Goal: Task Accomplishment & Management: Manage account settings

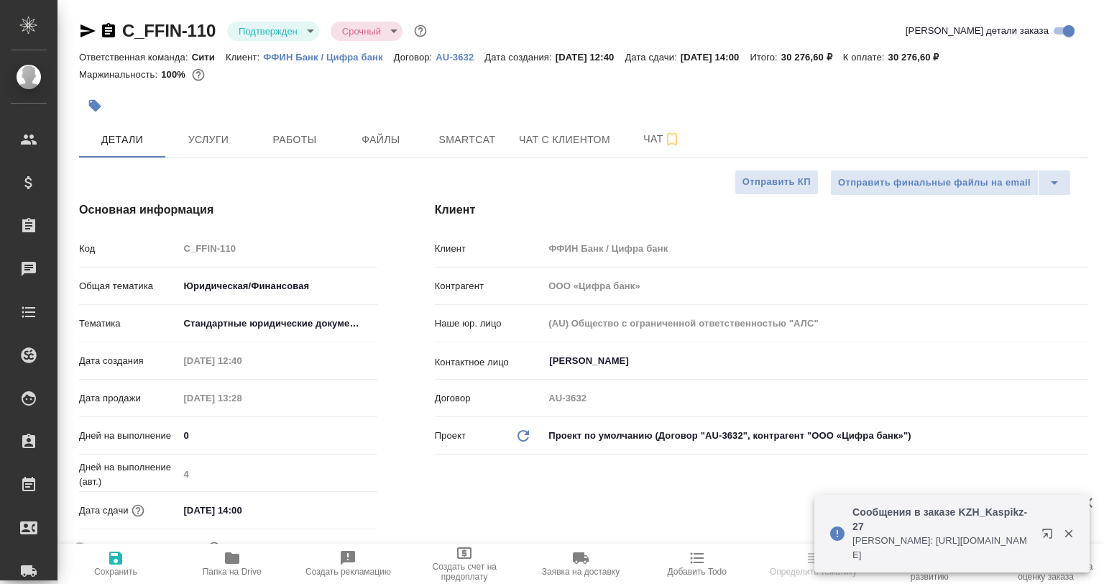
select select "RU"
click at [1063, 532] on icon "button" at bounding box center [1069, 533] width 13 height 13
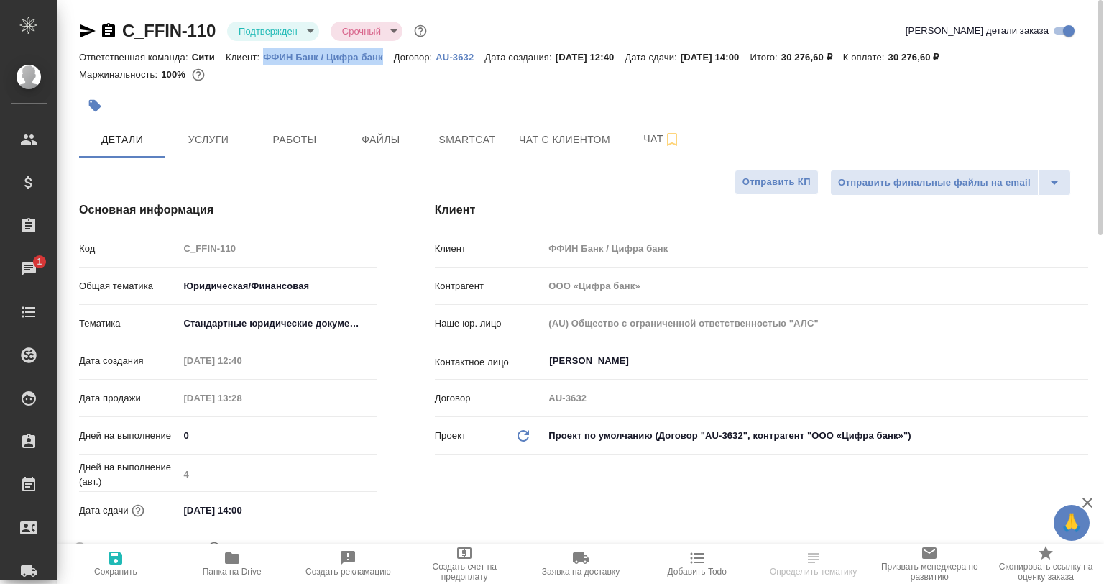
drag, startPoint x: 259, startPoint y: 58, endPoint x: 388, endPoint y: 58, distance: 129.4
click at [388, 58] on div "Ответственная команда: Сити Клиент: ФФИН Банк / Цифра банк Договор: AU-3632 Дат…" at bounding box center [583, 56] width 1009 height 17
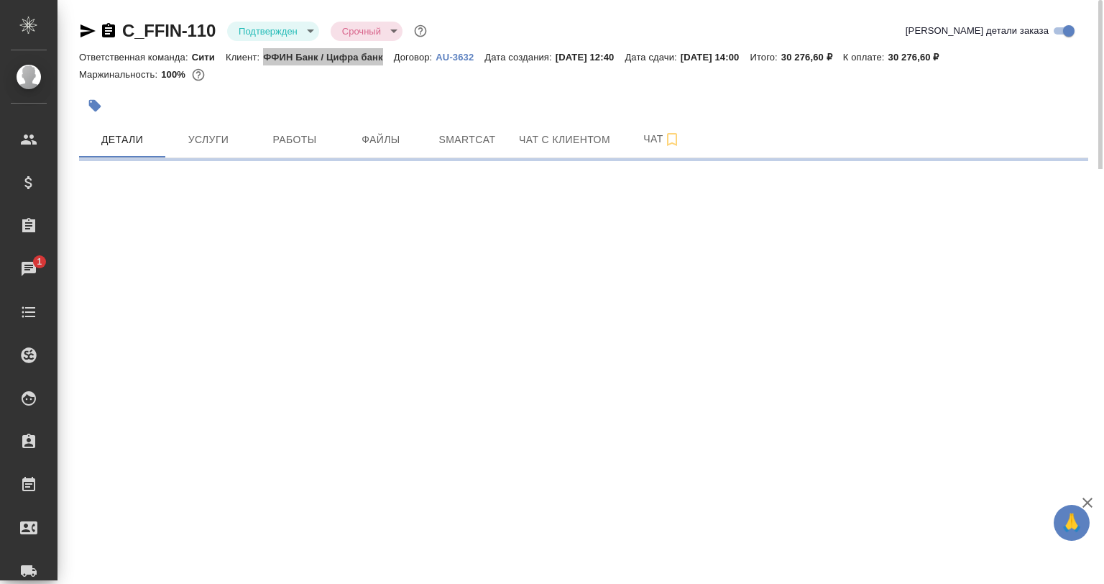
select select "RU"
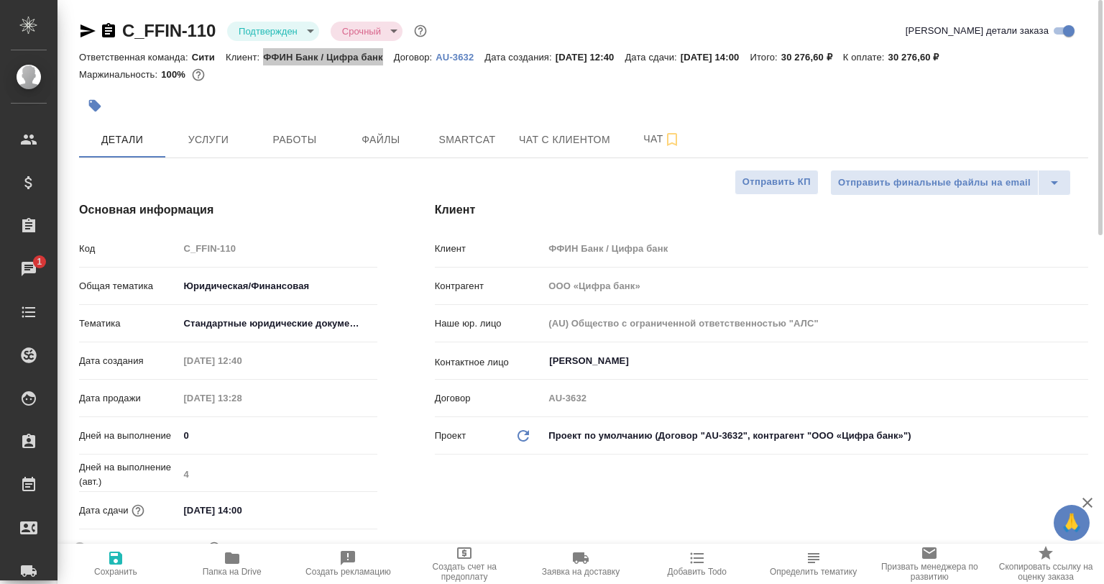
type textarea "x"
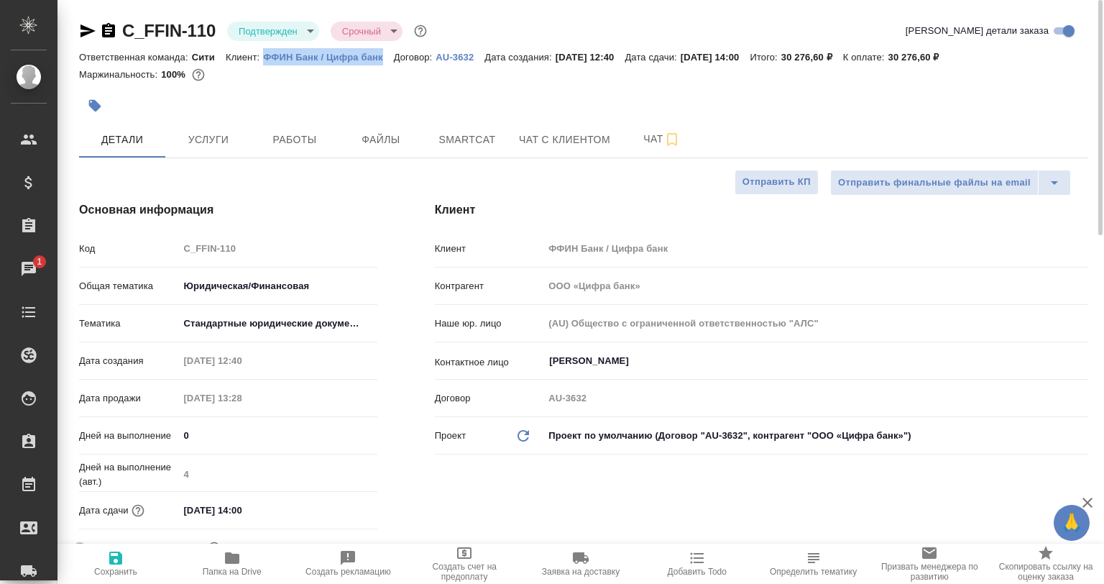
type textarea "x"
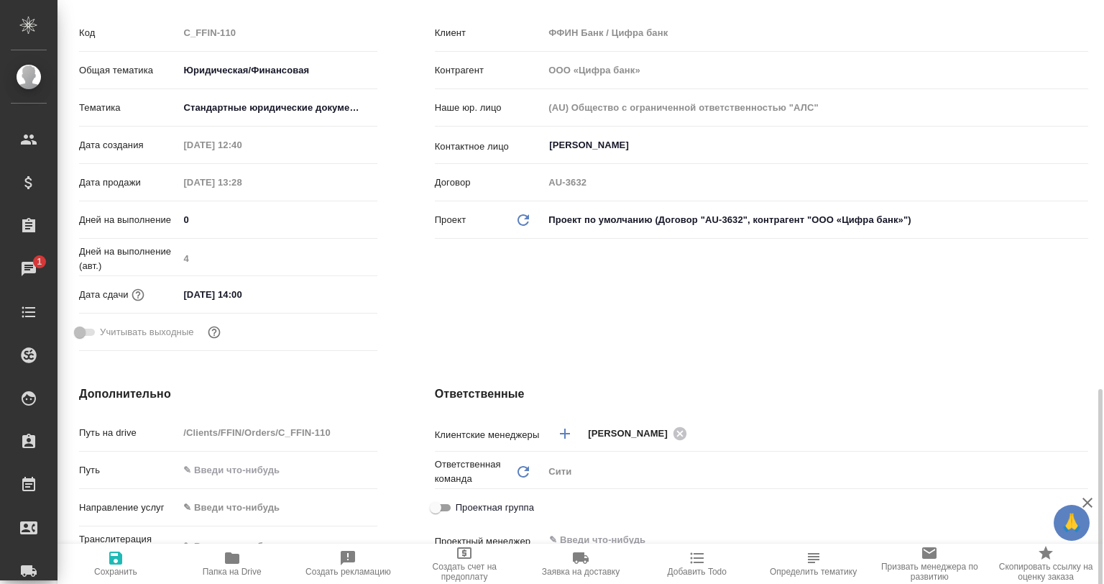
scroll to position [431, 0]
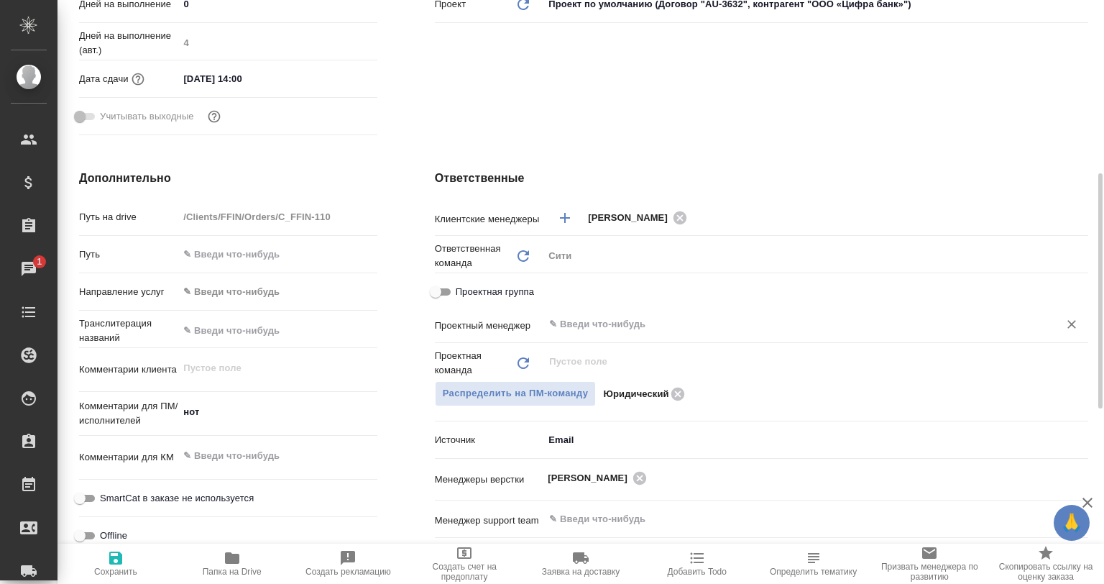
click at [575, 339] on div "Проектный менеджер ​" at bounding box center [762, 329] width 654 height 37
click at [576, 326] on input "text" at bounding box center [792, 324] width 488 height 17
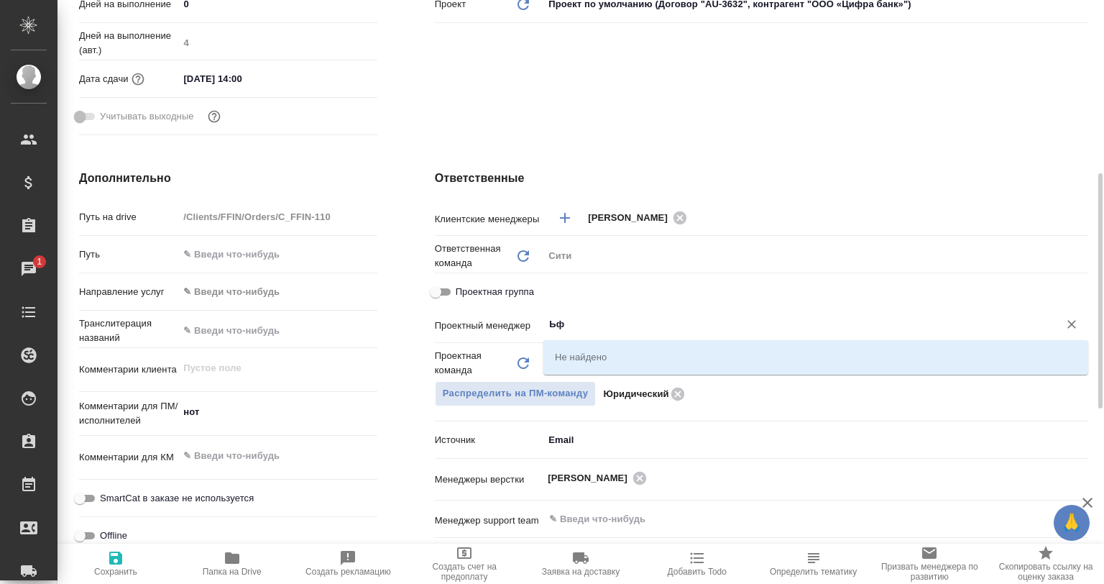
type input "Ь"
type textarea "x"
type input "Ь"
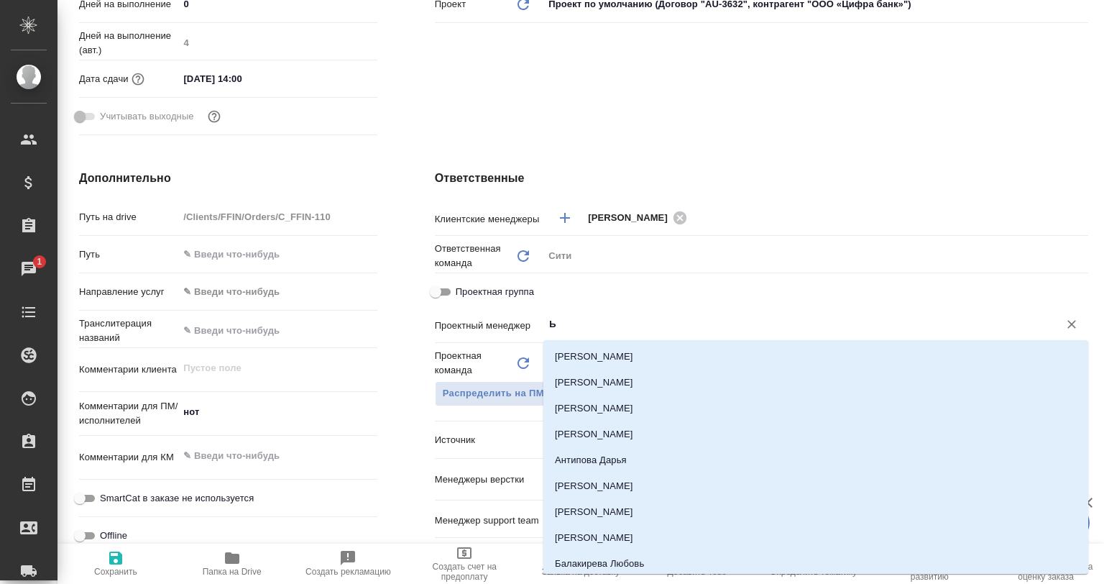
type textarea "x"
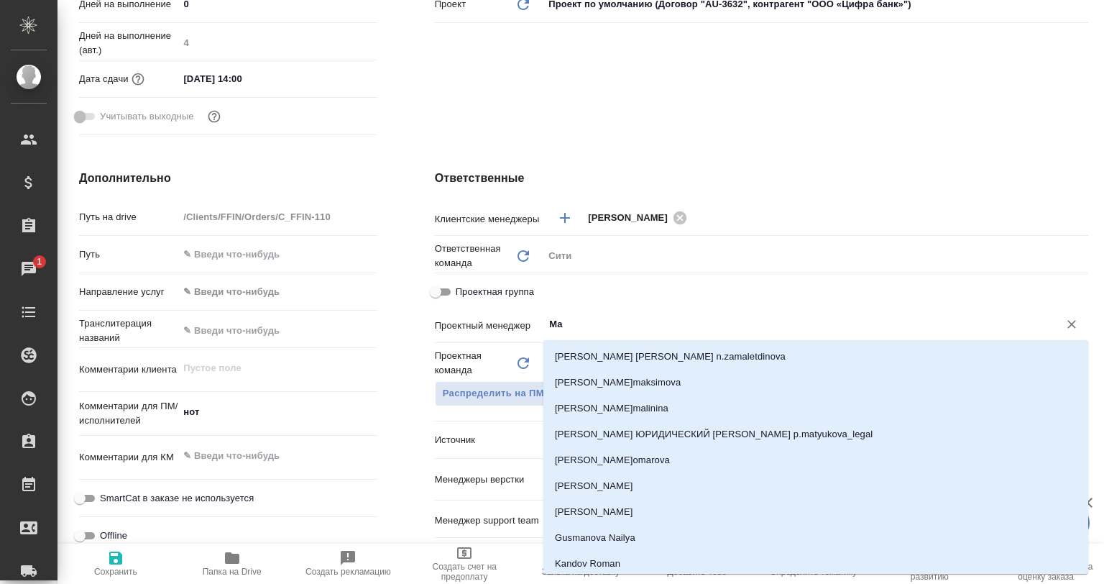
type input "Mat"
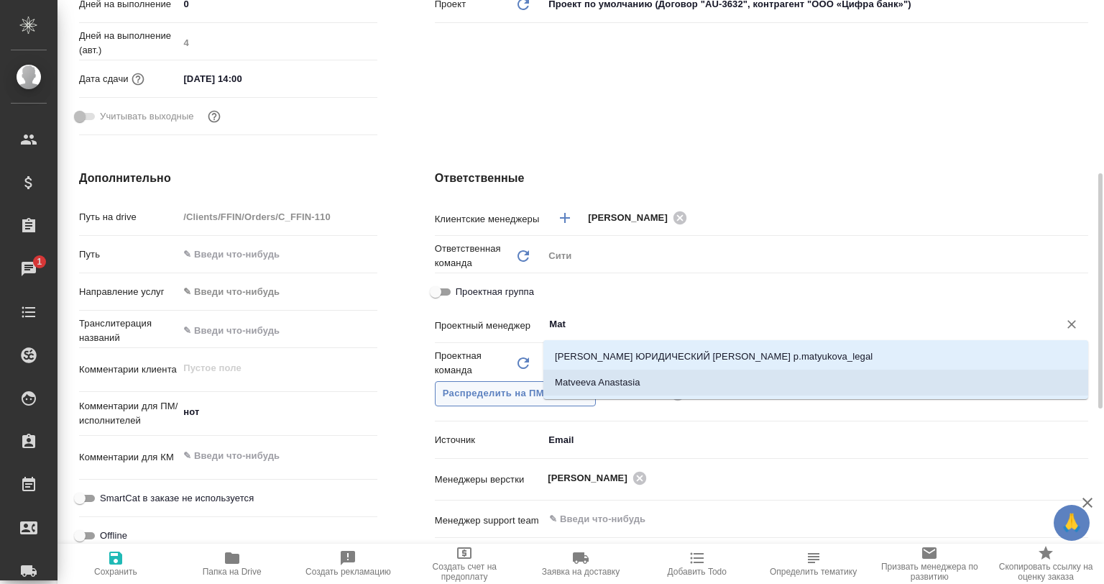
drag, startPoint x: 610, startPoint y: 372, endPoint x: 591, endPoint y: 385, distance: 22.3
click at [611, 372] on li "Matveeva Anastasia" at bounding box center [816, 383] width 545 height 26
type textarea "x"
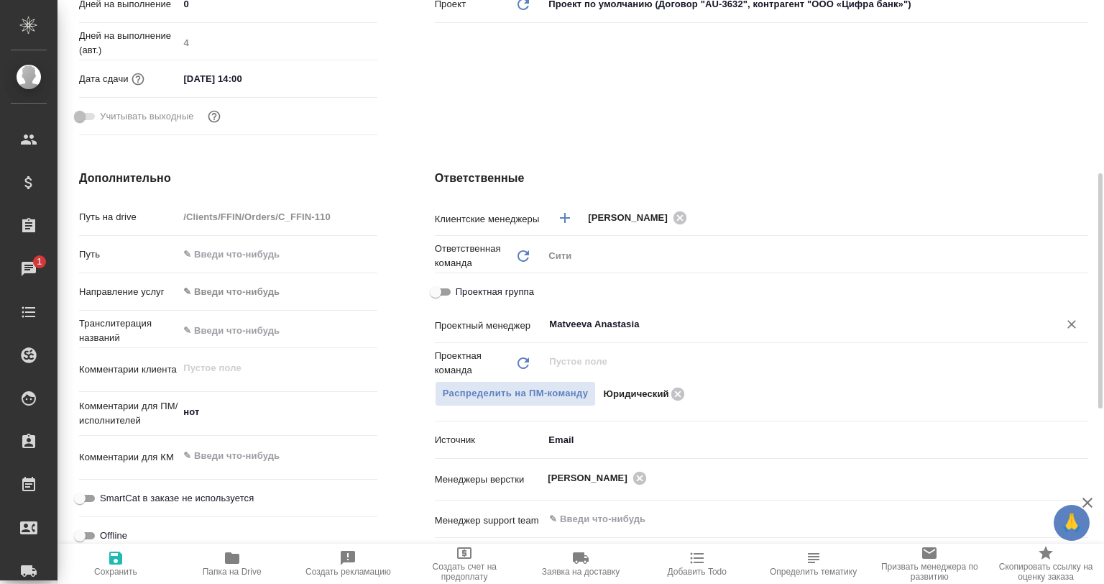
type input "Matveeva Anastasia"
click at [118, 561] on icon "button" at bounding box center [115, 557] width 13 height 13
type textarea "x"
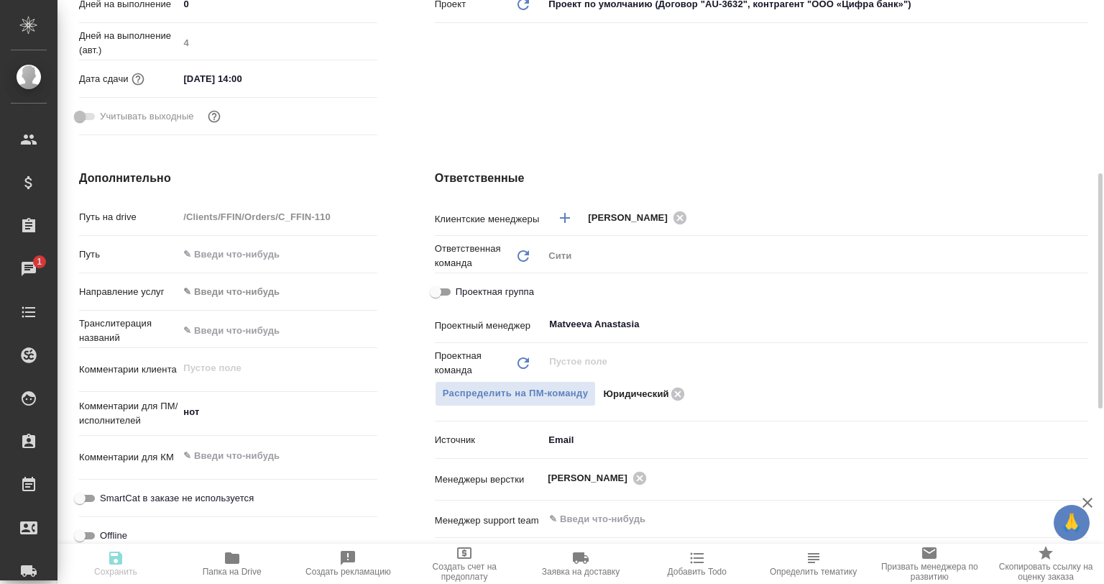
type textarea "x"
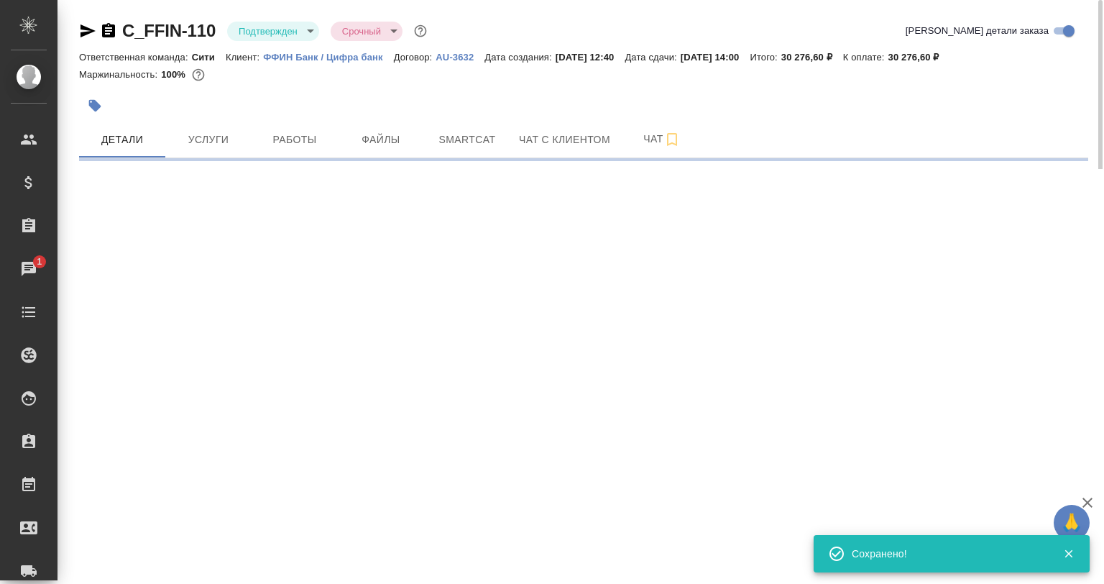
click at [81, 39] on icon "button" at bounding box center [87, 30] width 17 height 17
select select "RU"
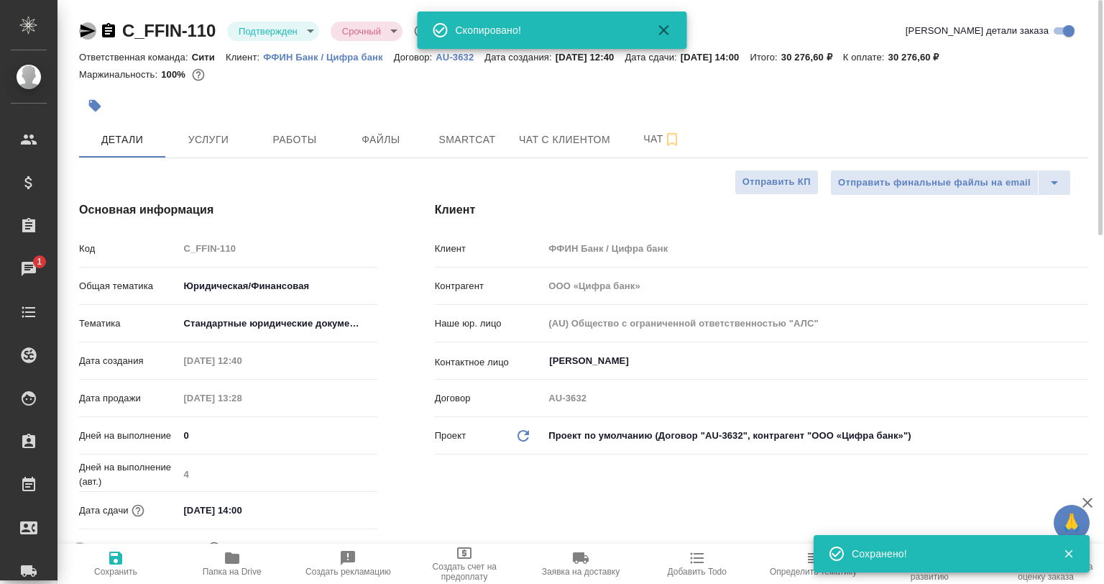
click at [86, 35] on icon "button" at bounding box center [87, 30] width 17 height 17
type textarea "x"
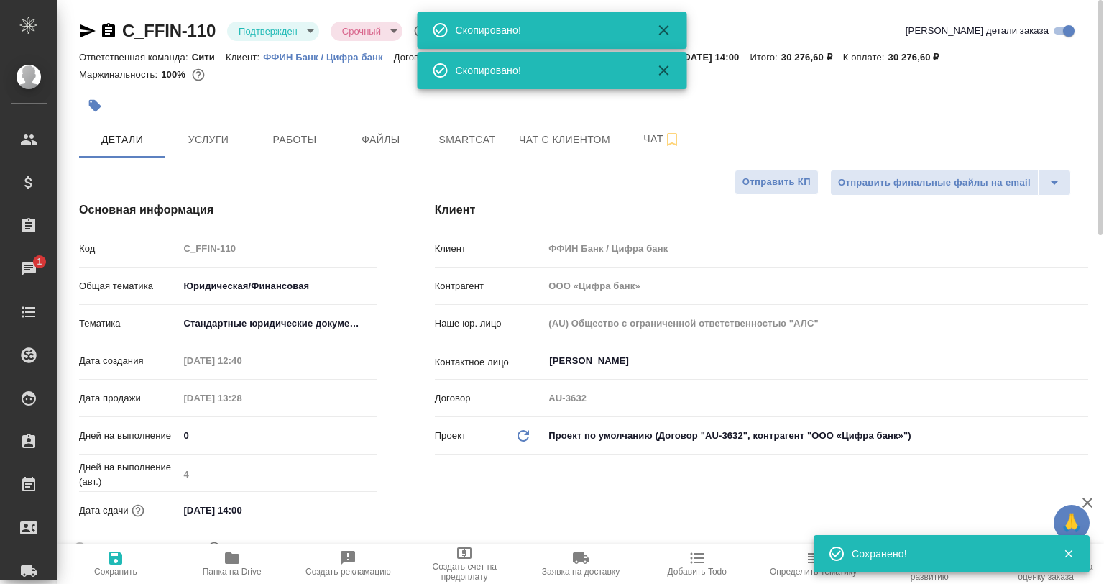
type textarea "x"
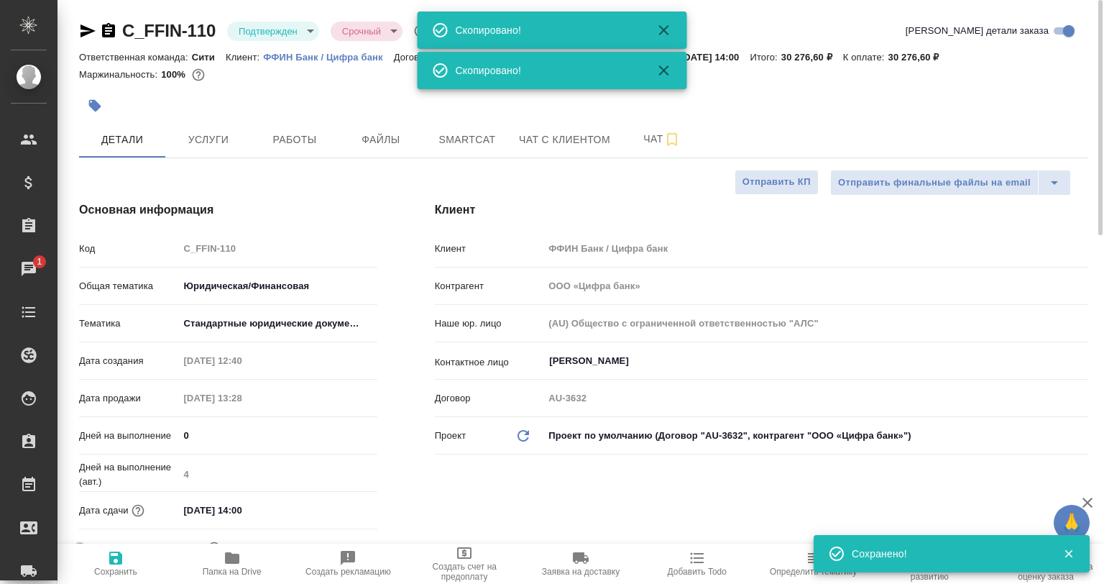
type textarea "x"
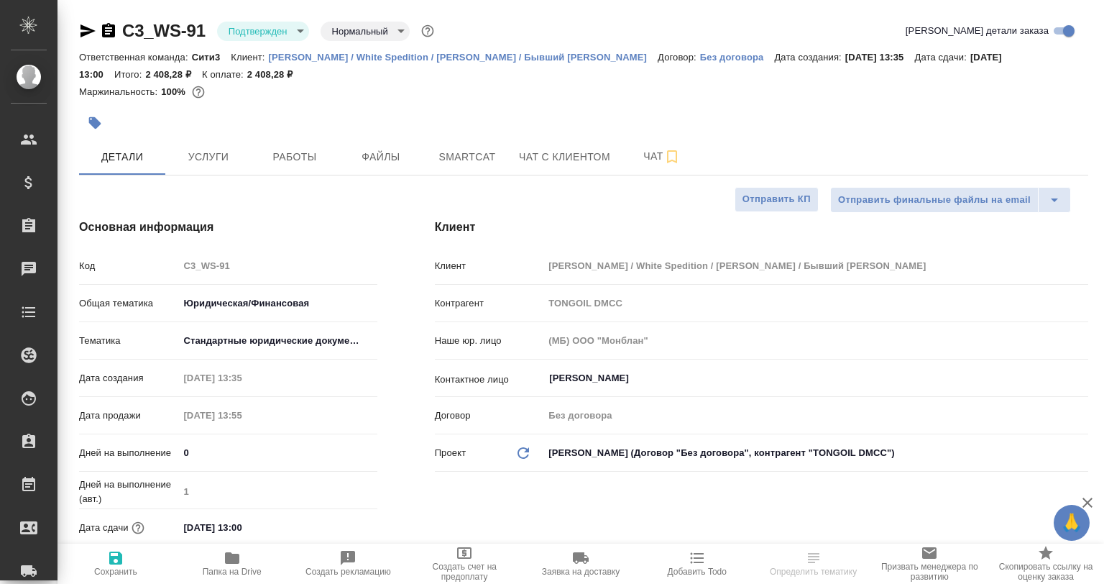
select select "RU"
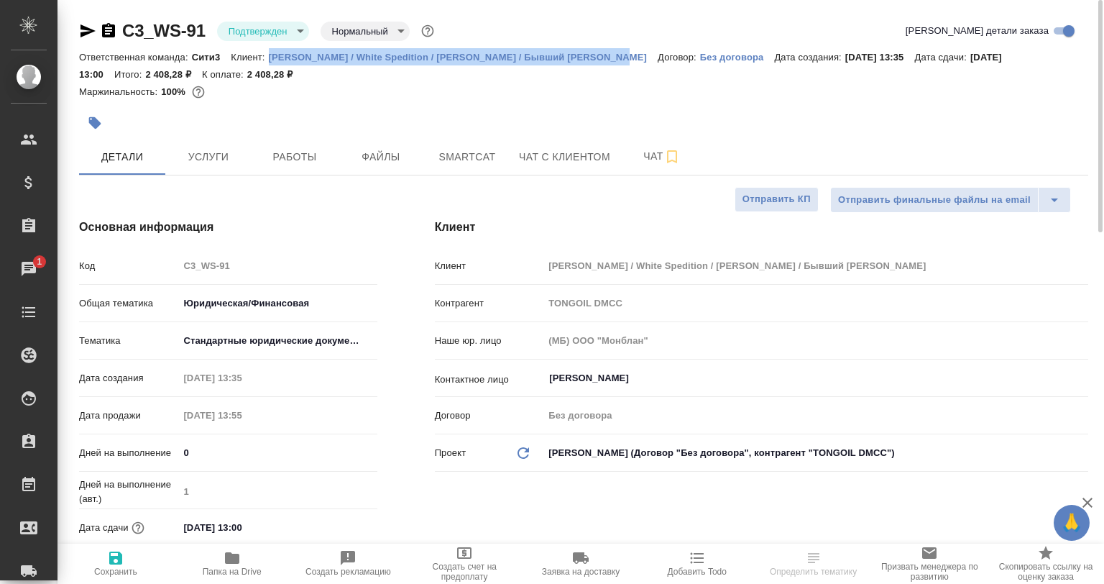
drag, startPoint x: 265, startPoint y: 50, endPoint x: 623, endPoint y: 60, distance: 358.9
click at [623, 60] on div "Ответственная команда: Сити3 Клиент: Вайт Спедишн / White Spedition / Давыденко…" at bounding box center [583, 65] width 1009 height 35
copy p "Вайт Спедишн / White Spedition / Давыденко Оксана / Бывший АЛЬТХАУС"
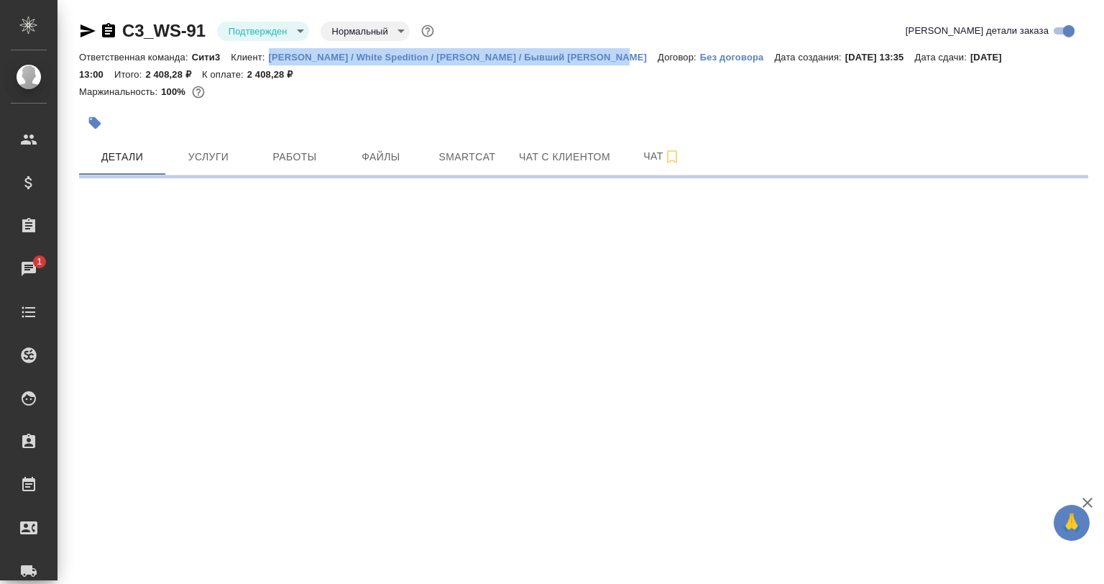
select select "RU"
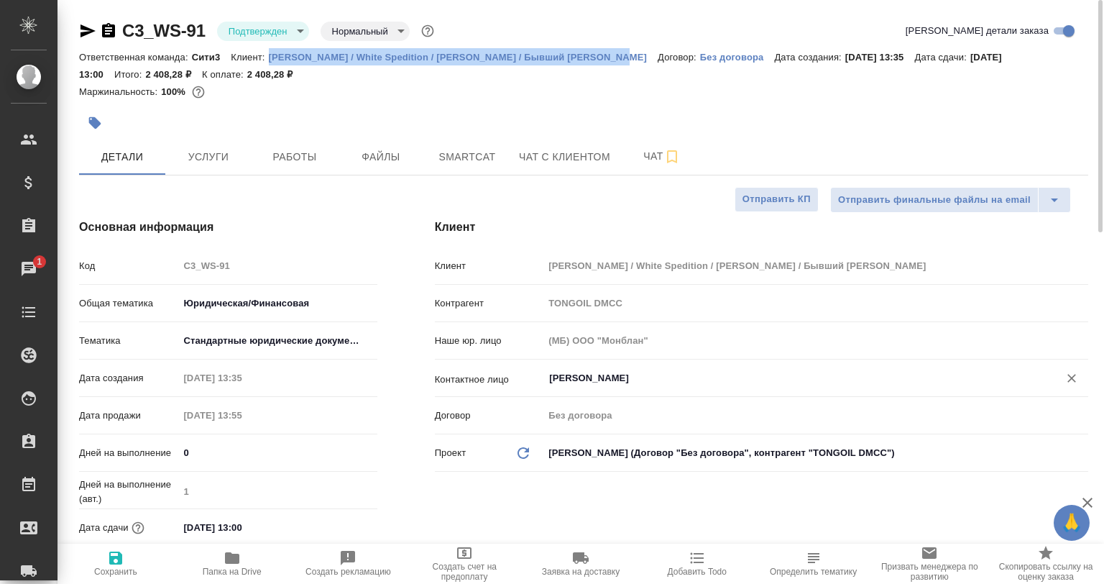
type textarea "x"
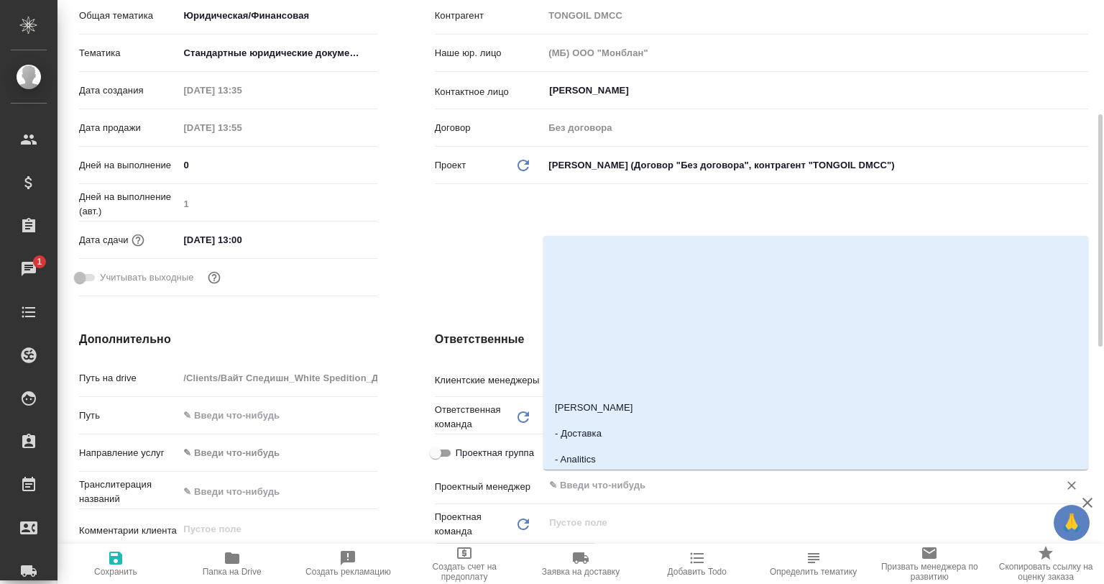
click at [595, 481] on input "text" at bounding box center [792, 485] width 488 height 17
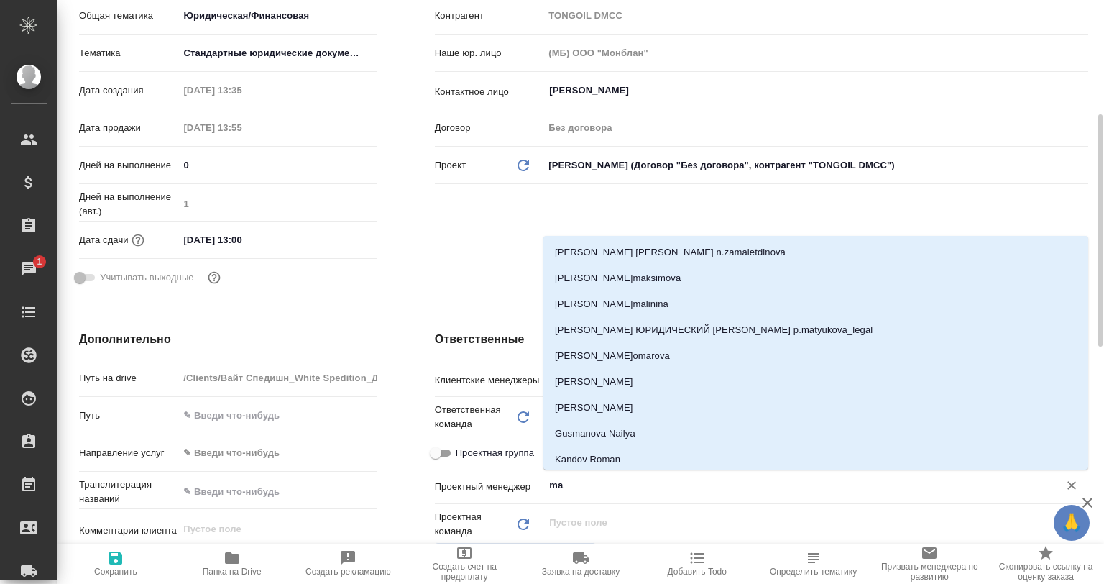
type input "mat"
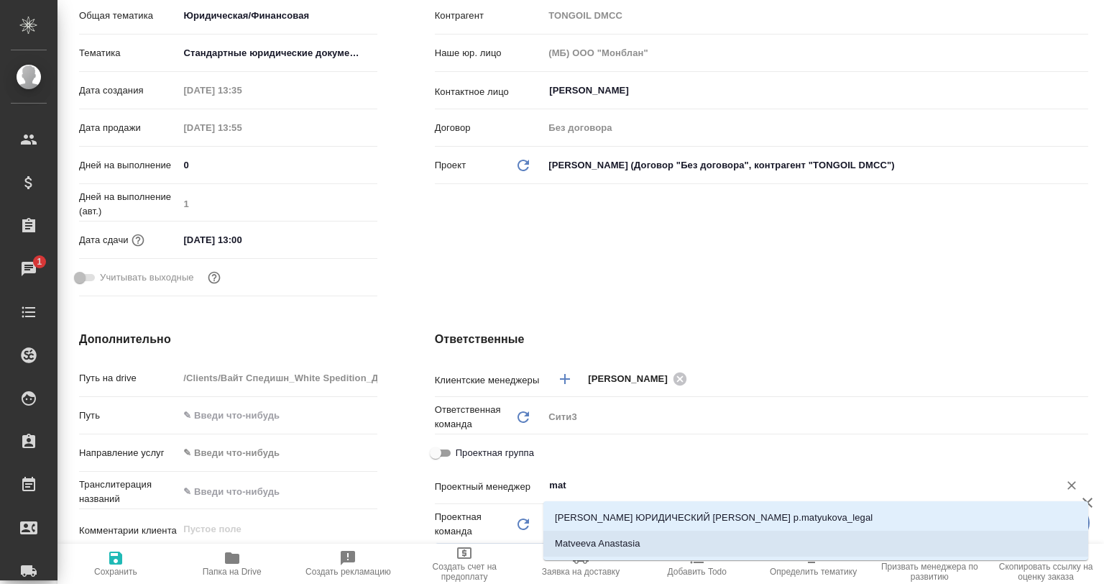
click at [607, 546] on li "Matveeva Anastasia" at bounding box center [816, 544] width 545 height 26
type textarea "x"
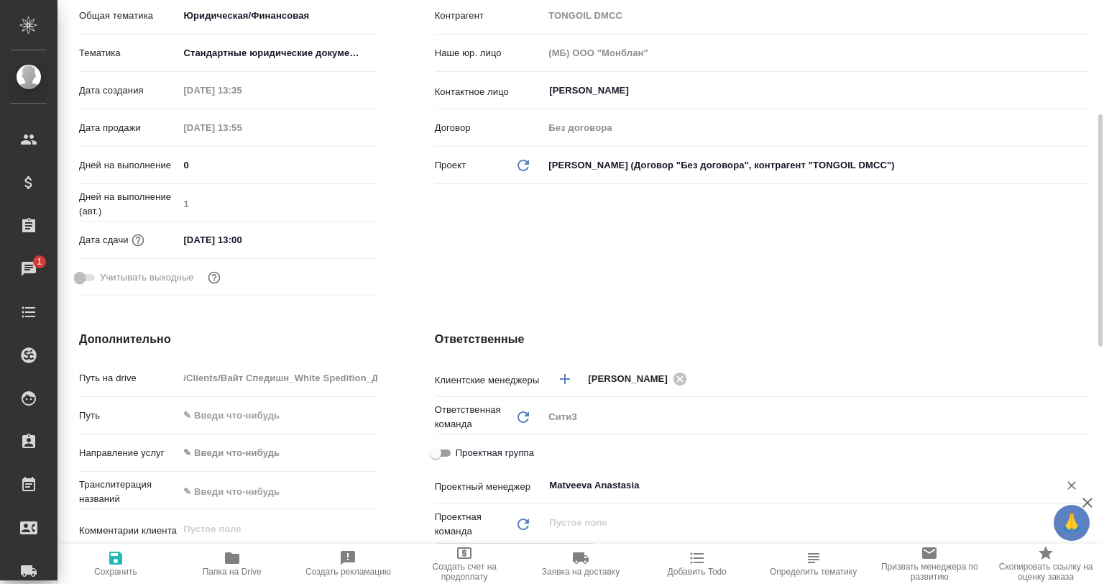
type input "Matveeva Anastasia"
click at [106, 564] on span "Сохранить" at bounding box center [115, 562] width 99 height 27
type textarea "x"
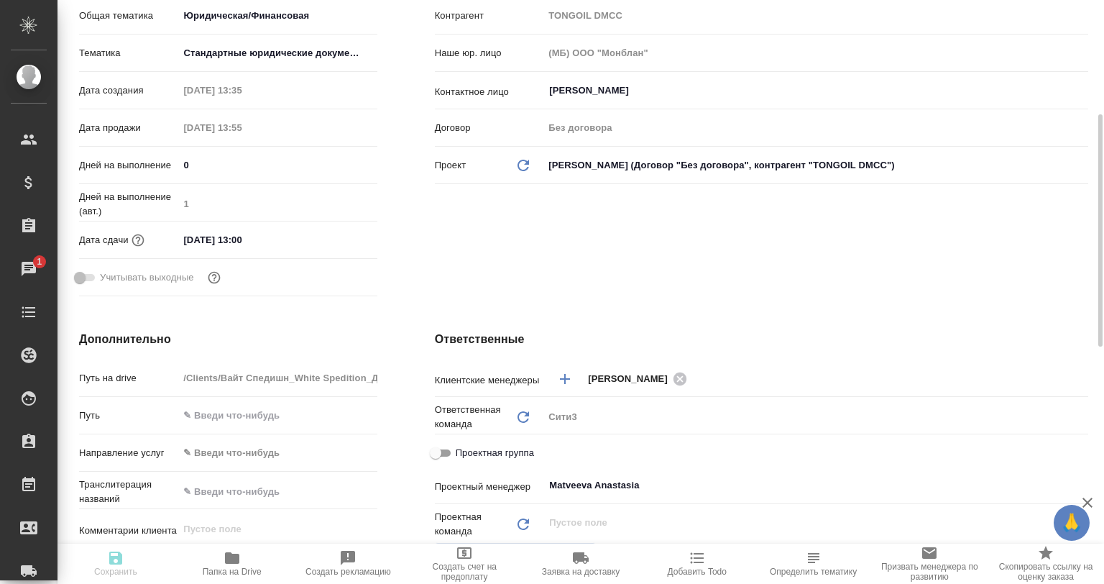
type textarea "x"
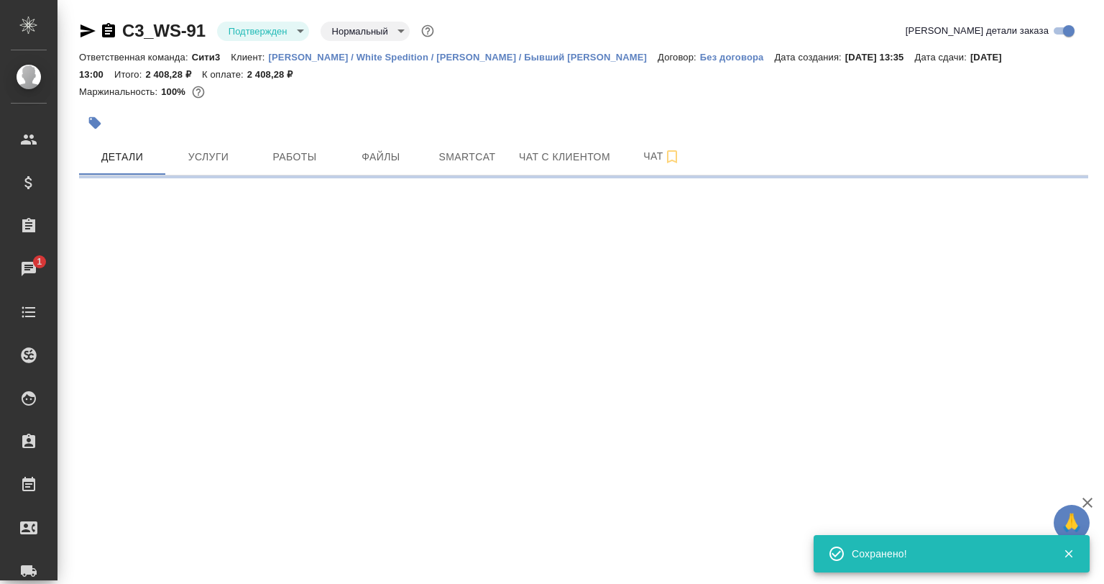
click at [87, 33] on icon "button" at bounding box center [88, 30] width 15 height 13
select select "RU"
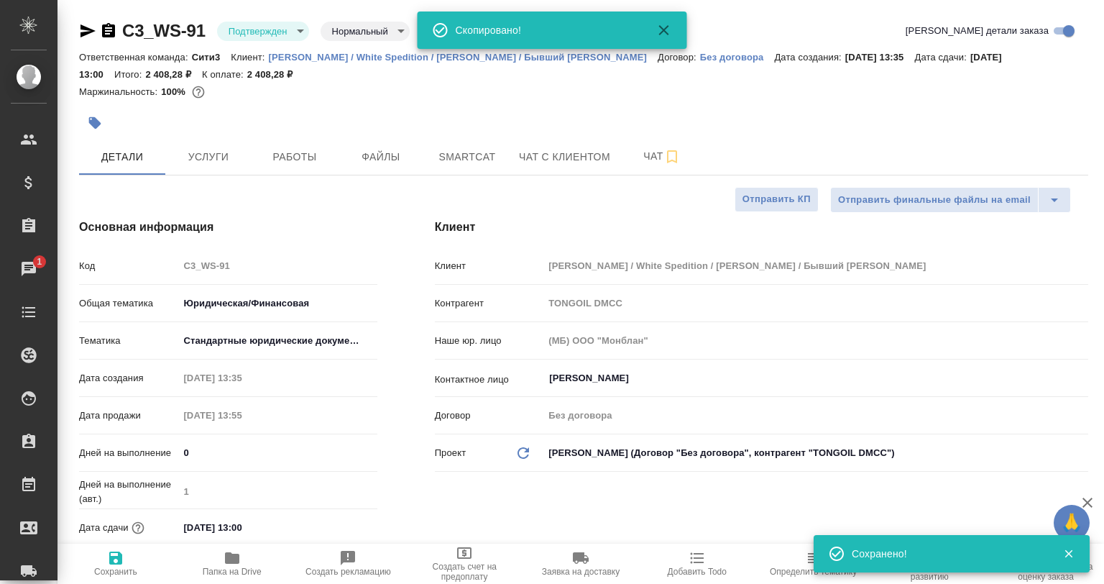
type textarea "x"
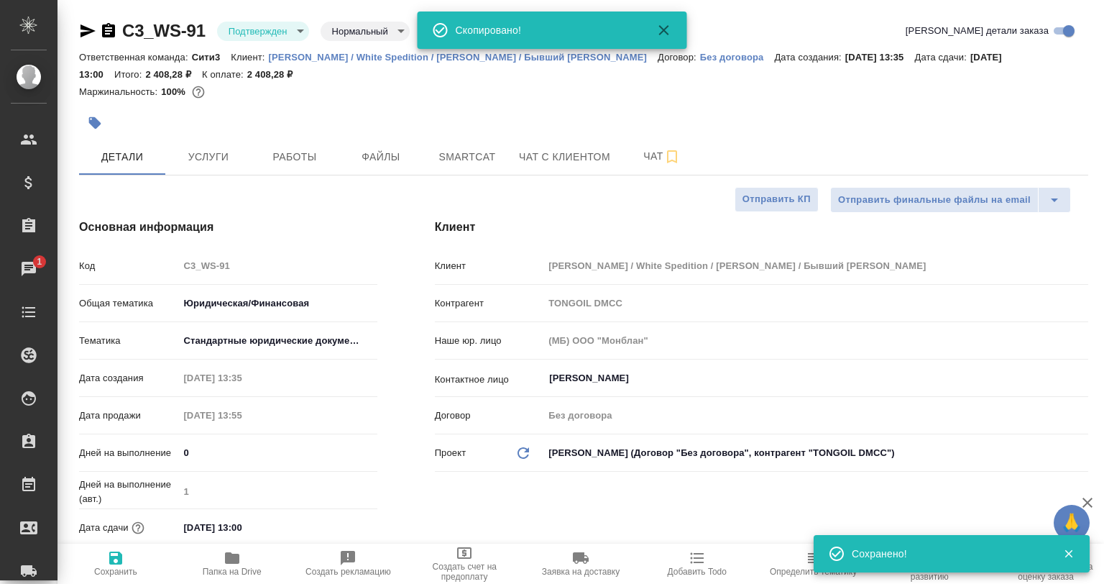
type textarea "x"
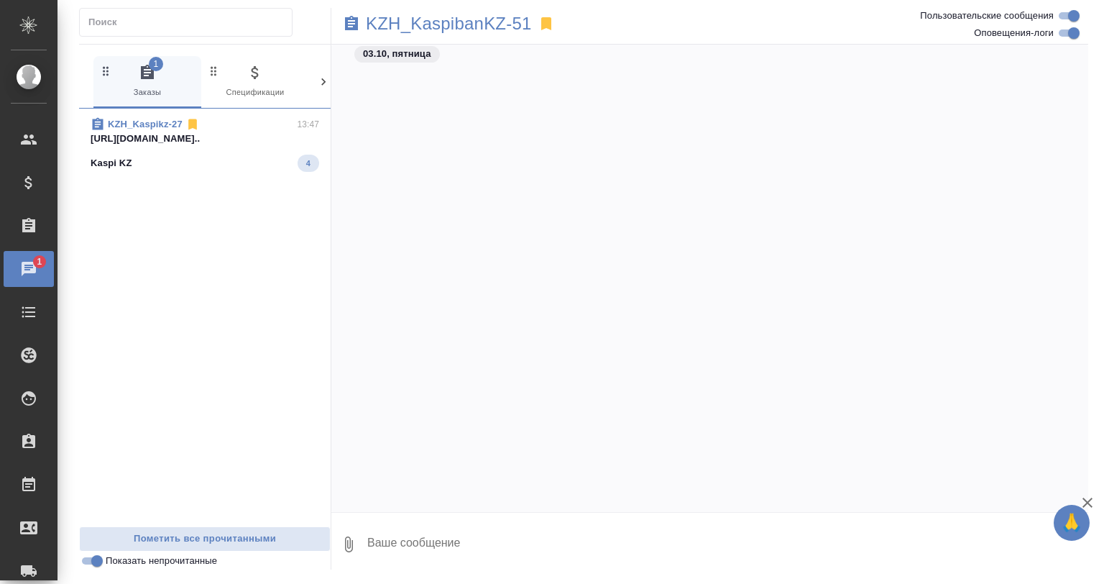
scroll to position [1248, 0]
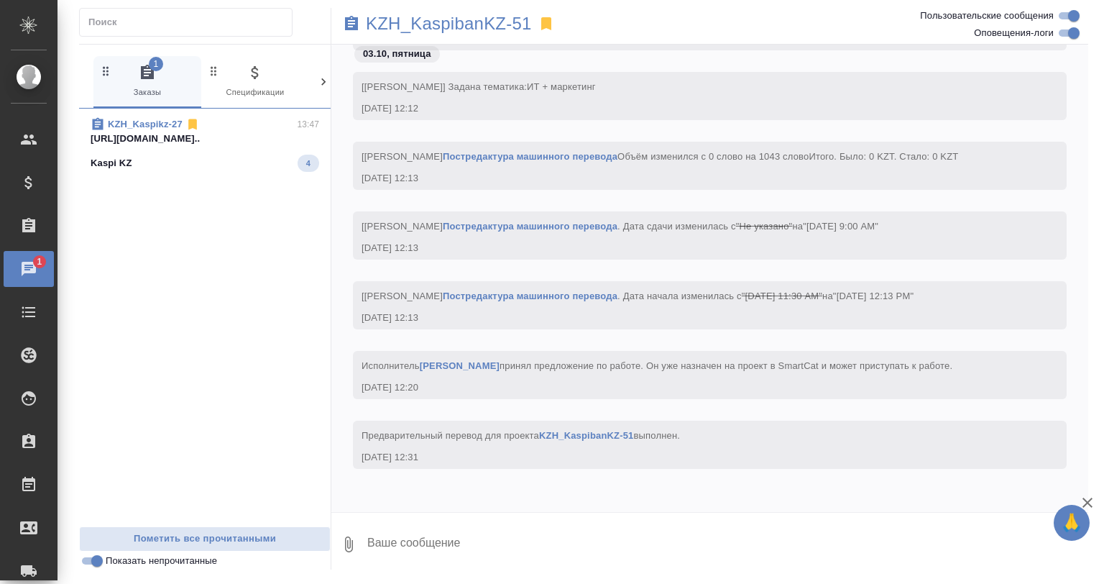
click at [204, 143] on p "https://drive.awatera.com/apps/files/fil..." at bounding box center [205, 139] width 229 height 14
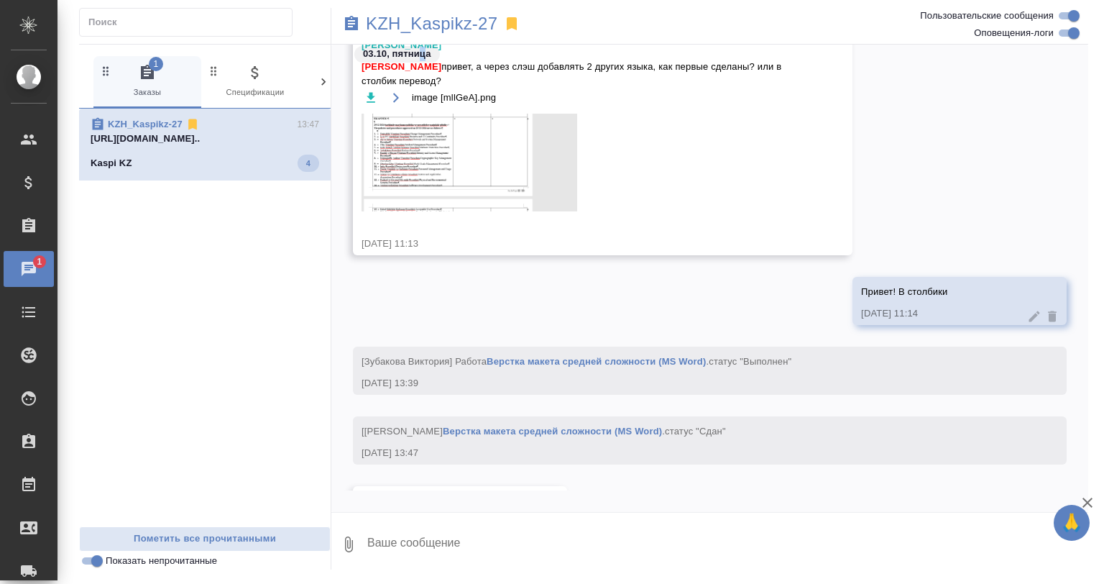
drag, startPoint x: 420, startPoint y: 62, endPoint x: 426, endPoint y: 47, distance: 16.2
click at [426, 47] on div "03.10, пятница" at bounding box center [397, 54] width 86 height 17
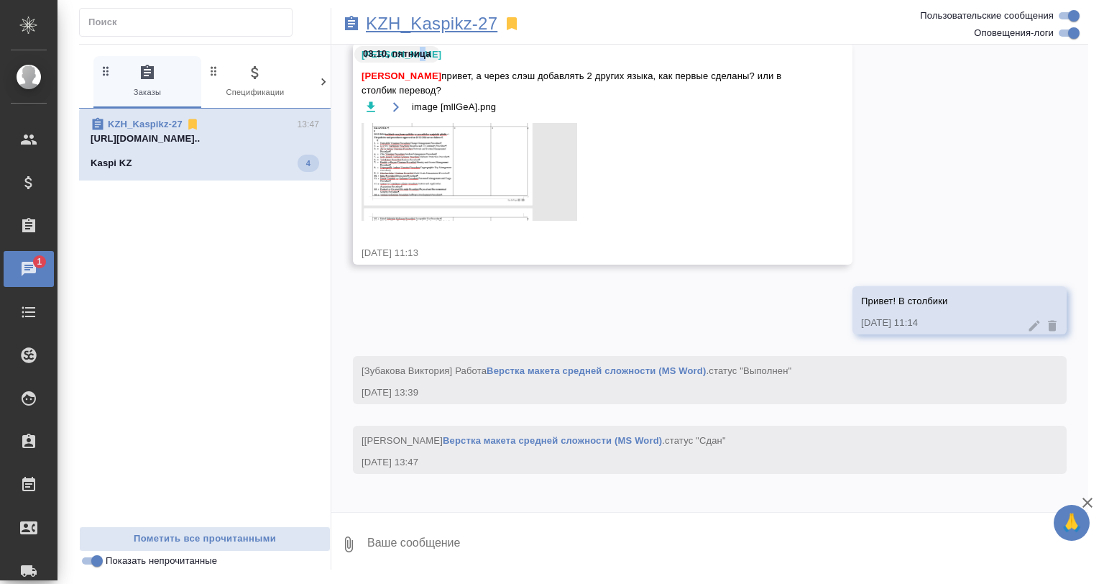
click at [426, 21] on p "KZH_Kaspikz-27" at bounding box center [432, 24] width 132 height 14
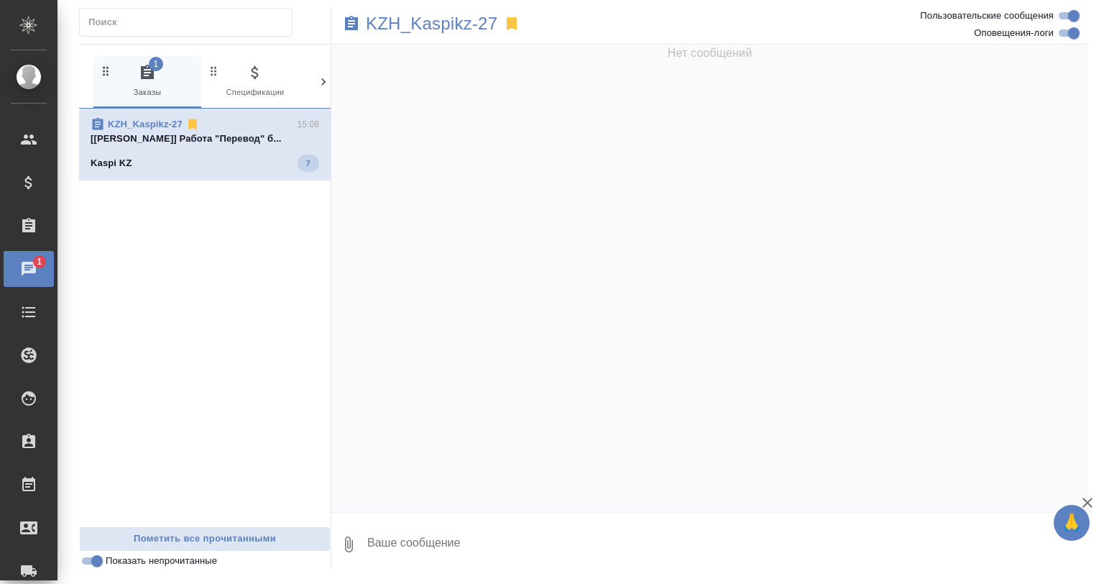
scroll to position [2542, 0]
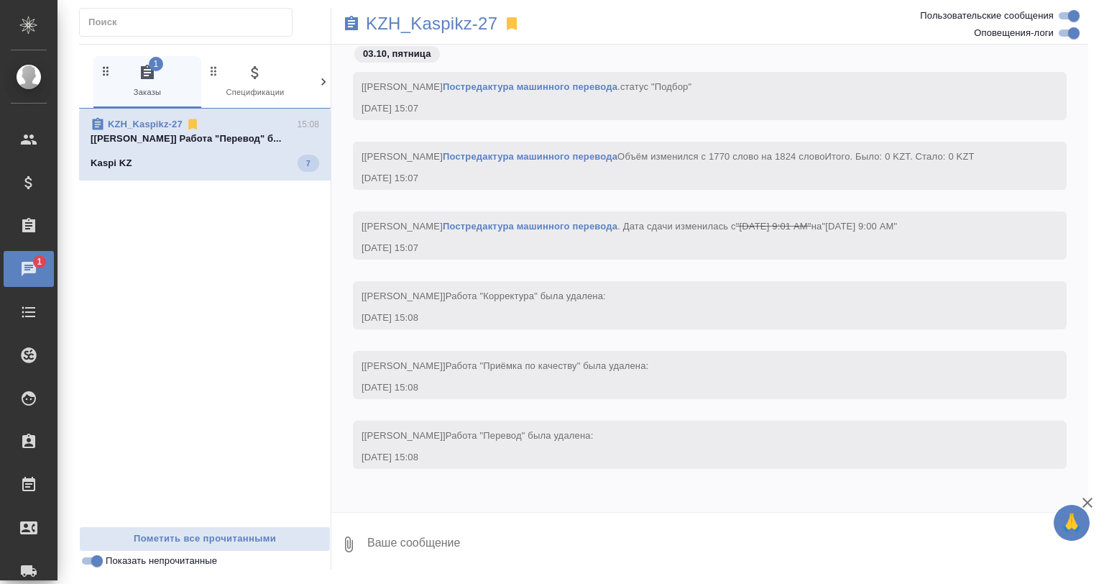
click at [238, 157] on div "Kaspi KZ 7" at bounding box center [205, 163] width 229 height 17
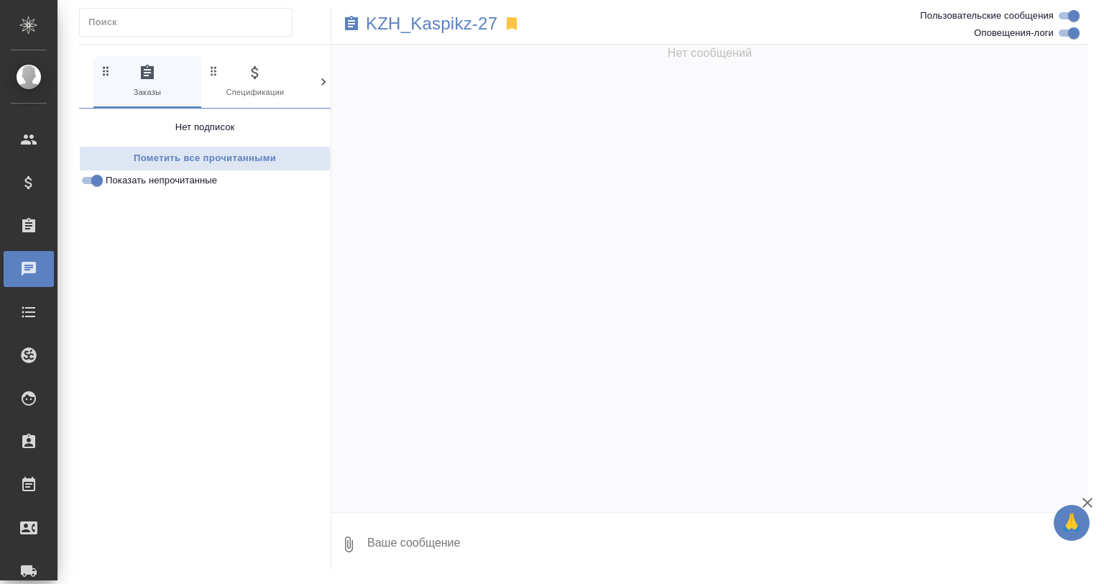
scroll to position [2615, 0]
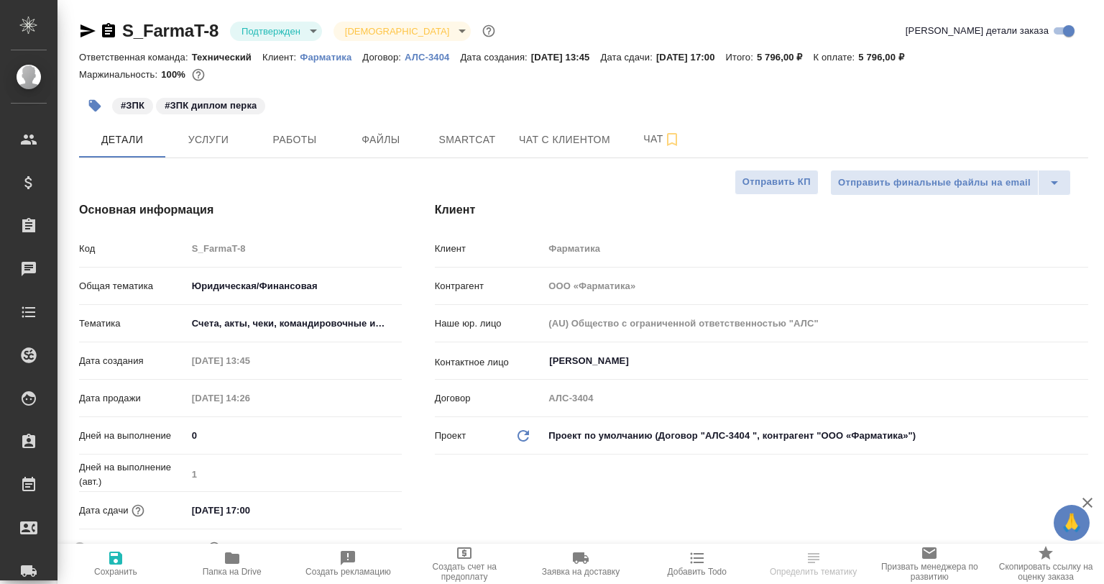
select select "RU"
drag, startPoint x: 300, startPoint y: 58, endPoint x: 348, endPoint y: 63, distance: 48.4
click at [348, 63] on div "Ответственная команда: Технический Клиент: Фарматика Договор: АЛС-3404 Дата соз…" at bounding box center [583, 56] width 1009 height 17
click at [353, 81] on div "Маржинальность: 100%" at bounding box center [583, 74] width 1009 height 19
drag, startPoint x: 303, startPoint y: 58, endPoint x: 356, endPoint y: 59, distance: 52.5
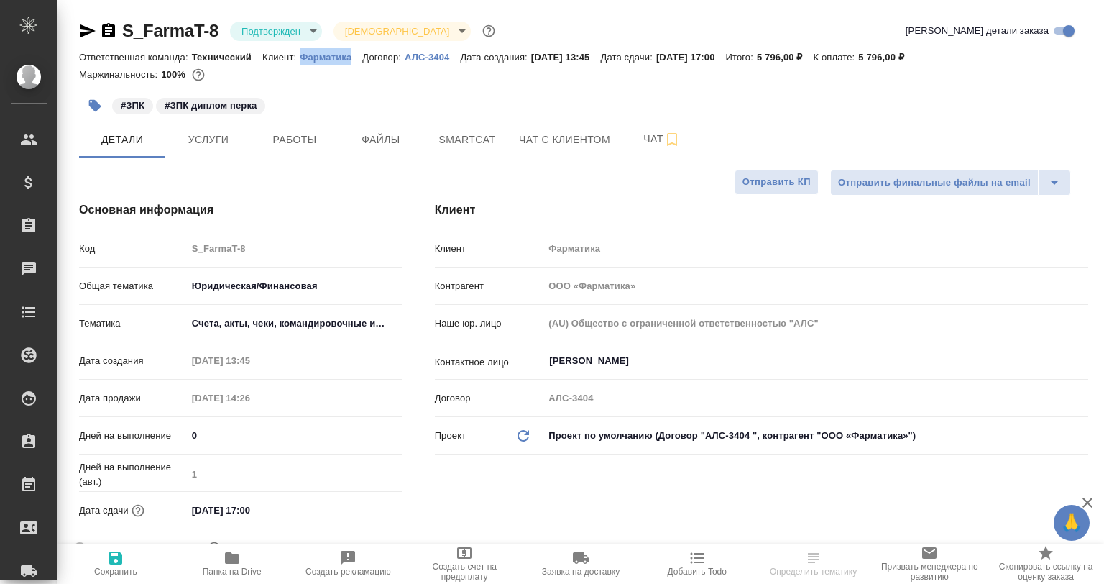
click at [356, 59] on div "Ответственная команда: Технический Клиент: Фарматика Договор: АЛС-3404 Дата соз…" at bounding box center [583, 56] width 1009 height 17
copy p "Фарматика"
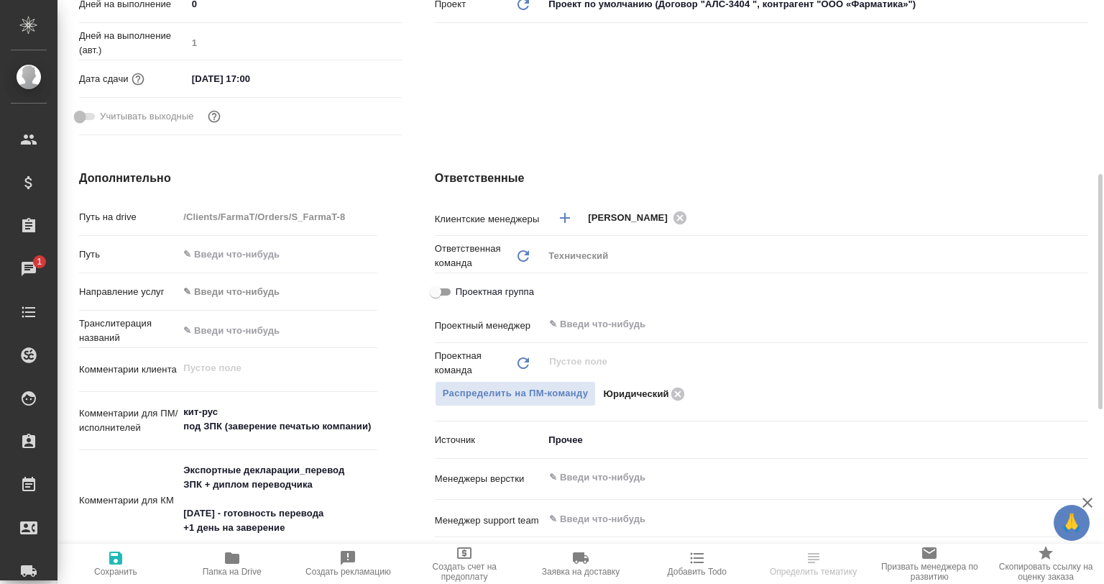
click at [571, 341] on div "Проектный менеджер ​" at bounding box center [762, 329] width 654 height 37
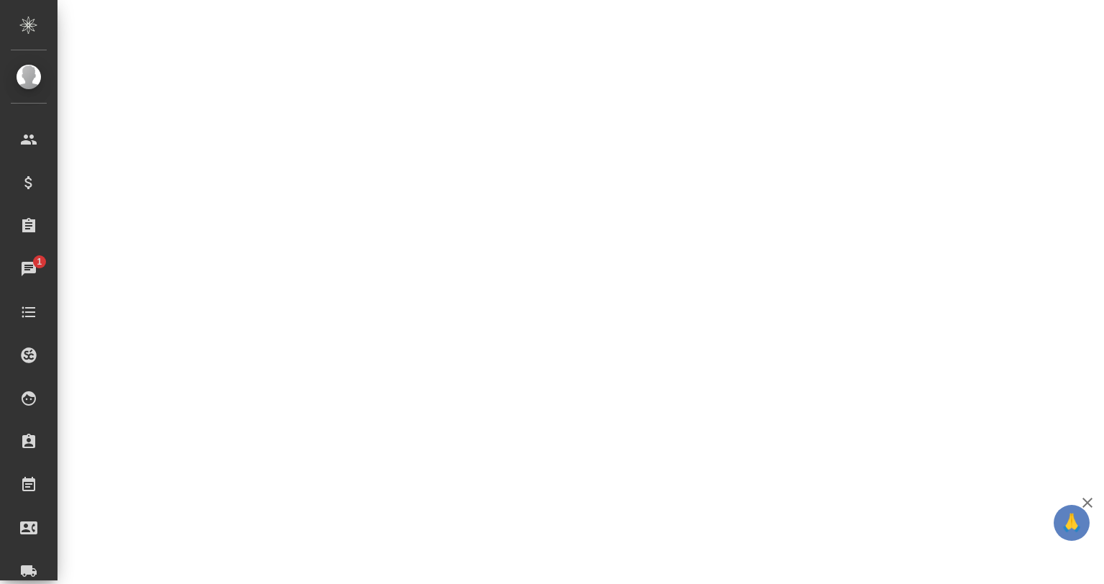
select select "RU"
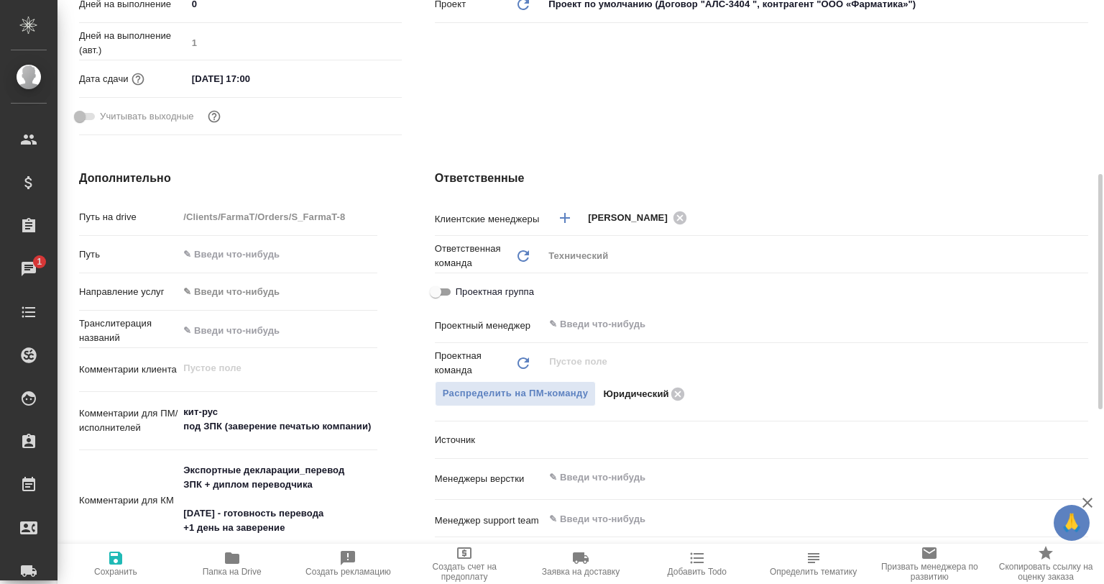
type textarea "x"
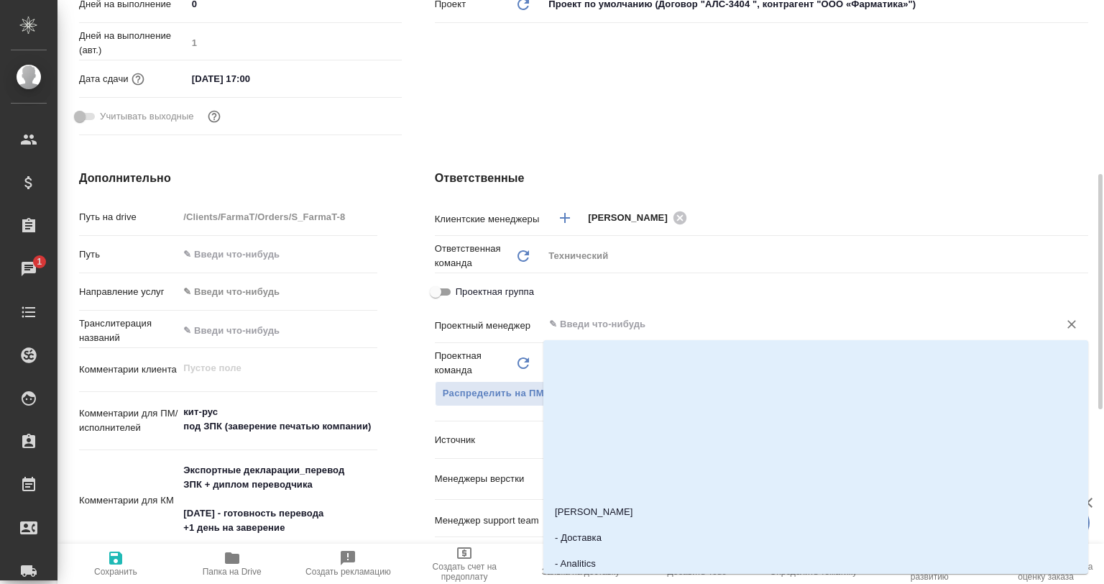
click at [609, 319] on input "text" at bounding box center [792, 324] width 488 height 17
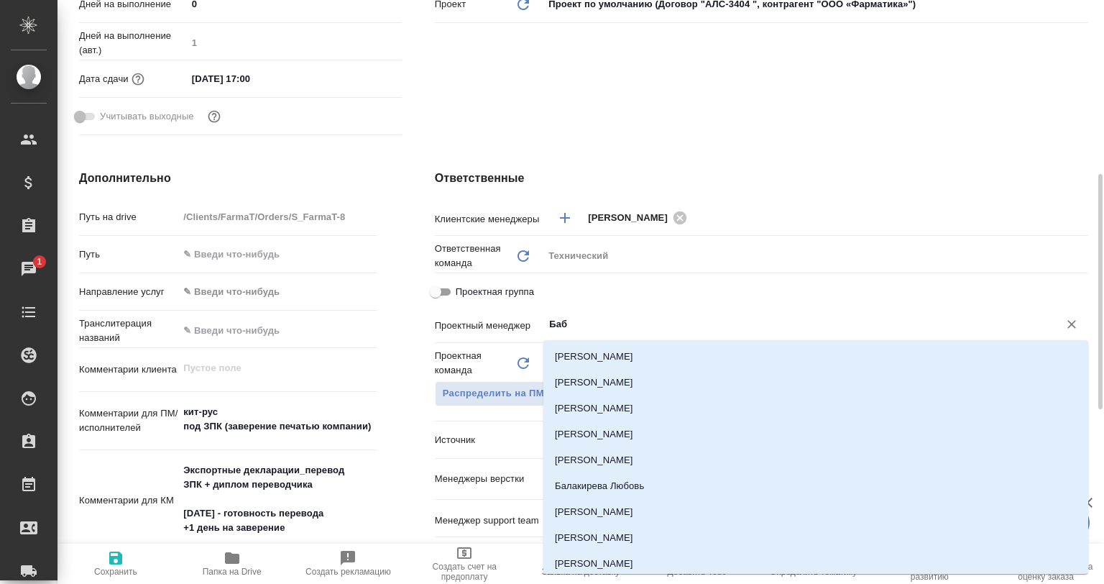
type input "Бабк"
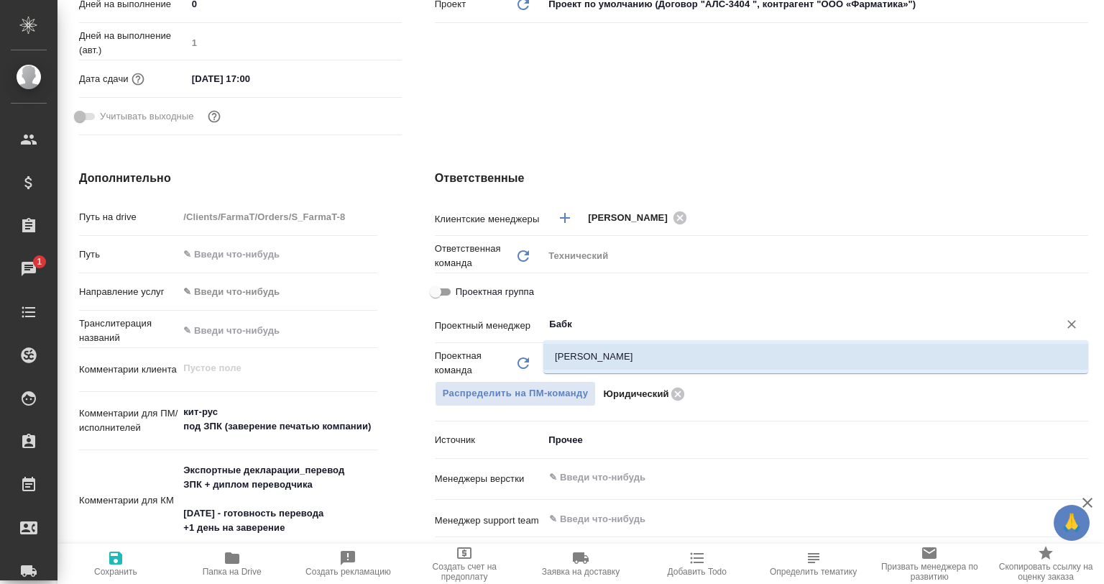
drag, startPoint x: 584, startPoint y: 358, endPoint x: 247, endPoint y: 438, distance: 345.8
click at [581, 350] on li "[PERSON_NAME]" at bounding box center [816, 357] width 545 height 26
type textarea "x"
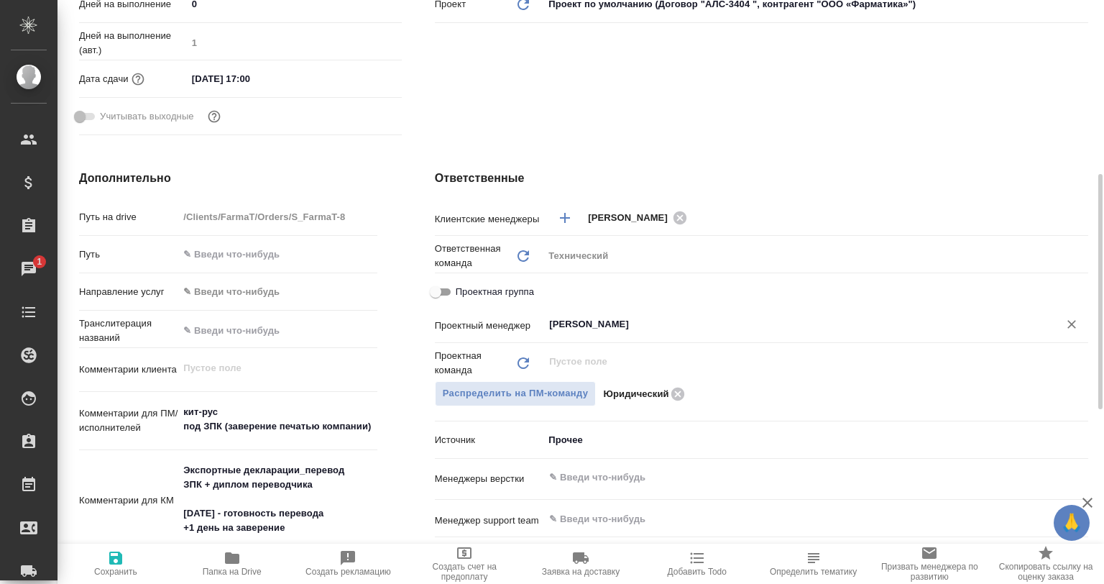
type input "[PERSON_NAME]"
click at [142, 556] on span "Сохранить" at bounding box center [115, 562] width 99 height 27
type textarea "x"
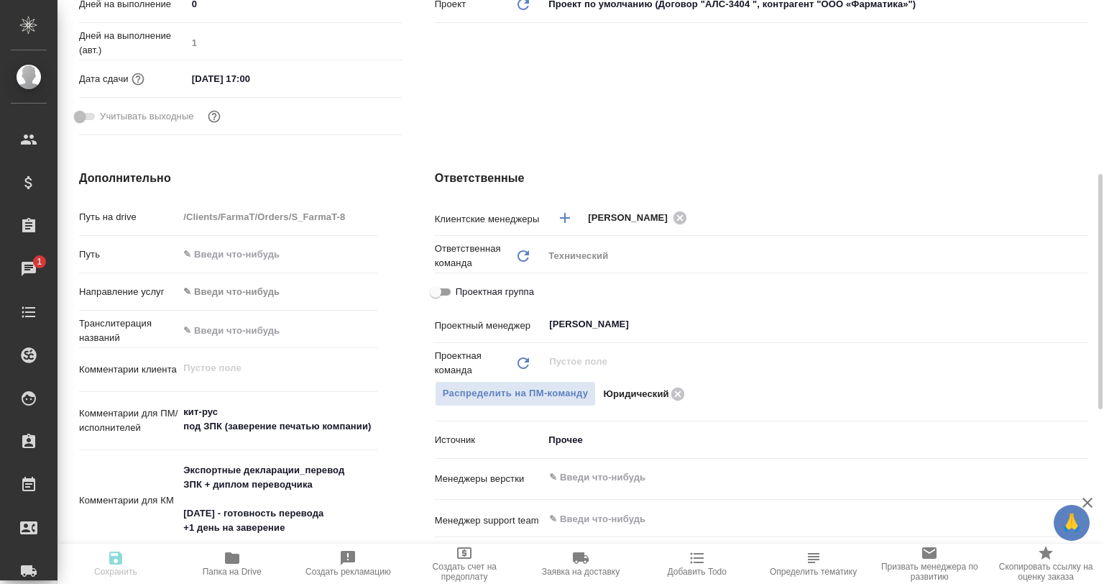
type textarea "x"
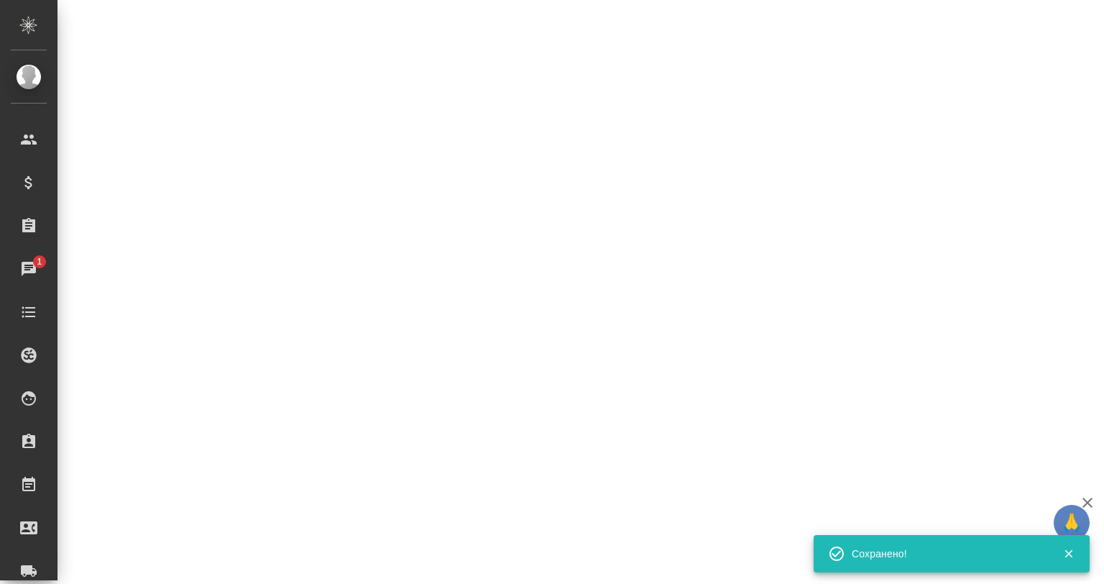
select select "RU"
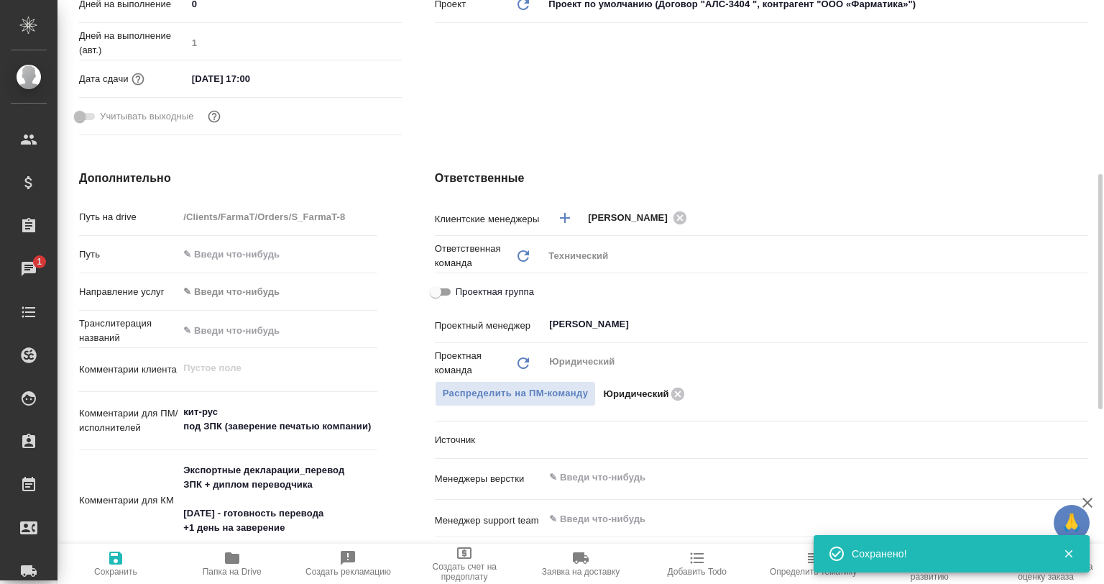
type textarea "x"
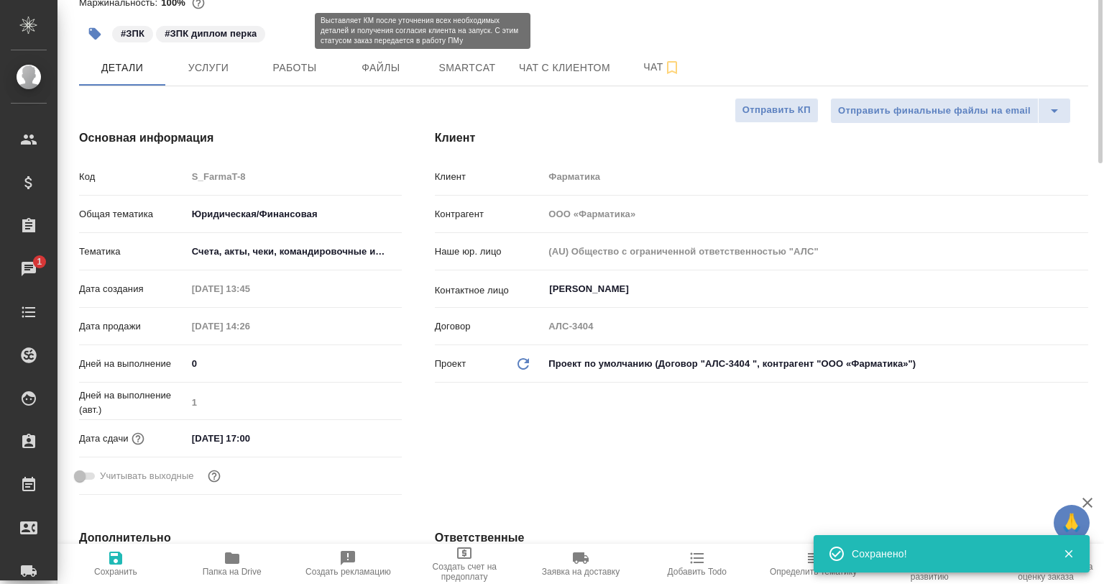
scroll to position [0, 0]
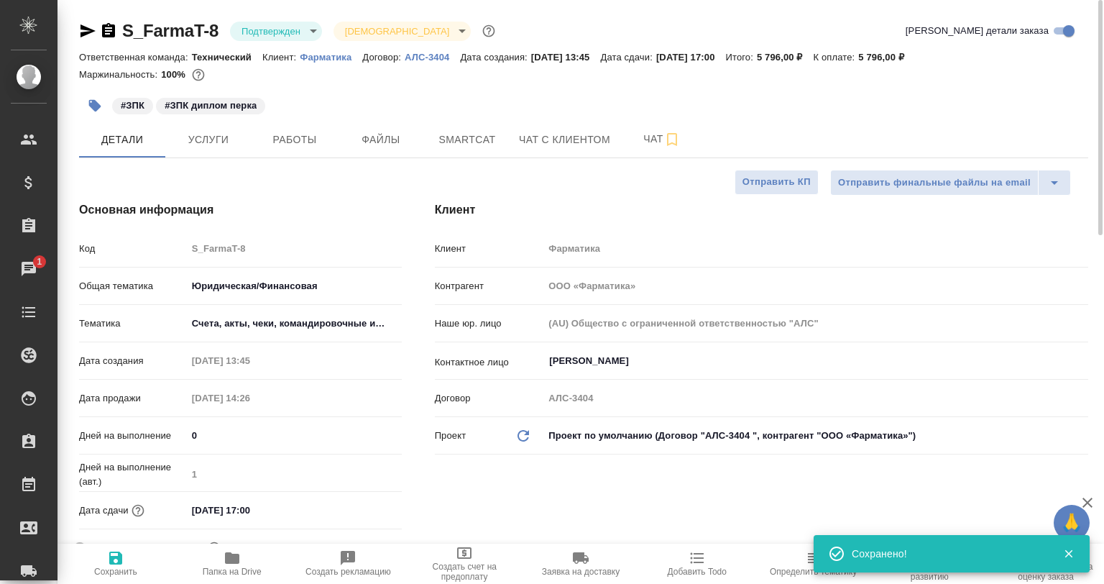
type textarea "x"
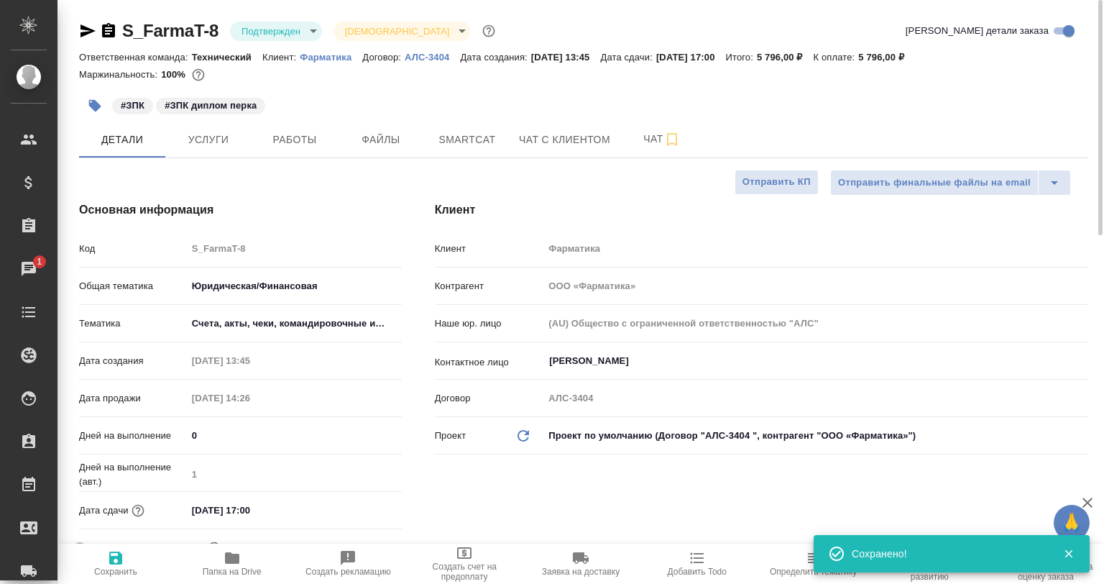
type textarea "x"
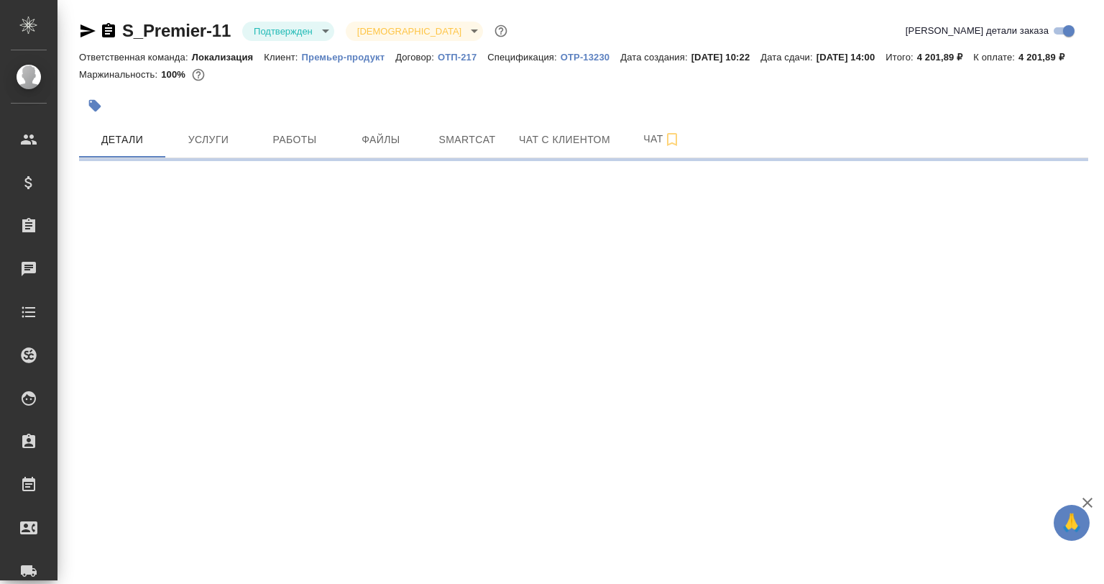
select select "RU"
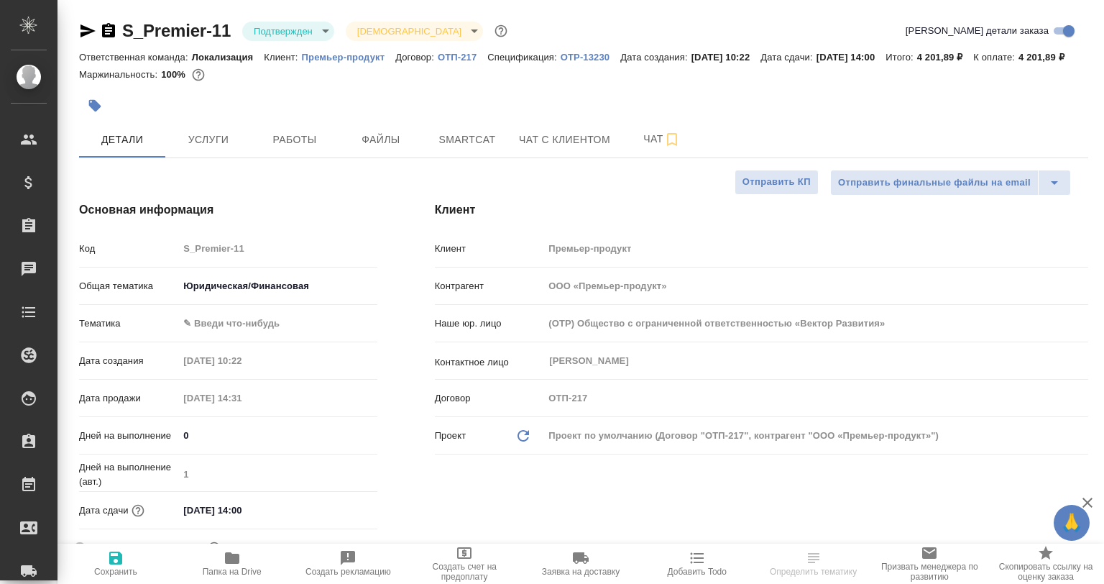
type textarea "x"
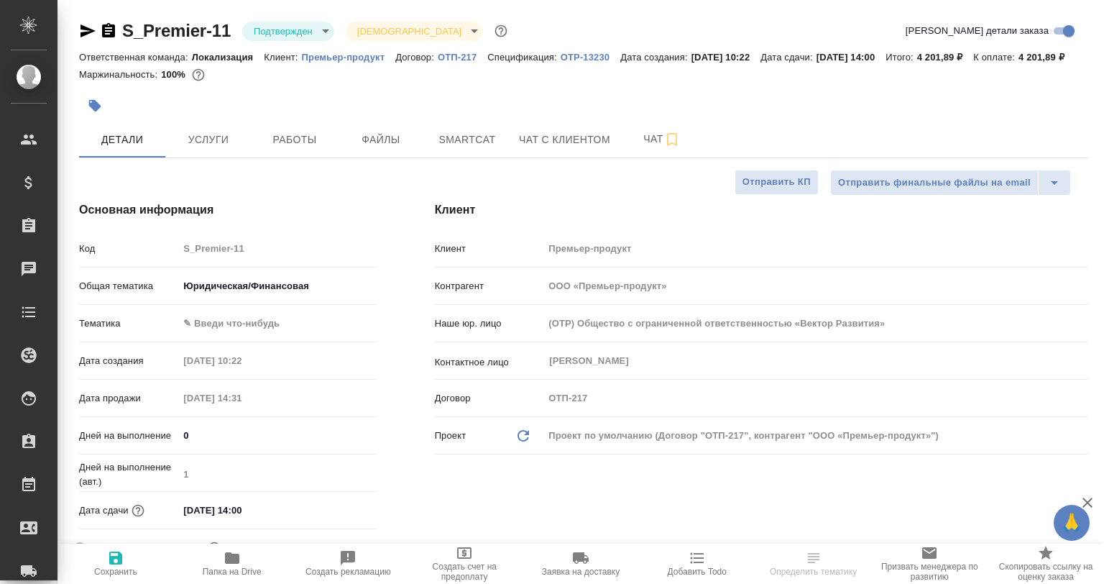
type textarea "x"
drag, startPoint x: 311, startPoint y: 49, endPoint x: 390, endPoint y: 55, distance: 79.3
click at [390, 55] on div "Ответственная команда: Локализация Клиент: Премьер-продукт Договор: ОТП-217 Спе…" at bounding box center [583, 56] width 1009 height 17
type textarea "x"
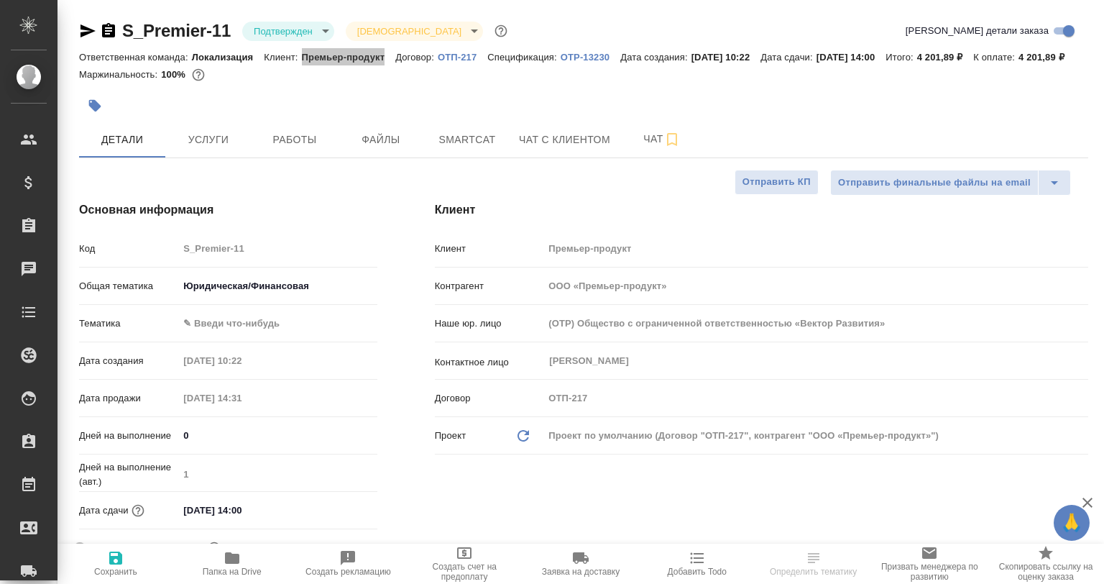
type textarea "x"
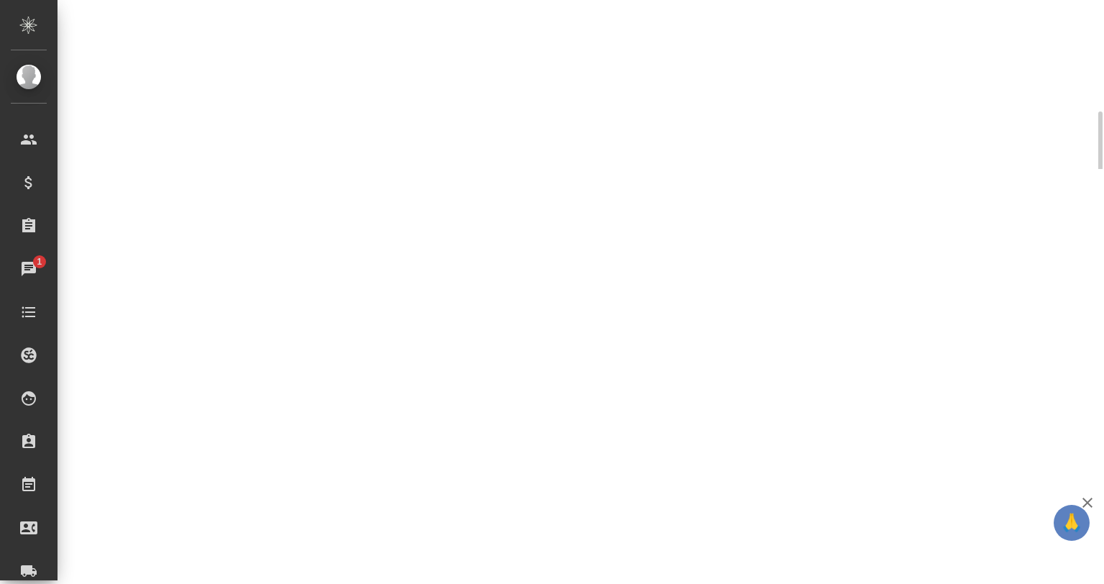
select select "RU"
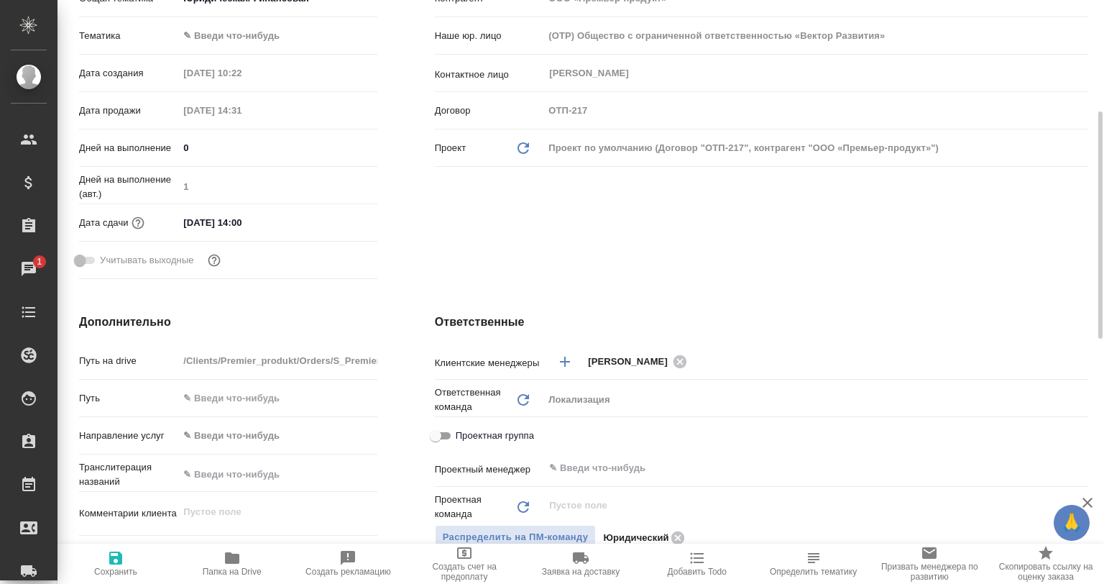
type textarea "x"
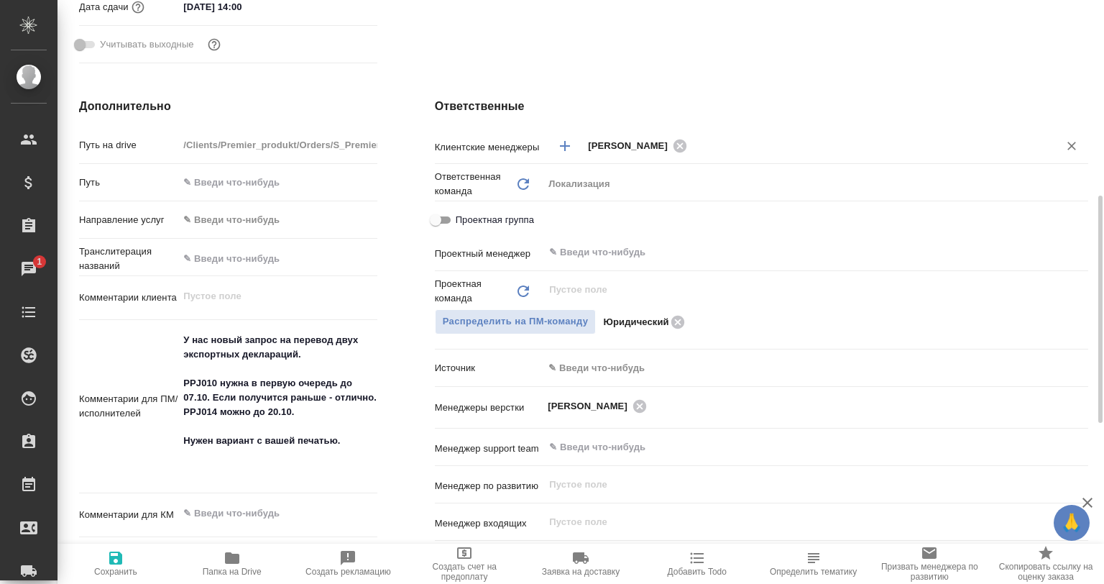
scroll to position [431, 0]
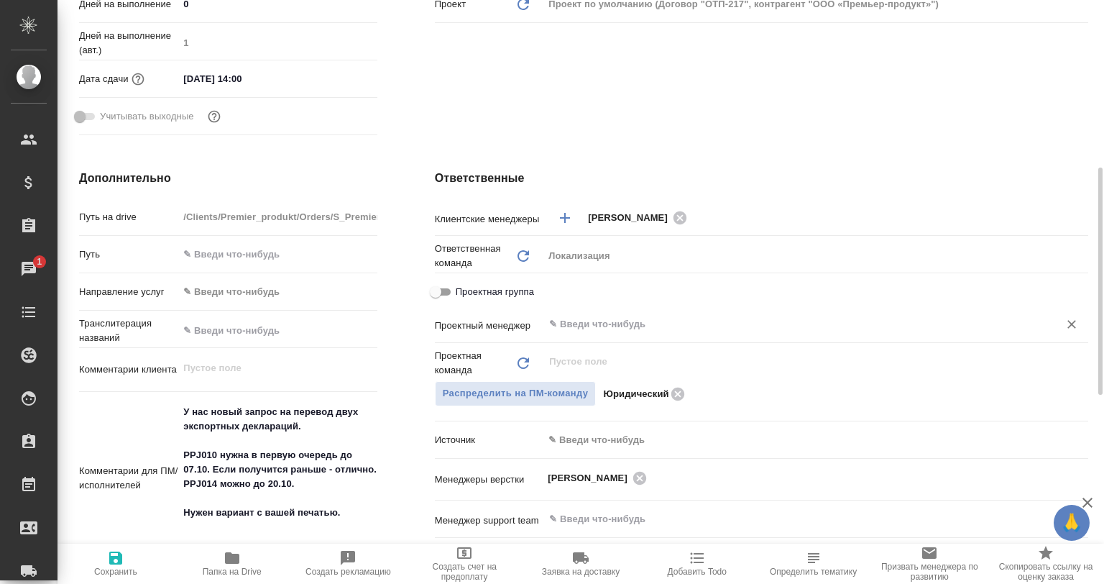
click at [601, 333] on input "text" at bounding box center [792, 324] width 488 height 17
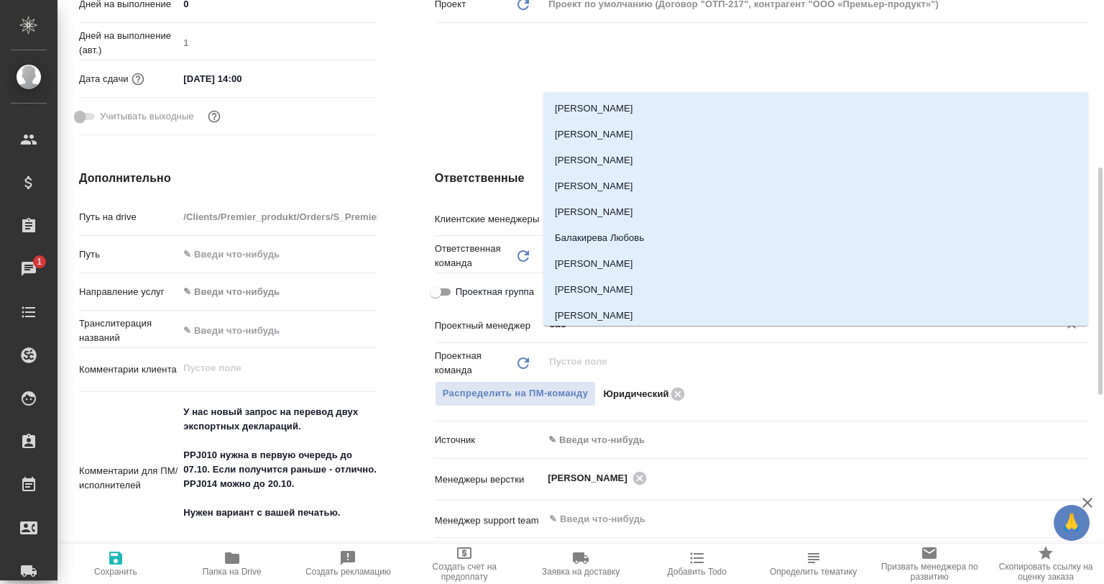
type input "бабк"
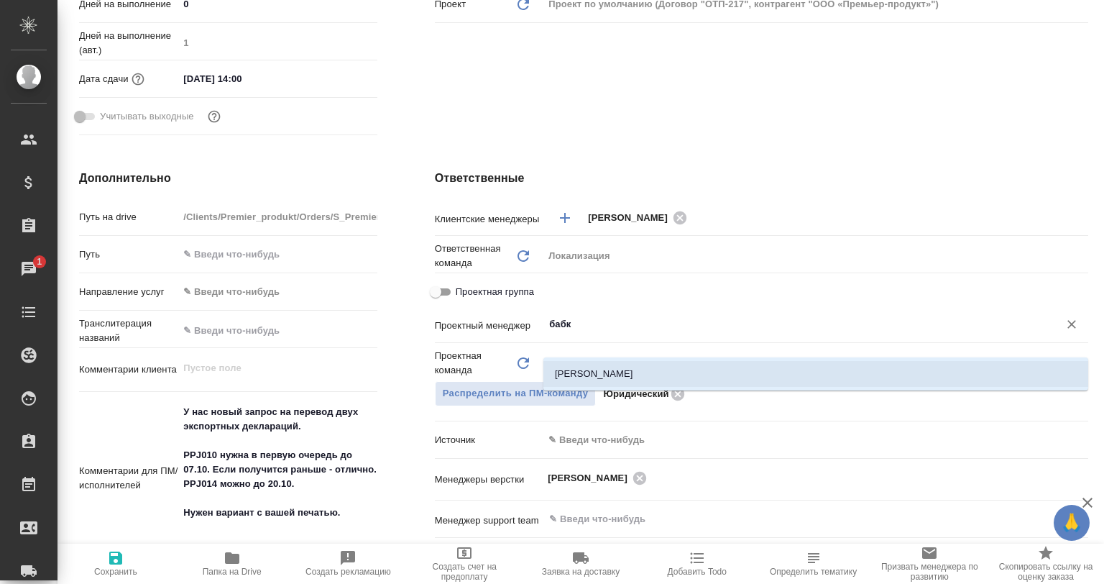
click at [648, 380] on li "[PERSON_NAME]" at bounding box center [816, 374] width 545 height 26
type textarea "x"
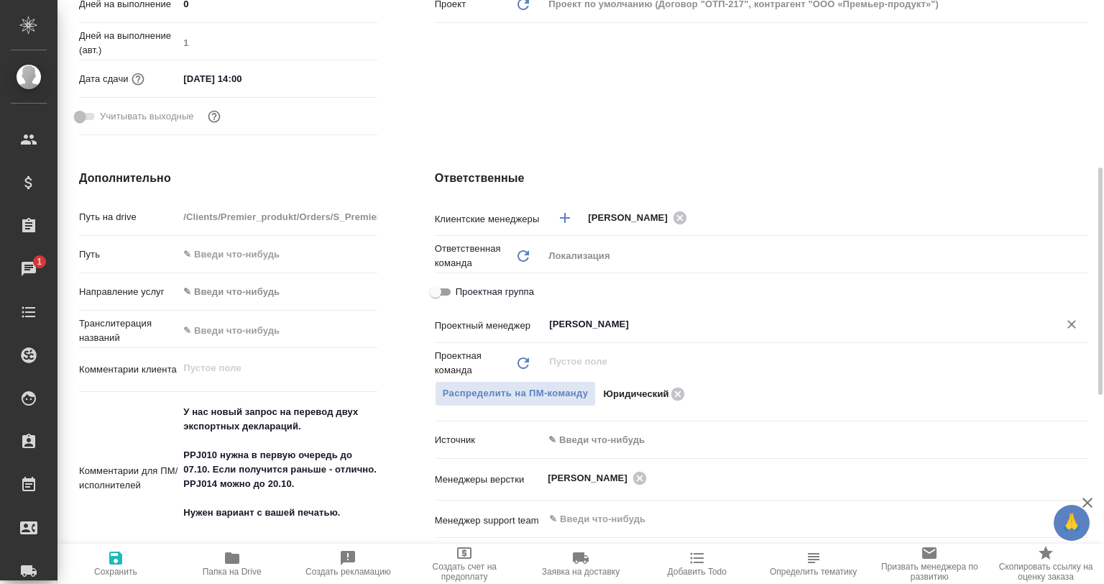
type input "[PERSON_NAME]"
click at [124, 563] on span "Сохранить" at bounding box center [115, 562] width 99 height 27
type textarea "x"
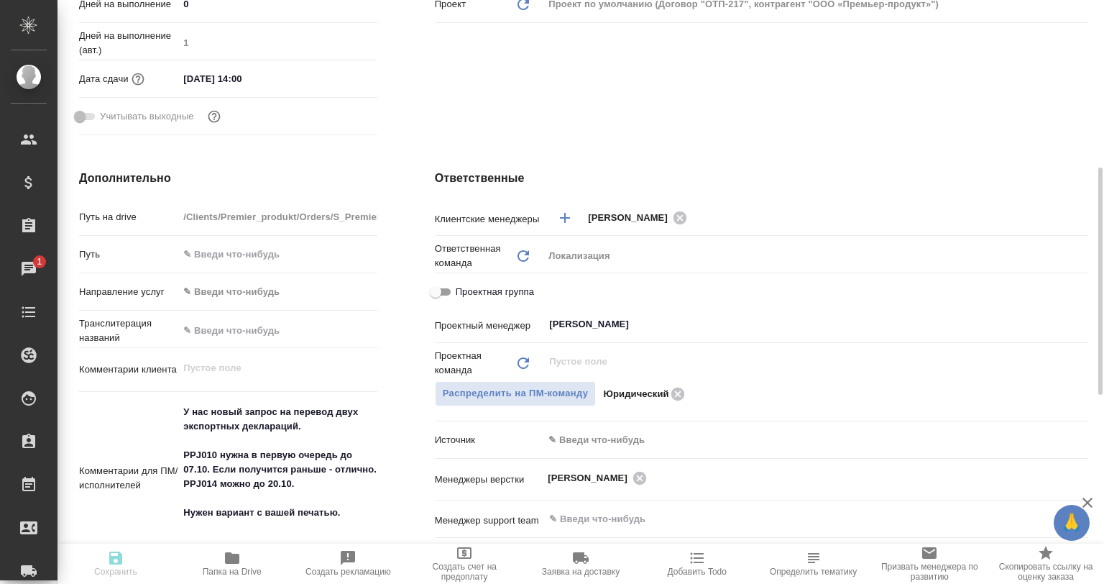
type textarea "x"
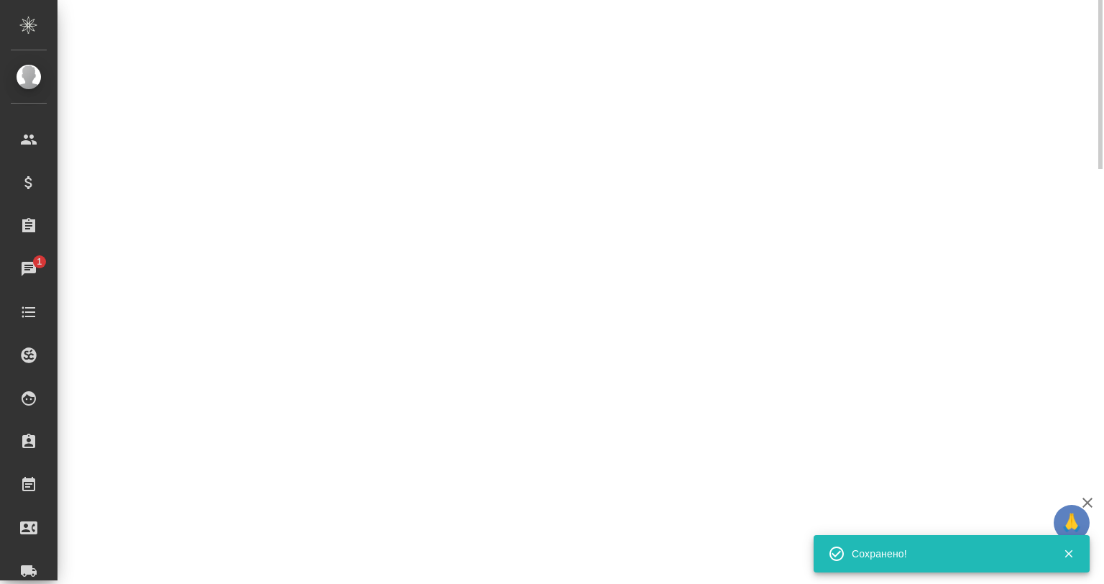
scroll to position [288, 0]
select select "RU"
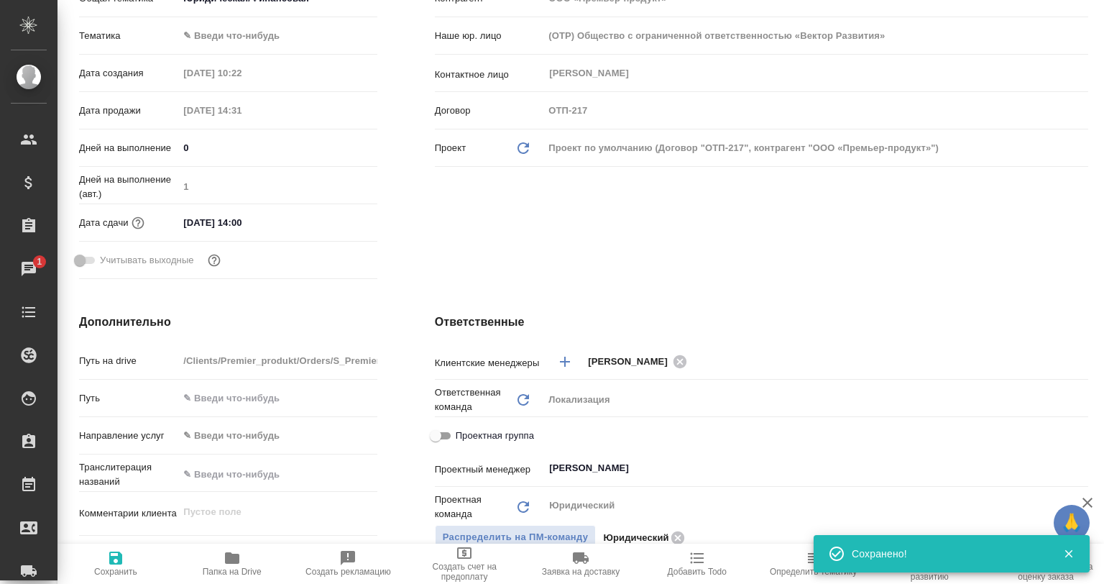
scroll to position [0, 0]
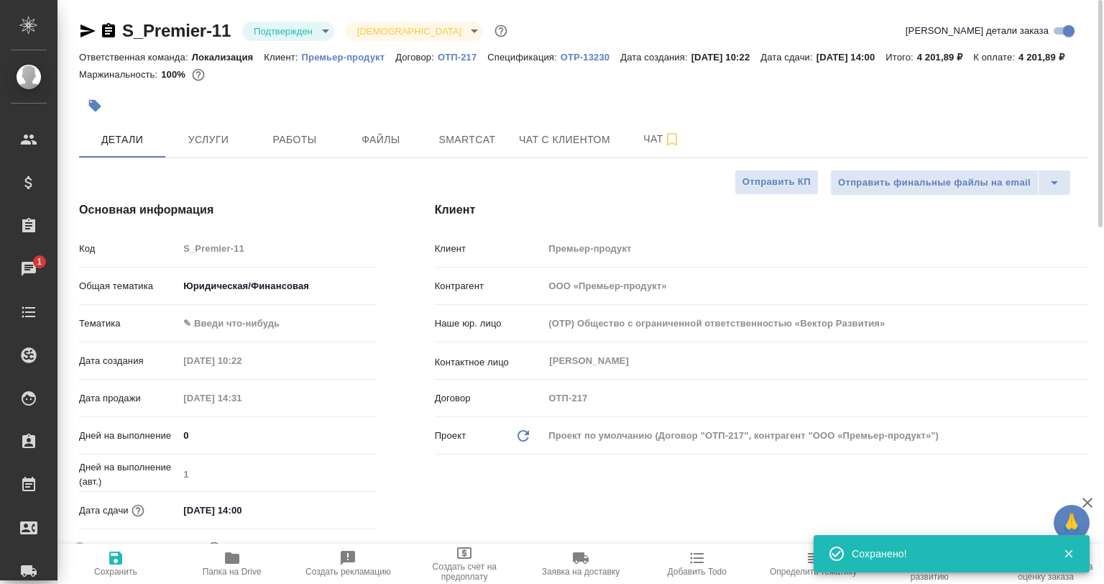
type textarea "x"
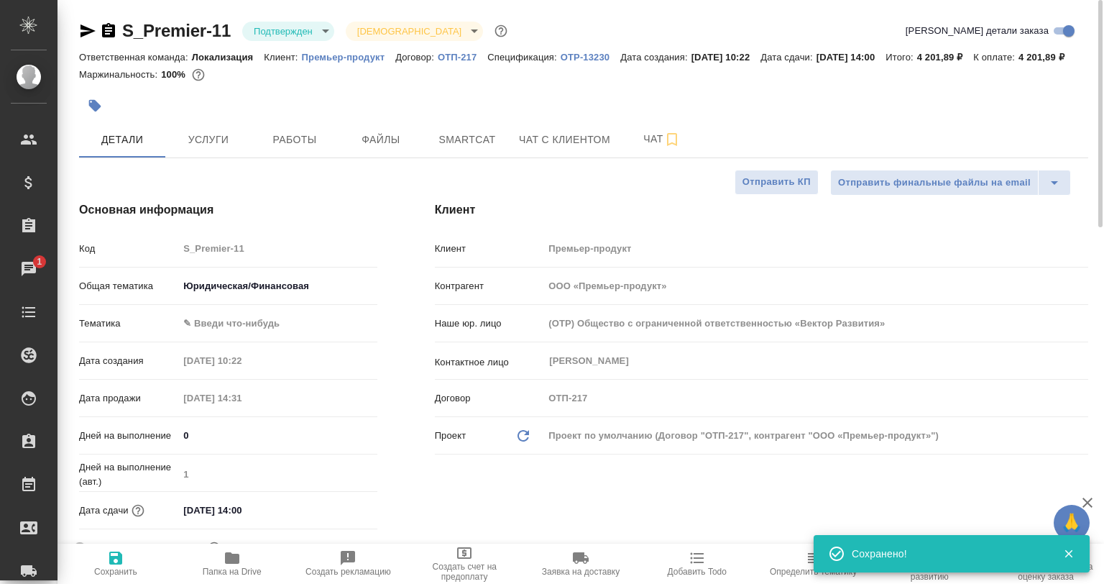
type textarea "x"
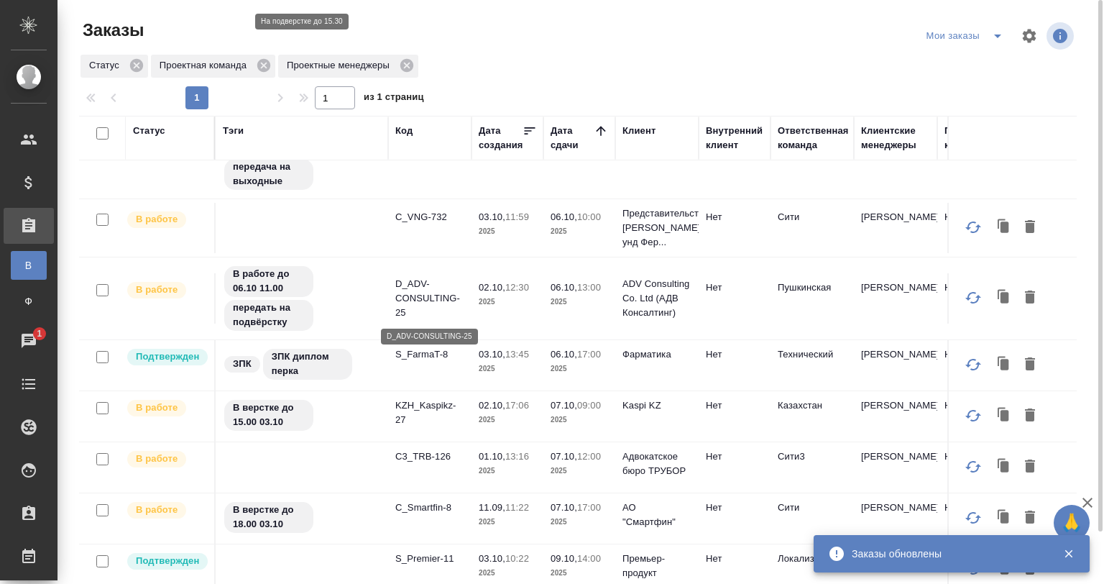
scroll to position [185, 0]
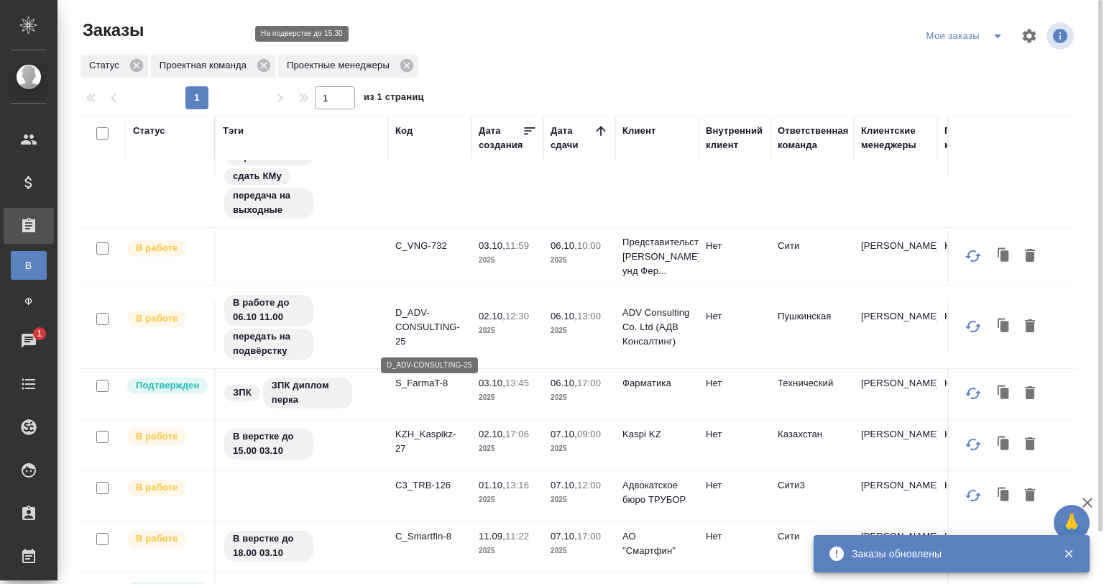
click at [450, 318] on p "D_ADV-CONSULTING-25" at bounding box center [429, 327] width 69 height 43
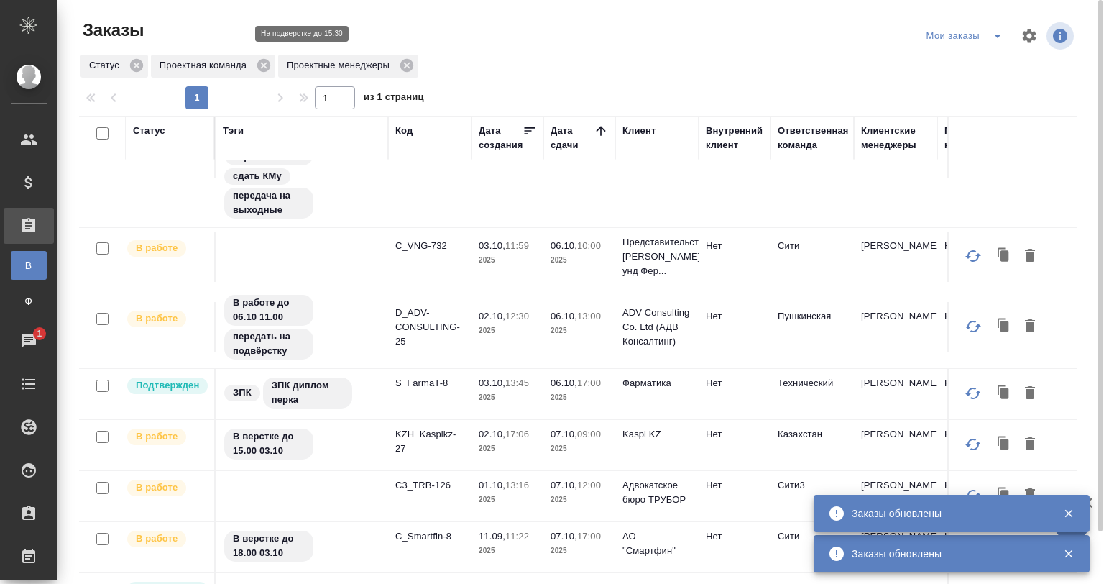
click at [417, 390] on td "S_FarmaT-8" at bounding box center [429, 394] width 83 height 50
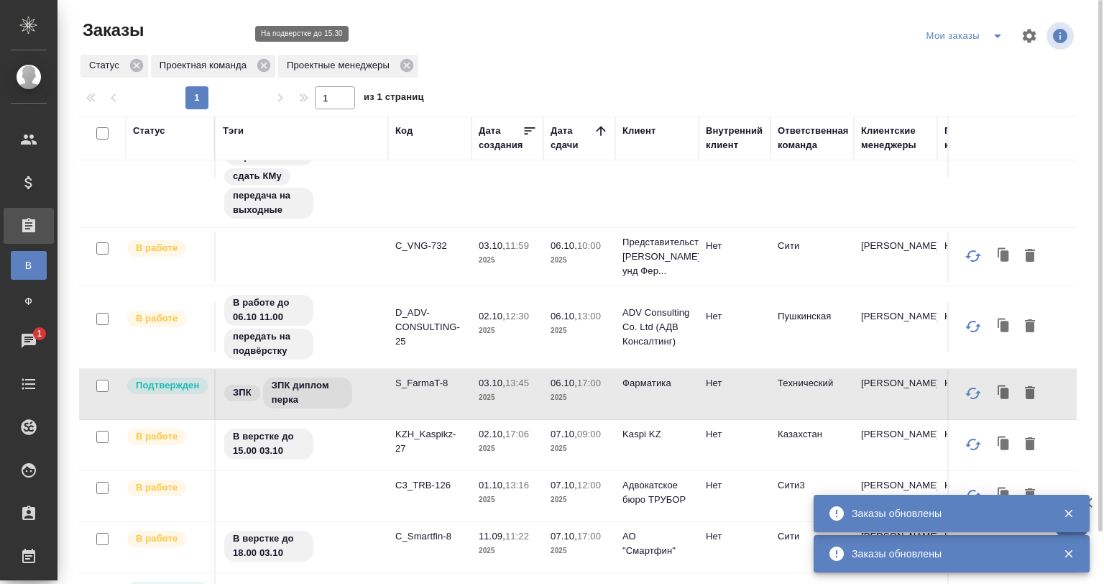
click at [417, 390] on td "S_FarmaT-8" at bounding box center [429, 394] width 83 height 50
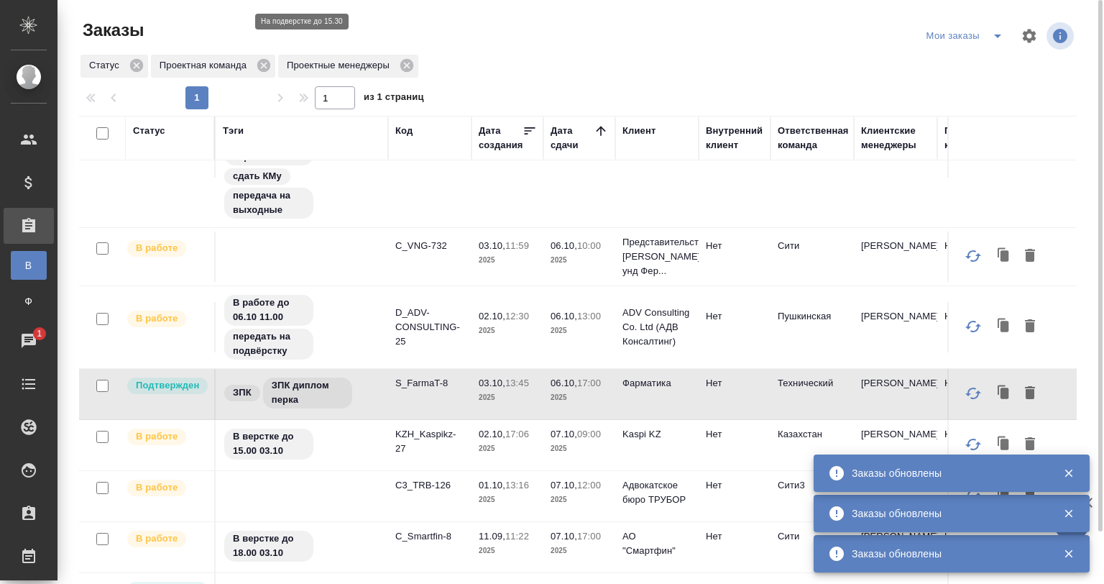
scroll to position [257, 0]
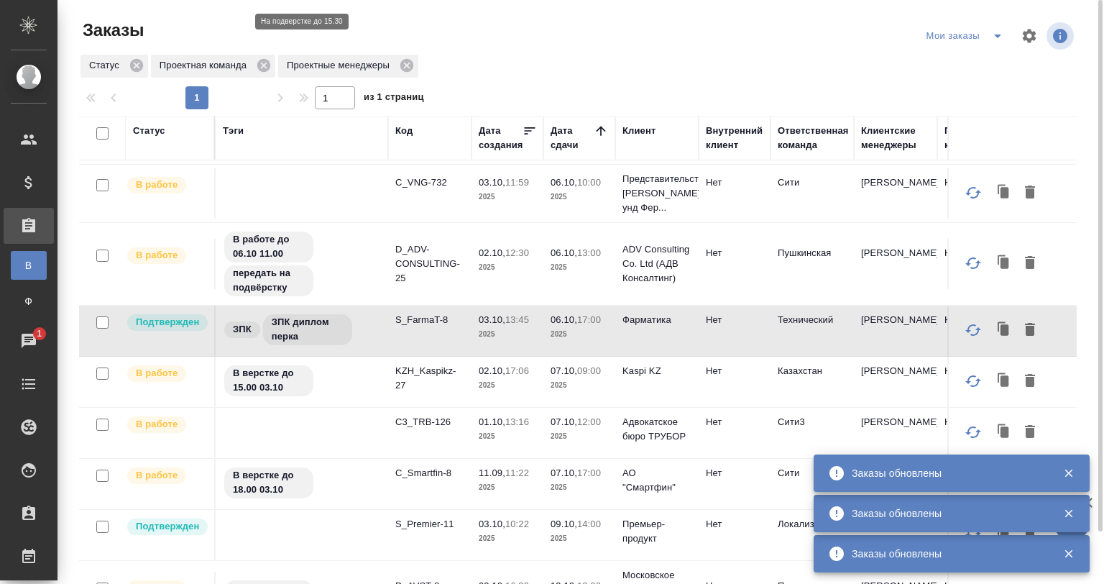
click at [373, 522] on td at bounding box center [302, 535] width 173 height 50
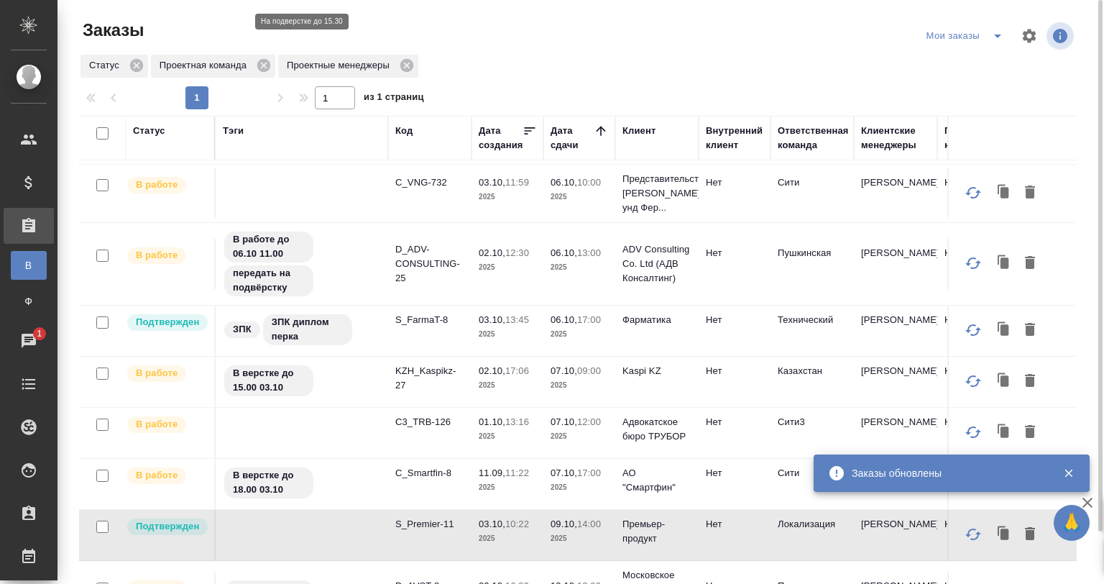
click at [373, 522] on td at bounding box center [302, 535] width 173 height 50
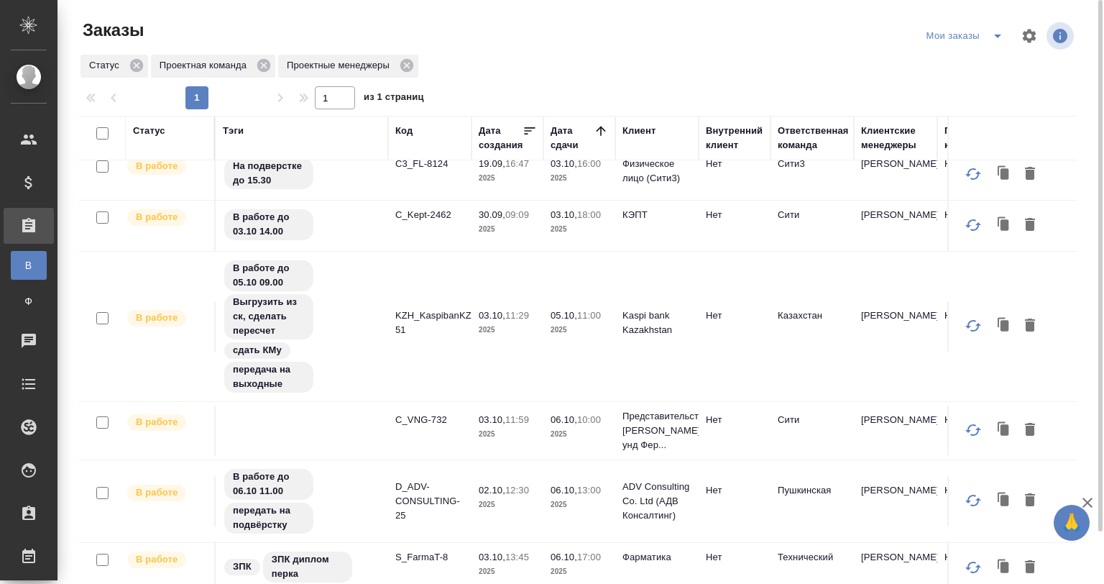
scroll to position [0, 0]
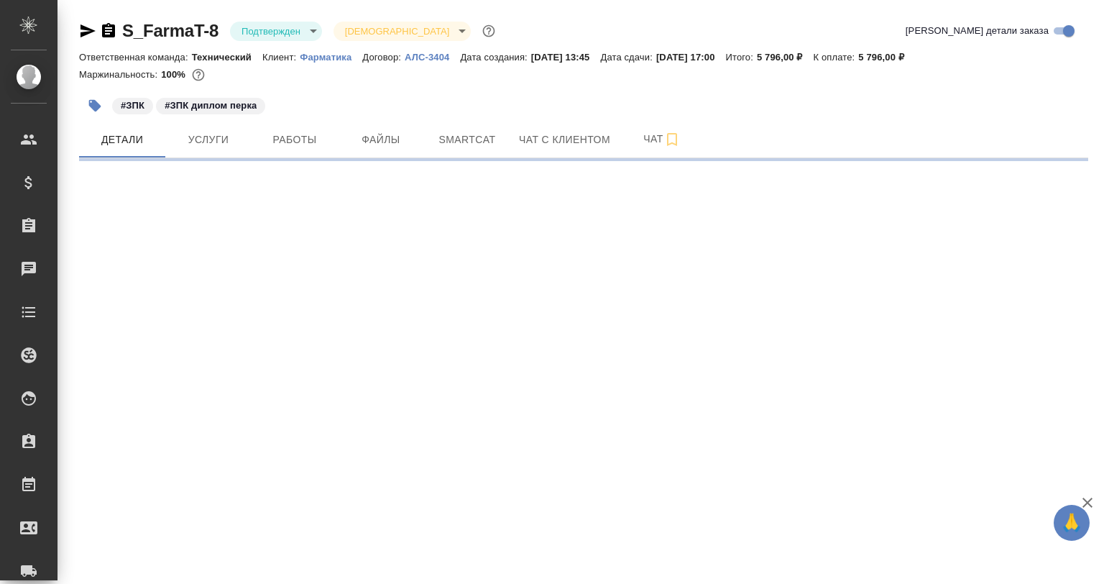
select select "RU"
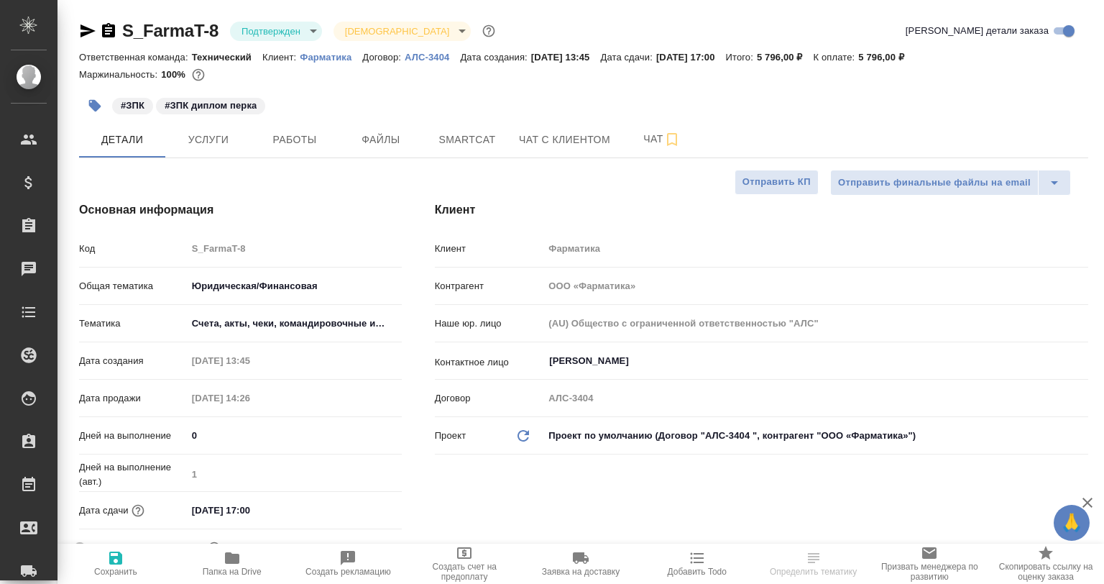
type textarea "x"
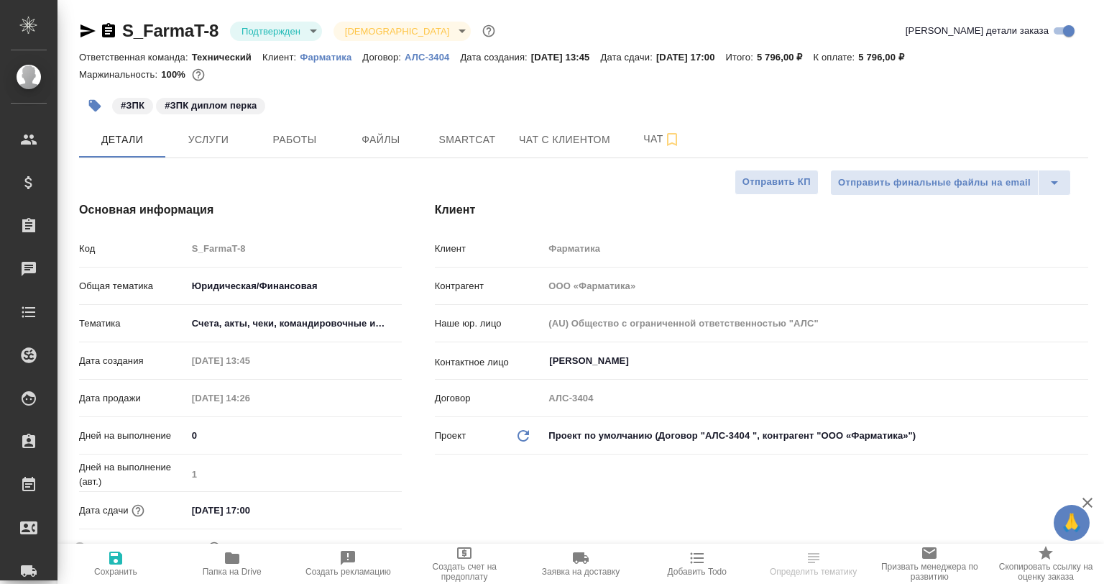
type textarea "x"
click at [224, 564] on icon "button" at bounding box center [232, 557] width 17 height 17
type textarea "x"
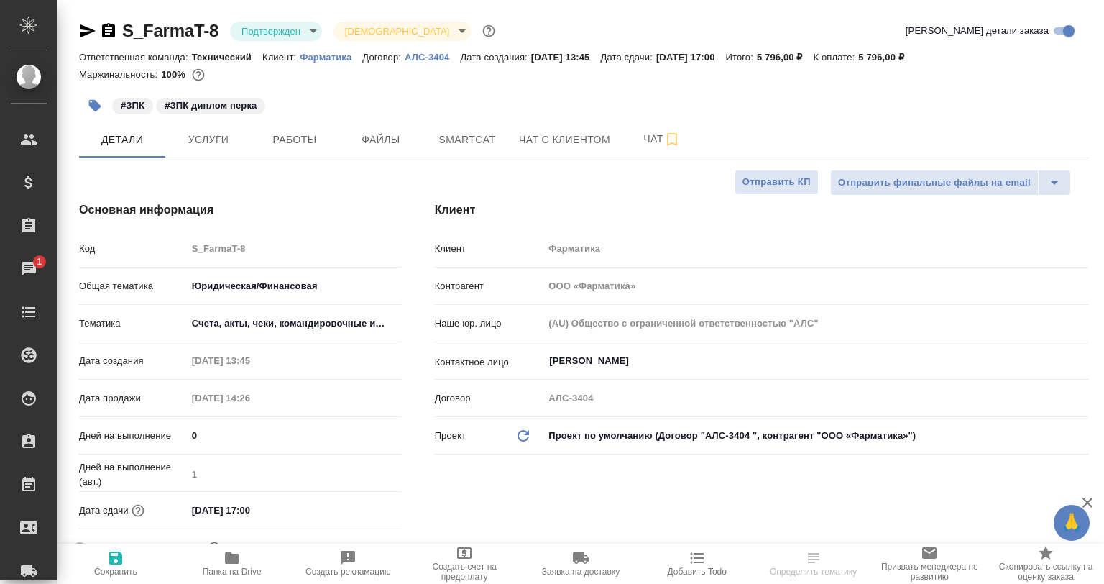
select select "RU"
type textarea "x"
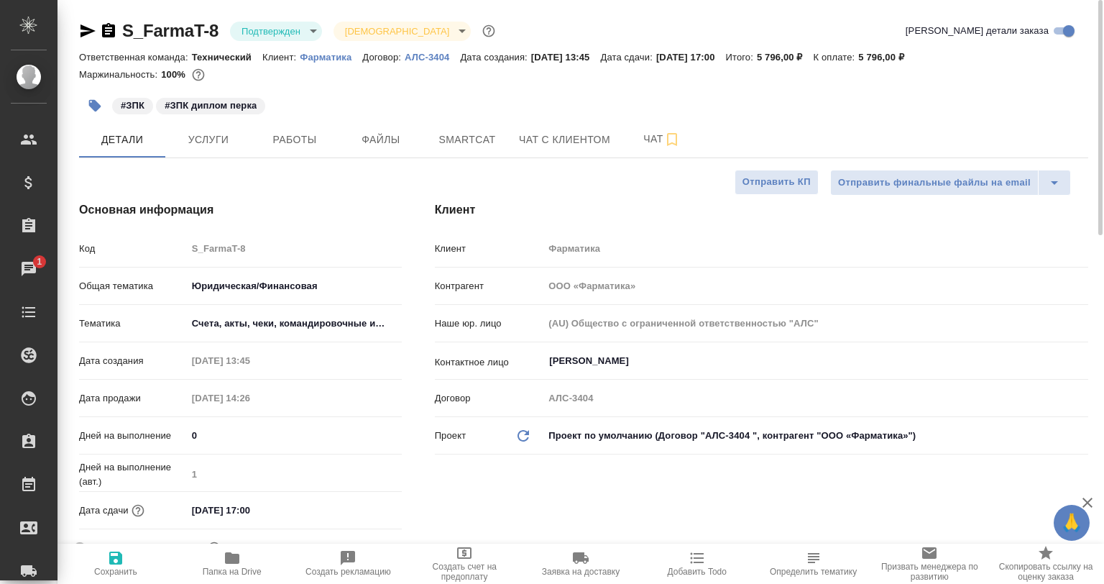
type textarea "x"
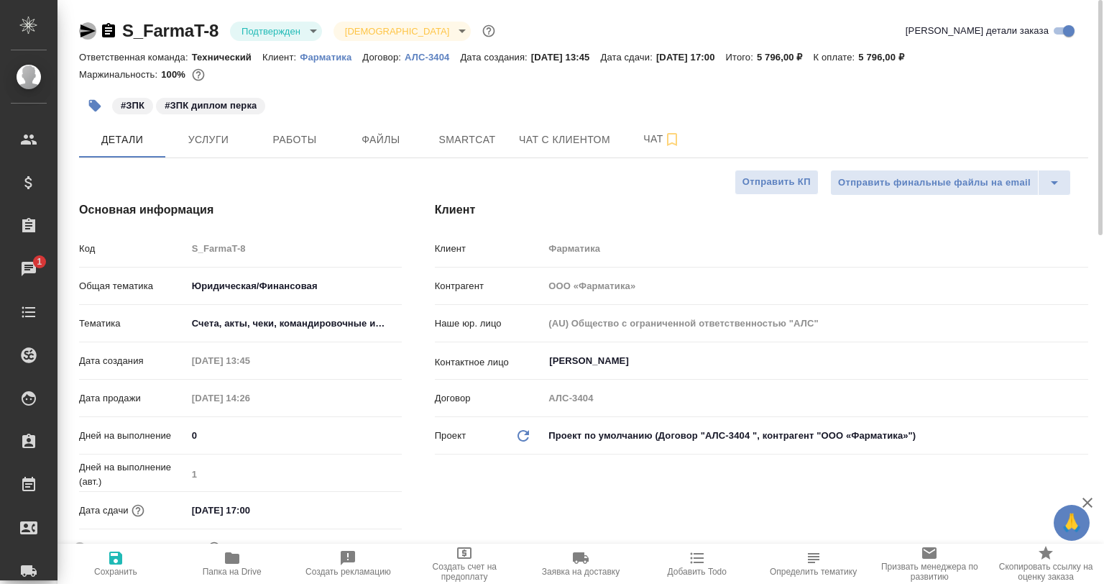
click at [91, 28] on icon "button" at bounding box center [87, 30] width 17 height 17
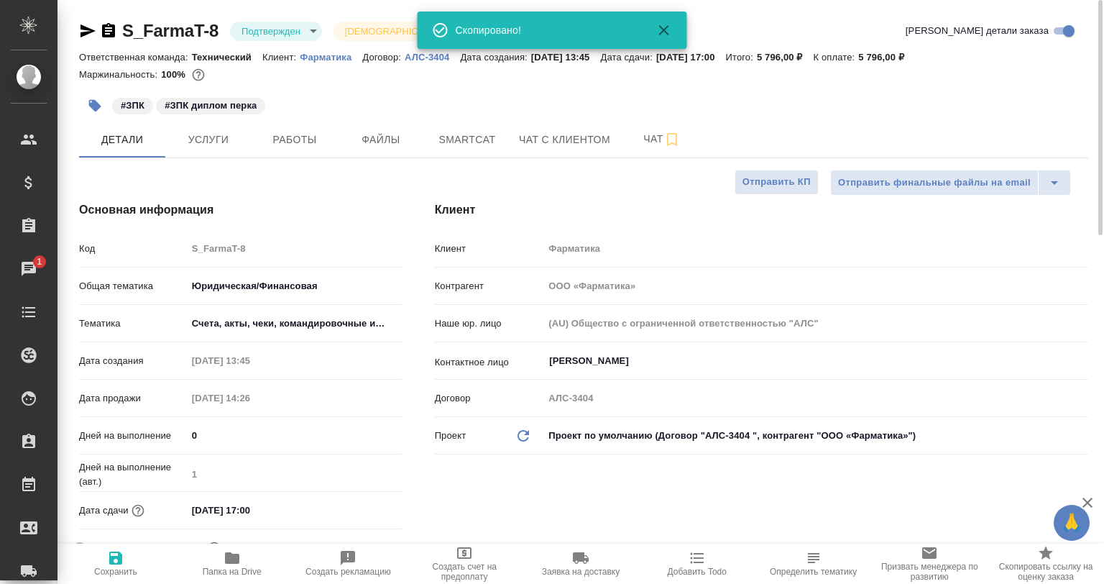
type textarea "x"
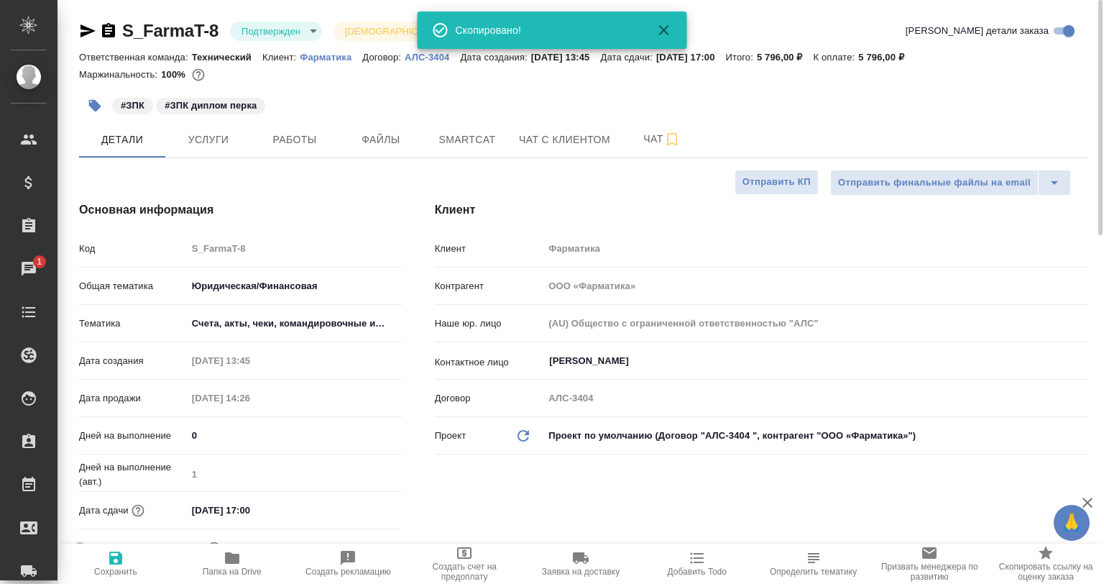
type textarea "x"
click at [667, 137] on icon "button" at bounding box center [672, 139] width 10 height 13
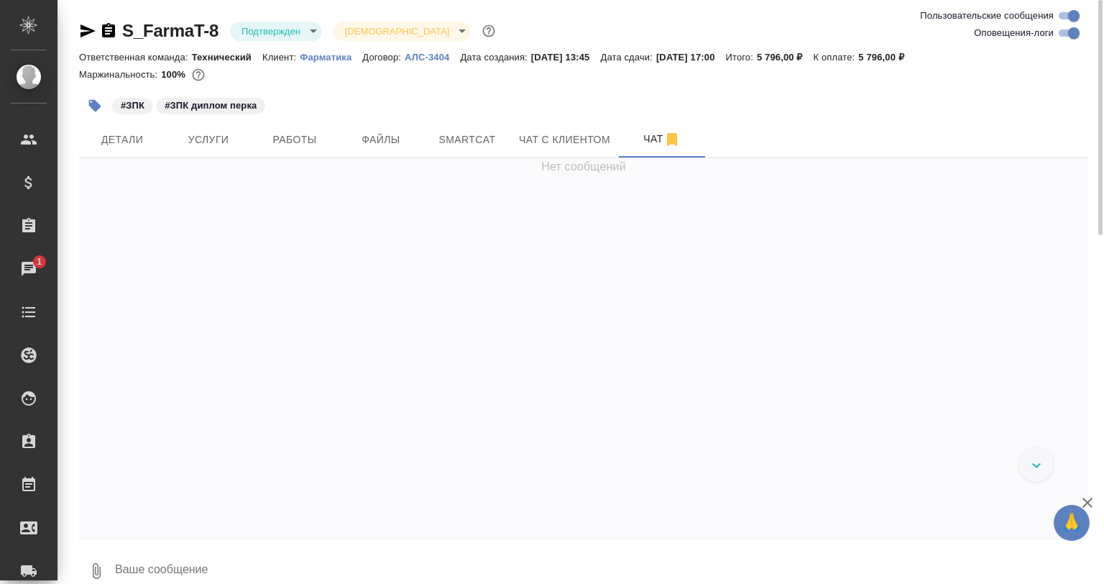
scroll to position [187, 0]
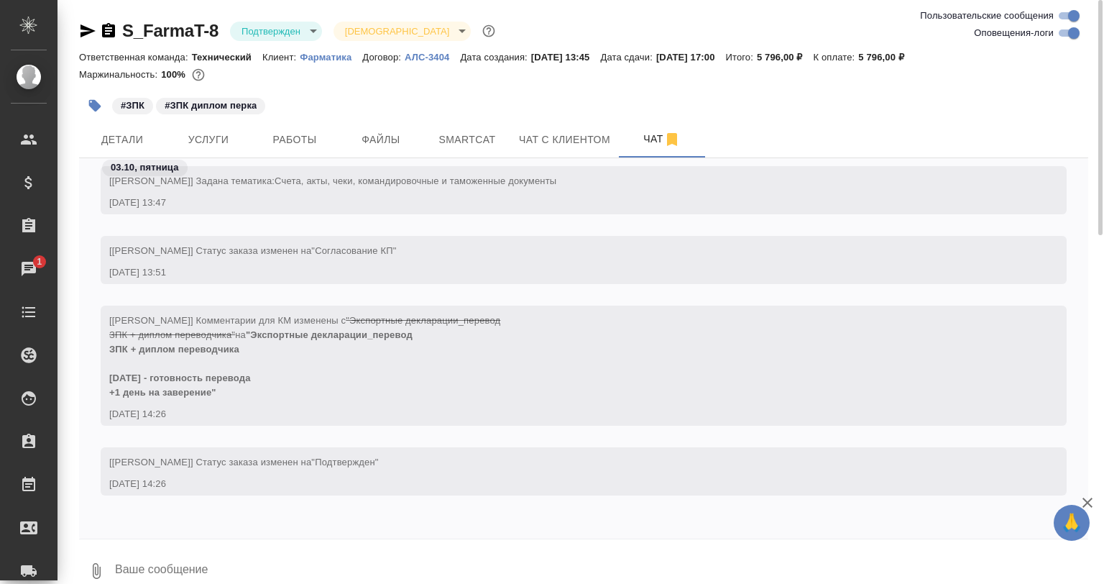
click at [1060, 40] on input "Оповещения-логи" at bounding box center [1074, 32] width 52 height 17
checkbox input "false"
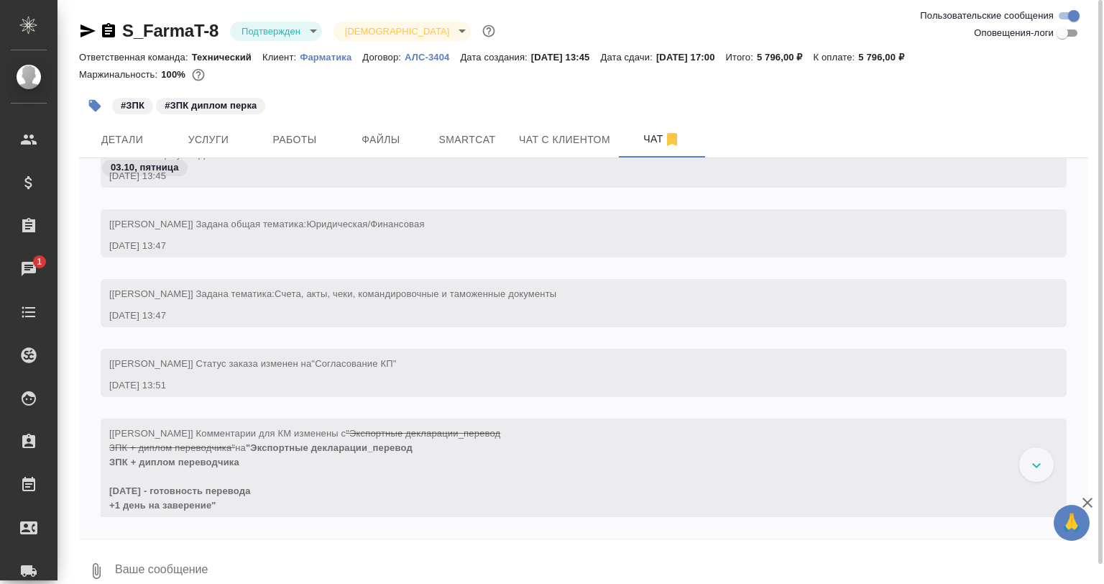
scroll to position [0, 0]
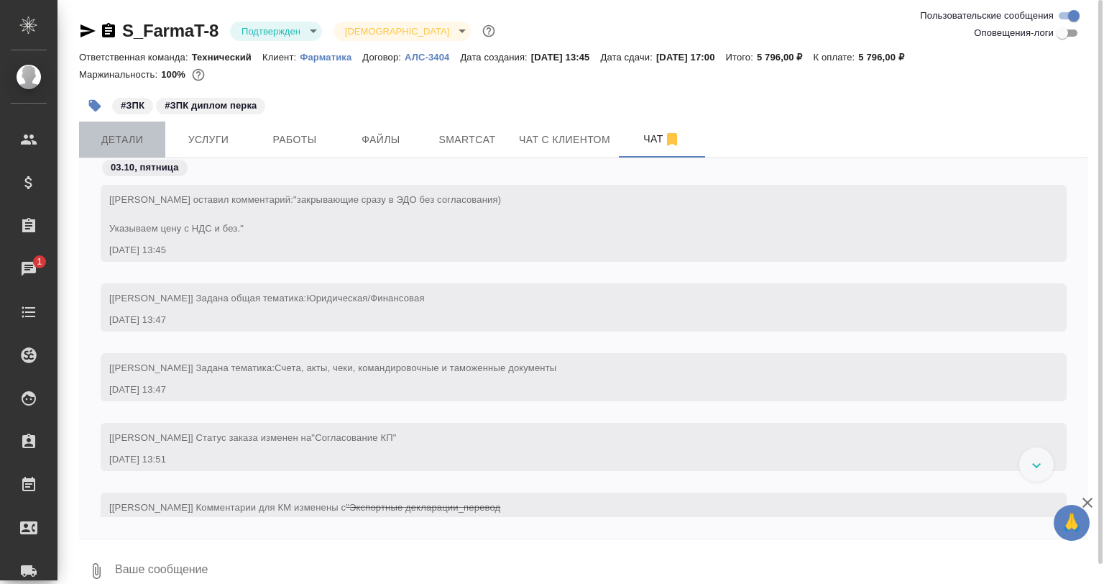
click at [152, 148] on span "Детали" at bounding box center [122, 140] width 69 height 18
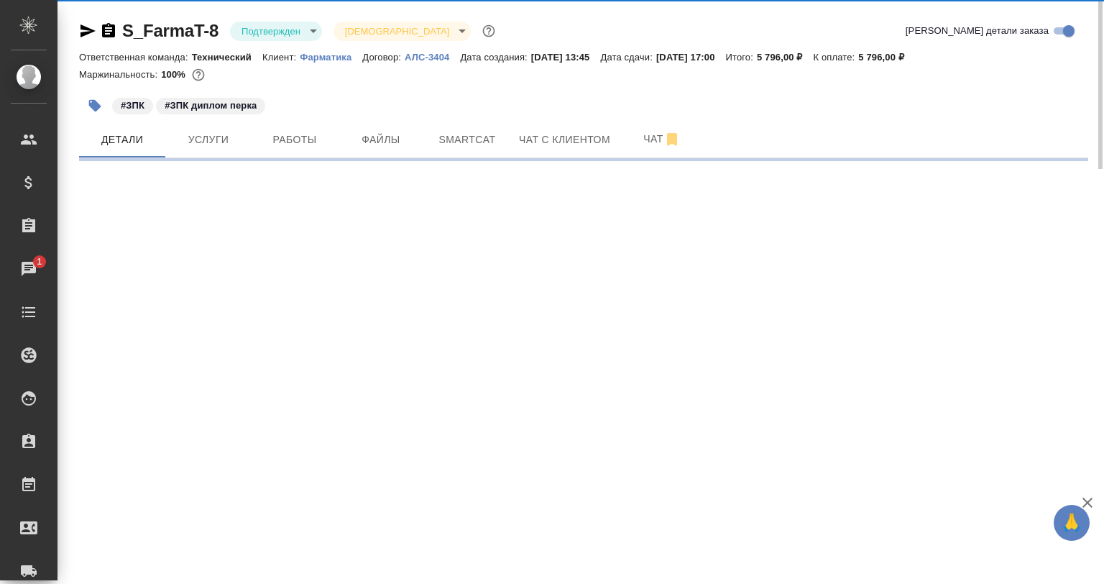
select select "RU"
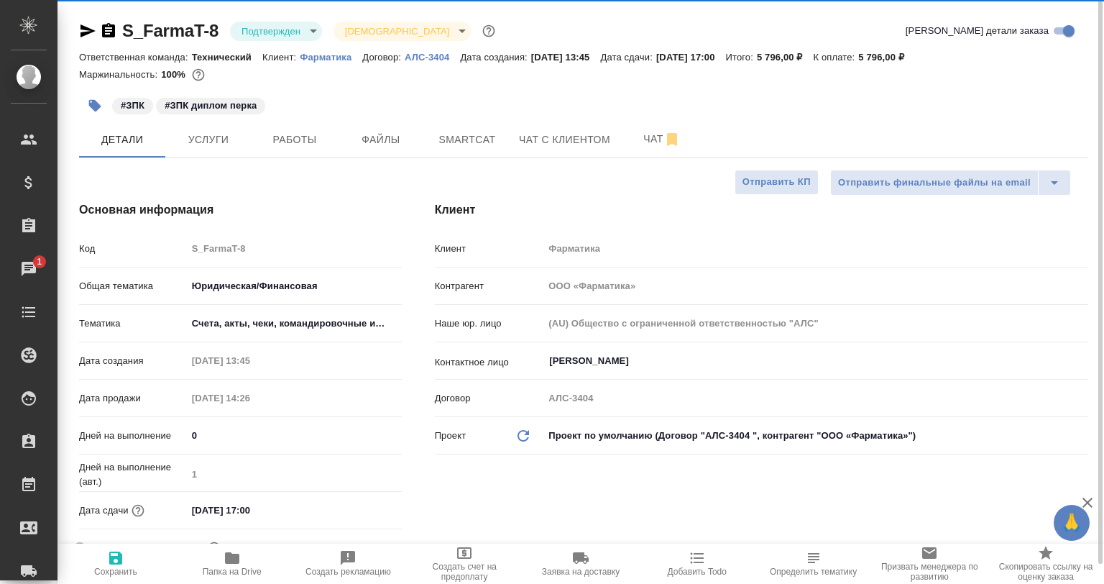
type textarea "x"
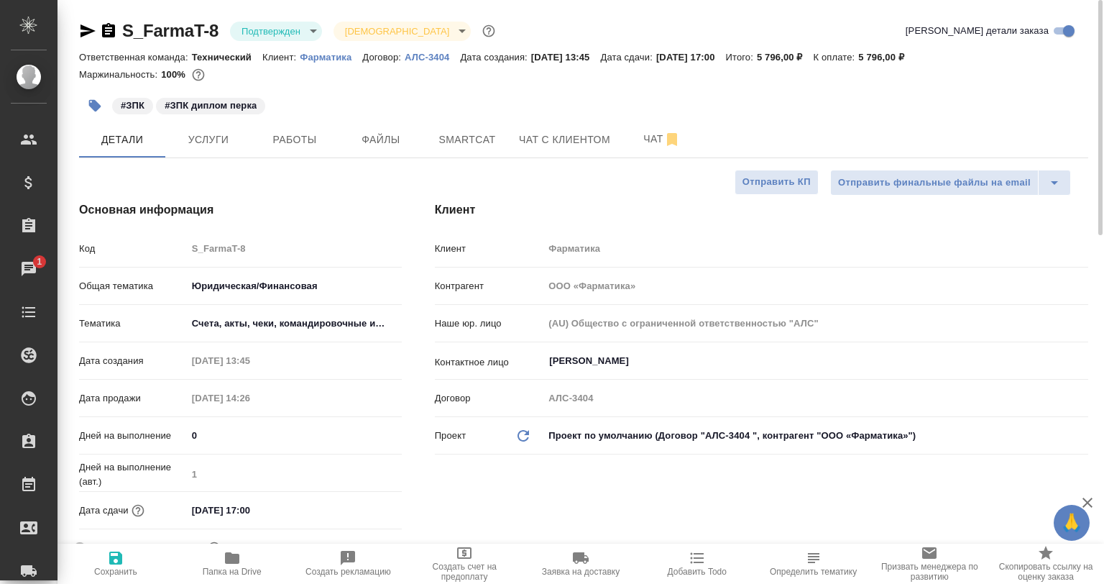
type textarea "x"
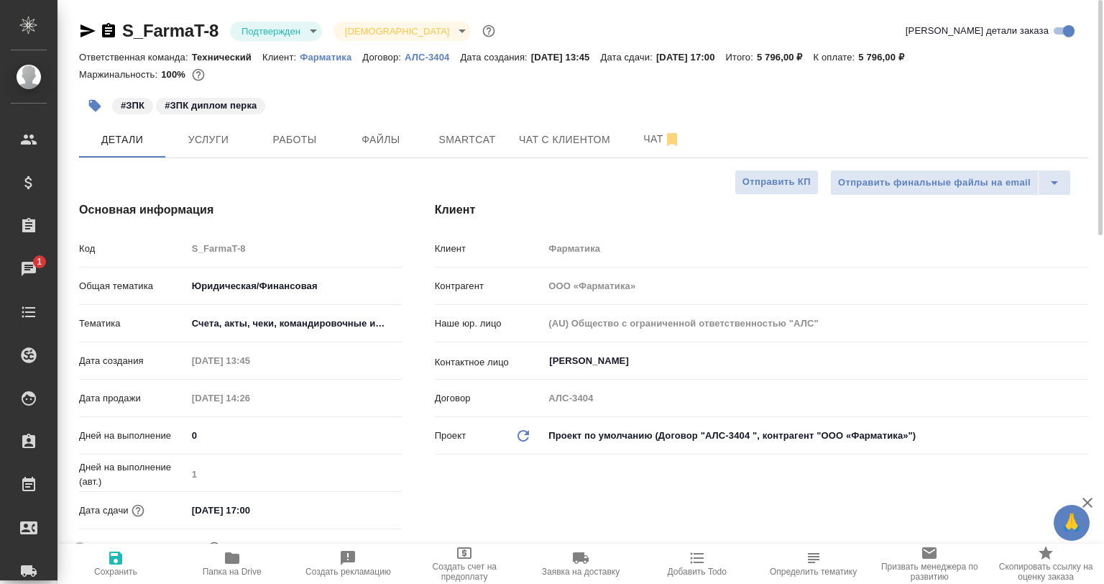
type textarea "x"
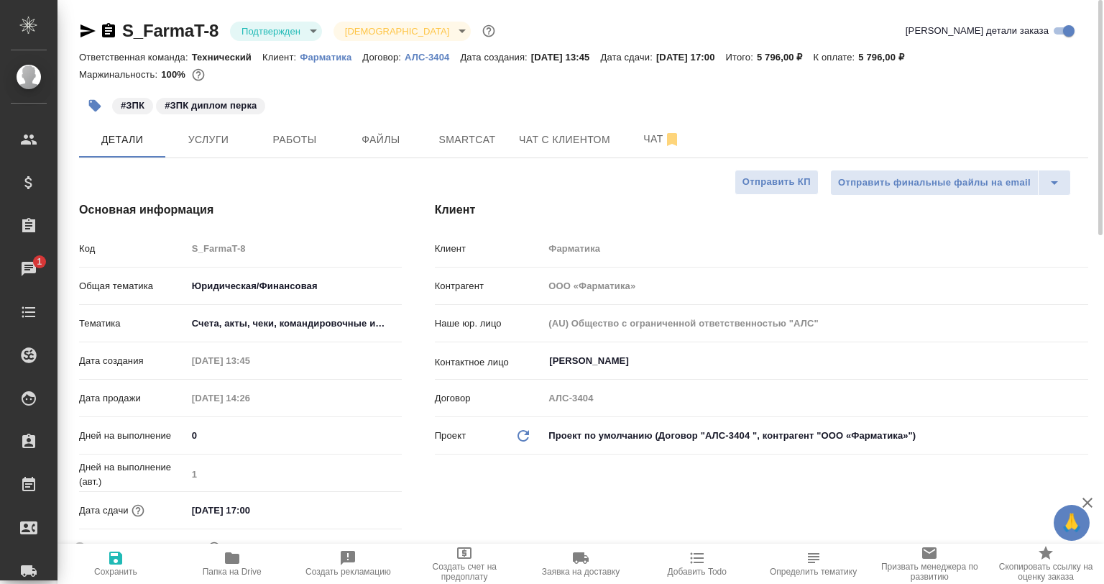
type textarea "x"
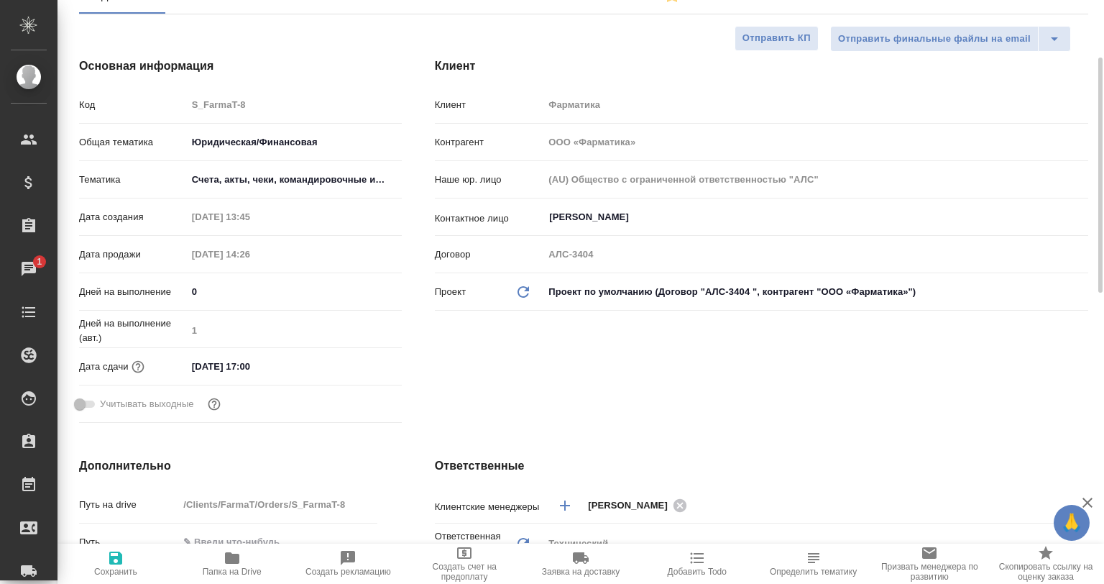
drag, startPoint x: 203, startPoint y: 574, endPoint x: 213, endPoint y: 573, distance: 10.1
click at [204, 574] on span "Папка на Drive" at bounding box center [232, 572] width 59 height 10
type textarea "x"
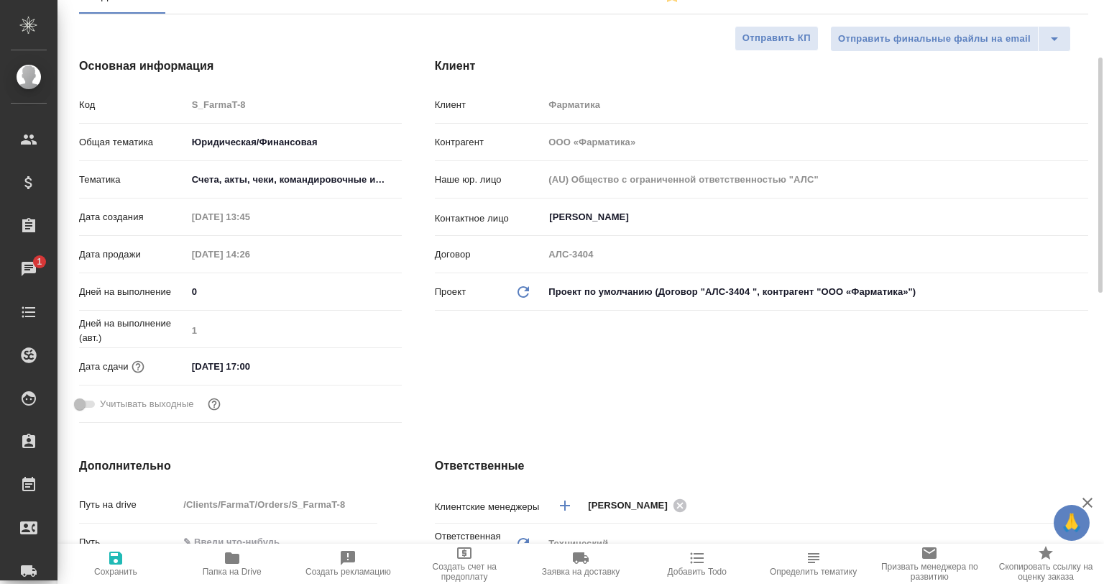
type textarea "x"
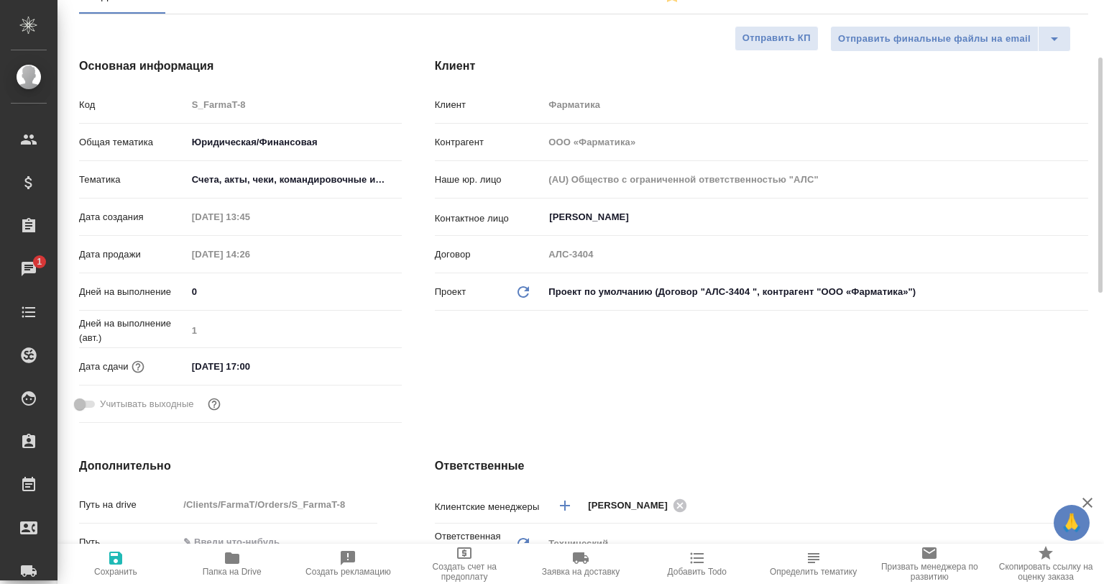
type textarea "x"
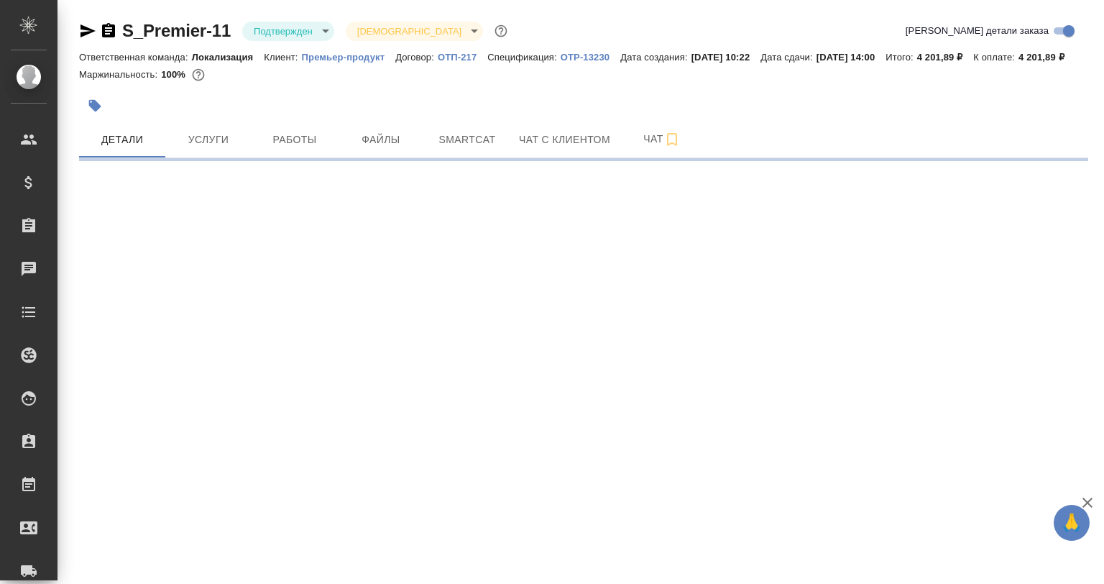
select select "RU"
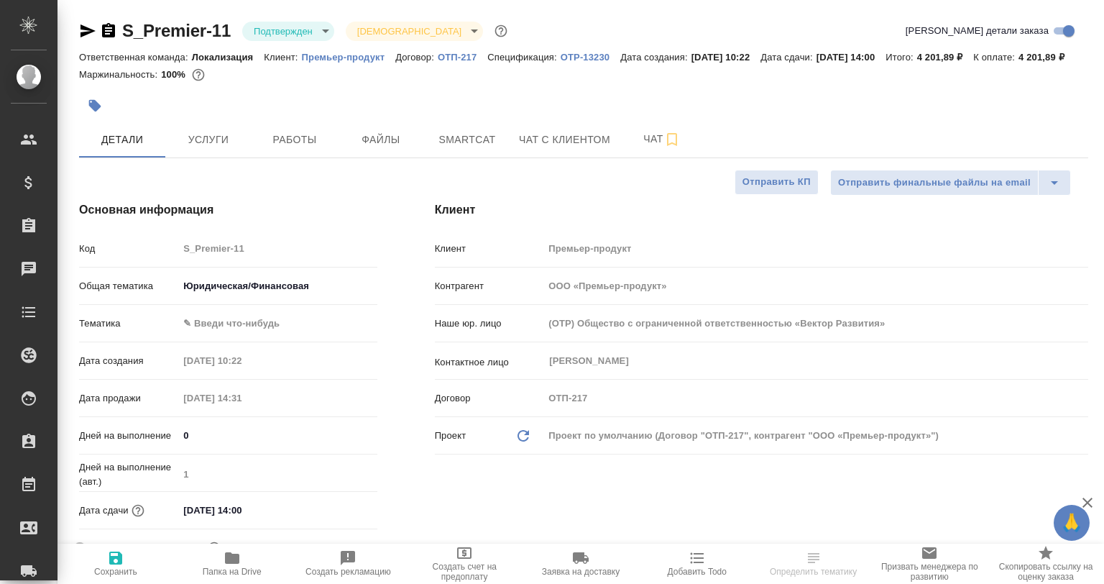
type textarea "x"
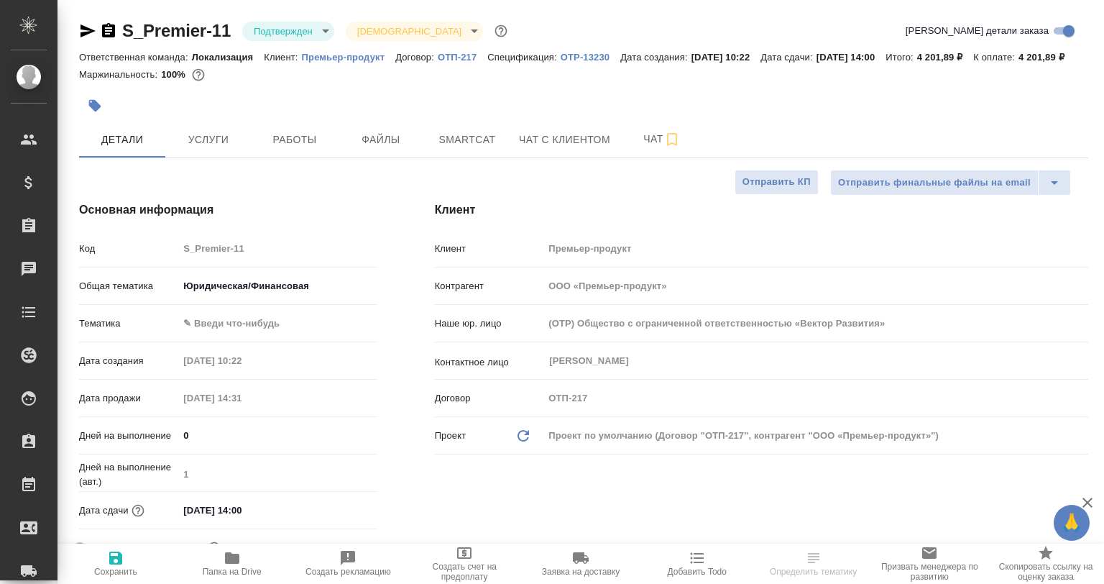
type textarea "x"
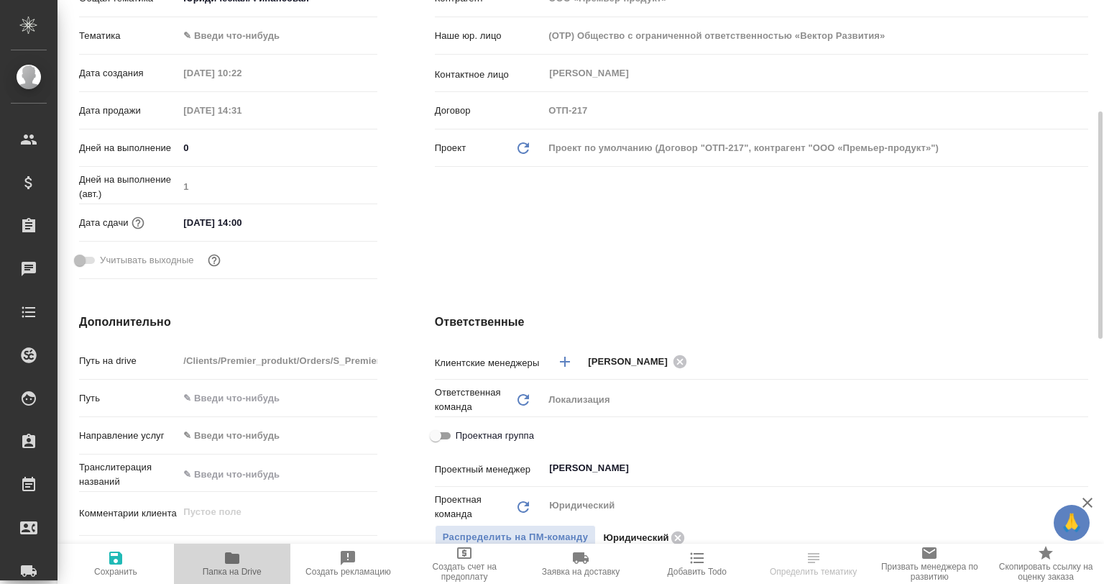
click at [245, 559] on span "Папка на Drive" at bounding box center [232, 562] width 99 height 27
type textarea "x"
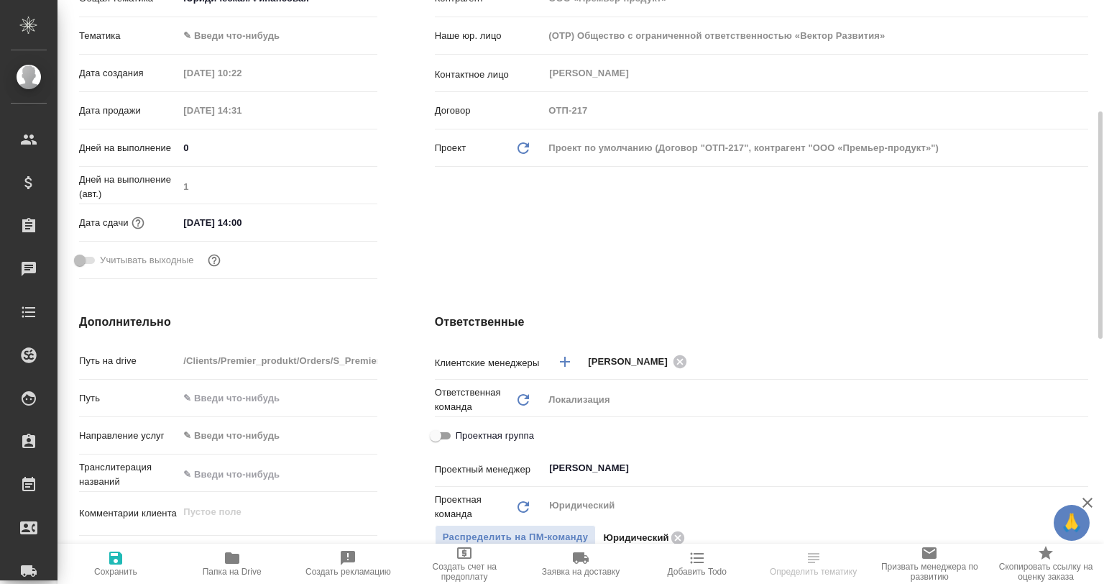
type textarea "x"
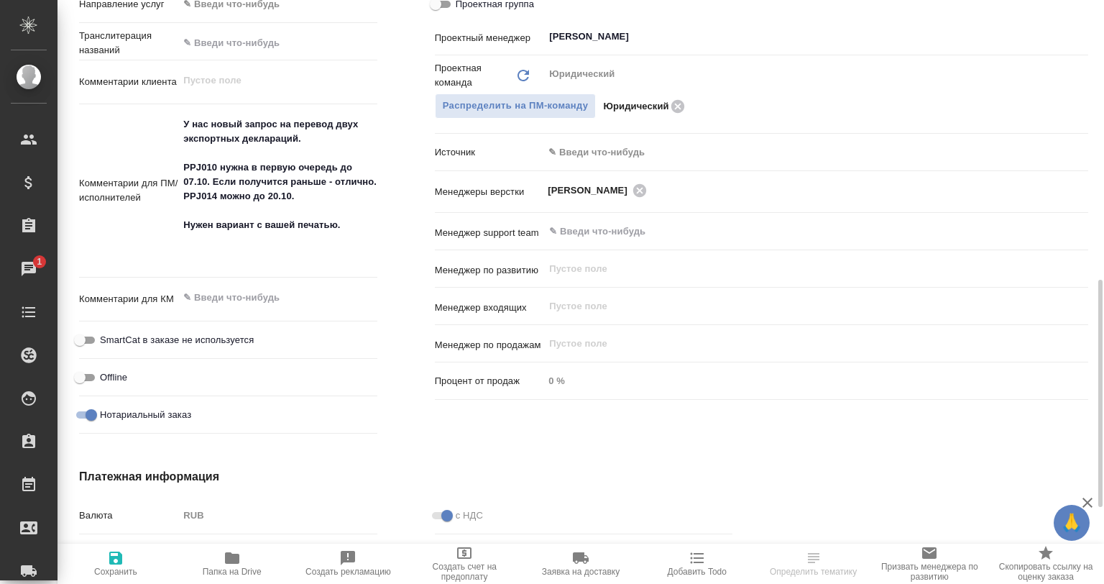
select select "RU"
type textarea "x"
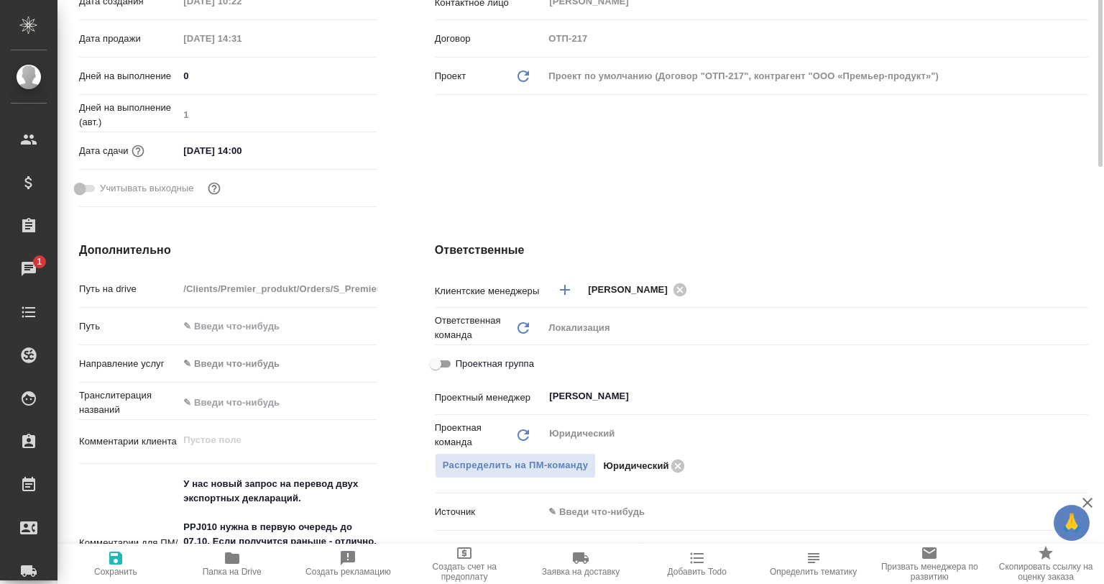
scroll to position [0, 0]
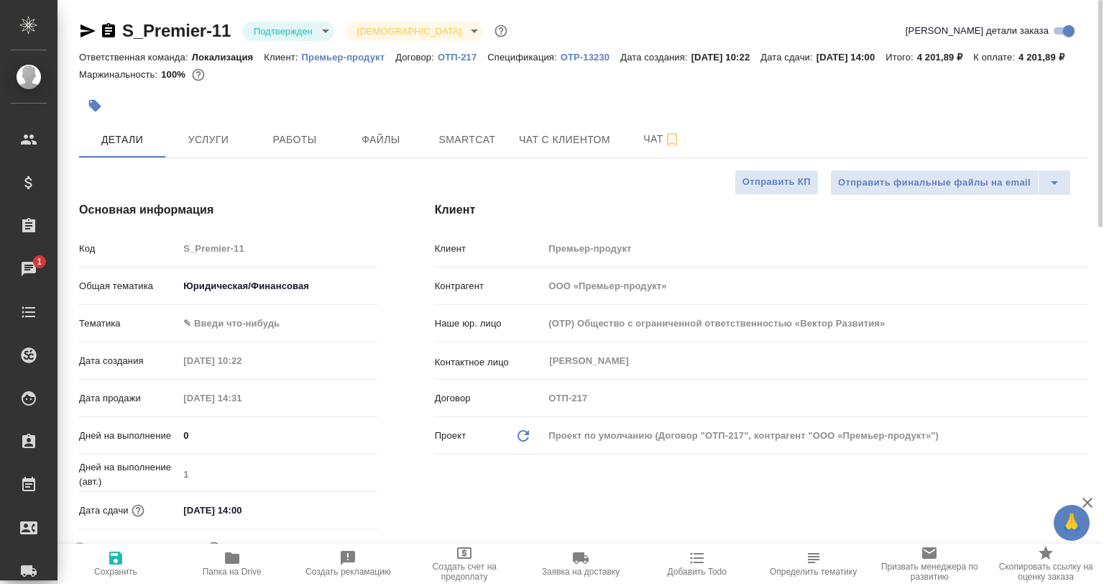
click at [93, 24] on icon "button" at bounding box center [87, 30] width 17 height 17
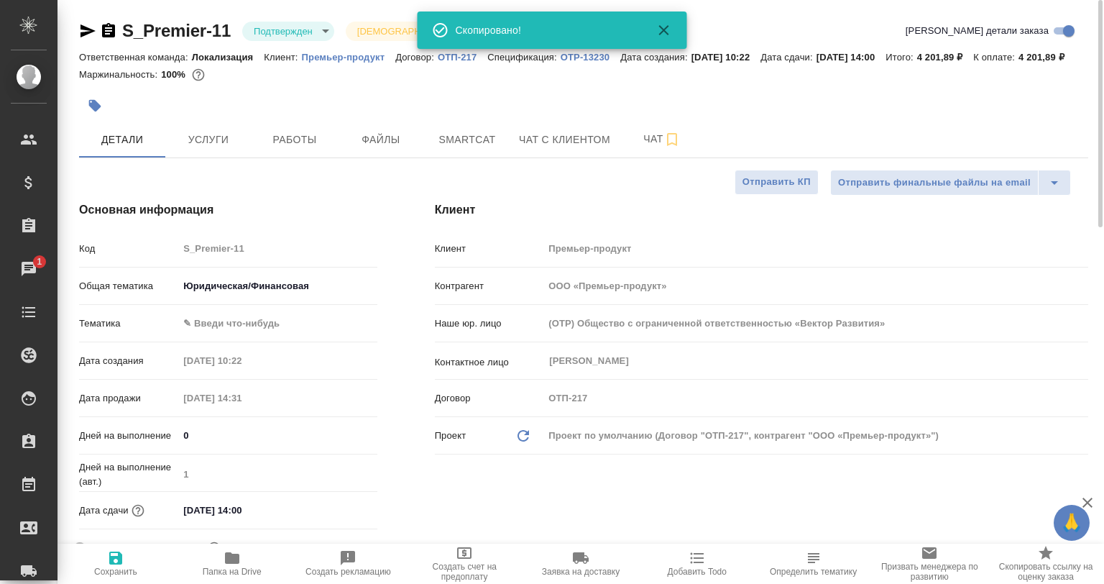
type textarea "x"
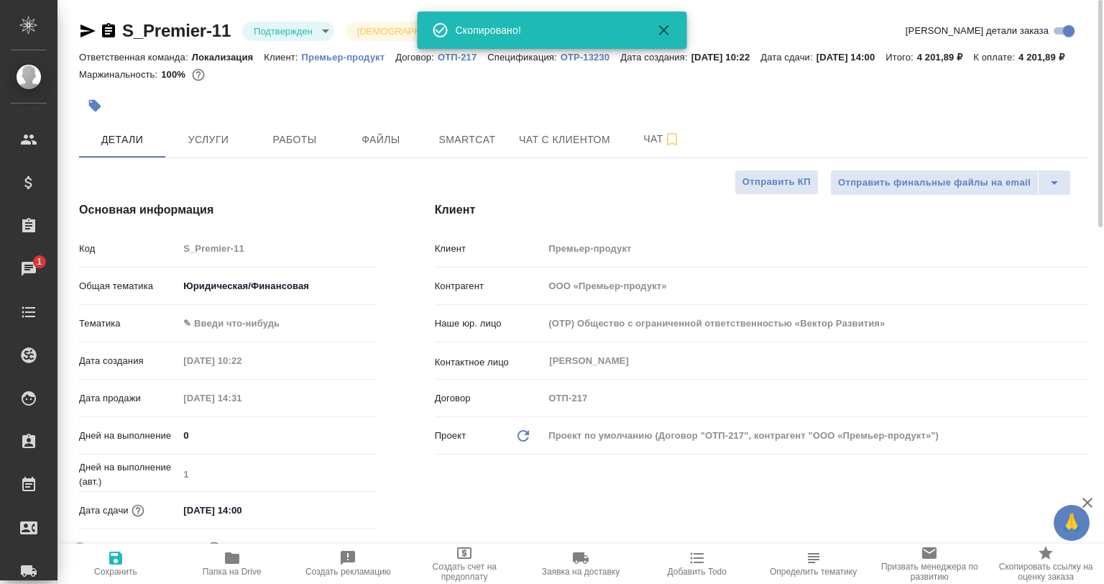
type textarea "x"
click at [115, 37] on div "S_Premier-11 Подтвержден confirmed Святая троица holyTrinity" at bounding box center [294, 30] width 431 height 23
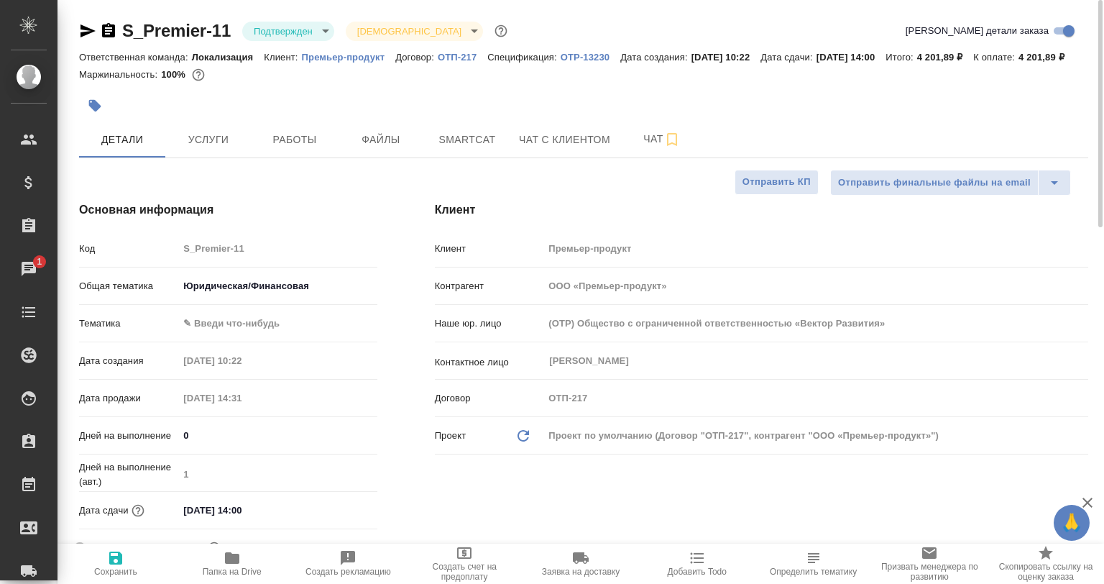
click at [113, 36] on icon "button" at bounding box center [108, 30] width 13 height 14
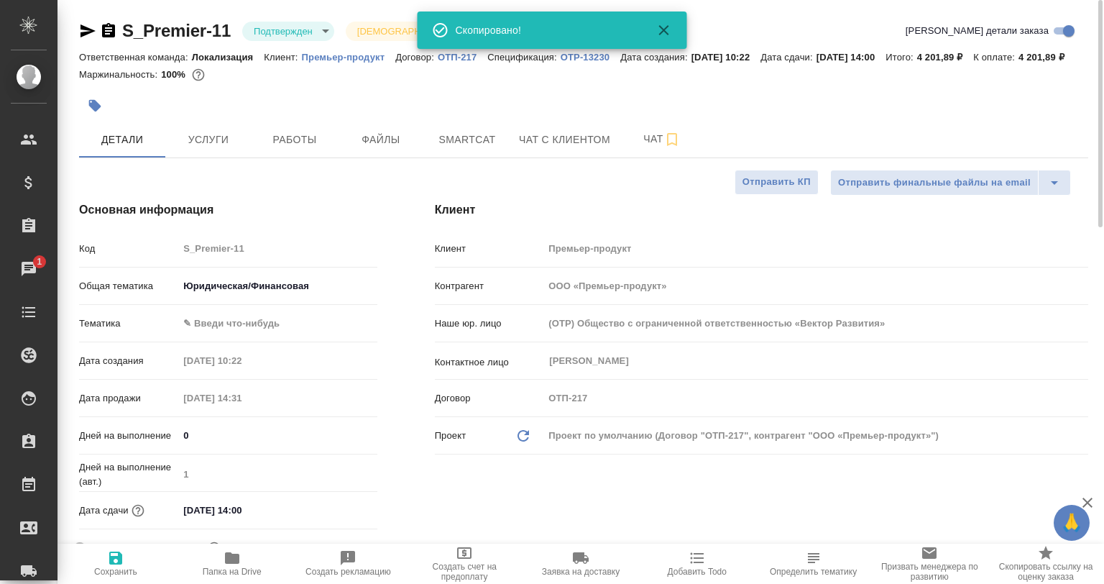
type textarea "x"
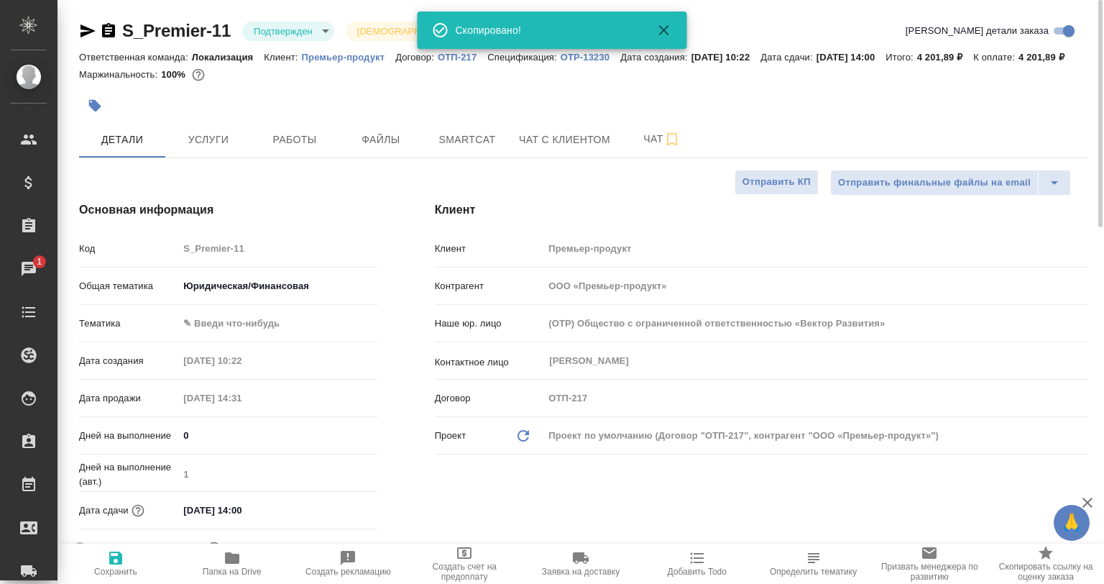
type textarea "x"
click at [83, 35] on icon "button" at bounding box center [88, 30] width 15 height 13
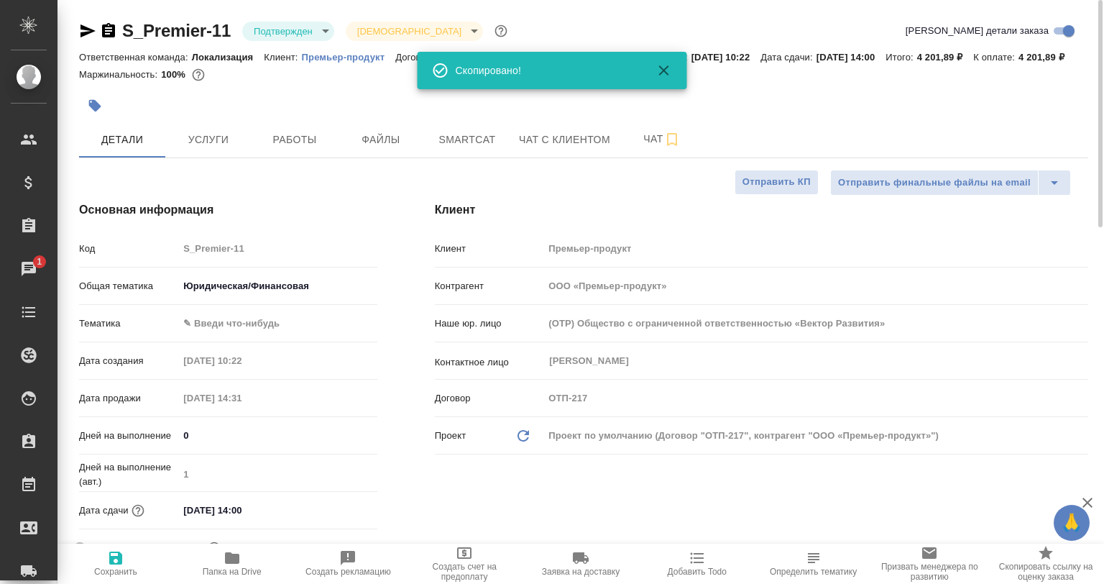
type textarea "x"
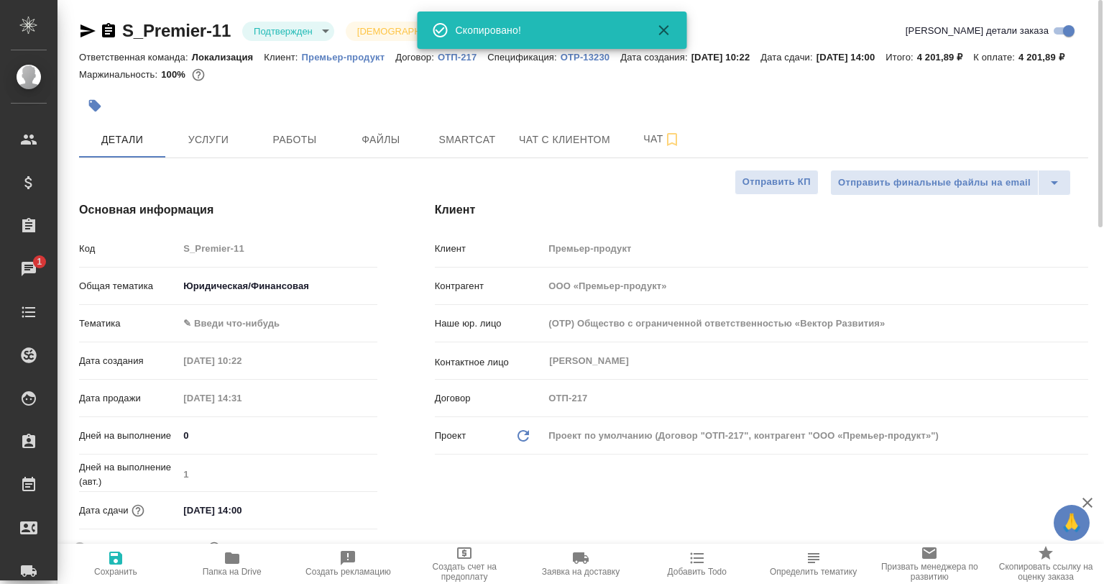
type textarea "x"
click at [641, 157] on button "Чат" at bounding box center [662, 139] width 86 height 36
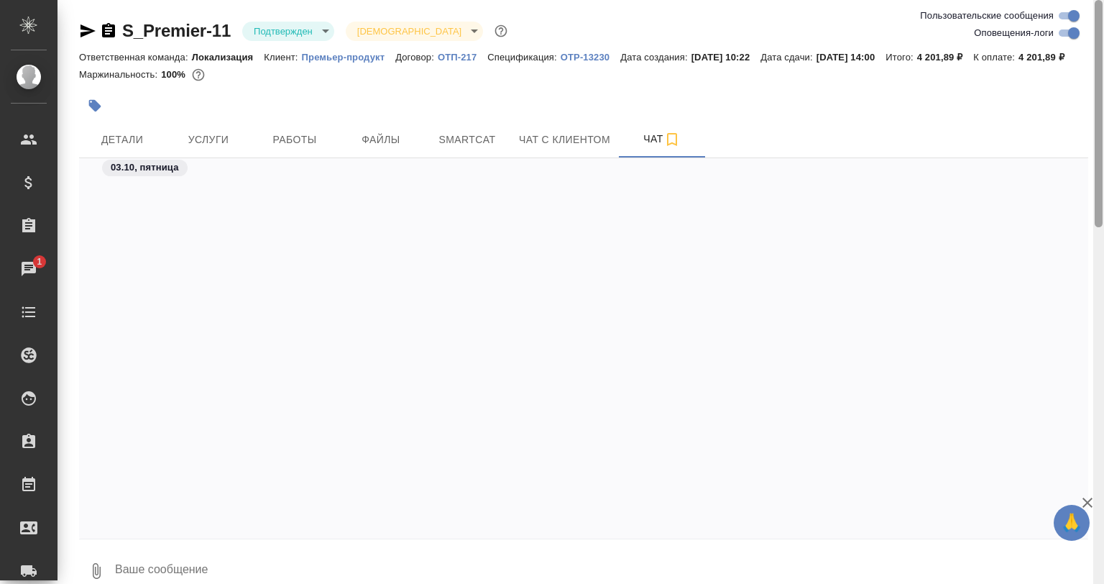
scroll to position [1132, 0]
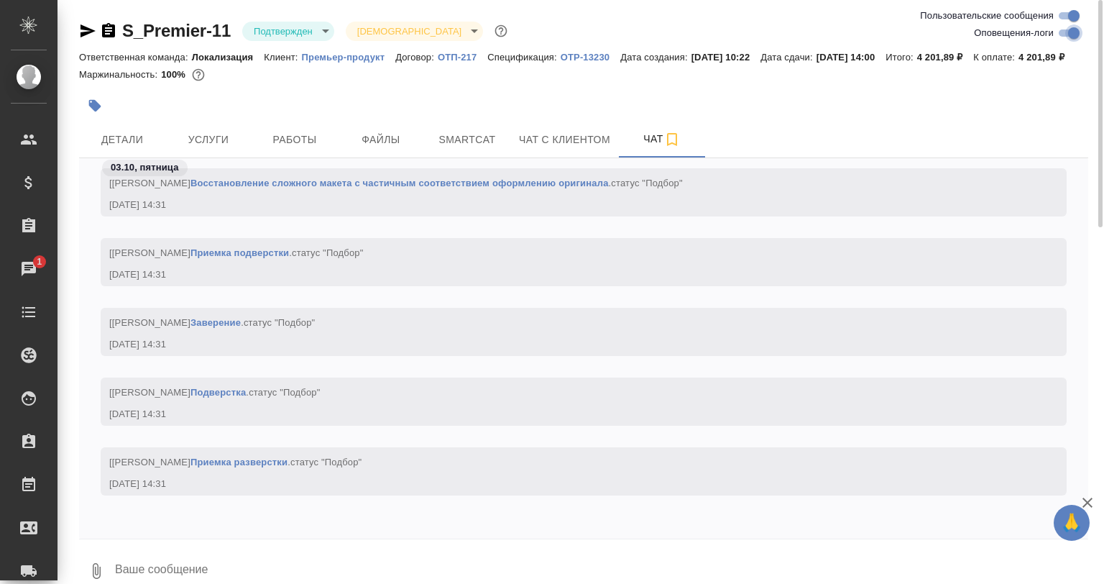
click at [1075, 32] on input "Оповещения-логи" at bounding box center [1074, 32] width 52 height 17
checkbox input "false"
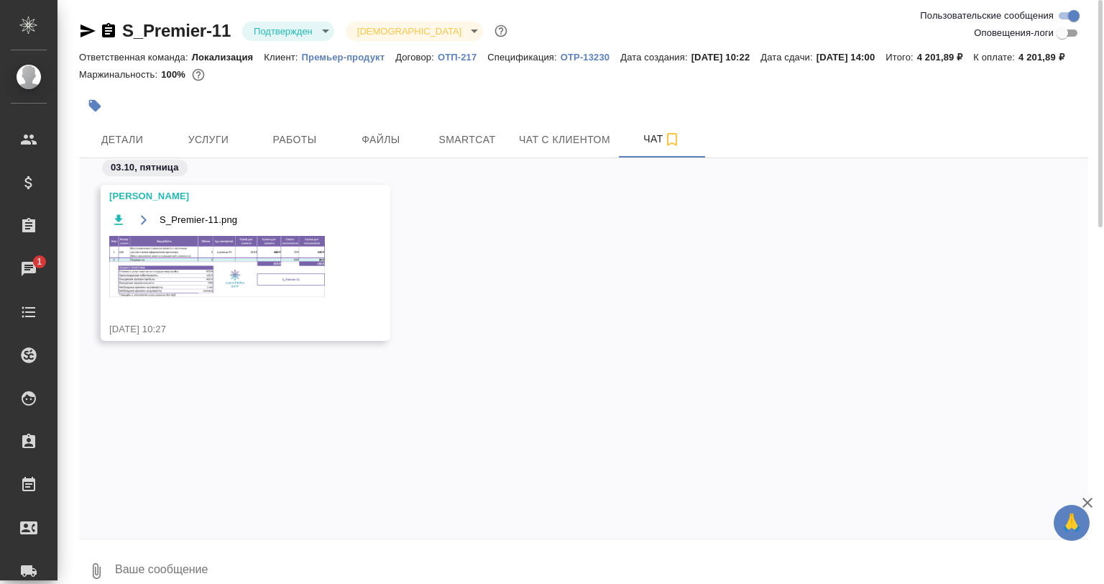
scroll to position [0, 0]
click at [203, 266] on img at bounding box center [217, 266] width 216 height 61
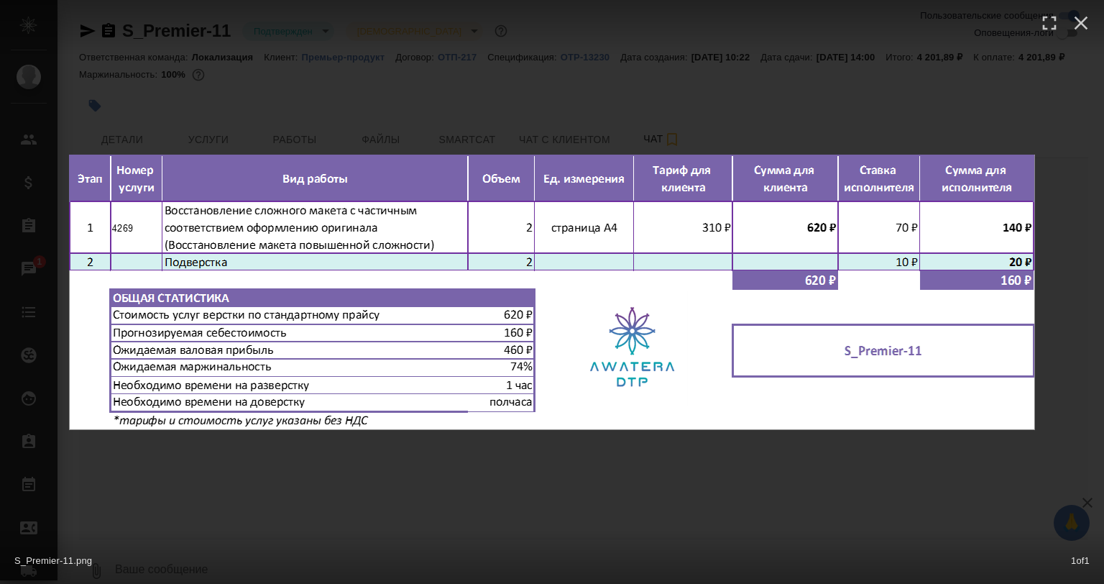
click at [391, 536] on div "S_Premier-11.png 1 of 1" at bounding box center [552, 557] width 1104 height 53
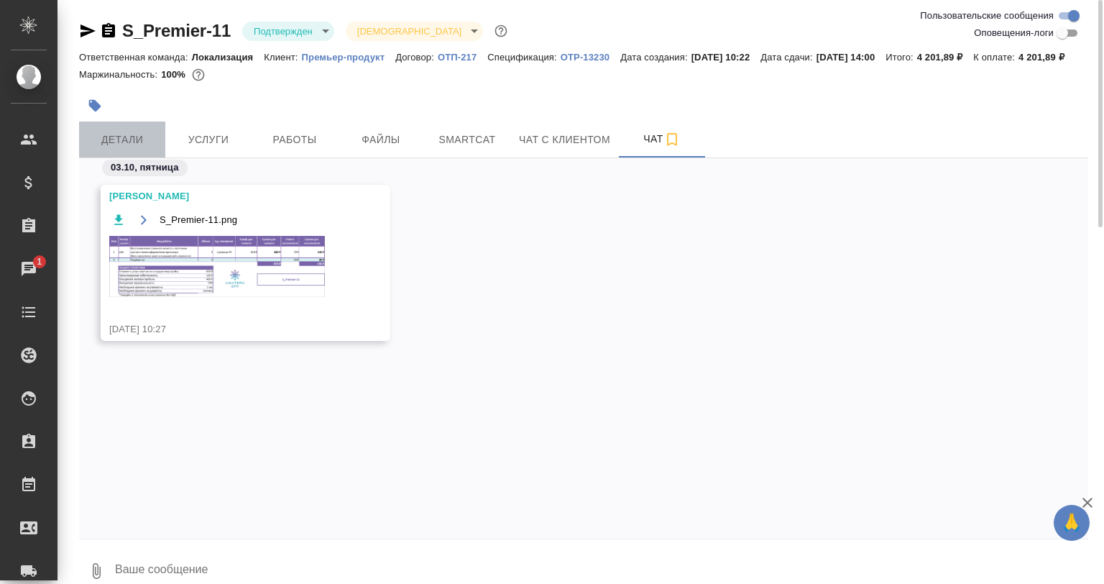
click at [112, 140] on button "Детали" at bounding box center [122, 139] width 86 height 36
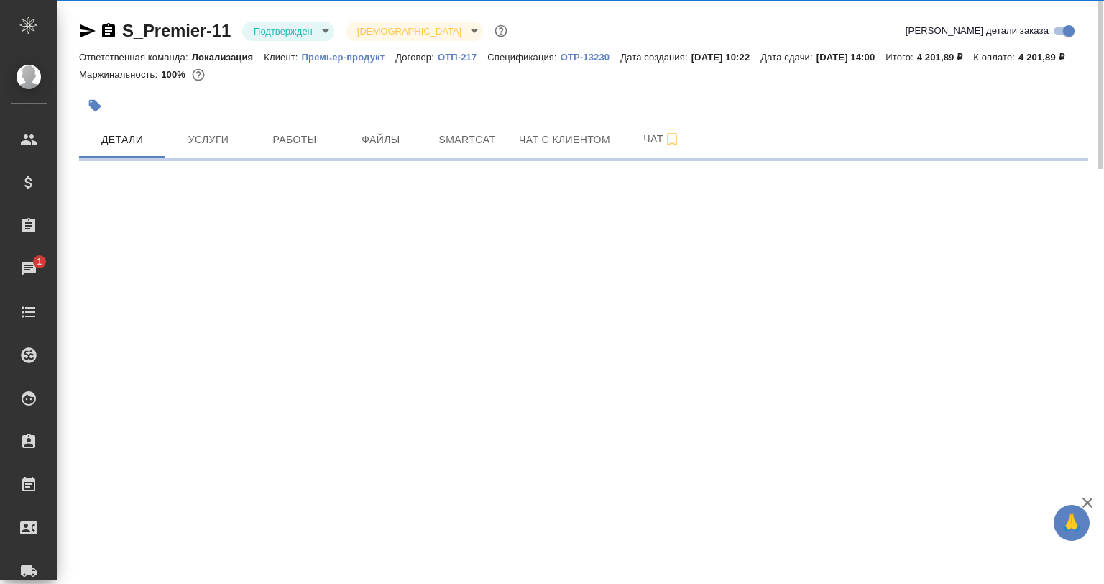
select select "RU"
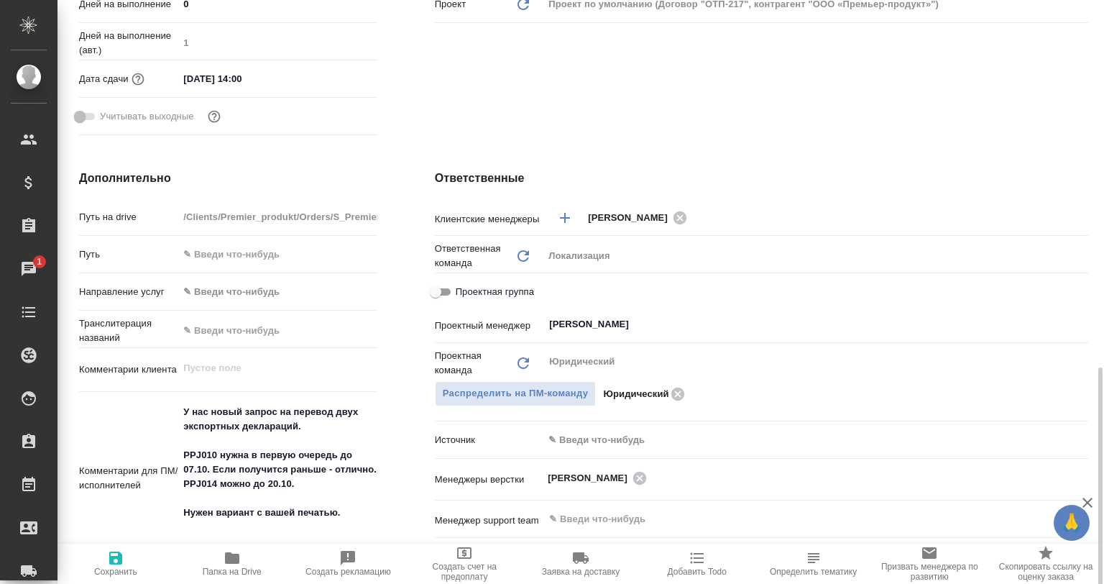
scroll to position [575, 0]
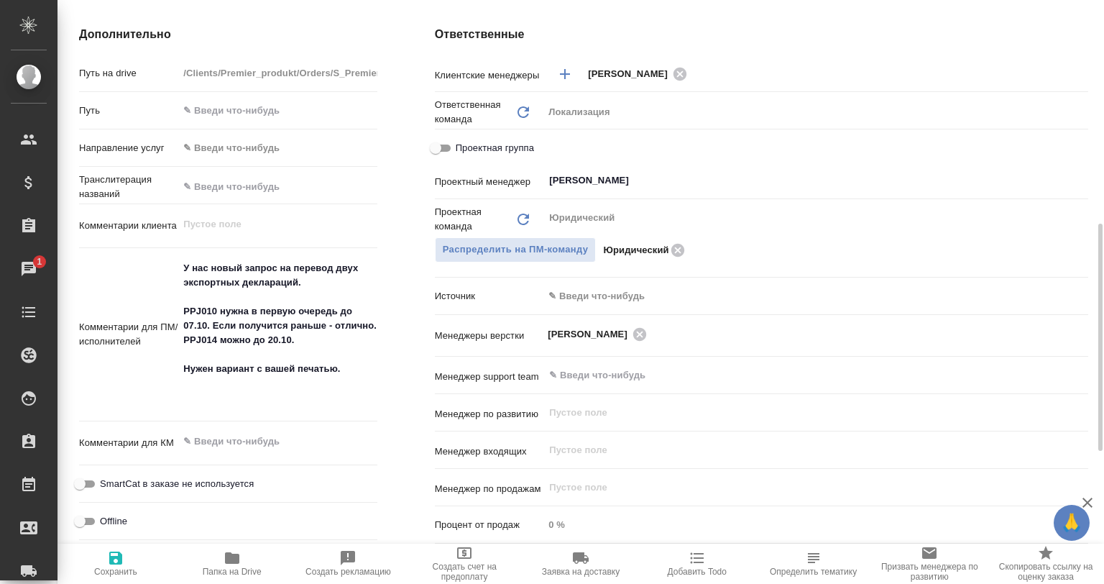
type textarea "x"
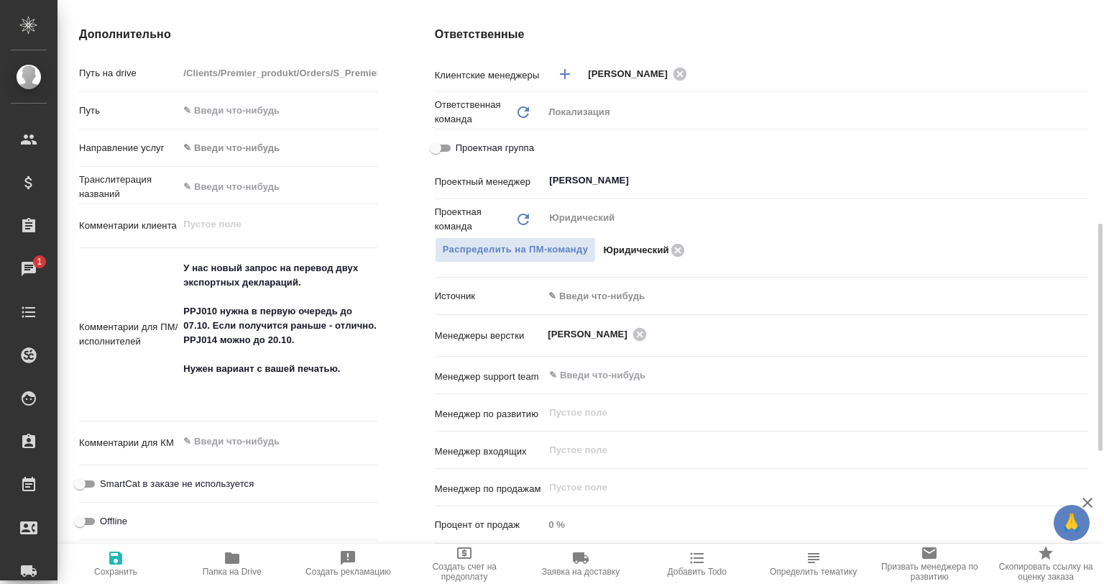
type textarea "x"
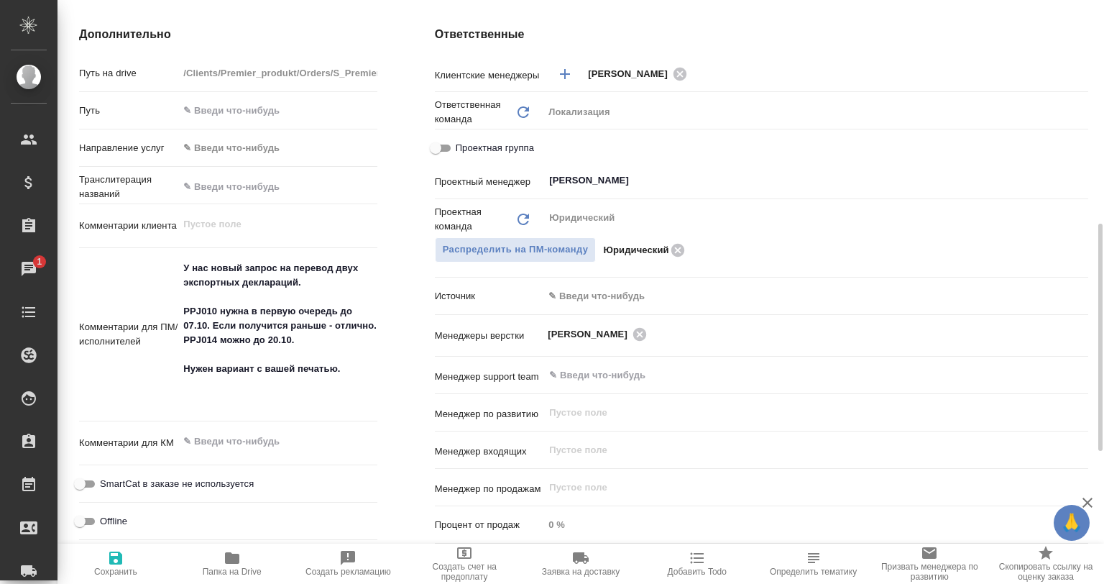
type textarea "x"
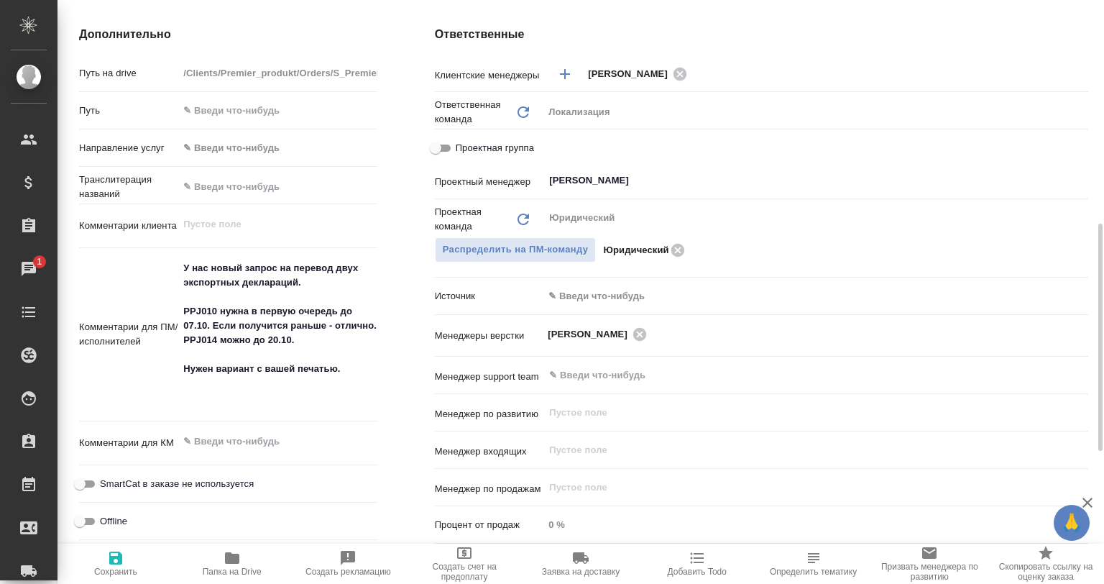
type textarea "x"
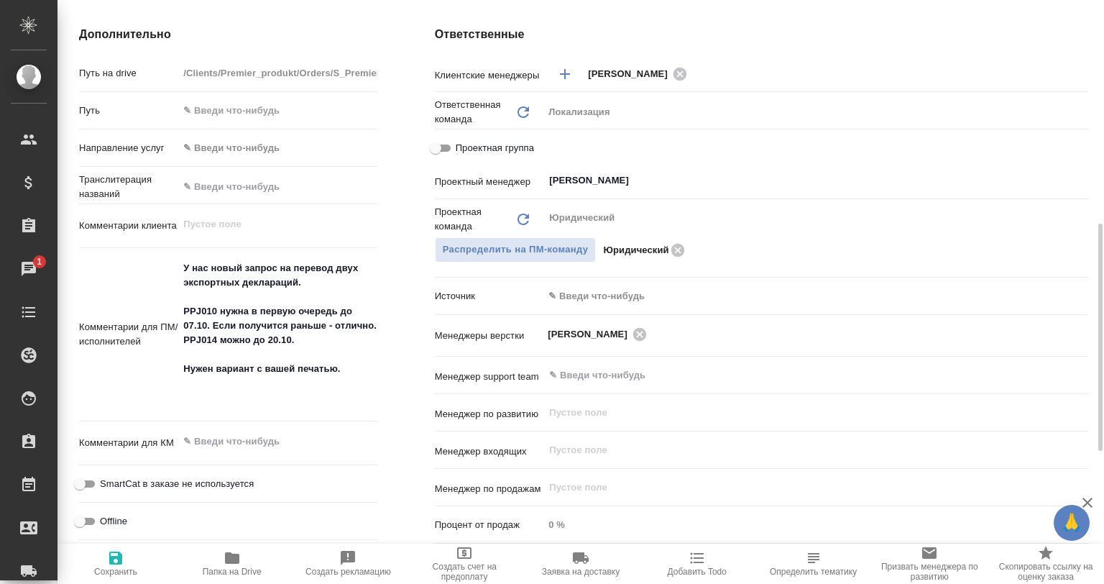
type textarea "x"
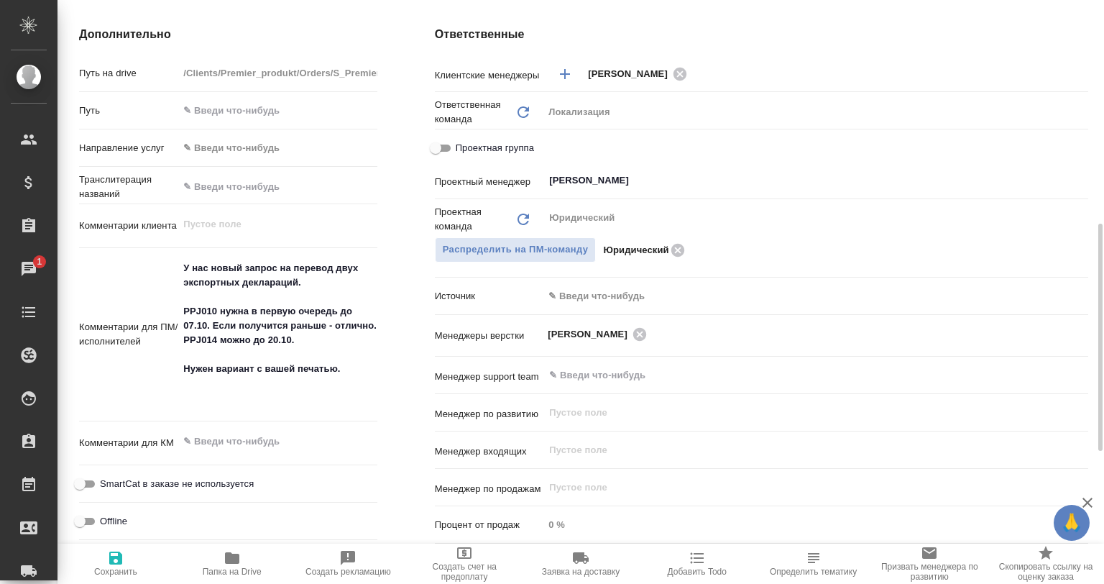
type textarea "x"
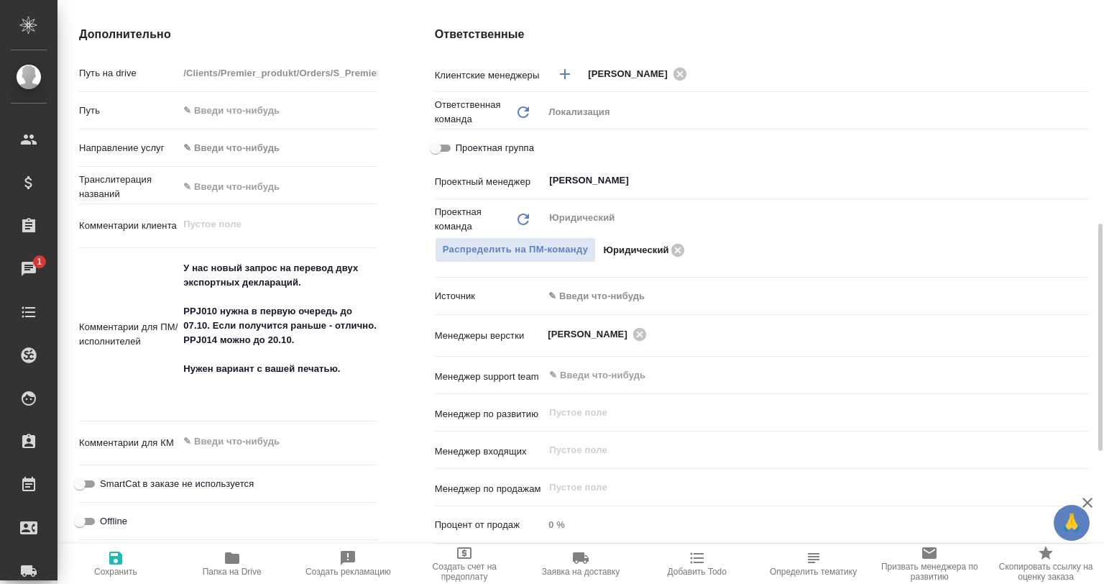
type textarea "x"
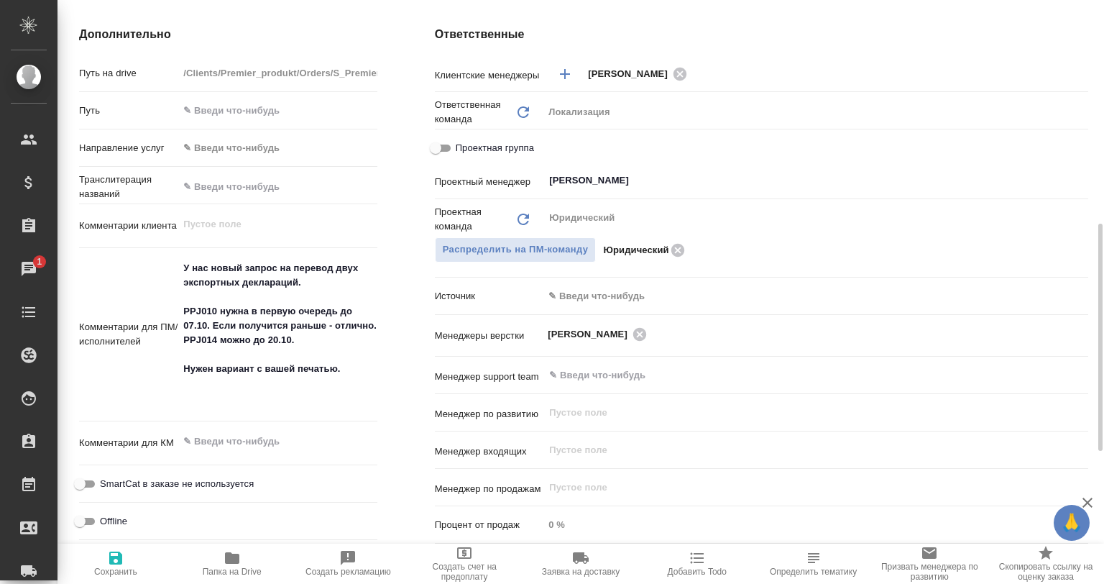
type textarea "x"
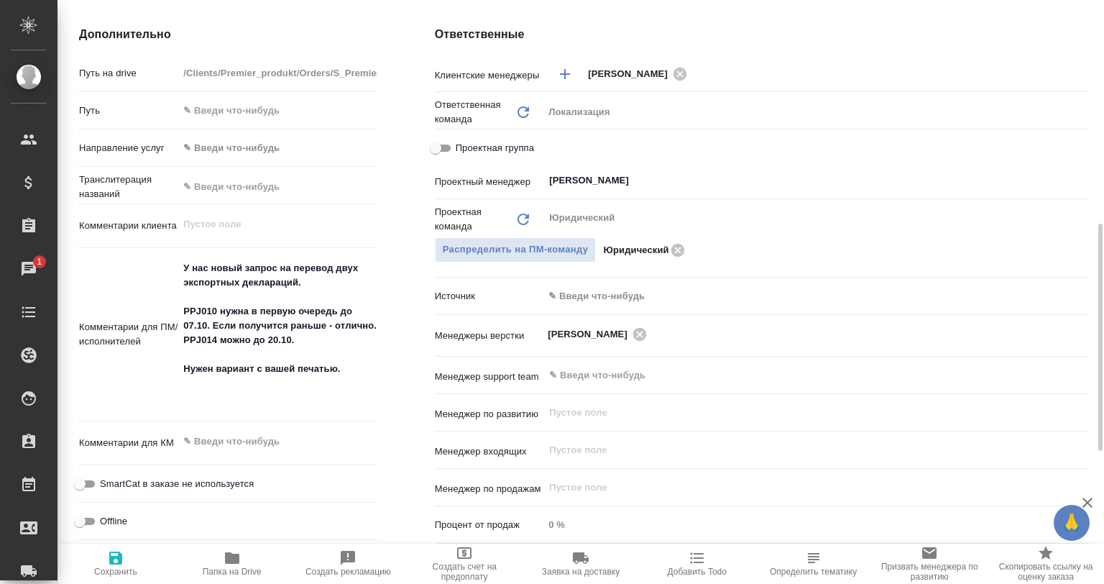
type textarea "x"
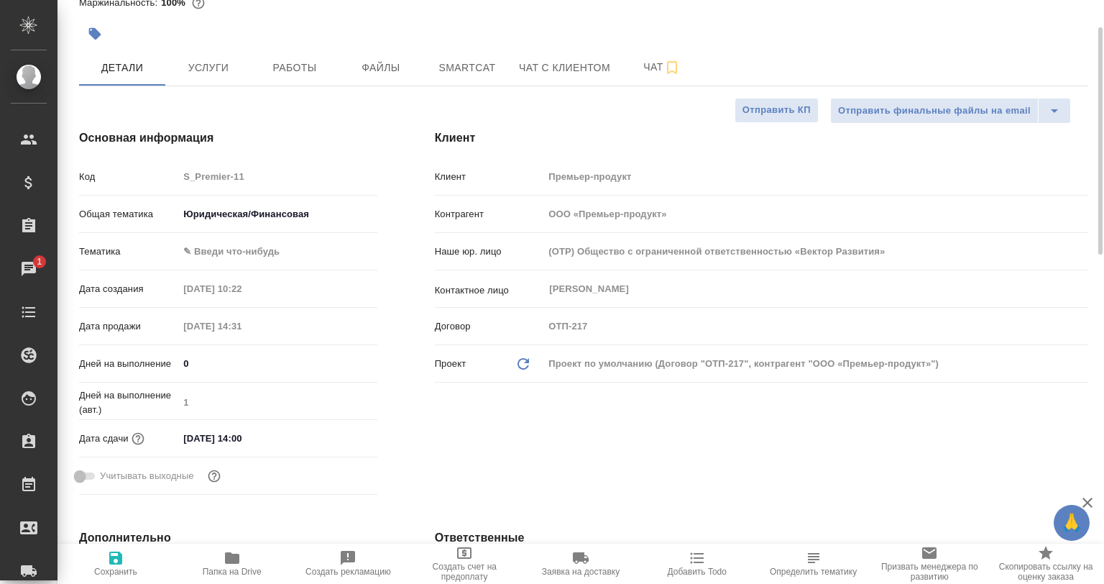
scroll to position [0, 0]
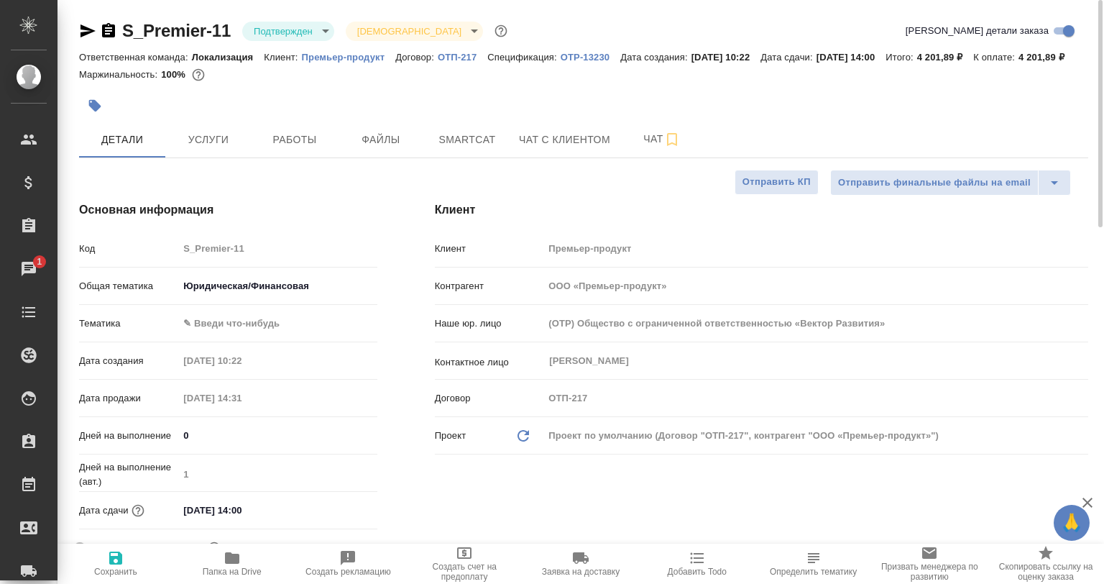
type textarea "x"
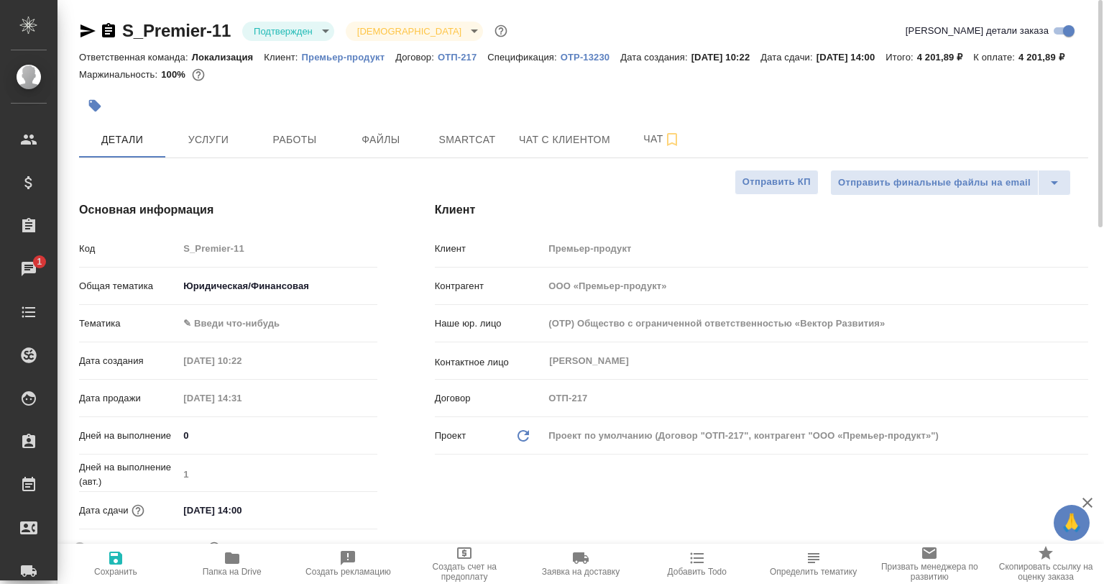
type textarea "x"
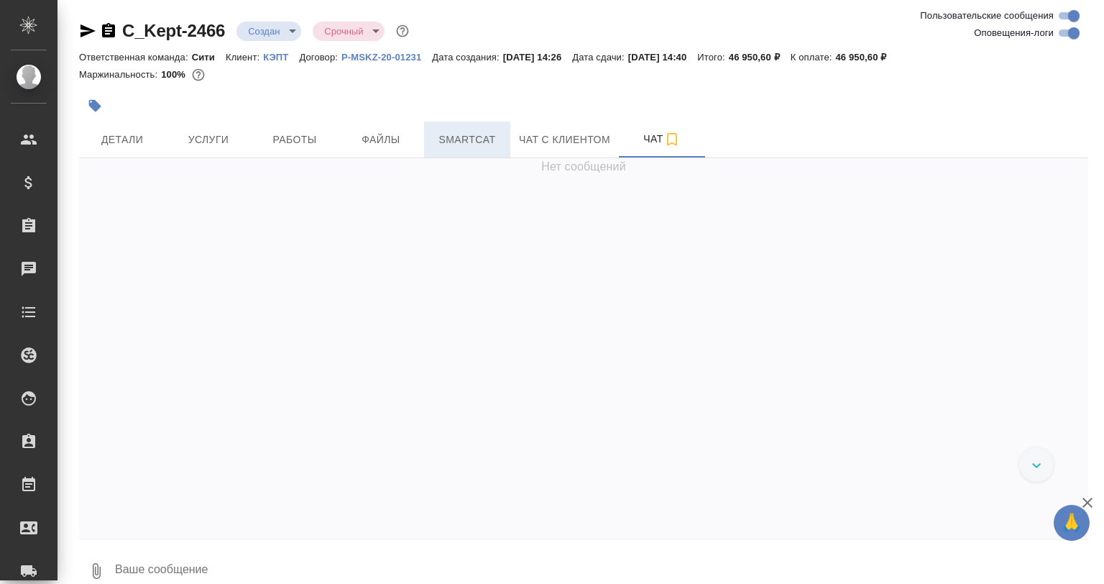
click at [445, 132] on span "Smartcat" at bounding box center [467, 140] width 69 height 18
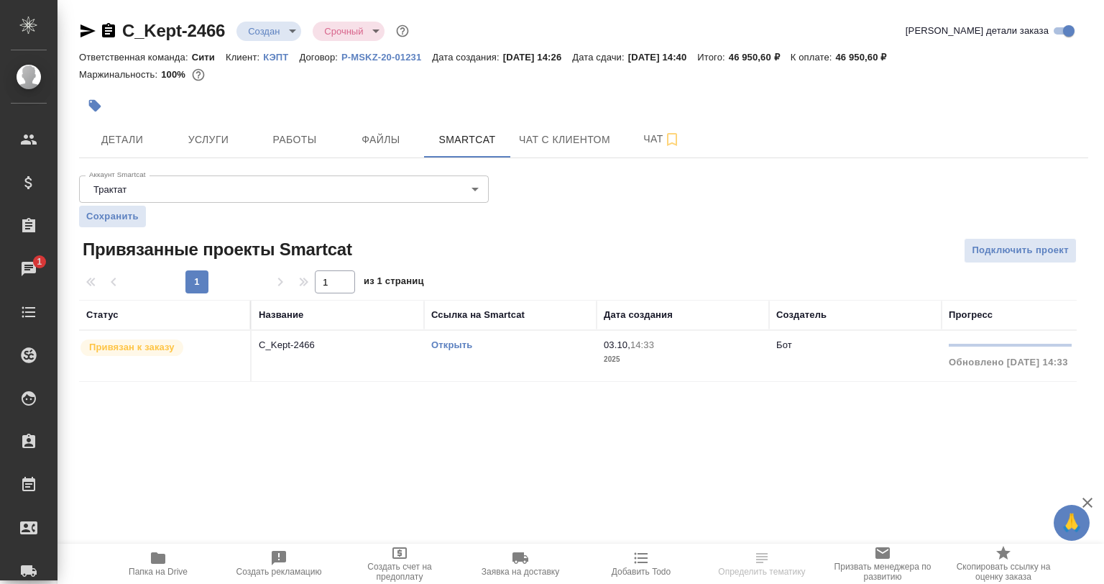
click at [443, 345] on link "Открыть" at bounding box center [451, 344] width 41 height 11
click at [447, 345] on link "Открыть" at bounding box center [451, 344] width 41 height 11
click at [219, 150] on button "Услуги" at bounding box center [208, 139] width 86 height 36
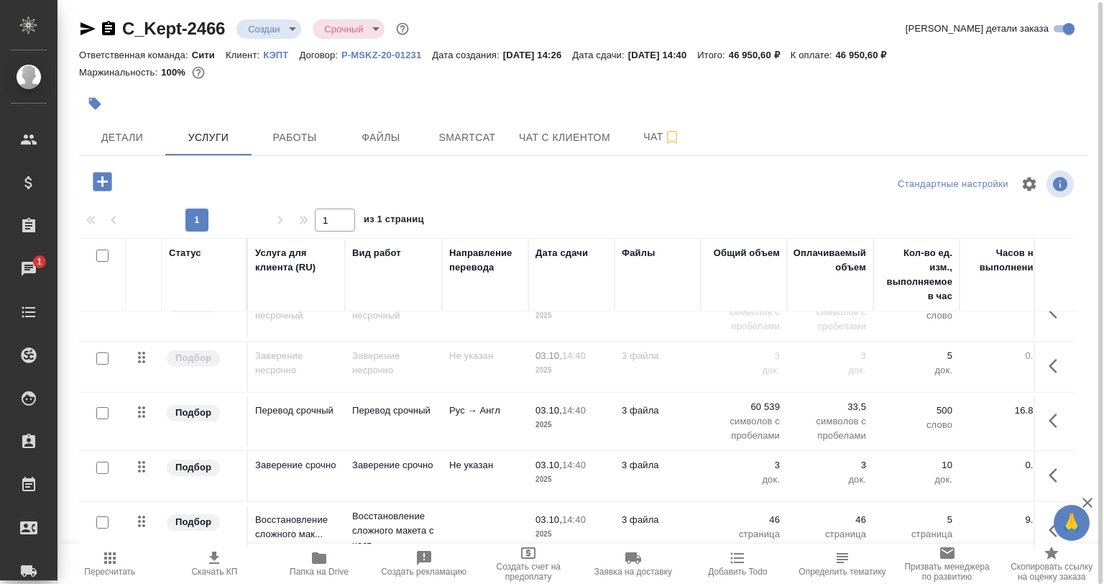
scroll to position [51, 0]
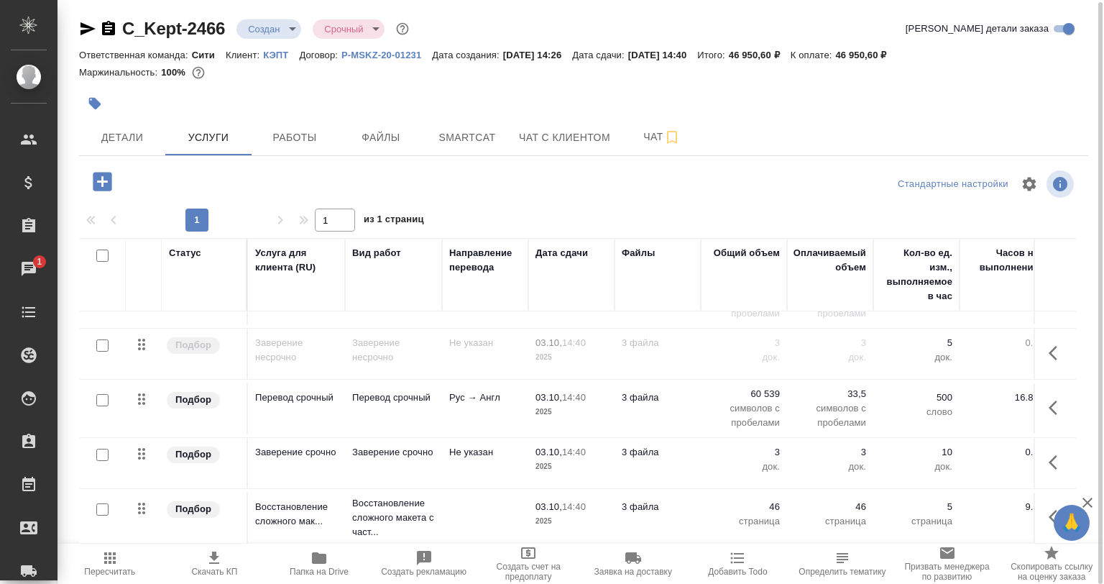
click at [304, 561] on span "Папка на Drive" at bounding box center [319, 562] width 88 height 27
click at [667, 153] on button "Чат" at bounding box center [662, 137] width 86 height 36
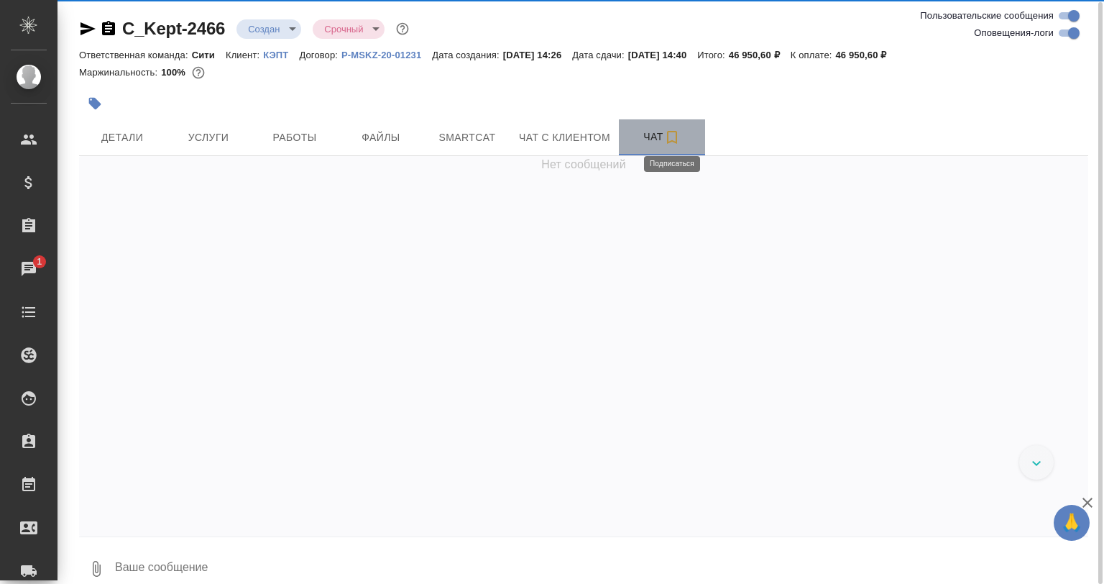
click at [670, 139] on icon "button" at bounding box center [672, 137] width 17 height 17
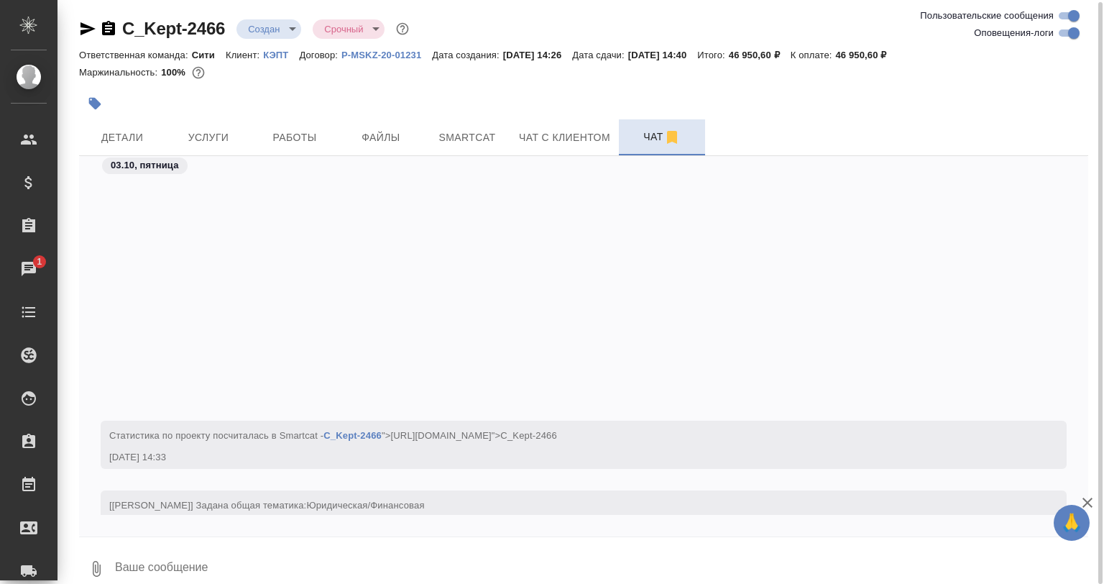
scroll to position [301, 0]
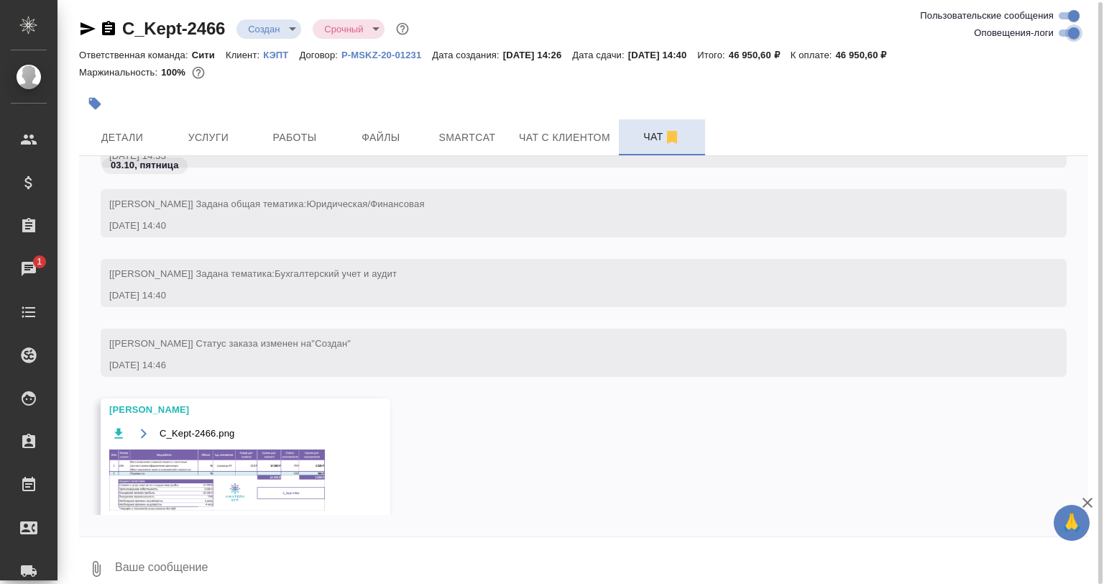
click at [1058, 35] on input "Оповещения-логи" at bounding box center [1074, 32] width 52 height 17
checkbox input "false"
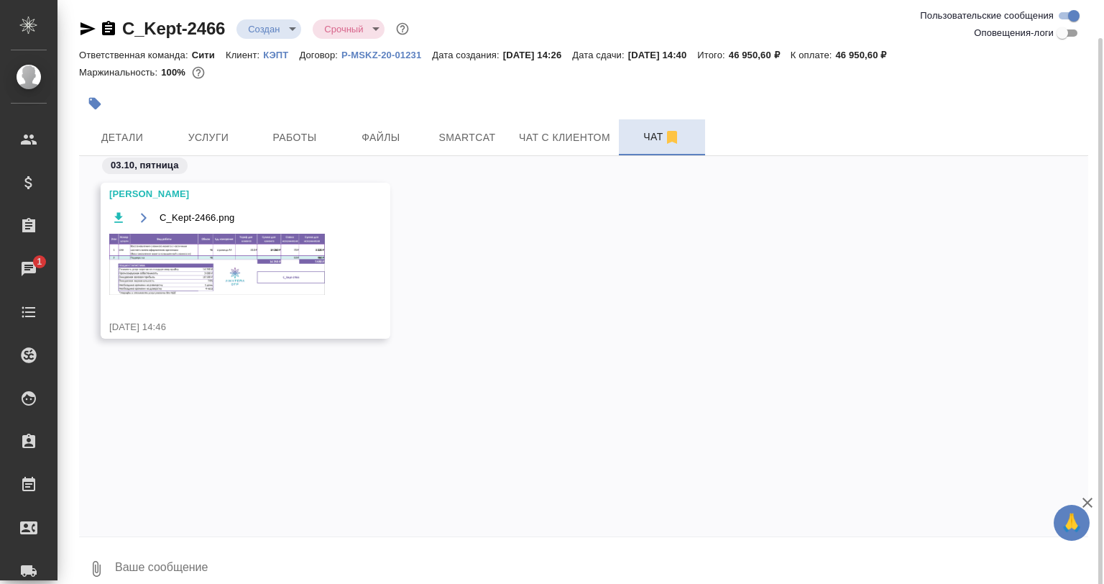
scroll to position [20, 0]
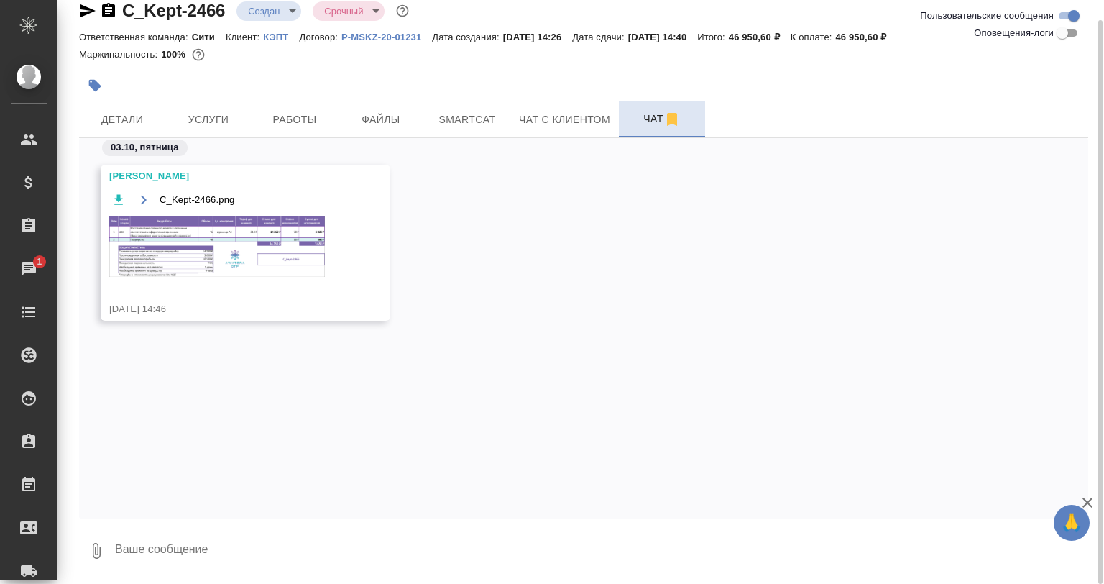
click at [204, 225] on img at bounding box center [217, 246] width 216 height 61
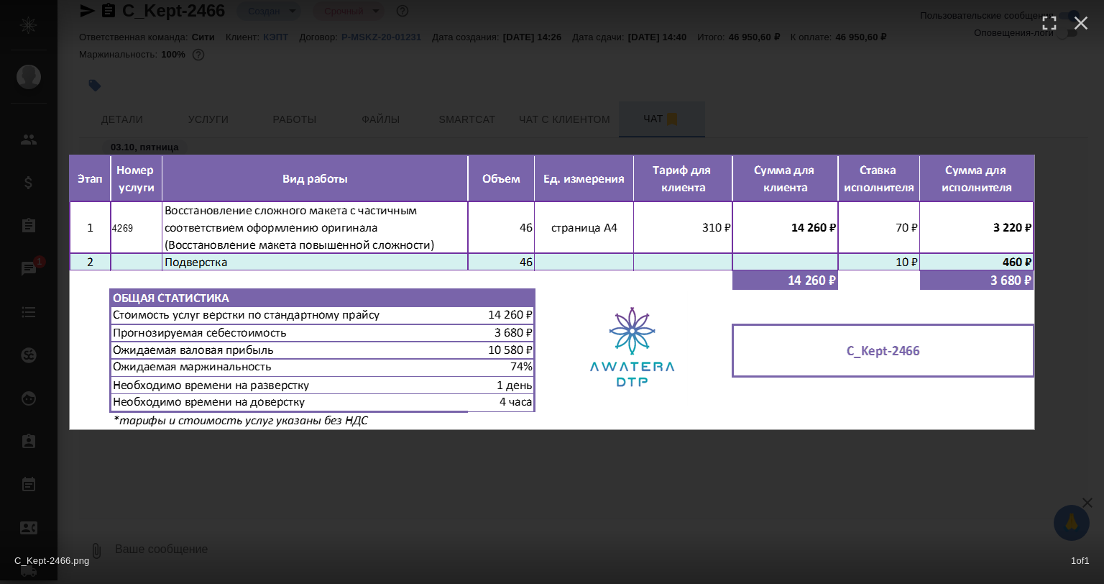
click at [441, 512] on div "C_Kept-2466.png 1 of 1" at bounding box center [552, 292] width 1104 height 584
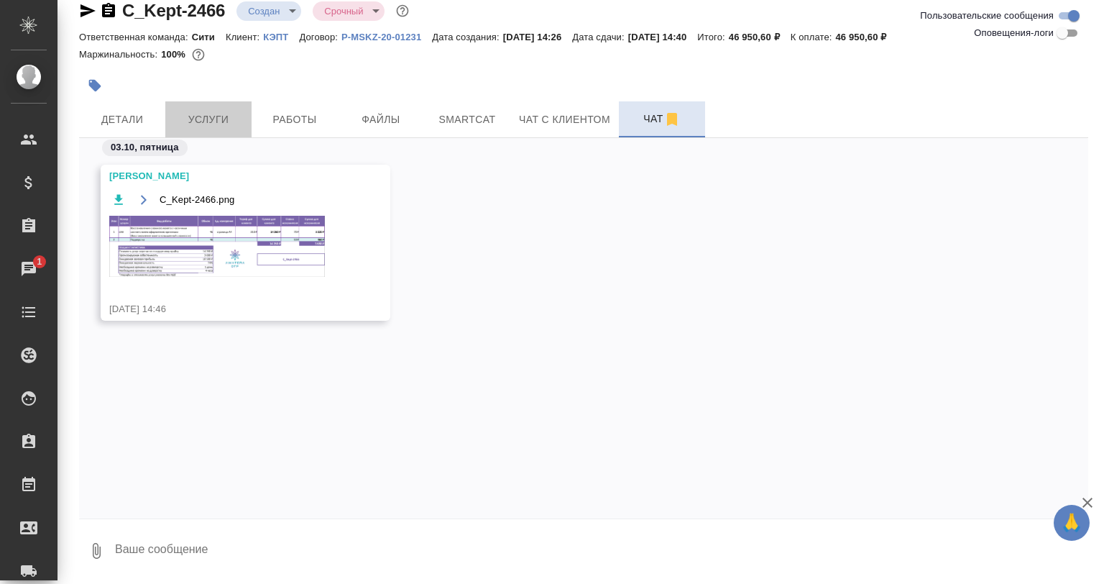
click at [210, 116] on span "Услуги" at bounding box center [208, 120] width 69 height 18
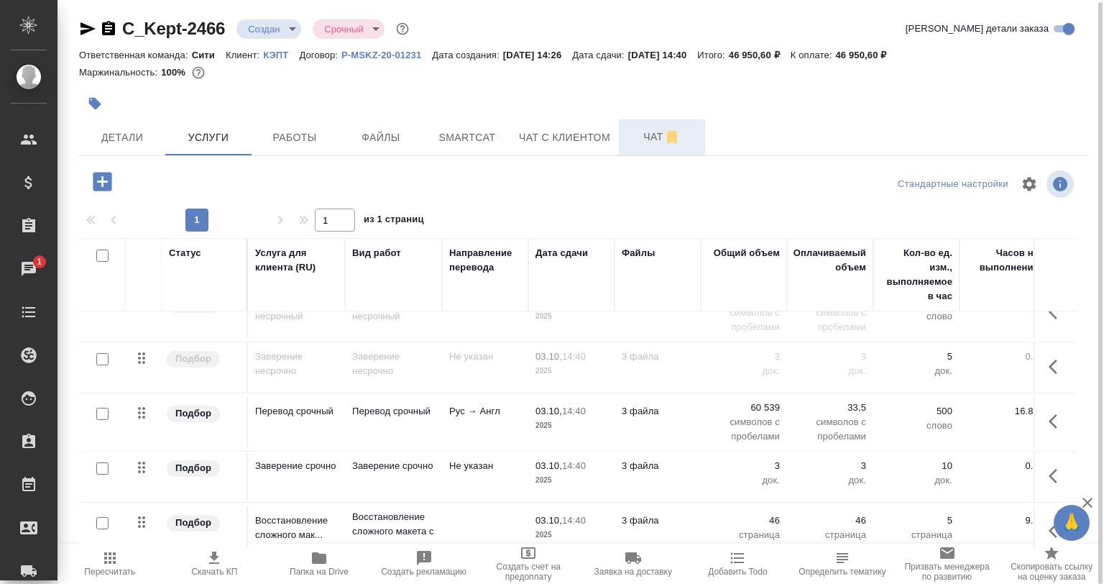
scroll to position [51, 0]
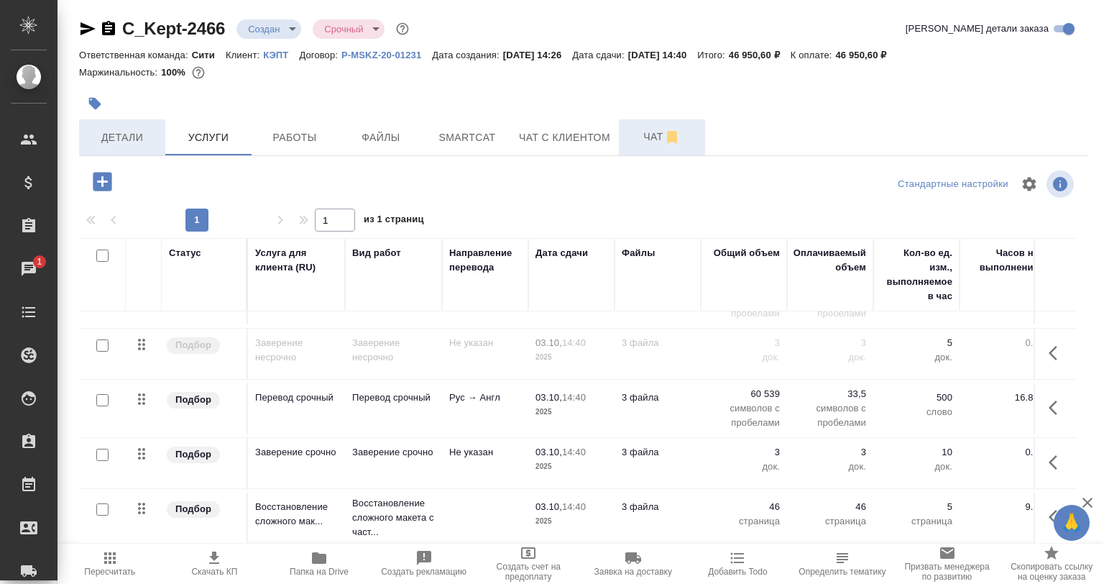
click at [152, 145] on span "Детали" at bounding box center [122, 138] width 69 height 18
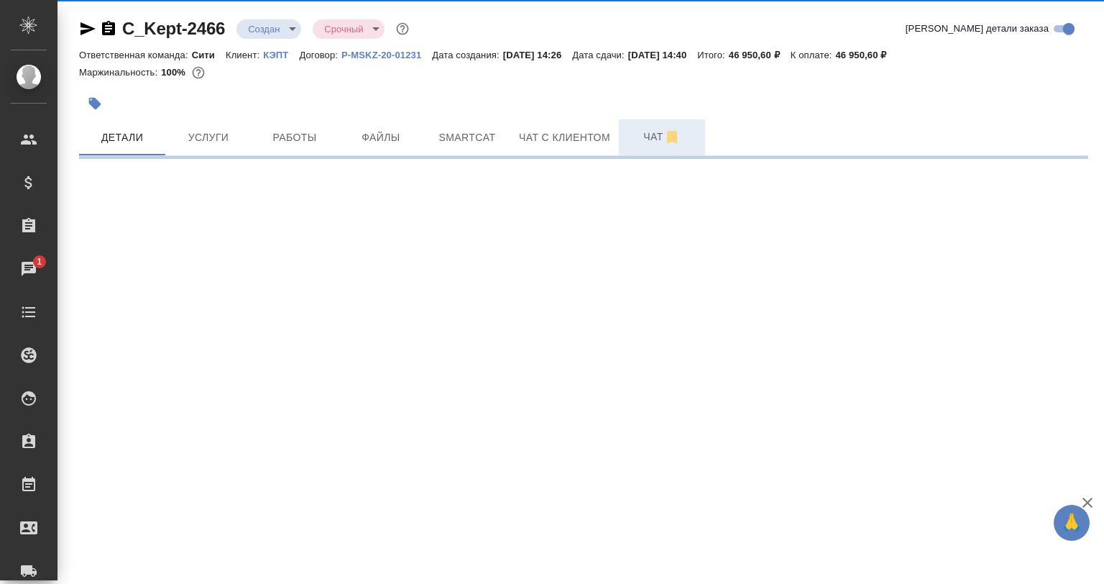
select select "RU"
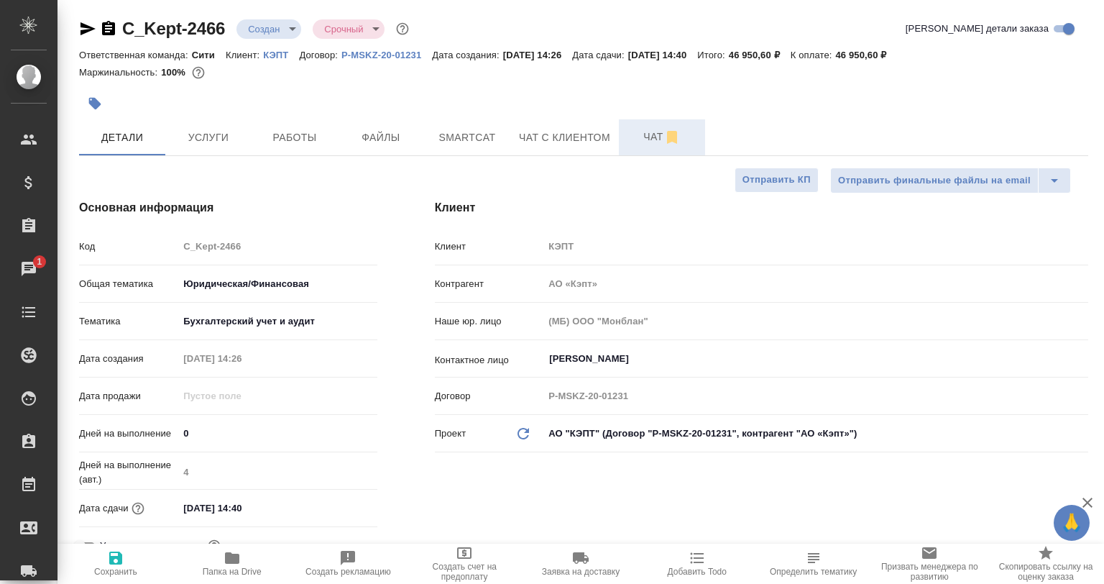
type textarea "x"
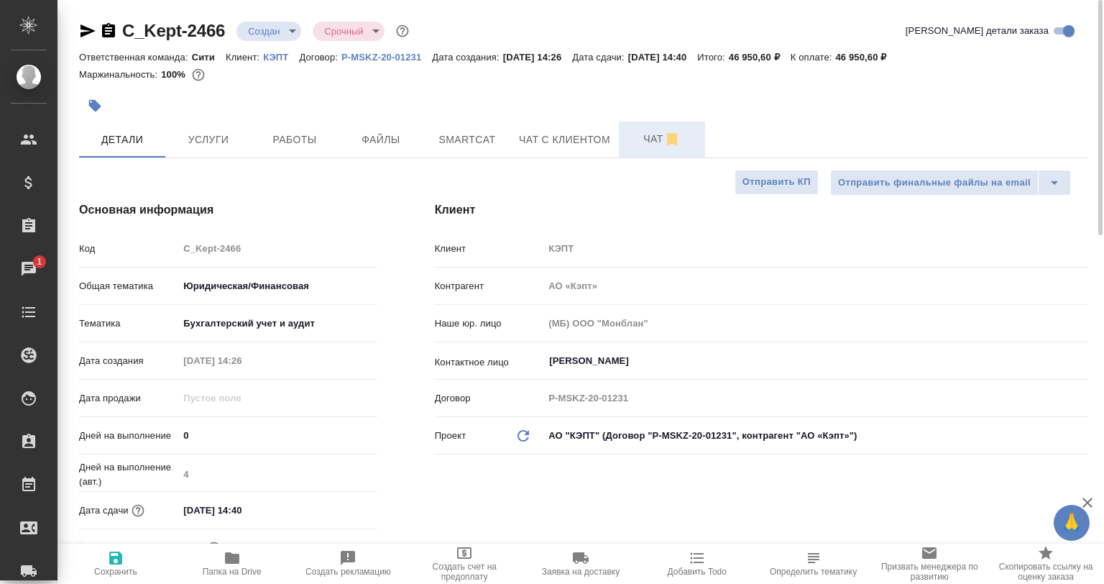
type textarea "x"
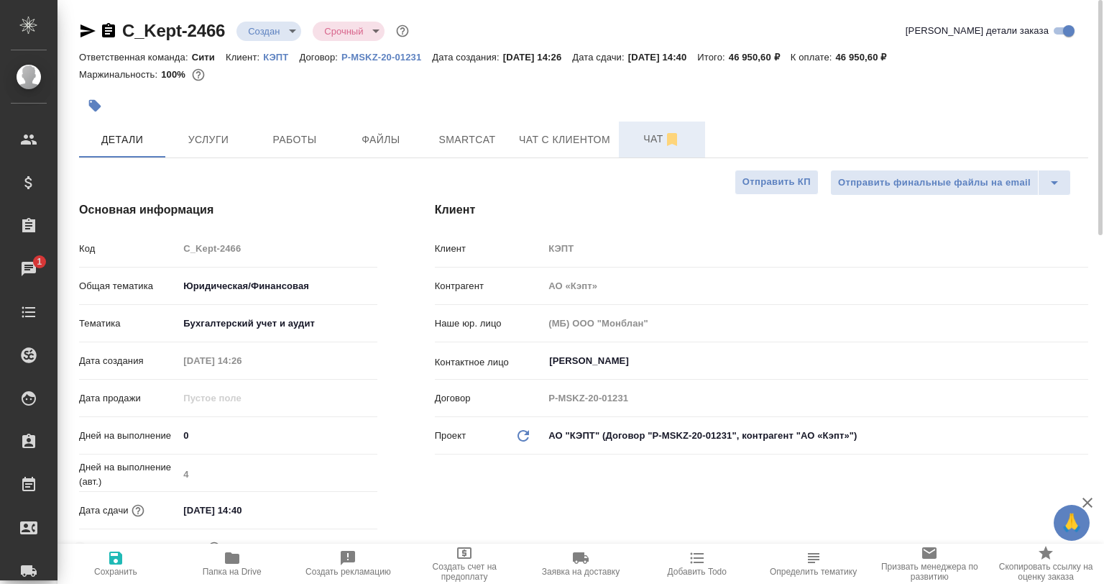
type textarea "x"
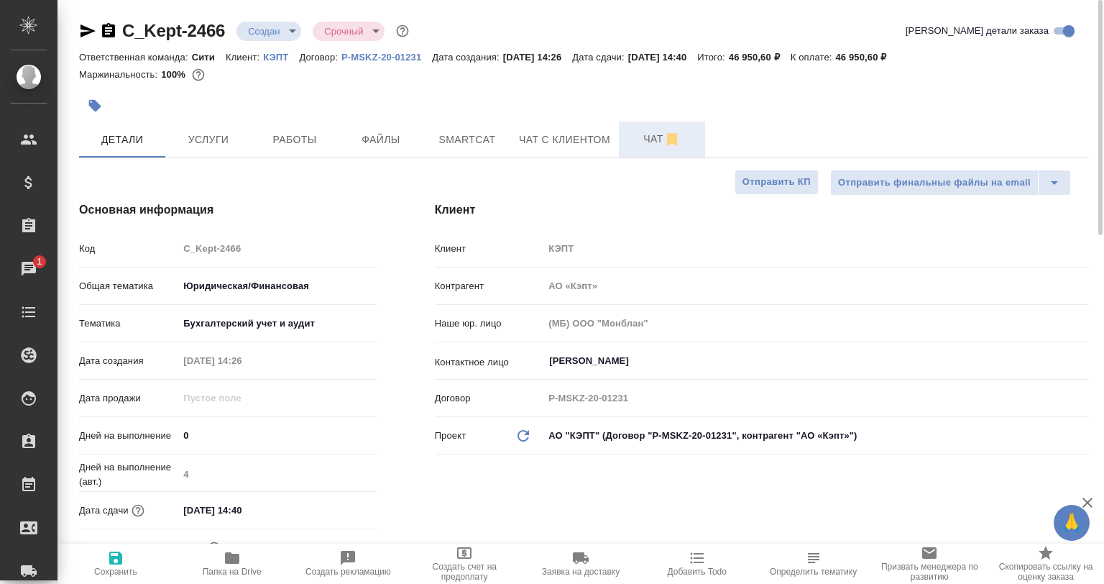
type textarea "x"
click at [295, 140] on span "Работы" at bounding box center [294, 140] width 69 height 18
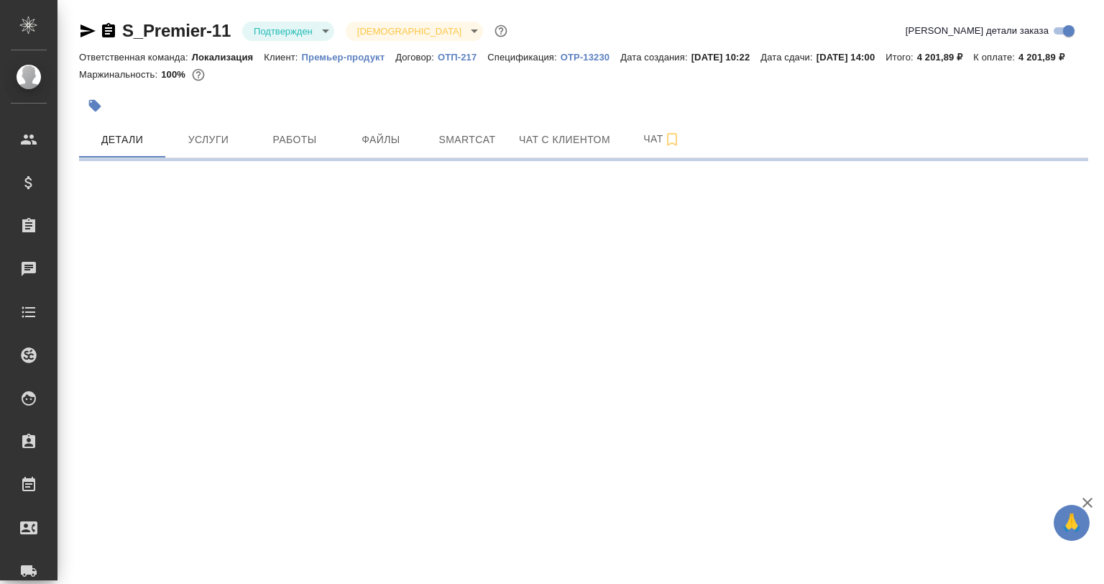
select select "RU"
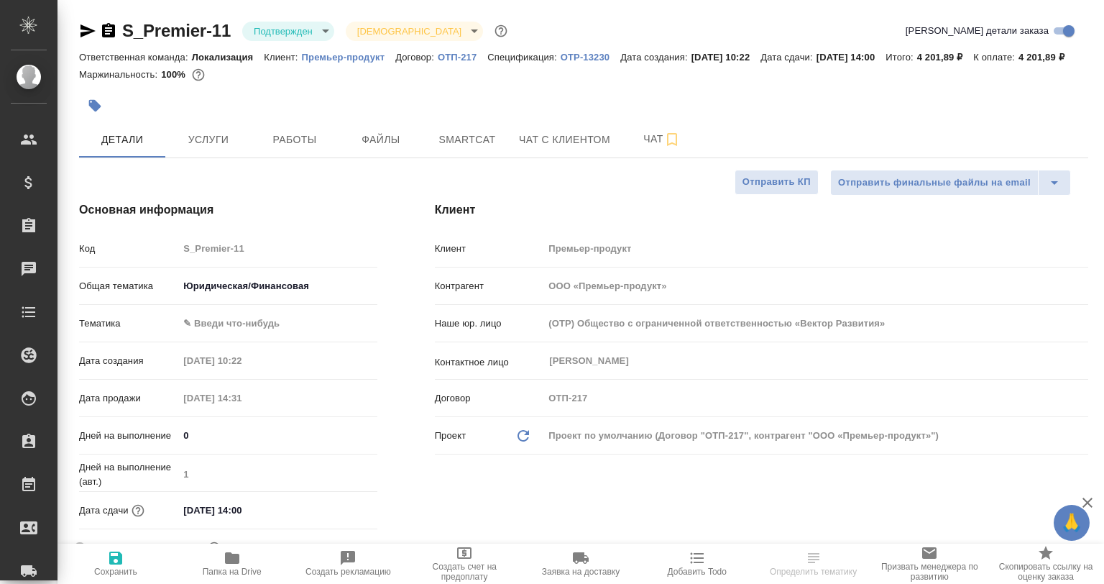
type textarea "x"
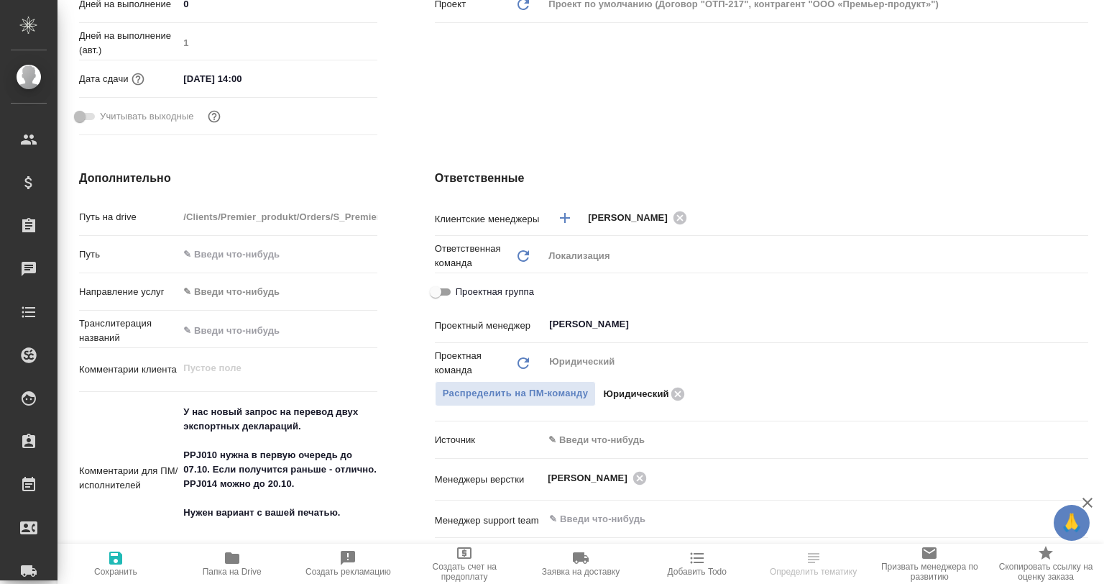
type textarea "x"
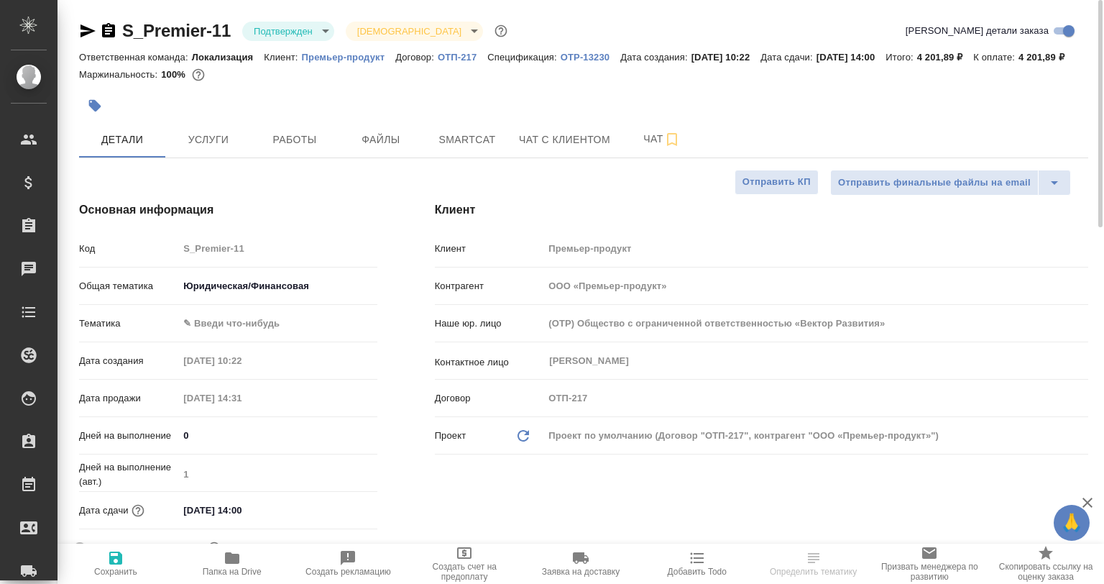
type textarea "x"
select select "RU"
type textarea "x"
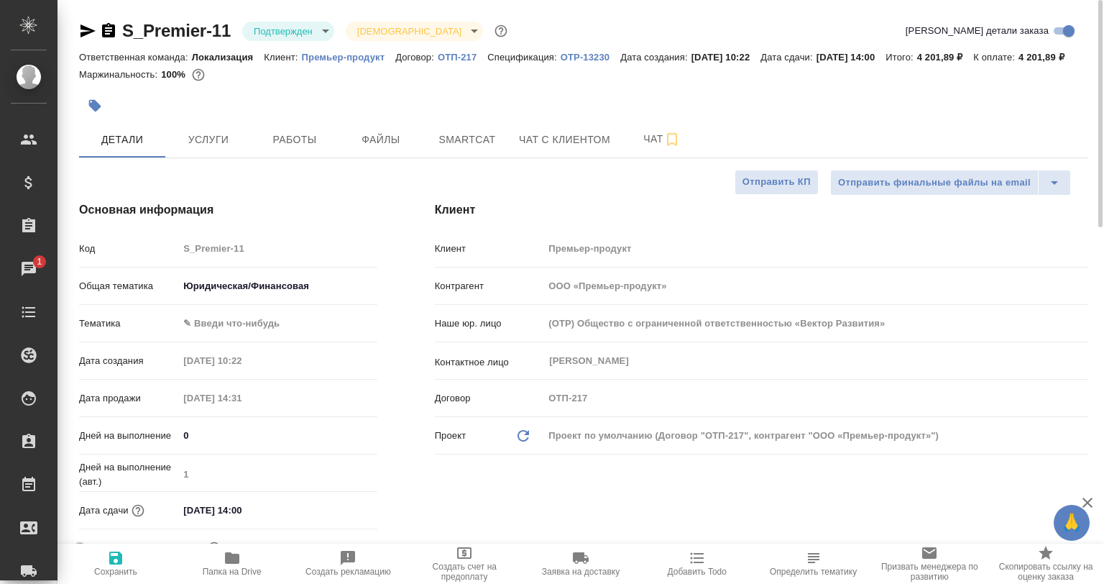
type textarea "x"
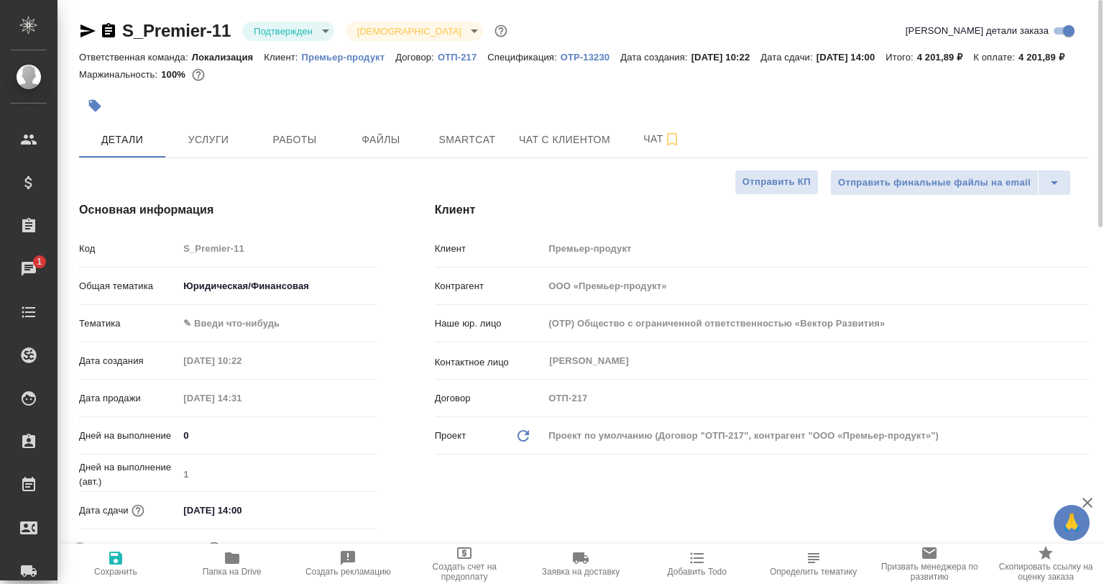
type textarea "x"
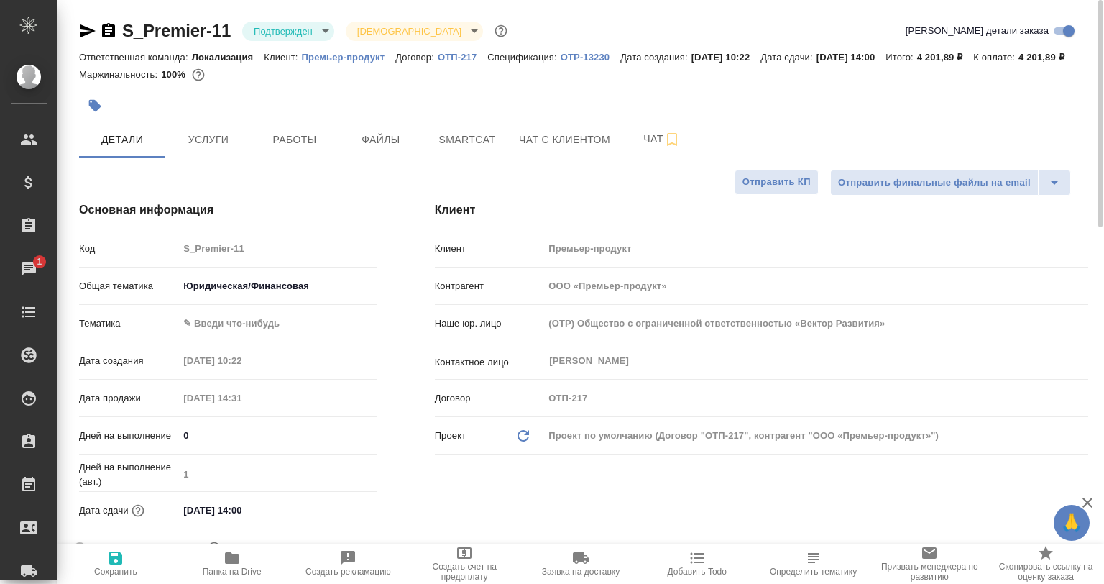
type textarea "x"
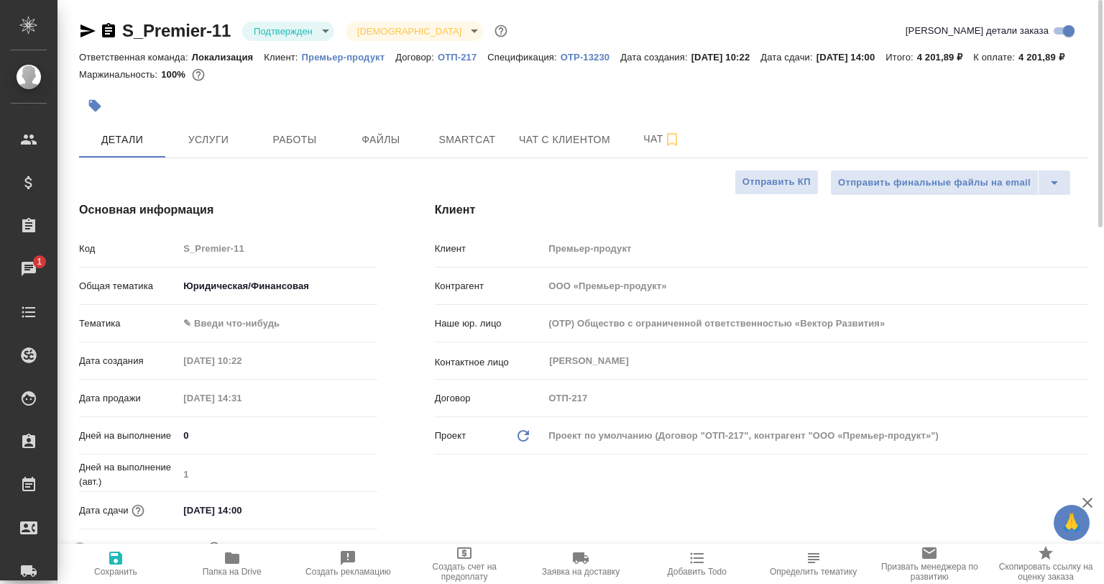
type textarea "x"
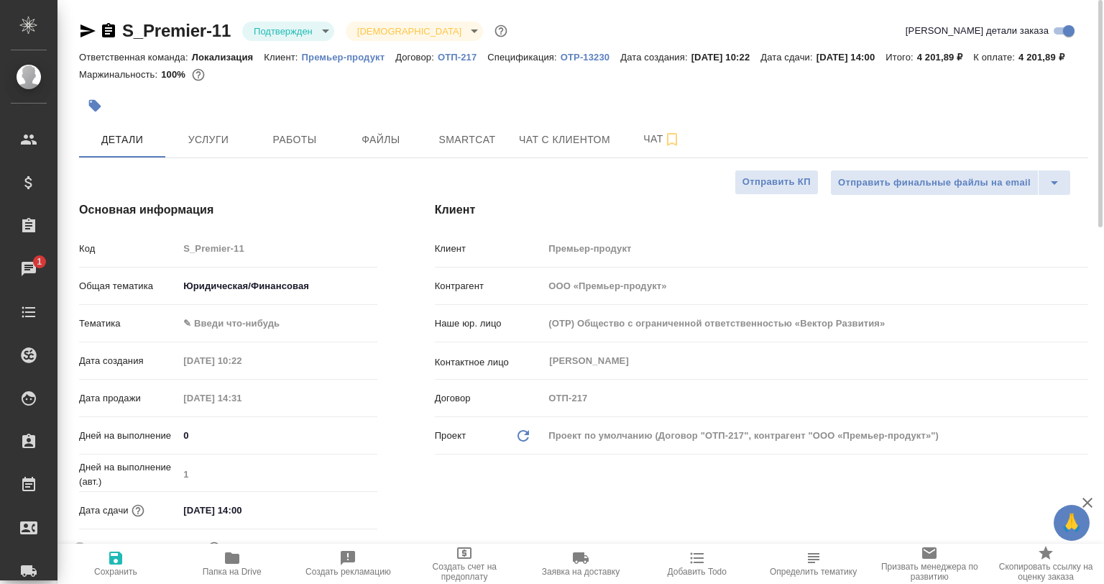
type textarea "x"
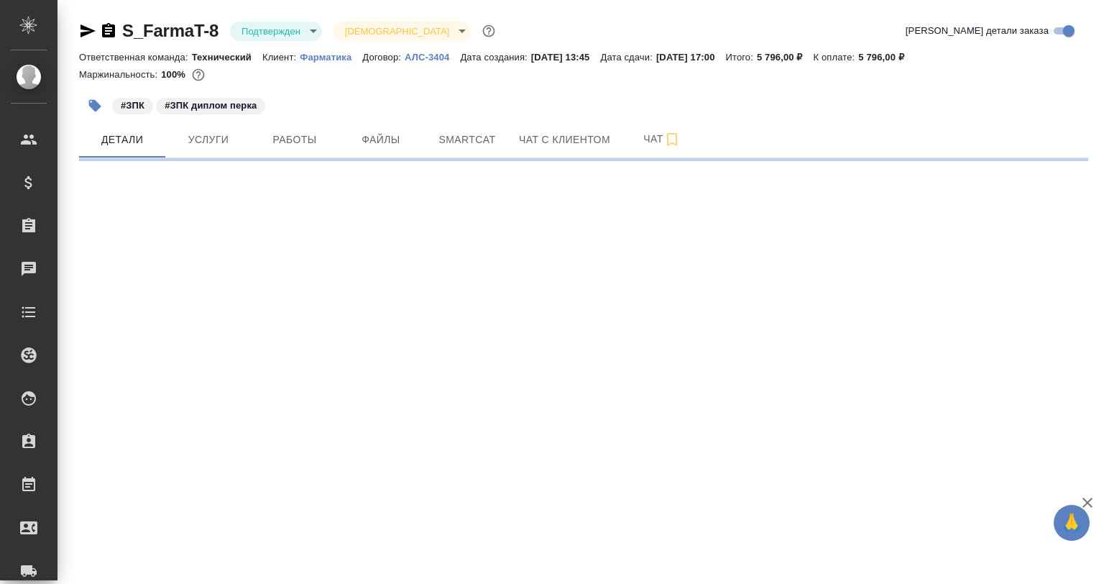
select select "RU"
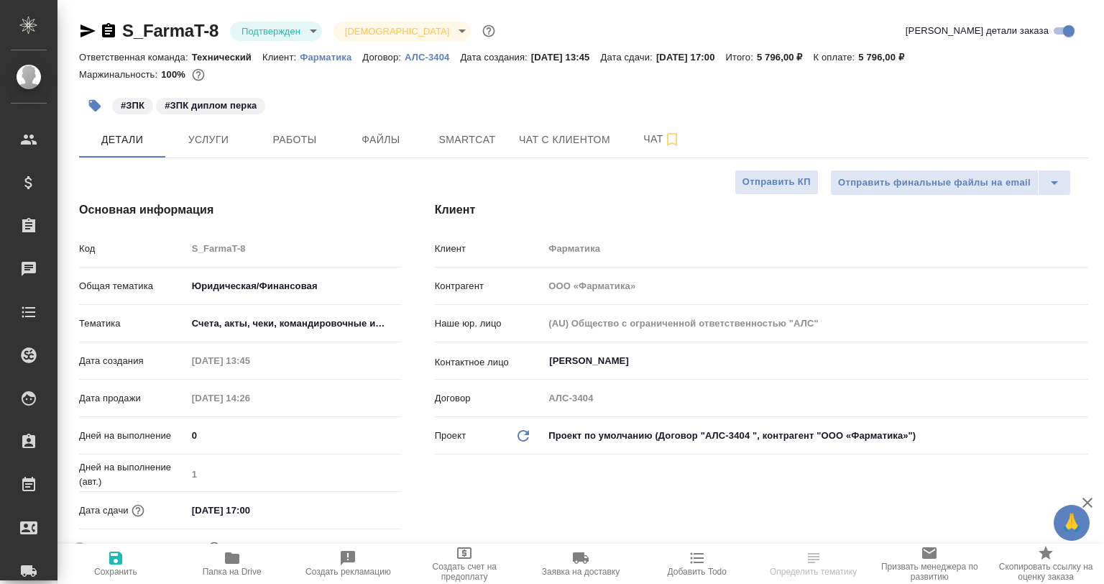
type textarea "x"
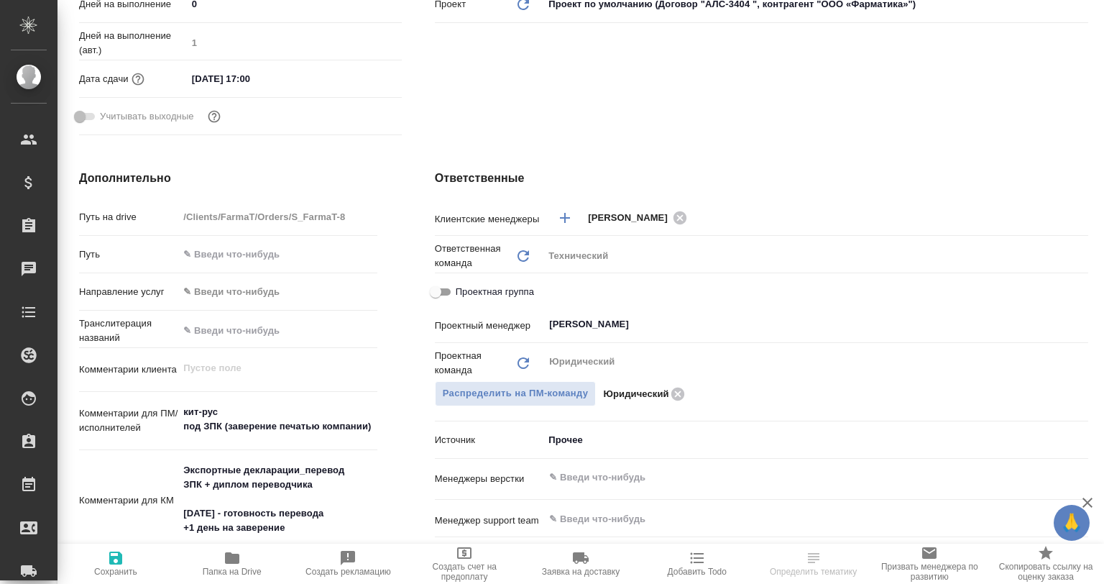
type textarea "x"
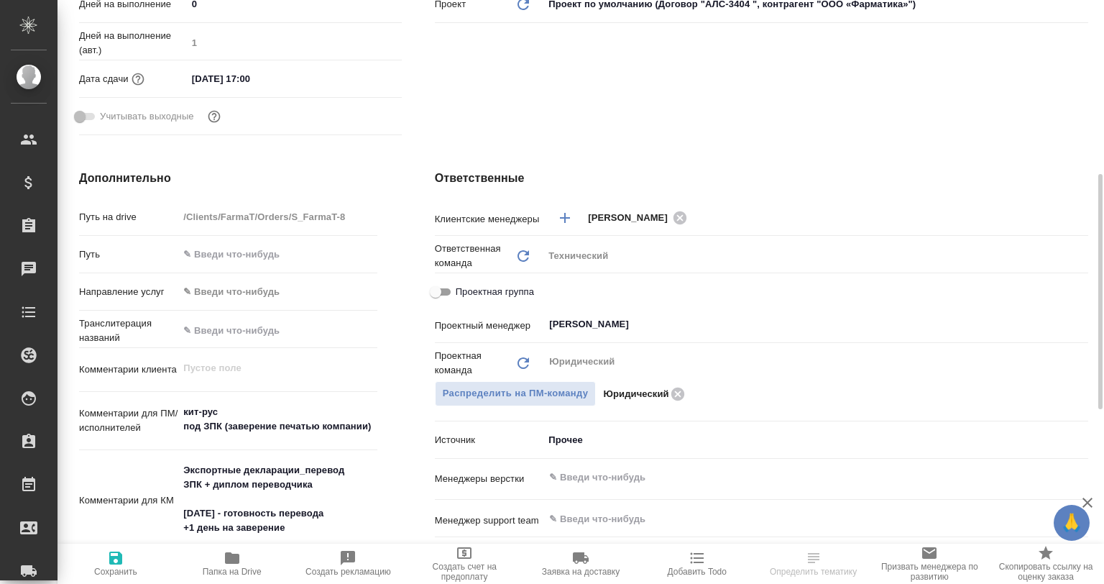
type textarea "x"
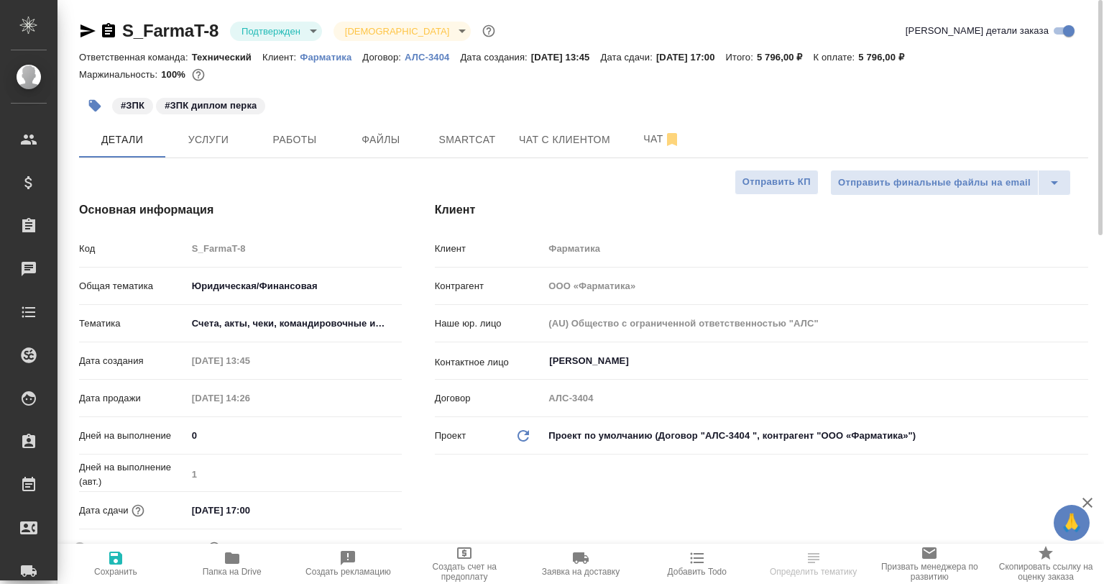
type textarea "x"
select select "RU"
type textarea "x"
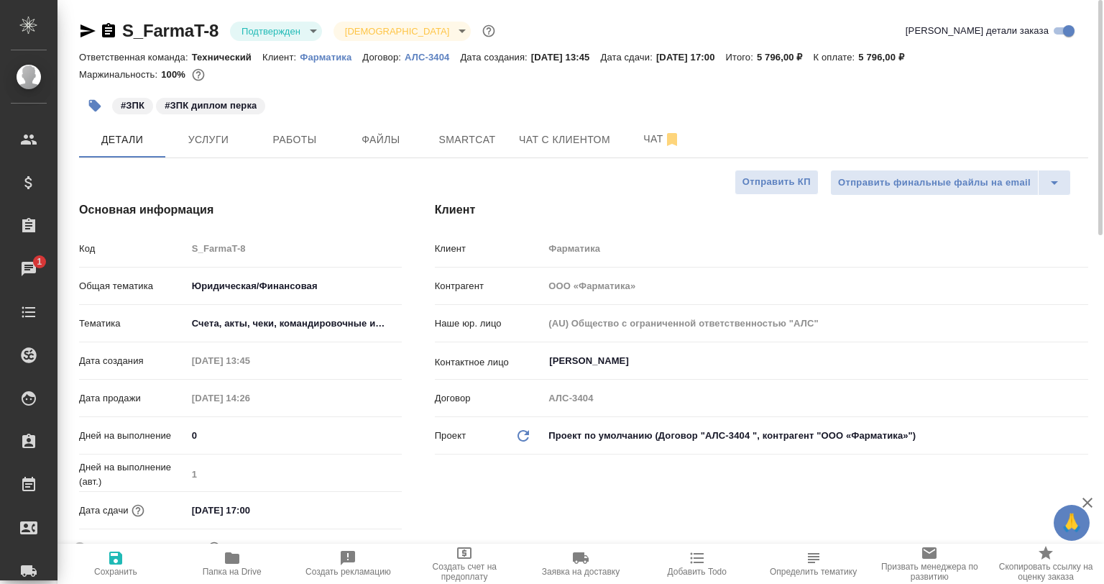
type textarea "x"
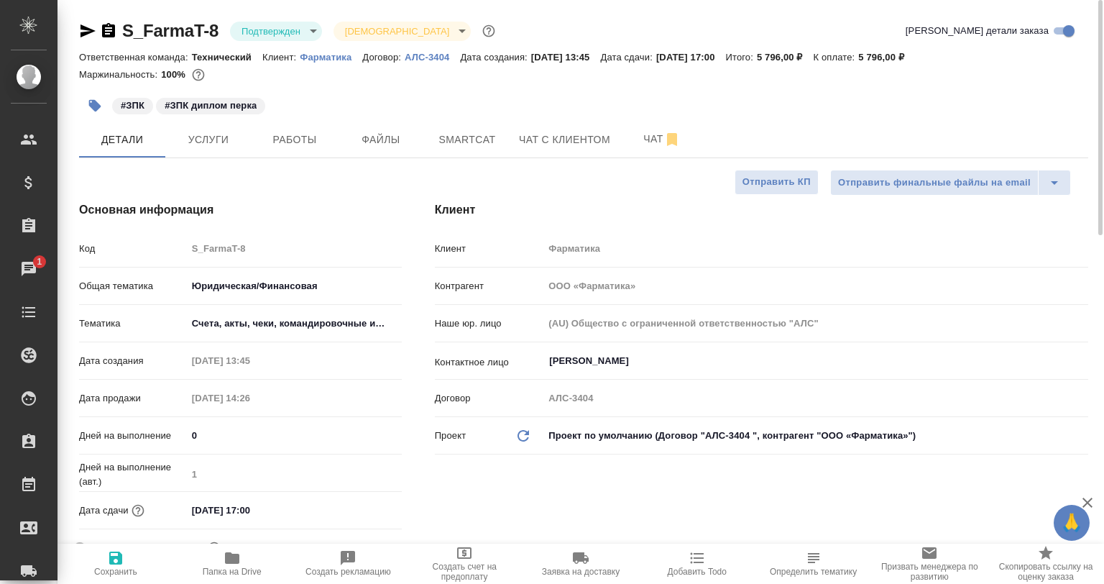
type textarea "x"
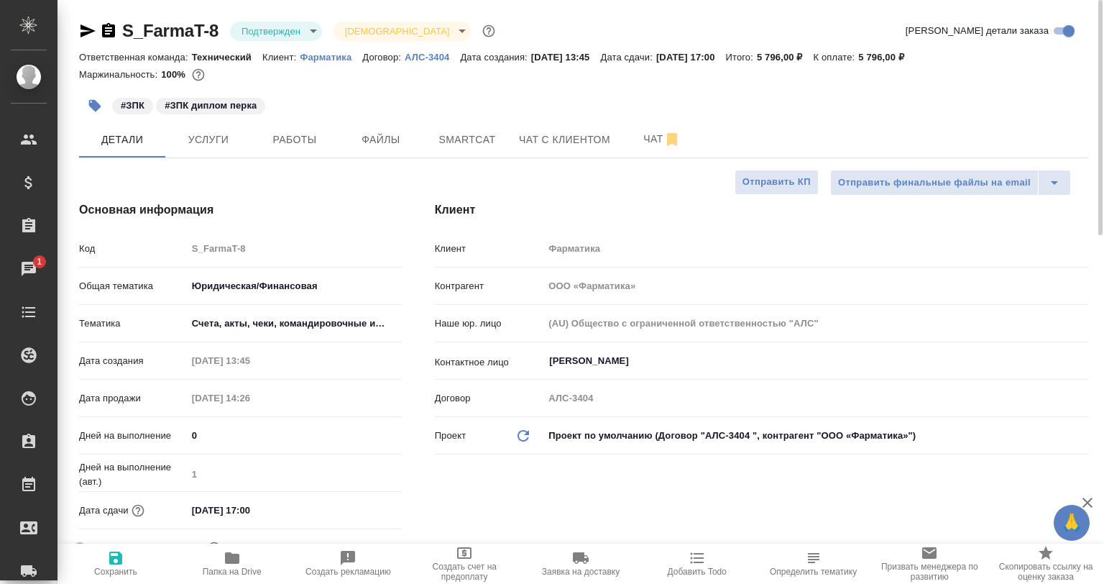
type textarea "x"
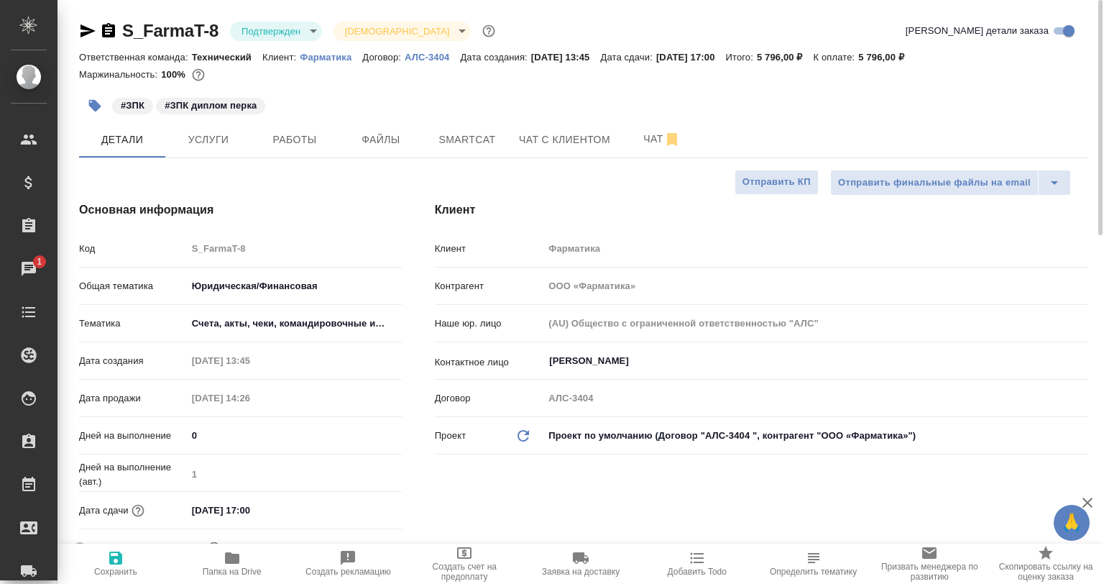
type textarea "x"
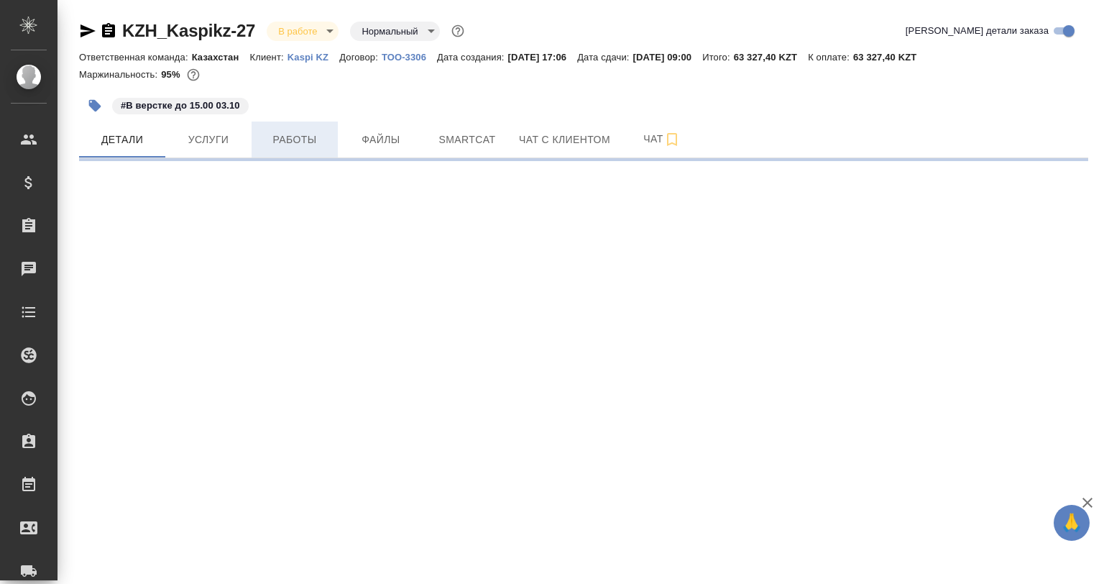
select select "RU"
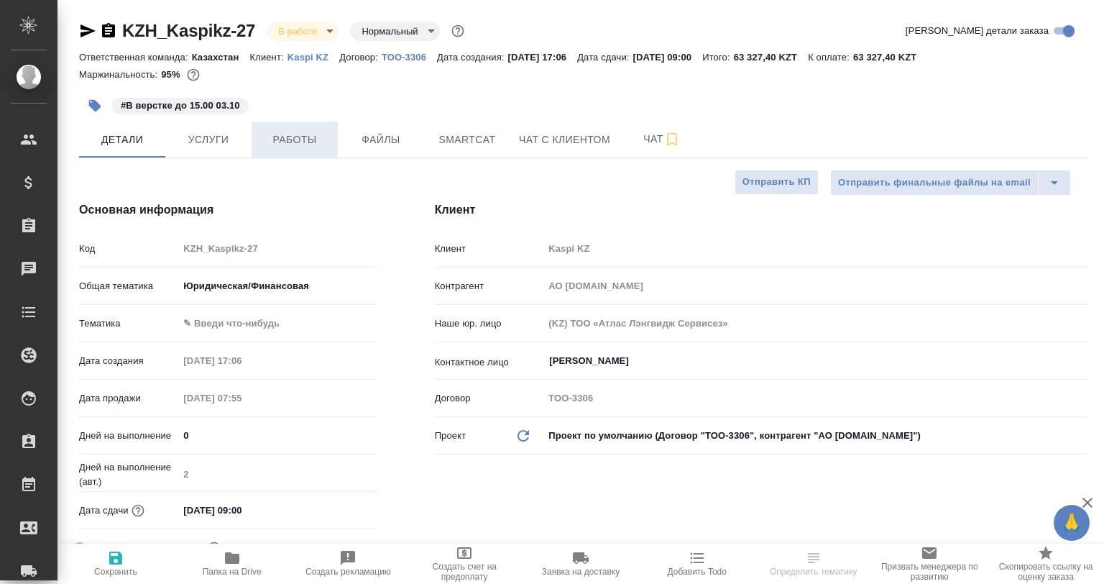
type textarea "x"
click at [308, 145] on span "Работы" at bounding box center [294, 140] width 69 height 18
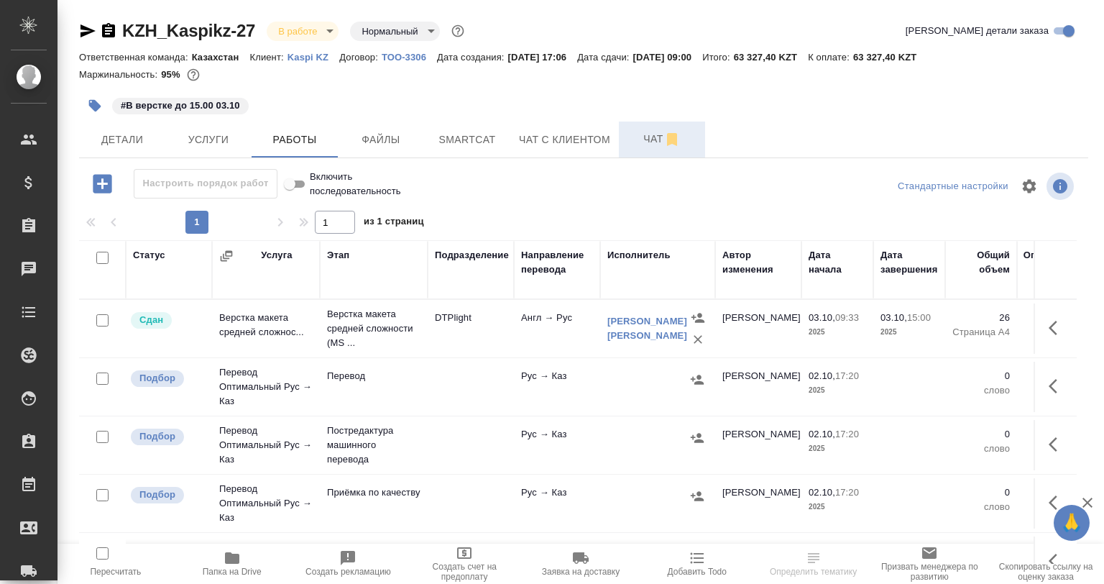
click at [647, 155] on button "Чат" at bounding box center [662, 139] width 86 height 36
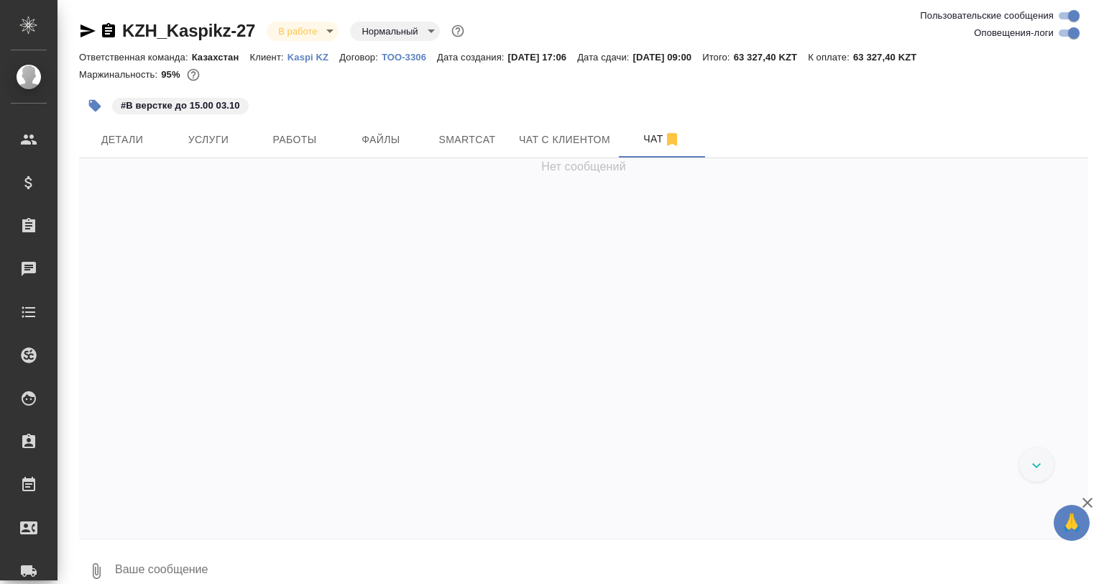
scroll to position [1935, 0]
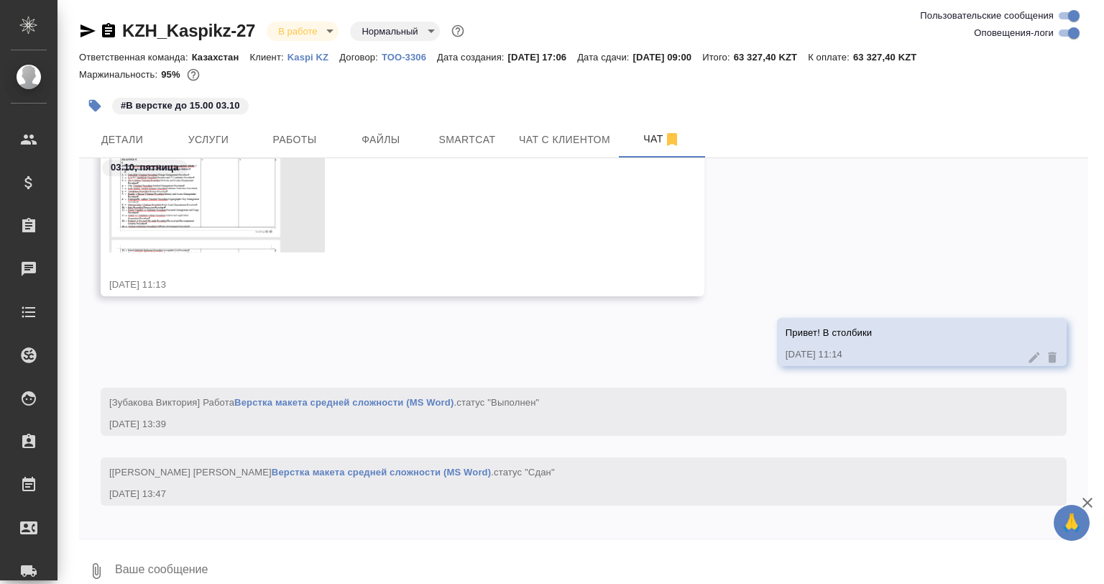
drag, startPoint x: 112, startPoint y: 100, endPoint x: 101, endPoint y: 107, distance: 13.0
click at [111, 101] on span "#В верстке до 15.00 03.10" at bounding box center [180, 104] width 139 height 12
click at [96, 109] on icon "button" at bounding box center [95, 106] width 12 height 12
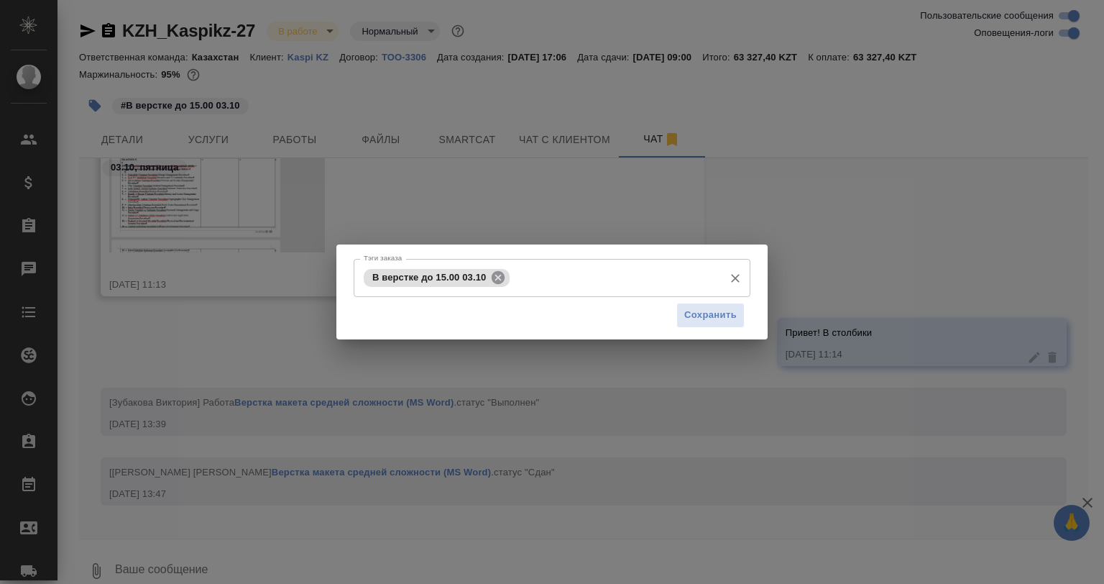
drag, startPoint x: 486, startPoint y: 273, endPoint x: 496, endPoint y: 276, distance: 10.5
click at [496, 276] on div "В верстке до 15.00 03.10" at bounding box center [437, 278] width 146 height 18
click at [497, 278] on icon at bounding box center [498, 278] width 16 height 16
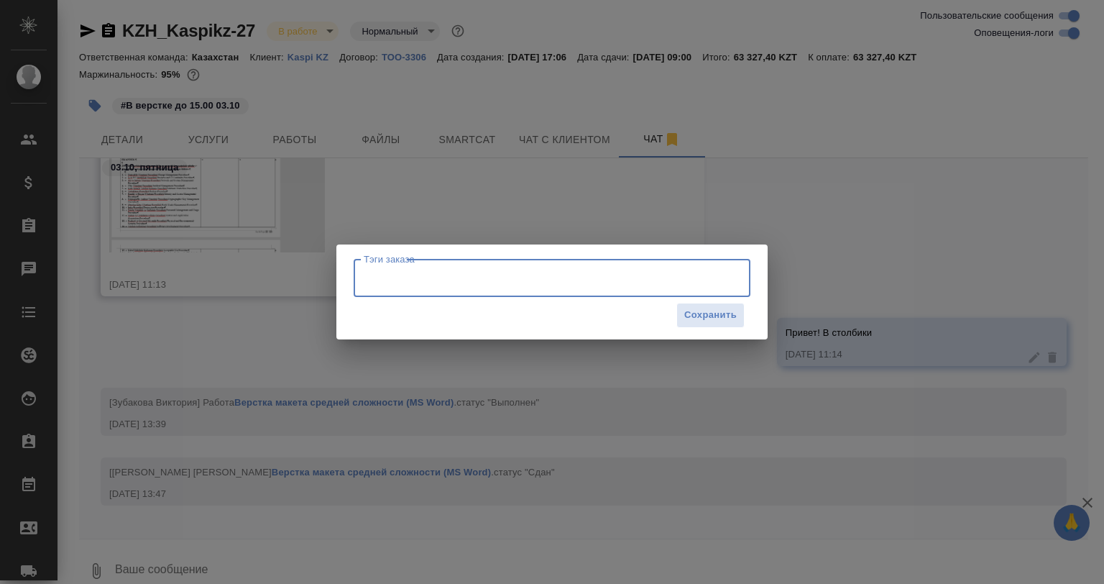
click at [497, 278] on input "Тэги заказа" at bounding box center [538, 277] width 357 height 24
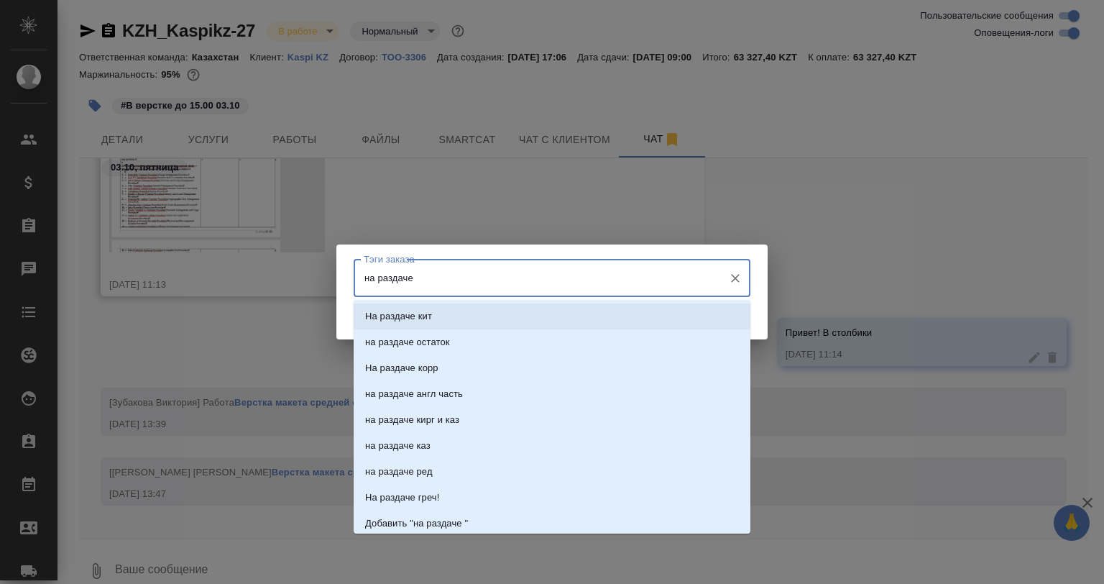
type input "на раздаче"
click at [495, 313] on li "на раздаче" at bounding box center [552, 316] width 397 height 26
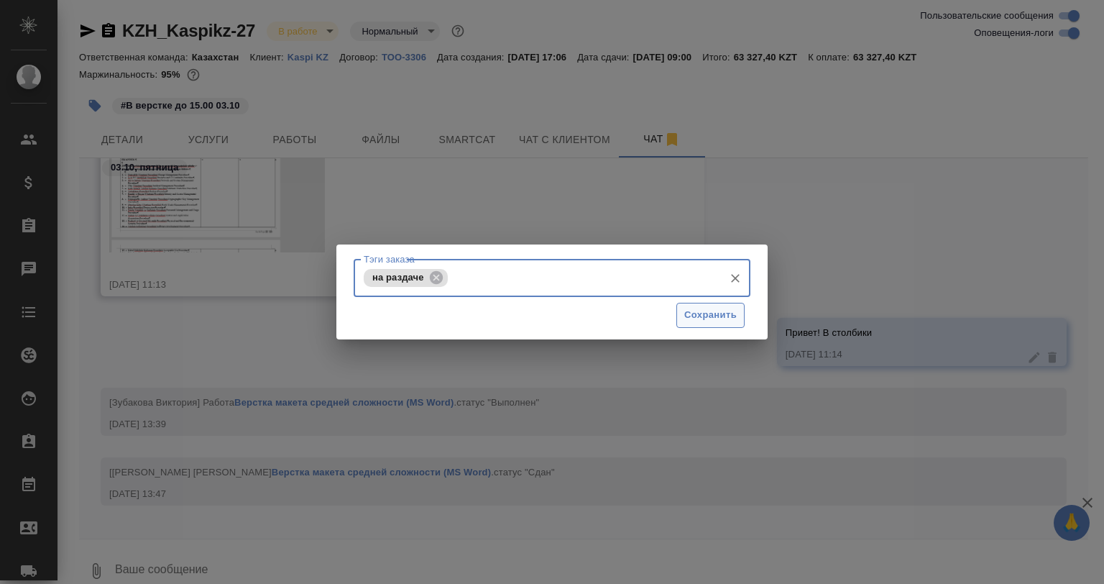
click at [689, 303] on button "Сохранить" at bounding box center [711, 315] width 68 height 25
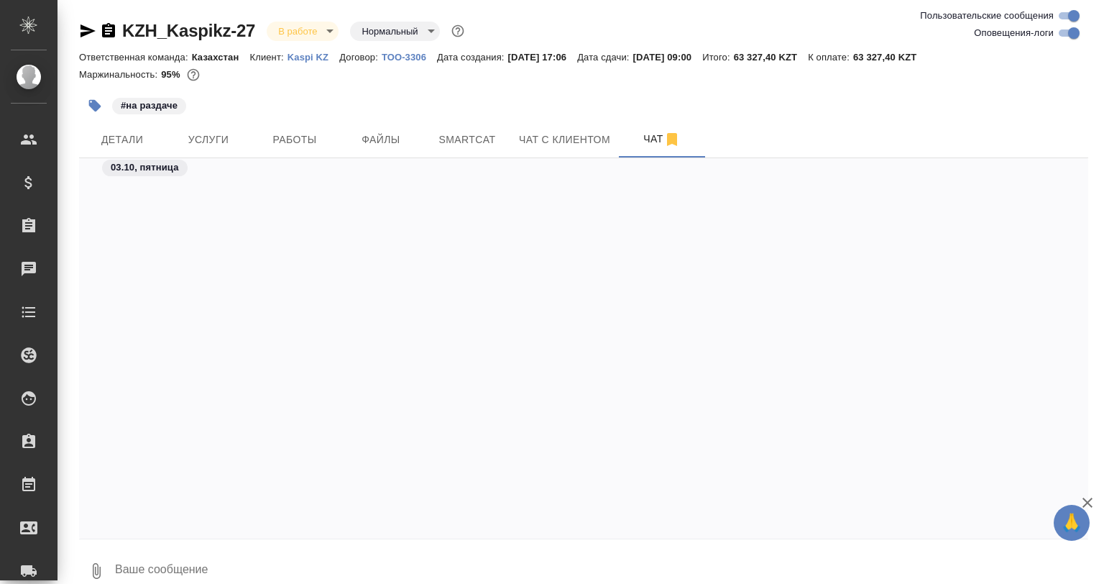
scroll to position [2033, 0]
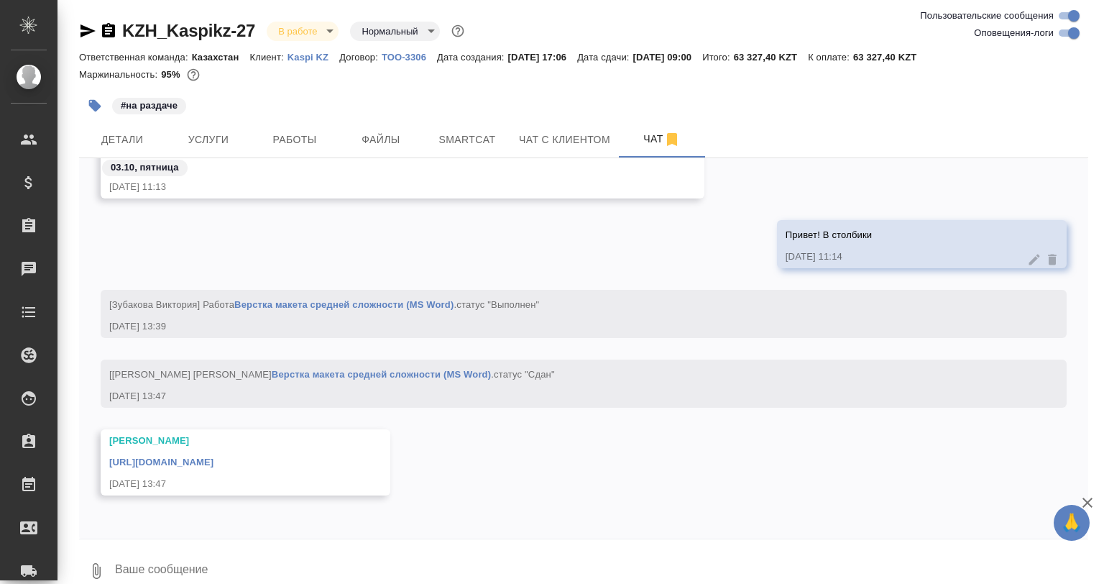
click at [214, 460] on link "https://drive.awatera.com/apps/files/files/10582385?dir=/Shares/Kaspikz/Orders/…" at bounding box center [161, 462] width 104 height 11
click at [453, 164] on div "03.10, пятница" at bounding box center [583, 171] width 1009 height 27
click at [457, 152] on button "Smartcat" at bounding box center [467, 139] width 86 height 36
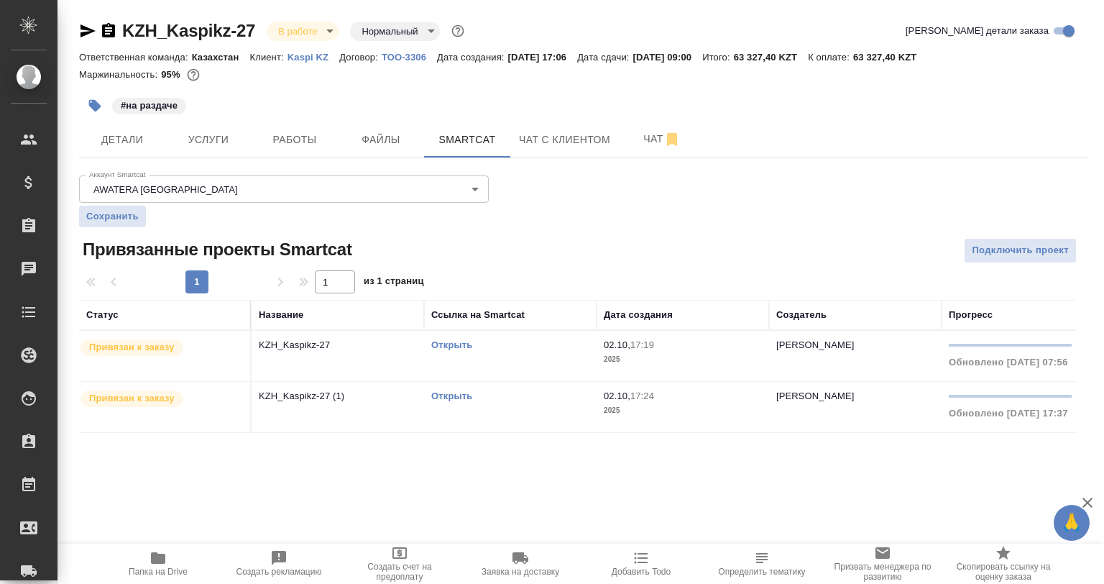
click at [452, 342] on link "Открыть" at bounding box center [451, 344] width 41 height 11
click at [440, 345] on link "Открыть" at bounding box center [451, 344] width 41 height 11
click at [436, 391] on link "Открыть" at bounding box center [451, 395] width 41 height 11
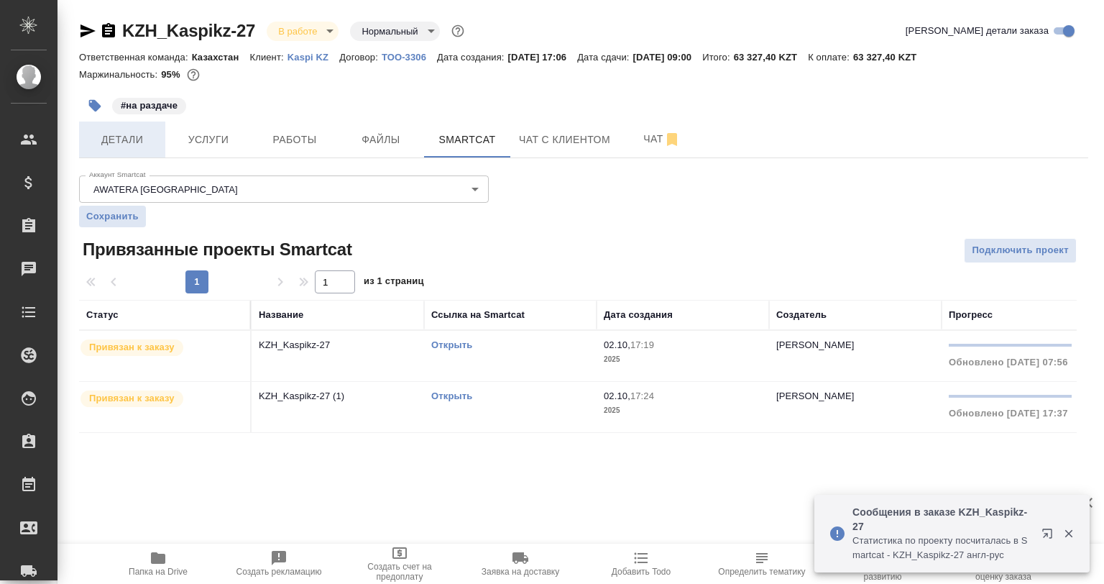
click at [159, 127] on button "Детали" at bounding box center [122, 139] width 86 height 36
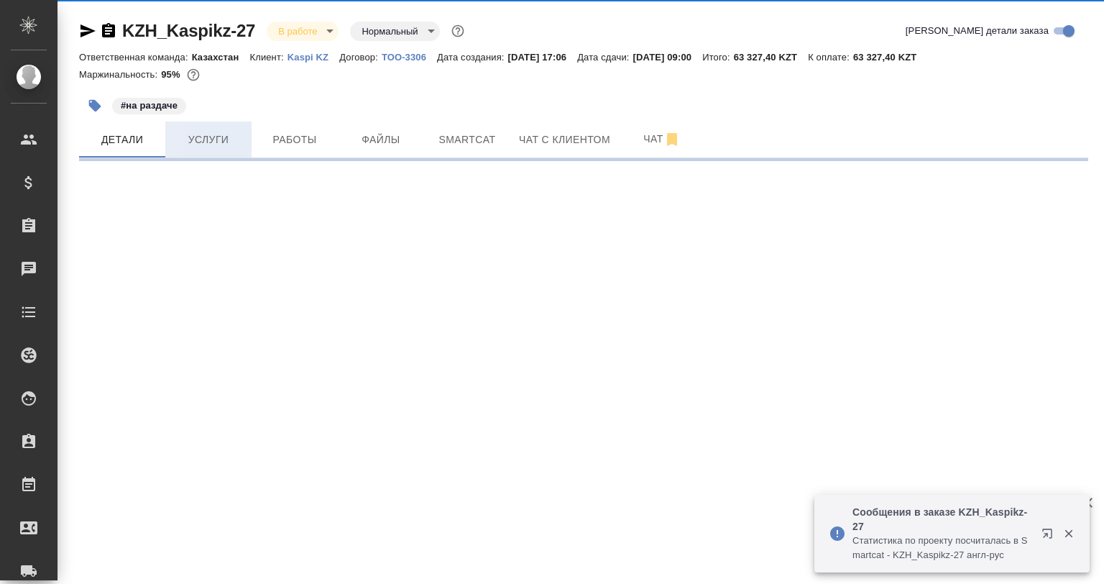
select select "RU"
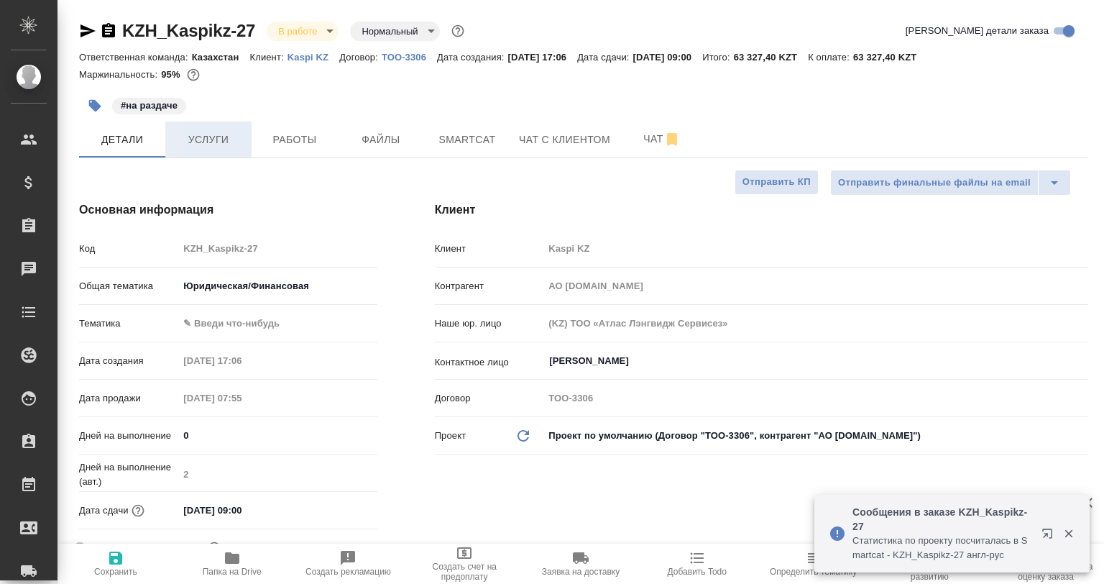
type textarea "x"
click at [233, 138] on span "Услуги" at bounding box center [208, 140] width 69 height 18
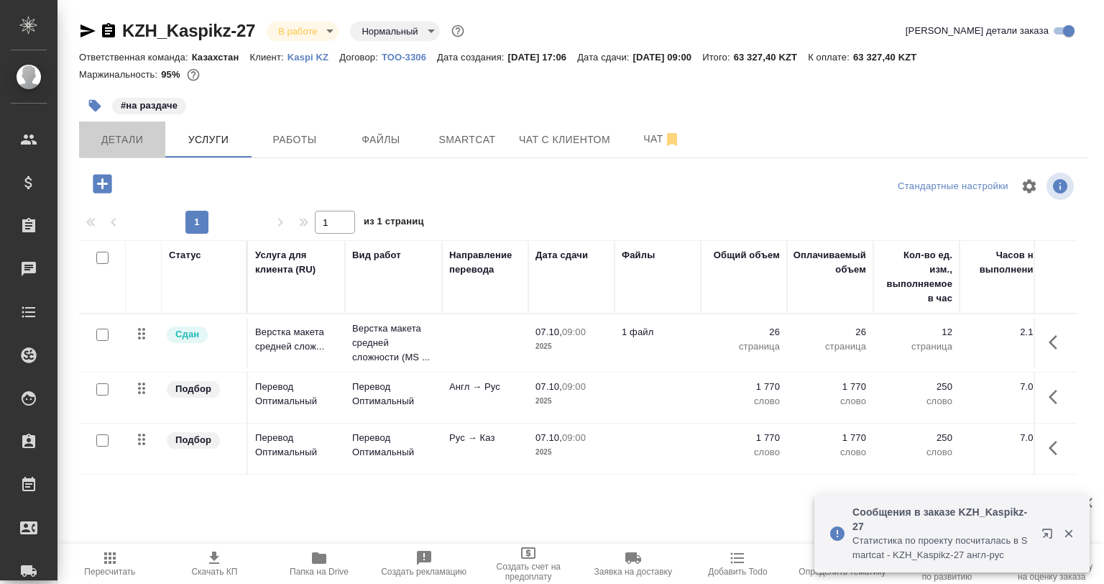
click at [126, 146] on span "Детали" at bounding box center [122, 140] width 69 height 18
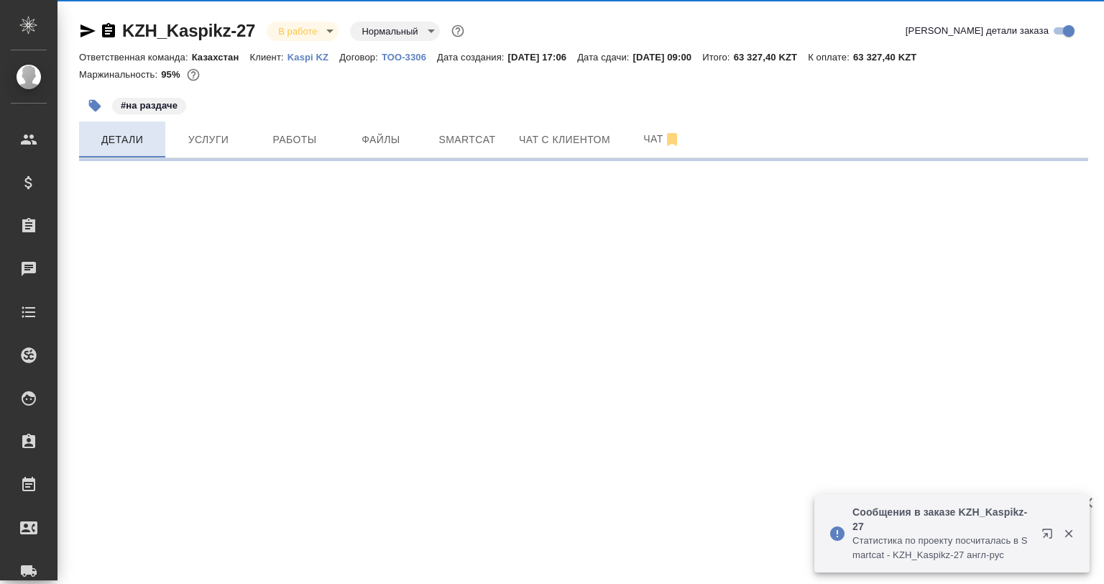
click at [124, 145] on span "Детали" at bounding box center [122, 140] width 69 height 18
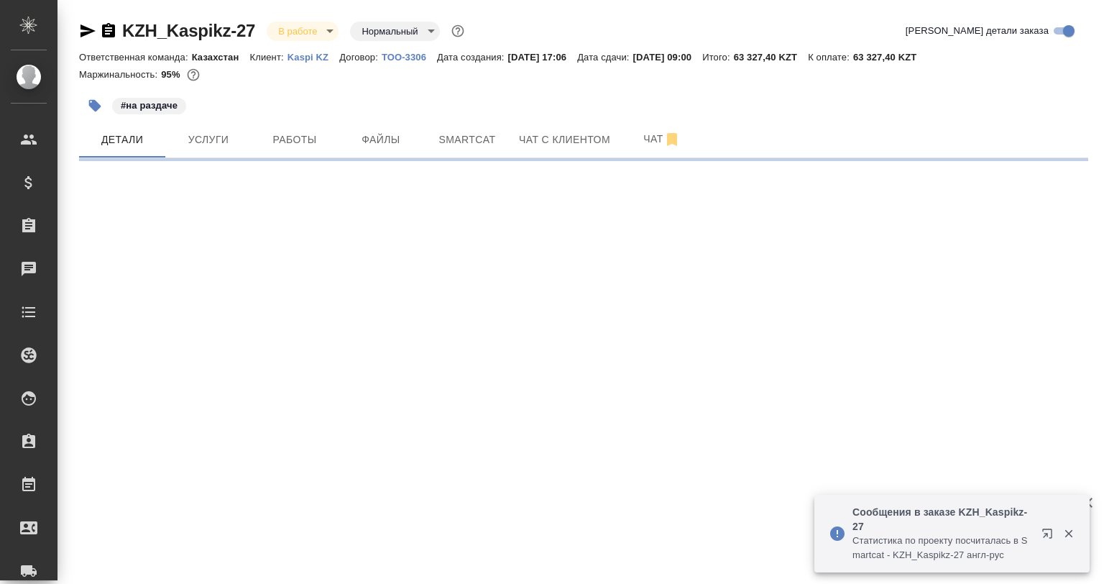
select select "RU"
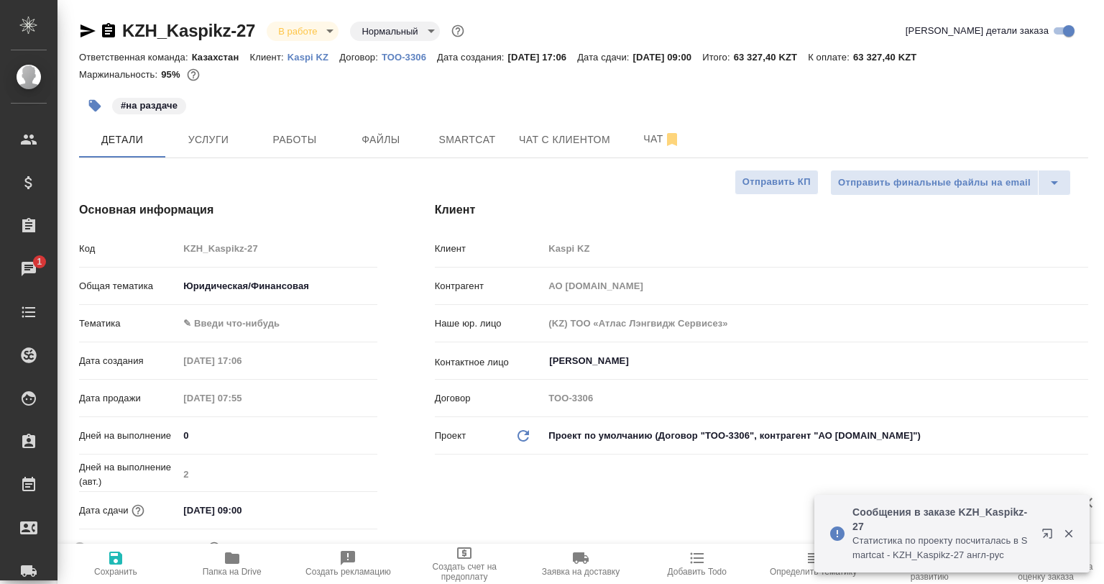
click at [256, 319] on body "🙏 .cls-1 fill:#fff; AWATERA Babkina Anastasiya Клиенты Спецификации Заказы 1 Ча…" at bounding box center [552, 292] width 1104 height 584
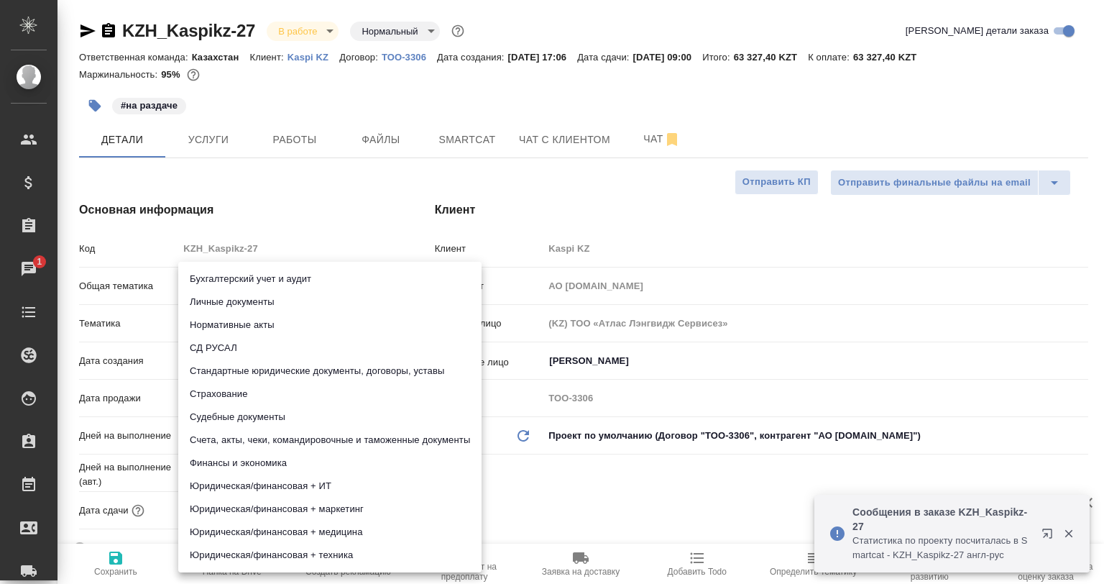
drag, startPoint x: 264, startPoint y: 364, endPoint x: 194, endPoint y: 460, distance: 118.9
click at [264, 365] on li "Стандартные юридические документы, договоры, уставы" at bounding box center [329, 370] width 303 height 23
type input "5f647205b73bc97568ca66bf"
type textarea "x"
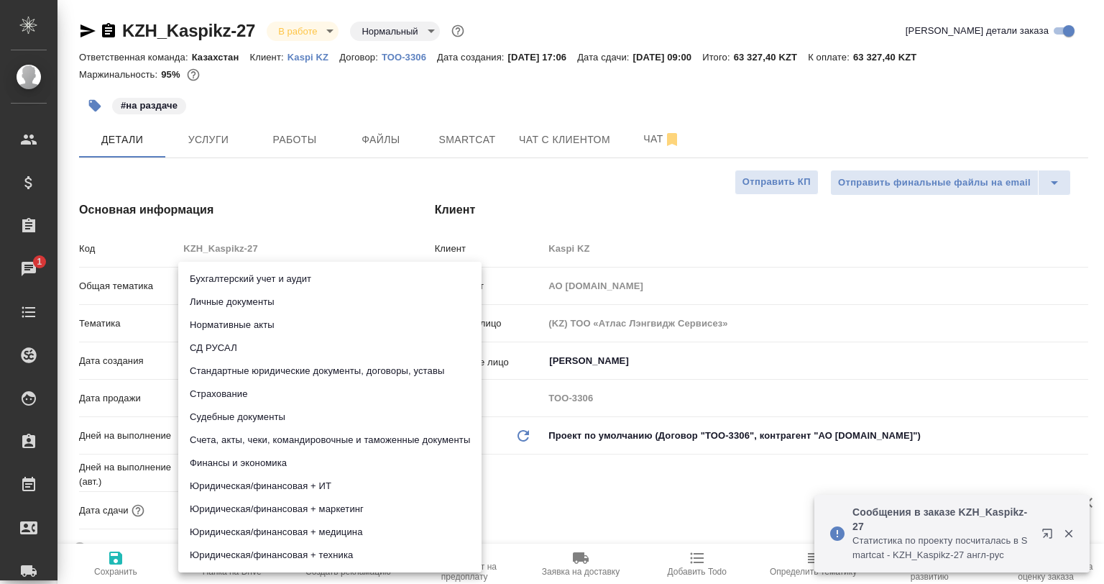
type textarea "x"
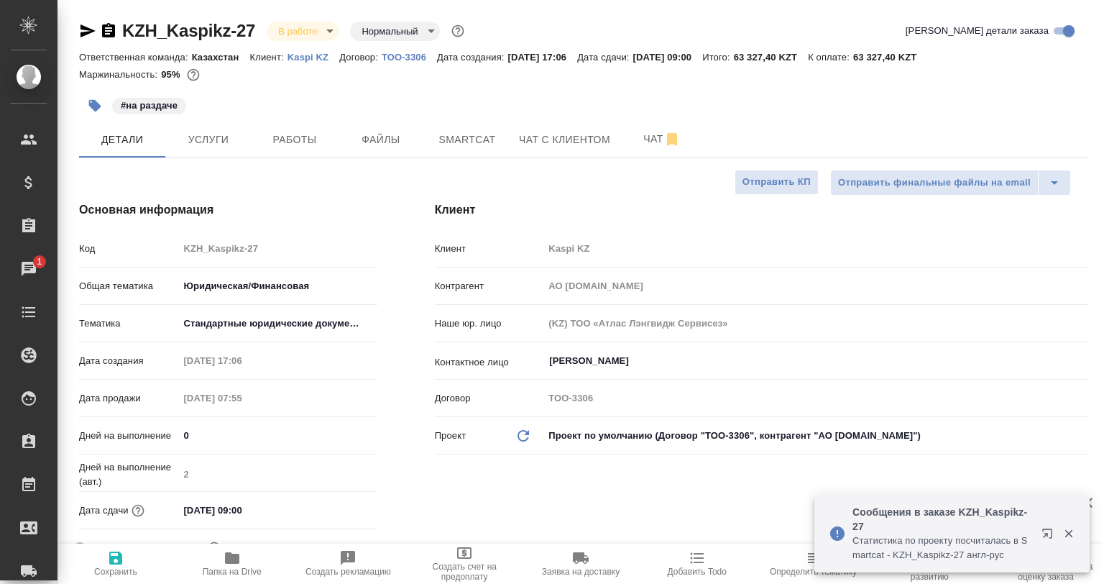
drag, startPoint x: 121, startPoint y: 556, endPoint x: 152, endPoint y: 518, distance: 49.6
click at [121, 556] on icon "button" at bounding box center [115, 557] width 13 height 13
type textarea "x"
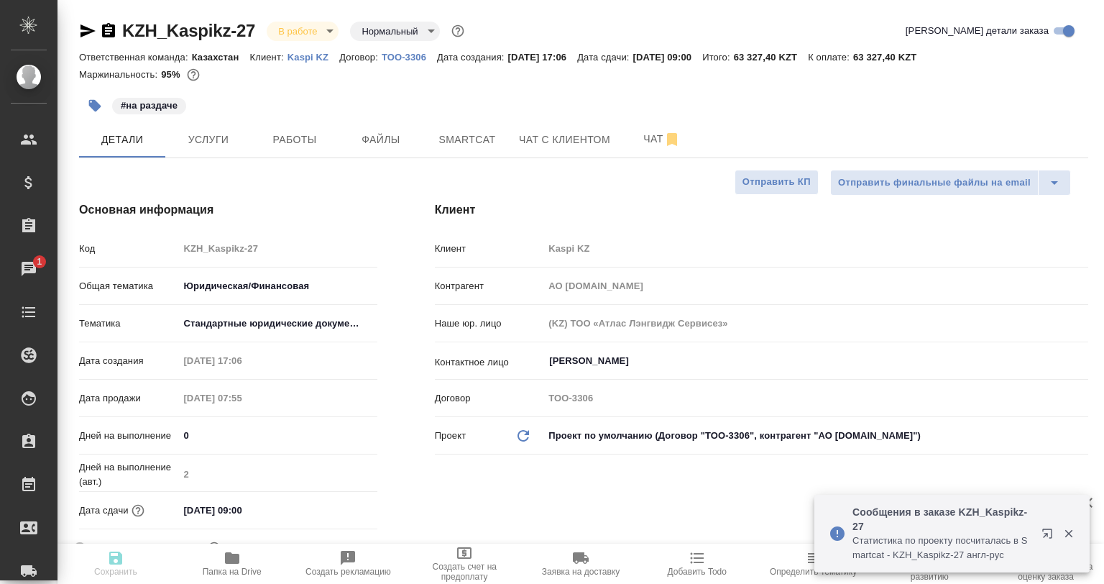
type textarea "x"
click at [308, 143] on span "Работы" at bounding box center [294, 140] width 69 height 18
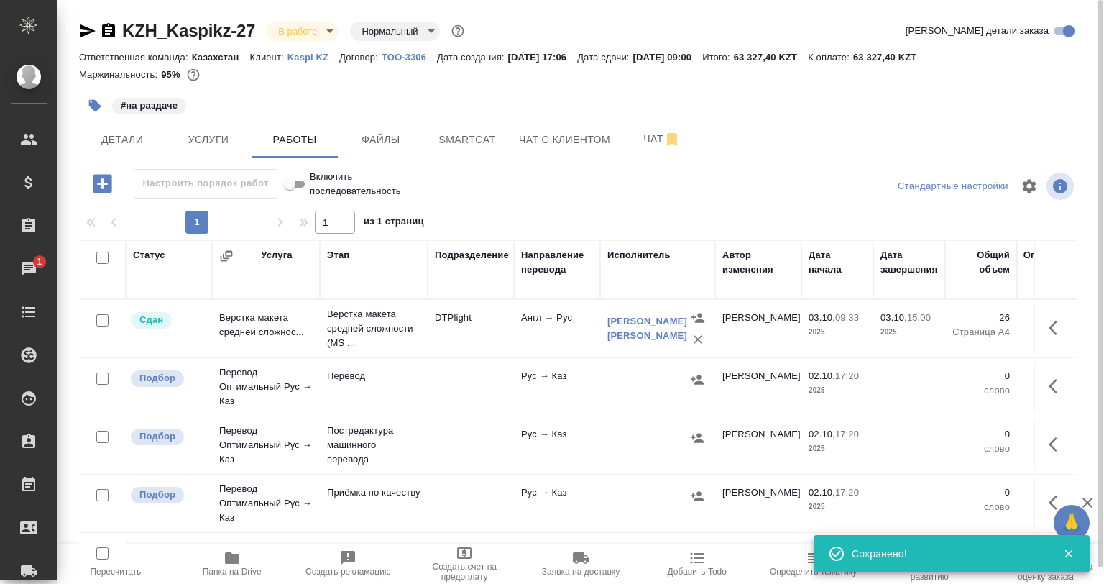
click at [1034, 440] on td at bounding box center [1055, 445] width 43 height 50
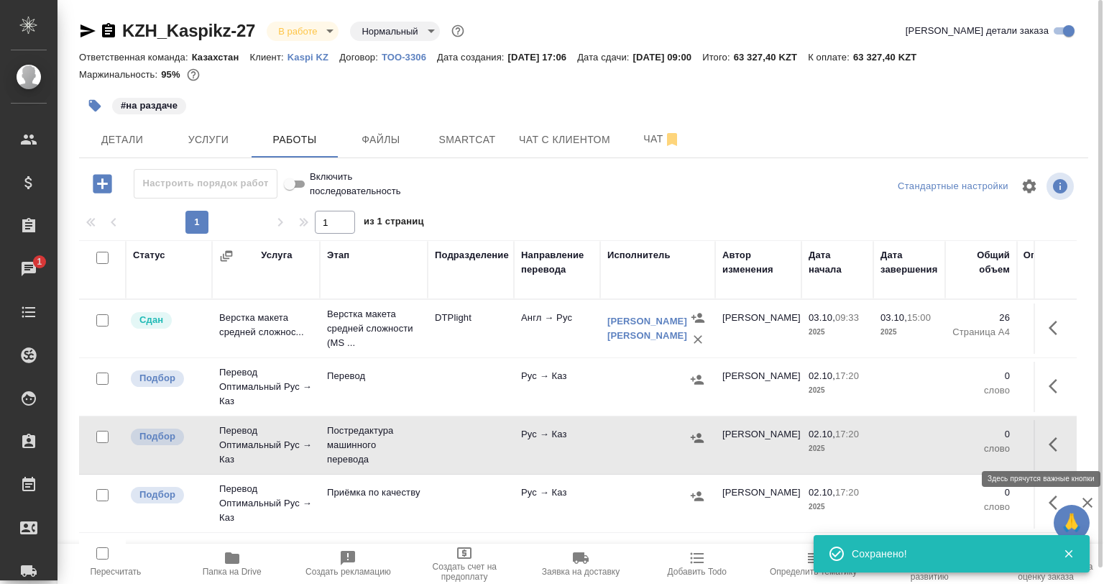
click at [1040, 439] on button "button" at bounding box center [1057, 444] width 35 height 35
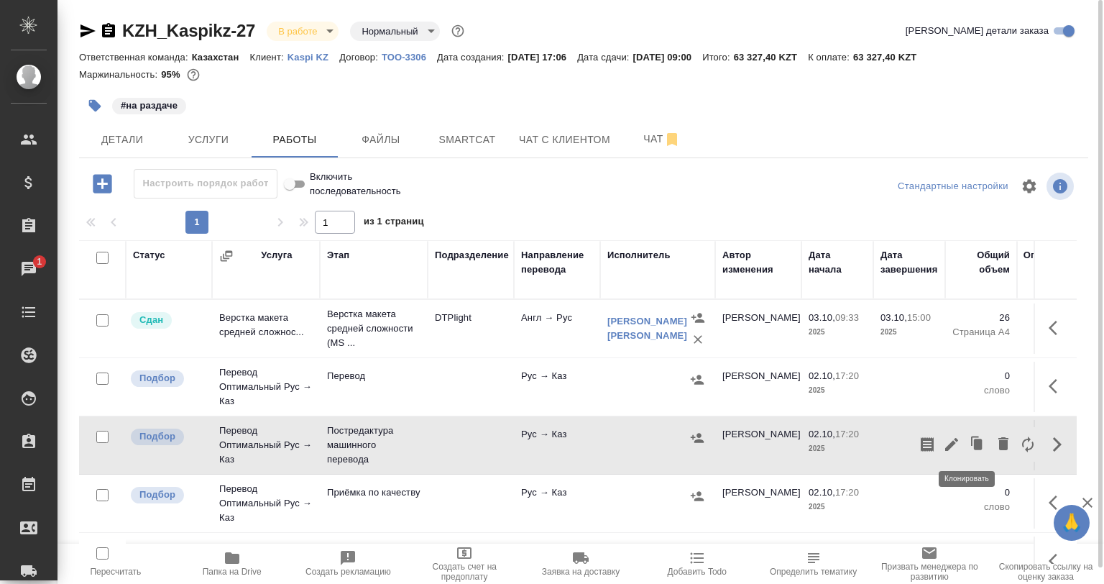
click at [974, 441] on icon "button" at bounding box center [978, 444] width 9 height 11
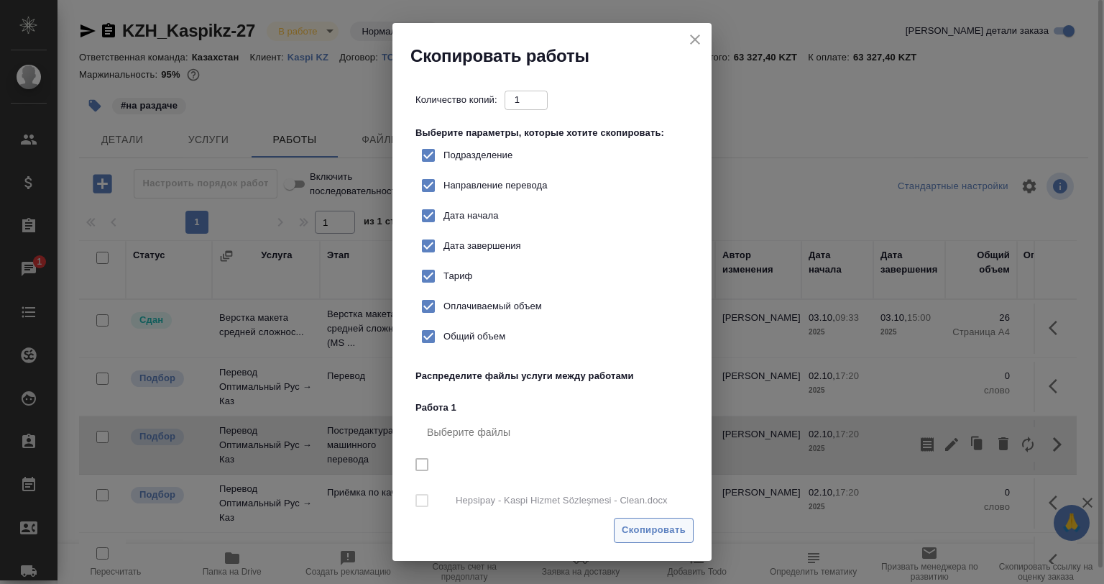
click at [651, 535] on span "Скопировать" at bounding box center [654, 530] width 64 height 17
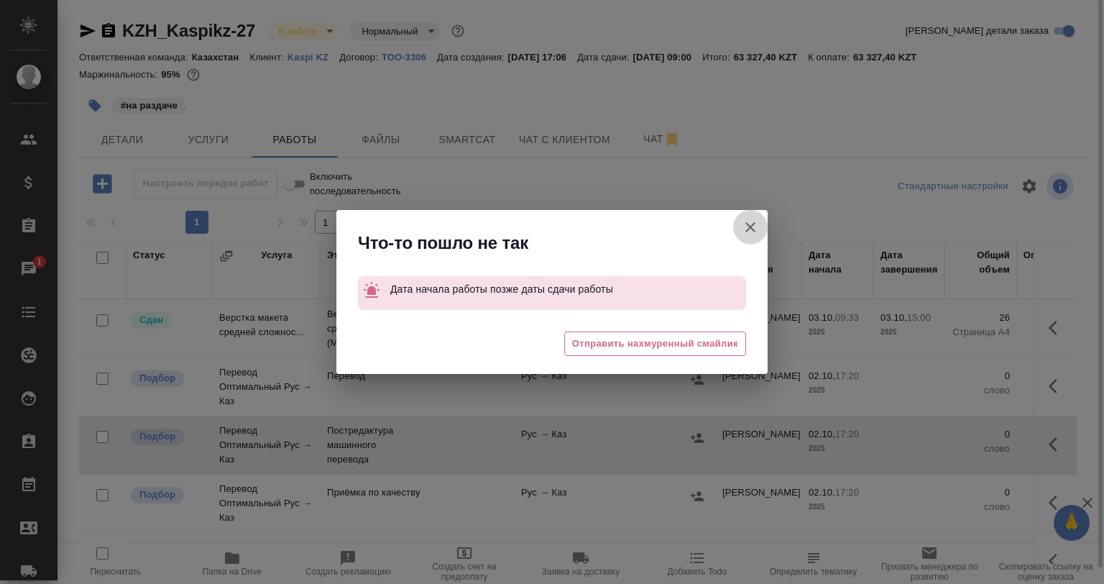
click at [756, 221] on icon "button" at bounding box center [750, 227] width 17 height 17
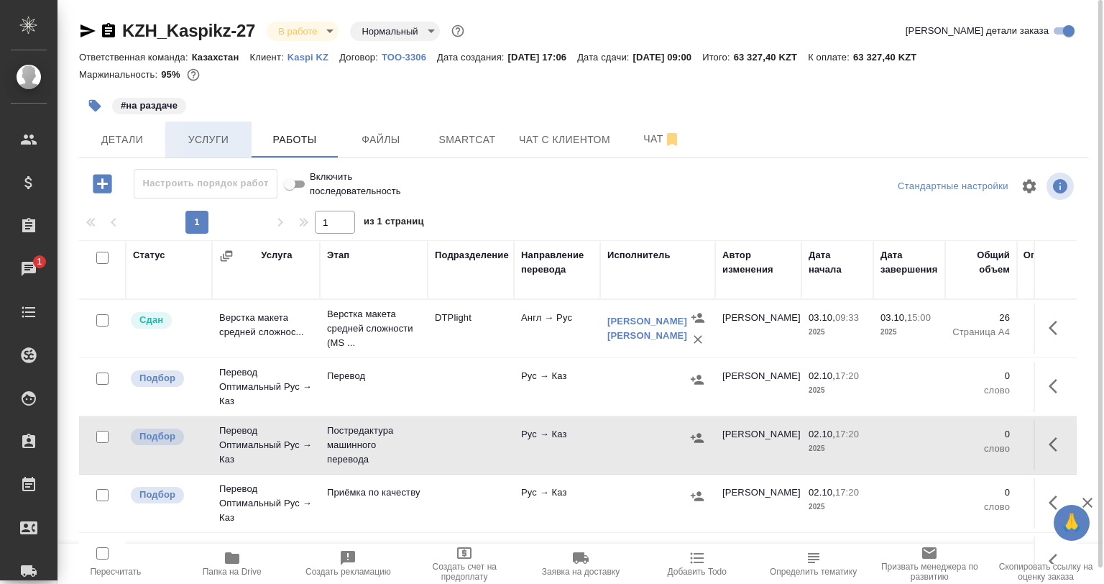
click at [191, 157] on button "Услуги" at bounding box center [208, 139] width 86 height 36
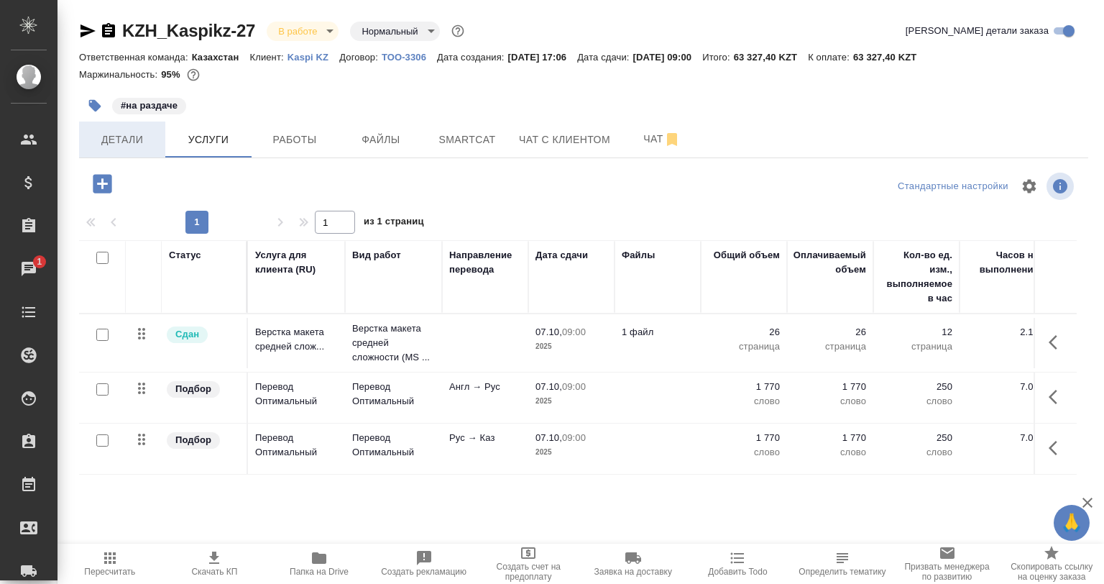
click at [115, 145] on span "Детали" at bounding box center [122, 140] width 69 height 18
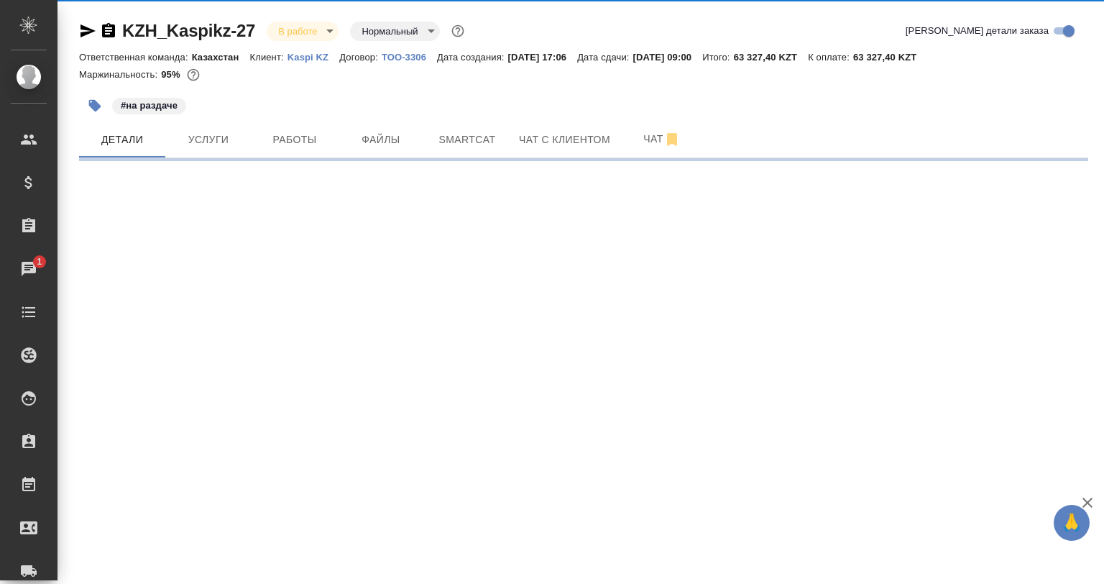
select select "RU"
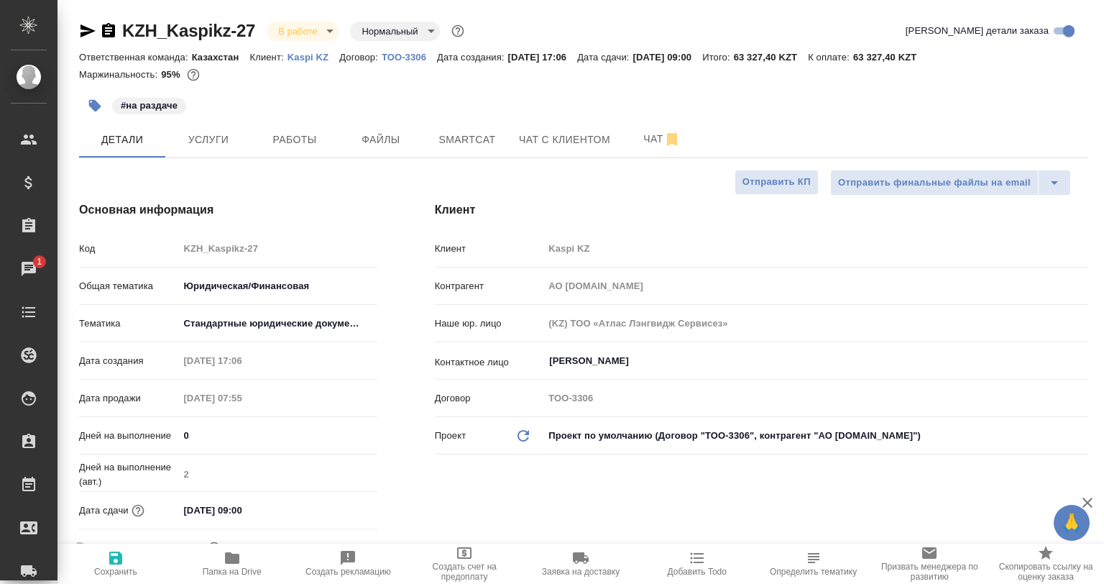
type textarea "x"
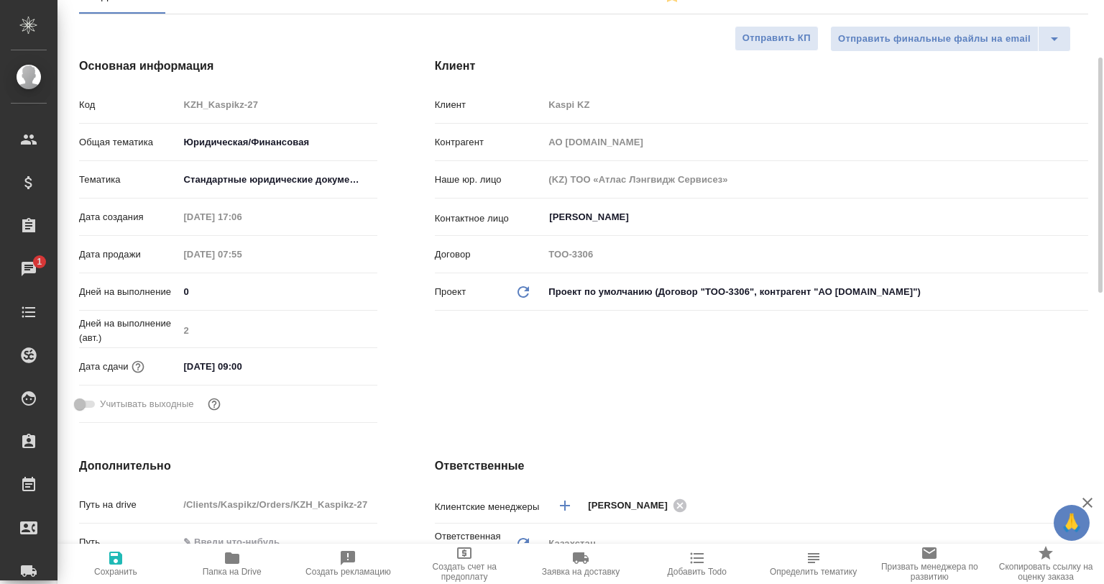
click at [281, 362] on input "07.10.2025 09:00" at bounding box center [241, 366] width 126 height 21
type input "07.10.2025 09:0_"
type textarea "x"
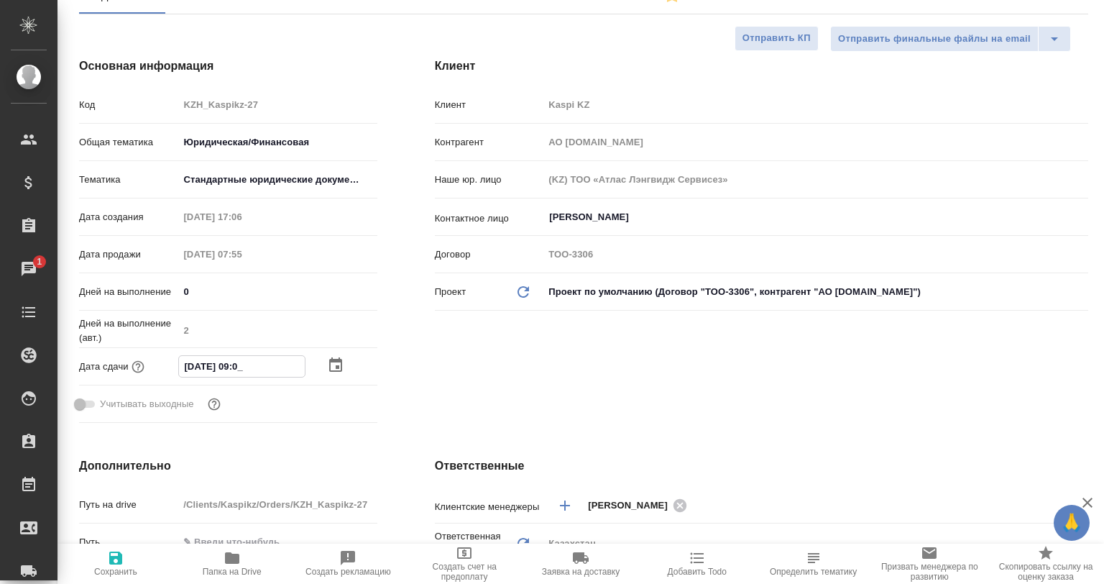
type input "07.10.2025 09:01"
type textarea "x"
type input "07.10.2025 09:01"
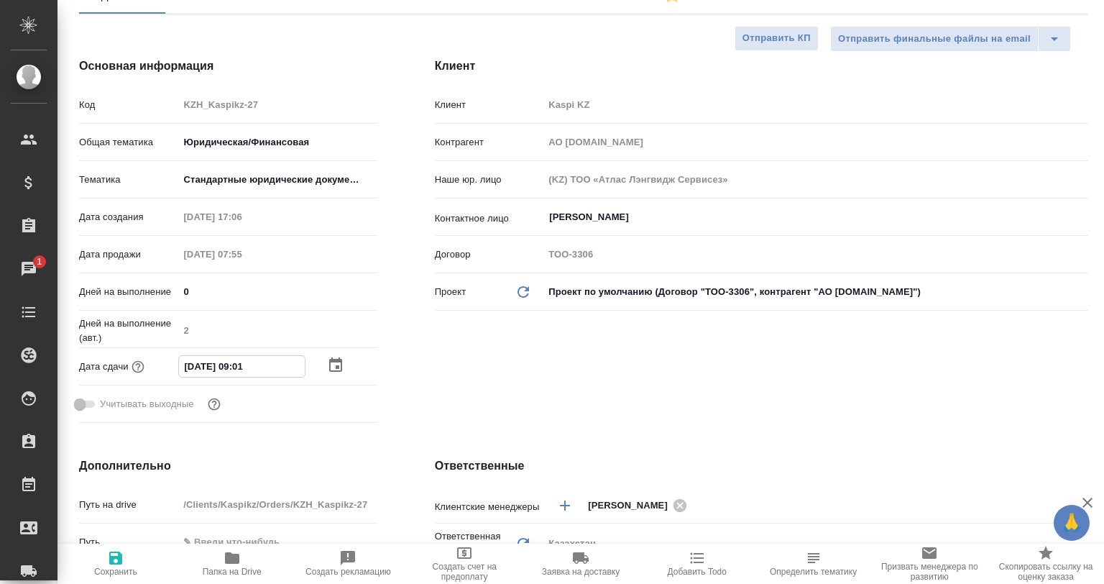
drag, startPoint x: 129, startPoint y: 555, endPoint x: 150, endPoint y: 545, distance: 23.2
click at [127, 555] on span "Сохранить" at bounding box center [115, 562] width 99 height 27
type textarea "x"
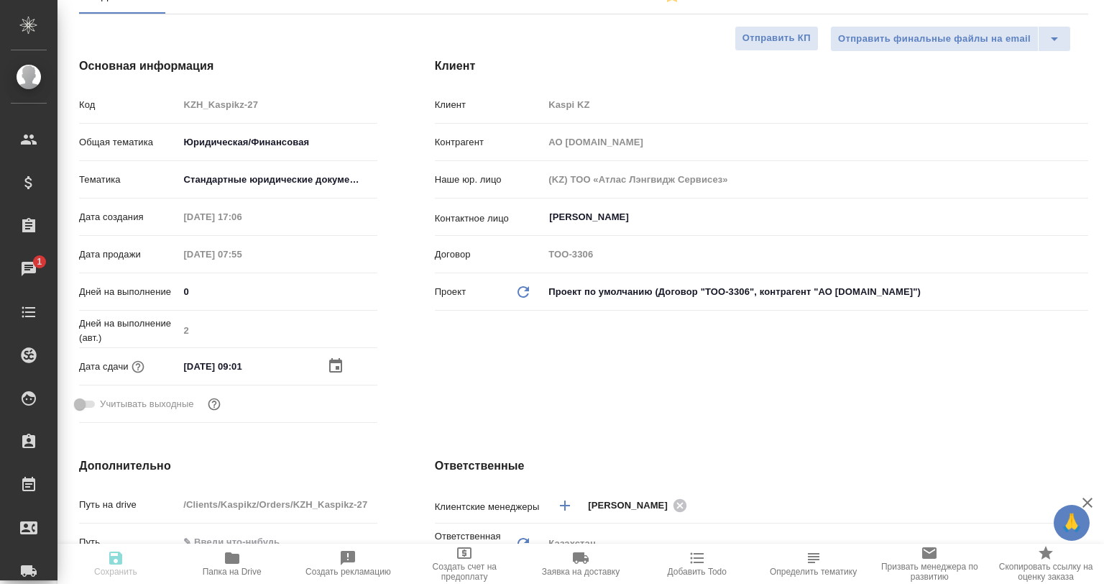
type textarea "x"
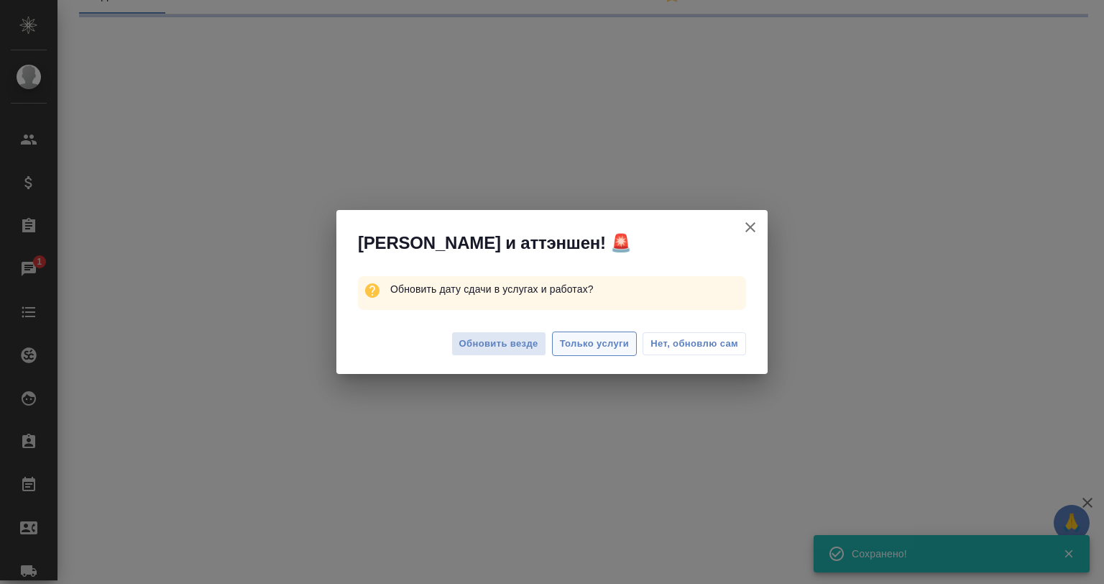
select select "RU"
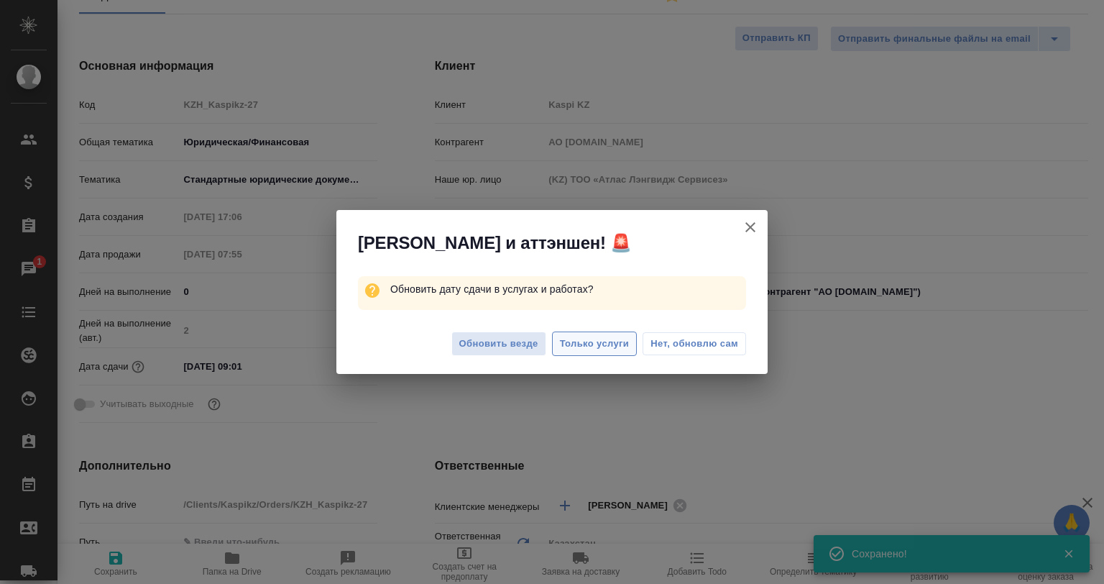
type textarea "x"
click at [532, 351] on span "Обновить везде" at bounding box center [498, 344] width 79 height 17
type textarea "x"
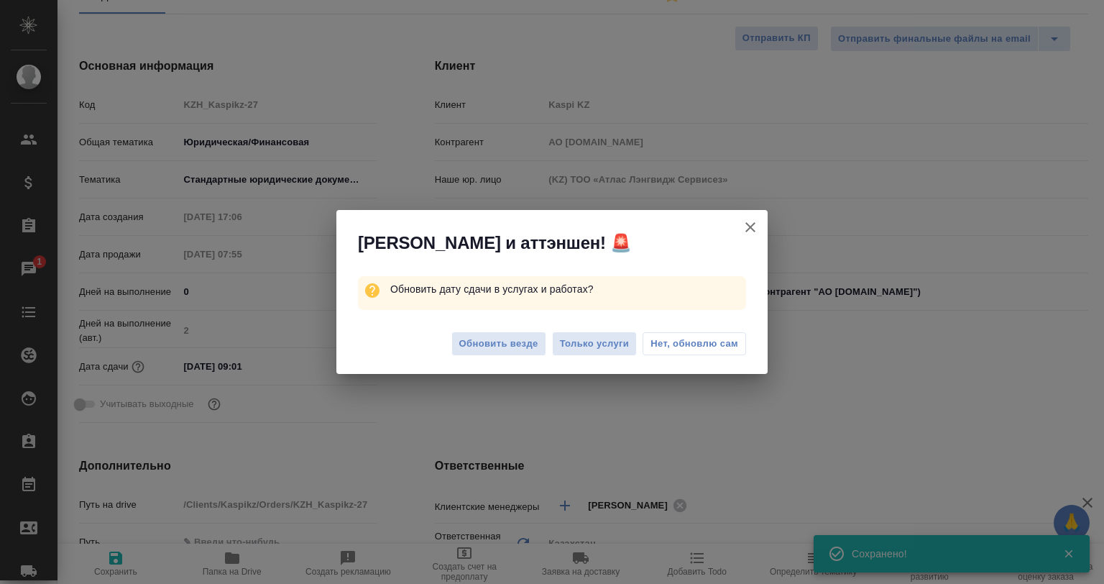
type textarea "x"
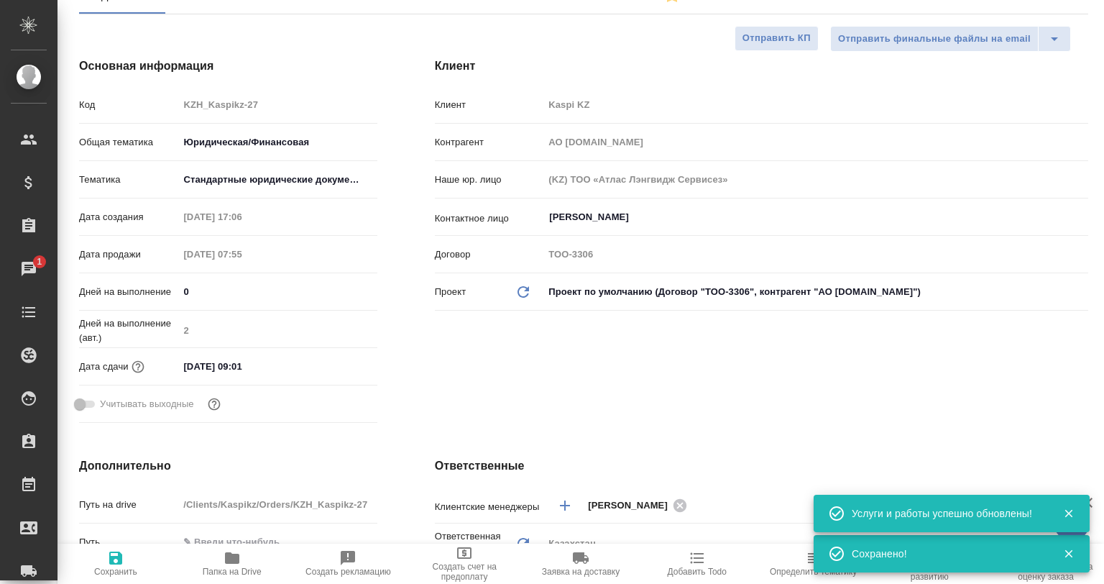
scroll to position [0, 0]
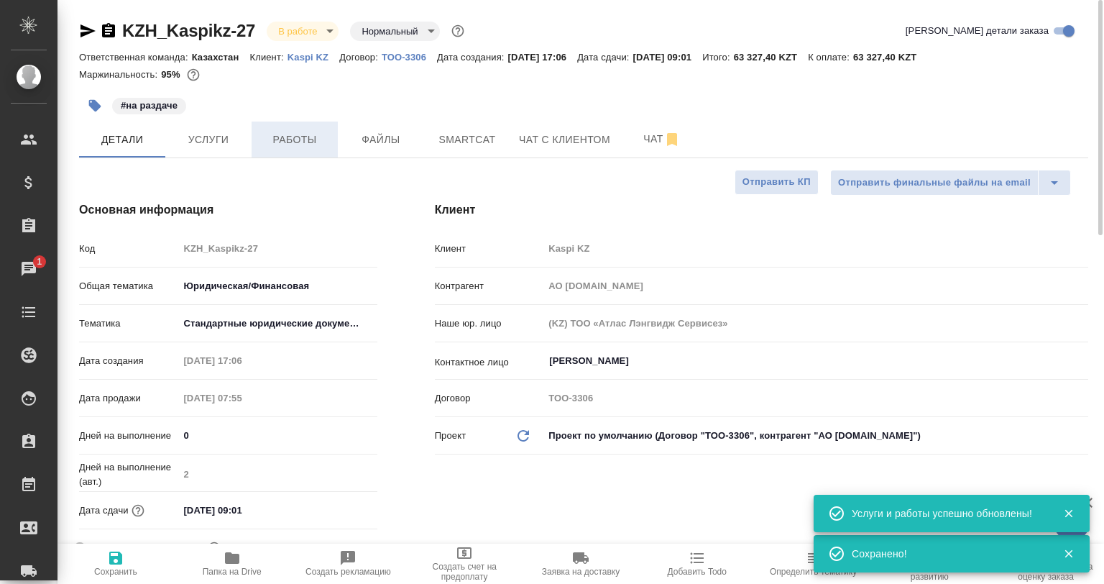
click at [282, 123] on button "Работы" at bounding box center [295, 139] width 86 height 36
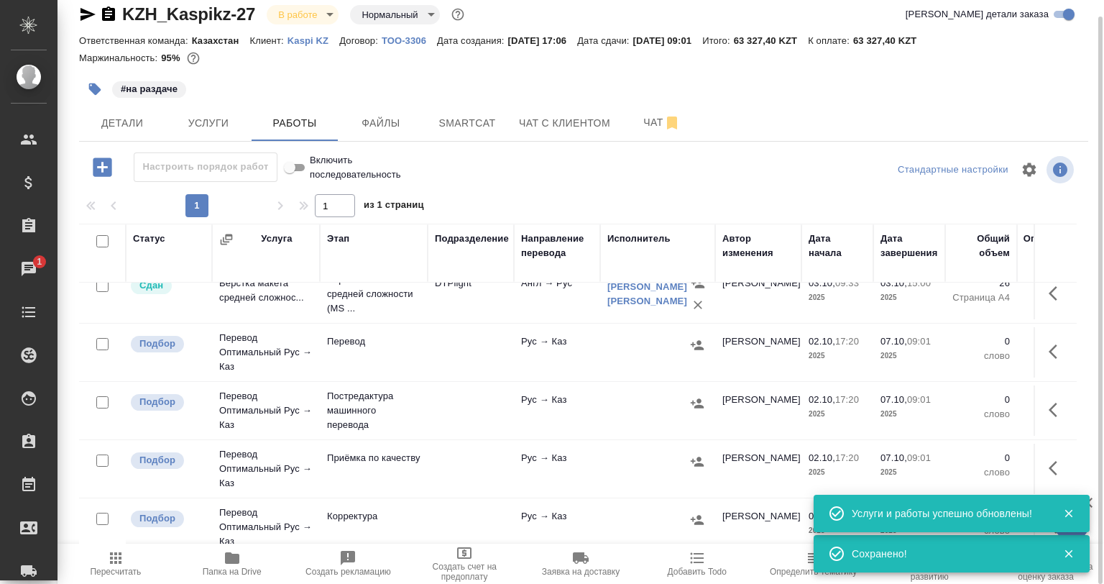
scroll to position [37, 0]
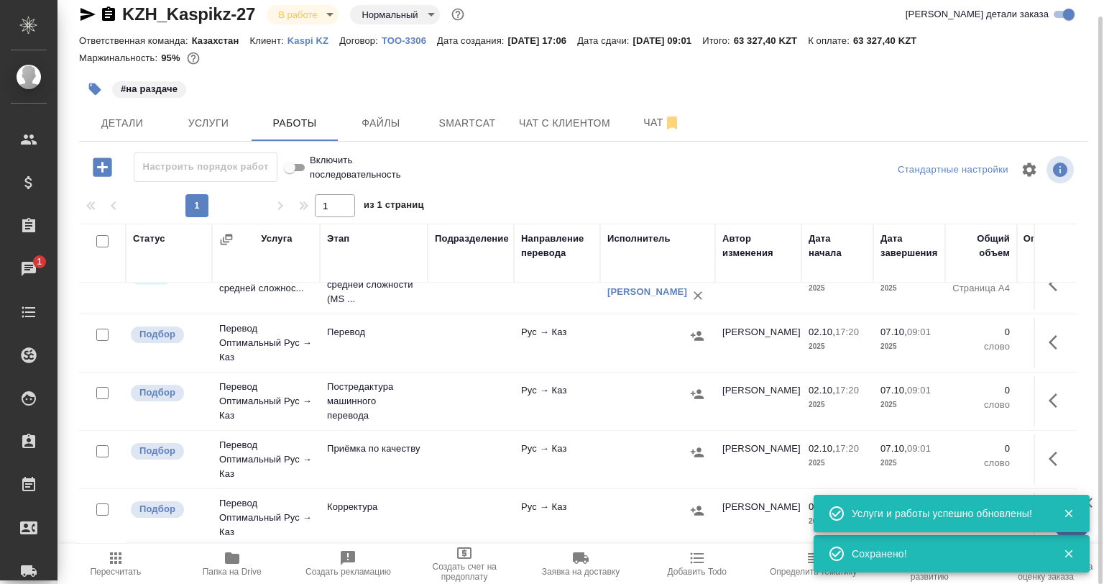
drag, startPoint x: 1032, startPoint y: 387, endPoint x: 1021, endPoint y: 390, distance: 11.9
click at [1049, 392] on icon "button" at bounding box center [1057, 400] width 17 height 17
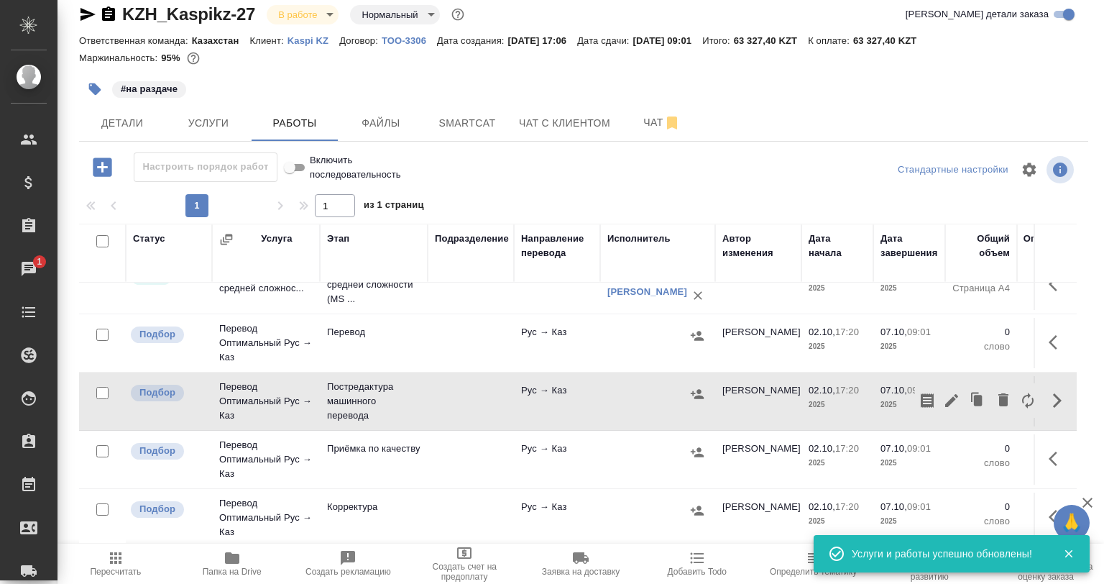
click at [968, 390] on icon "button" at bounding box center [978, 400] width 20 height 20
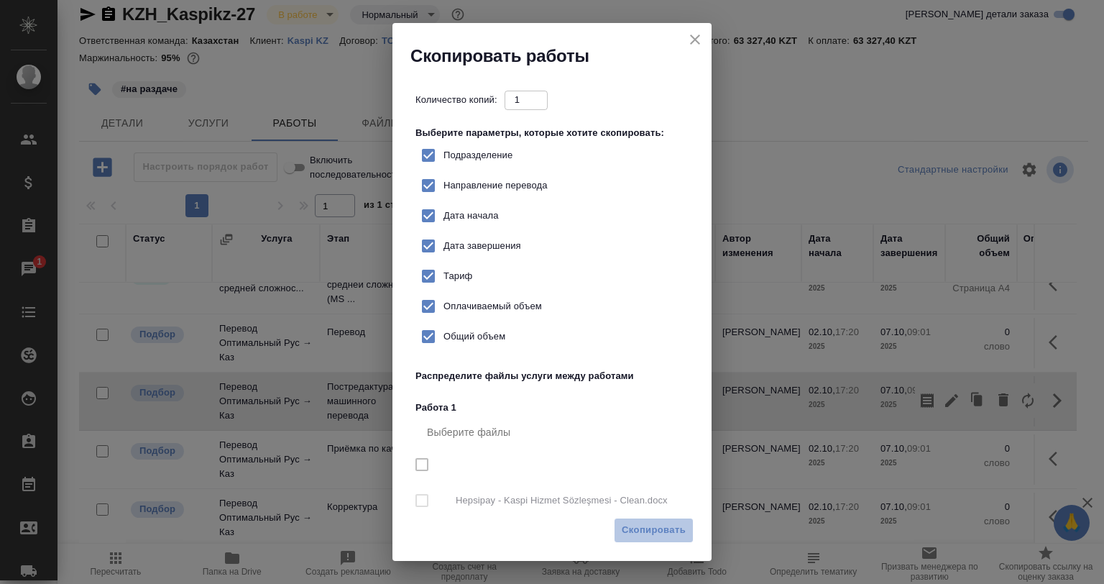
drag, startPoint x: 636, startPoint y: 524, endPoint x: 701, endPoint y: 528, distance: 65.6
click at [636, 525] on span "Скопировать" at bounding box center [654, 530] width 64 height 17
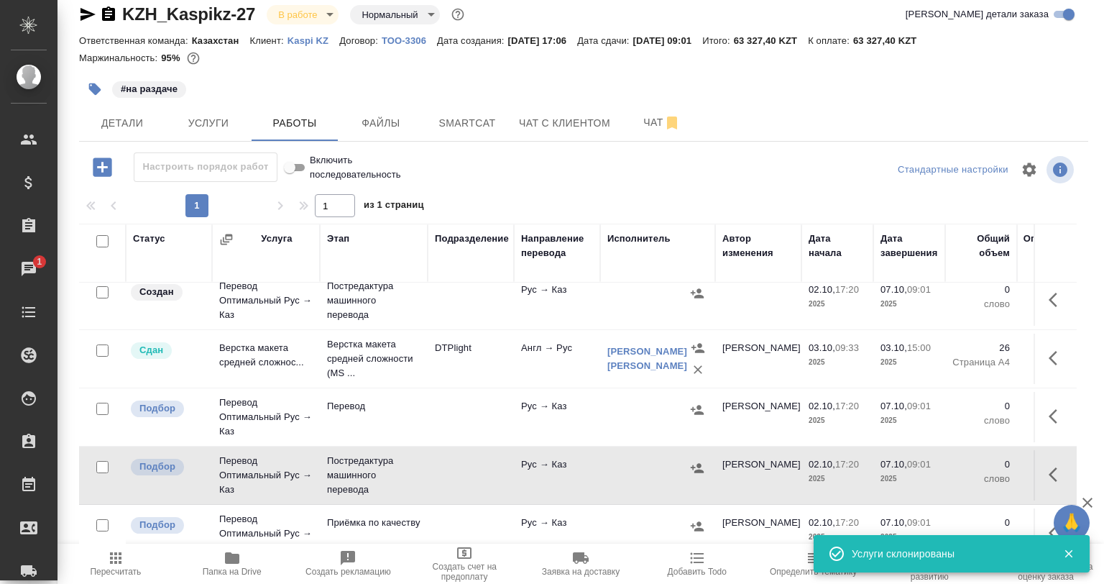
scroll to position [0, 0]
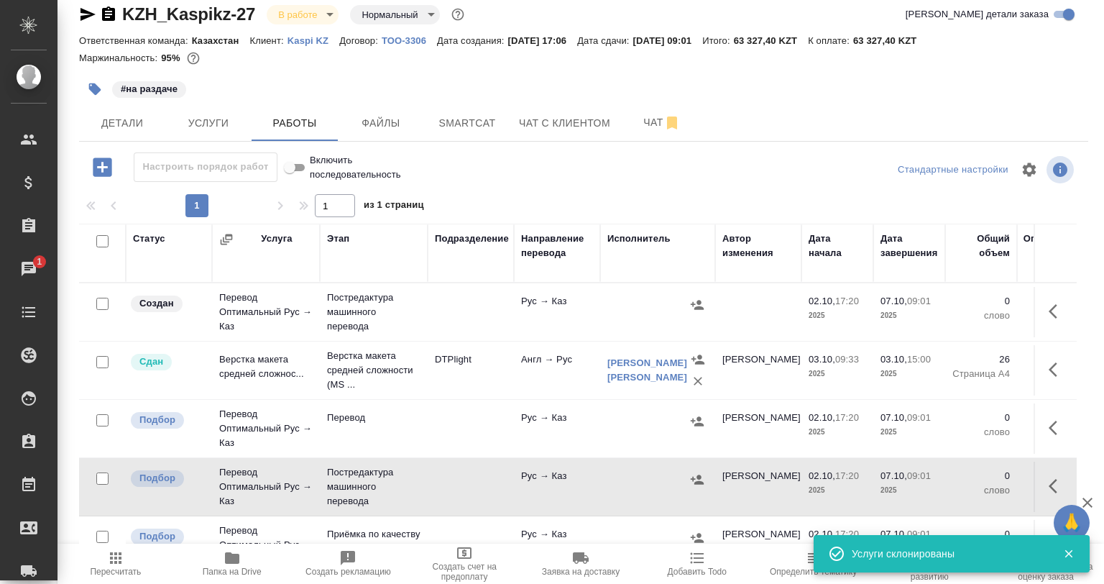
click at [1049, 309] on icon "button" at bounding box center [1057, 311] width 17 height 17
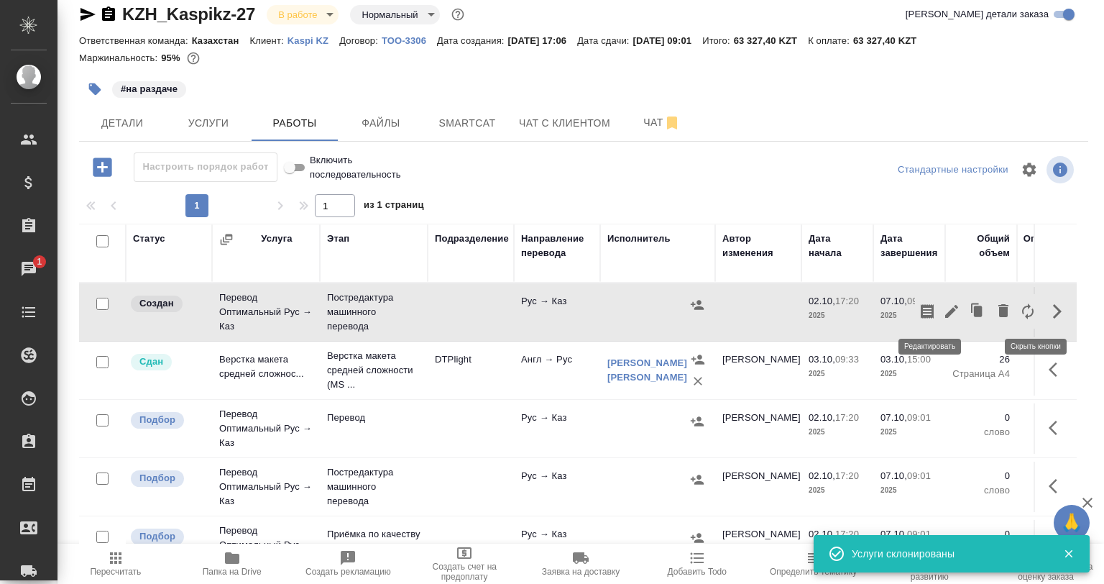
click at [943, 312] on icon "button" at bounding box center [951, 311] width 17 height 17
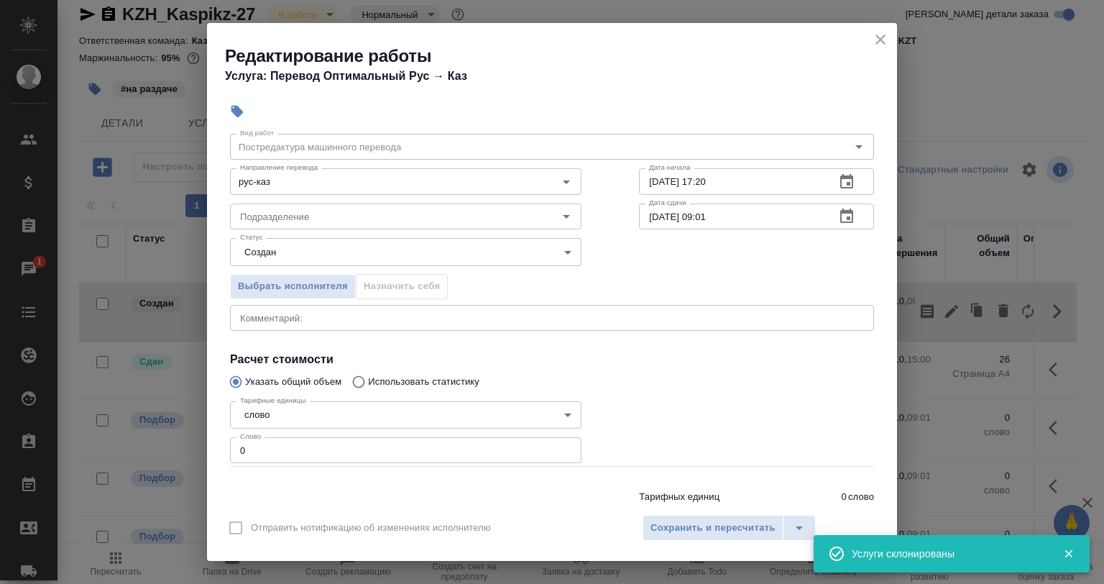
scroll to position [93, 0]
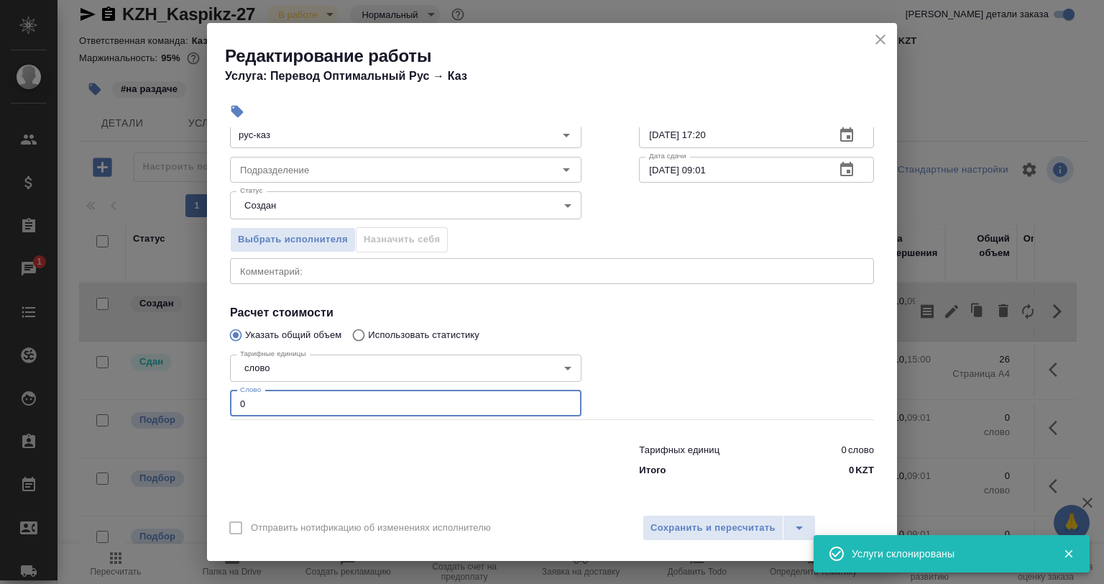
drag, startPoint x: 256, startPoint y: 403, endPoint x: 211, endPoint y: 405, distance: 44.7
click at [211, 405] on div "Параметры Файлы Вид работ Постредактура машинного перевода Вид работ Направлени…" at bounding box center [552, 316] width 690 height 378
paste input "1824"
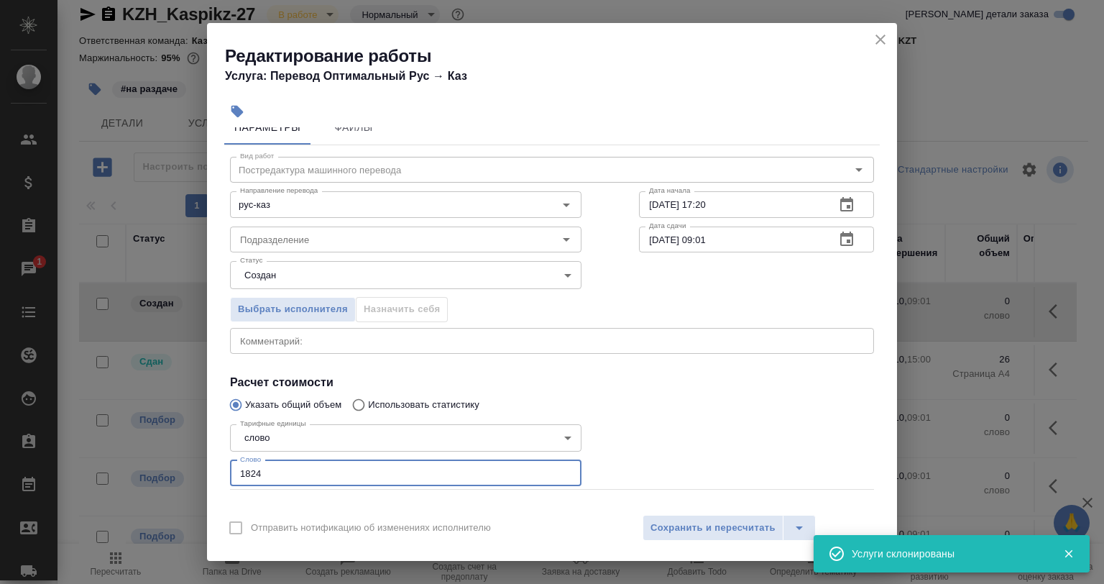
scroll to position [0, 0]
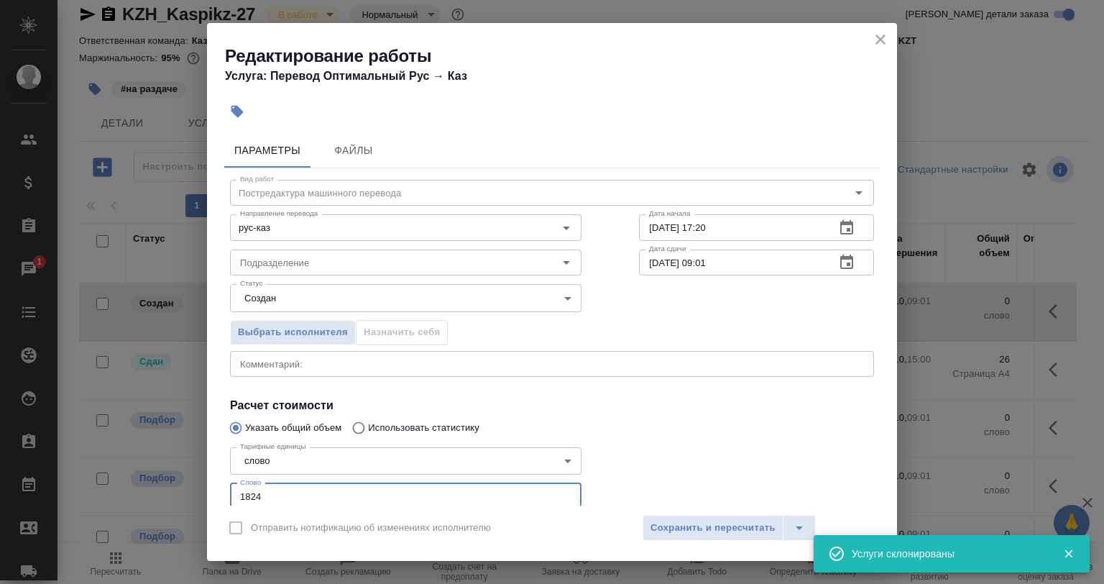
type input "1824"
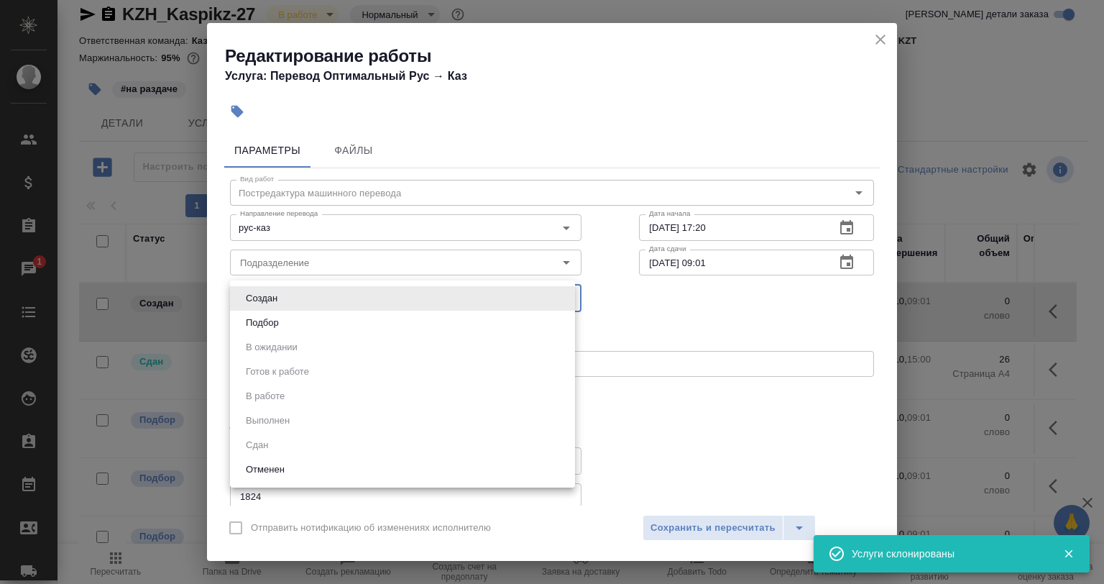
click at [277, 299] on body "🙏 .cls-1 fill:#fff; AWATERA Babkina Anastasiya Клиенты Спецификации Заказы 1 Ча…" at bounding box center [552, 292] width 1104 height 584
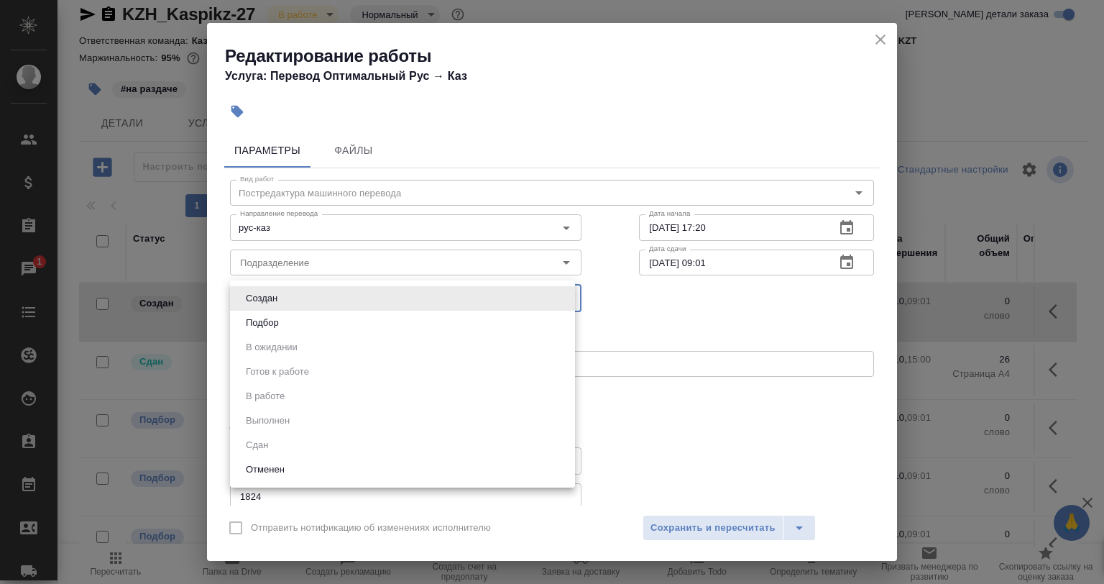
click at [278, 322] on button "Подбор" at bounding box center [263, 323] width 42 height 16
type input "recruiting"
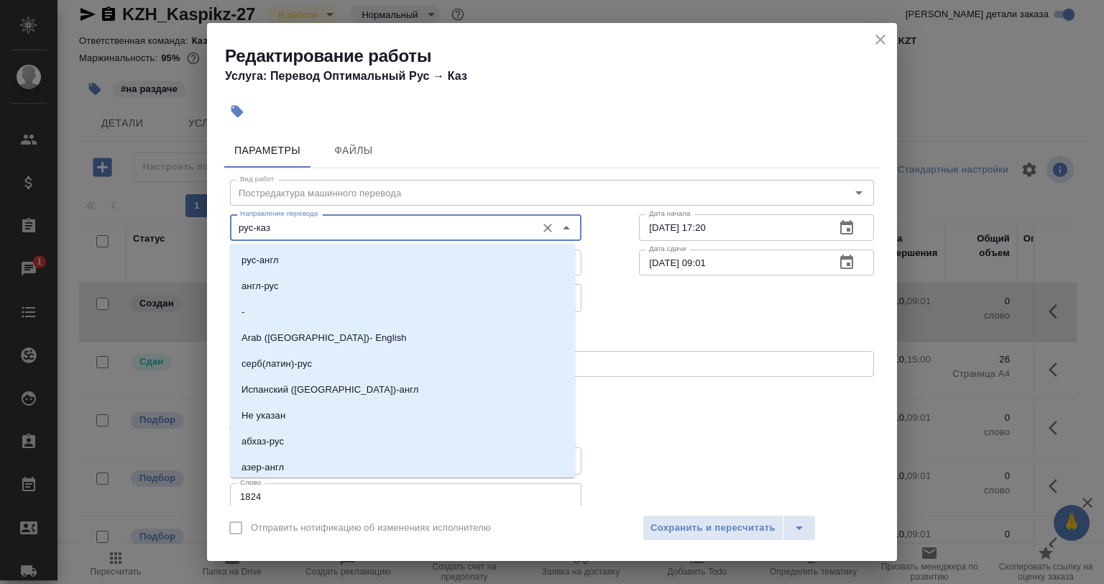
click at [321, 224] on input "рус-каз" at bounding box center [381, 227] width 295 height 17
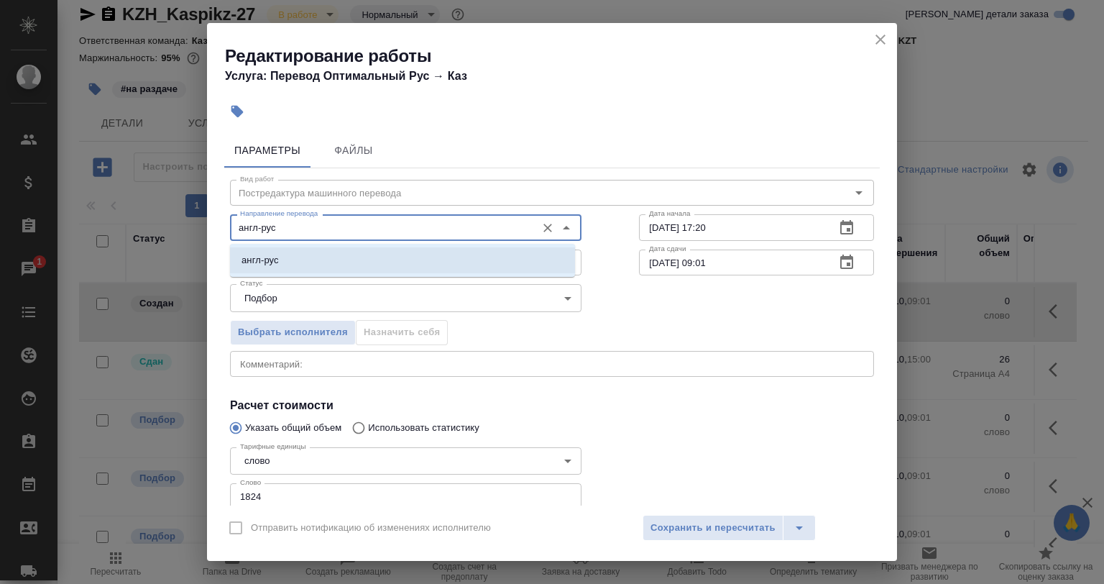
click at [328, 268] on li "англ-рус" at bounding box center [402, 260] width 345 height 26
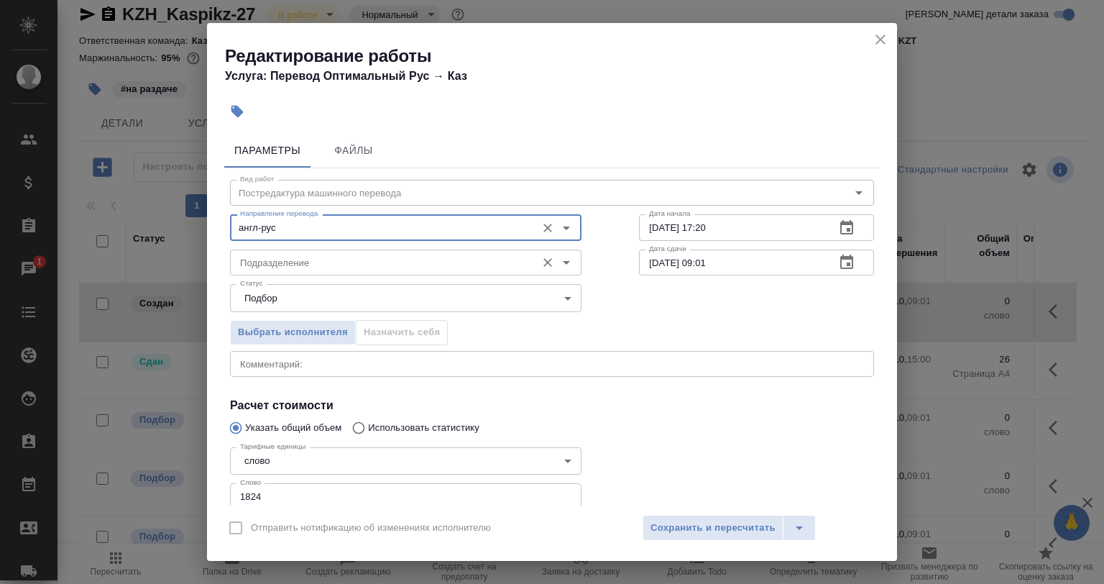
type input "англ-рус"
click at [406, 272] on div "Подразделение" at bounding box center [406, 262] width 352 height 26
click at [675, 308] on div "Выбрать исполнителя Назначить себя" at bounding box center [552, 330] width 702 height 88
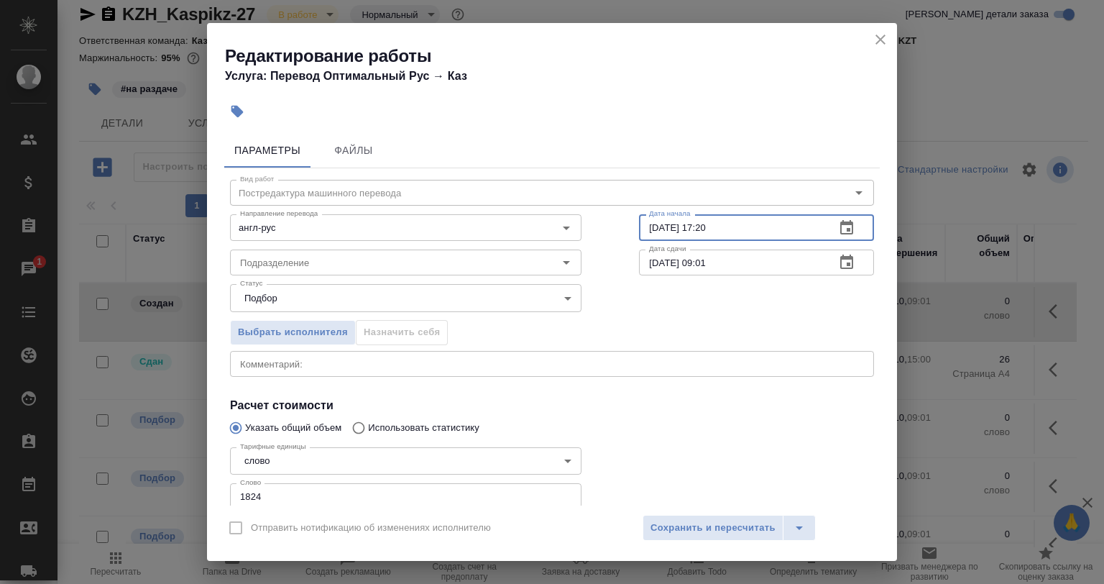
click at [735, 230] on input "02.10.2025 17:20" at bounding box center [731, 227] width 185 height 26
drag, startPoint x: 746, startPoint y: 229, endPoint x: 633, endPoint y: 252, distance: 114.5
click at [633, 251] on div "Вид работ Постредактура машинного перевода Вид работ Направление перевода англ-…" at bounding box center [552, 372] width 656 height 408
drag, startPoint x: 613, startPoint y: 324, endPoint x: 829, endPoint y: 52, distance: 347.5
click at [621, 319] on div "Выбрать исполнителя Назначить себя" at bounding box center [552, 330] width 702 height 88
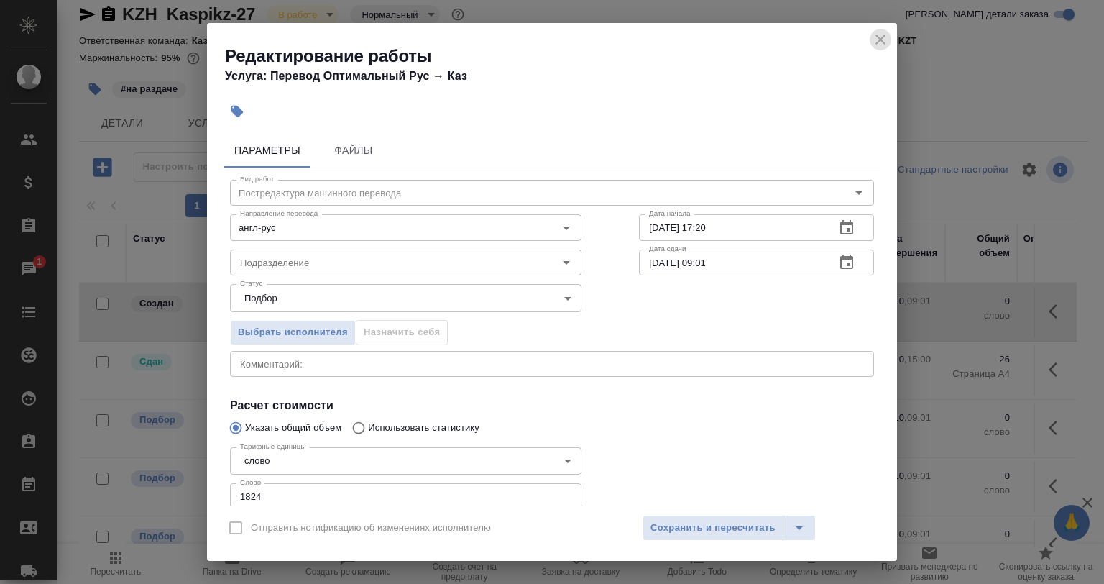
drag, startPoint x: 873, startPoint y: 40, endPoint x: 863, endPoint y: 56, distance: 18.7
click at [873, 42] on icon "close" at bounding box center [880, 39] width 17 height 17
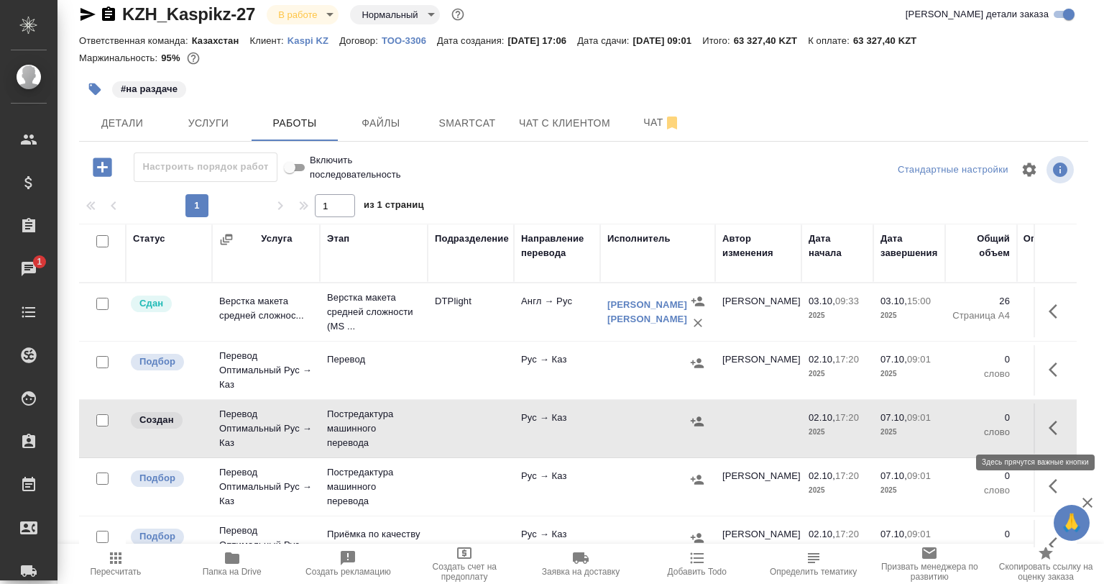
drag, startPoint x: 1032, startPoint y: 421, endPoint x: 994, endPoint y: 445, distance: 44.3
click at [1049, 423] on icon "button" at bounding box center [1057, 427] width 17 height 17
click at [972, 428] on div at bounding box center [977, 428] width 125 height 35
drag, startPoint x: 978, startPoint y: 420, endPoint x: 848, endPoint y: 431, distance: 129.9
click at [995, 422] on icon "button" at bounding box center [1003, 426] width 17 height 17
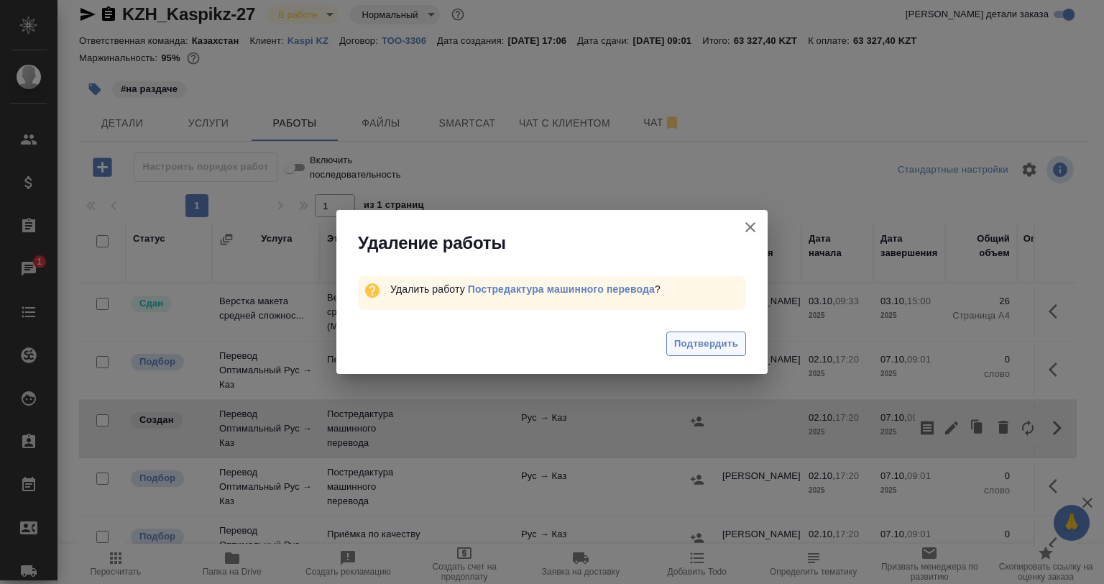
click at [707, 354] on button "Подтвердить" at bounding box center [706, 343] width 80 height 25
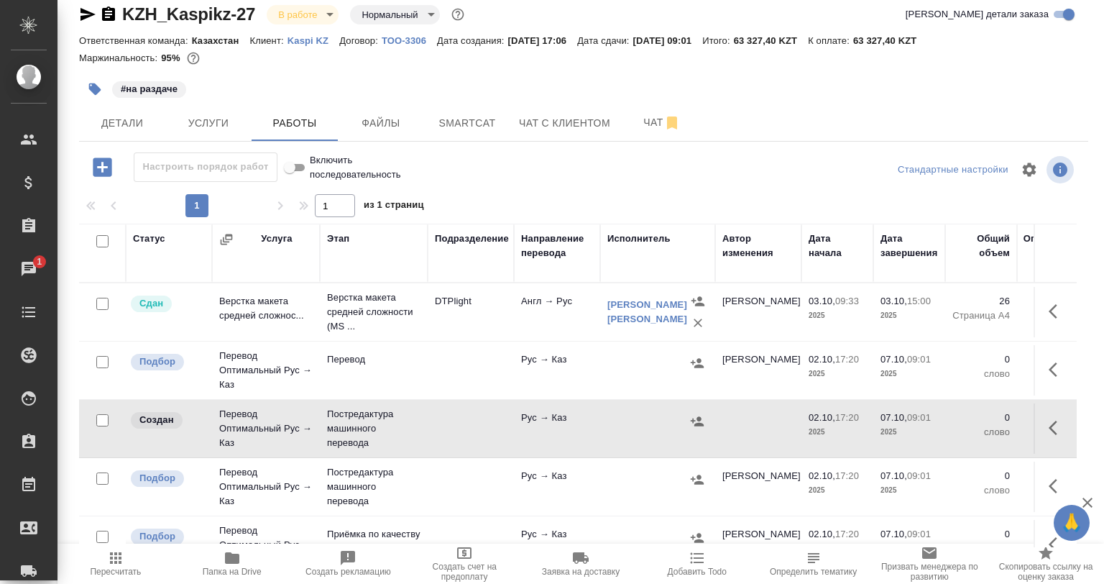
click at [107, 155] on icon "button" at bounding box center [102, 167] width 25 height 25
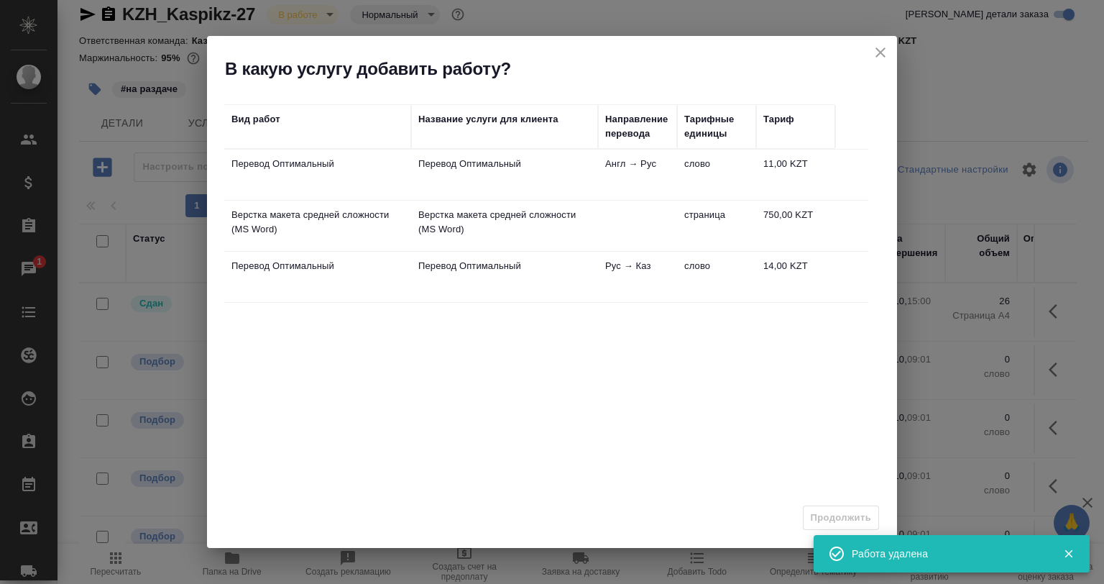
click at [417, 164] on td "Перевод Оптимальный" at bounding box center [504, 175] width 187 height 50
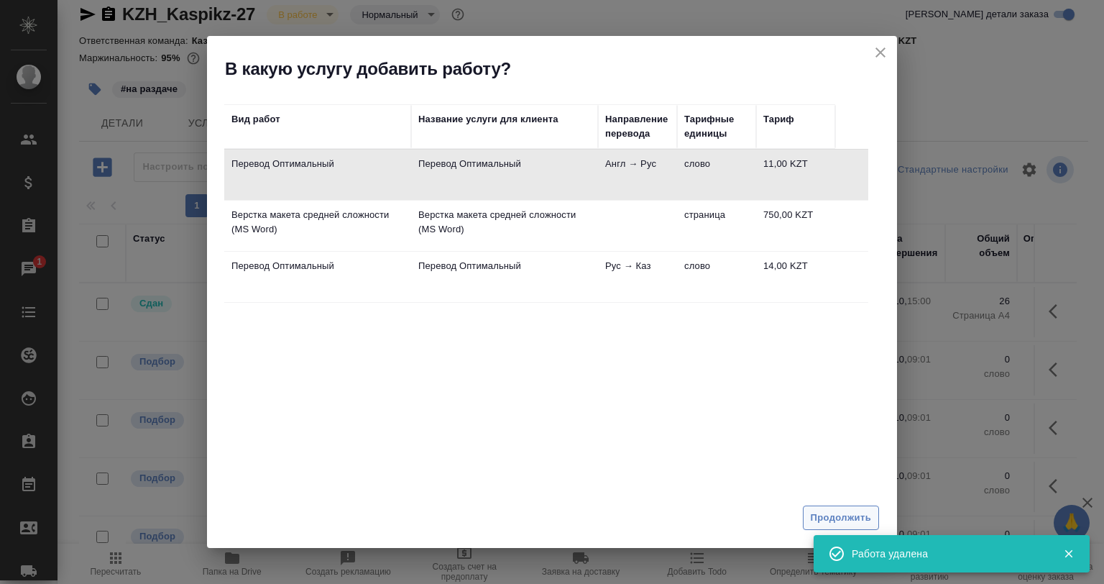
click at [841, 525] on button "Продолжить" at bounding box center [841, 517] width 76 height 25
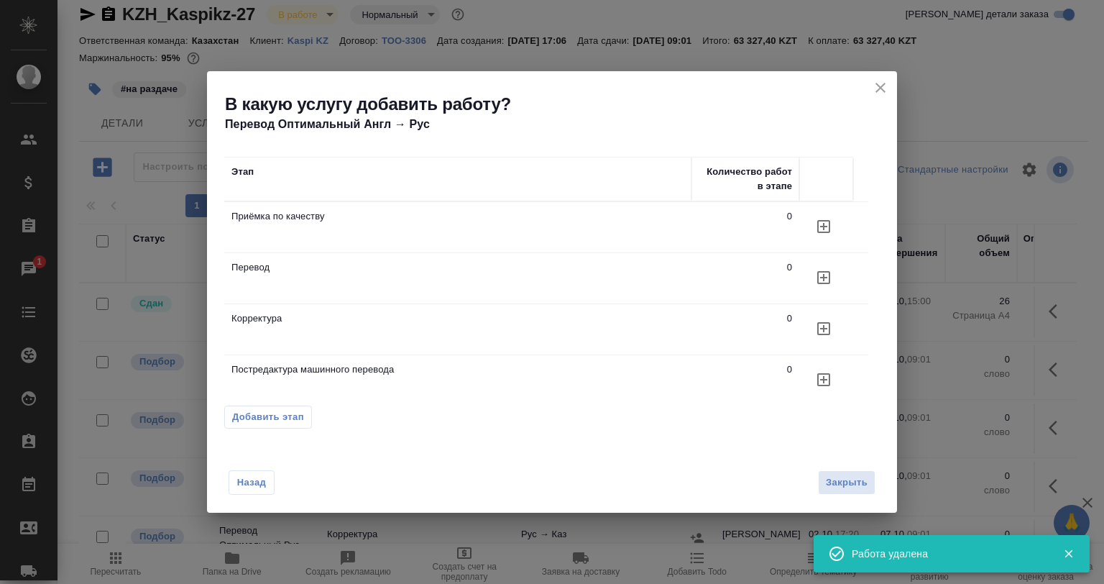
click at [830, 380] on icon "button" at bounding box center [823, 379] width 17 height 17
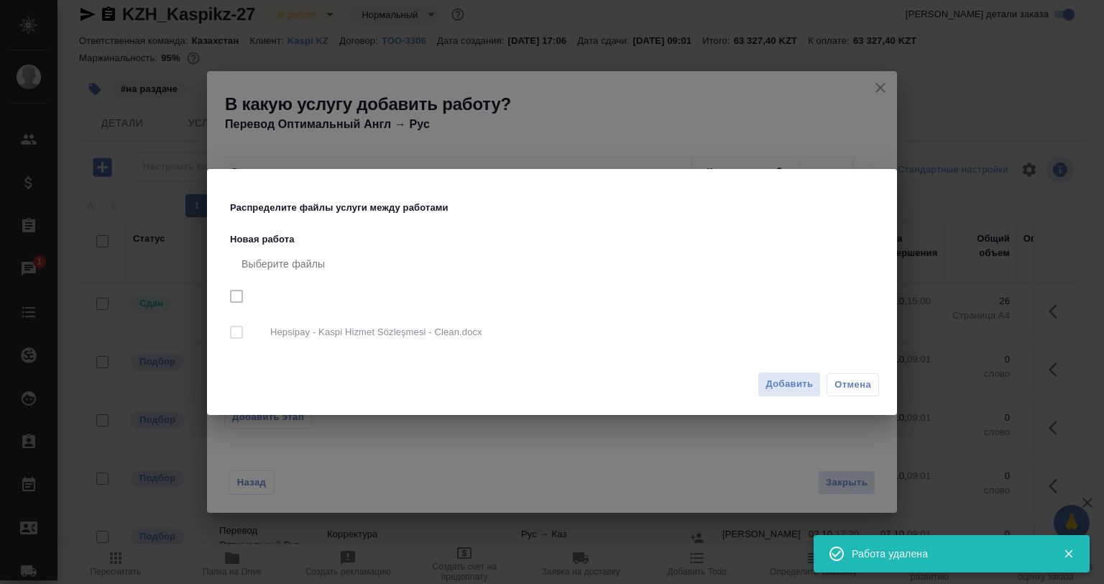
click at [238, 290] on nav "Выберите файлы Hepsipay - Kaspi Hizmet Sözleşmesi - Clean.docx" at bounding box center [555, 303] width 650 height 112
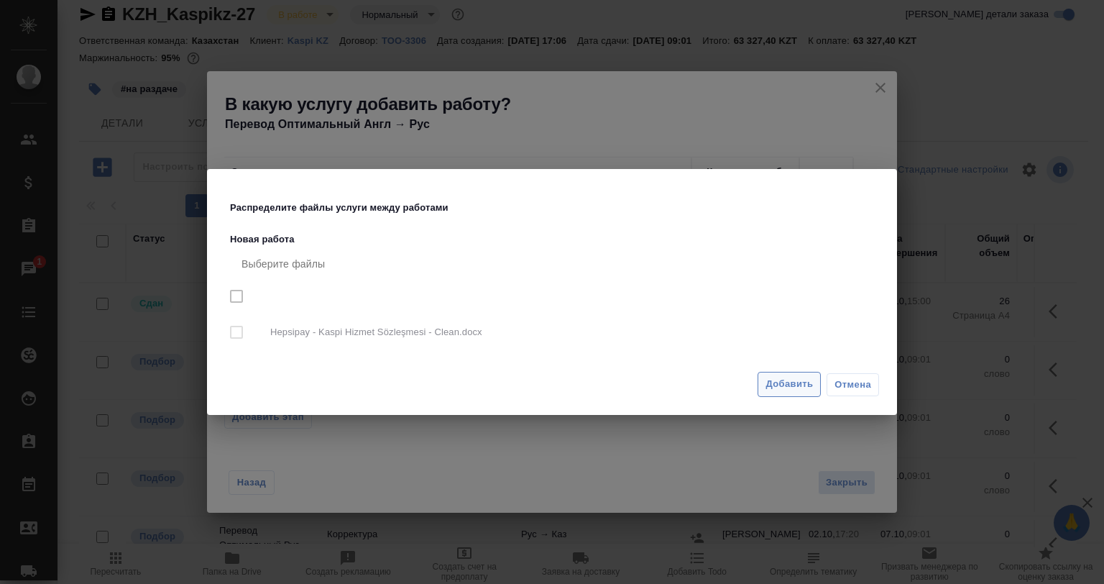
drag, startPoint x: 780, startPoint y: 377, endPoint x: 790, endPoint y: 410, distance: 34.6
click at [780, 377] on span "Добавить" at bounding box center [789, 384] width 47 height 17
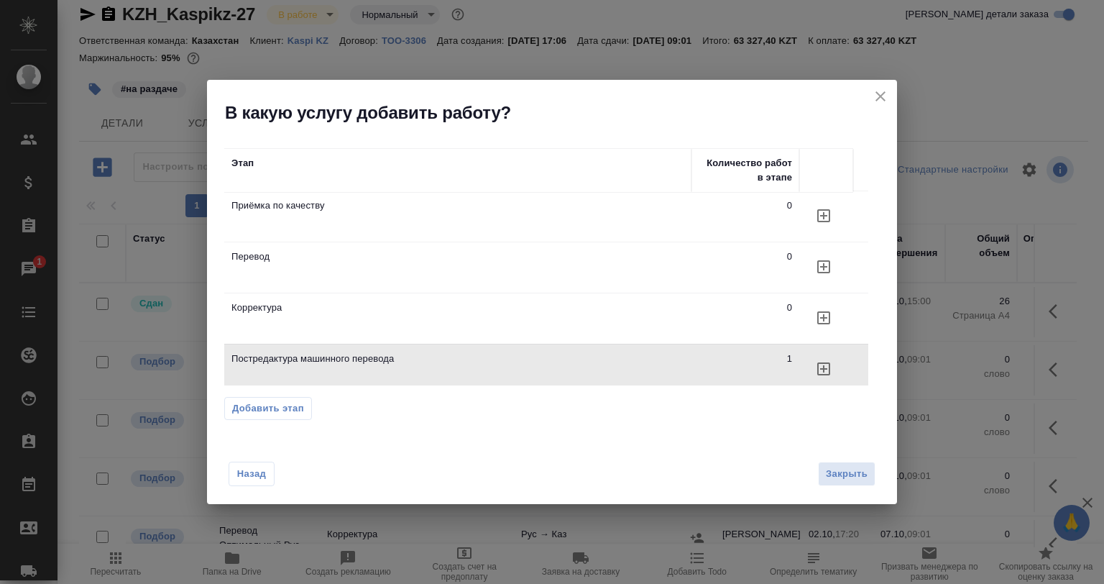
click at [885, 104] on icon "close" at bounding box center [880, 96] width 17 height 17
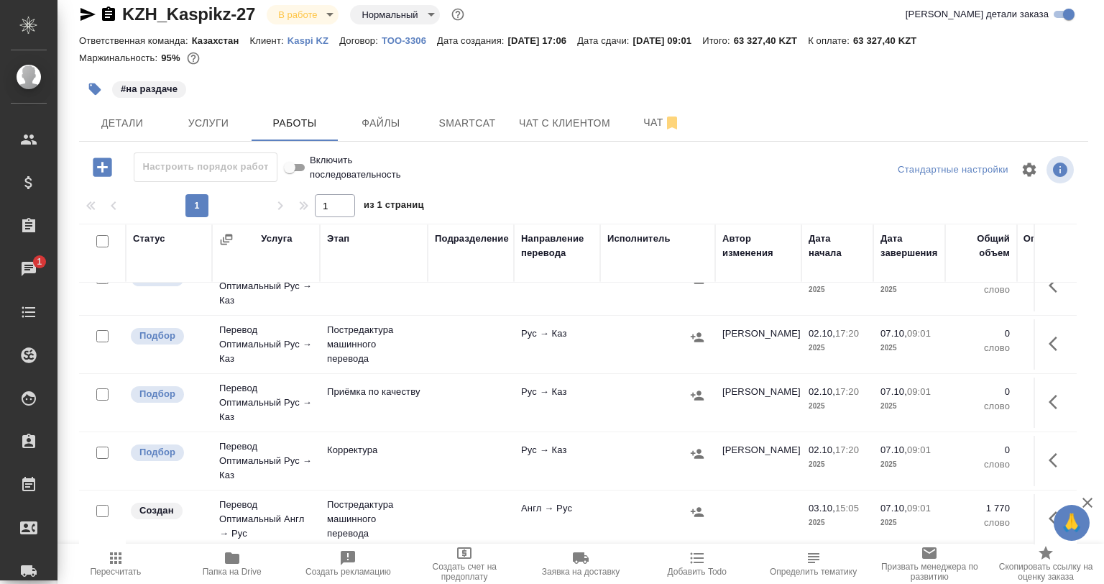
scroll to position [95, 0]
drag, startPoint x: 1032, startPoint y: 512, endPoint x: 1020, endPoint y: 512, distance: 12.2
click at [1049, 512] on icon "button" at bounding box center [1057, 516] width 17 height 17
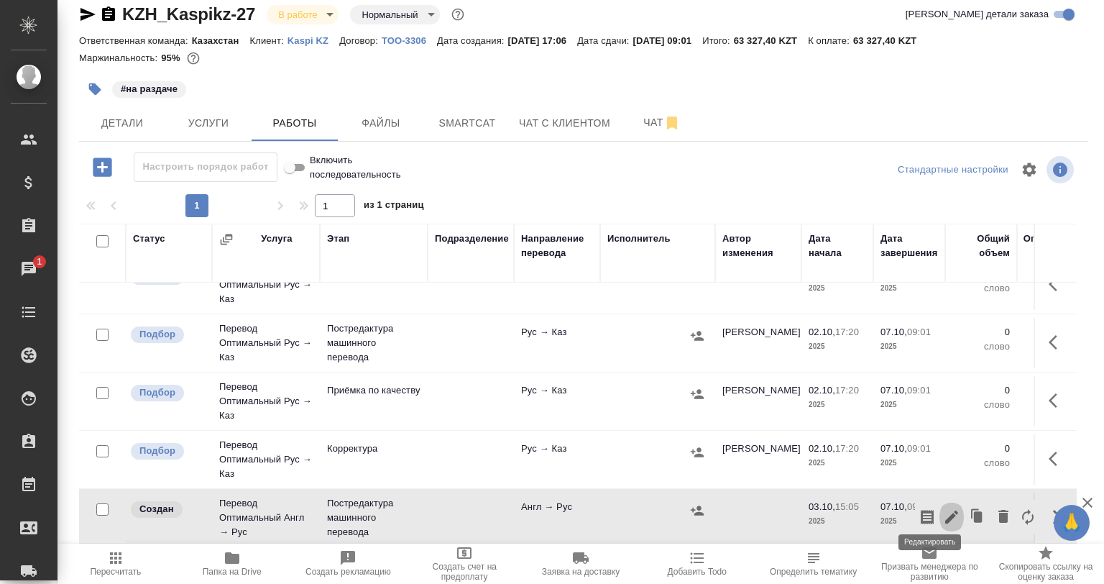
click at [945, 510] on icon "button" at bounding box center [951, 516] width 13 height 13
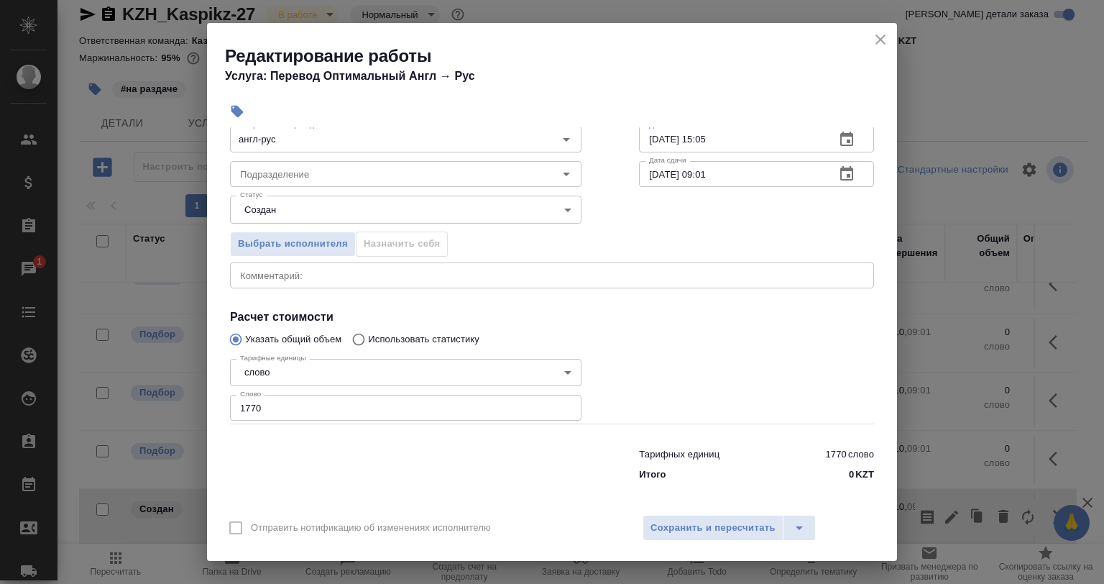
scroll to position [93, 0]
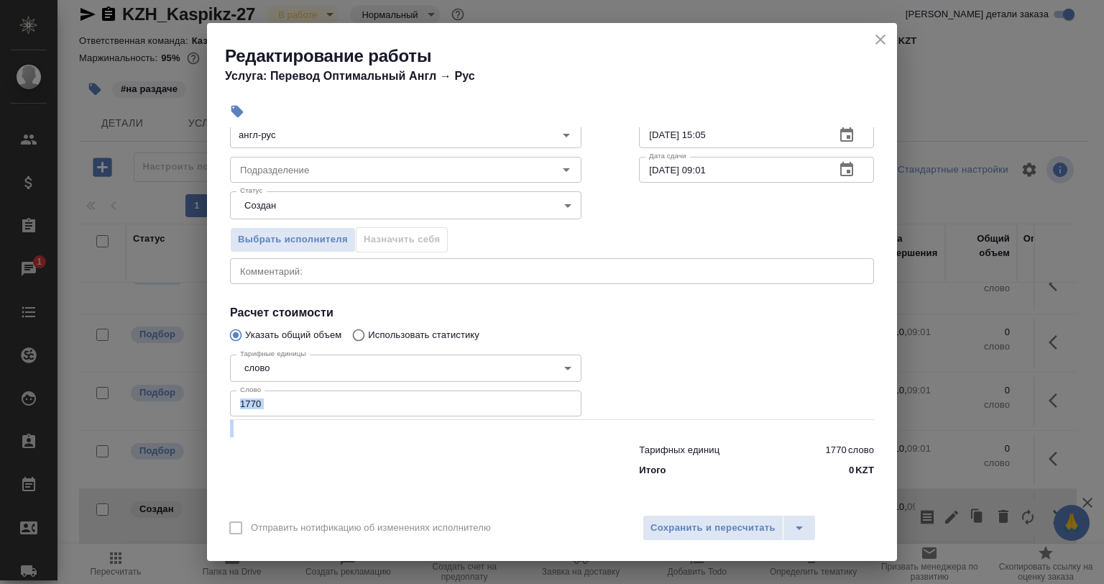
drag, startPoint x: 276, startPoint y: 416, endPoint x: 178, endPoint y: 411, distance: 98.6
click at [178, 411] on div "Редактирование работы Услуга: Перевод Оптимальный Англ → Рус Параметры Файлы Ви…" at bounding box center [552, 292] width 1104 height 584
click at [315, 408] on input "1770" at bounding box center [406, 403] width 352 height 26
click at [308, 404] on input "1770" at bounding box center [406, 403] width 352 height 26
drag, startPoint x: 275, startPoint y: 403, endPoint x: 168, endPoint y: 404, distance: 106.4
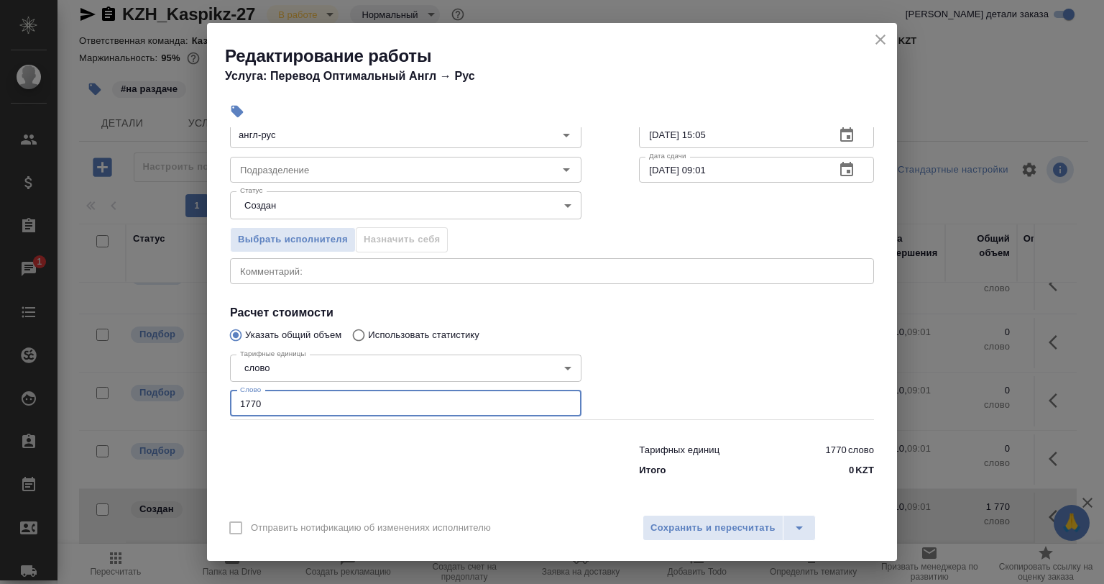
click at [169, 404] on div "Редактирование работы Услуга: Перевод Оптимальный Англ → Рус Параметры Файлы Ви…" at bounding box center [552, 292] width 1104 height 584
paste input "824"
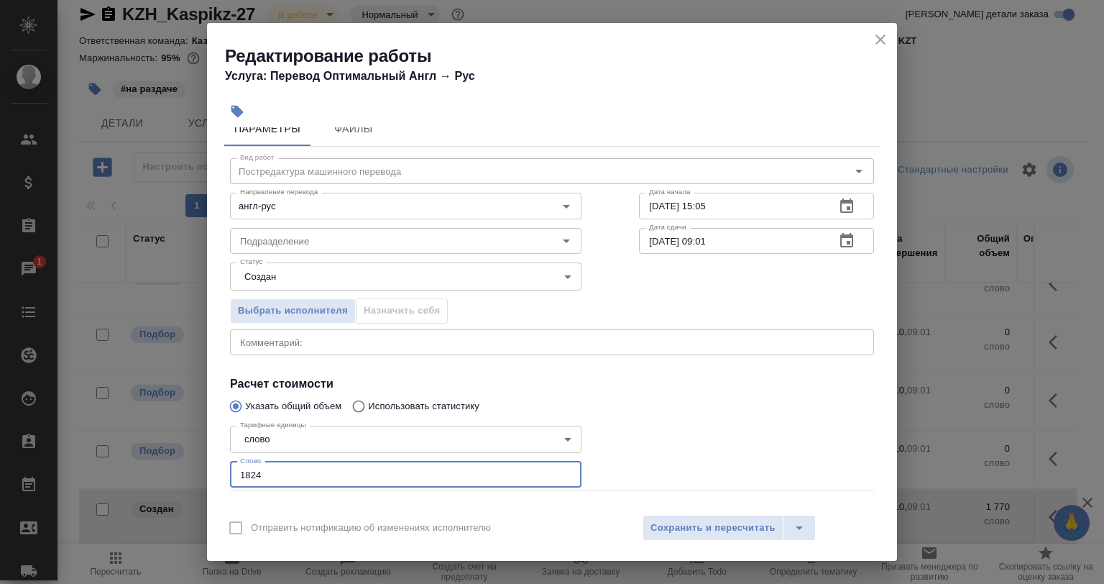
scroll to position [0, 0]
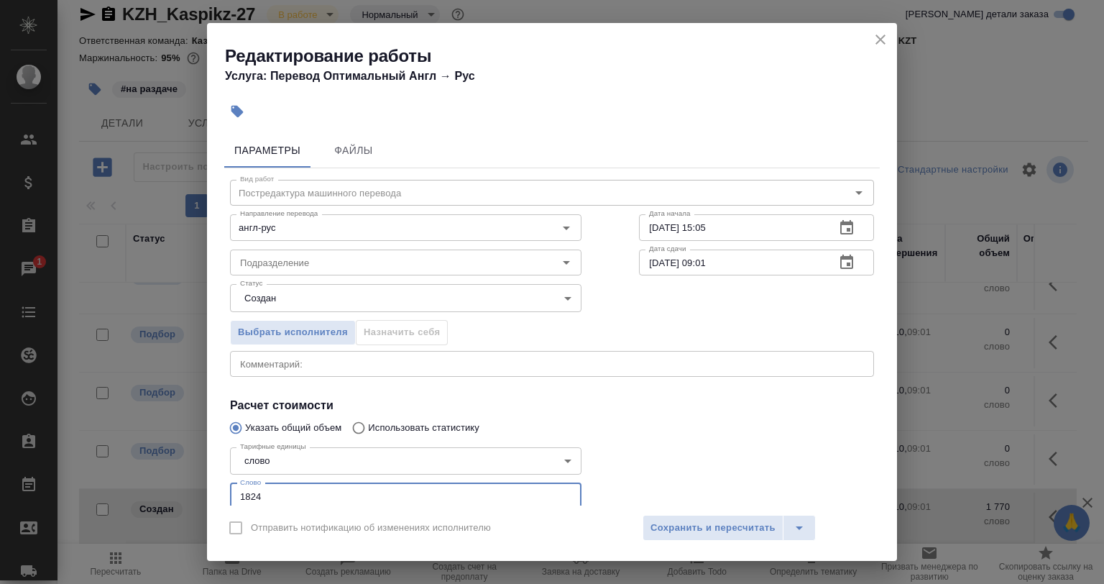
type input "1824"
click at [289, 309] on body "🙏 .cls-1 fill:#fff; AWATERA Babkina Anastasiya Клиенты Спецификации Заказы 1 Ча…" at bounding box center [552, 292] width 1104 height 584
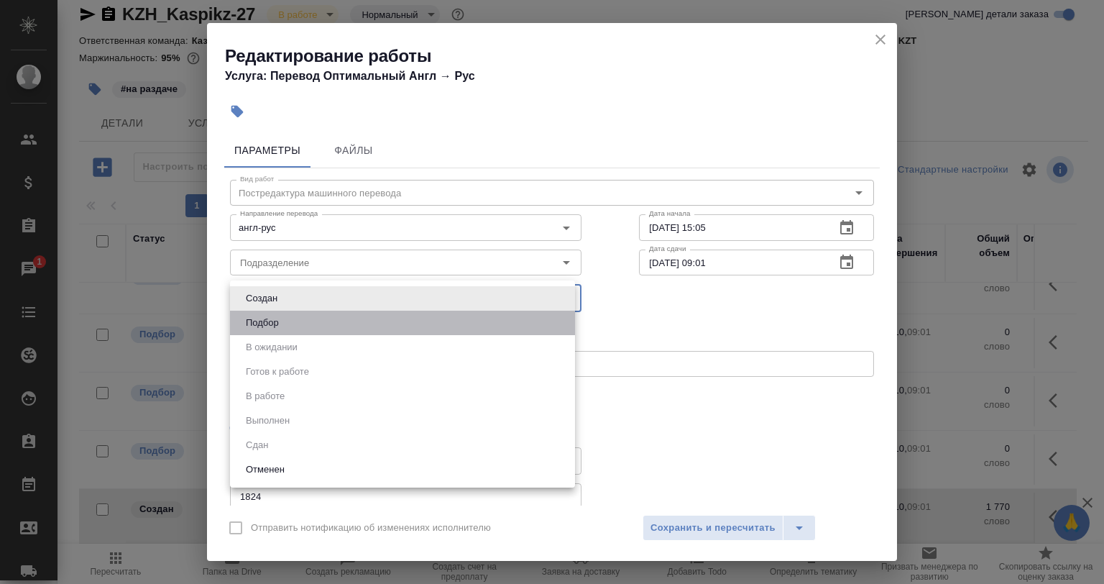
click at [293, 329] on li "Подбор" at bounding box center [402, 323] width 345 height 24
type input "recruiting"
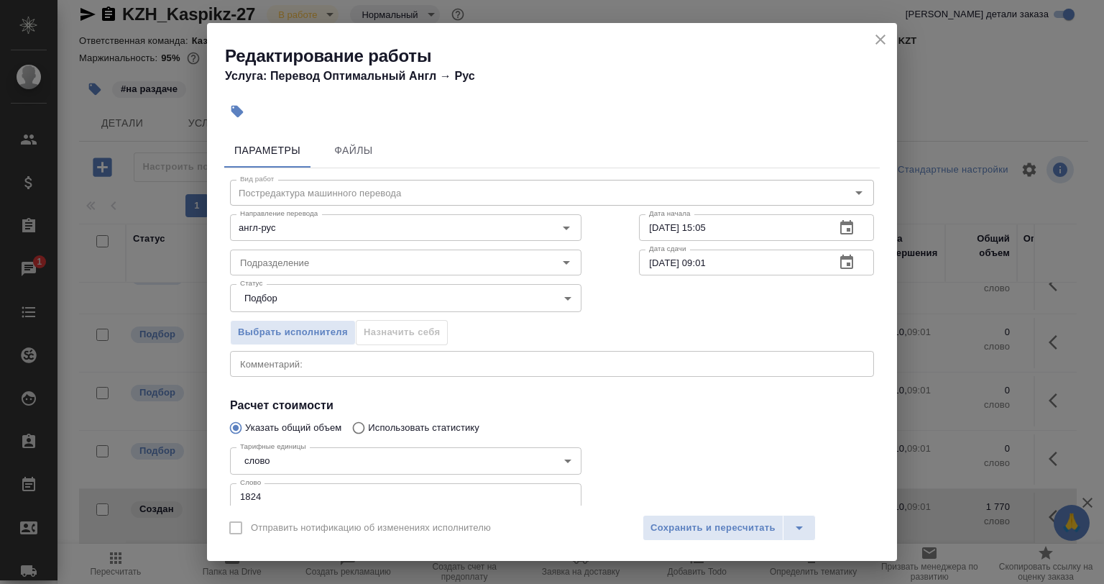
click at [517, 372] on div "x Комментарий:" at bounding box center [552, 364] width 644 height 26
drag, startPoint x: 739, startPoint y: 230, endPoint x: 697, endPoint y: 234, distance: 41.9
click at [697, 234] on input "03.10.2025 15:05" at bounding box center [731, 227] width 185 height 26
click at [709, 252] on input "07.10.2025 09:01" at bounding box center [731, 262] width 185 height 26
drag, startPoint x: 684, startPoint y: 263, endPoint x: 632, endPoint y: 262, distance: 51.8
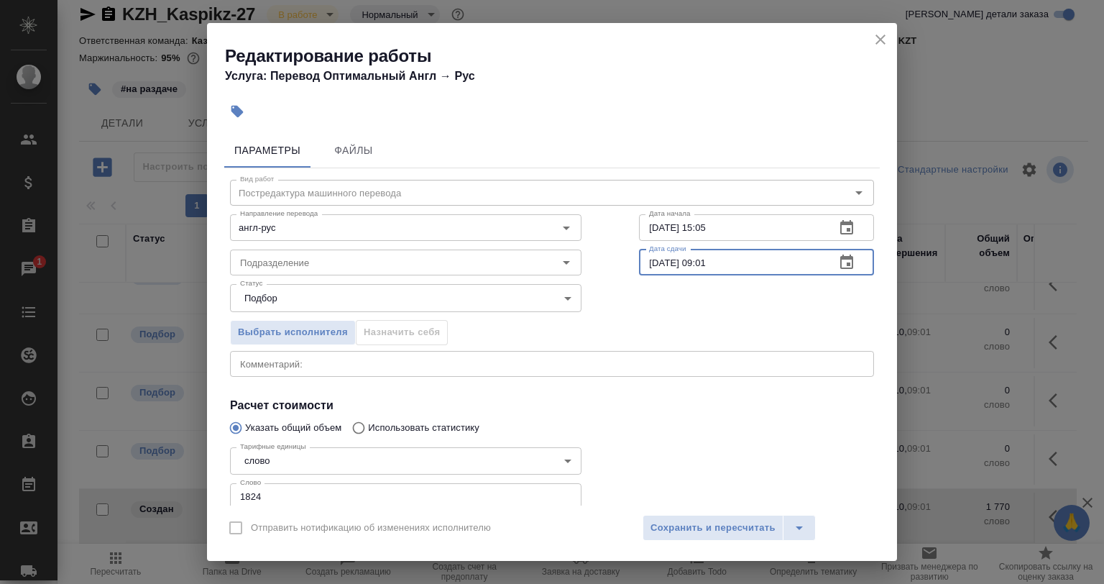
click at [632, 262] on div "Вид работ Постредактура машинного перевода Вид работ Направление перевода англ-…" at bounding box center [552, 372] width 656 height 408
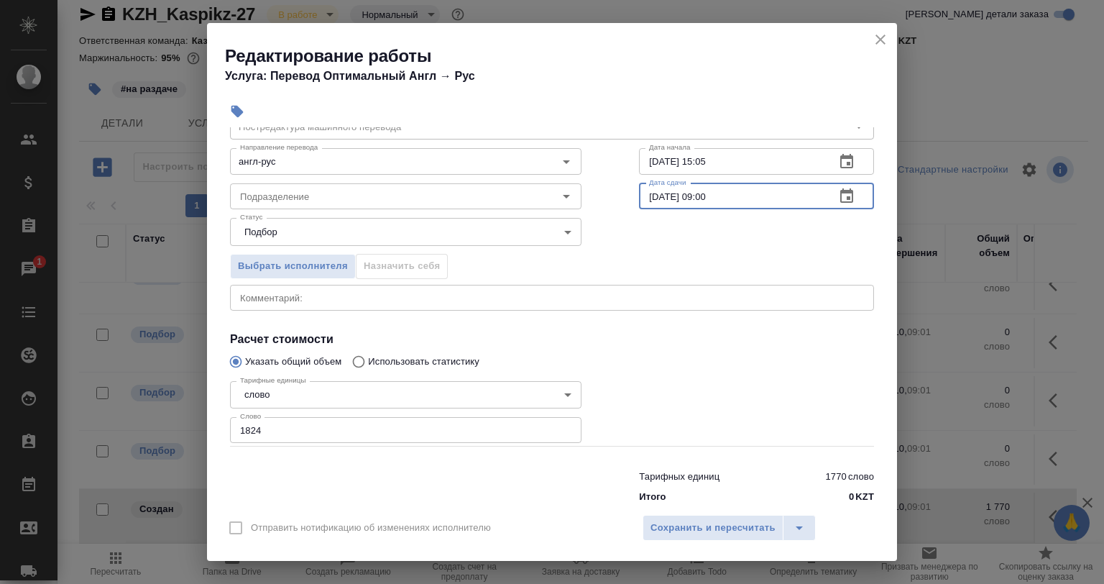
scroll to position [93, 0]
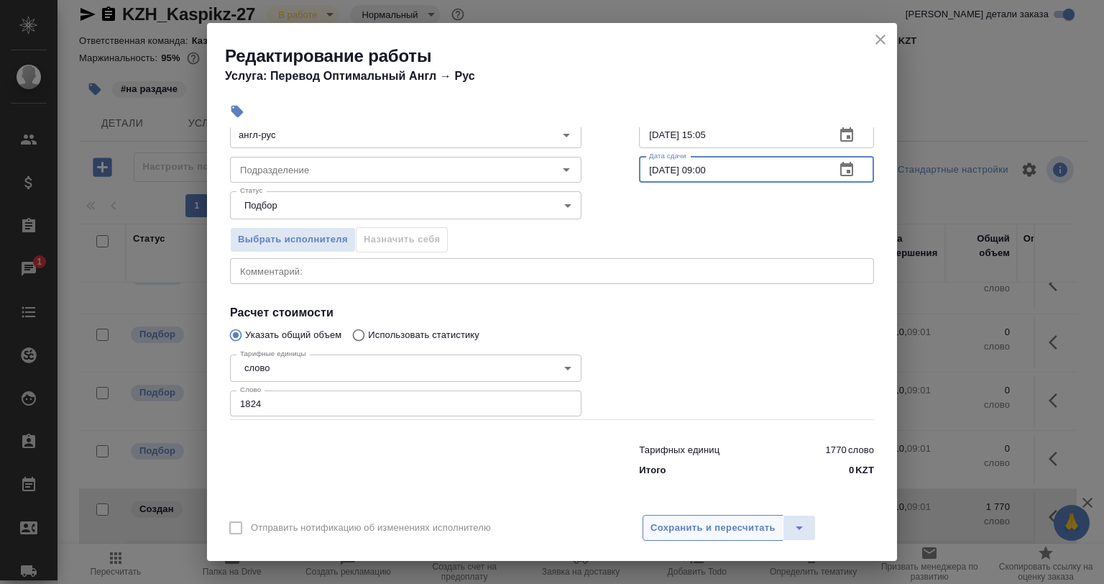
type input "06.10.2025 09:00"
click at [696, 523] on span "Сохранить и пересчитать" at bounding box center [713, 528] width 125 height 17
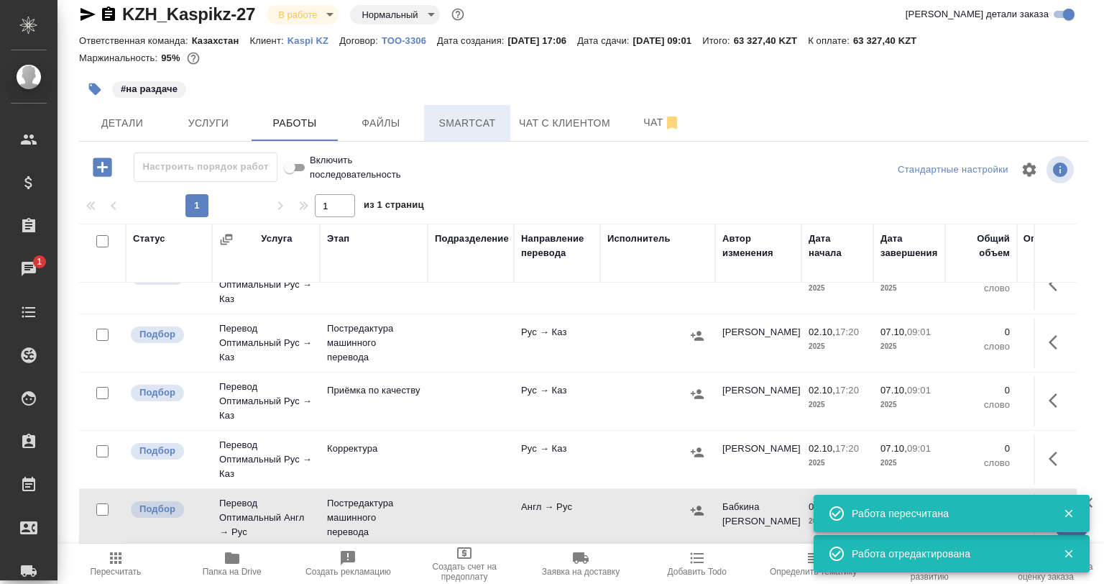
click at [454, 120] on span "Smartcat" at bounding box center [467, 123] width 69 height 18
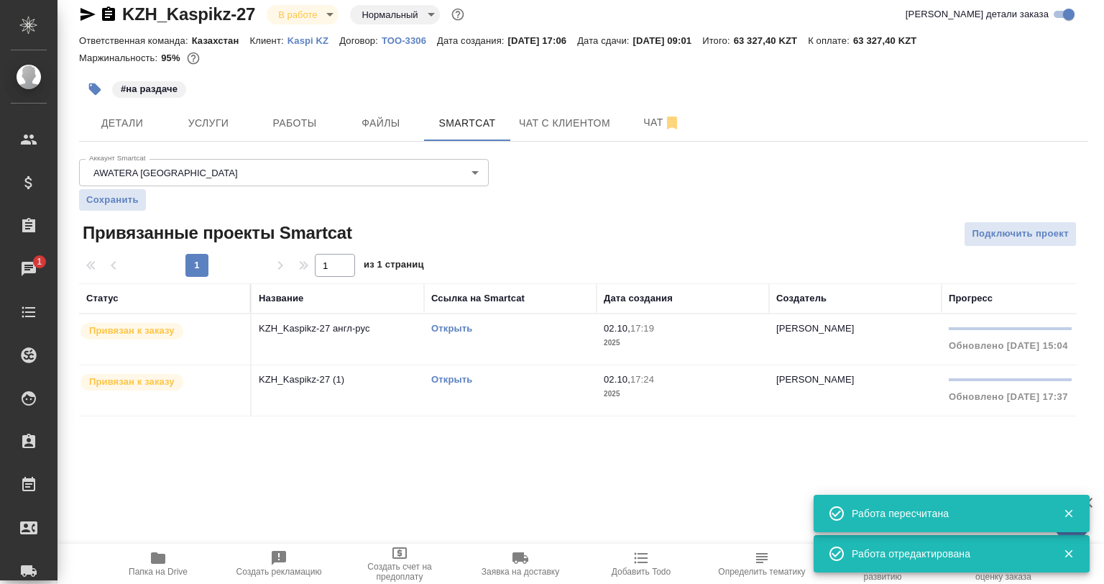
click at [378, 331] on p "KZH_Kaspikz-27 англ-рус" at bounding box center [338, 328] width 158 height 14
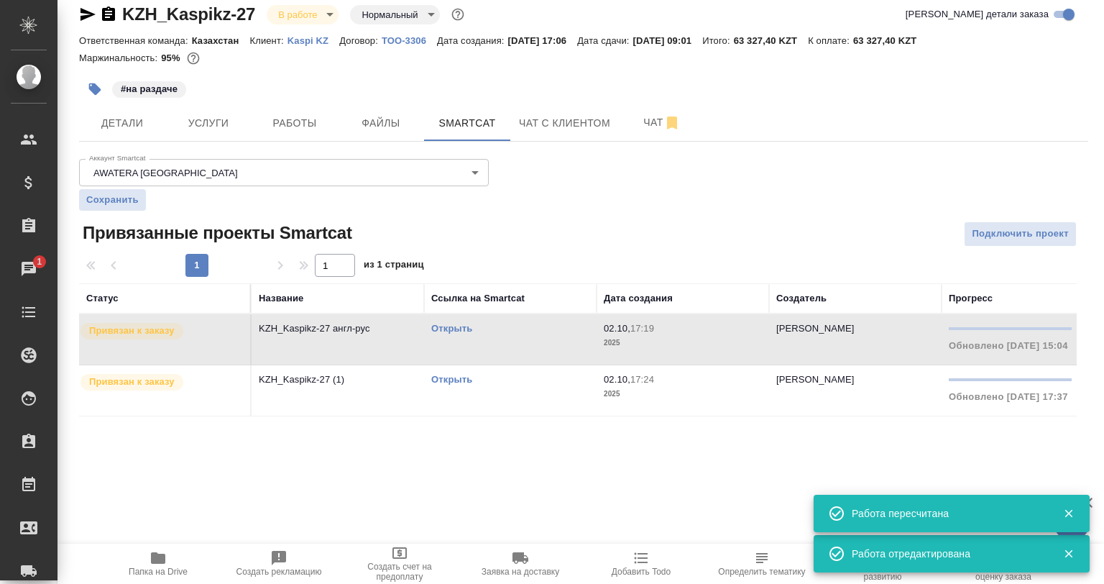
click at [395, 344] on td "KZH_Kaspikz-27 англ-рус" at bounding box center [338, 339] width 173 height 50
click at [283, 129] on span "Работы" at bounding box center [294, 123] width 69 height 18
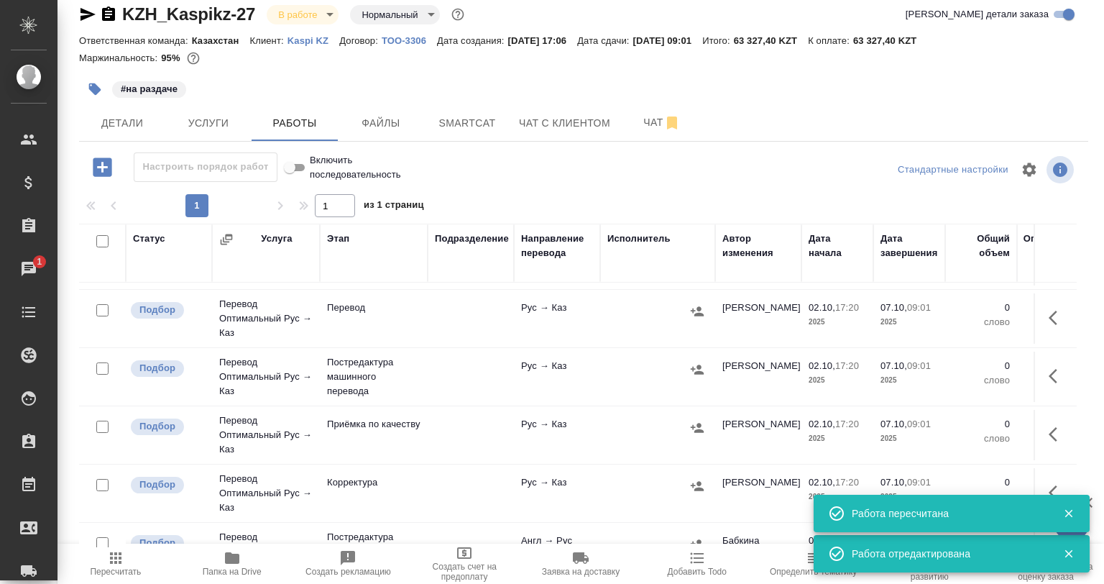
scroll to position [72, 0]
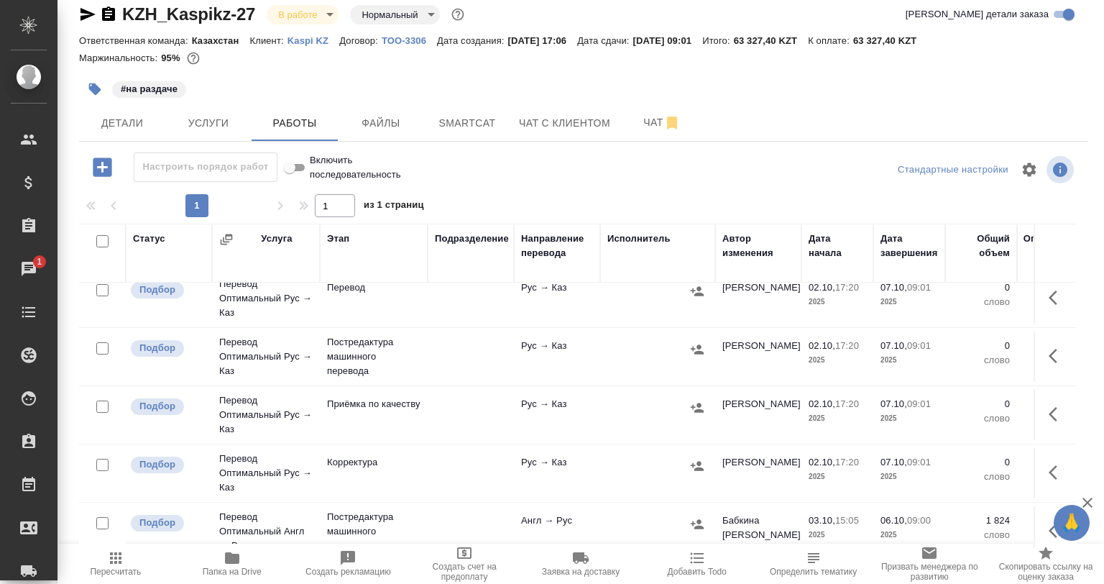
click at [100, 294] on input "checkbox" at bounding box center [102, 290] width 12 height 12
checkbox input "true"
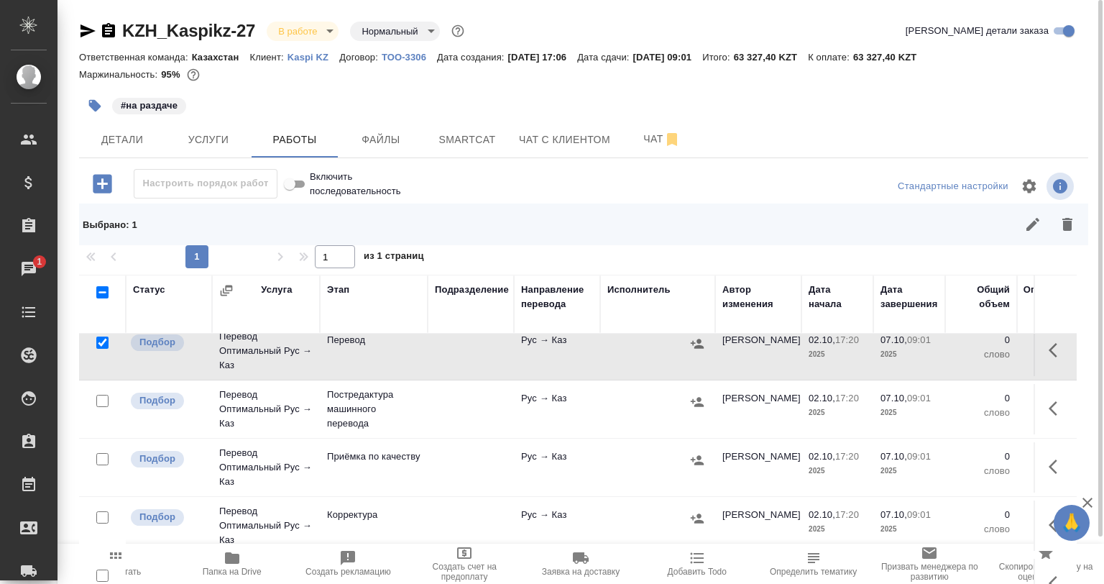
scroll to position [95, 0]
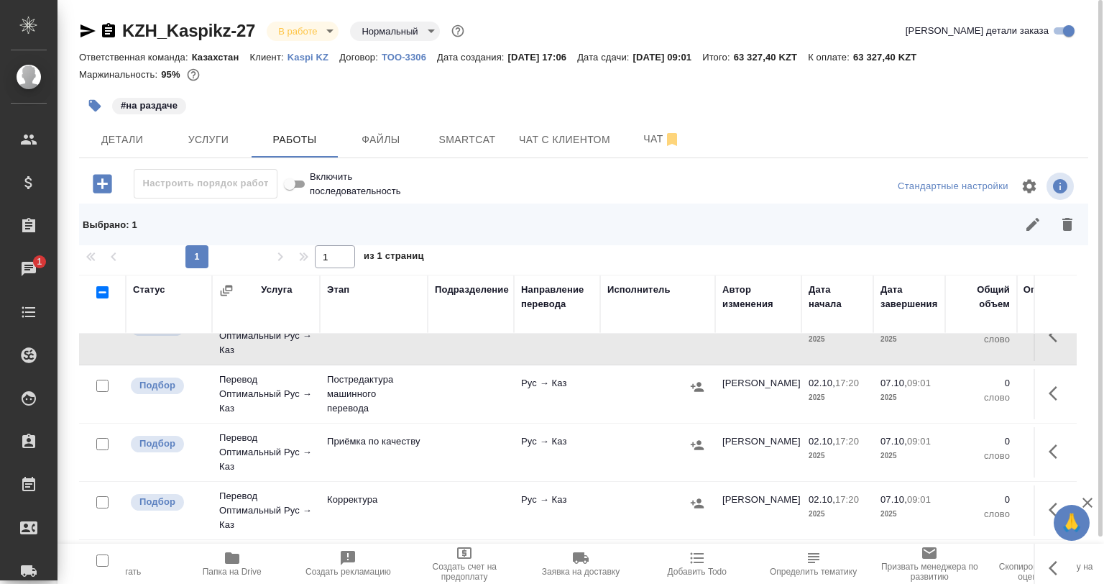
click at [106, 496] on input "checkbox" at bounding box center [102, 502] width 12 height 12
checkbox input "true"
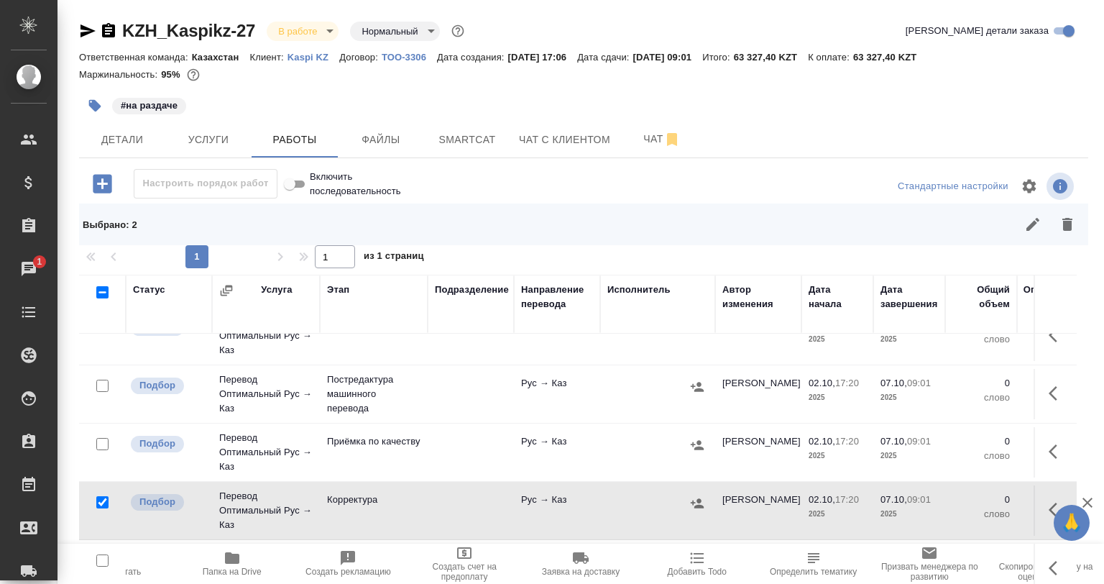
click at [101, 438] on input "checkbox" at bounding box center [102, 444] width 12 height 12
checkbox input "true"
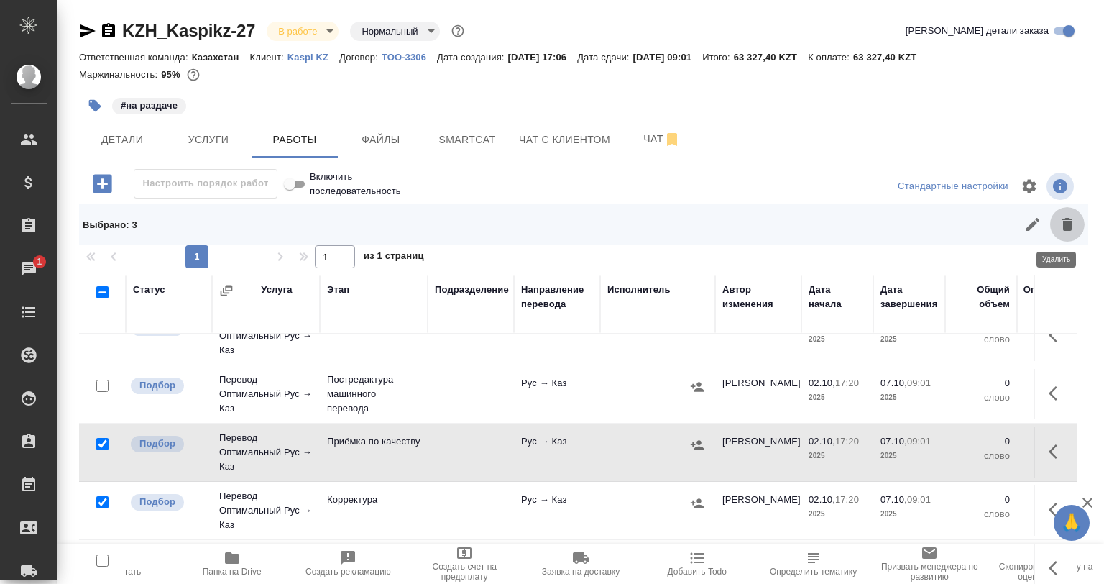
drag, startPoint x: 1050, startPoint y: 228, endPoint x: 838, endPoint y: 283, distance: 218.5
click at [1059, 230] on icon "button" at bounding box center [1067, 224] width 17 height 17
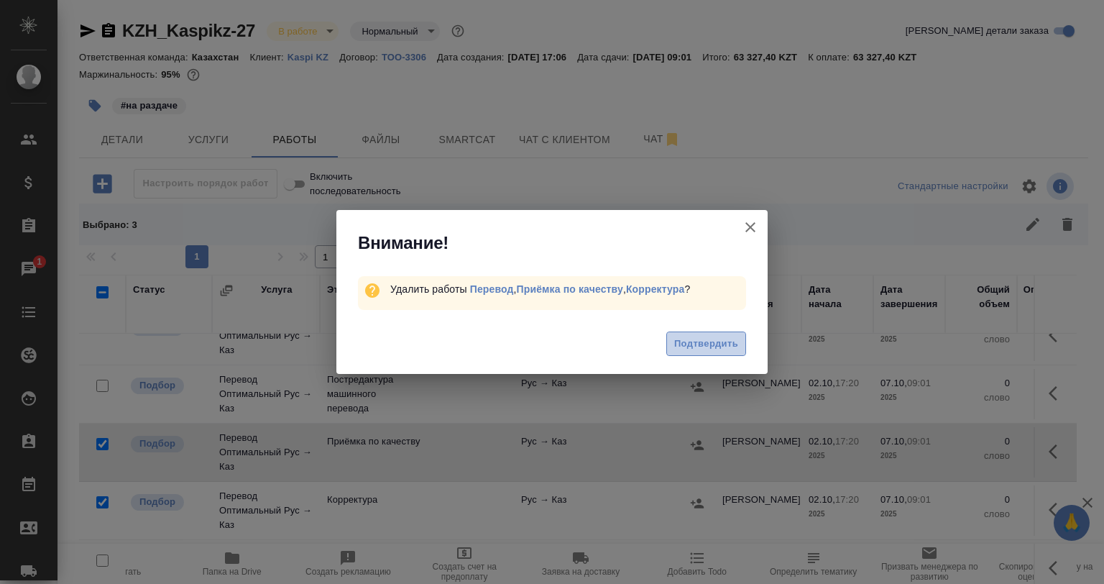
click at [688, 341] on span "Подтвердить" at bounding box center [706, 344] width 64 height 17
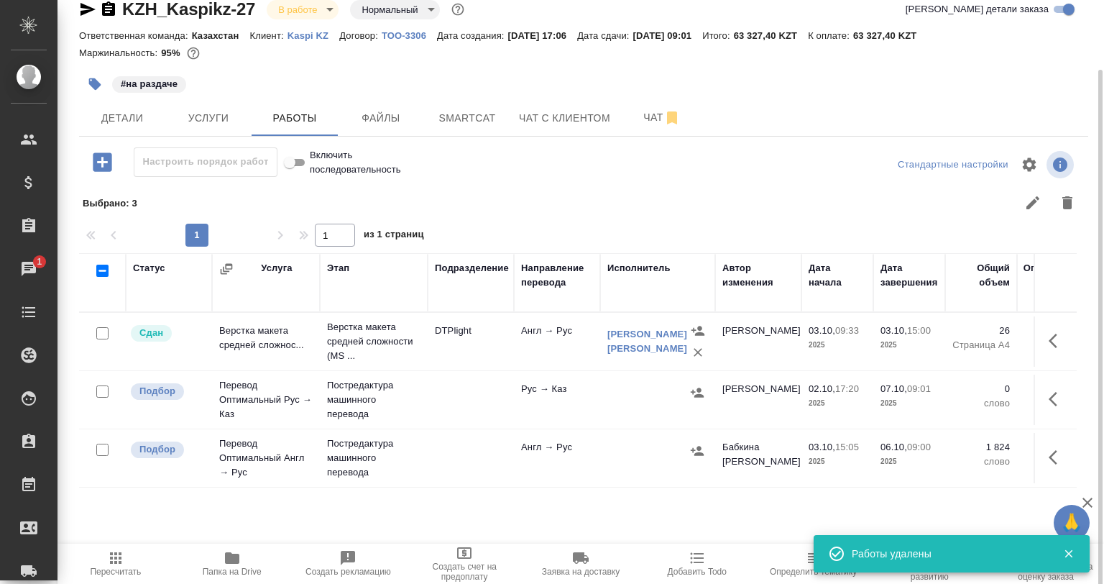
scroll to position [51, 0]
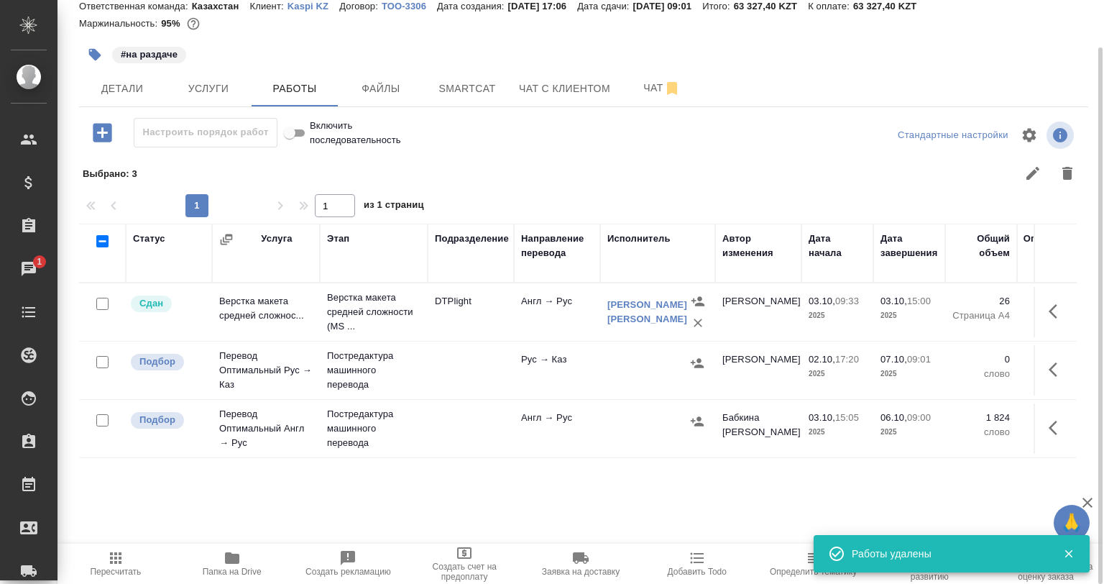
click at [713, 421] on td at bounding box center [657, 428] width 115 height 50
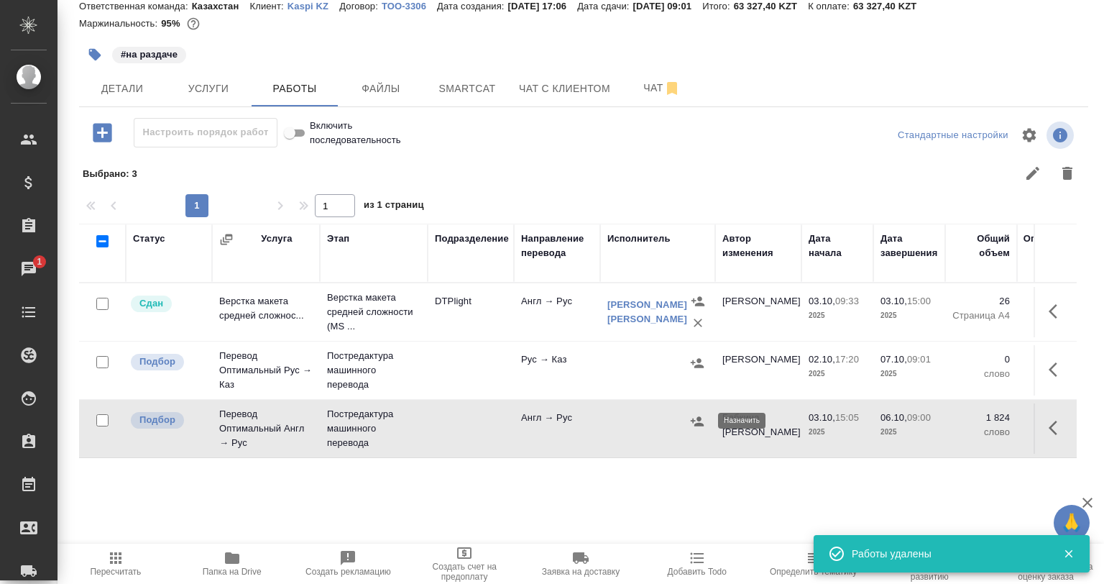
click at [698, 423] on icon "button" at bounding box center [697, 420] width 13 height 9
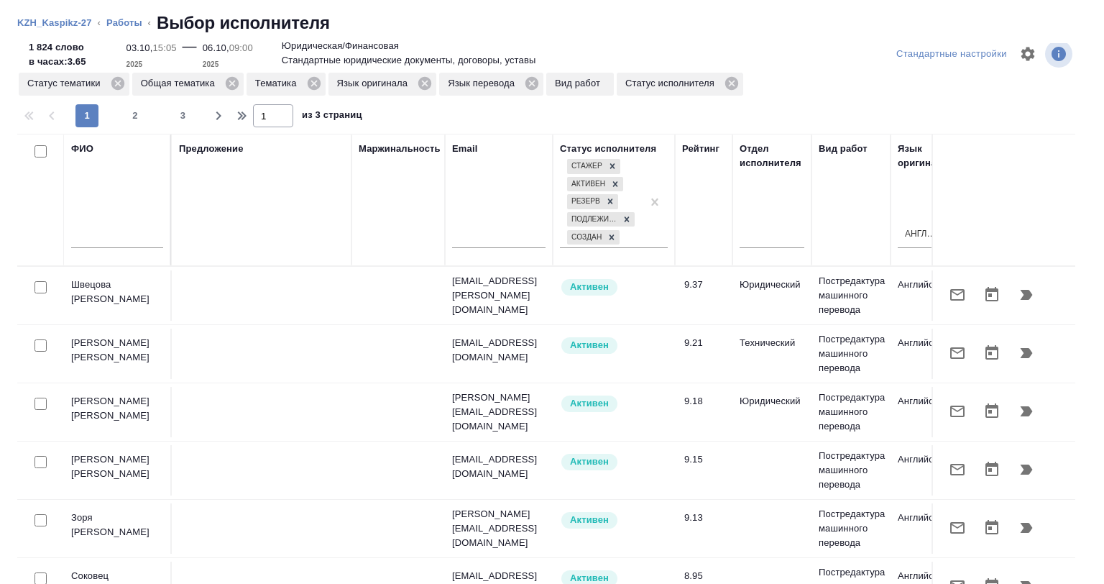
scroll to position [26, 0]
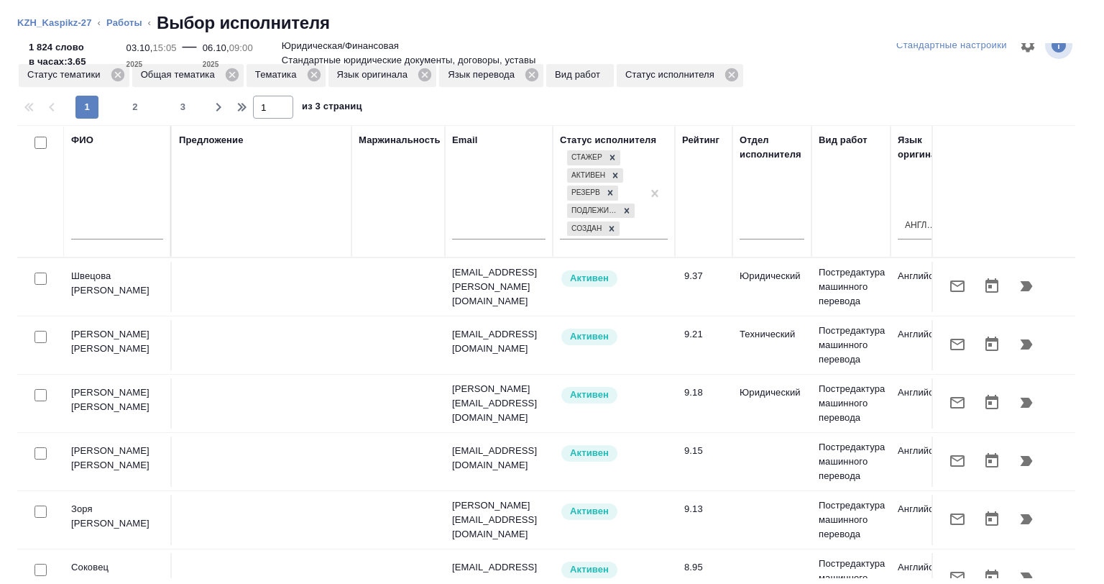
drag, startPoint x: 400, startPoint y: 567, endPoint x: 1025, endPoint y: 532, distance: 626.4
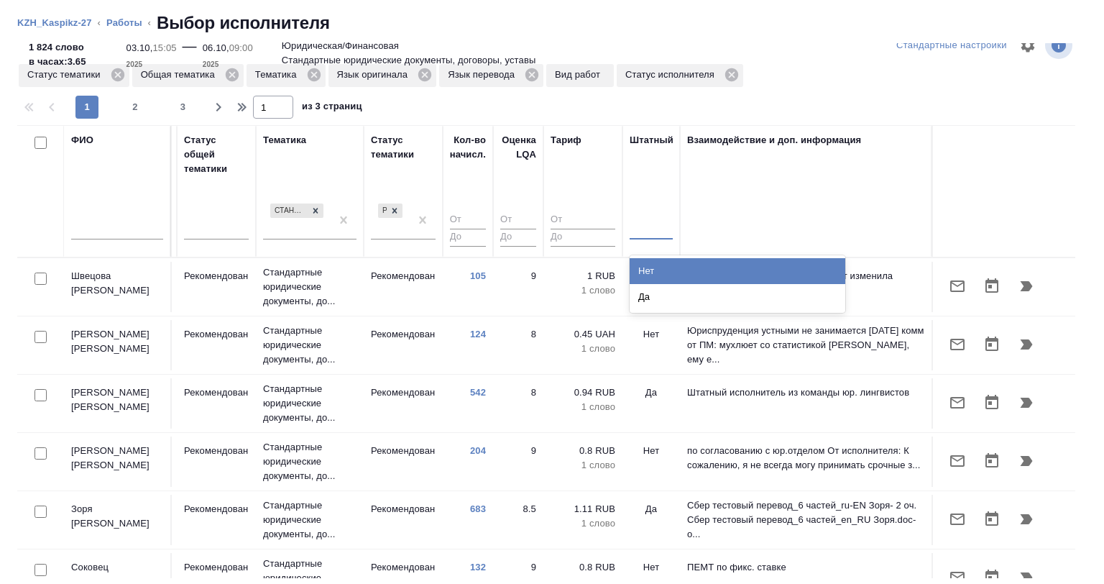
click at [630, 238] on div at bounding box center [651, 225] width 43 height 27
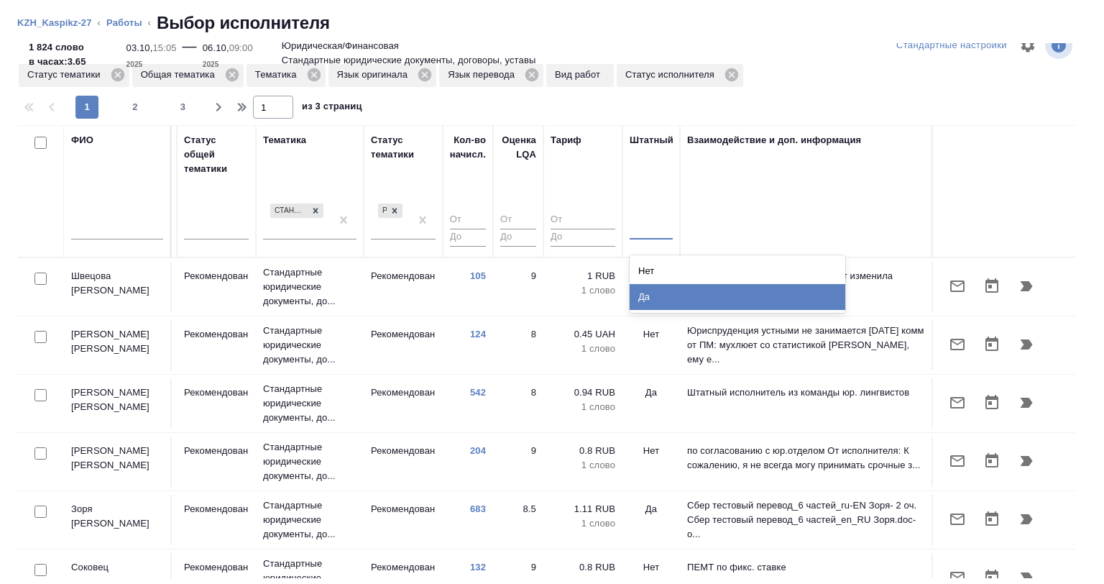
drag, startPoint x: 629, startPoint y: 293, endPoint x: 633, endPoint y: 240, distance: 53.4
click at [630, 294] on div "Да" at bounding box center [738, 297] width 216 height 26
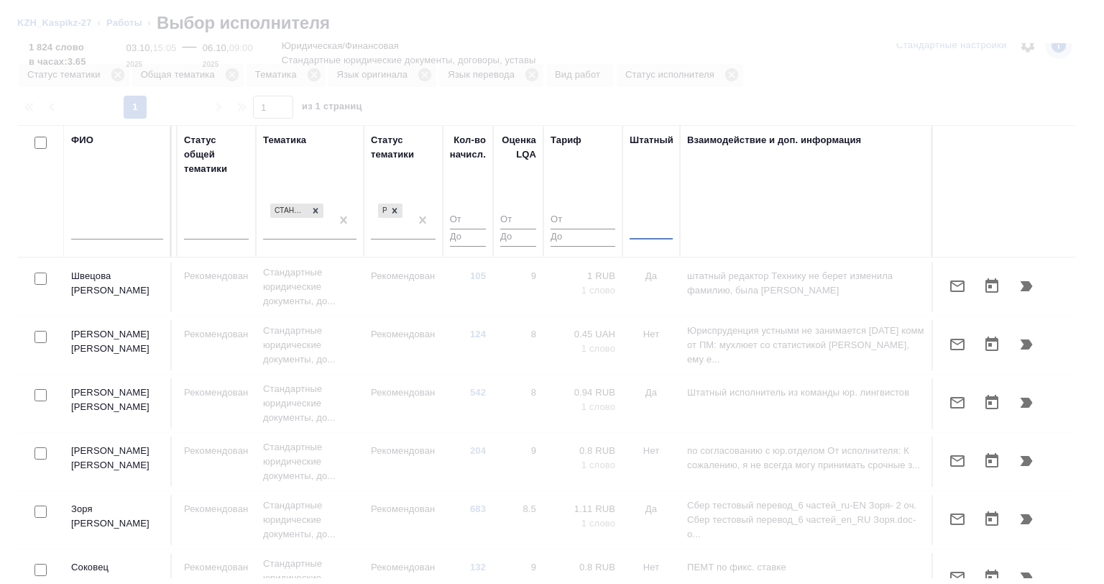
click at [630, 227] on div at bounding box center [651, 225] width 43 height 21
click at [630, 268] on div "Нет" at bounding box center [738, 271] width 216 height 26
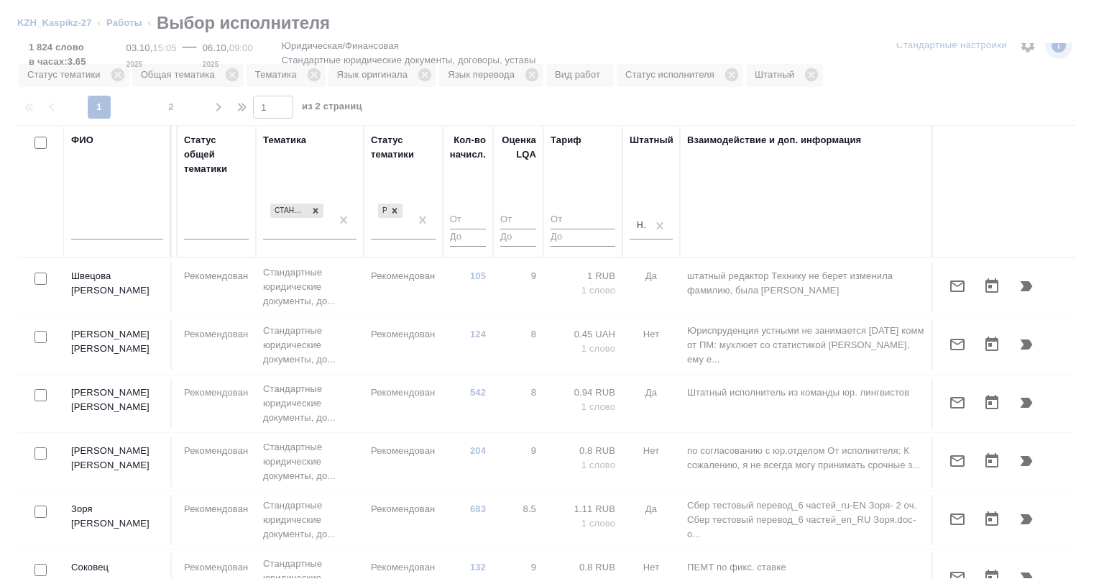
drag, startPoint x: 334, startPoint y: 584, endPoint x: 590, endPoint y: 574, distance: 256.9
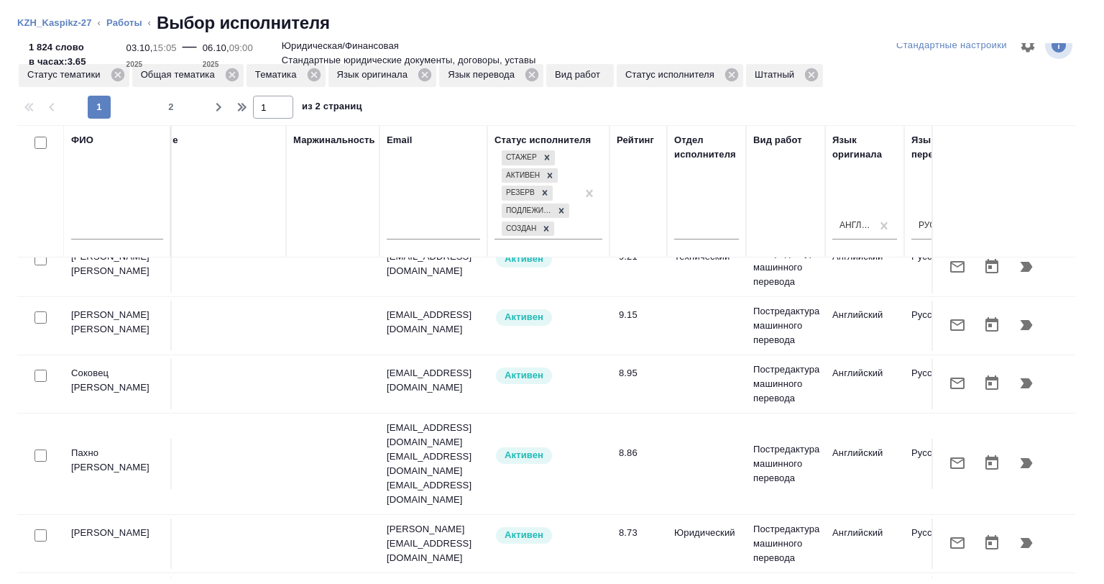
scroll to position [0, 65]
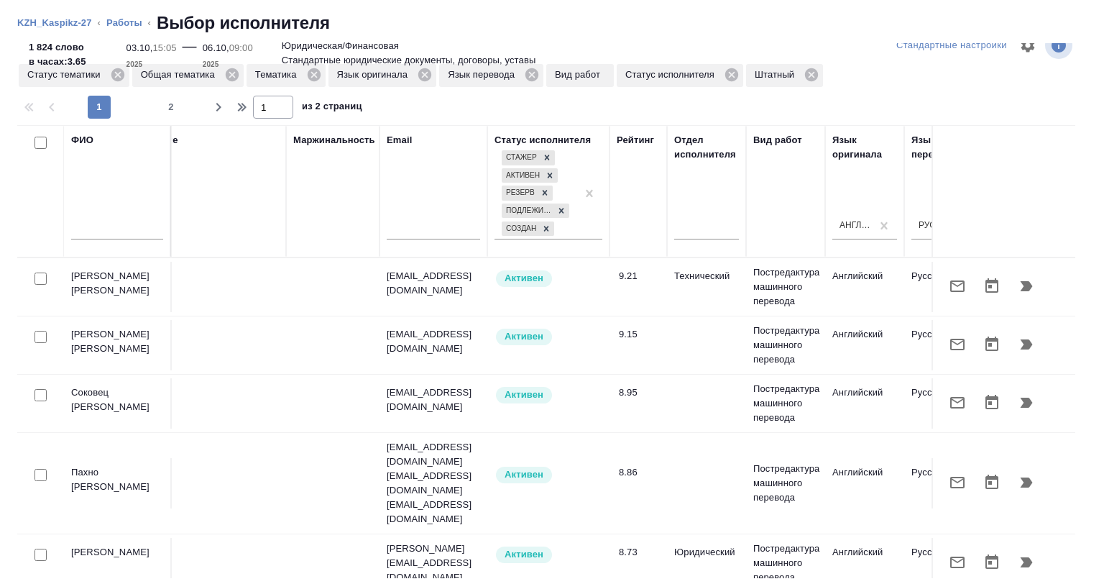
click at [38, 143] on input "checkbox" at bounding box center [41, 143] width 12 height 12
checkbox input "true"
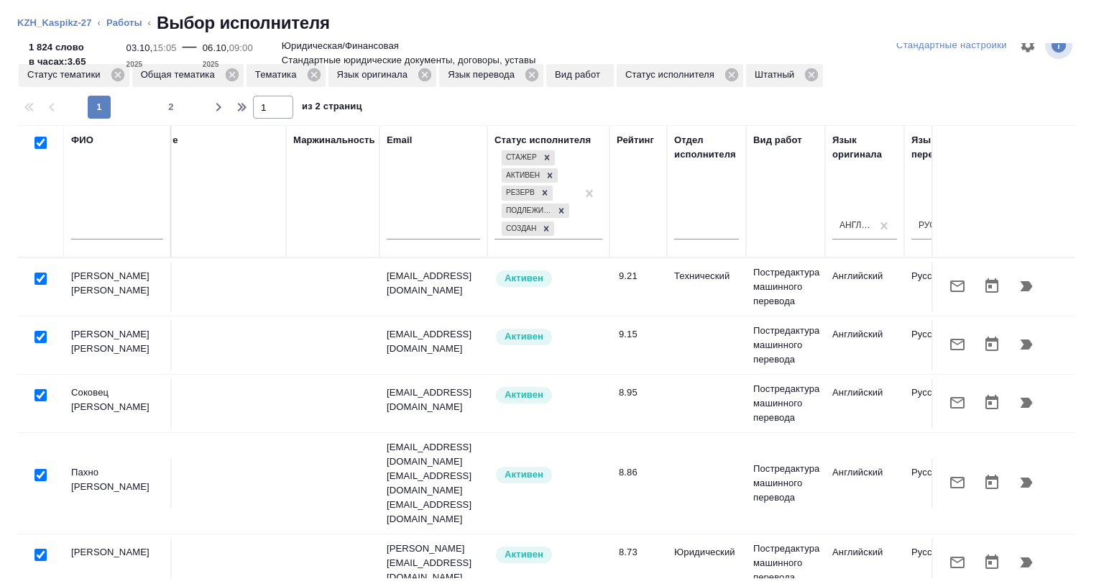
checkbox input "true"
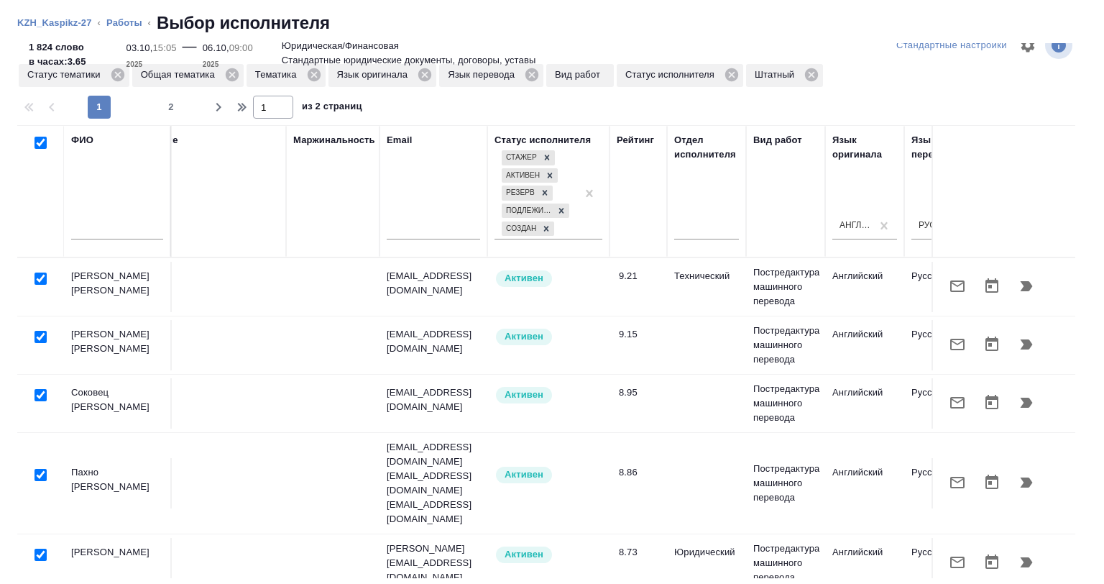
checkbox input "true"
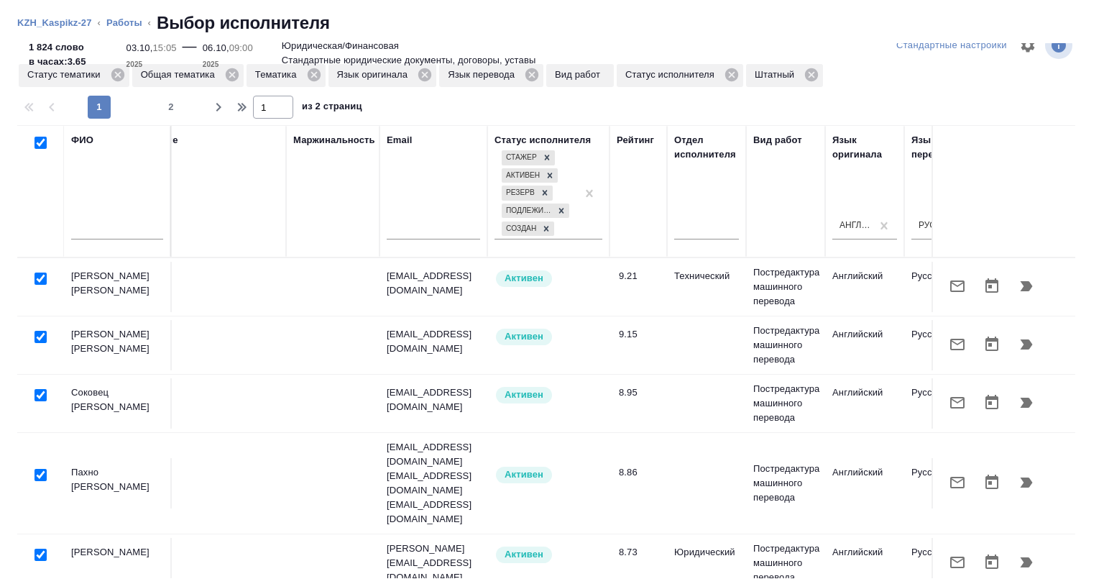
checkbox input "true"
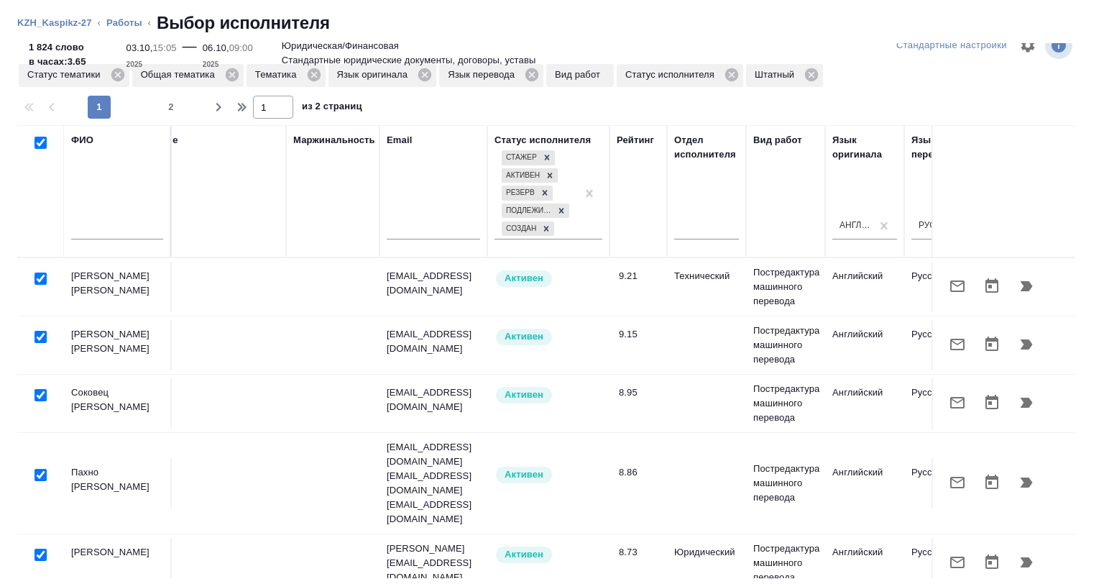
checkbox input "true"
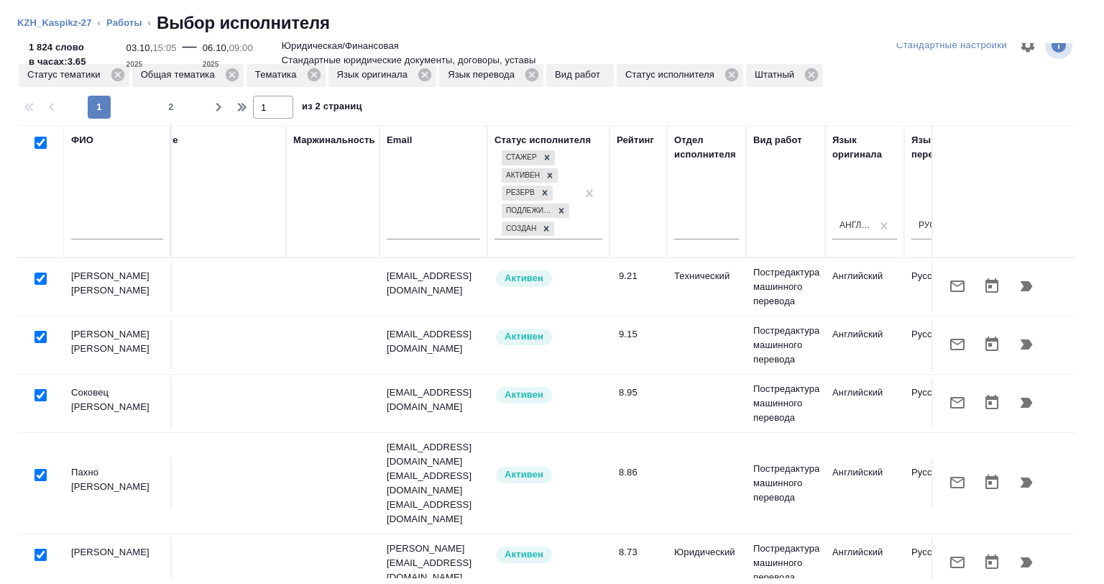
checkbox input "true"
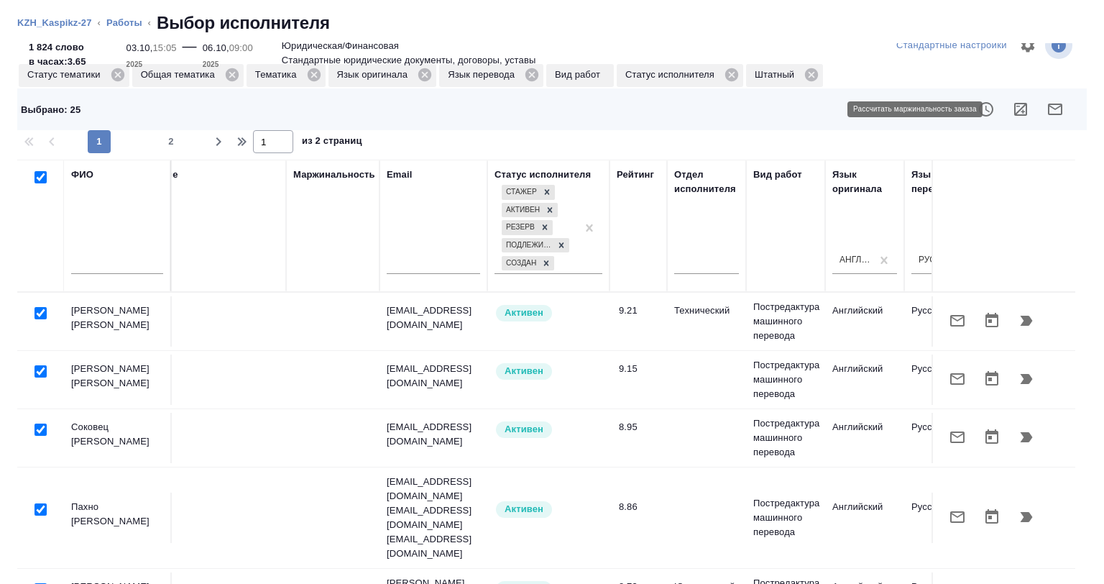
click at [1008, 124] on button "button" at bounding box center [1021, 109] width 35 height 35
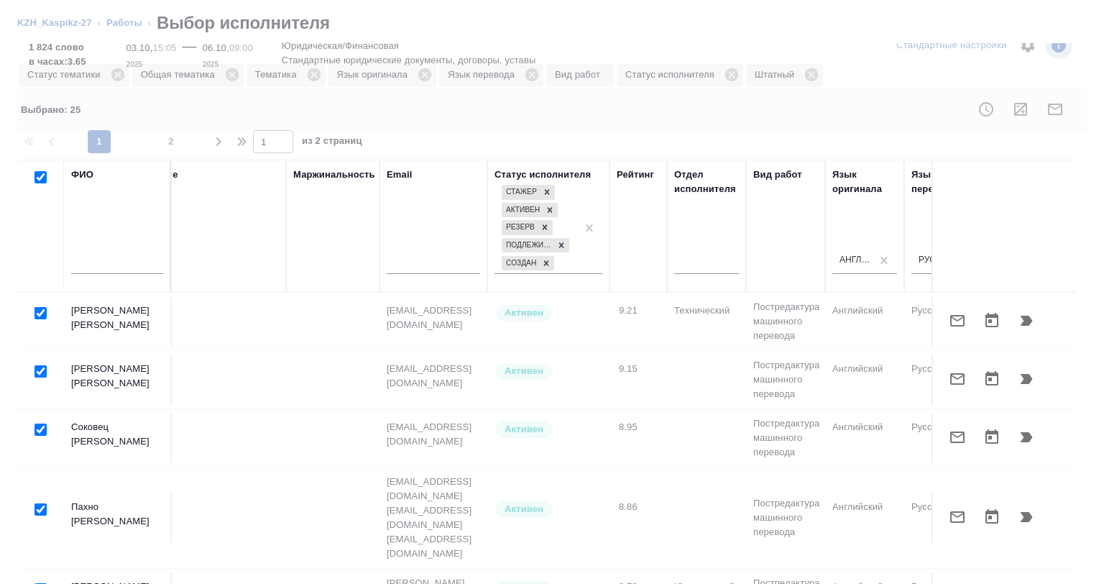
click at [1016, 104] on div at bounding box center [552, 292] width 1104 height 584
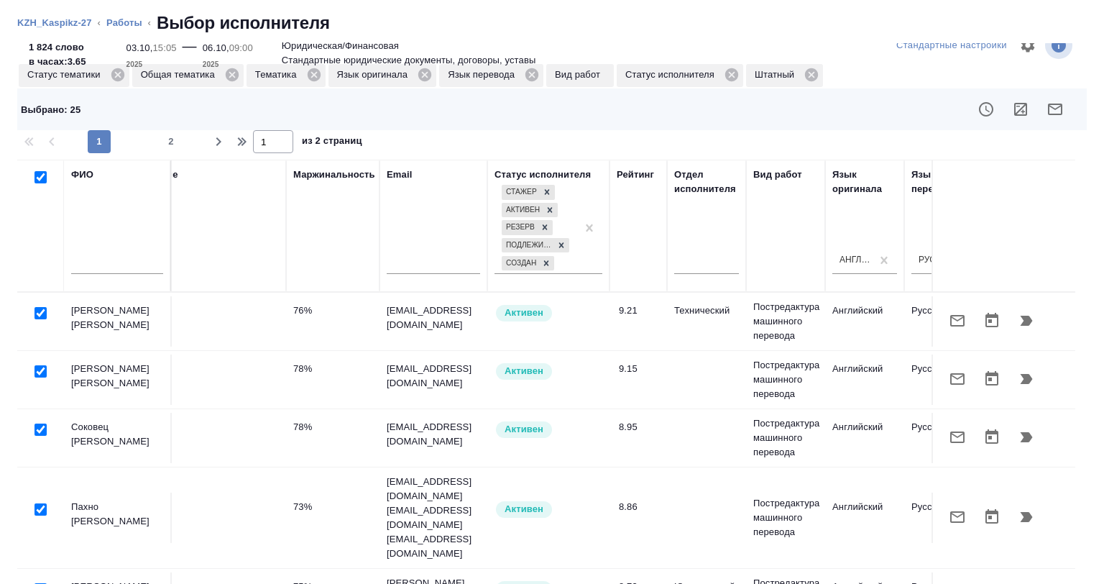
click at [40, 179] on input "checkbox" at bounding box center [41, 177] width 12 height 12
checkbox input "false"
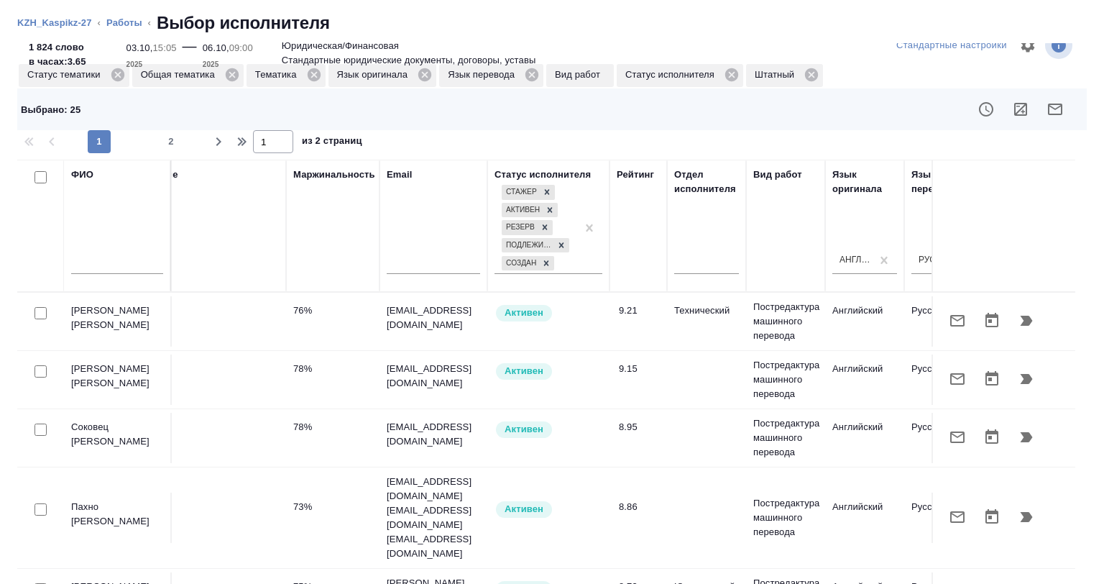
checkbox input "false"
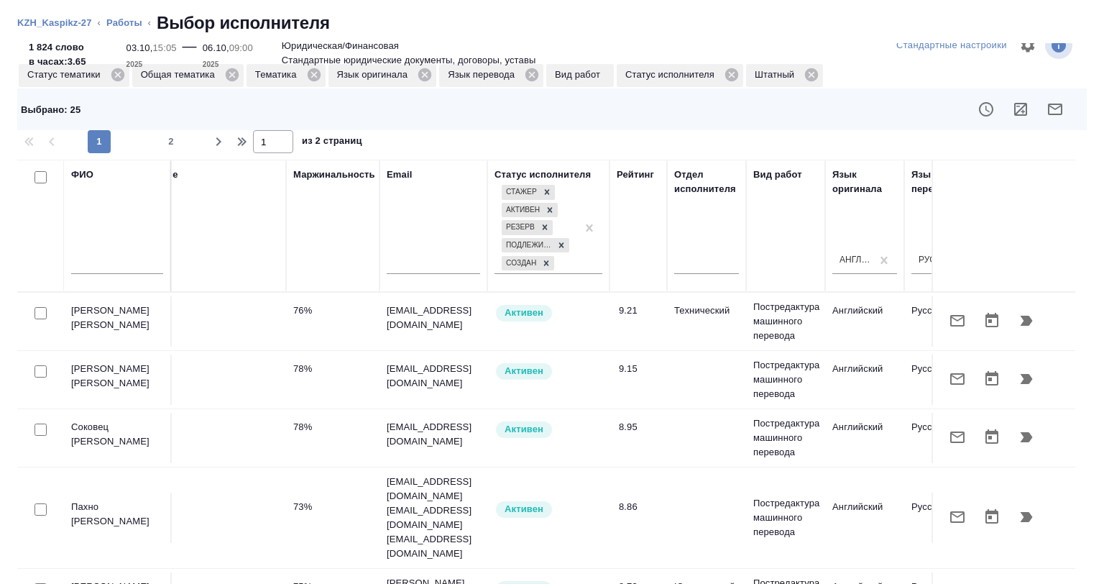
checkbox input "false"
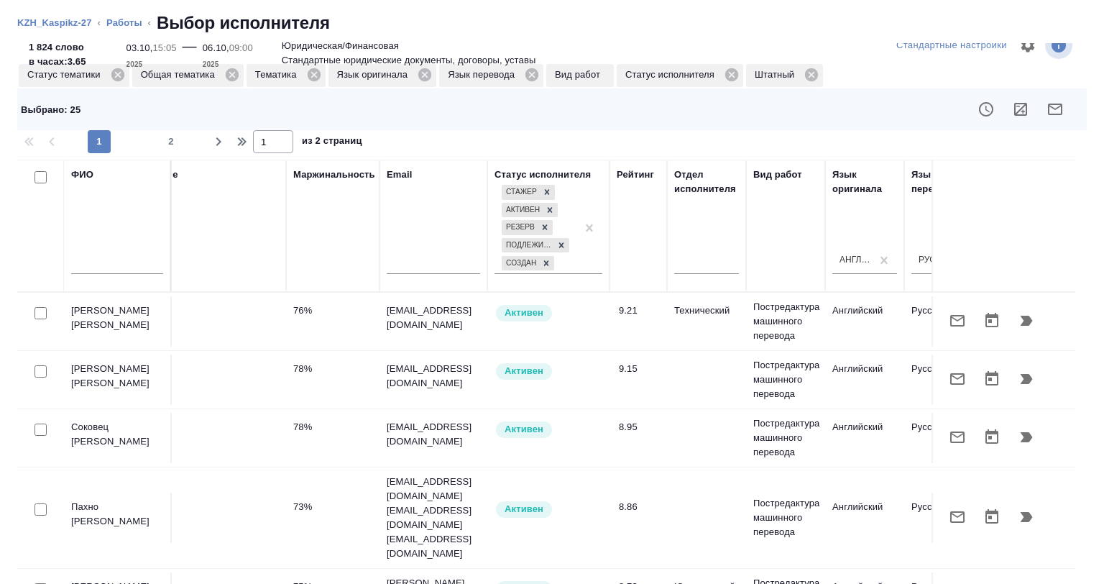
checkbox input "false"
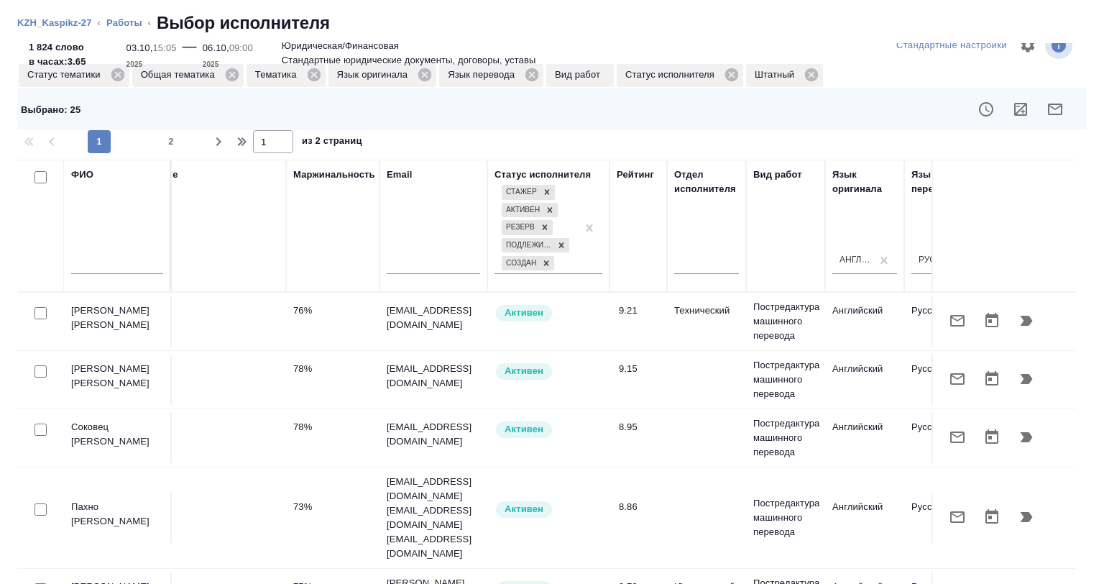
checkbox input "false"
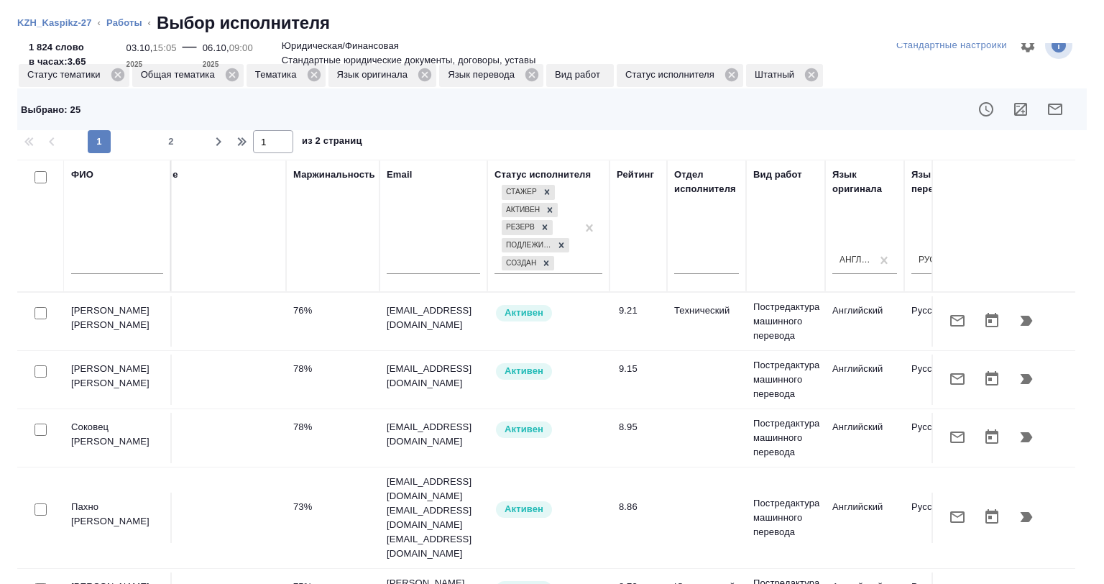
checkbox input "false"
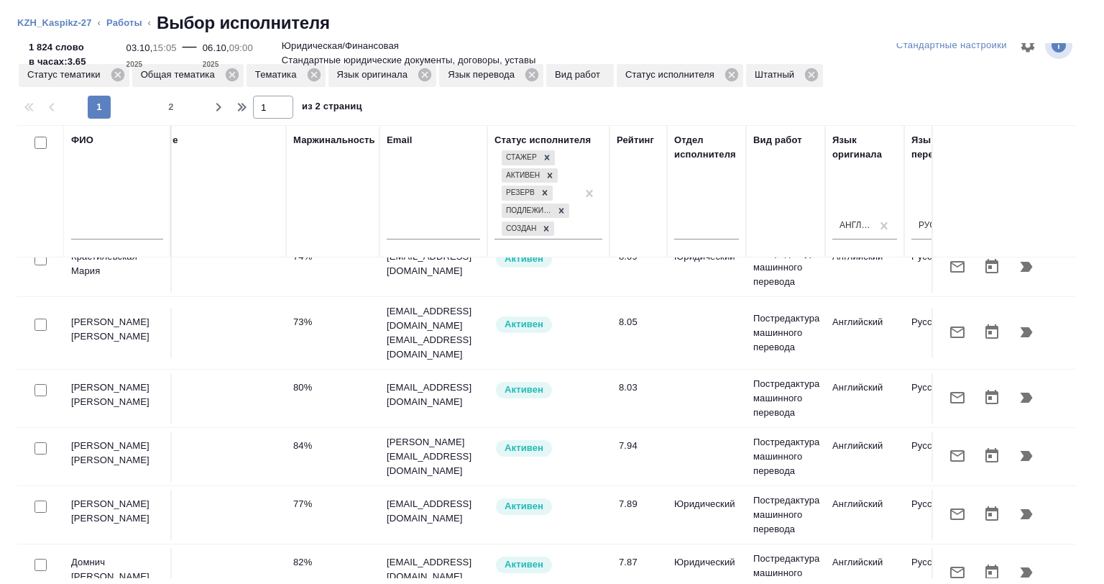
scroll to position [719, 65]
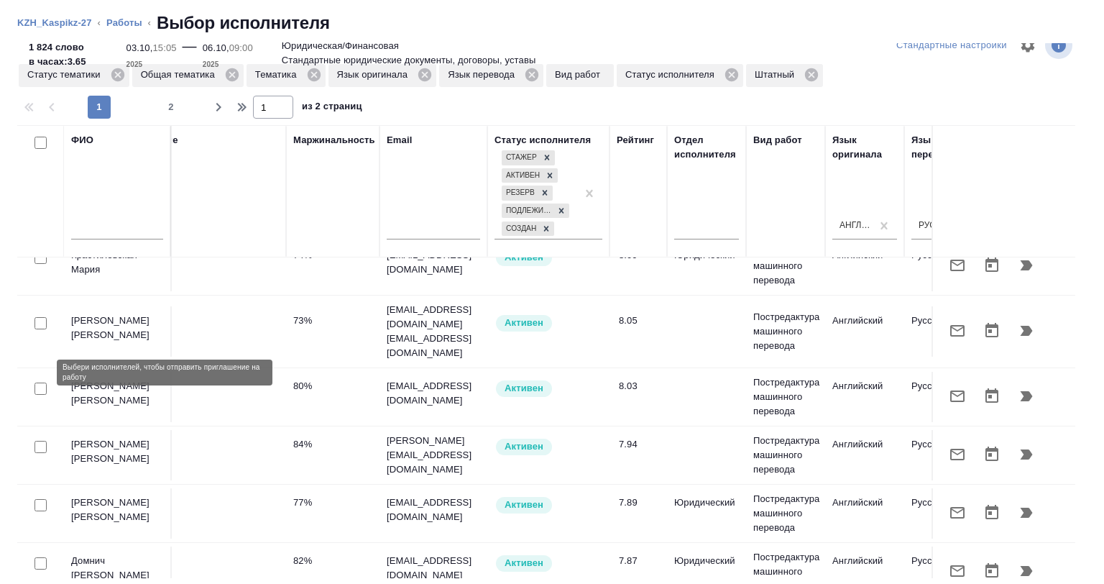
click at [37, 441] on input "checkbox" at bounding box center [41, 447] width 12 height 12
checkbox input "true"
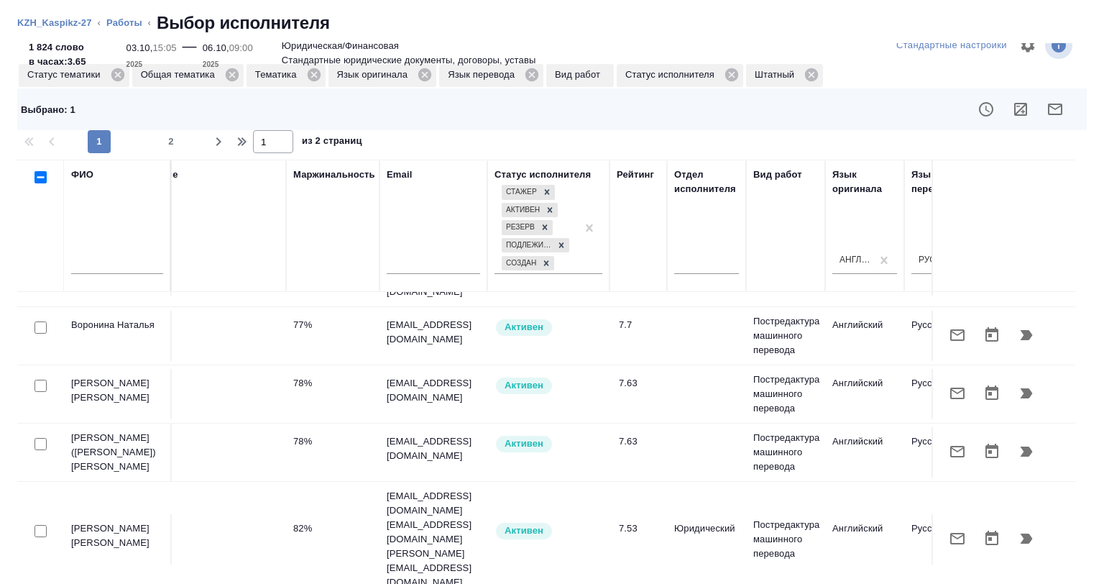
scroll to position [1142, 65]
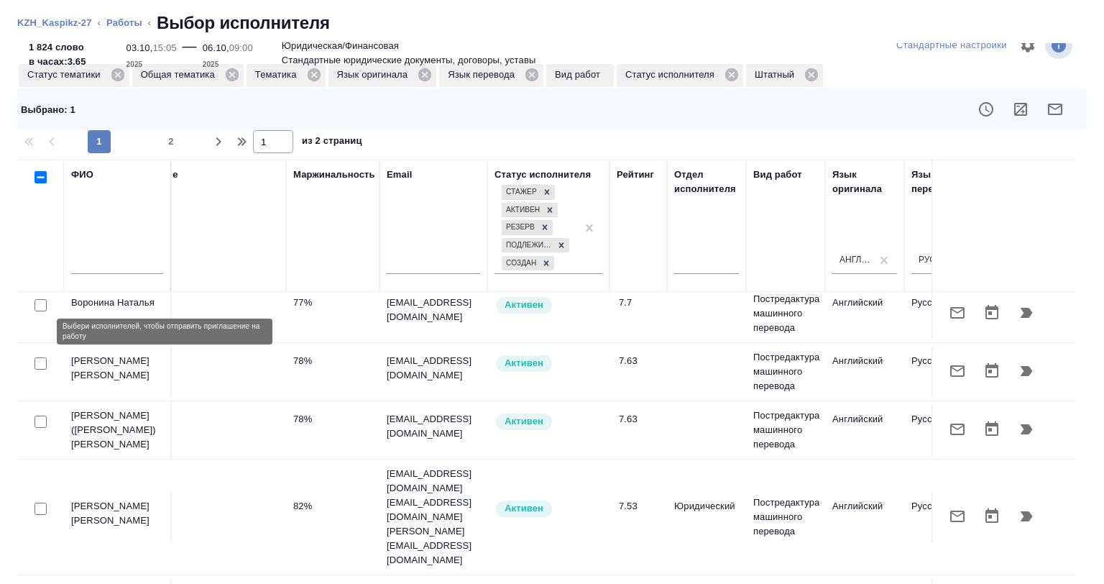
click at [40, 416] on input "checkbox" at bounding box center [41, 422] width 12 height 12
checkbox input "true"
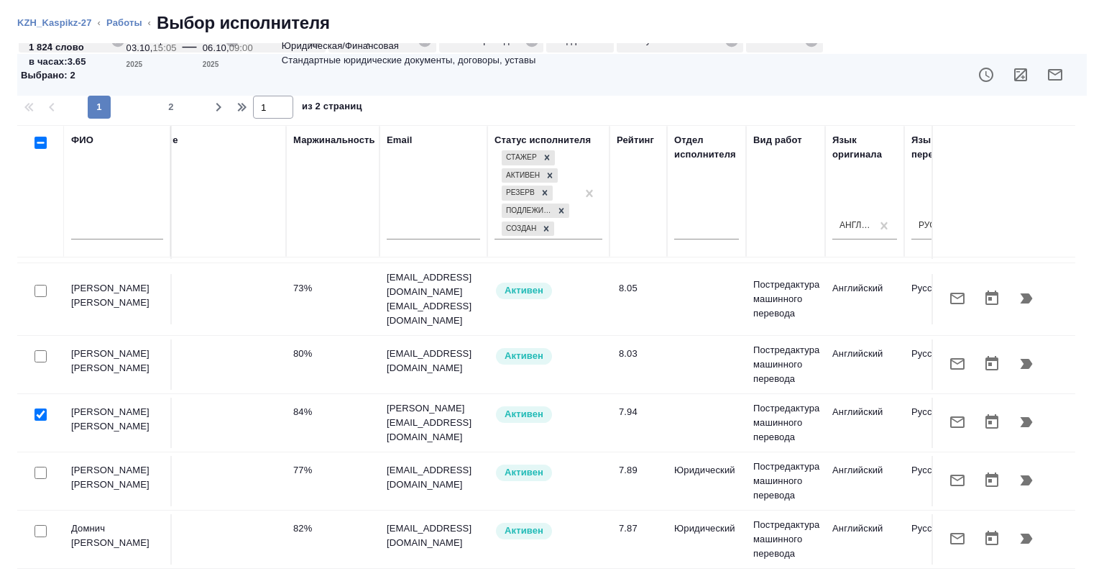
scroll to position [711, 65]
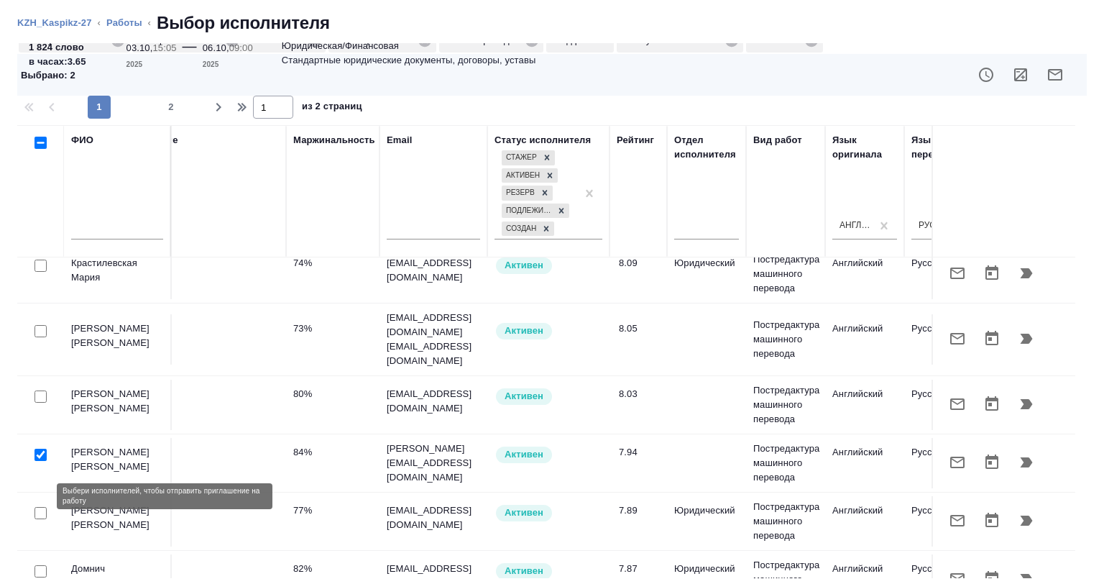
click at [38, 565] on input "checkbox" at bounding box center [41, 571] width 12 height 12
checkbox input "true"
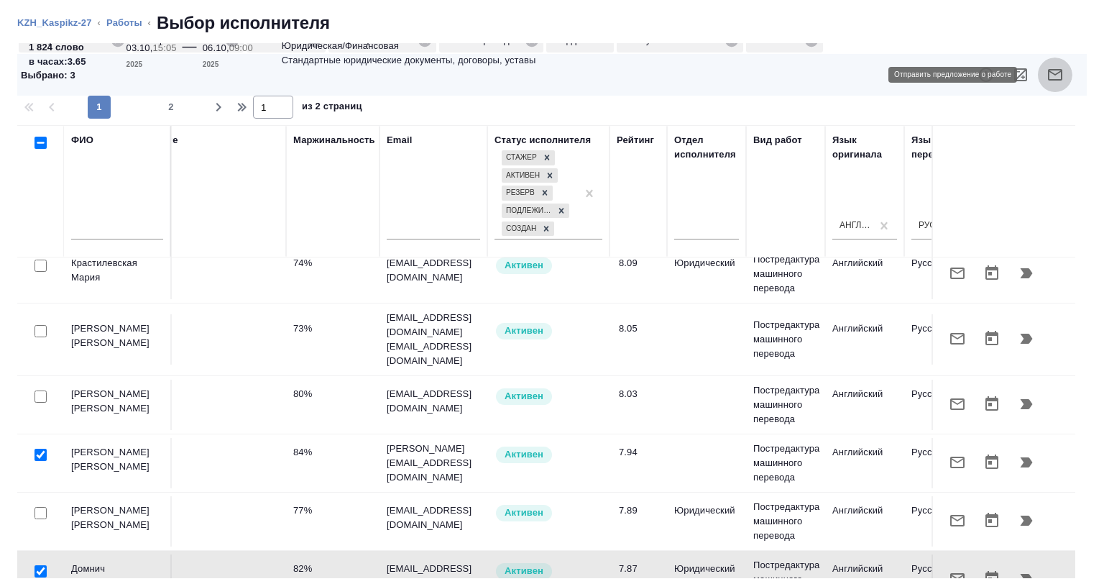
click at [1038, 68] on button "button" at bounding box center [1055, 75] width 35 height 35
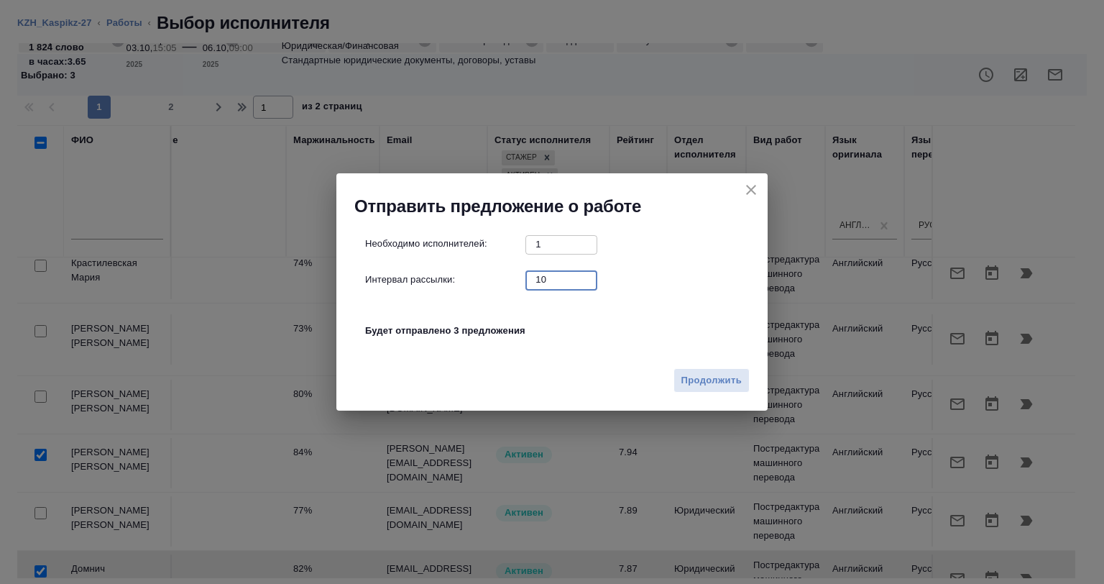
drag, startPoint x: 564, startPoint y: 282, endPoint x: 507, endPoint y: 285, distance: 56.9
click at [507, 285] on div "Интервал рассылки: 10 ​" at bounding box center [557, 279] width 385 height 18
type input "0"
click at [685, 370] on button "Продолжить" at bounding box center [712, 380] width 76 height 25
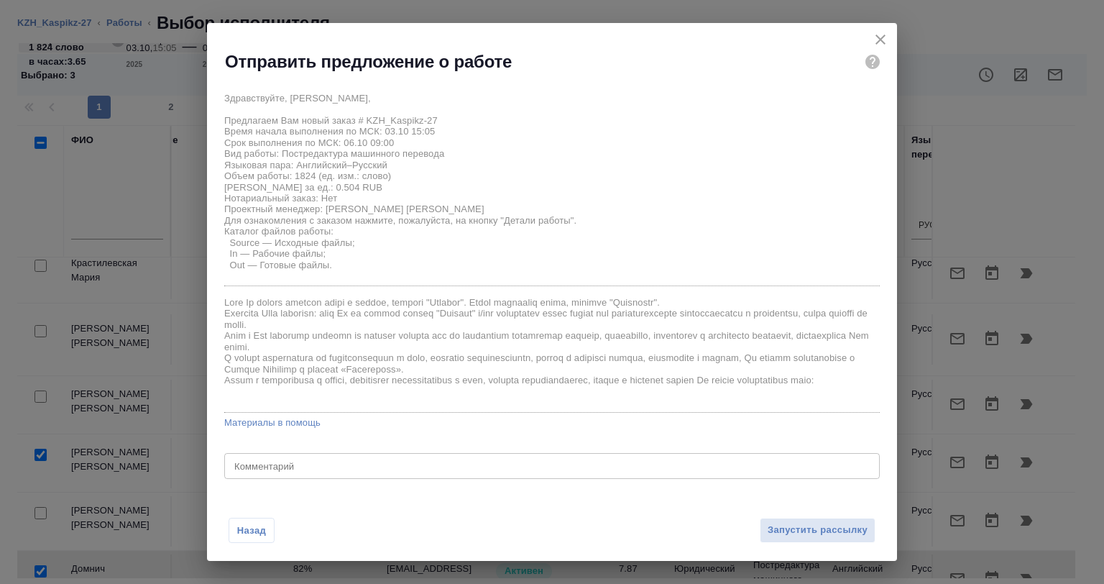
click at [293, 459] on div "x Комментарий" at bounding box center [552, 466] width 656 height 26
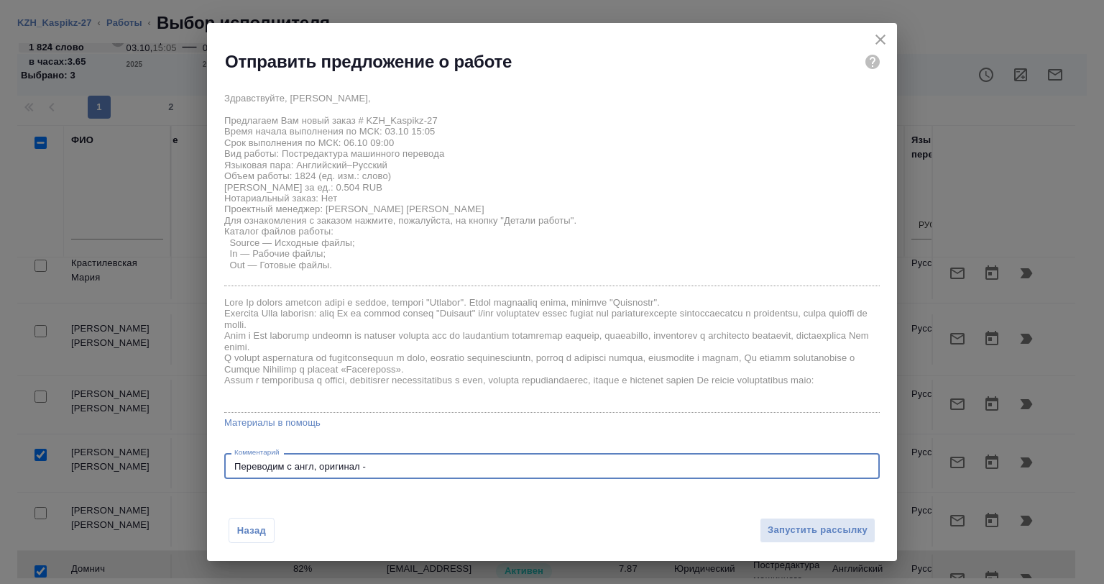
paste textarea "https://drive.awatera.com/s/cXadref2sJp4a8y"
click at [314, 463] on textarea "Переводим с англ, оригинал - https://drive.awatera.com/s/cXadref2sJp4a8y" at bounding box center [552, 466] width 636 height 11
type textarea "Переводим с англ на рус, оригинал - https://drive.awatera.com/s/cXadref2sJp4a8y"
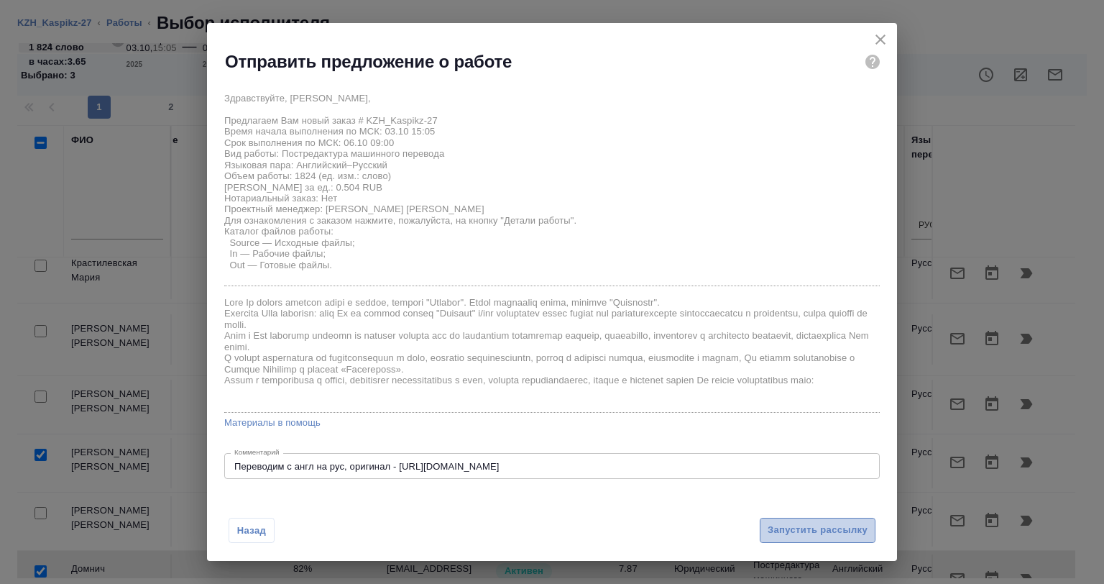
click at [844, 533] on span "Запустить рассылку" at bounding box center [818, 530] width 100 height 17
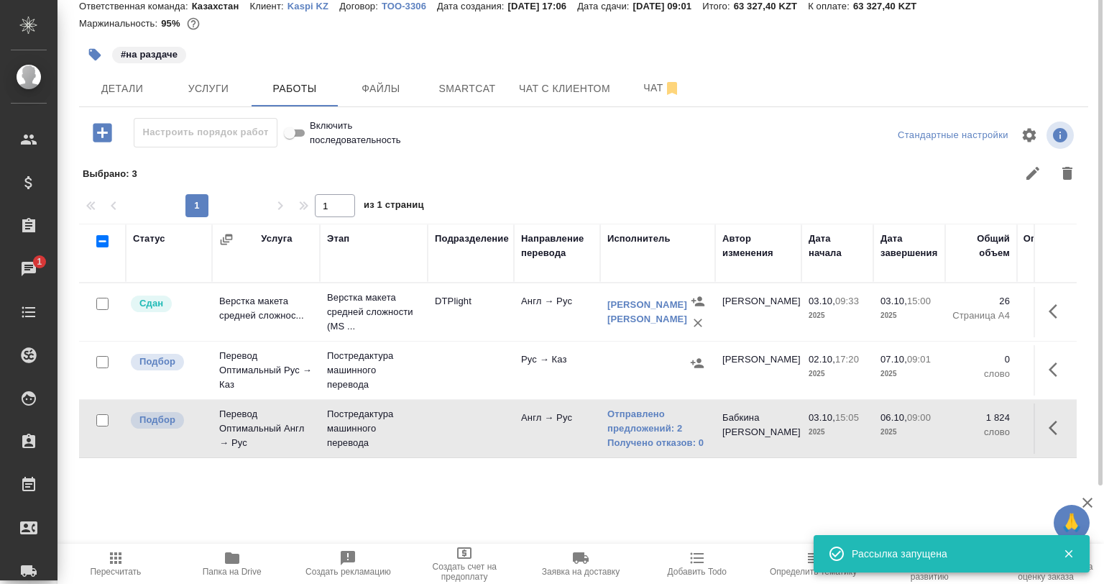
scroll to position [0, 0]
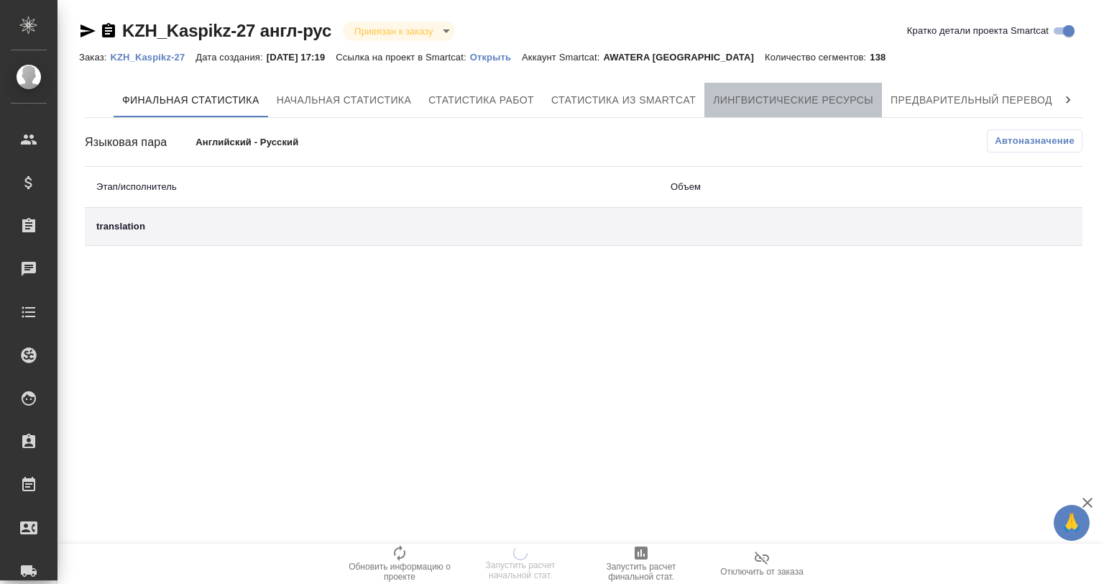
click at [769, 97] on span "Лингвистические ресурсы" at bounding box center [793, 100] width 160 height 18
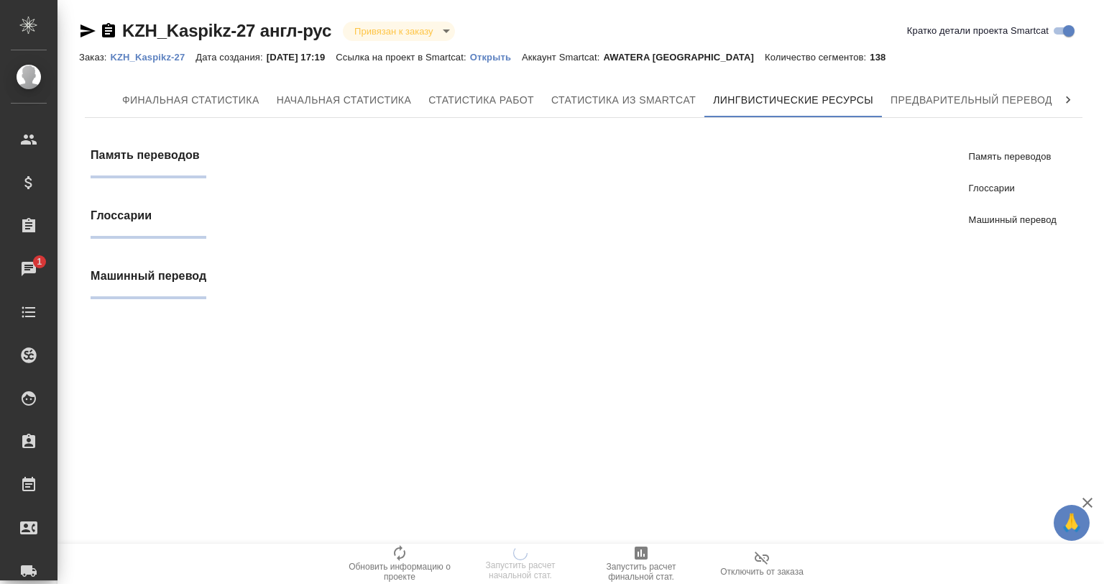
scroll to position [144, 0]
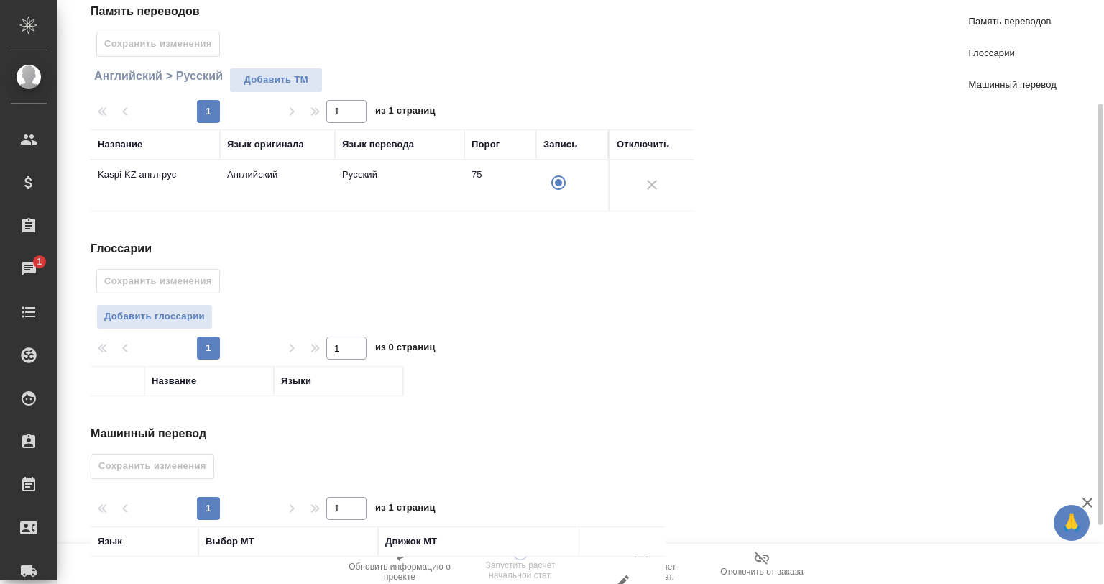
click at [157, 305] on button "Добавить глоссарии" at bounding box center [154, 316] width 116 height 25
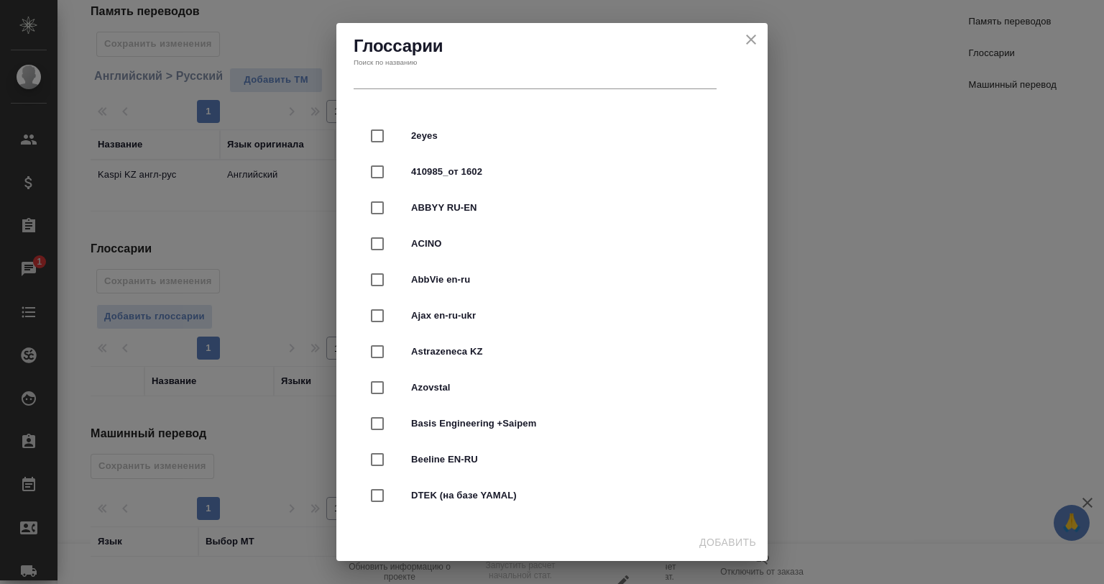
click at [465, 83] on input "text" at bounding box center [535, 79] width 363 height 20
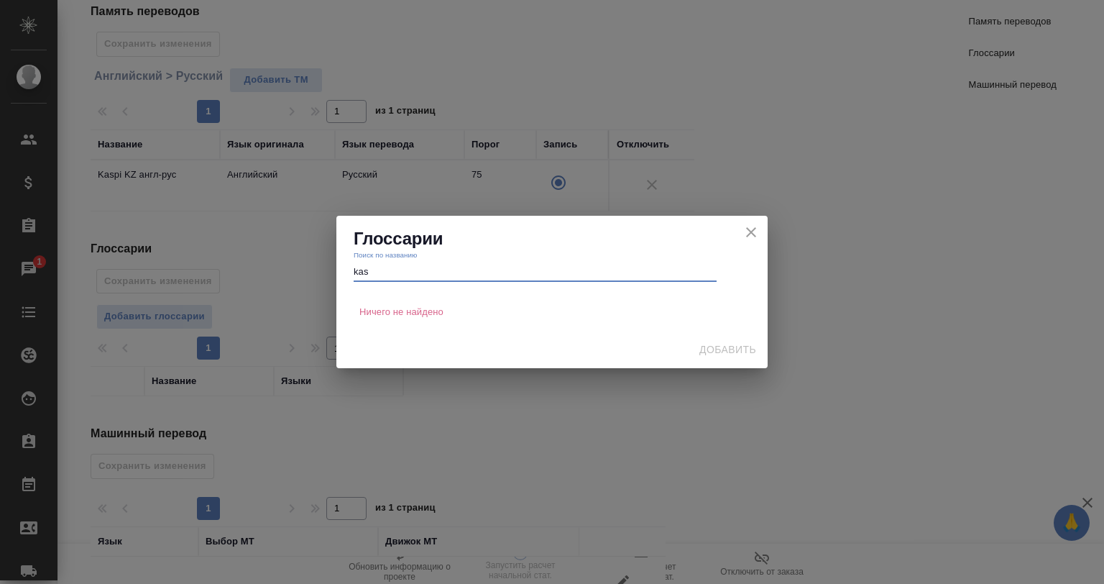
type input "kasp"
drag, startPoint x: 398, startPoint y: 267, endPoint x: 318, endPoint y: 268, distance: 80.5
click at [318, 268] on div "Глоссарии Поиск по названию kasp Ничего не найдено Добавить" at bounding box center [552, 292] width 1104 height 584
type input "ю"
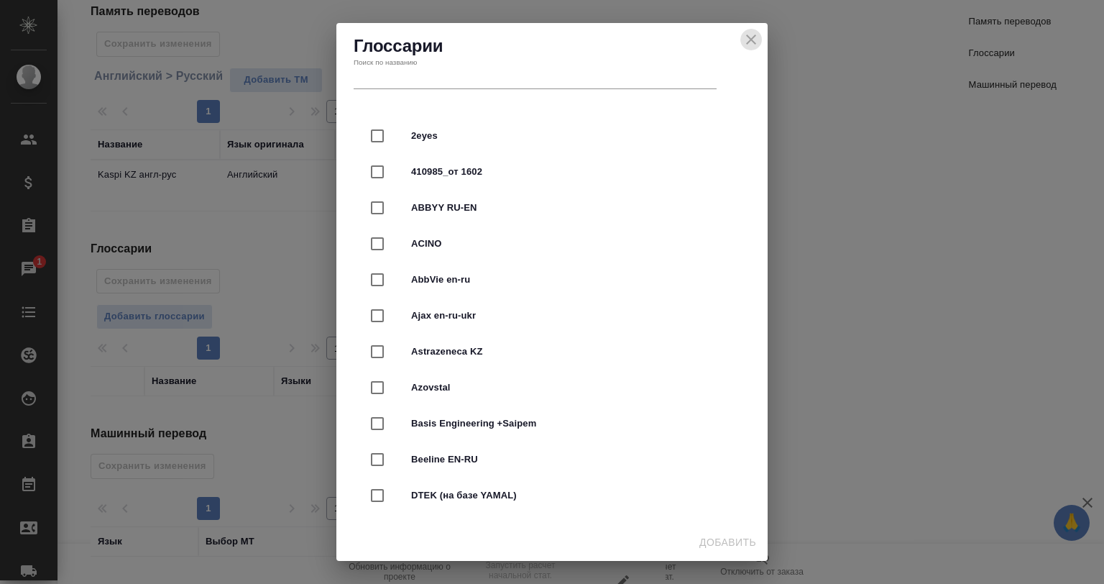
click at [752, 37] on icon "close" at bounding box center [751, 40] width 10 height 10
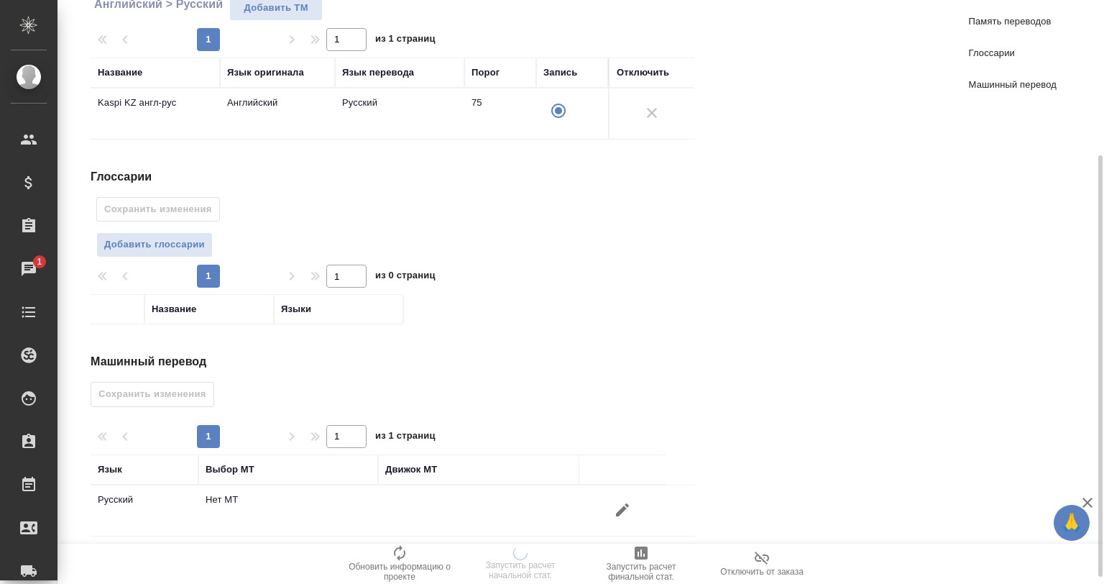
scroll to position [224, 0]
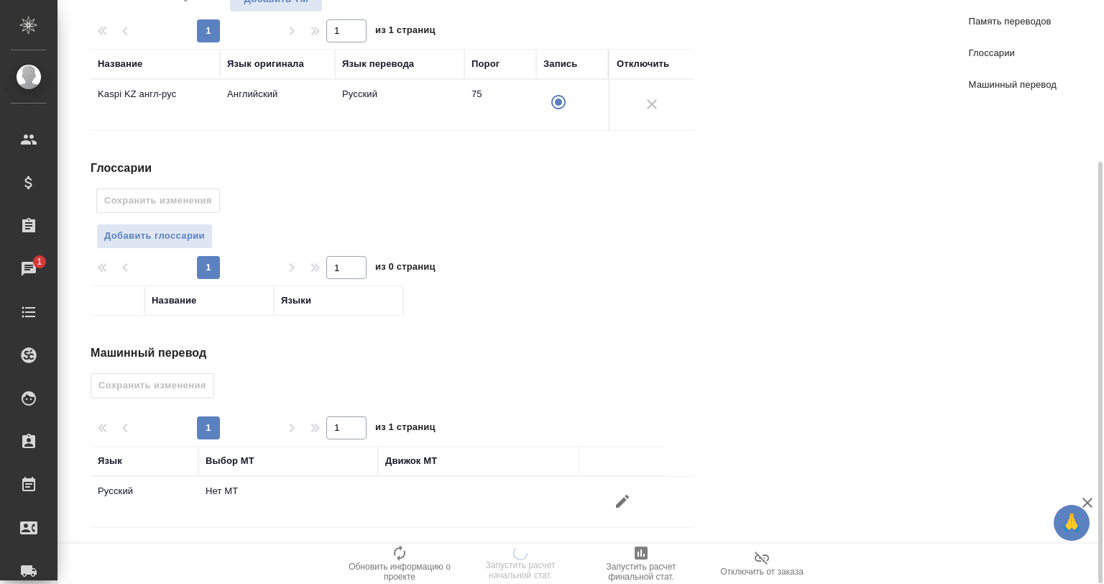
click at [630, 493] on icon "button" at bounding box center [622, 500] width 17 height 17
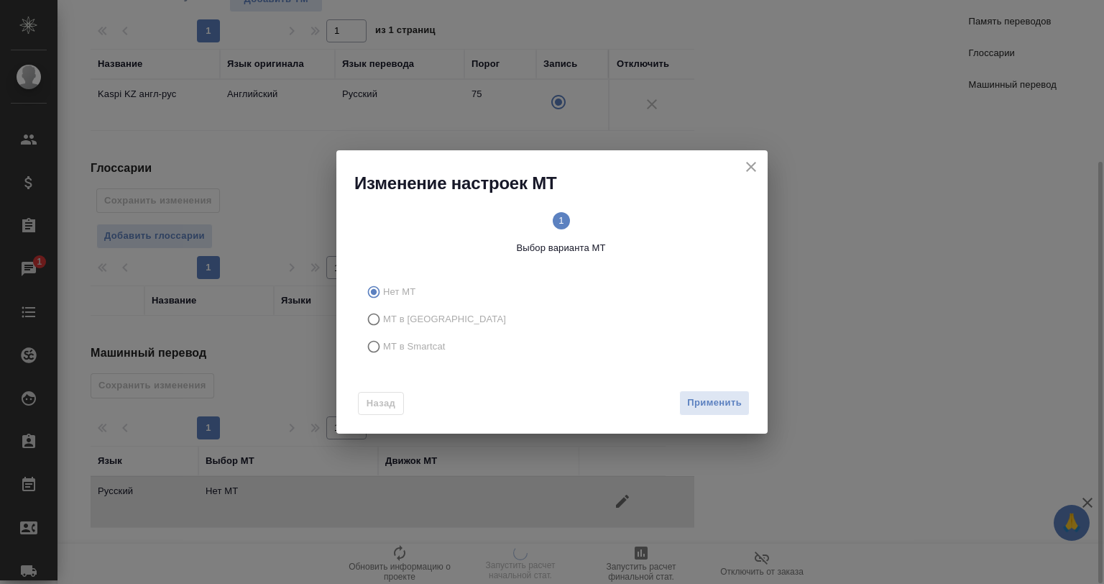
click at [746, 169] on icon "close" at bounding box center [751, 166] width 17 height 17
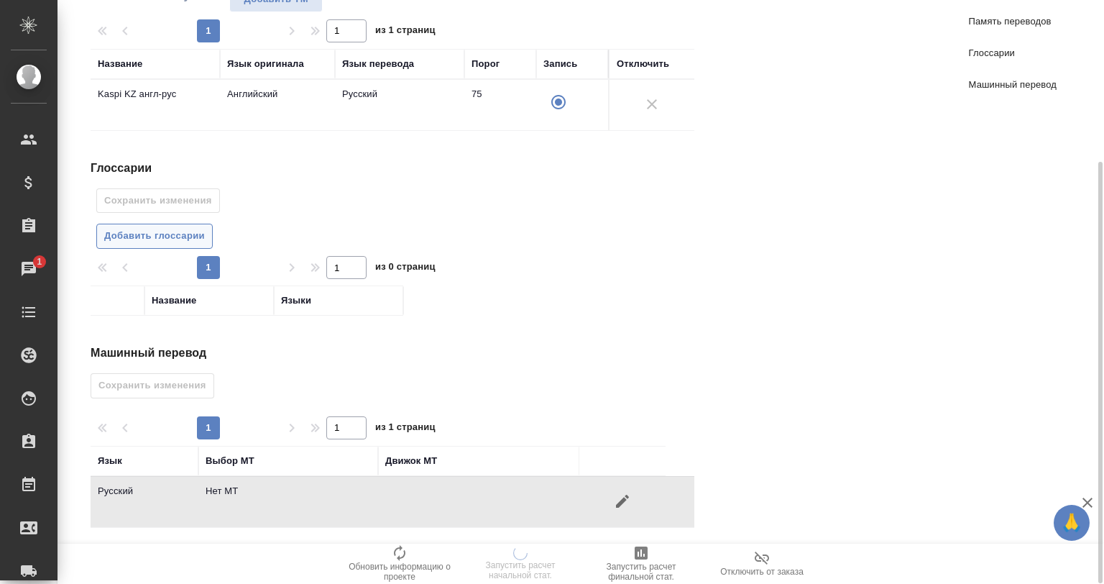
click at [148, 233] on span "Добавить глоссарии" at bounding box center [154, 236] width 101 height 17
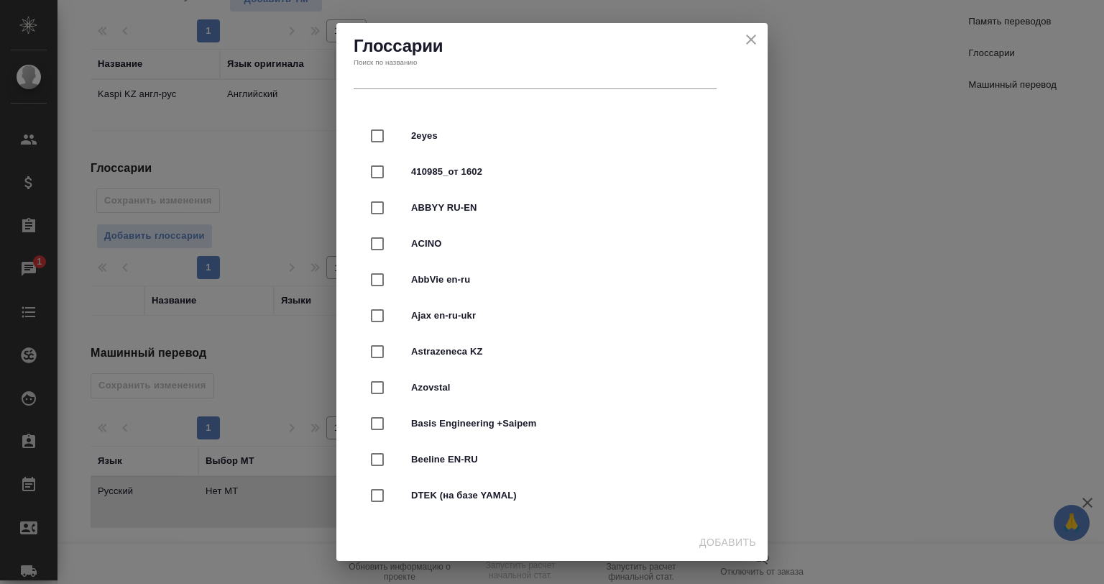
click at [380, 75] on input "text" at bounding box center [535, 79] width 363 height 20
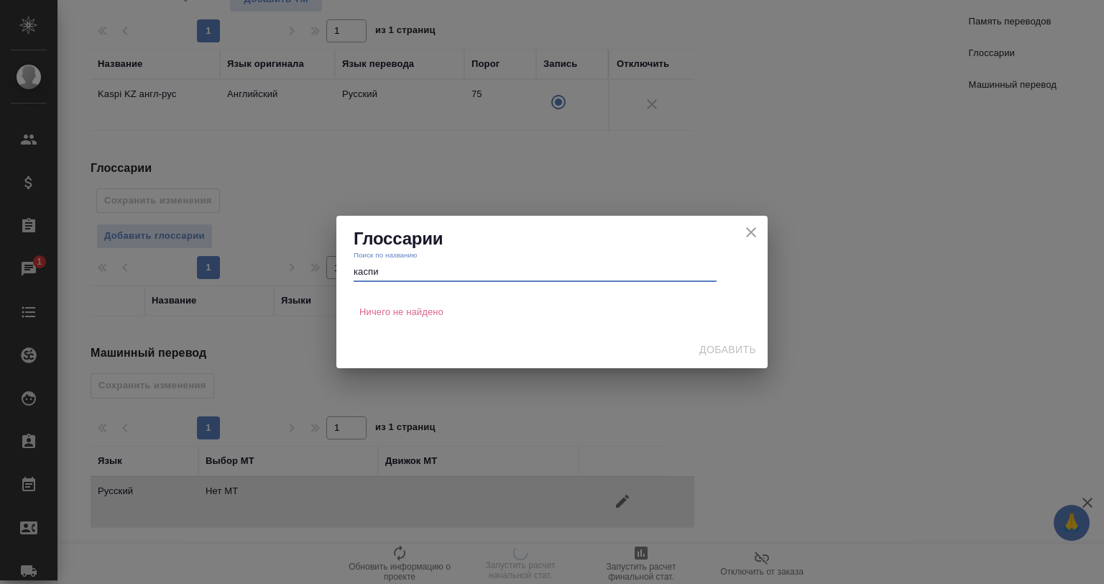
type input "каспи"
click at [749, 231] on icon "close" at bounding box center [751, 232] width 17 height 17
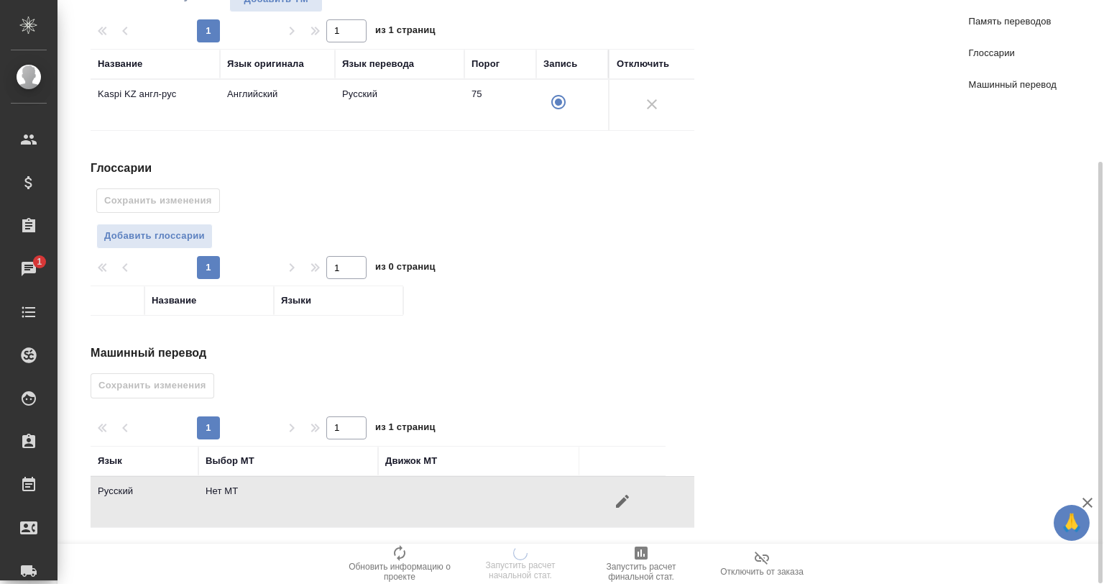
click at [621, 492] on icon "button" at bounding box center [622, 500] width 17 height 17
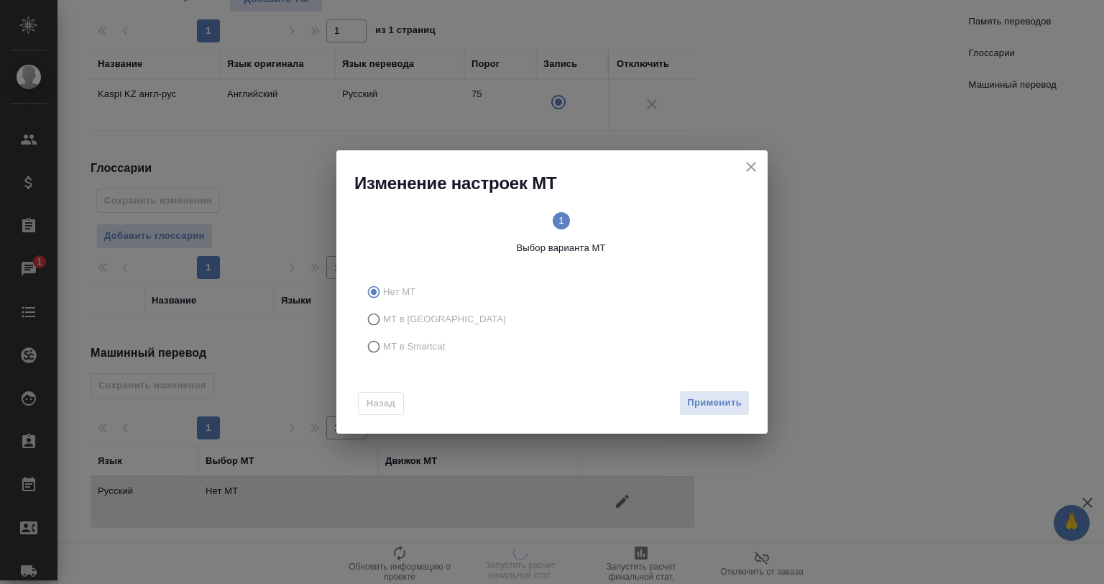
drag, startPoint x: 439, startPoint y: 362, endPoint x: 434, endPoint y: 357, distance: 8.1
click at [437, 362] on div "Нет МТ МТ в Тере МТ в Smartcat" at bounding box center [551, 318] width 431 height 93
click at [431, 348] on span "МТ в Smartcat" at bounding box center [414, 346] width 63 height 14
click at [383, 348] on input "МТ в Smartcat" at bounding box center [371, 346] width 23 height 27
radio input "true"
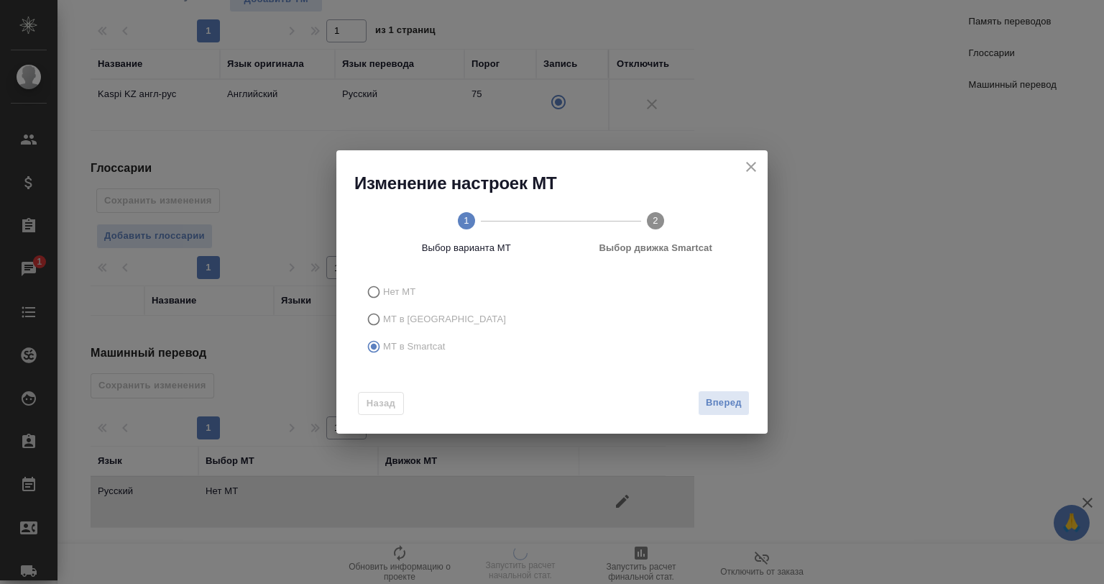
click at [722, 414] on button "Вперед" at bounding box center [724, 402] width 52 height 25
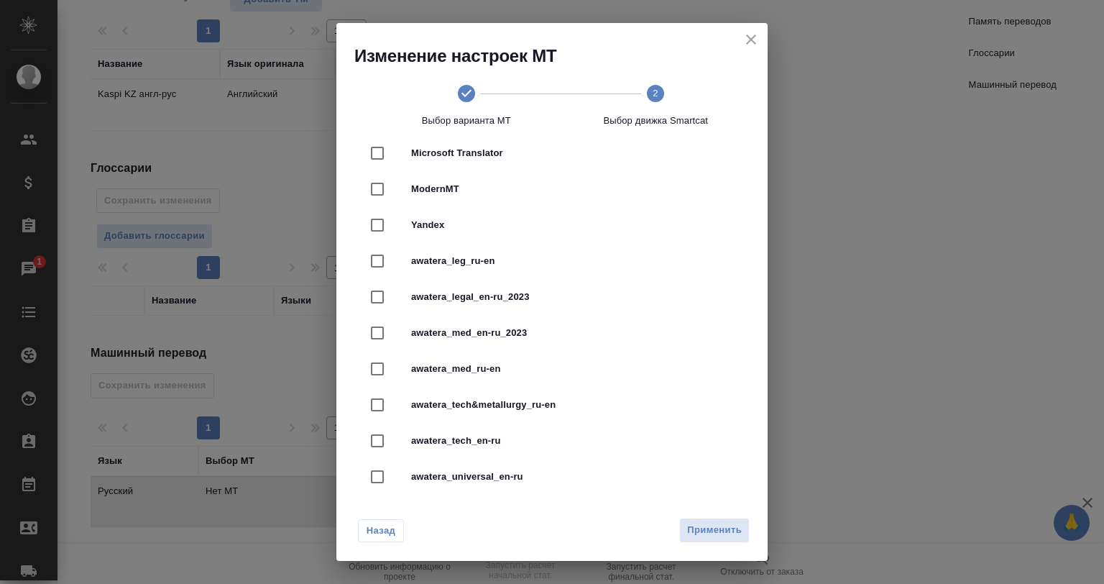
scroll to position [333, 0]
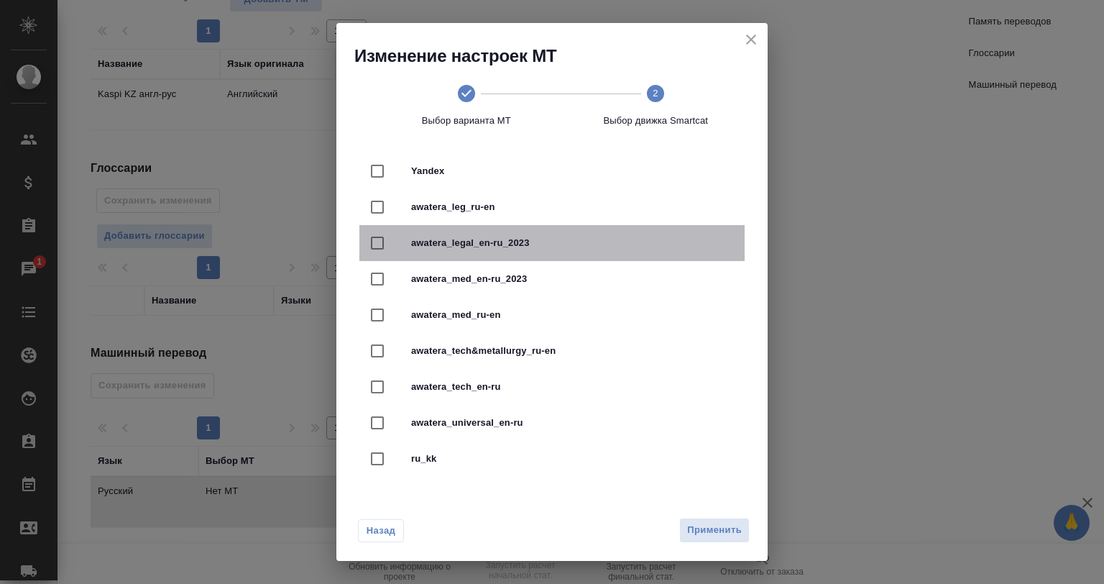
click at [567, 240] on span "awatera_legal_en-ru_2023" at bounding box center [572, 243] width 322 height 14
checkbox input "true"
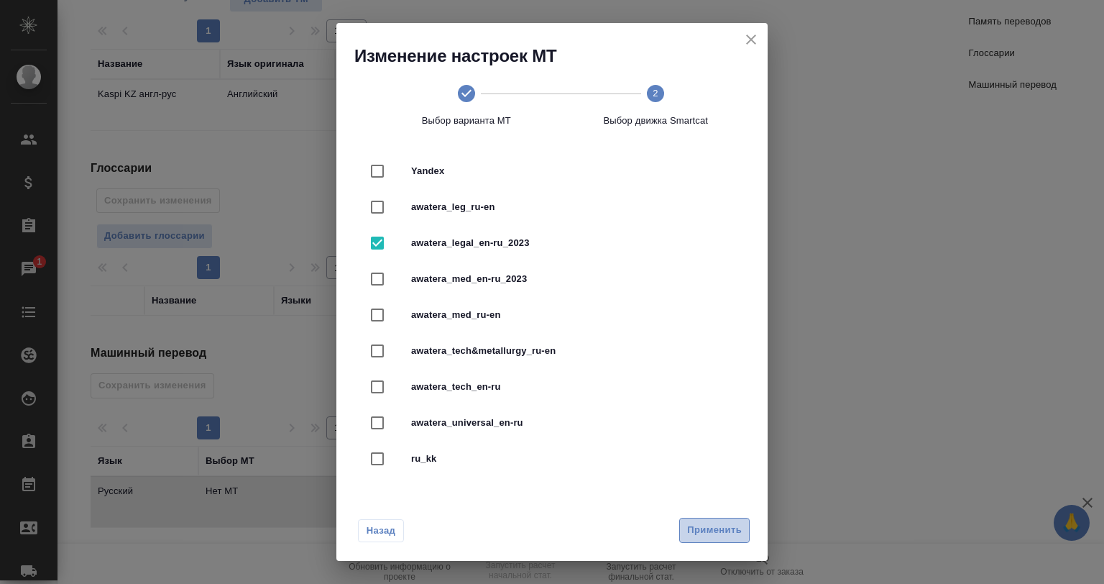
drag, startPoint x: 700, startPoint y: 535, endPoint x: 321, endPoint y: 454, distance: 388.2
click at [697, 533] on span "Применить" at bounding box center [714, 530] width 55 height 17
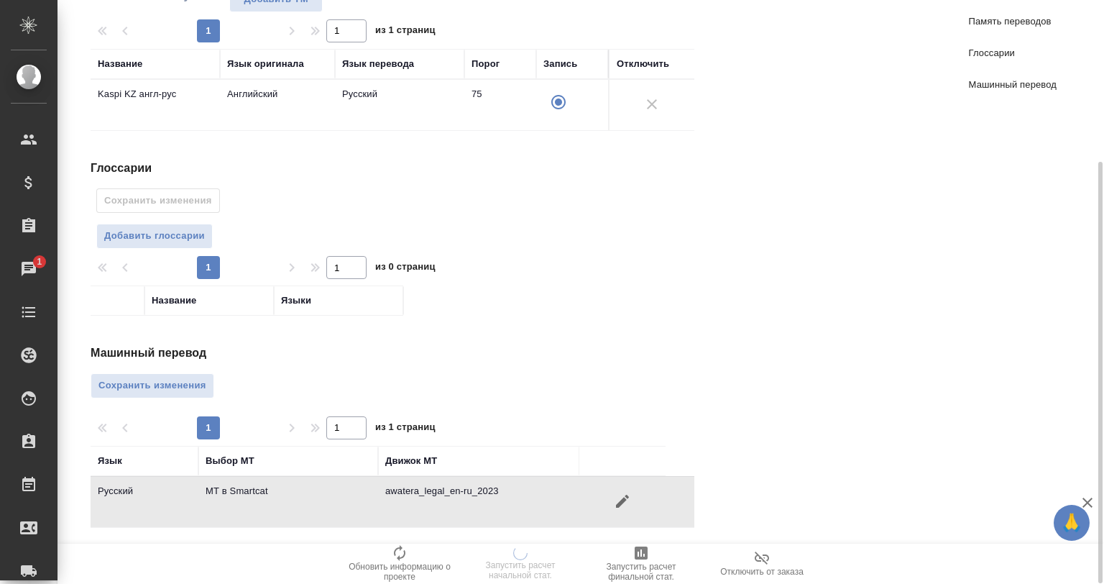
click at [216, 395] on div "Машинный перевод Сохранить изменения 1 1 из 1 страниц Язык Выбор МТ Движок МТ Р…" at bounding box center [398, 435] width 615 height 183
click at [198, 385] on span "Сохранить изменения" at bounding box center [152, 385] width 108 height 17
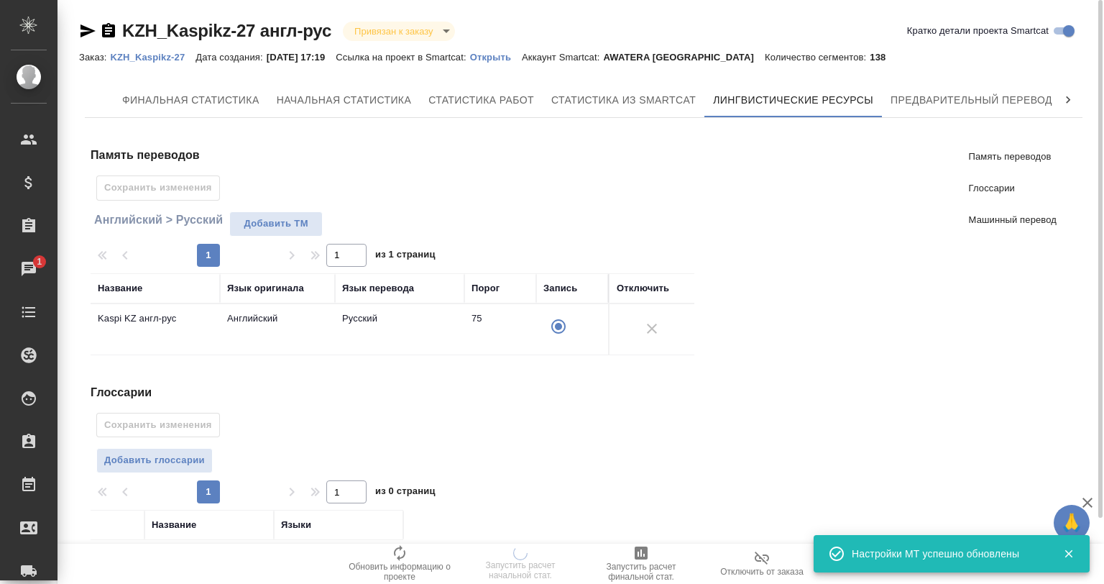
click at [932, 75] on div "KZH_Kaspikz-27 англ-рус Привязан к заказу linkedToOrder Кратко детали проекта S…" at bounding box center [583, 406] width 1025 height 812
click at [941, 91] on span "Предварительный перевод" at bounding box center [972, 100] width 162 height 18
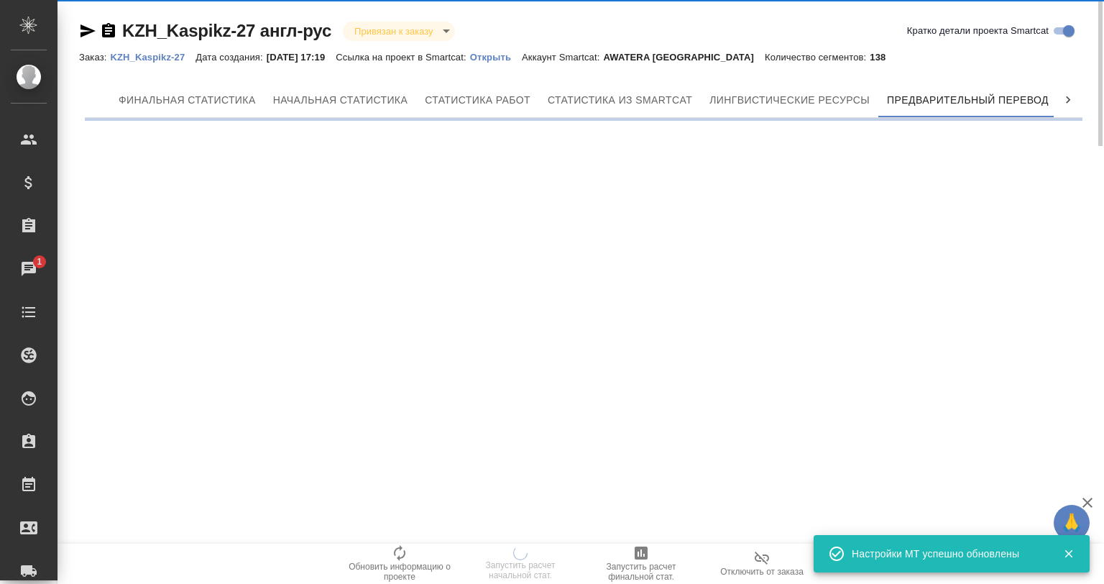
scroll to position [0, 6]
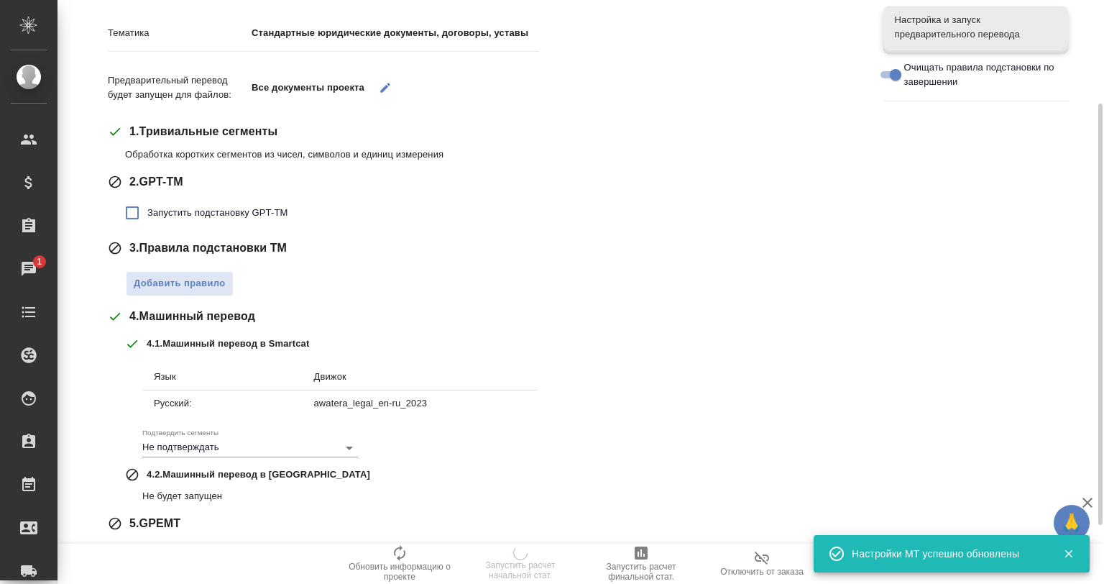
click at [221, 226] on label "Запустить подстановку GPT-TM" at bounding box center [202, 213] width 170 height 30
click at [147, 226] on input "Запустить подстановку GPT-TM" at bounding box center [132, 213] width 30 height 30
checkbox input "true"
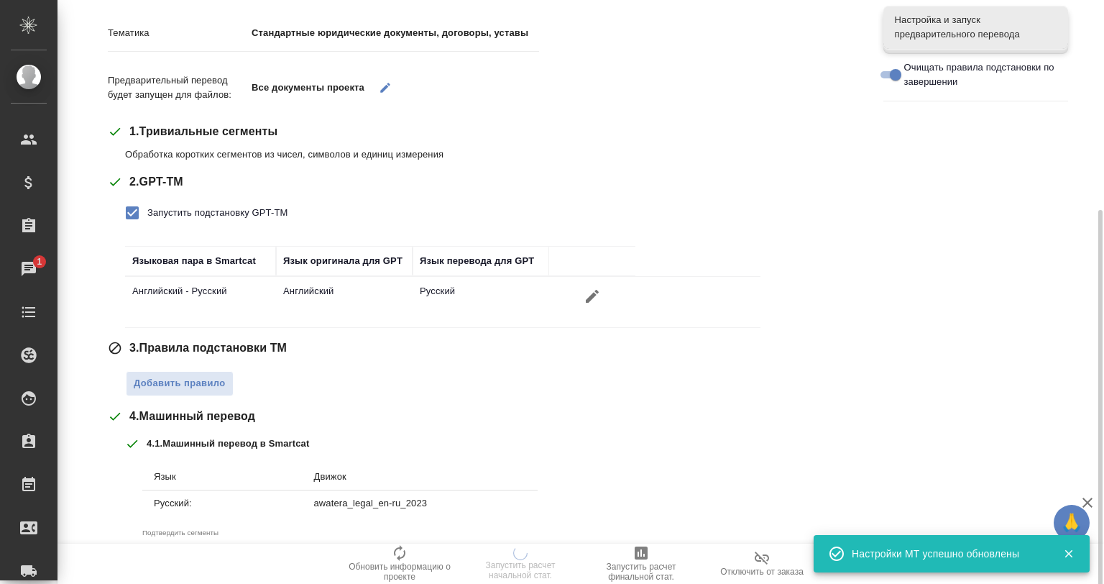
scroll to position [216, 0]
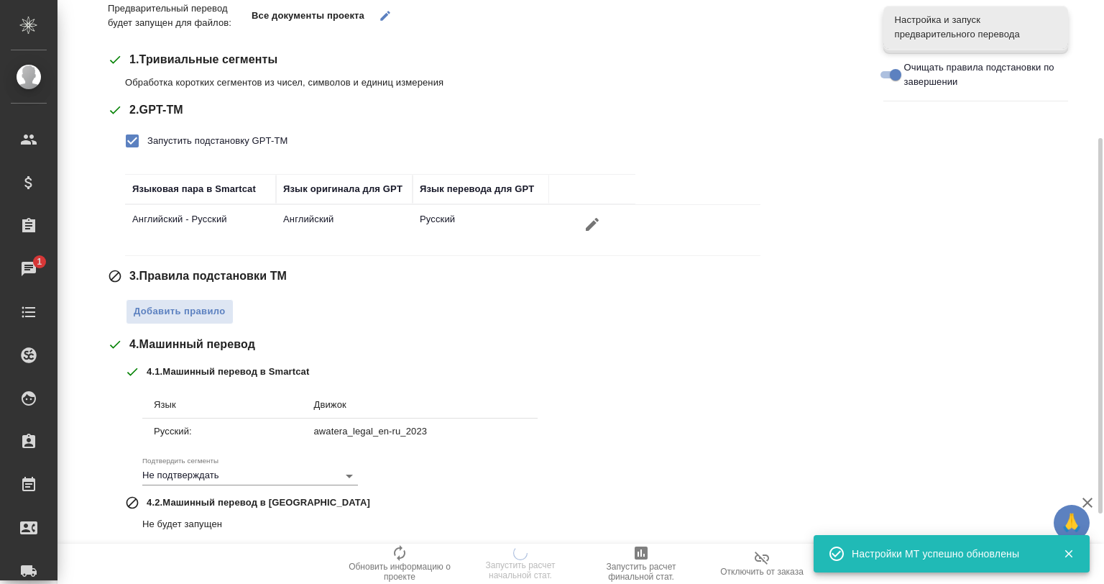
click at [194, 324] on div "Тематика Стандартные юридические документы, договоры, уставы Предварительный пе…" at bounding box center [485, 291] width 754 height 709
click at [208, 316] on span "Добавить правило" at bounding box center [180, 311] width 92 height 17
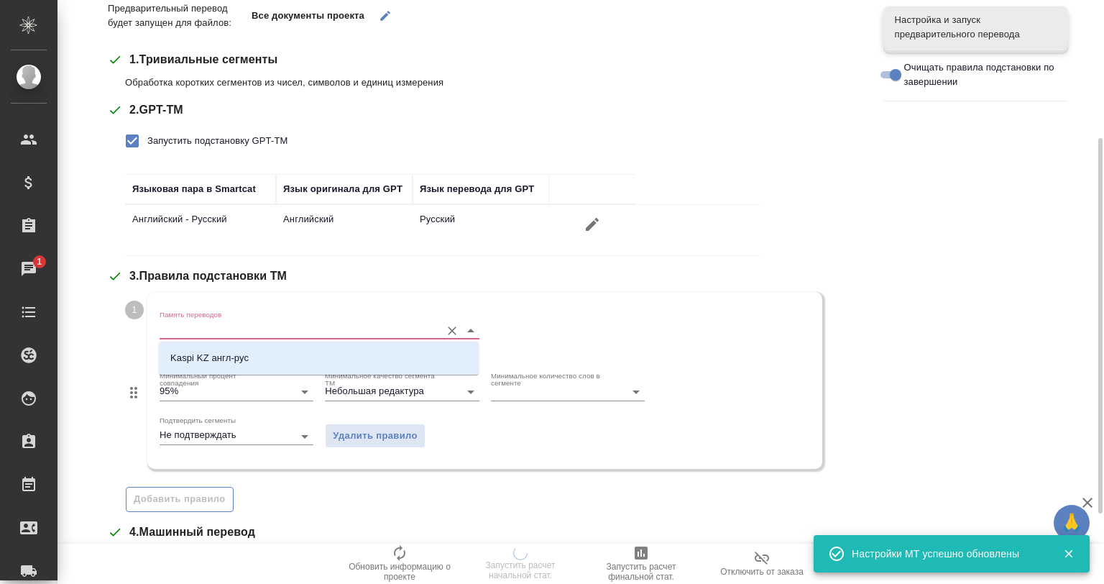
click at [237, 335] on input "Память переводов" at bounding box center [297, 329] width 274 height 17
click at [241, 351] on li "Kaspi KZ англ-рус" at bounding box center [319, 358] width 320 height 26
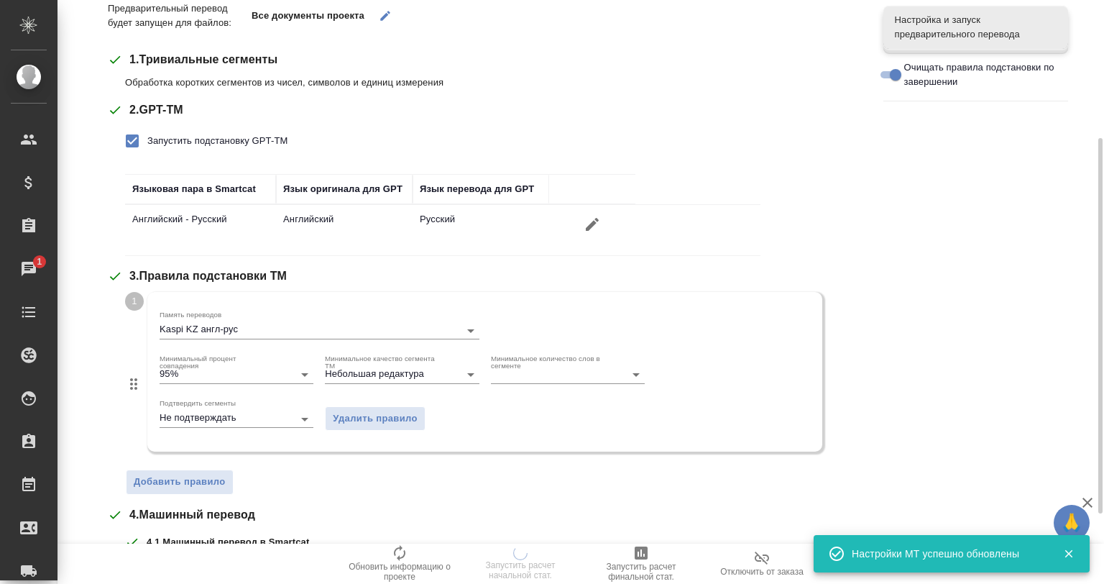
scroll to position [288, 0]
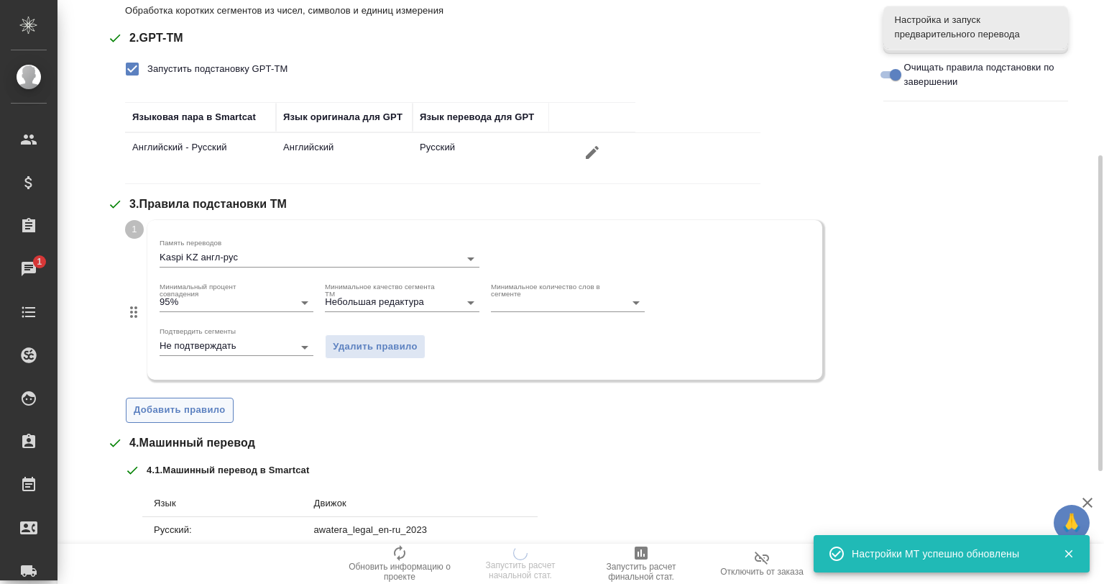
click at [196, 411] on span "Добавить правило" at bounding box center [180, 410] width 92 height 17
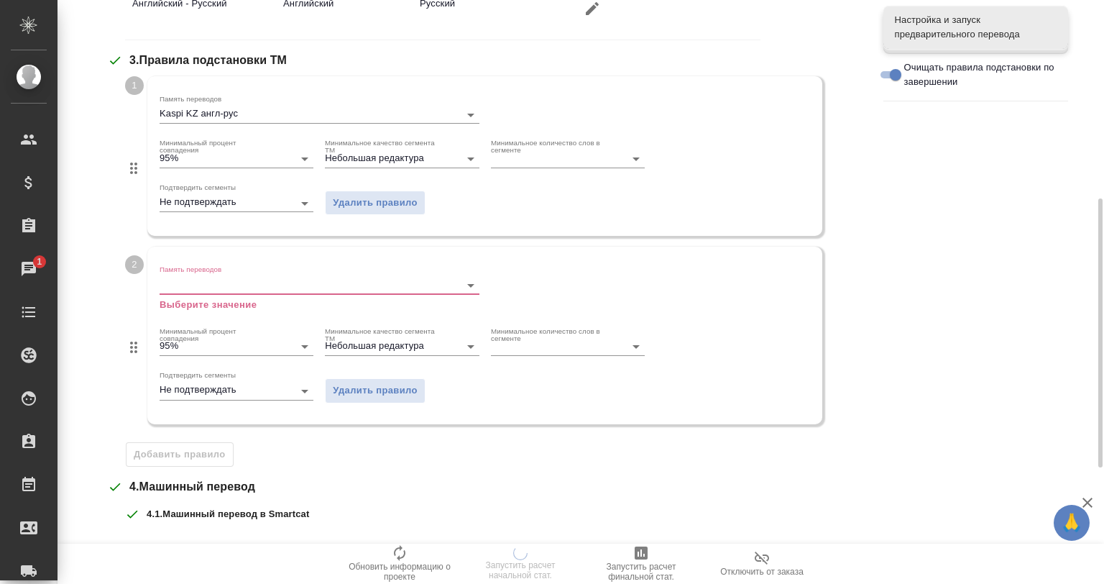
scroll to position [647, 0]
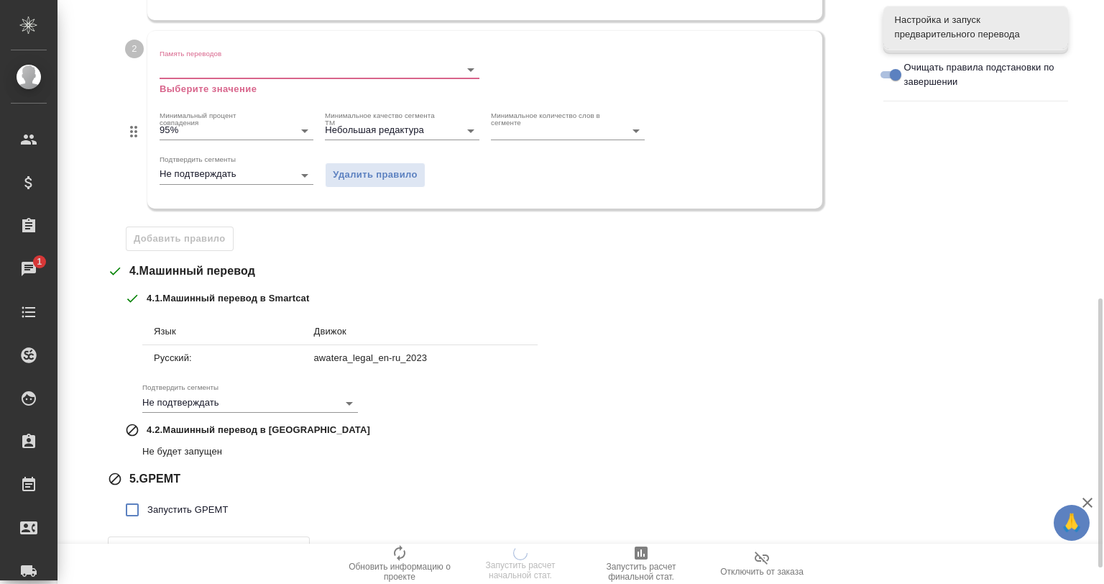
drag, startPoint x: 362, startPoint y: 167, endPoint x: 363, endPoint y: 188, distance: 20.9
click at [365, 172] on span "Удалить правило" at bounding box center [375, 175] width 85 height 17
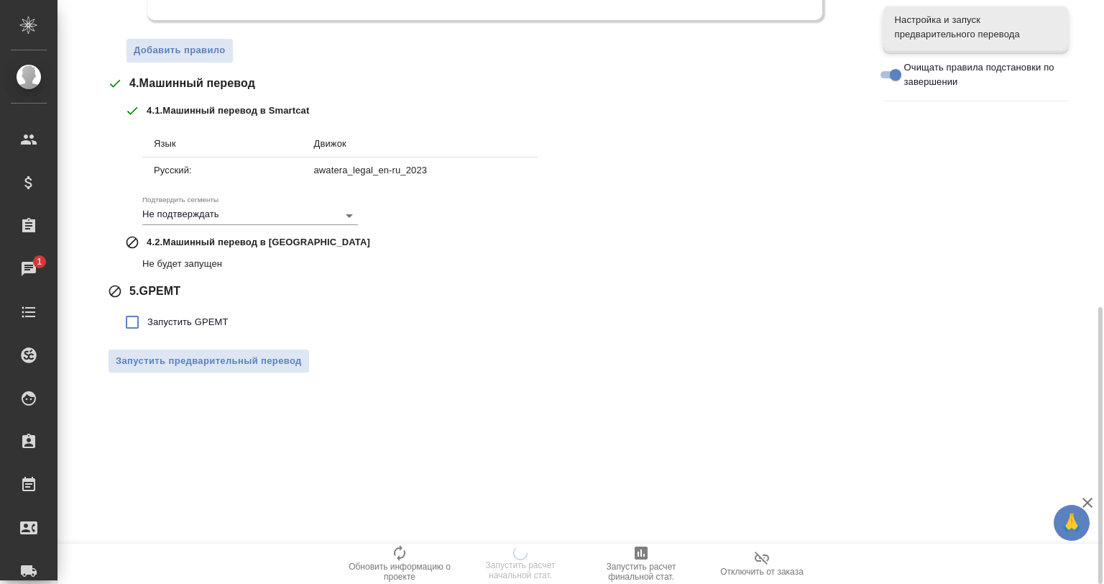
drag, startPoint x: 186, startPoint y: 316, endPoint x: 219, endPoint y: 331, distance: 35.7
click at [187, 316] on span "Запустить GPEMT" at bounding box center [187, 322] width 81 height 14
click at [147, 316] on input "Запустить GPEMT" at bounding box center [132, 322] width 30 height 30
checkbox input "true"
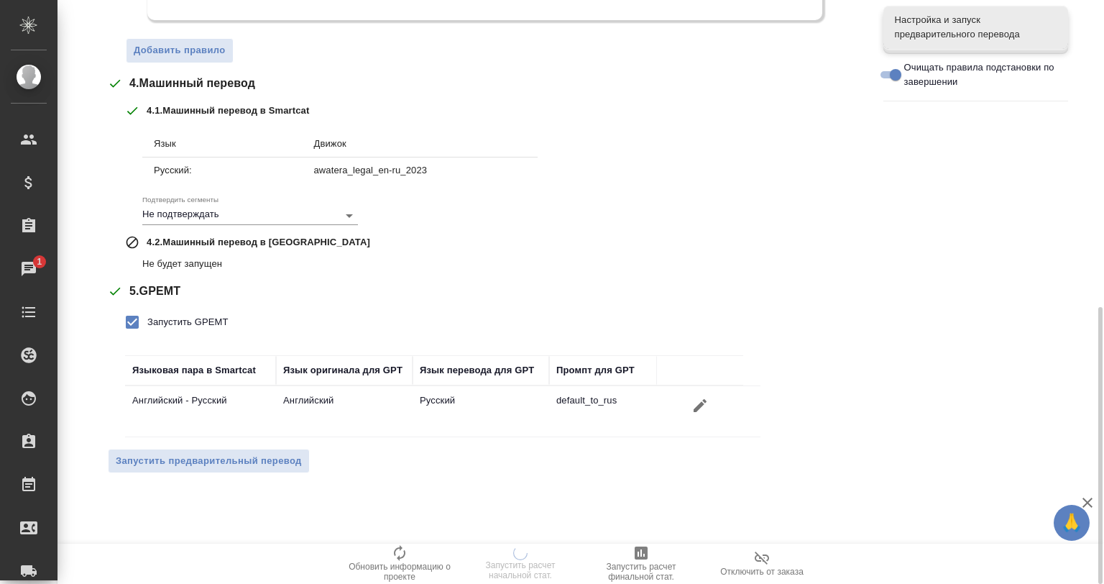
click at [633, 569] on span "Запустить расчет финальной стат." at bounding box center [642, 571] width 104 height 20
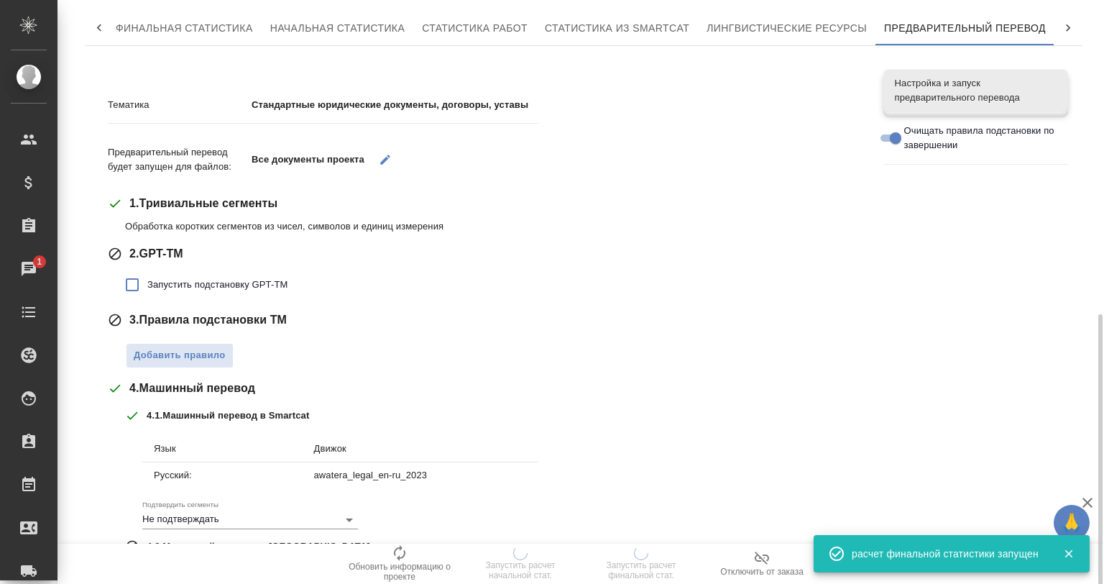
scroll to position [224, 0]
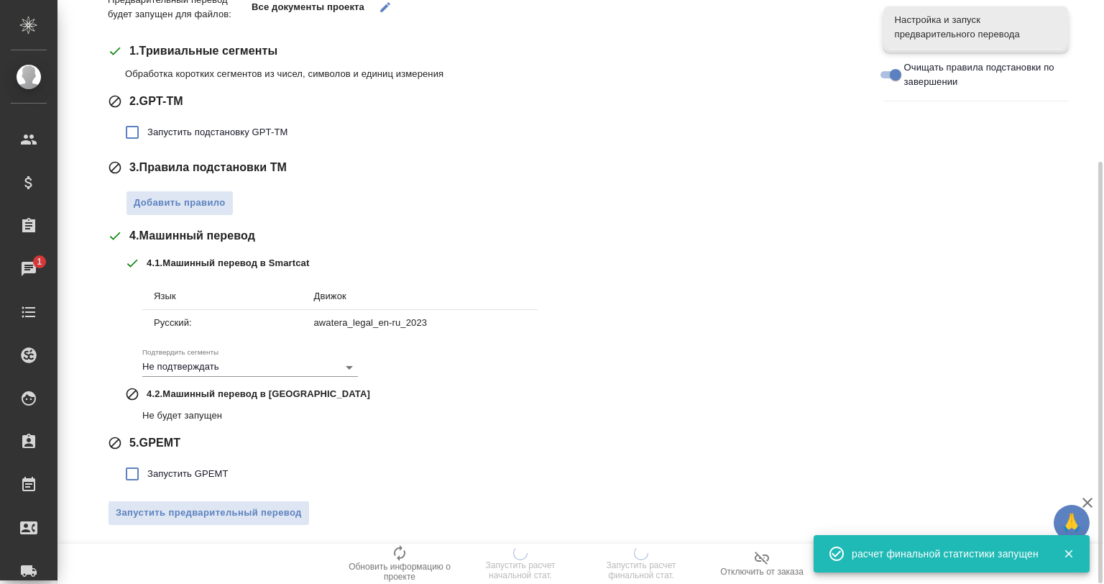
click at [185, 136] on span "Запустить подстановку GPT-TM" at bounding box center [217, 132] width 140 height 14
click at [147, 136] on input "Запустить подстановку GPT-TM" at bounding box center [132, 132] width 30 height 30
checkbox input "true"
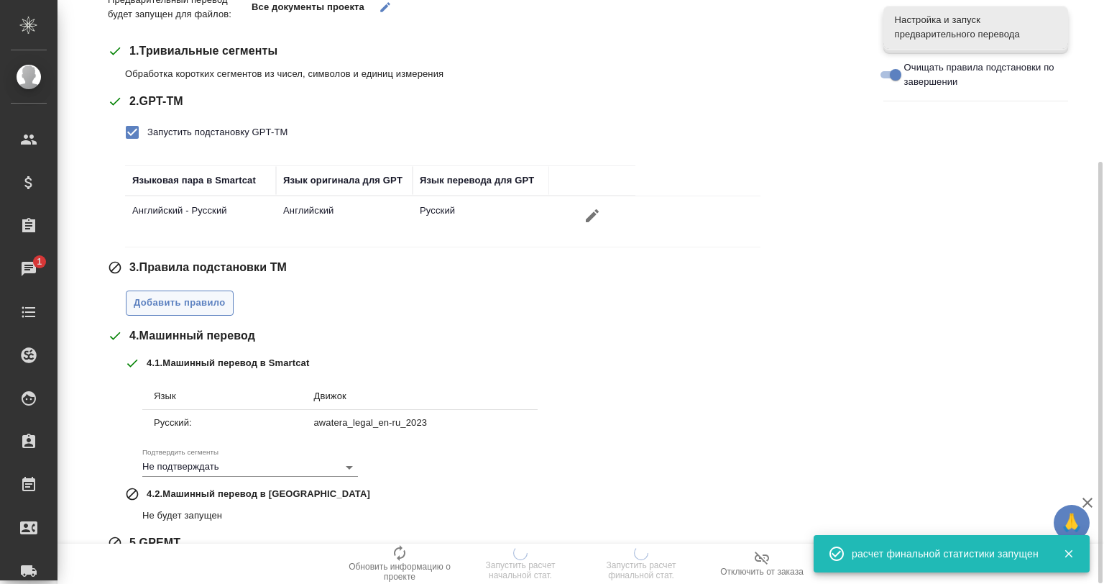
click at [176, 312] on button "Добавить правило" at bounding box center [180, 302] width 108 height 25
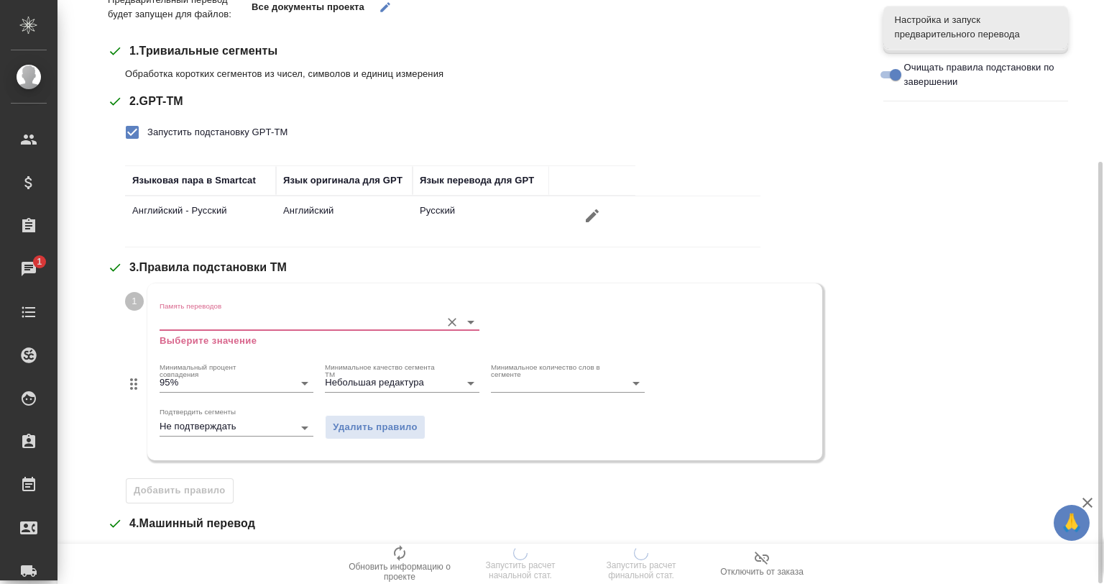
click at [214, 321] on input "Память переводов" at bounding box center [297, 321] width 274 height 17
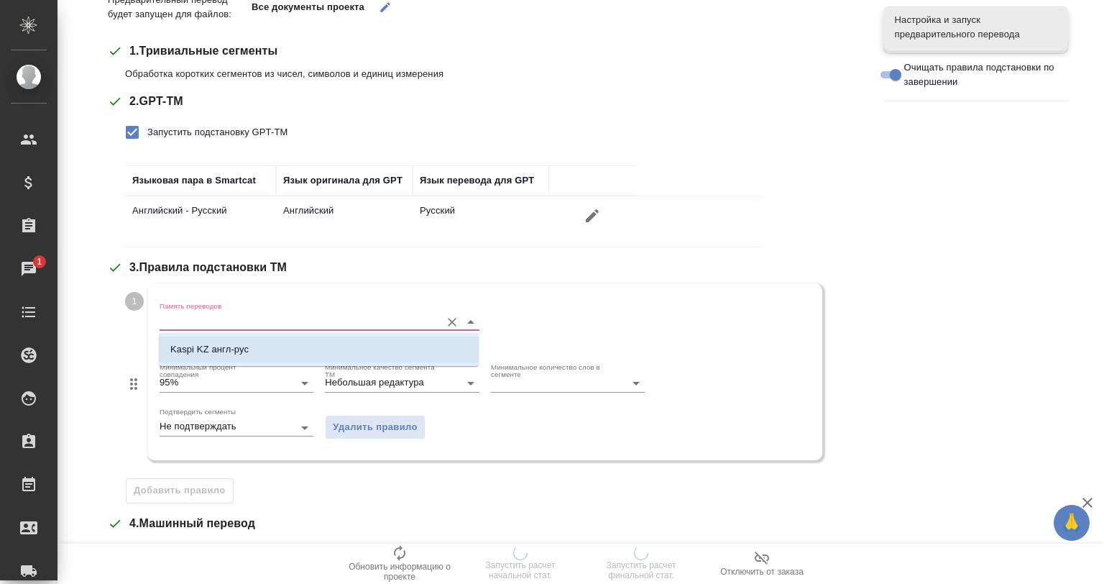
click at [234, 341] on li "Kaspi KZ англ-рус" at bounding box center [319, 349] width 320 height 26
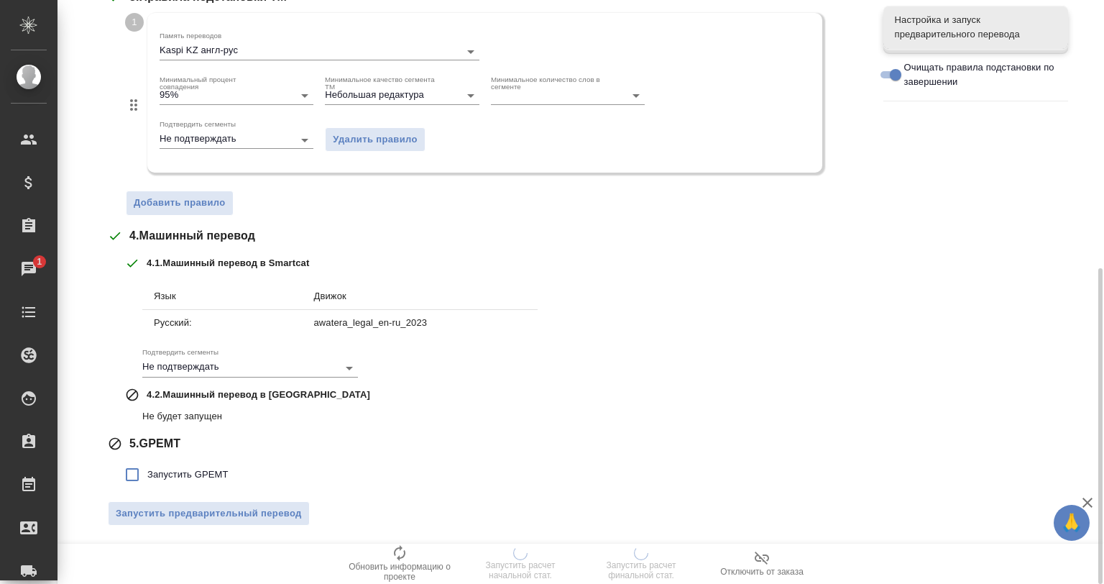
click at [173, 482] on label "Запустить GPEMT" at bounding box center [172, 474] width 111 height 30
click at [147, 482] on input "Запустить GPEMT" at bounding box center [132, 474] width 30 height 30
checkbox input "true"
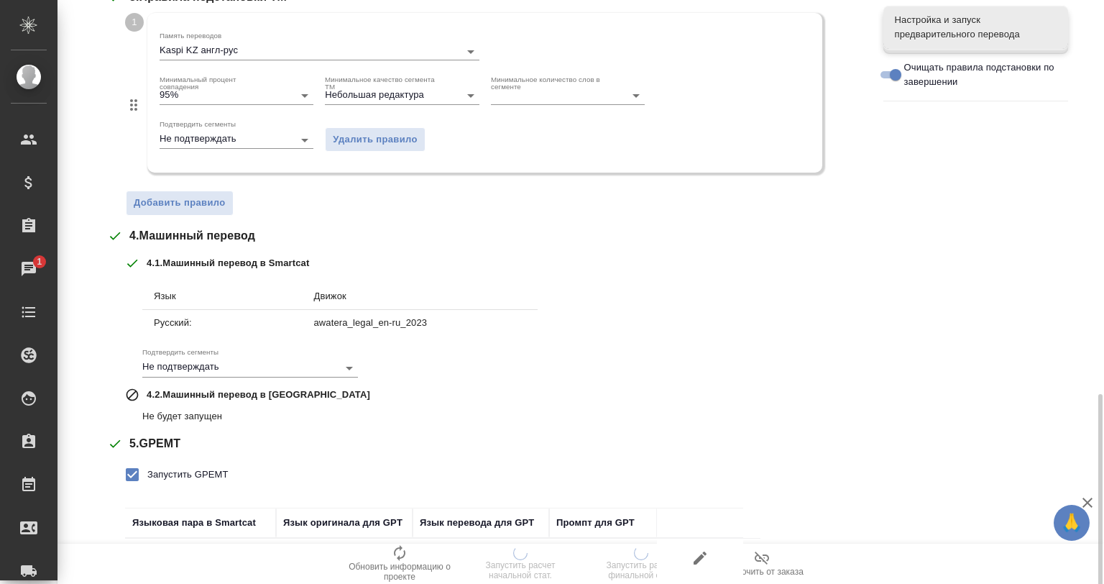
scroll to position [594, 0]
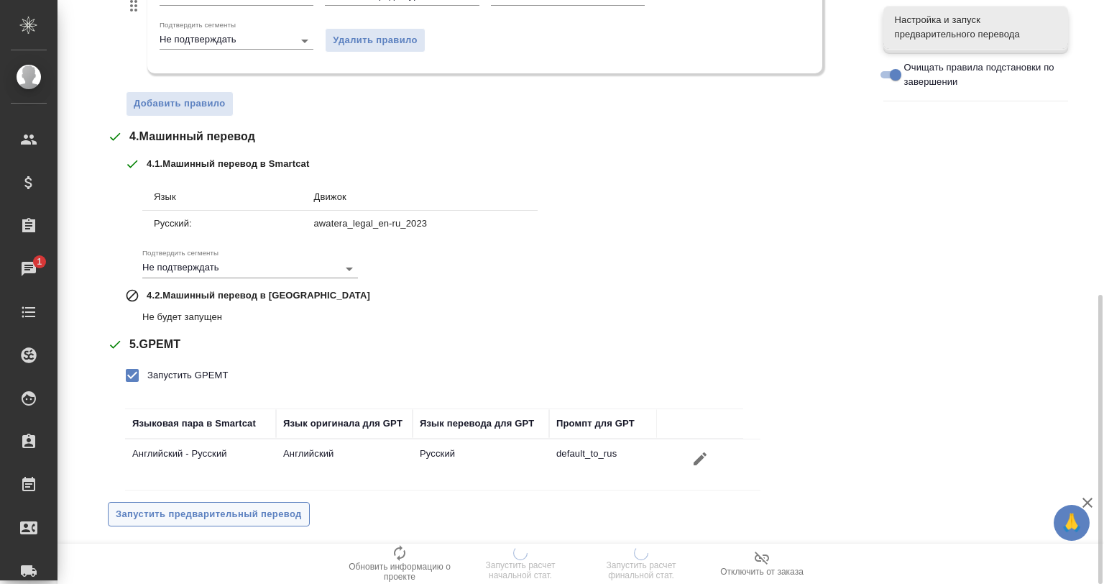
click at [196, 508] on span "Запустить предварительный перевод" at bounding box center [209, 514] width 186 height 17
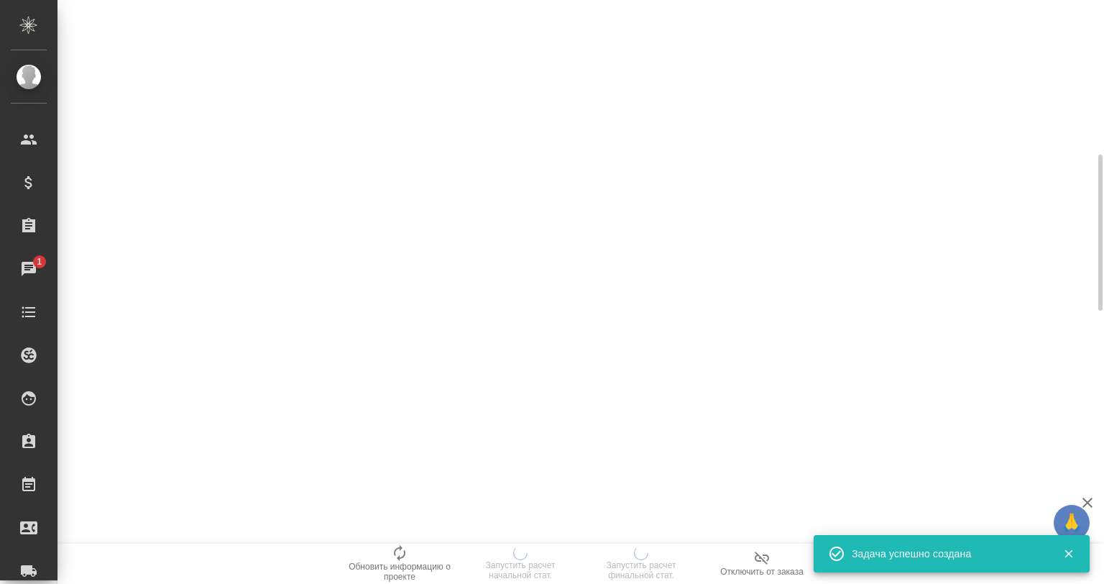
scroll to position [91, 0]
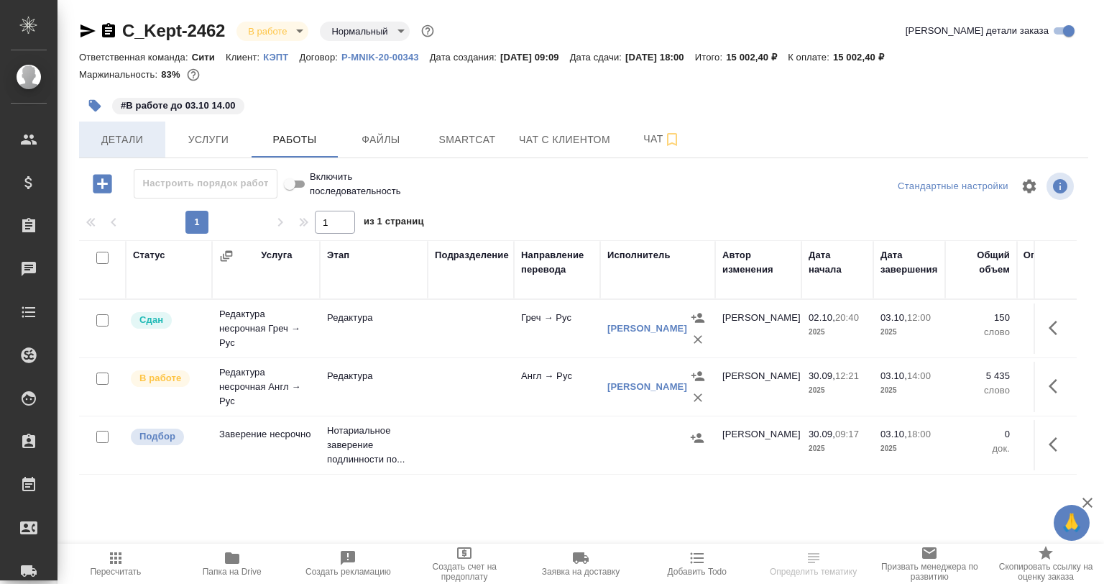
click at [141, 144] on span "Детали" at bounding box center [122, 140] width 69 height 18
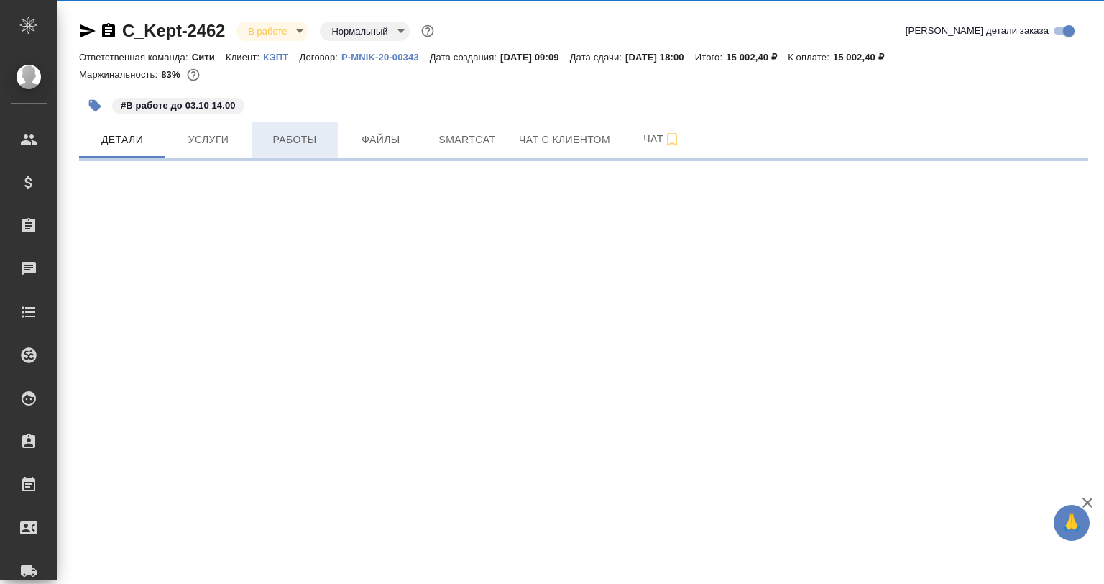
select select "RU"
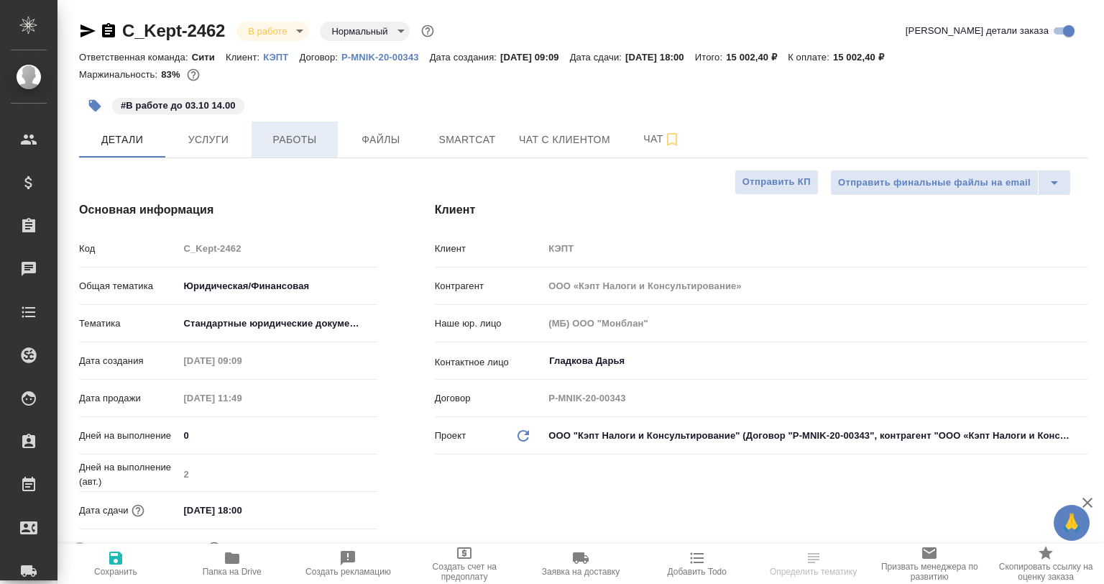
type textarea "x"
click at [214, 157] on button "Услуги" at bounding box center [208, 139] width 86 height 36
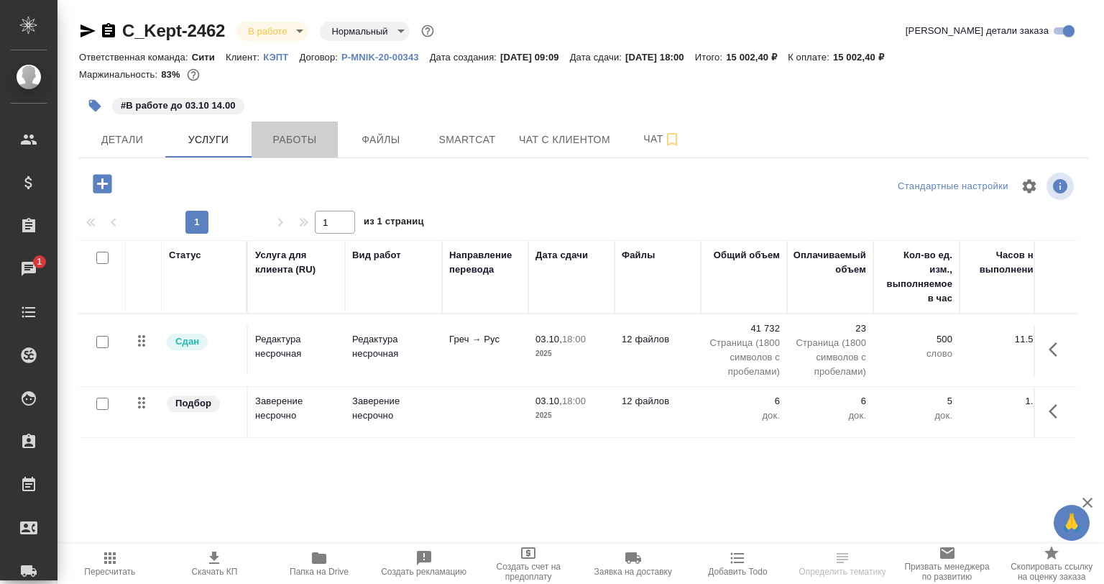
click at [283, 149] on button "Работы" at bounding box center [295, 139] width 86 height 36
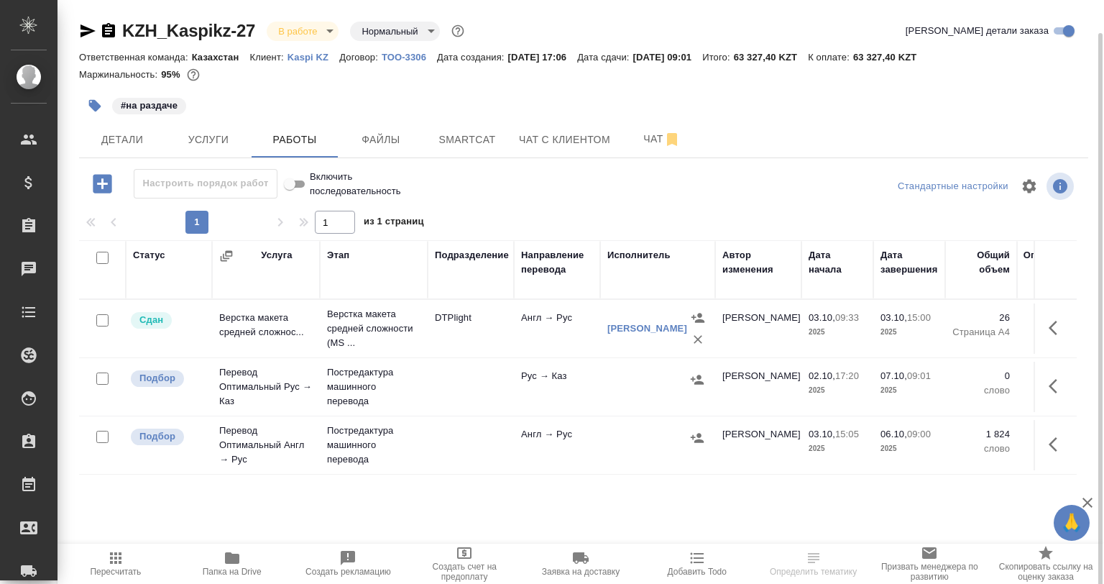
scroll to position [17, 0]
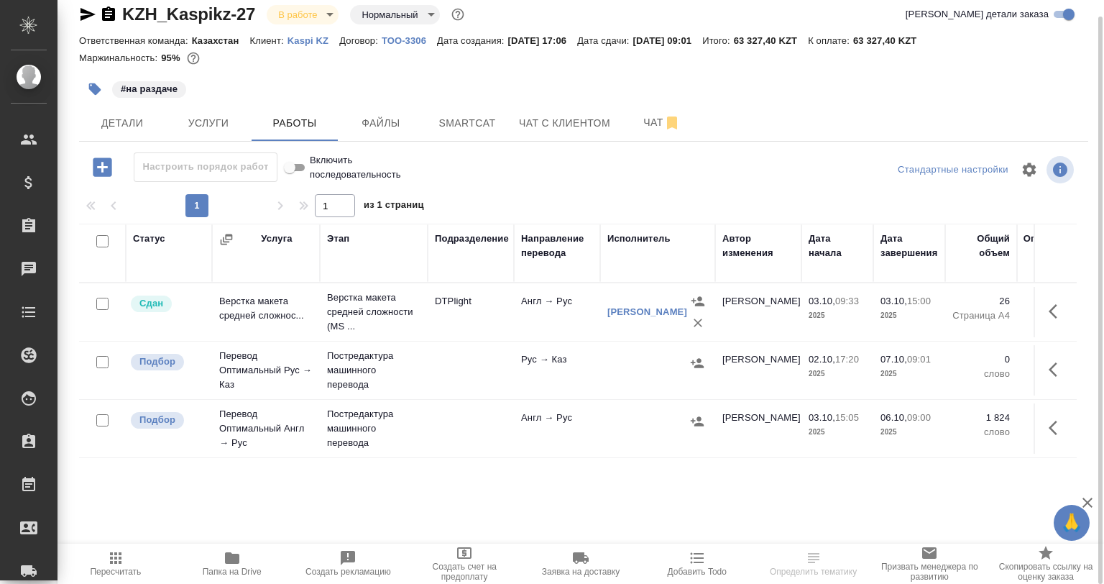
click at [249, 567] on span "Папка на Drive" at bounding box center [232, 562] width 99 height 27
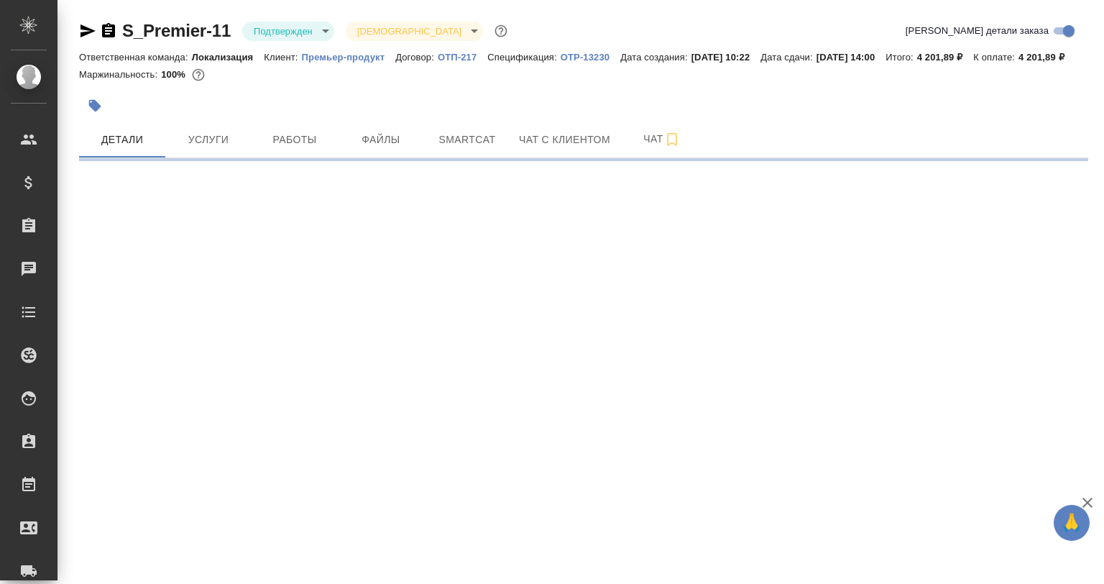
select select "RU"
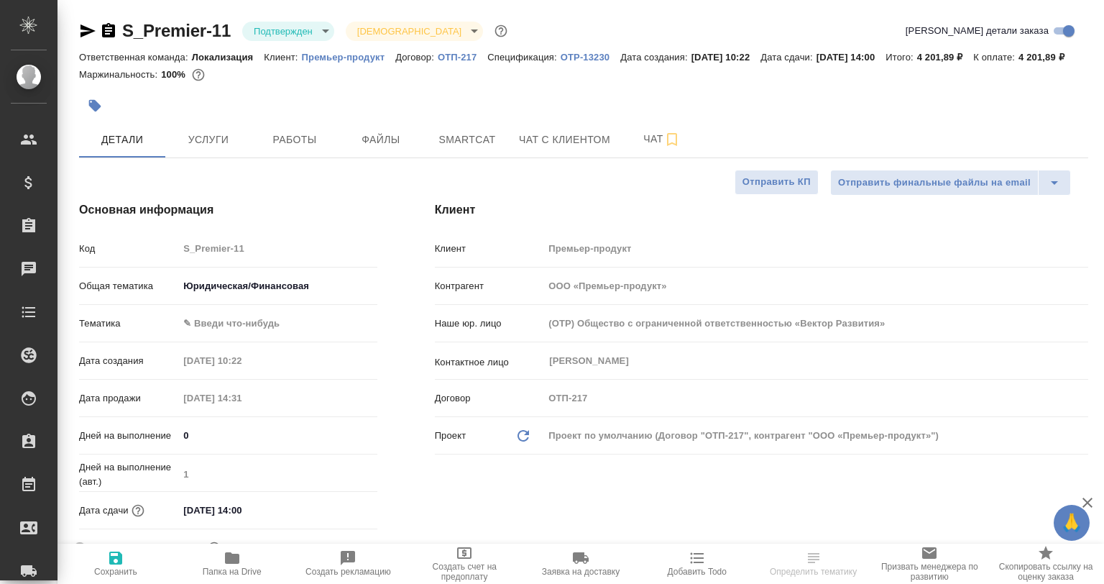
type textarea "x"
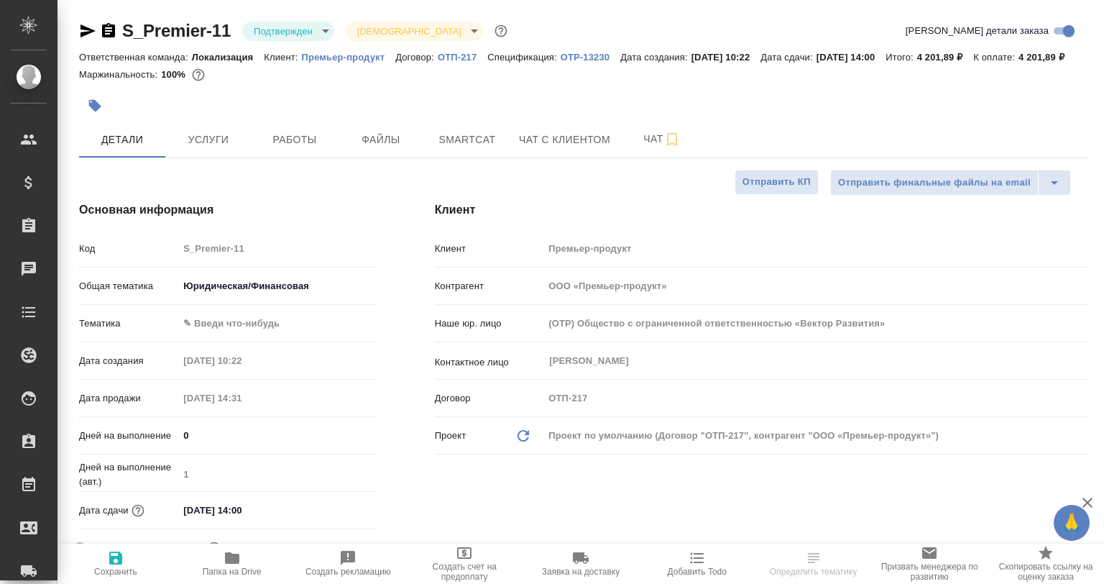
type textarea "x"
type input "Юридический"
type textarea "x"
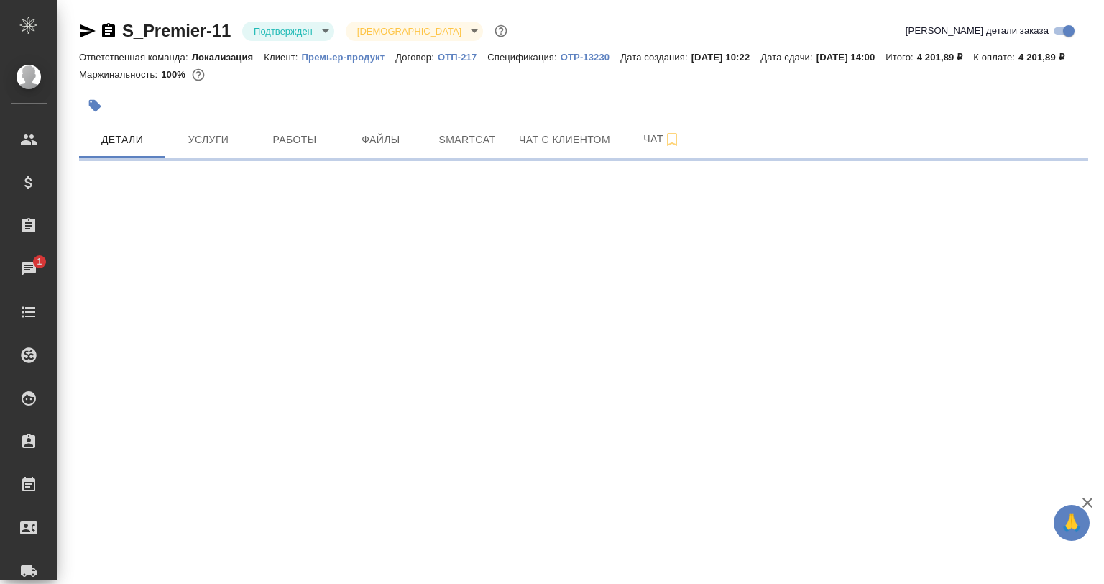
select select "RU"
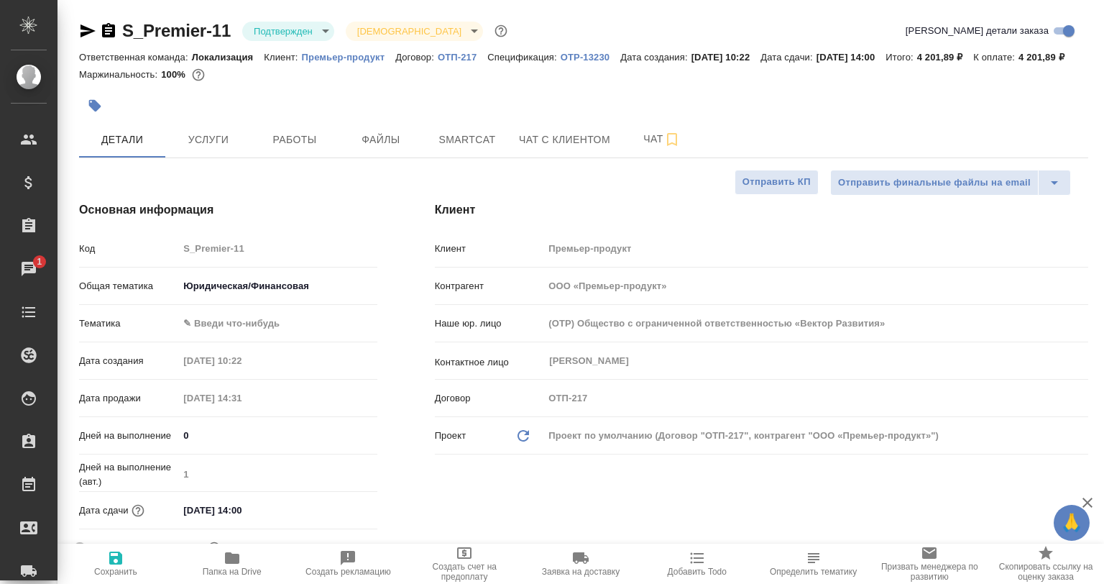
type textarea "x"
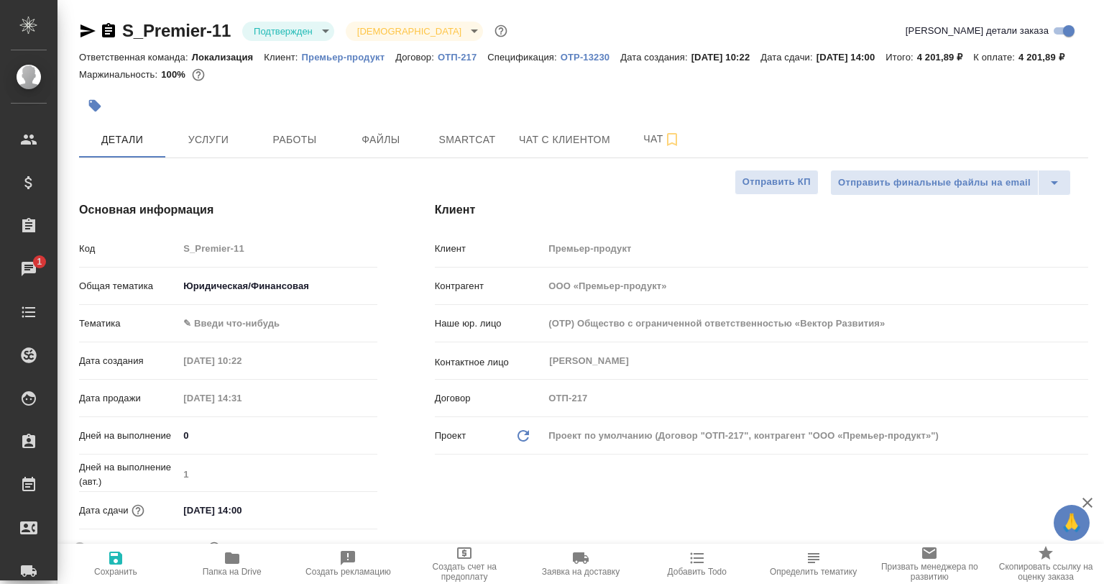
type textarea "x"
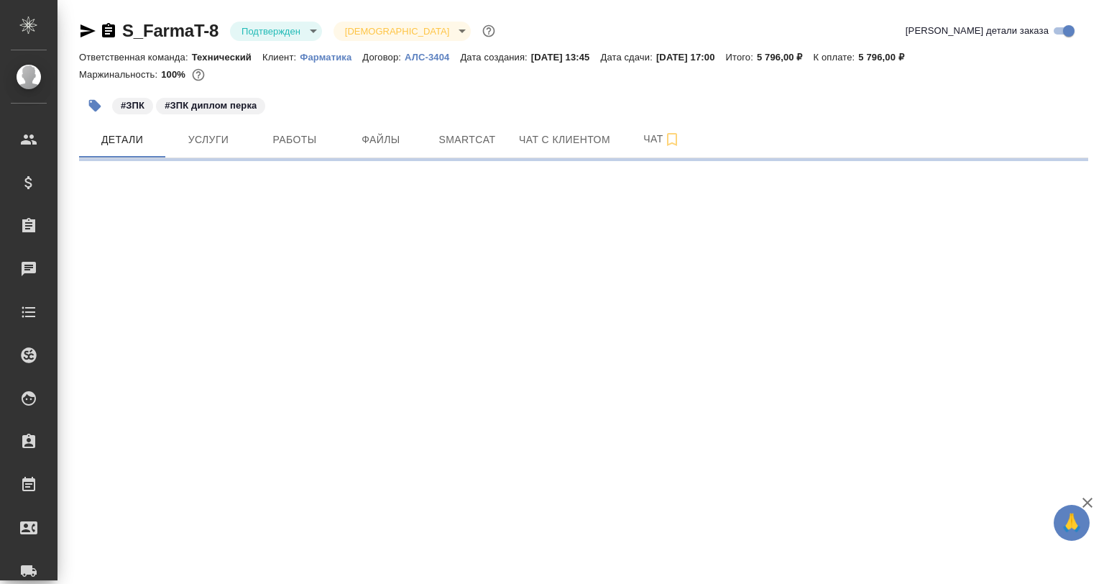
select select "RU"
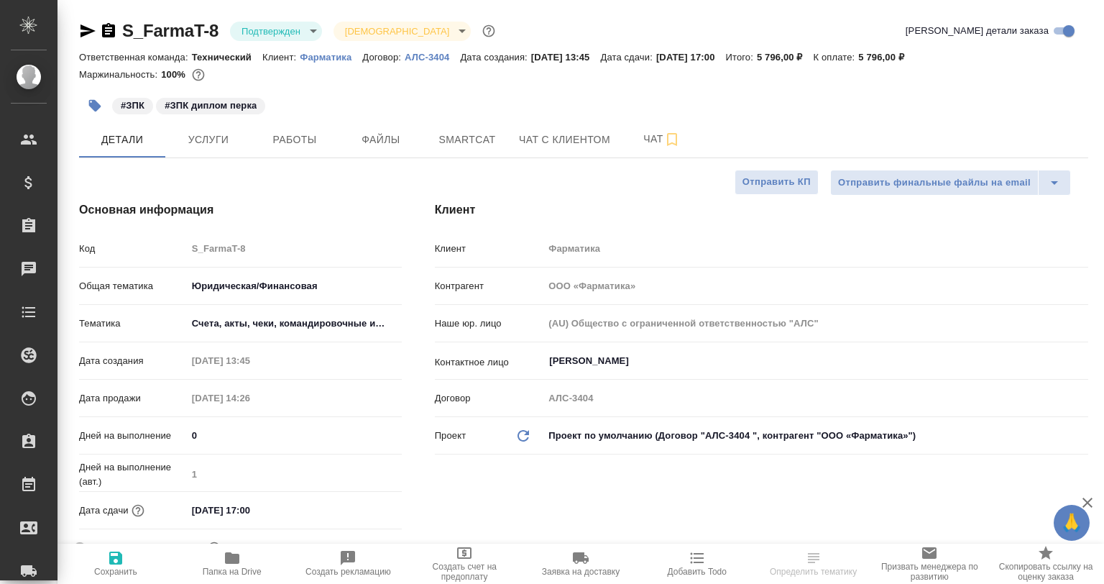
type textarea "x"
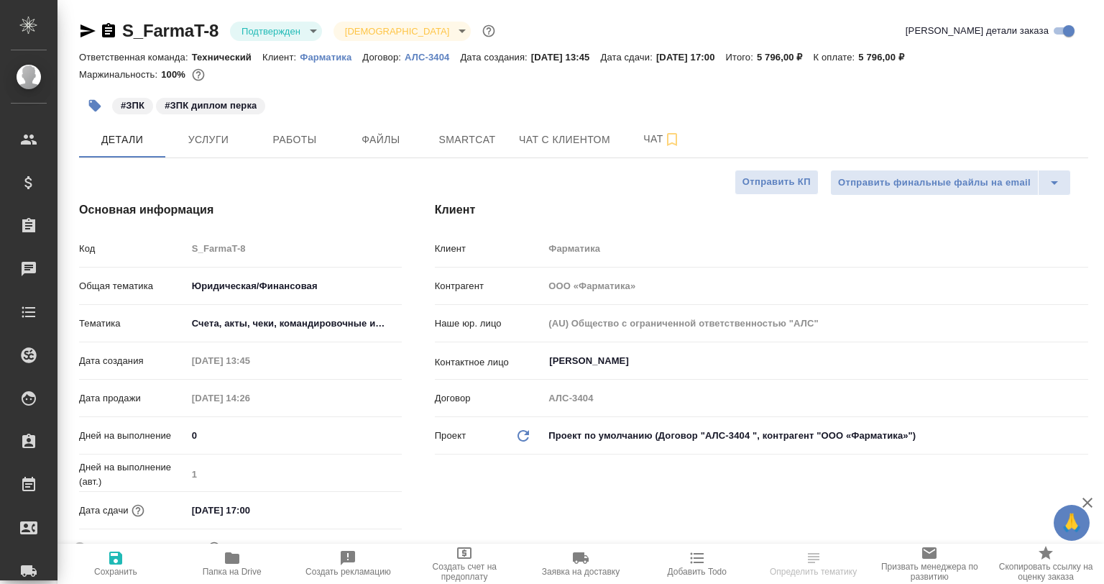
type textarea "x"
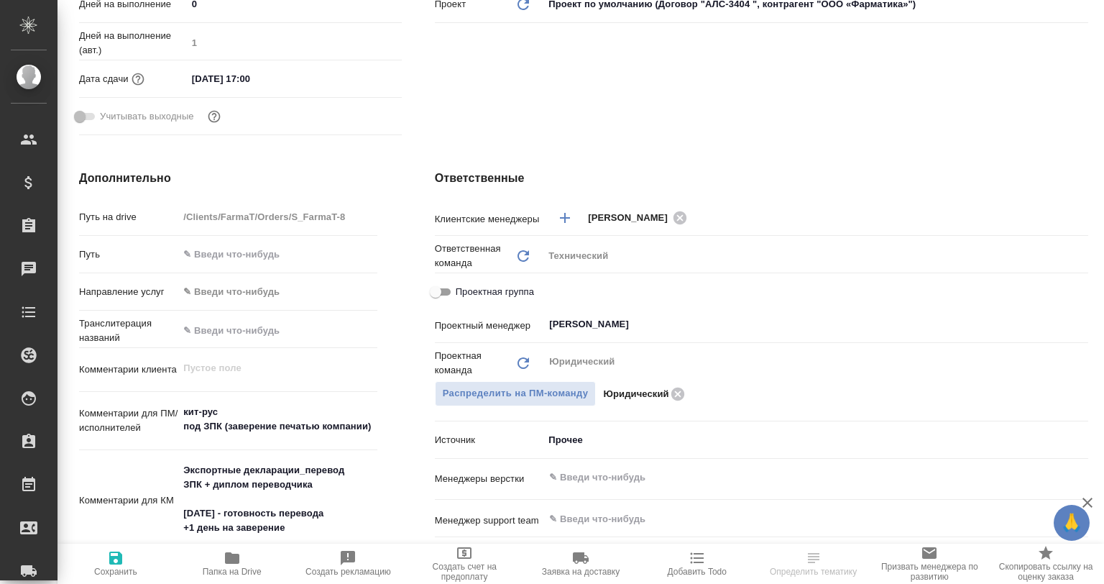
type textarea "x"
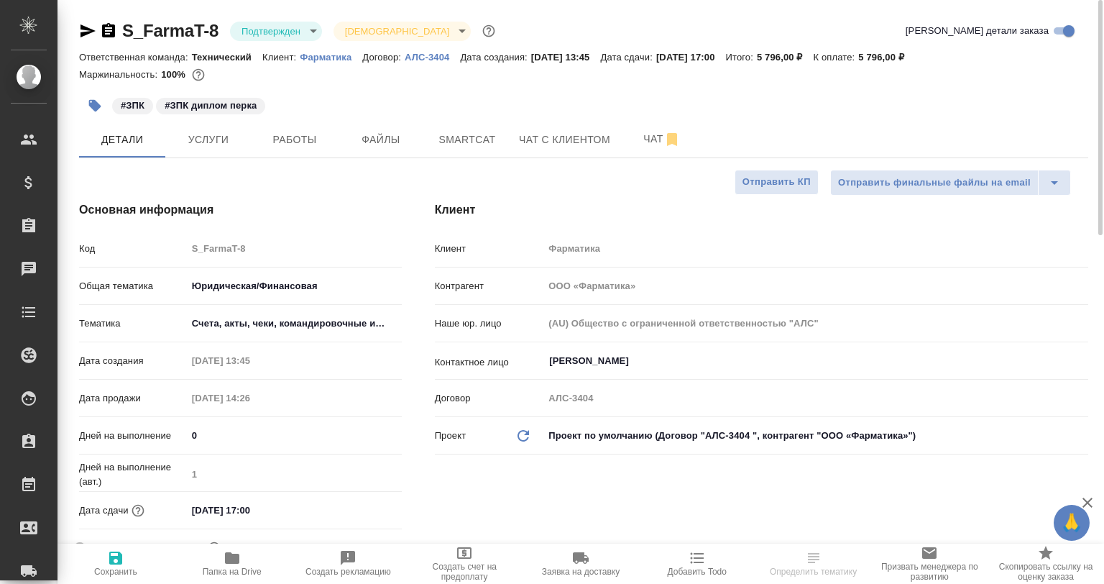
type textarea "x"
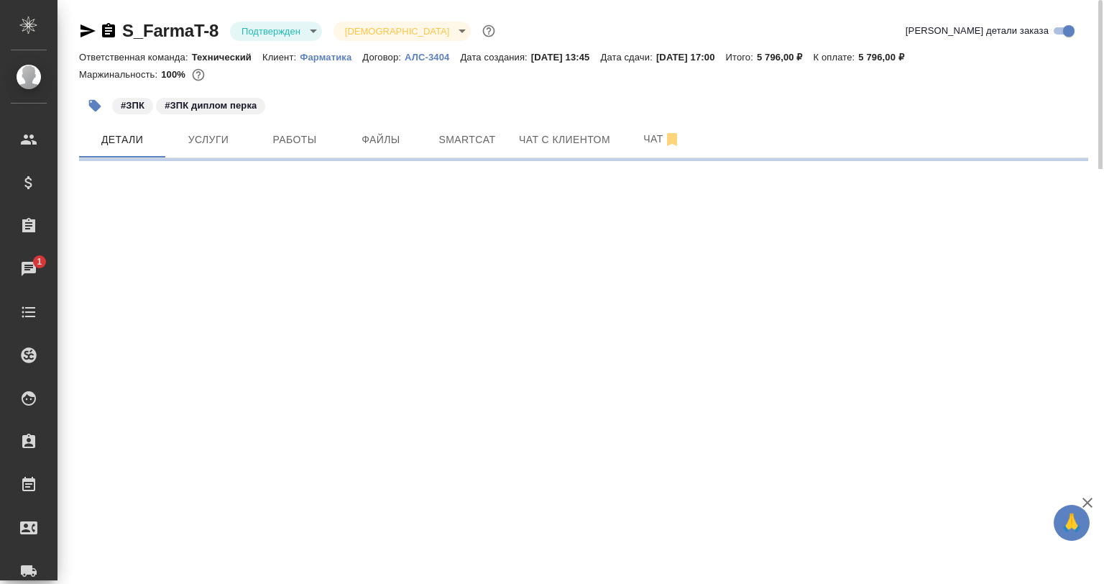
select select "RU"
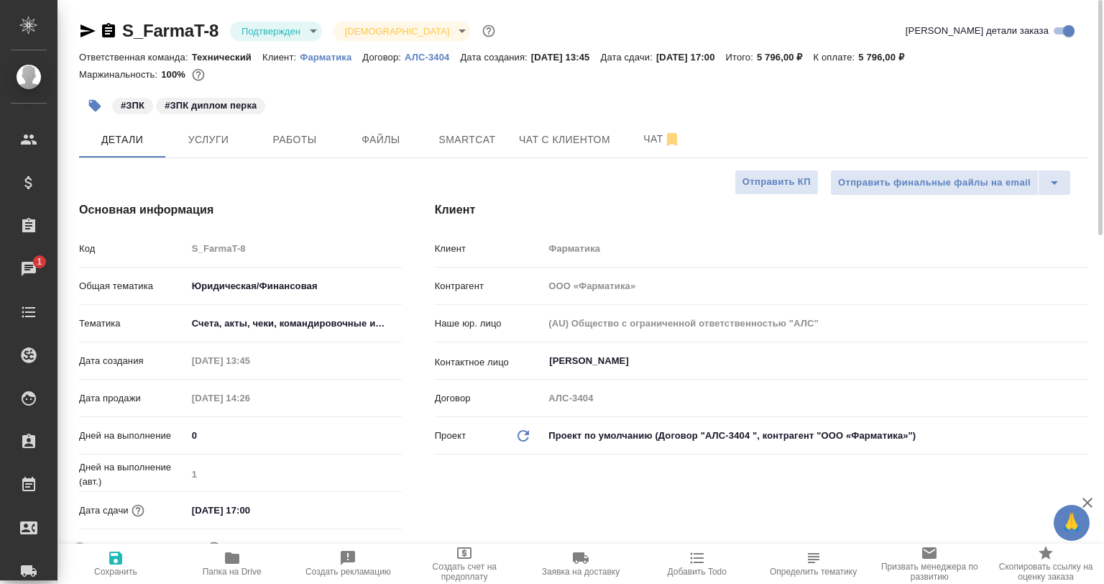
type textarea "x"
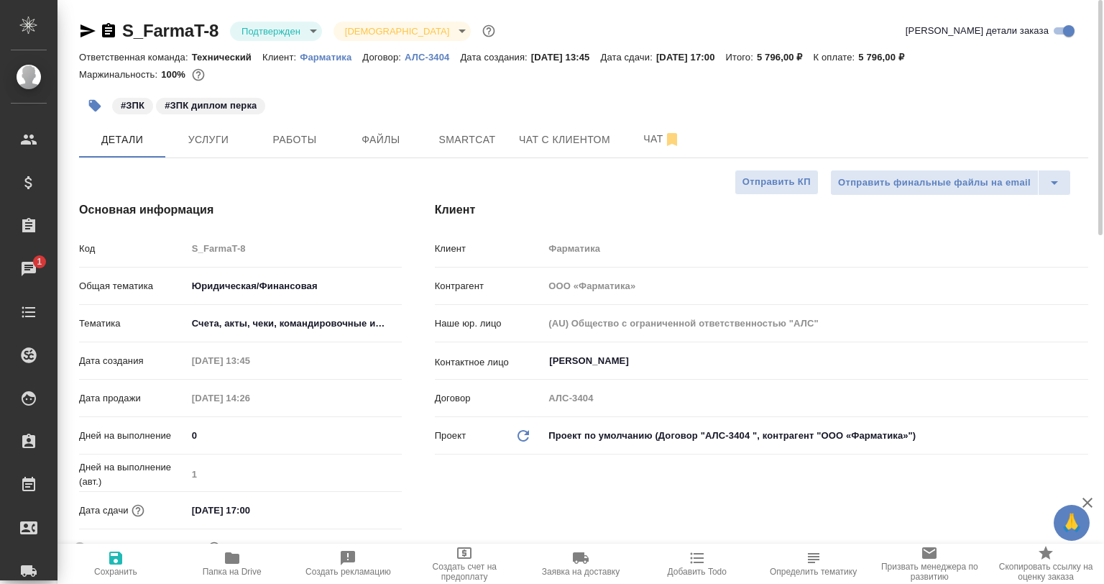
type textarea "x"
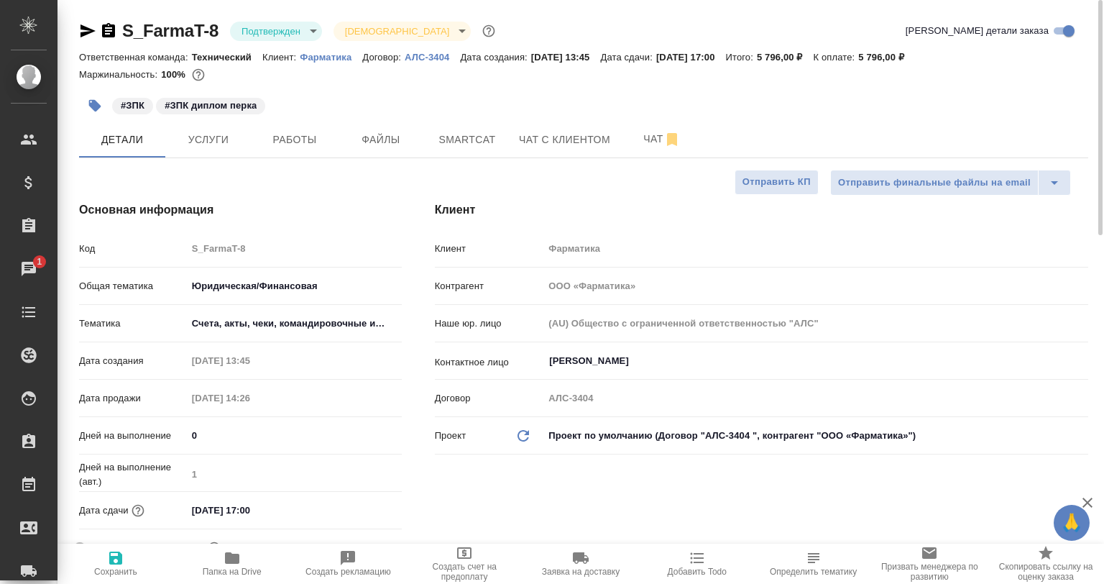
type textarea "x"
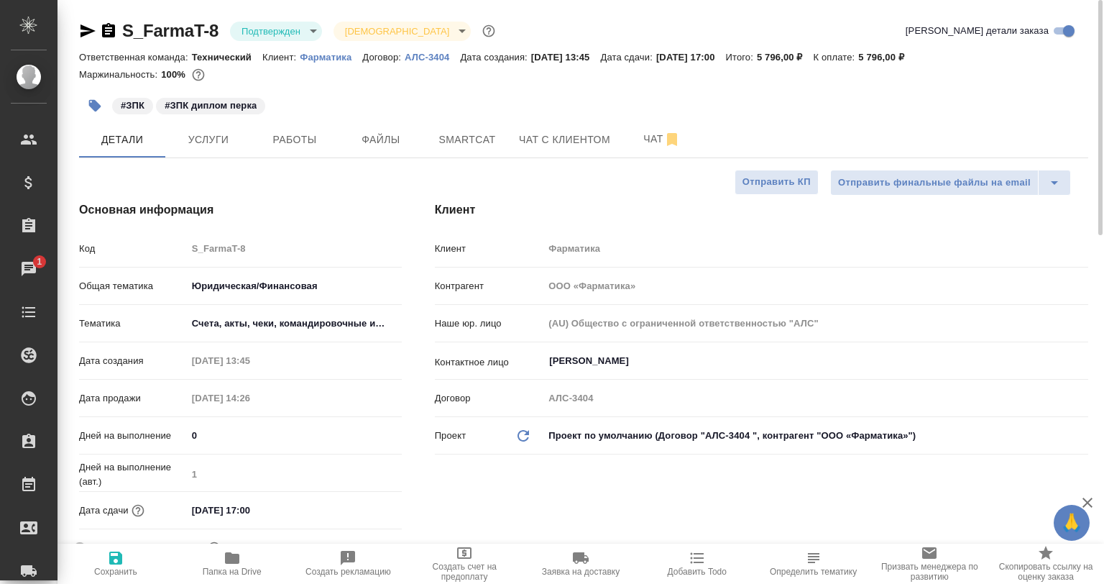
type textarea "x"
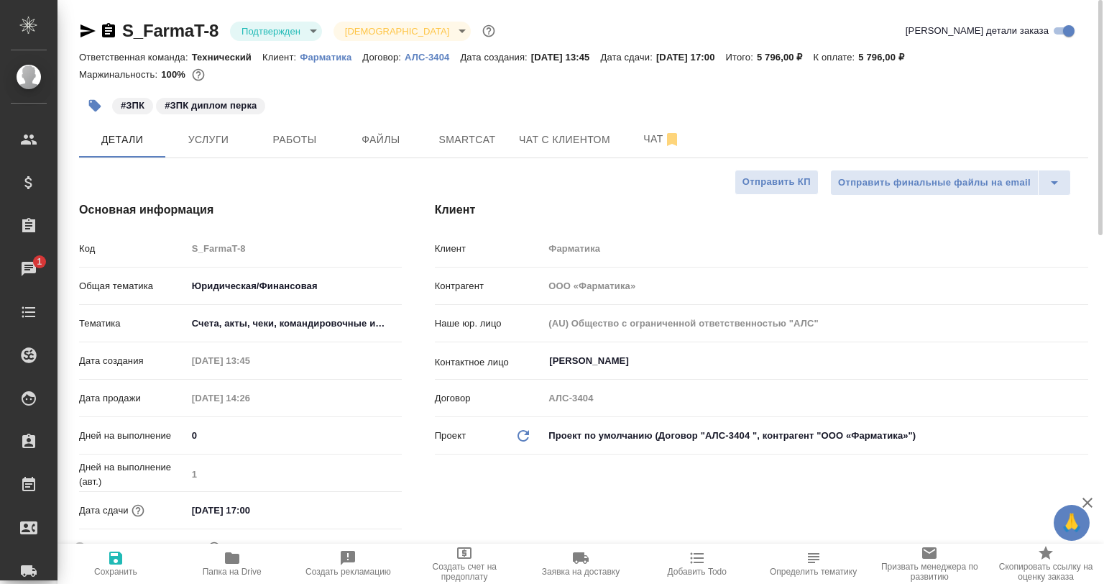
type textarea "x"
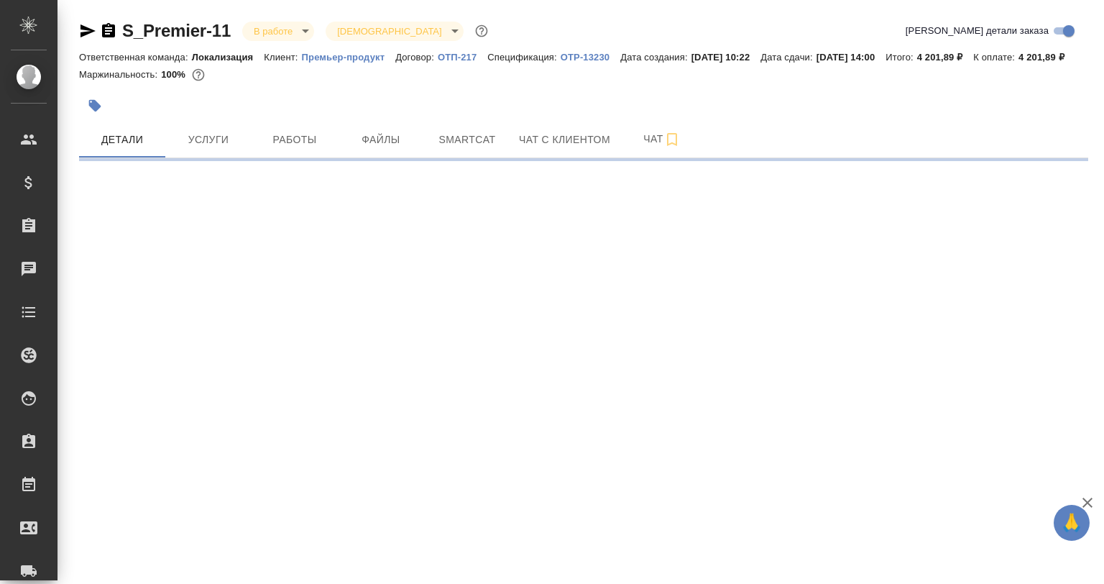
select select "RU"
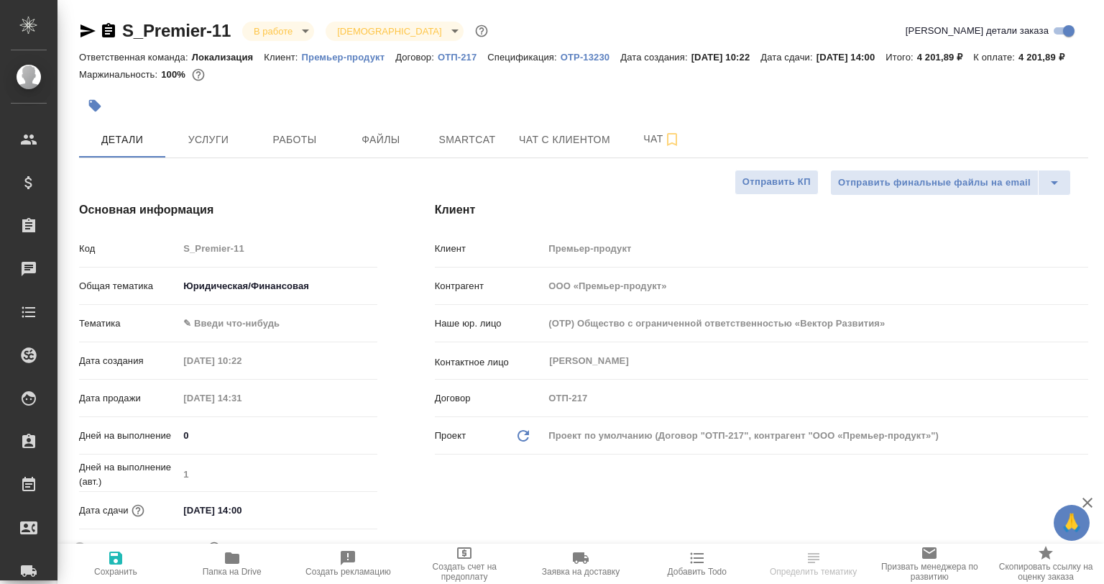
type textarea "x"
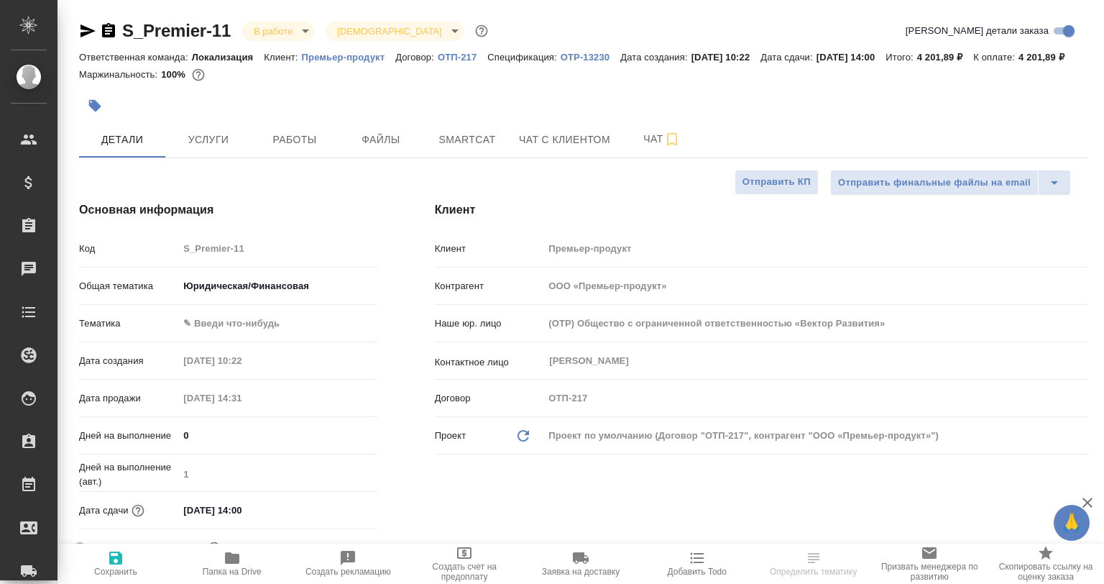
type textarea "x"
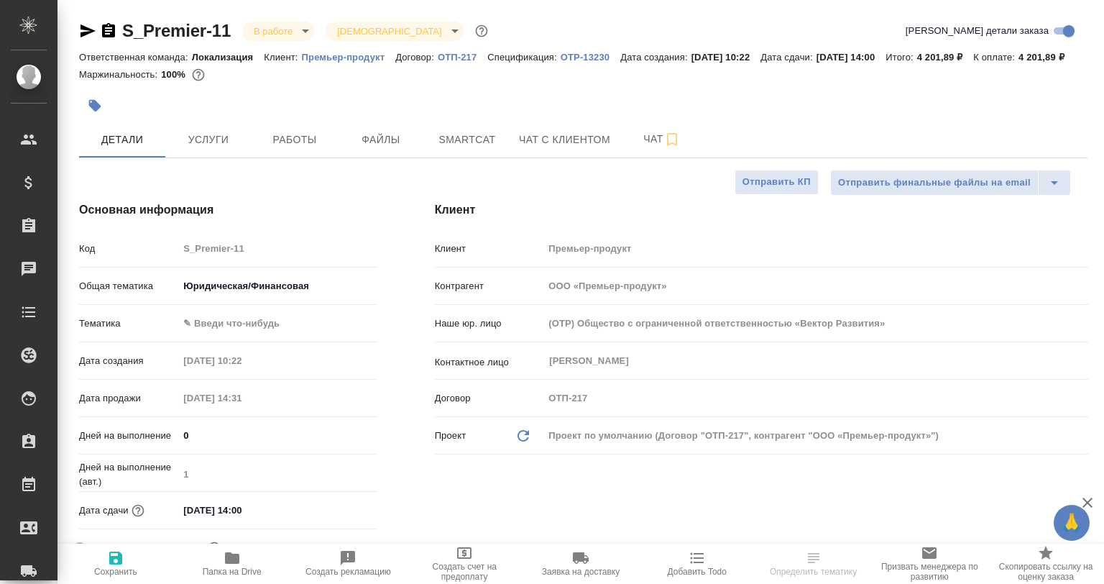
type textarea "x"
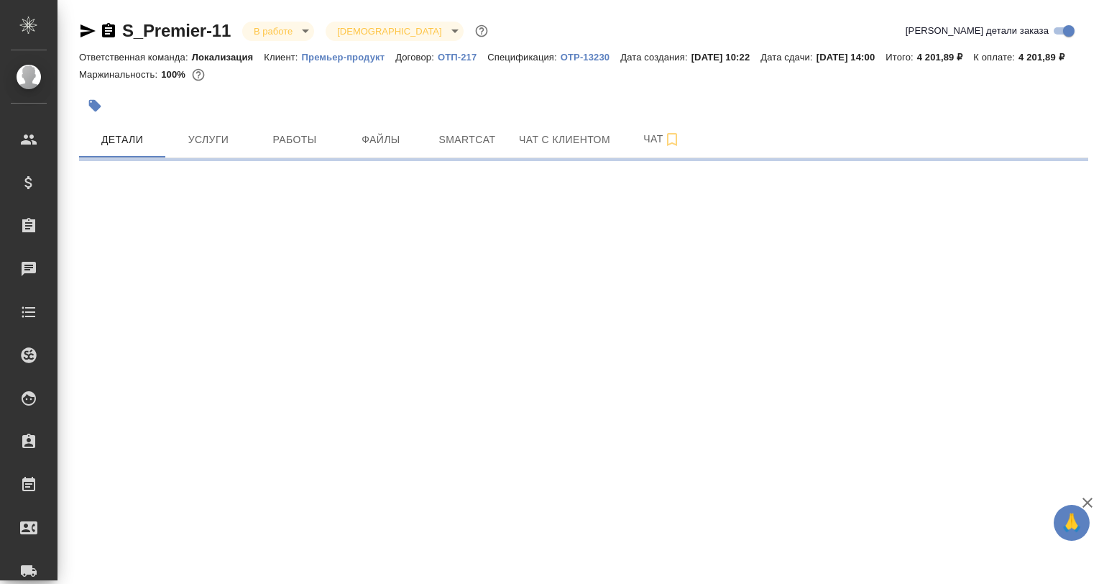
select select "RU"
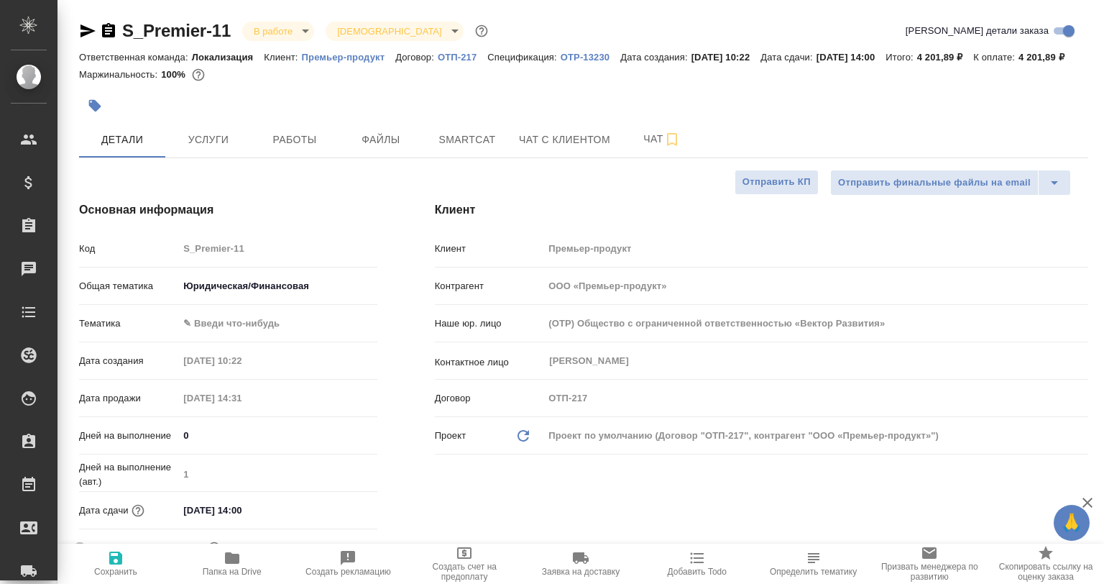
type textarea "x"
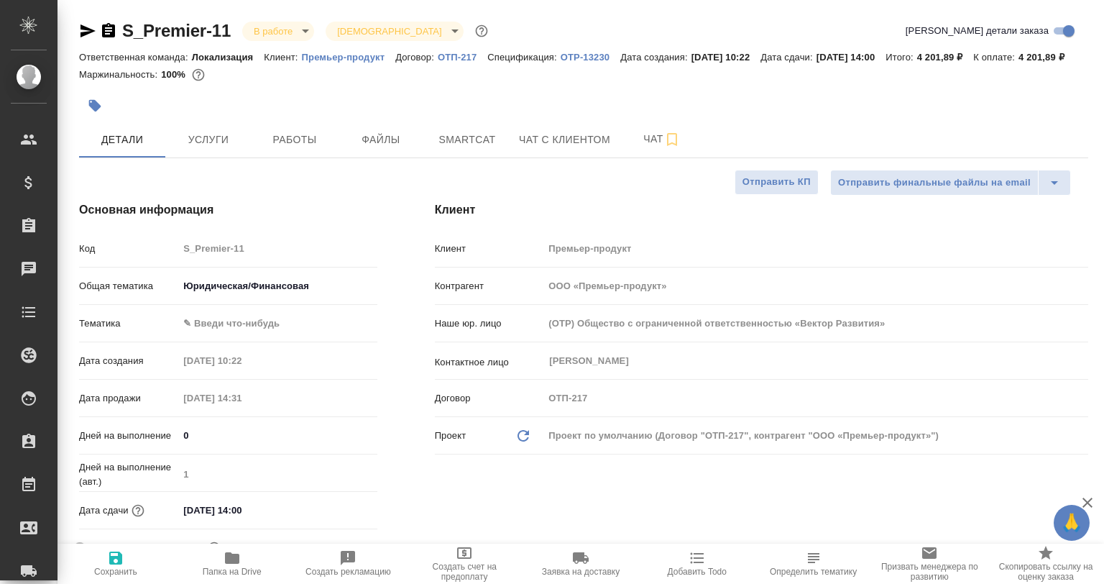
type textarea "x"
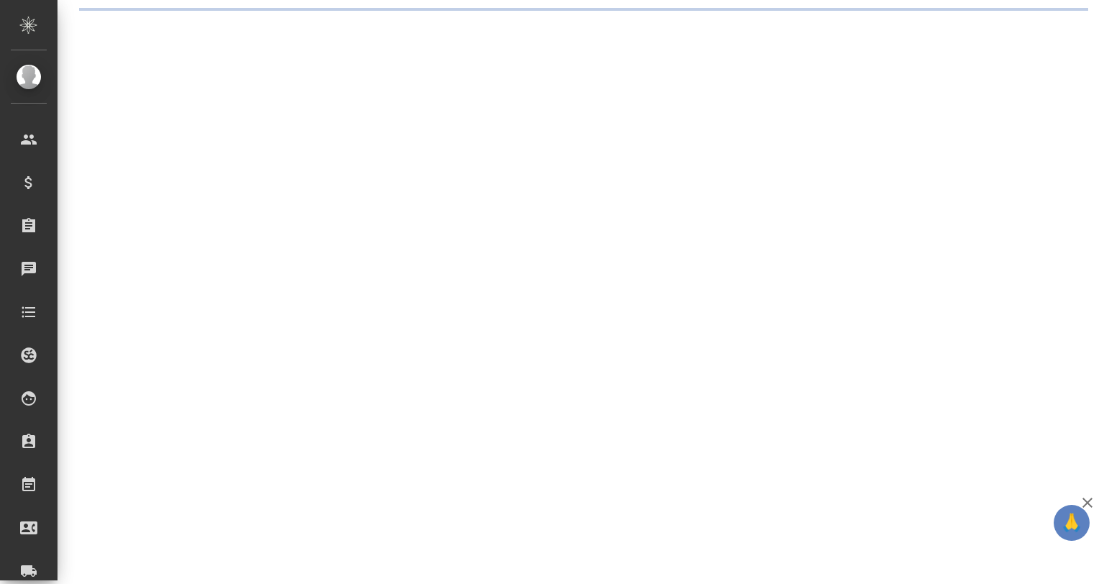
select select "RU"
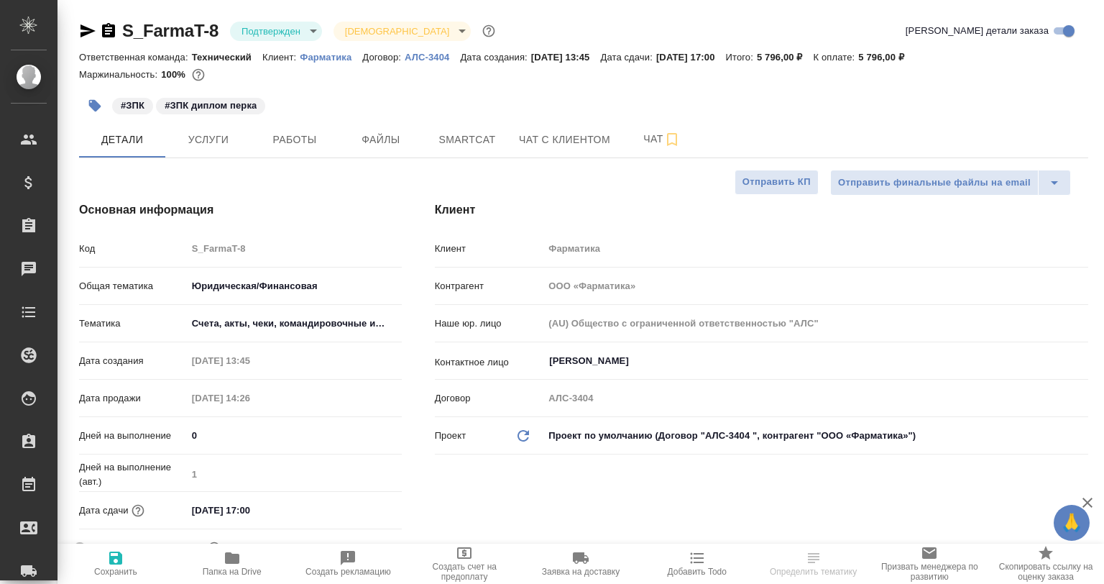
type textarea "x"
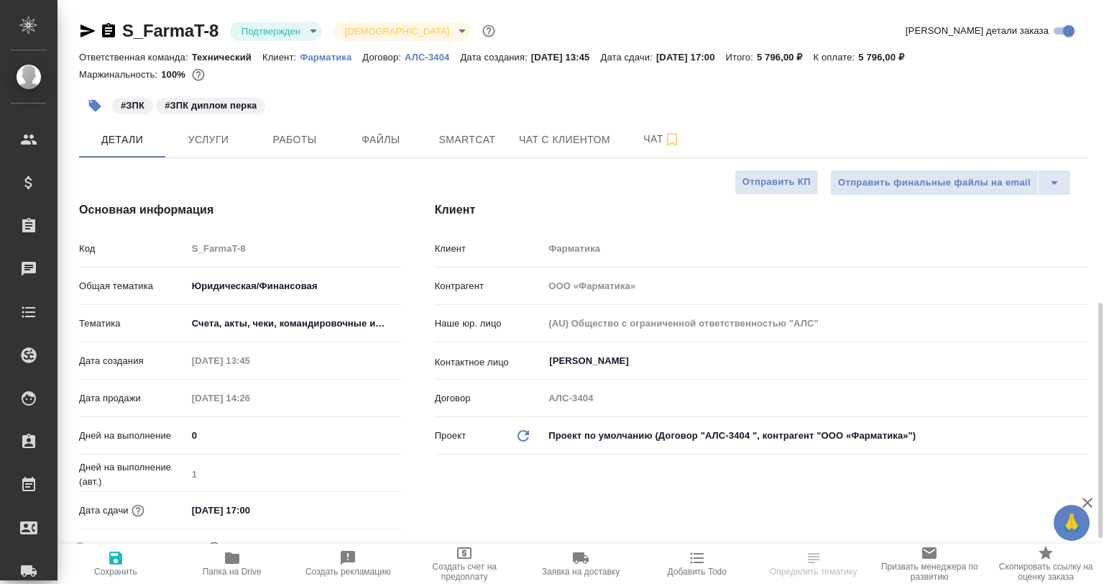
type textarea "x"
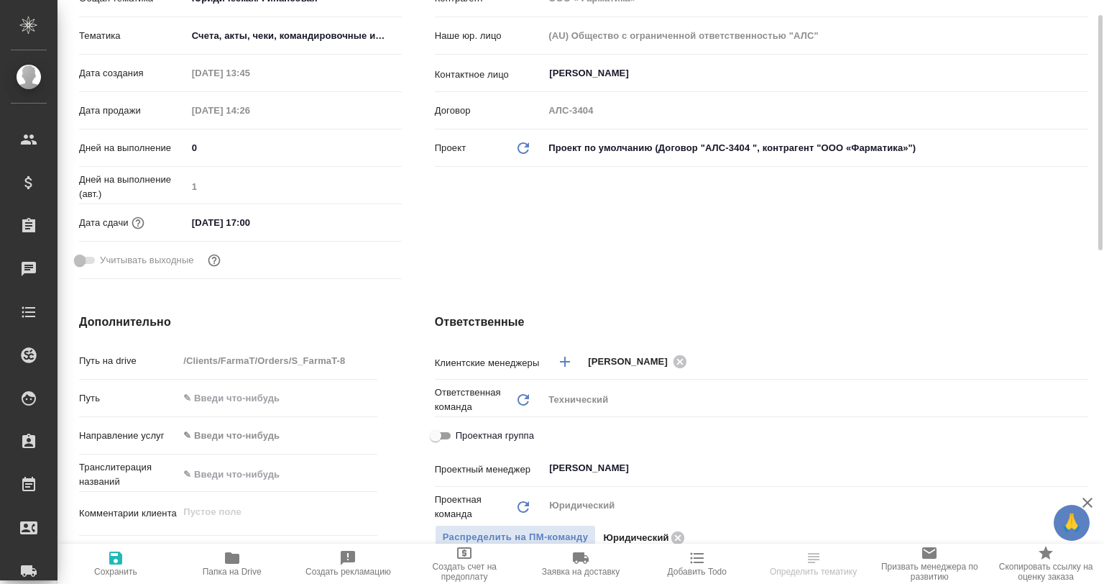
type textarea "x"
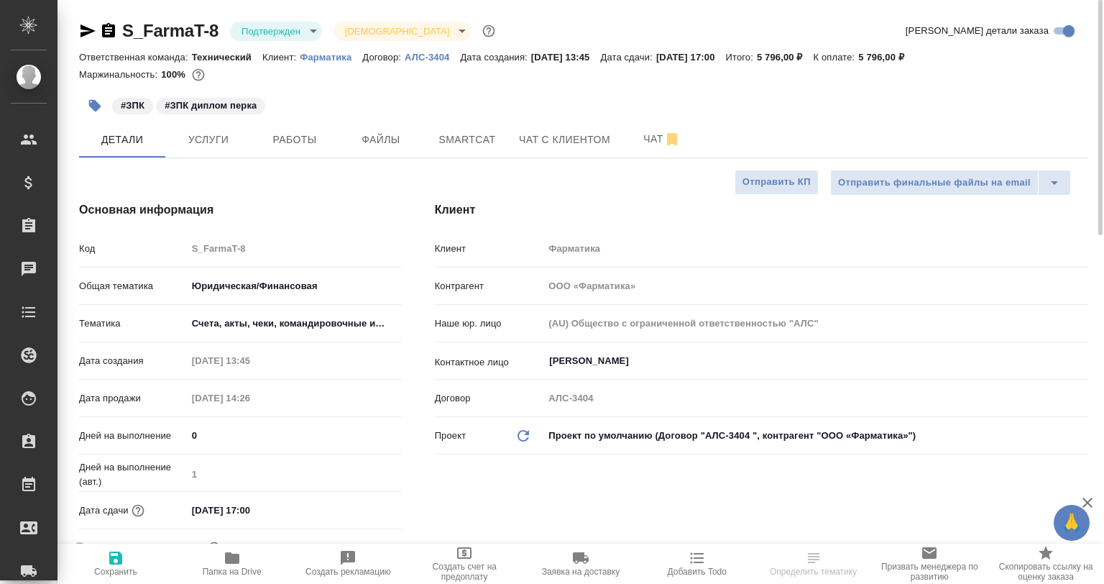
type textarea "x"
select select "RU"
type textarea "x"
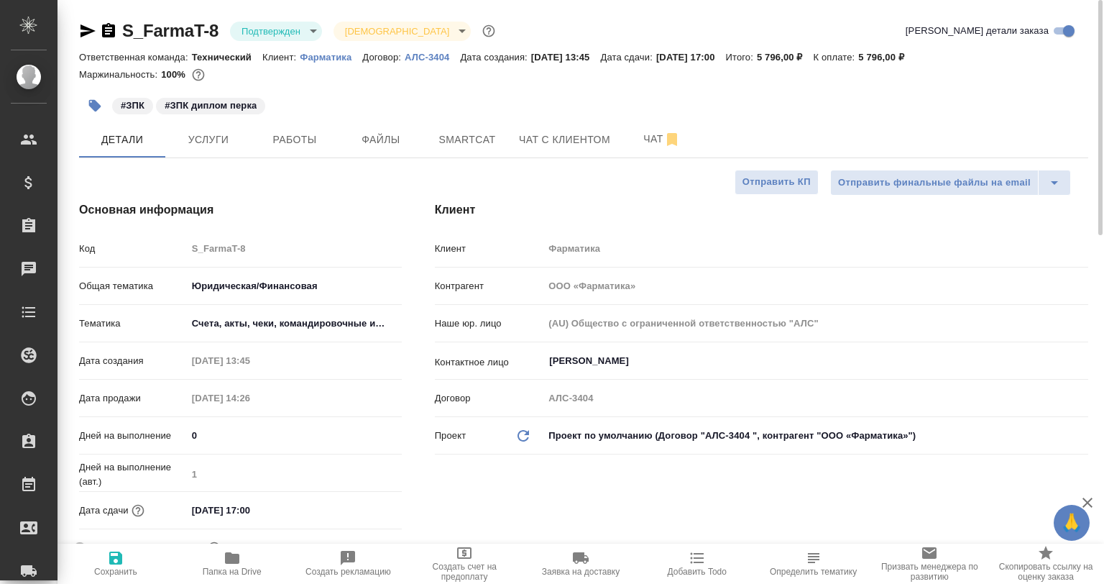
type textarea "x"
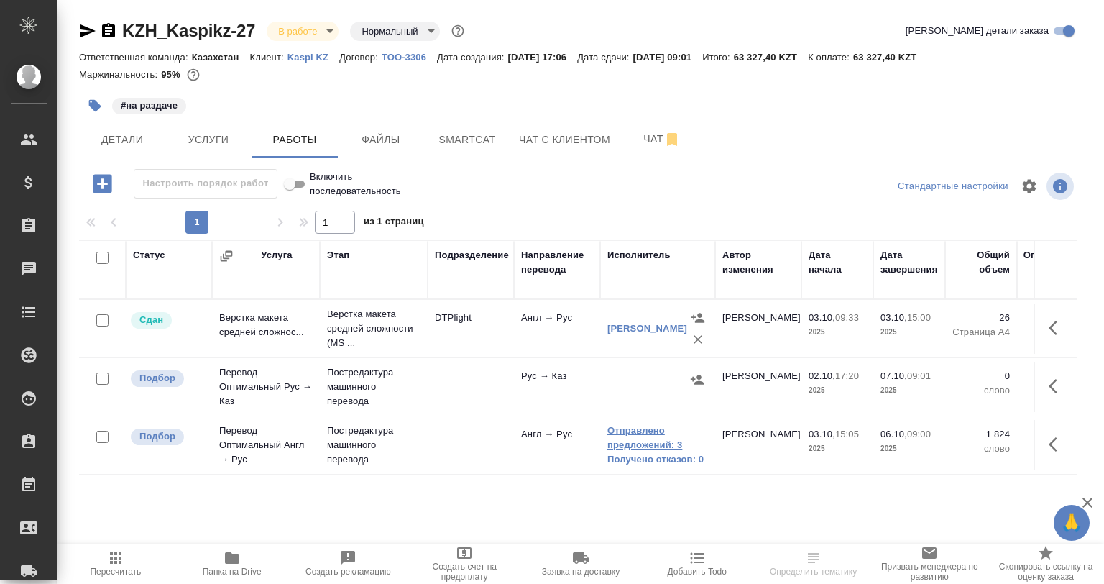
click at [661, 445] on link "Отправлено предложений: 3" at bounding box center [657, 437] width 101 height 29
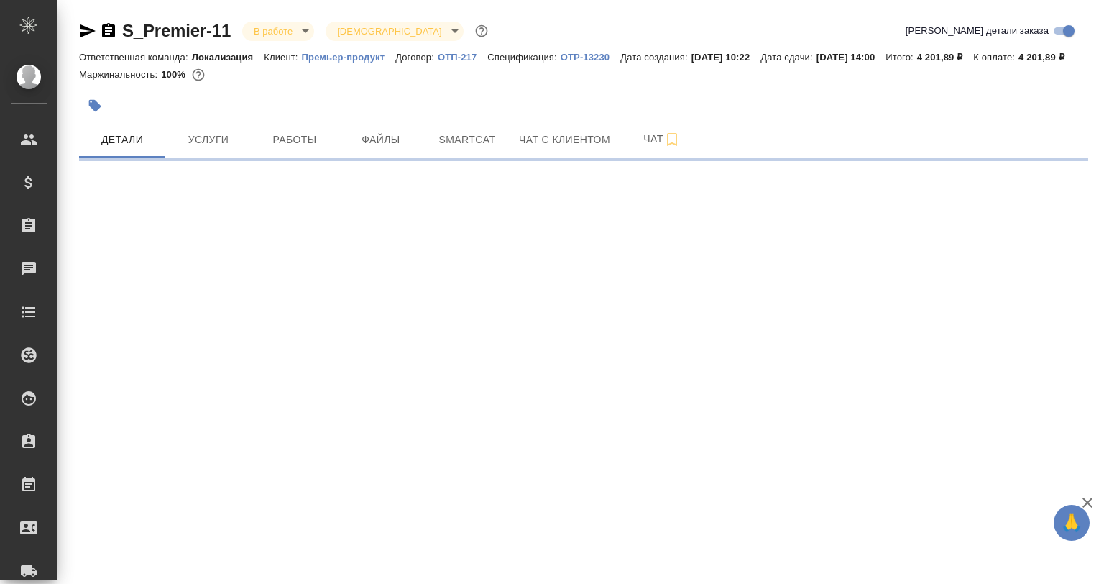
select select "RU"
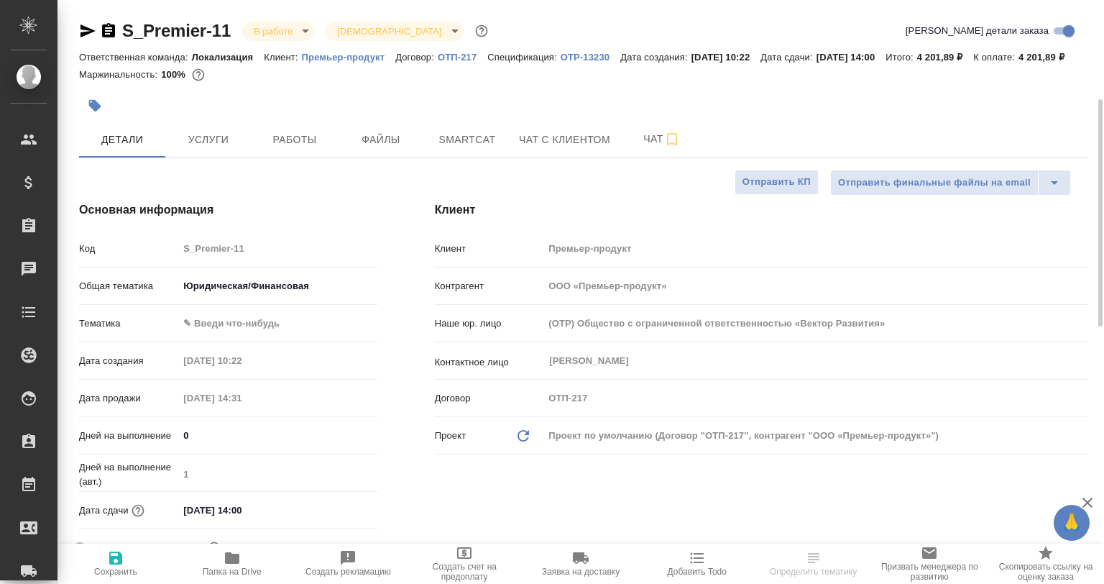
scroll to position [431, 0]
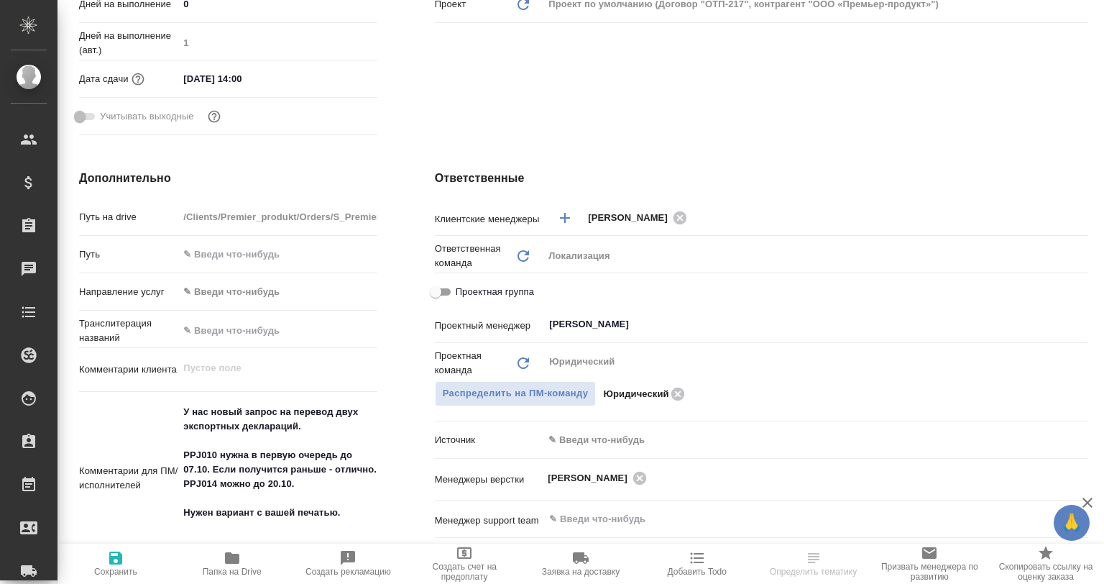
type textarea "x"
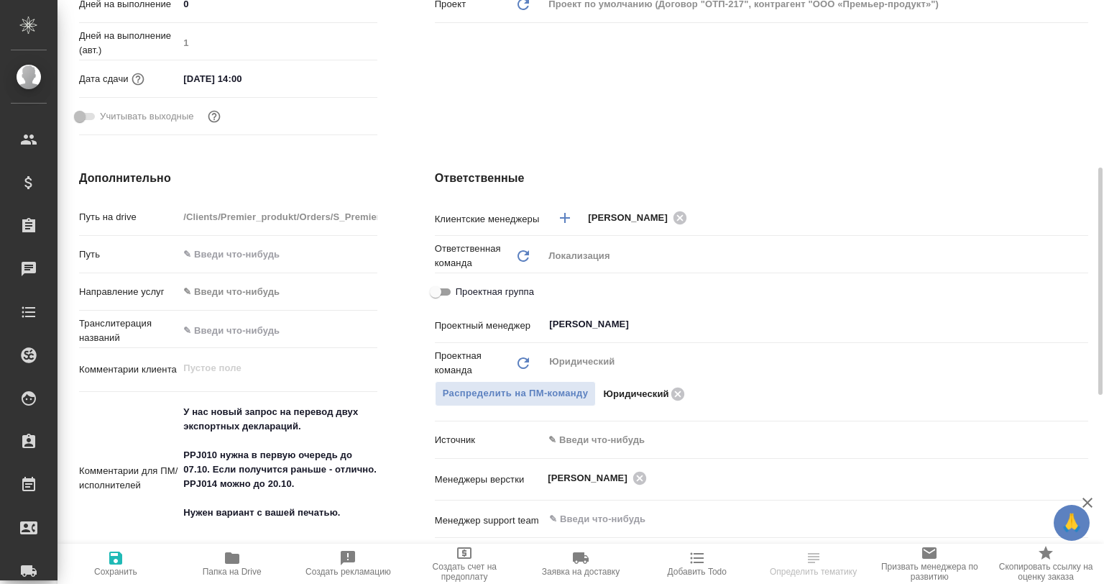
type textarea "x"
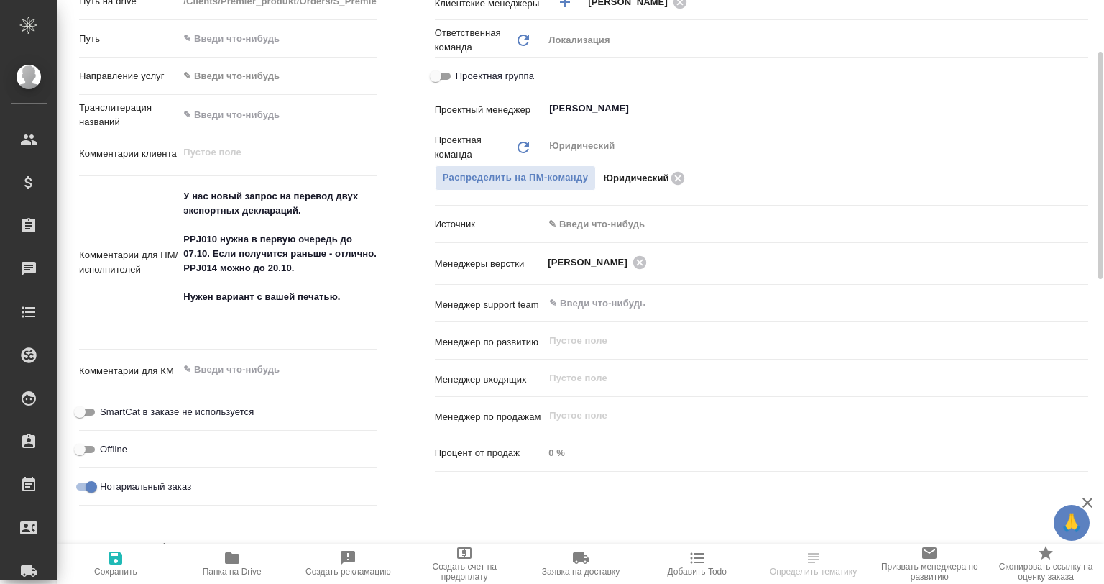
scroll to position [503, 0]
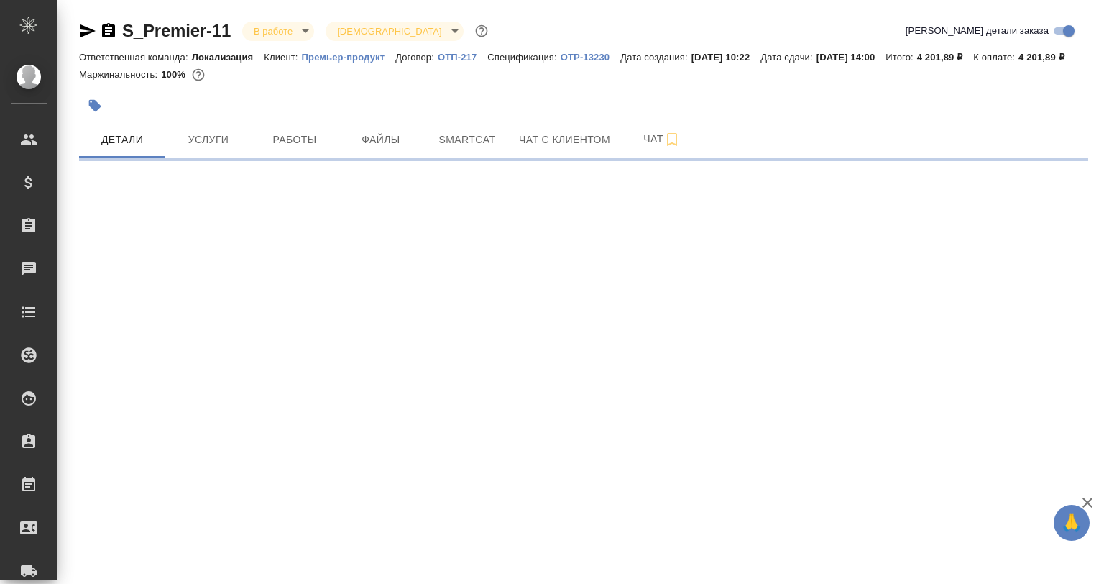
select select "RU"
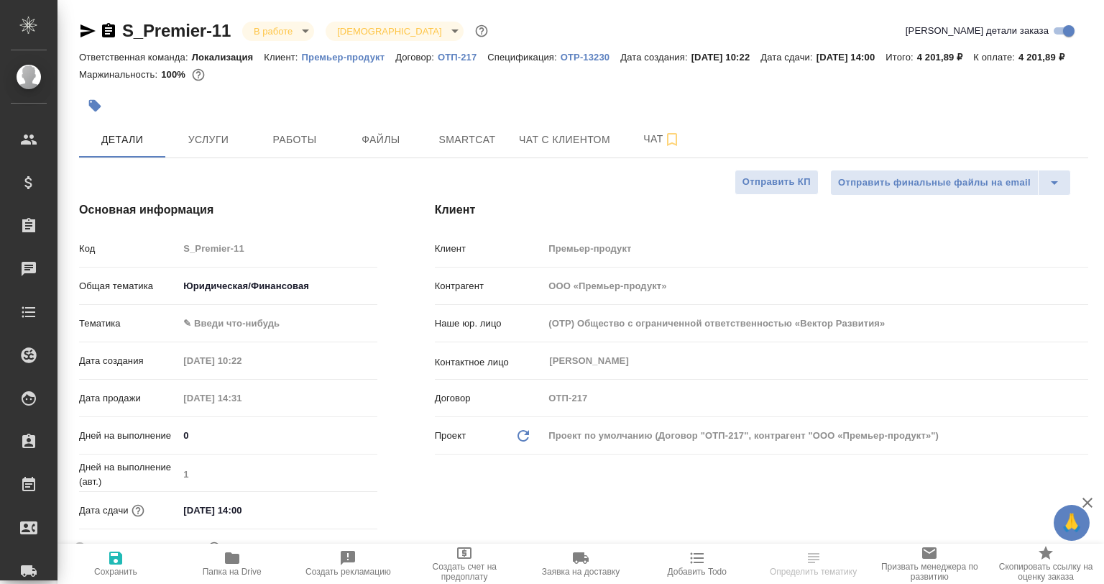
type textarea "x"
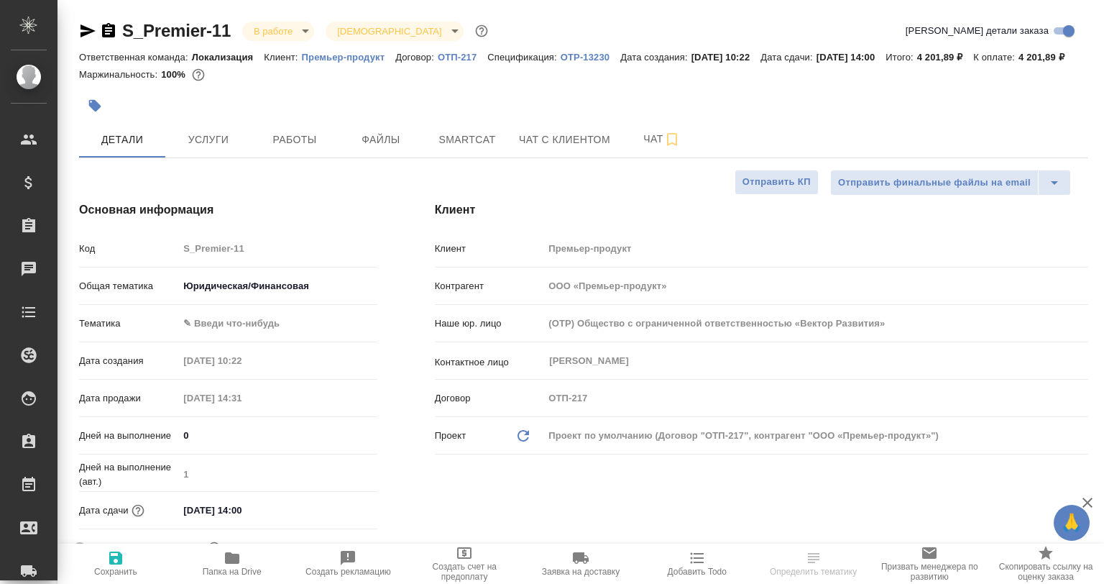
type textarea "x"
drag, startPoint x: 282, startPoint y: 131, endPoint x: 282, endPoint y: 155, distance: 24.4
click at [282, 121] on div at bounding box center [415, 106] width 673 height 32
click at [282, 149] on span "Работы" at bounding box center [294, 140] width 69 height 18
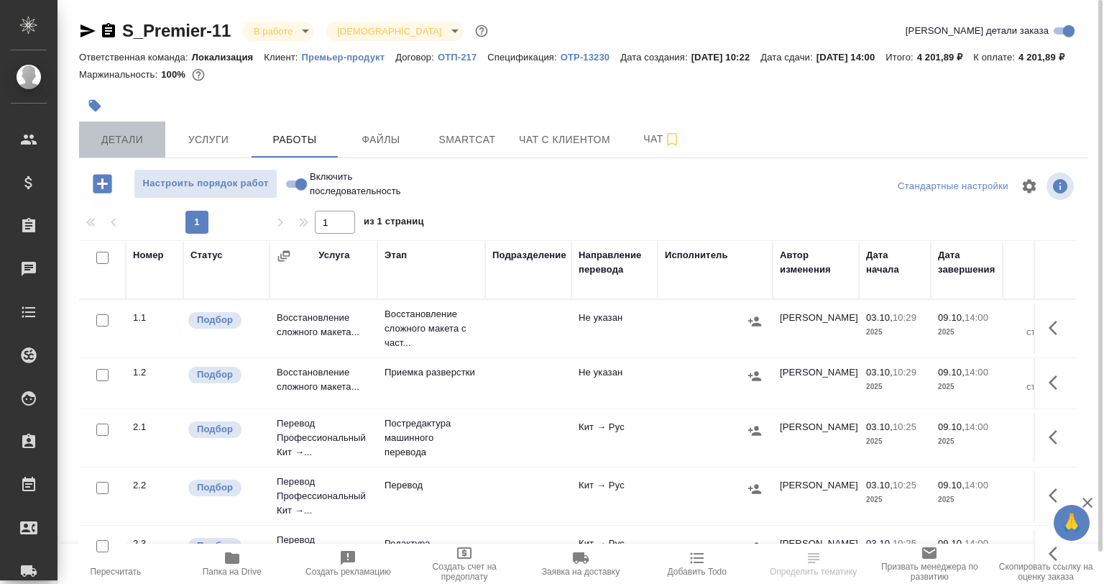
click at [147, 149] on span "Детали" at bounding box center [122, 140] width 69 height 18
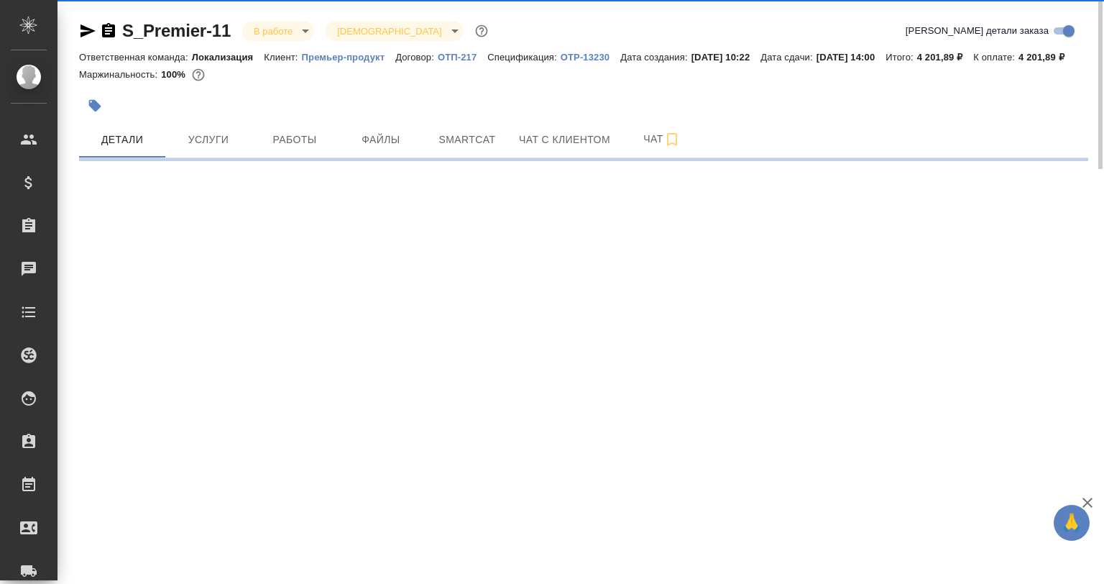
select select "RU"
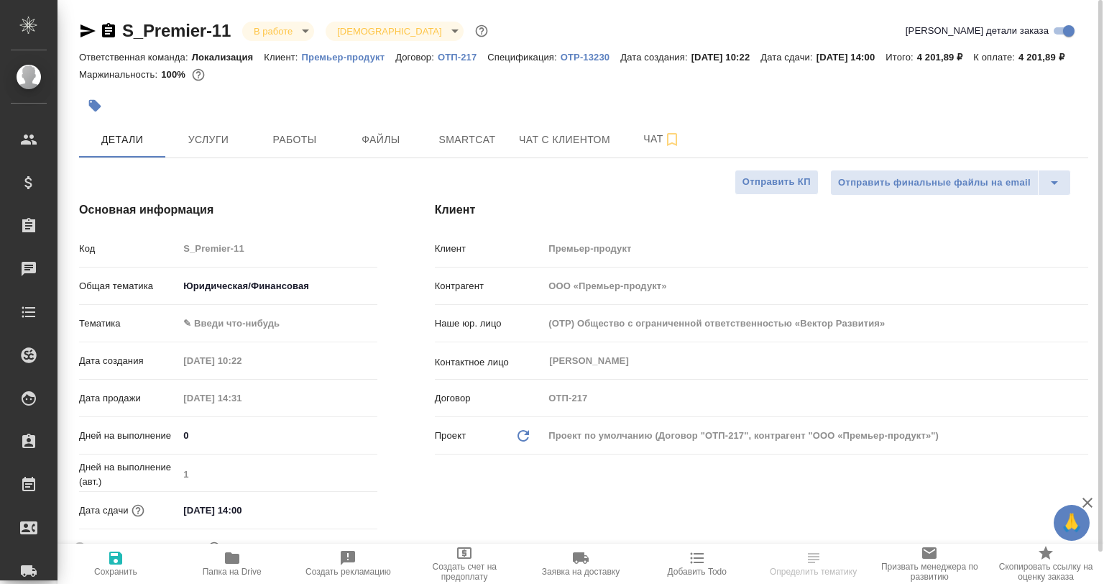
type textarea "x"
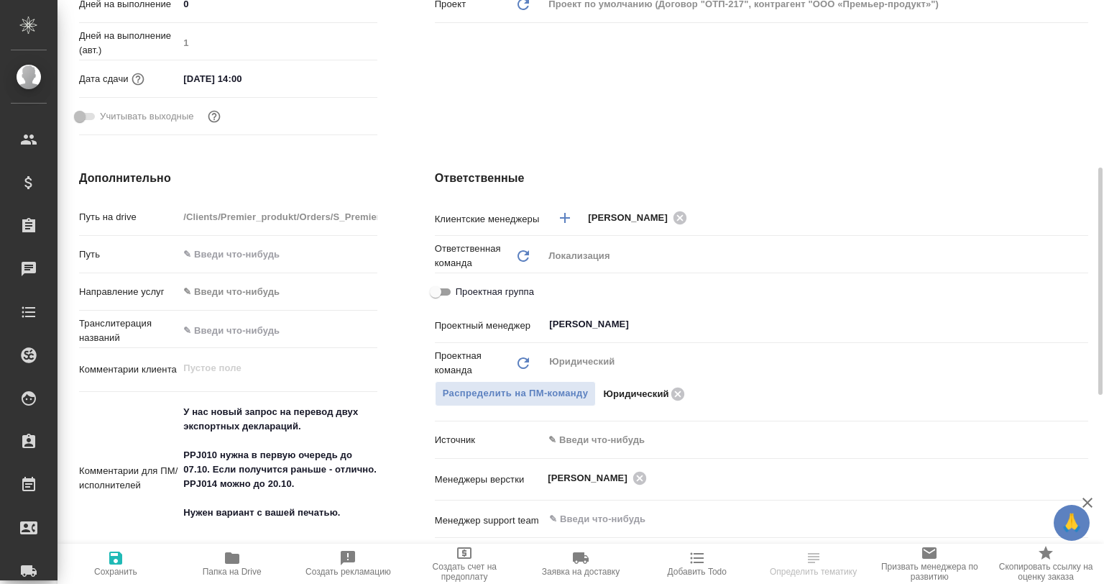
select select "RU"
type textarea "x"
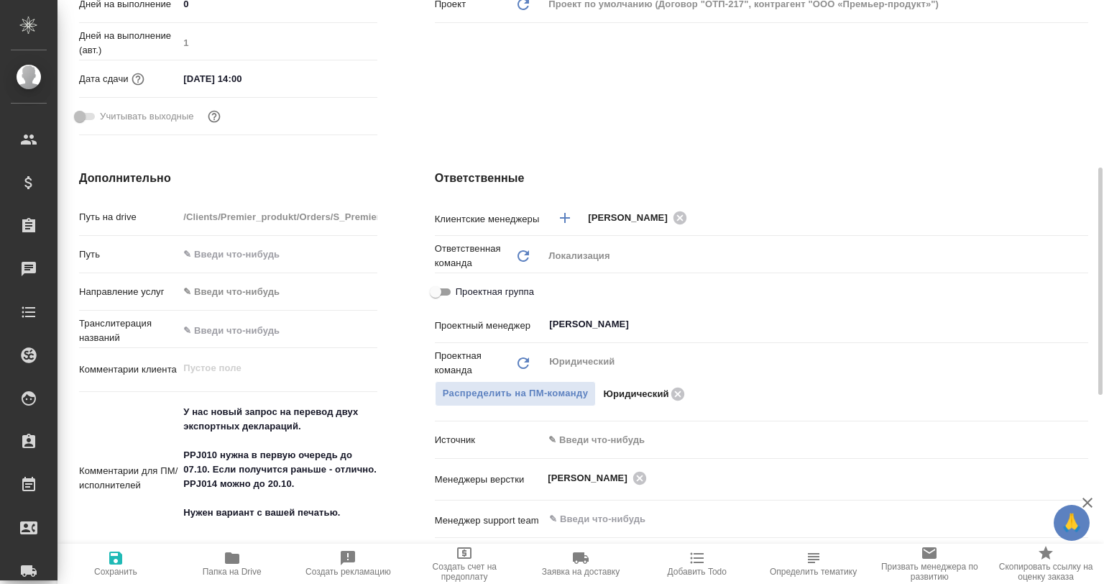
type textarea "x"
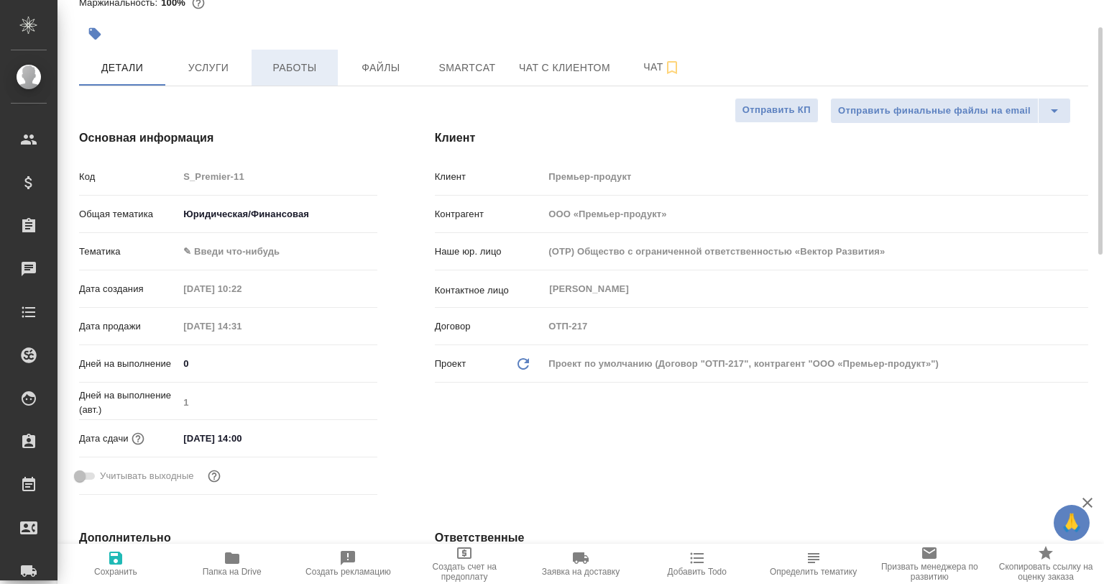
click at [282, 77] on span "Работы" at bounding box center [294, 68] width 69 height 18
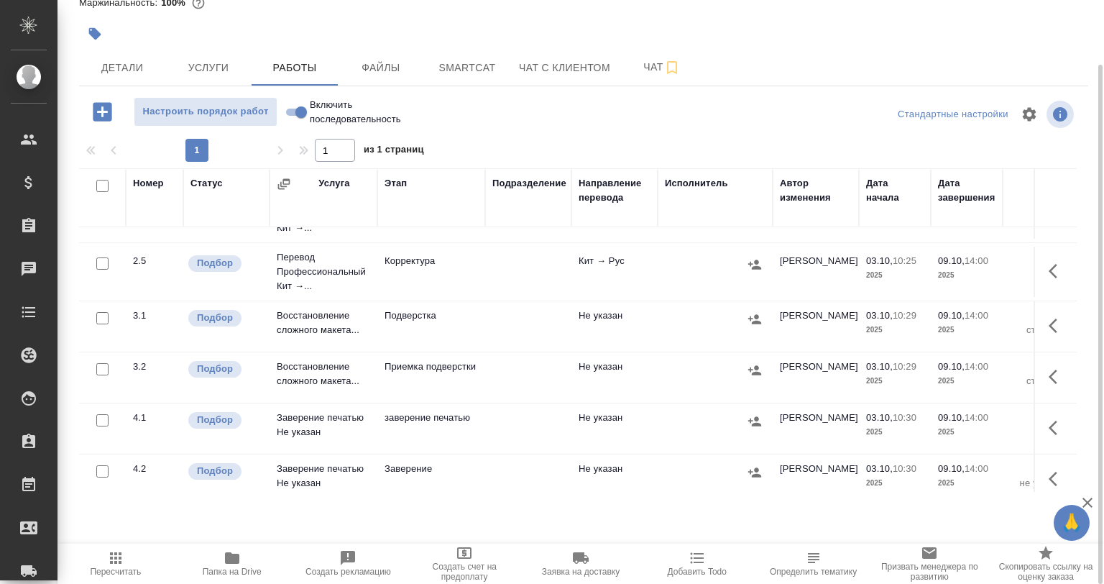
scroll to position [349, 0]
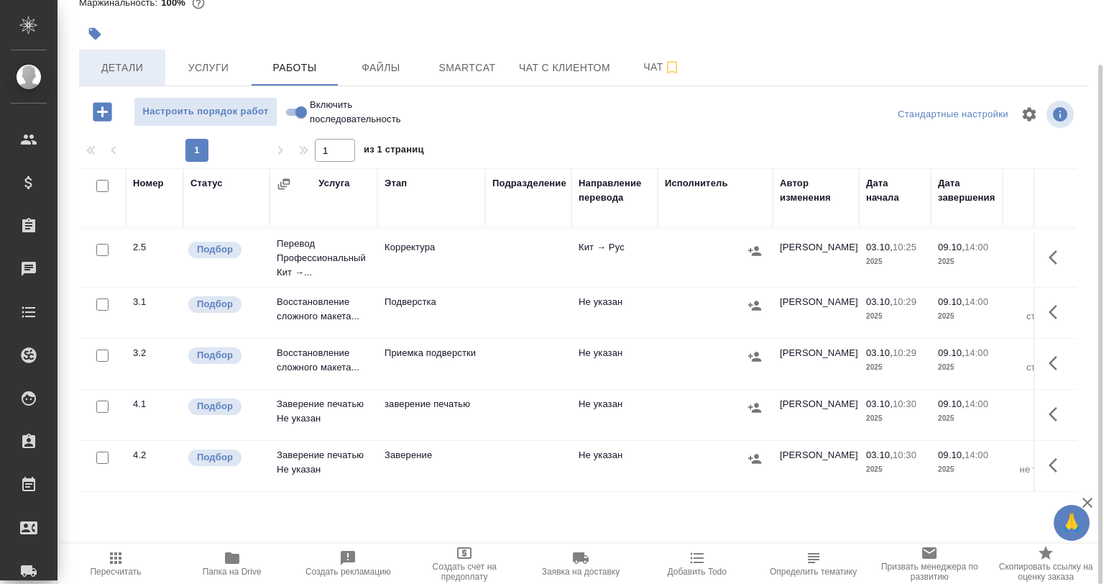
click at [124, 77] on span "Детали" at bounding box center [122, 68] width 69 height 18
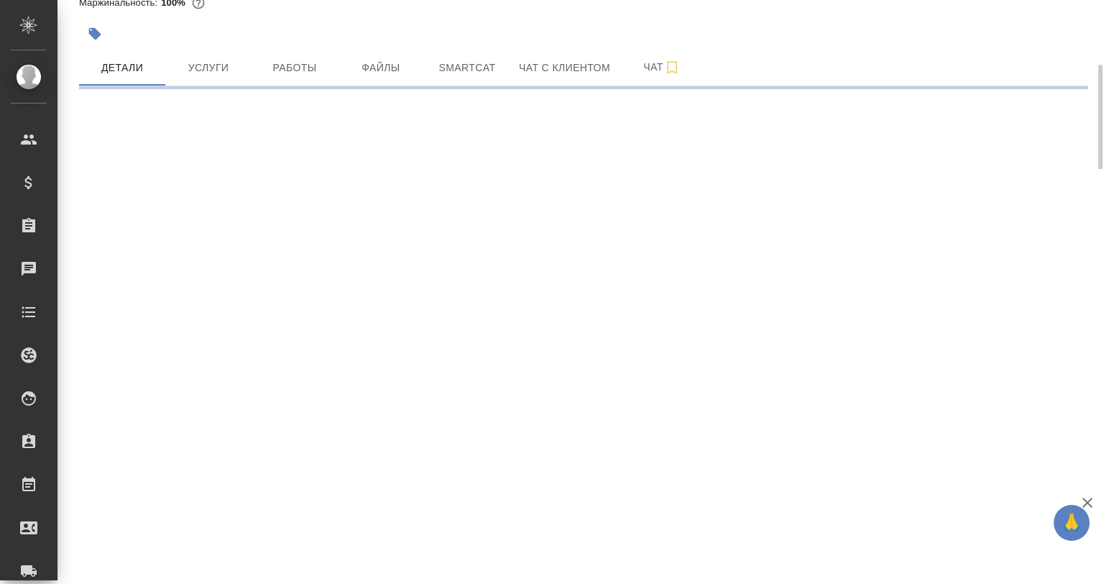
select select "RU"
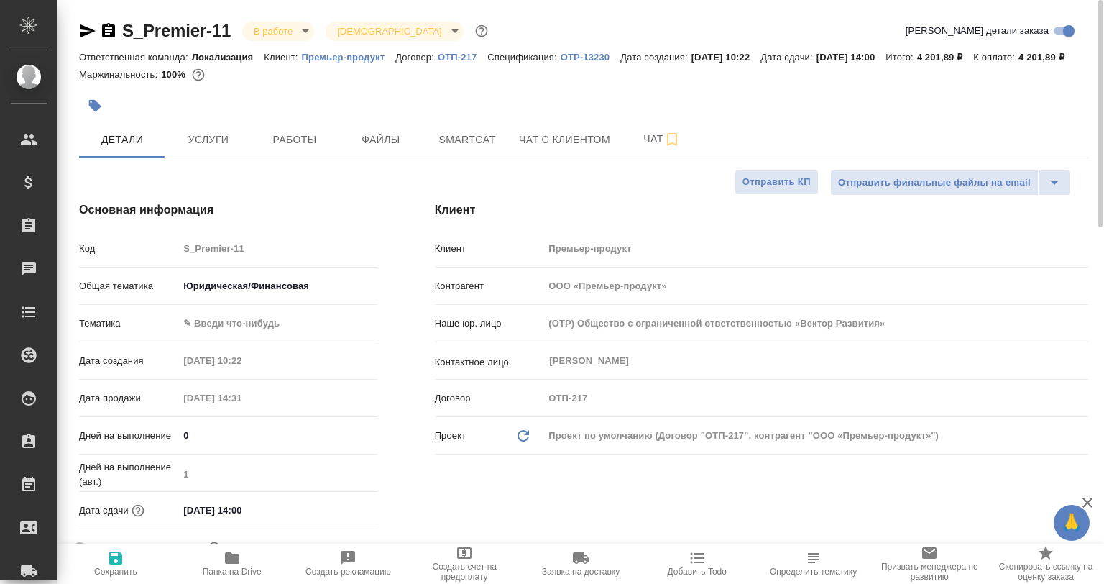
type textarea "x"
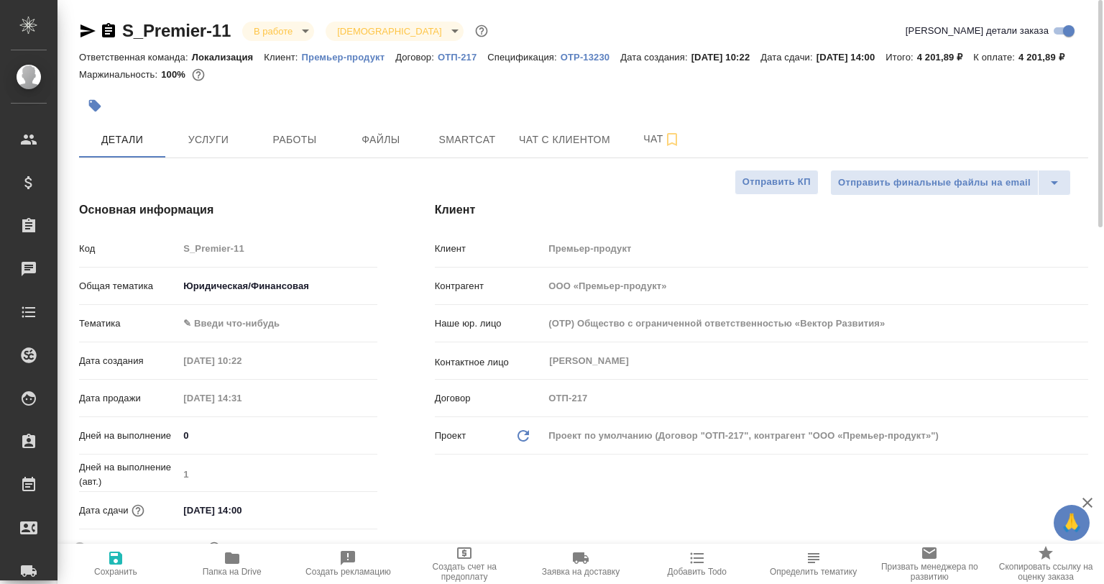
type textarea "x"
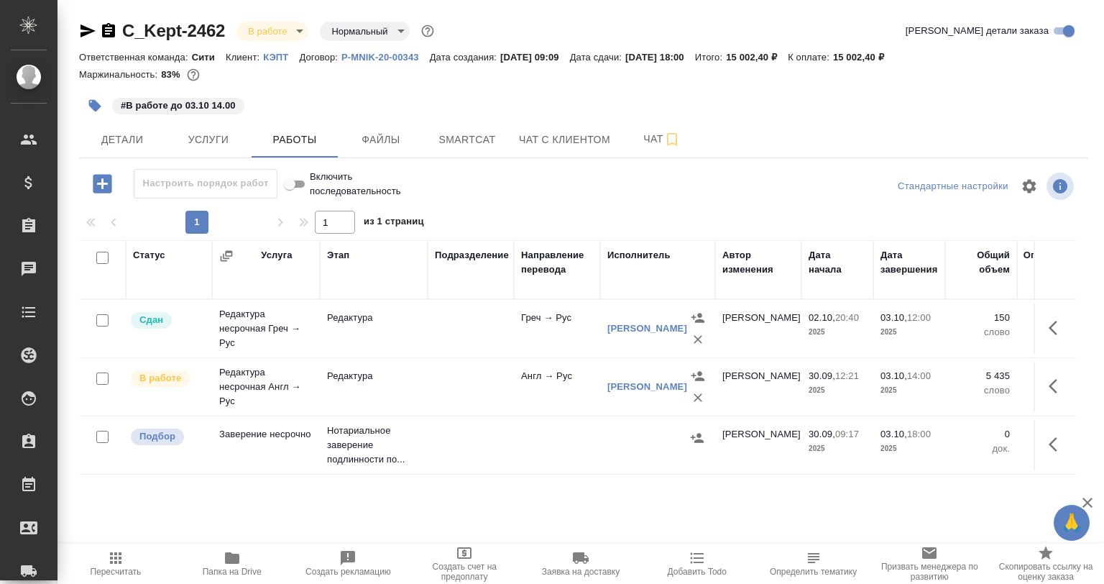
click at [593, 404] on td "Англ → Рус" at bounding box center [557, 387] width 86 height 50
click at [592, 404] on td "Англ → Рус" at bounding box center [557, 387] width 86 height 50
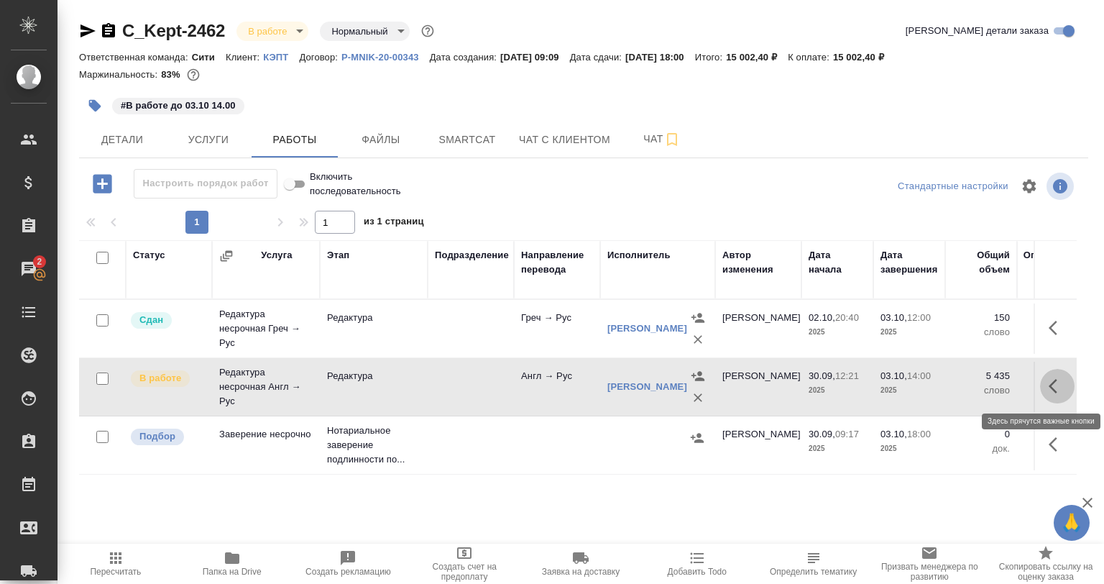
drag, startPoint x: 1065, startPoint y: 395, endPoint x: 1045, endPoint y: 395, distance: 20.1
click at [1063, 396] on button "button" at bounding box center [1057, 386] width 35 height 35
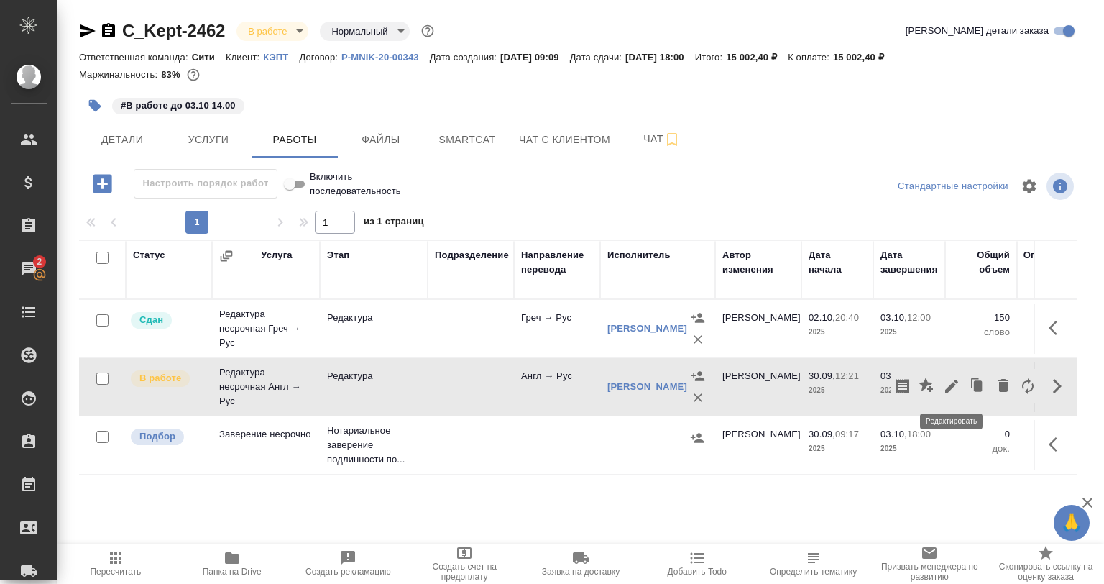
click at [951, 388] on icon "button" at bounding box center [951, 386] width 13 height 13
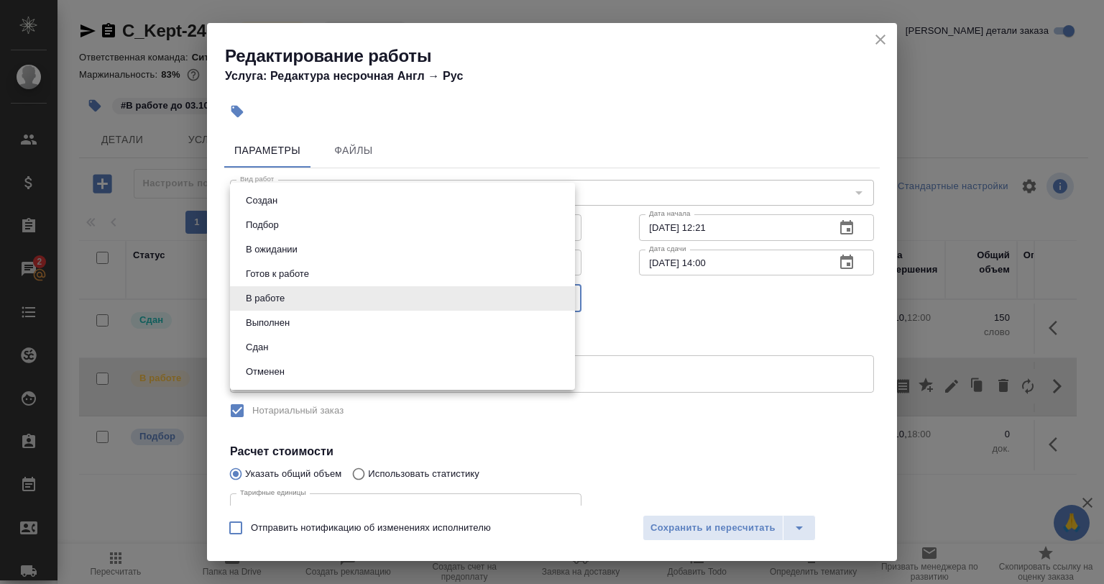
click at [298, 288] on body "🙏 .cls-1 fill:#fff; AWATERA Babkina Anastasiya Клиенты Спецификации Заказы 2 Ча…" at bounding box center [552, 292] width 1104 height 584
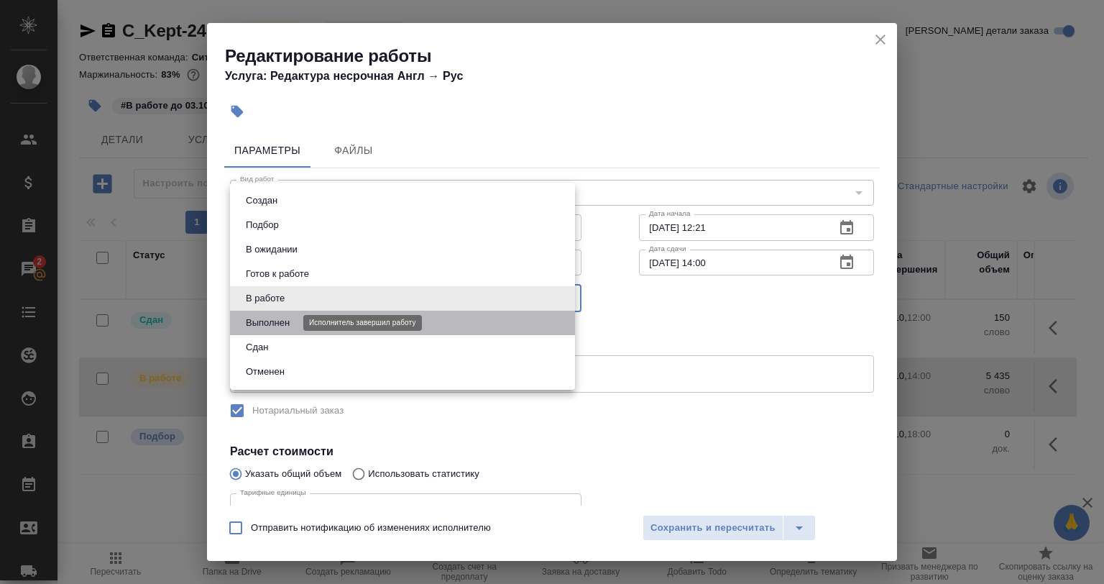
click at [291, 329] on button "Выполнен" at bounding box center [268, 323] width 52 height 16
type input "completed"
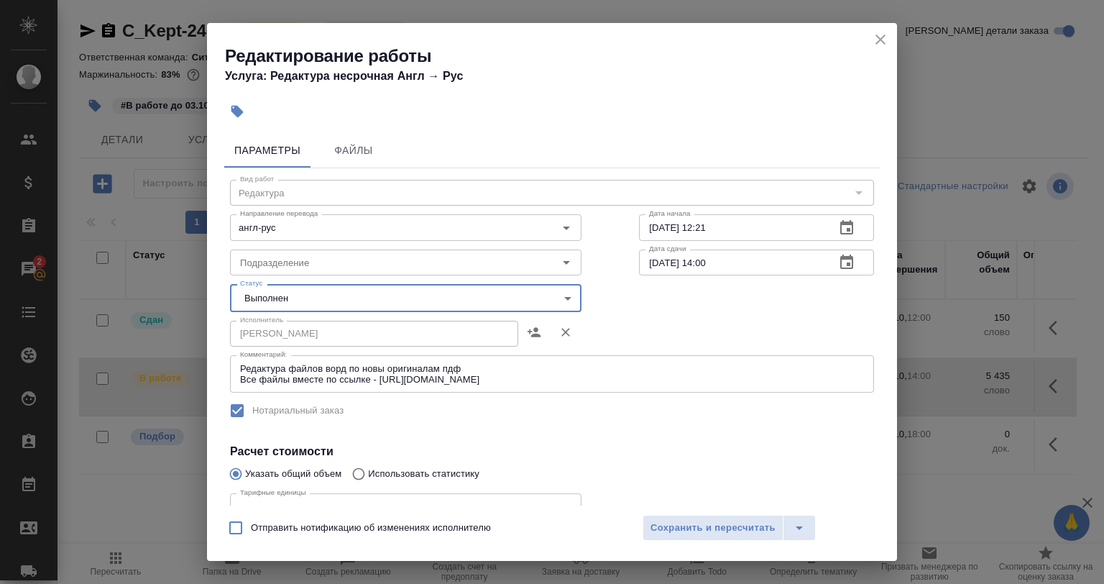
drag, startPoint x: 702, startPoint y: 510, endPoint x: 704, endPoint y: 524, distance: 14.5
click at [702, 513] on div "Отправить нотификацию об изменениях исполнителю Сохранить и пересчитать" at bounding box center [552, 532] width 690 height 55
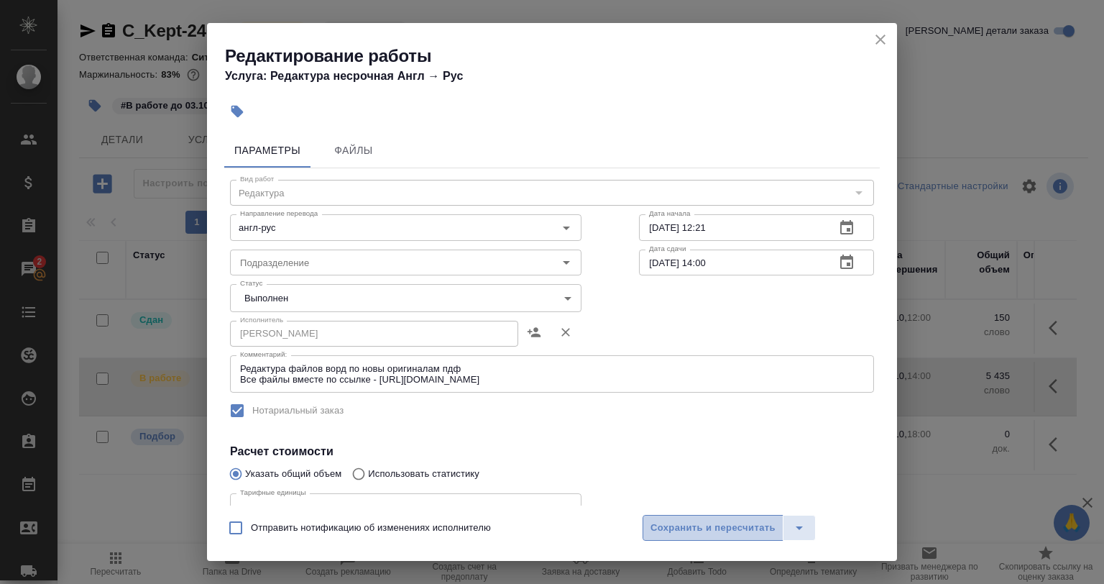
drag, startPoint x: 704, startPoint y: 524, endPoint x: 709, endPoint y: 568, distance: 44.1
click at [704, 526] on span "Сохранить и пересчитать" at bounding box center [713, 528] width 125 height 17
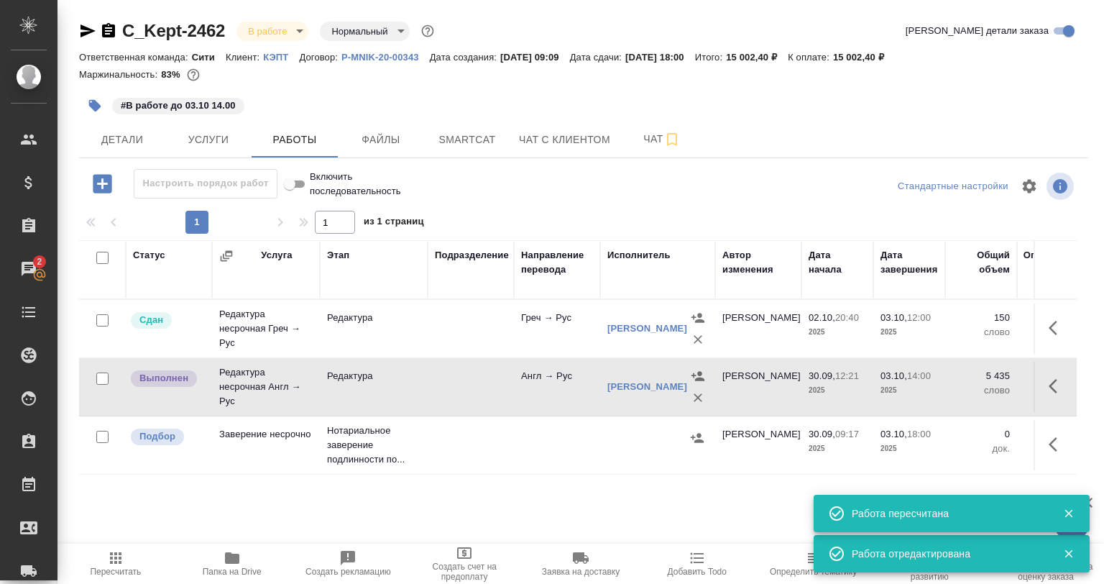
click at [208, 533] on div "Статус Услуга Этап Подразделение Направление перевода Исполнитель Автор изменен…" at bounding box center [578, 402] width 998 height 324
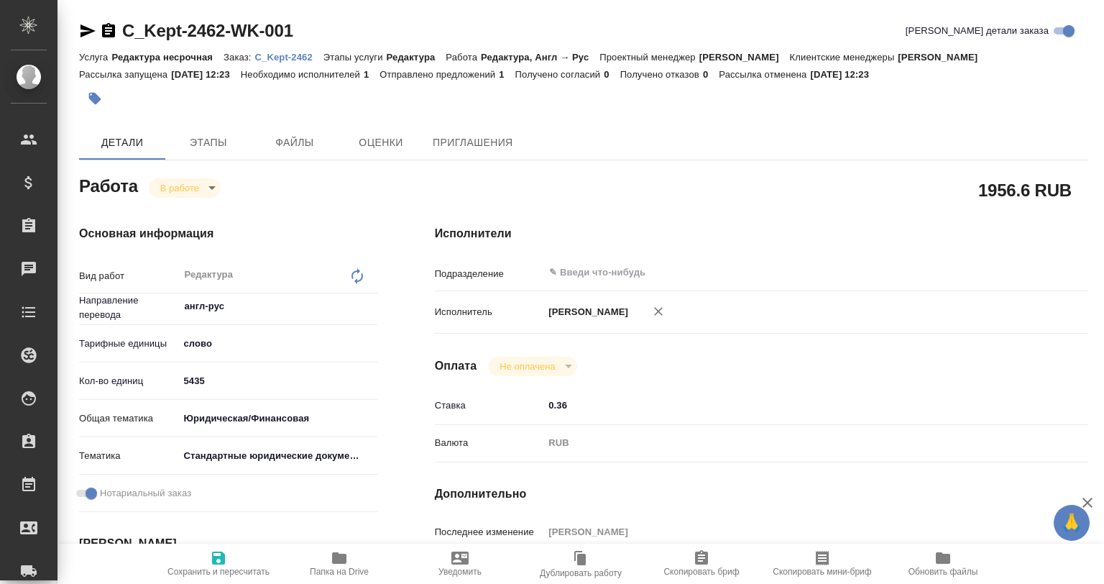
type textarea "x"
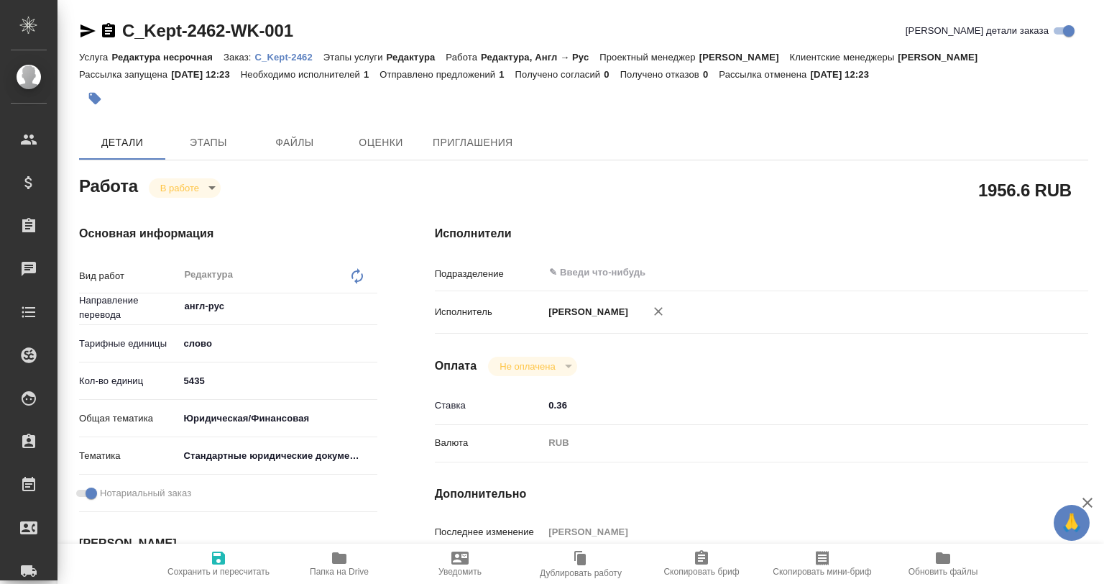
type textarea "x"
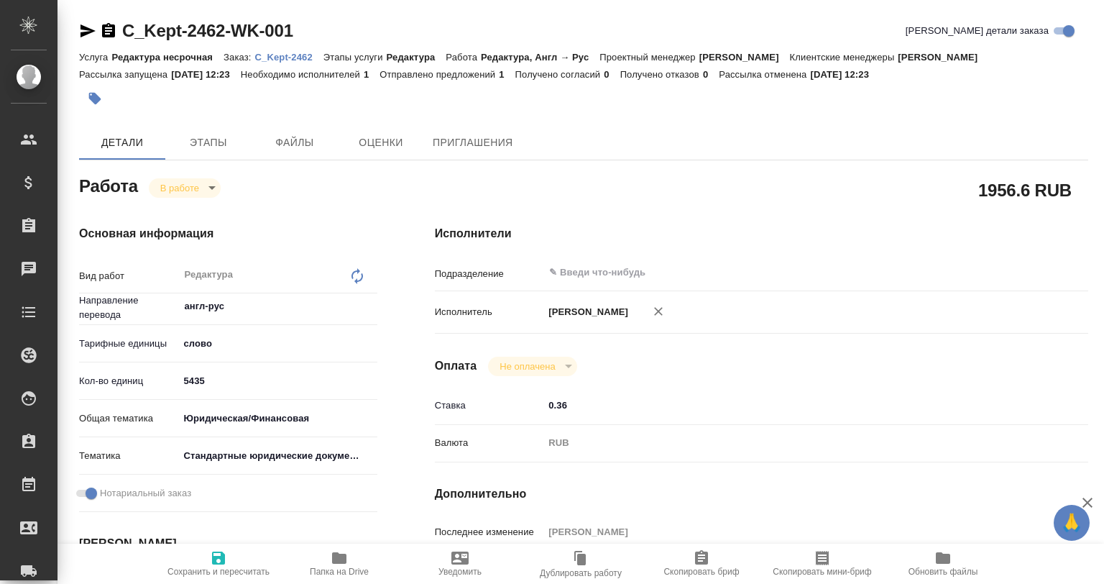
type textarea "x"
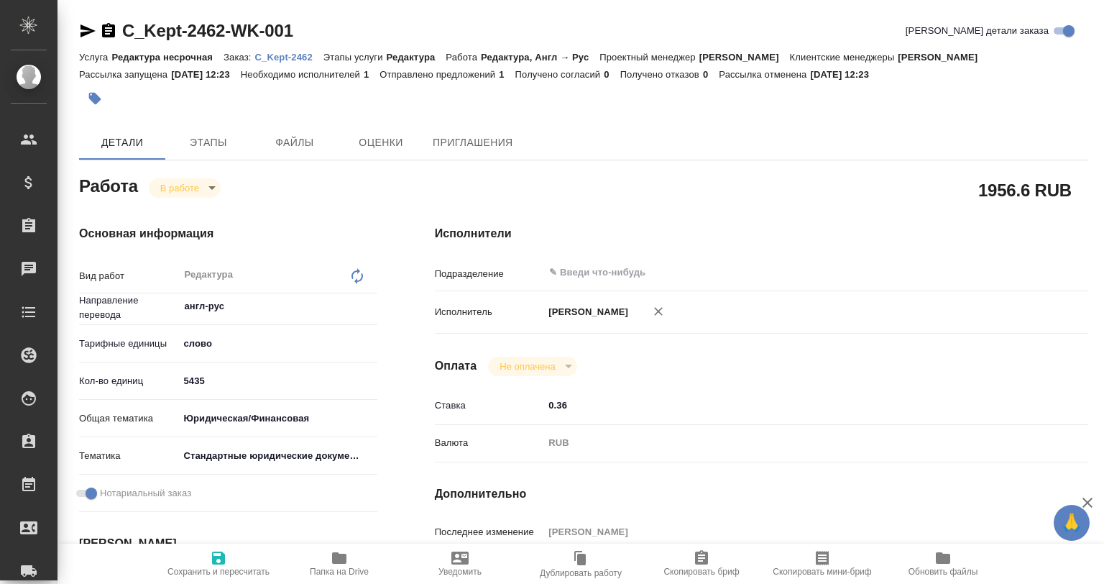
click at [354, 546] on button "Папка на Drive" at bounding box center [339, 564] width 121 height 40
type textarea "x"
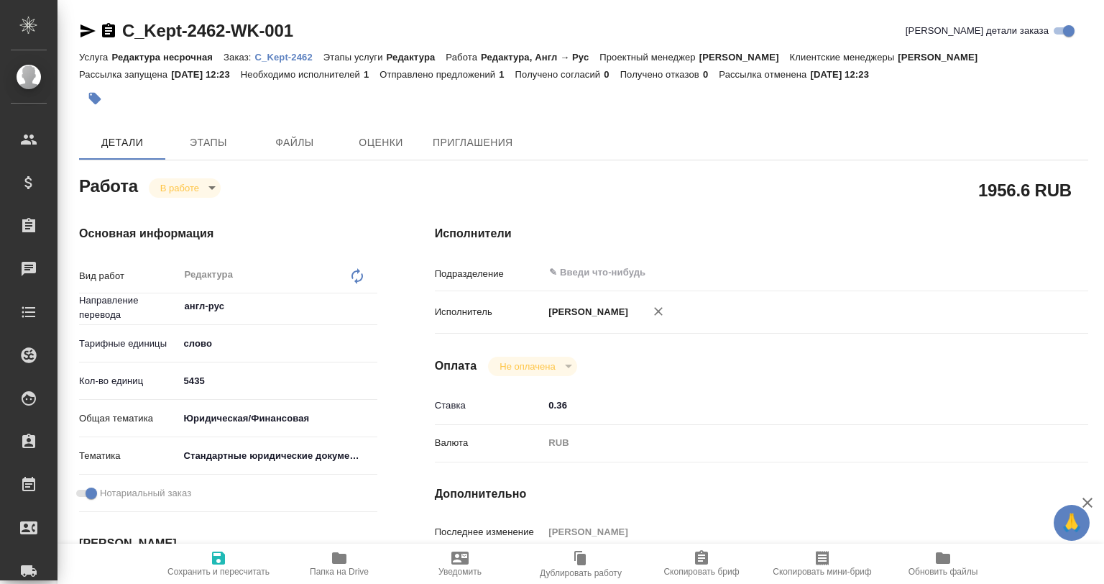
type textarea "x"
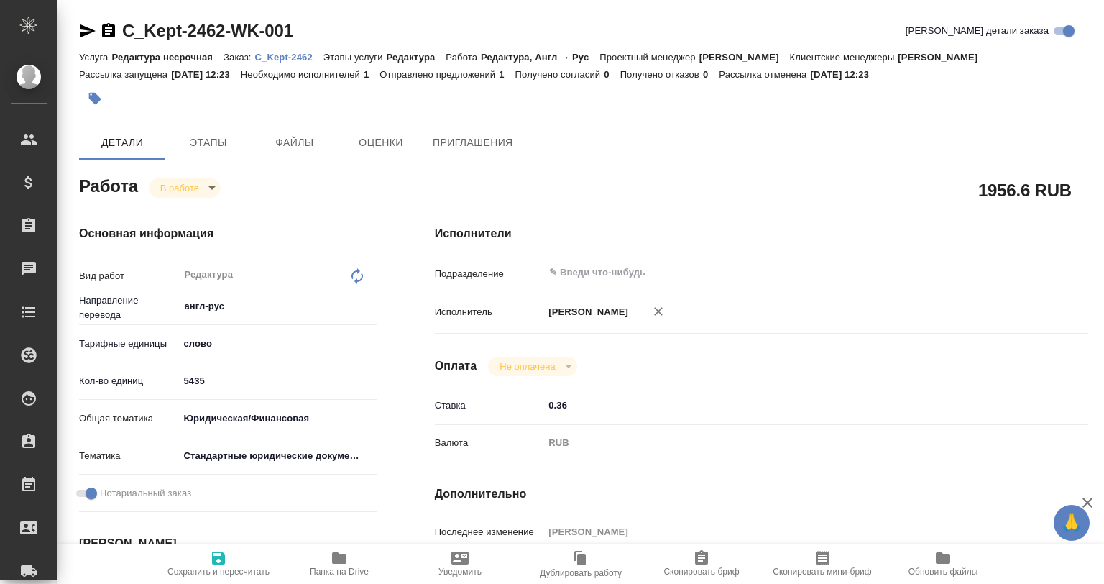
type textarea "x"
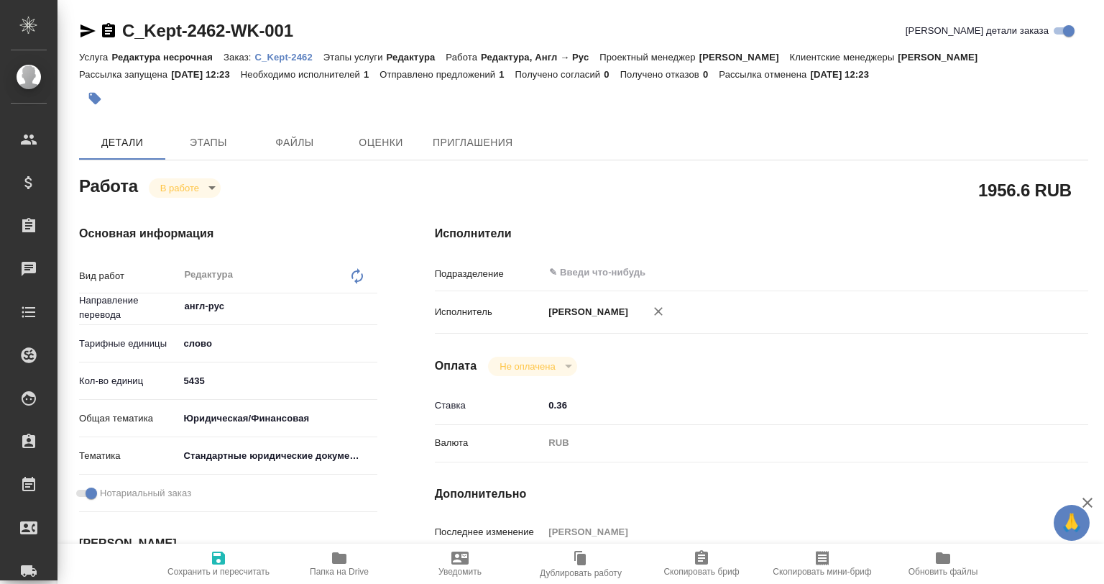
type textarea "x"
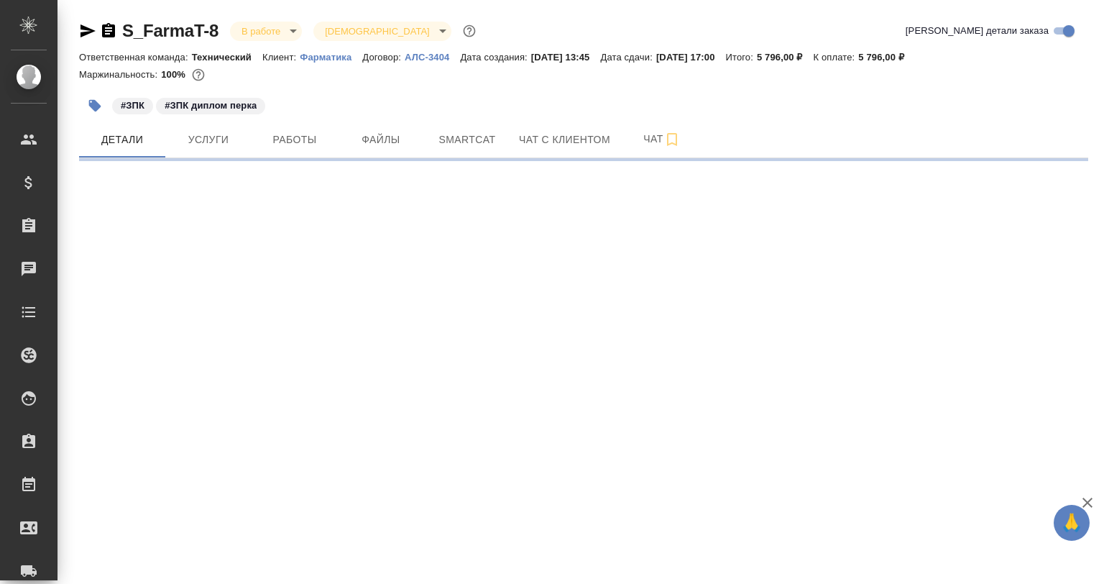
select select "RU"
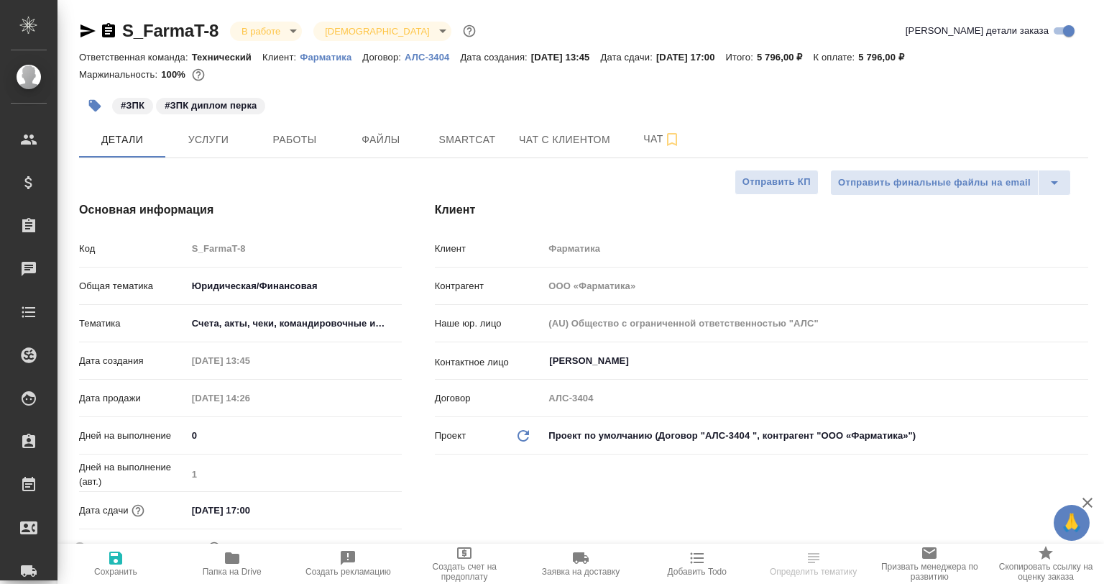
type textarea "x"
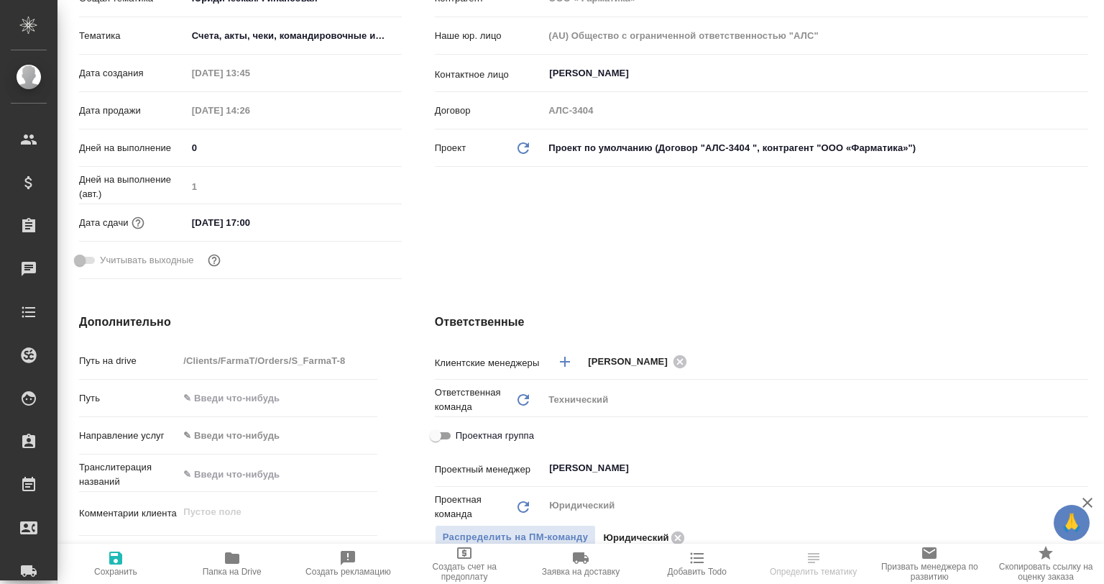
scroll to position [431, 0]
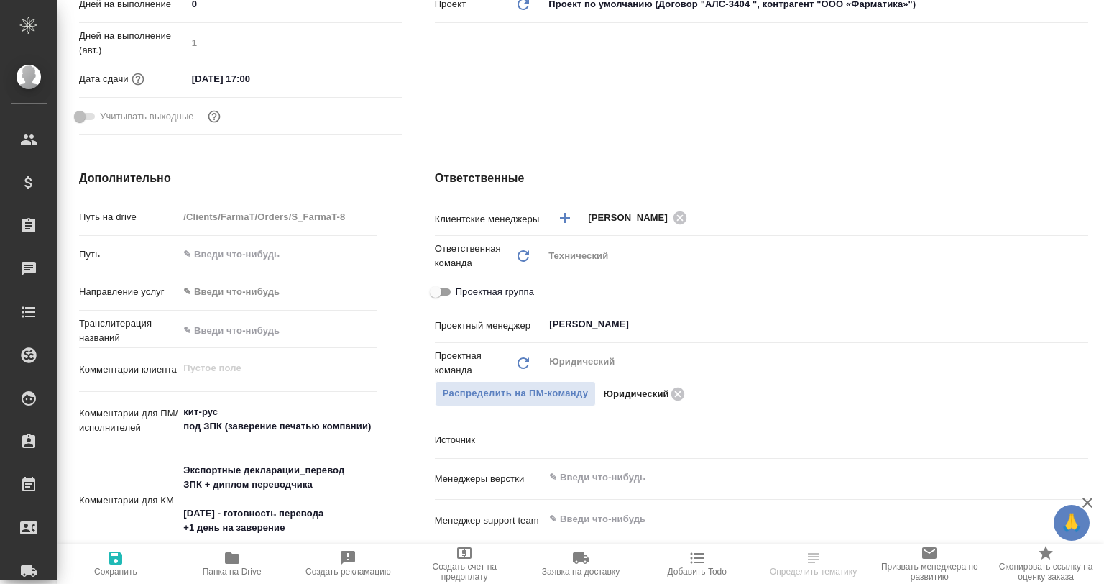
type textarea "x"
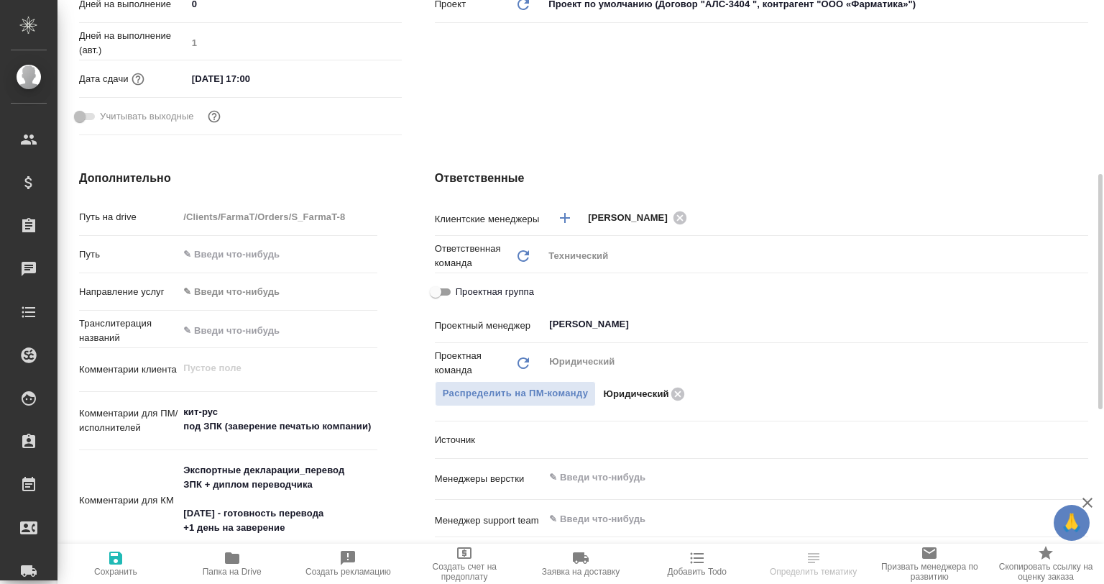
type textarea "x"
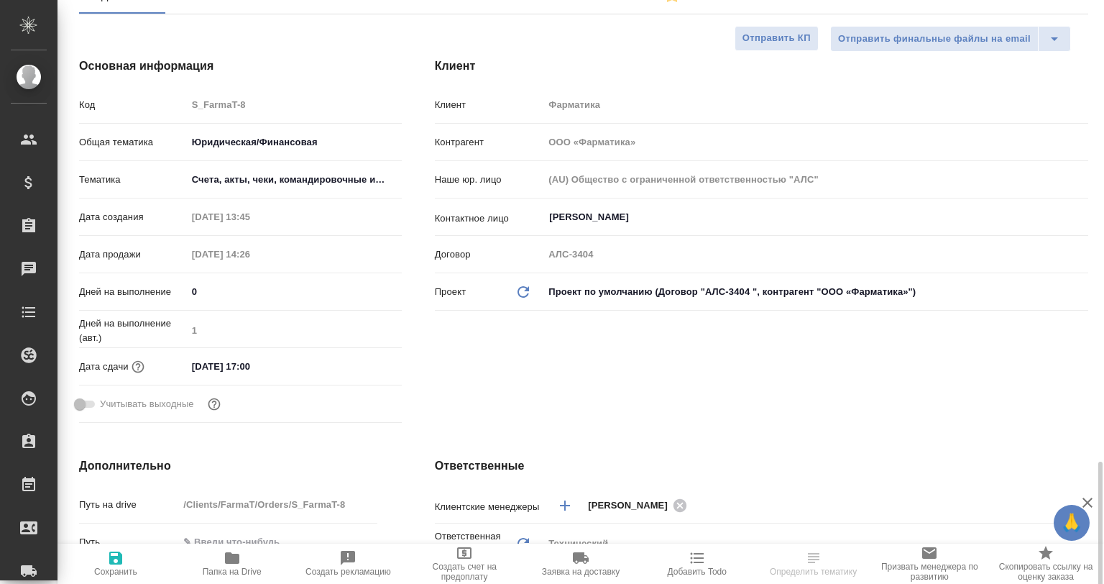
scroll to position [72, 0]
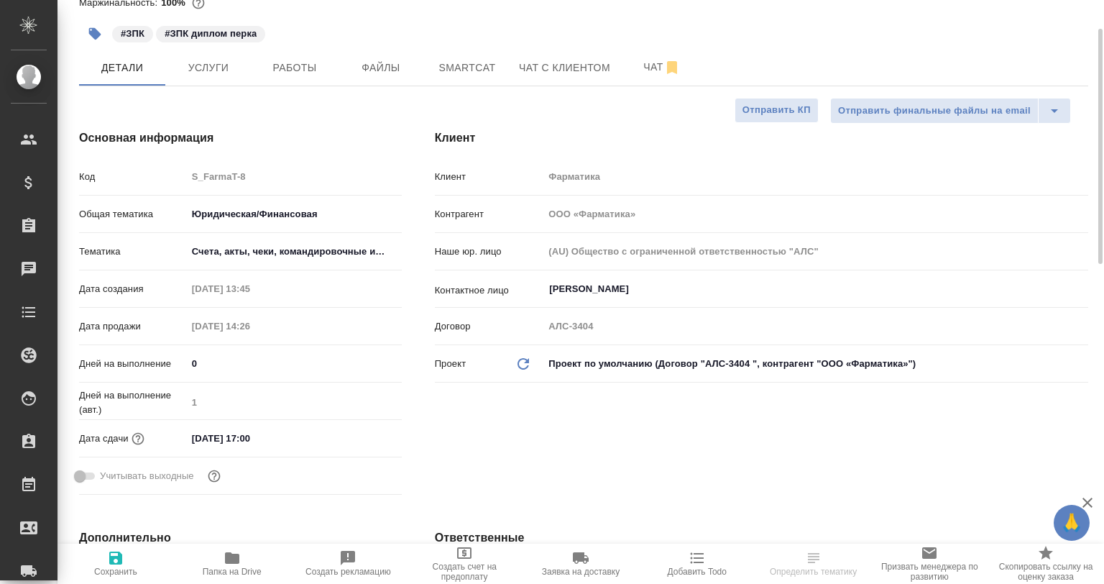
type textarea "x"
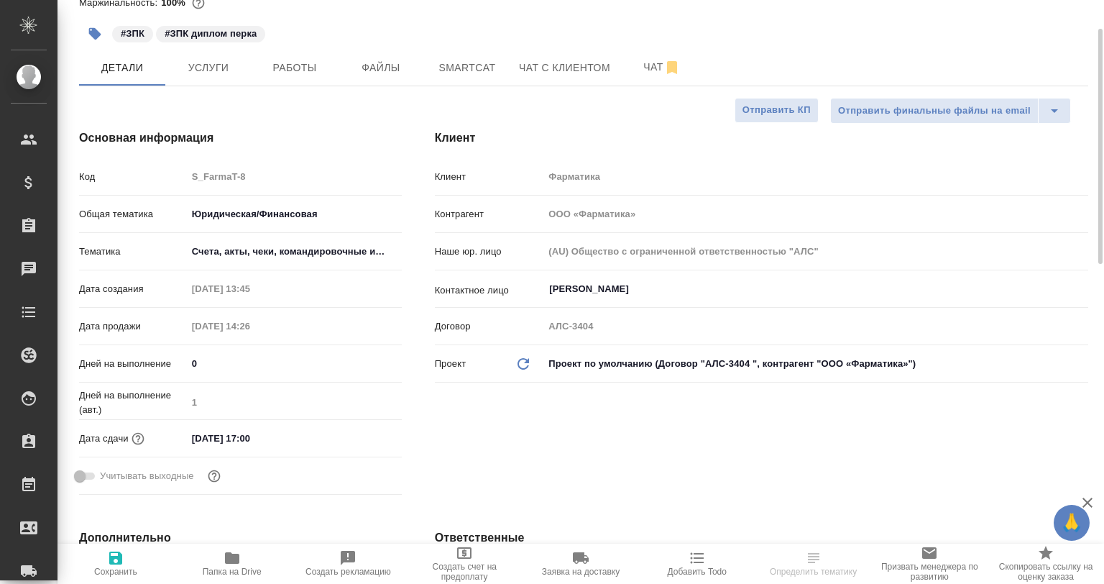
type textarea "x"
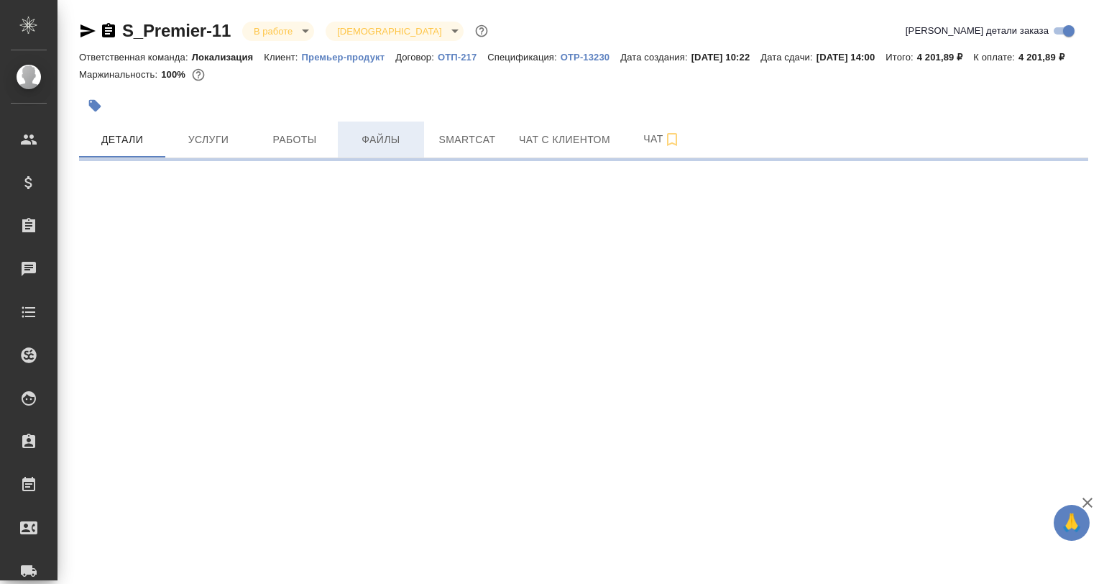
select select "RU"
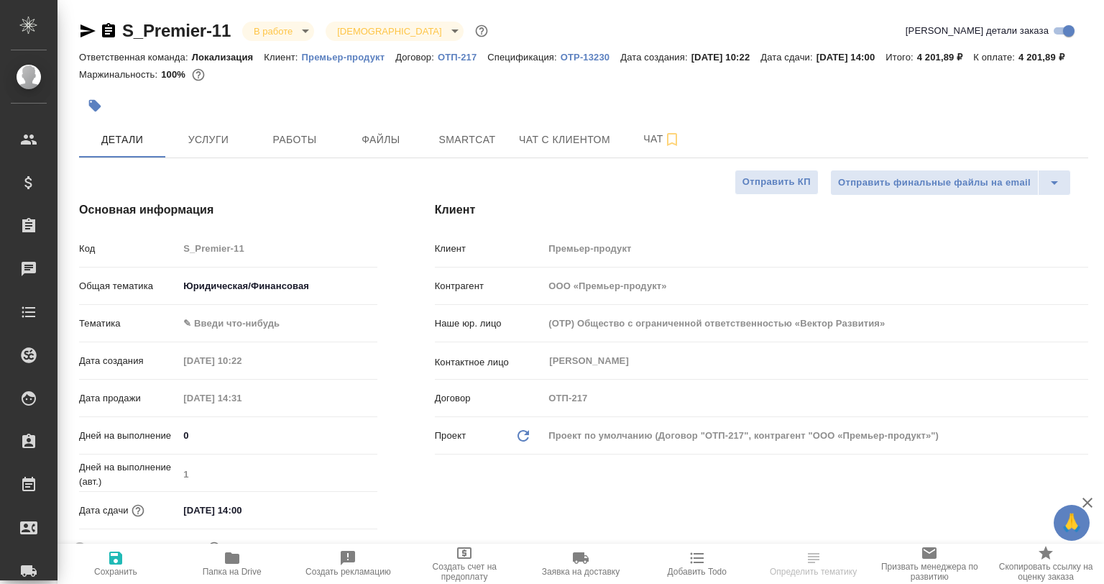
type textarea "x"
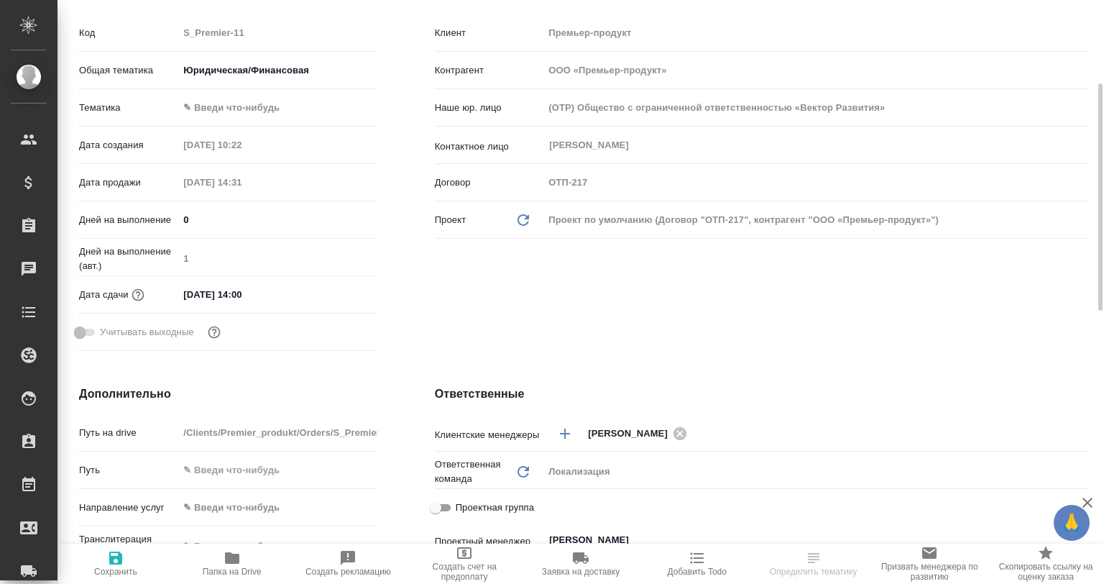
scroll to position [359, 0]
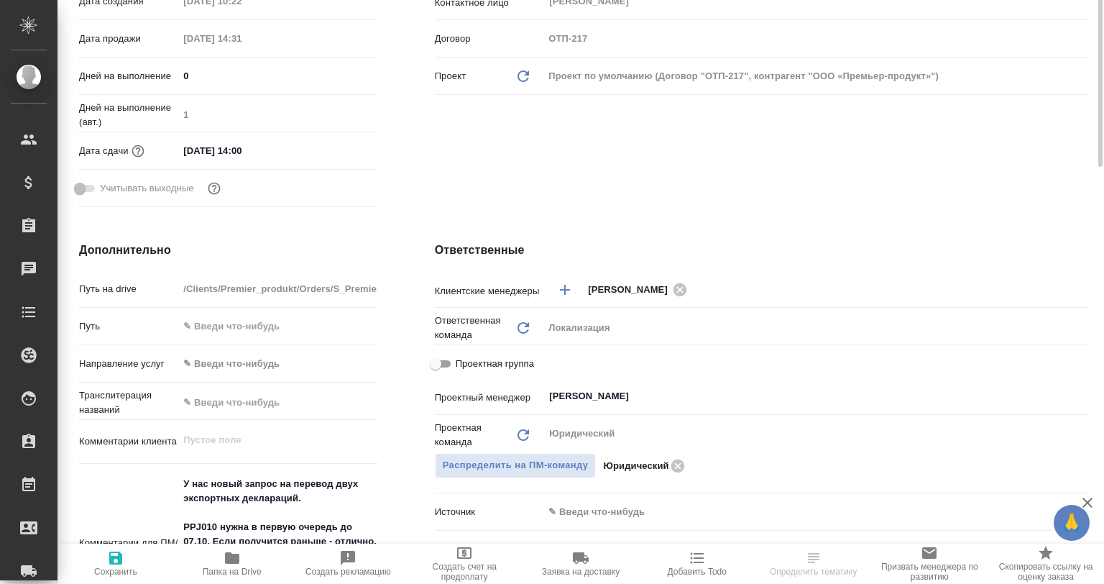
type textarea "x"
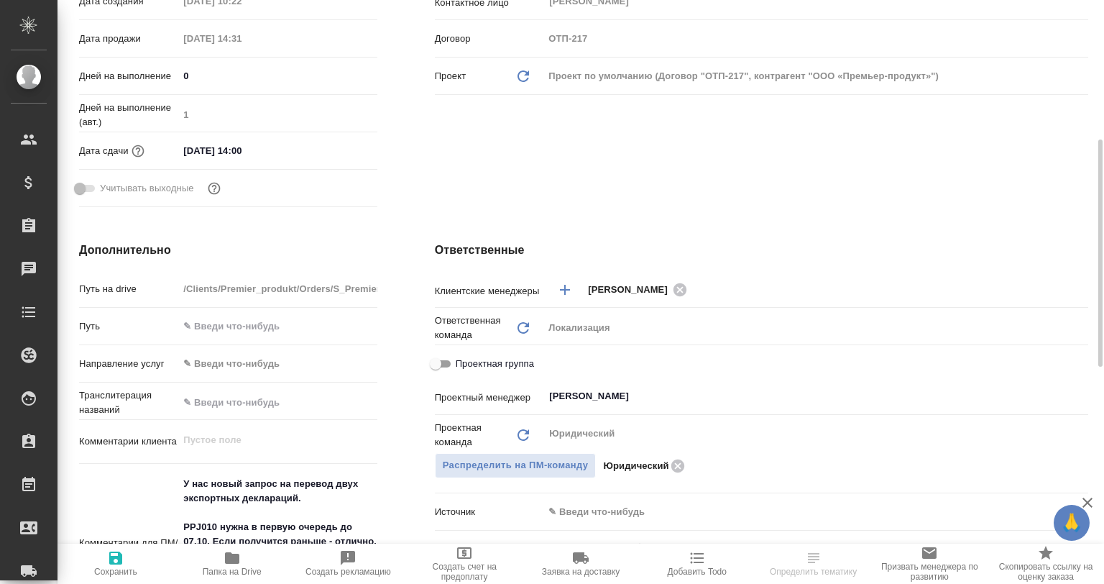
type textarea "x"
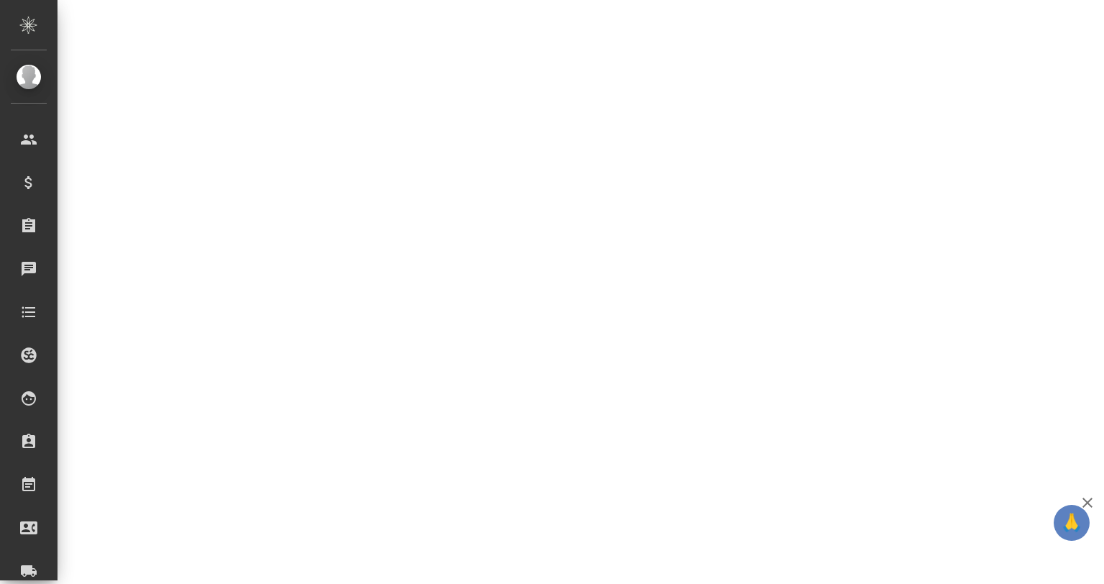
select select "RU"
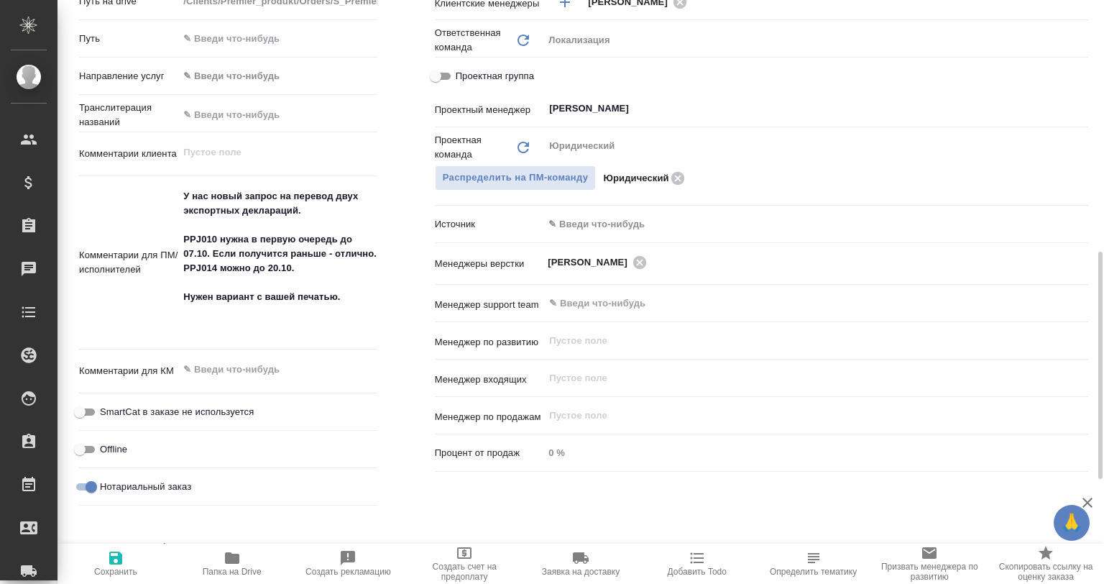
type textarea "x"
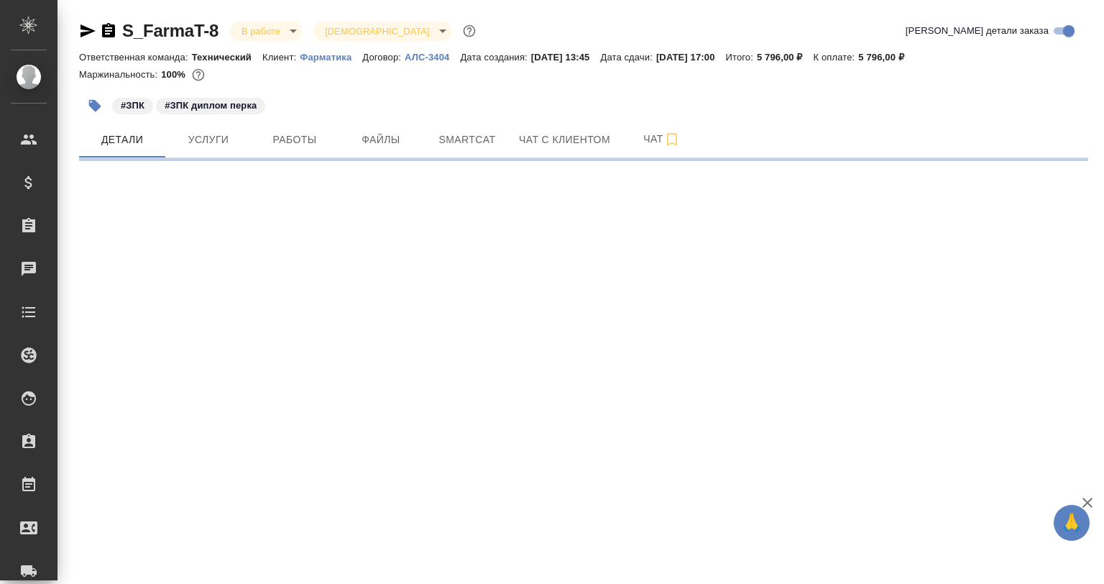
select select "RU"
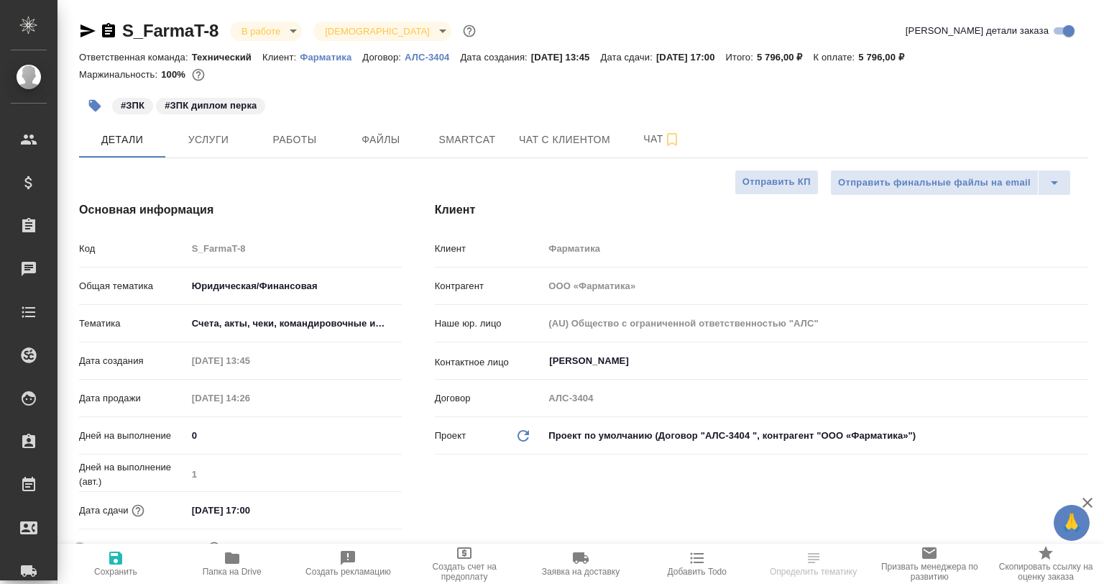
type textarea "x"
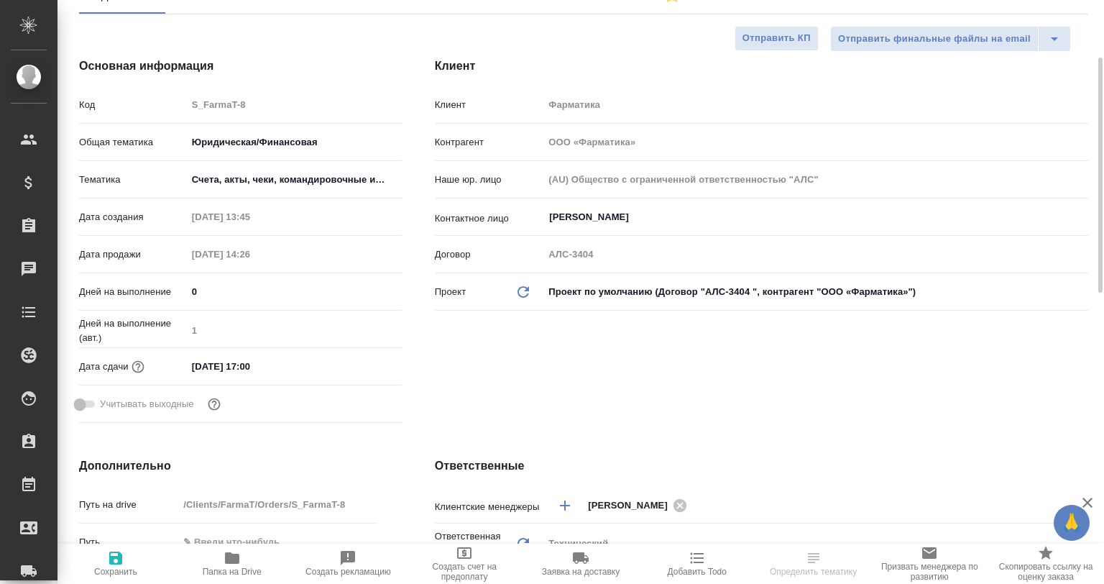
type textarea "x"
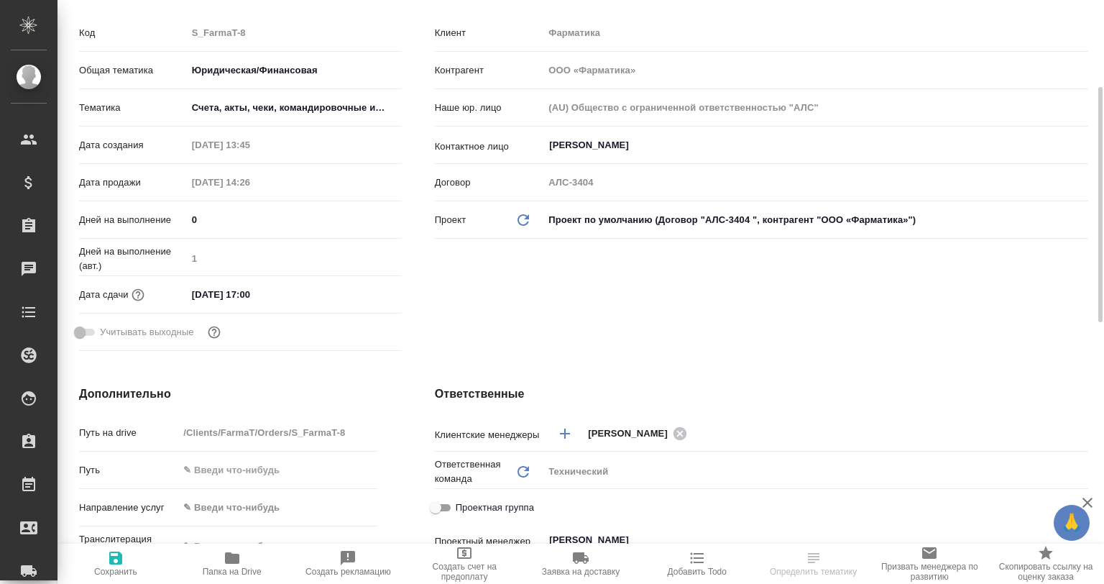
type textarea "x"
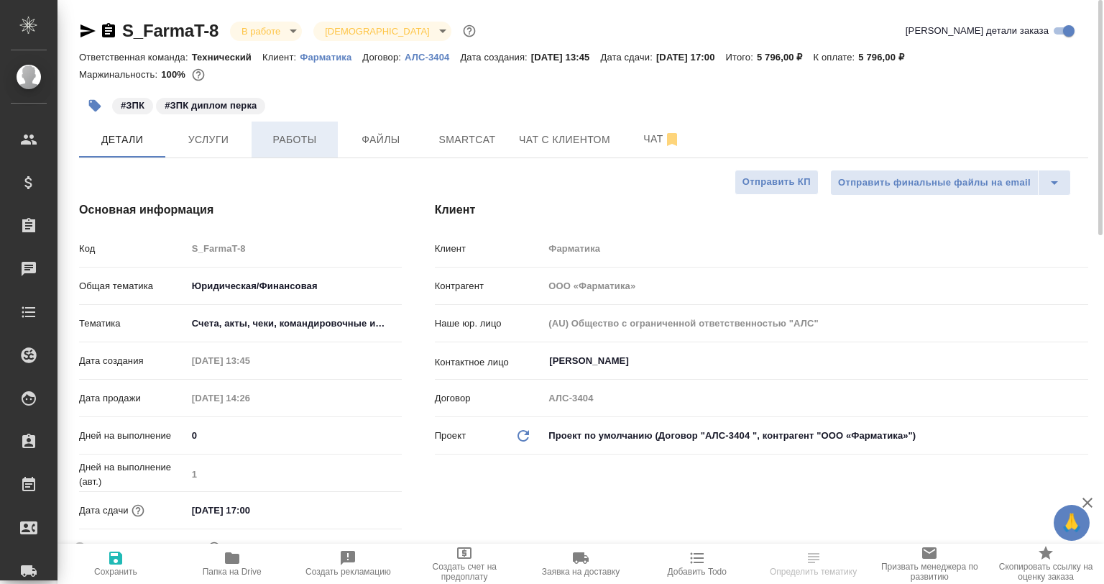
click at [301, 136] on span "Работы" at bounding box center [294, 140] width 69 height 18
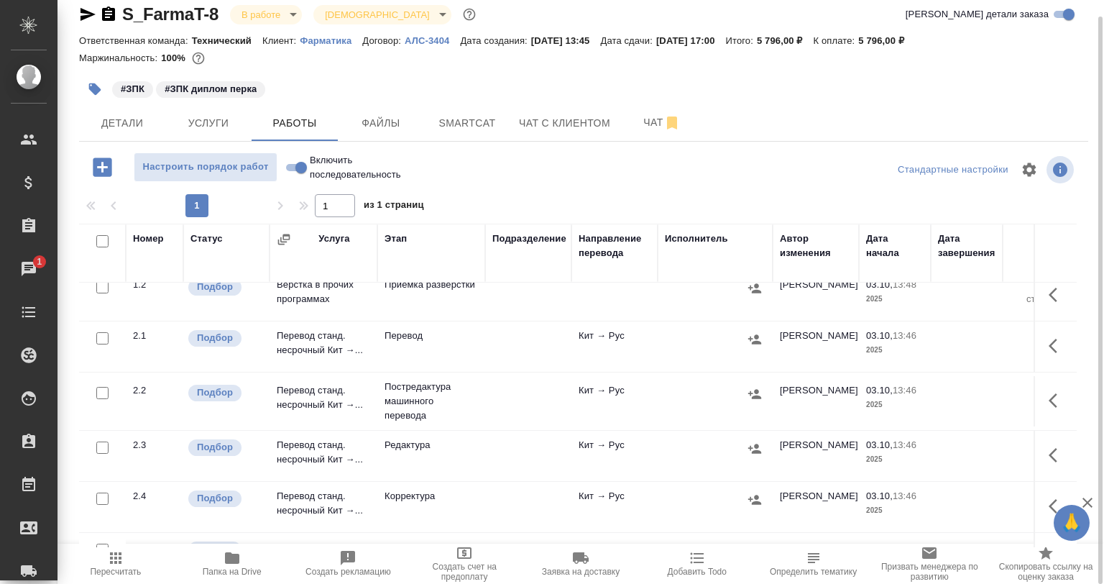
scroll to position [72, 0]
click at [127, 120] on span "Детали" at bounding box center [122, 123] width 69 height 18
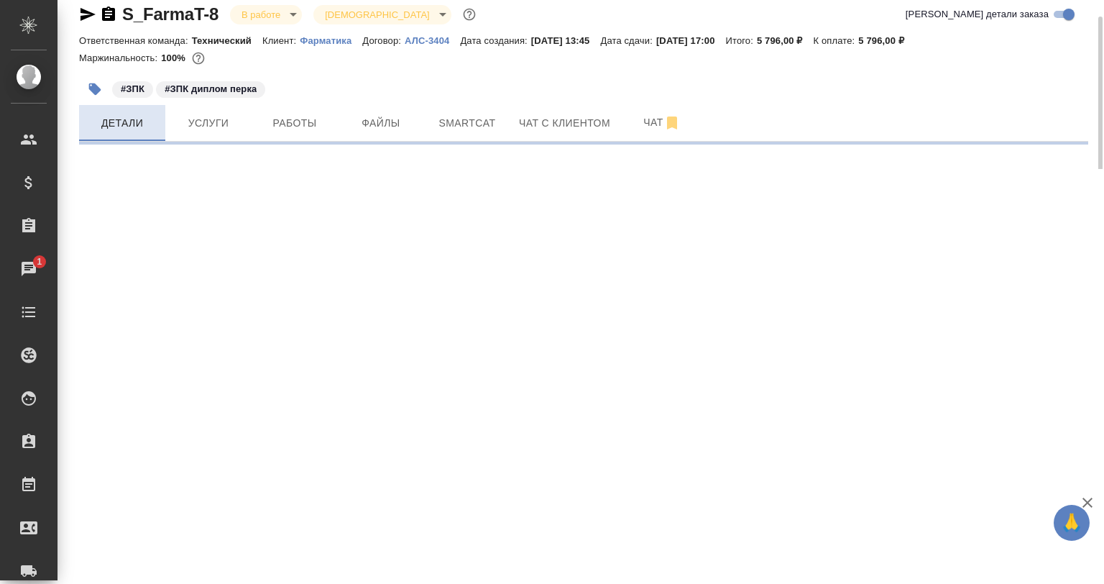
select select "RU"
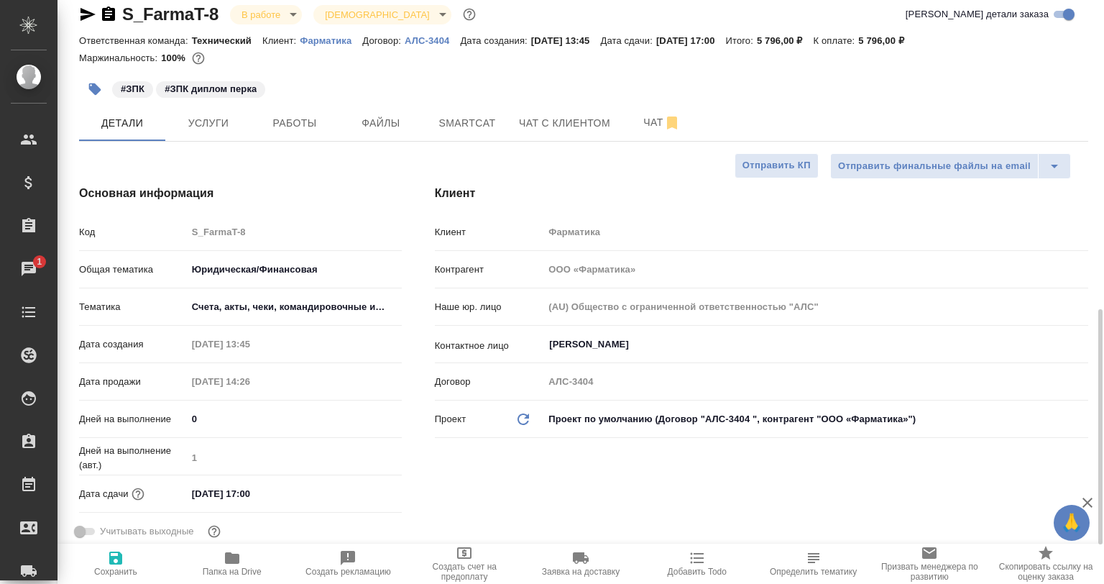
scroll to position [448, 0]
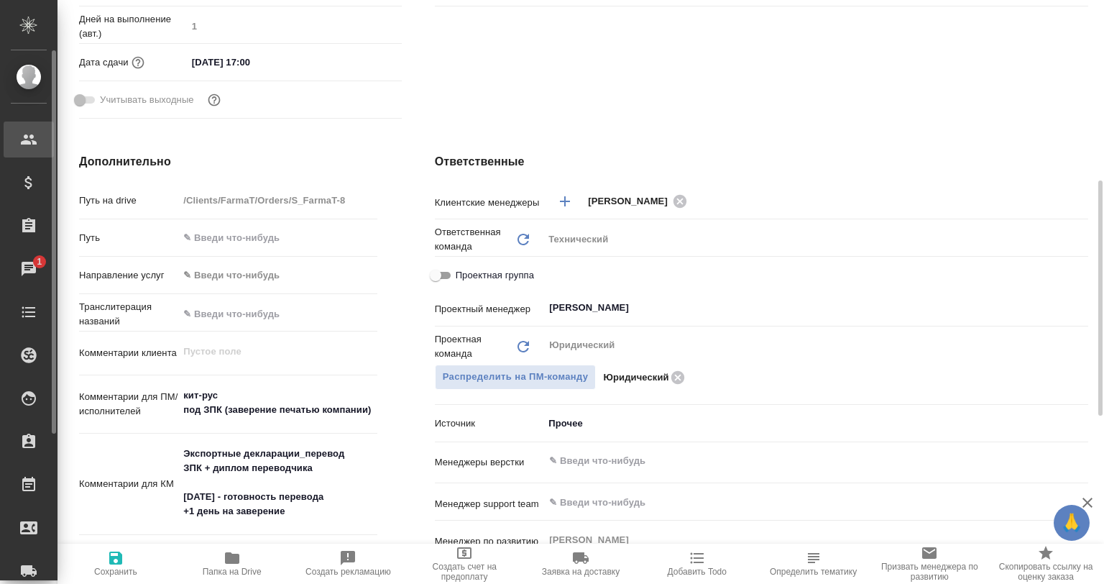
type textarea "x"
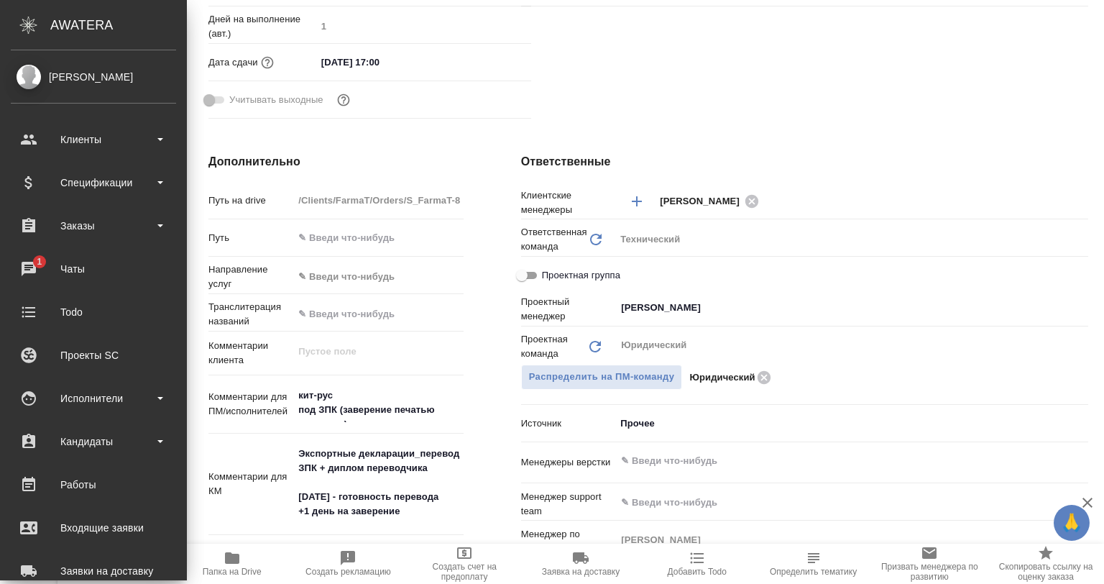
type textarea "x"
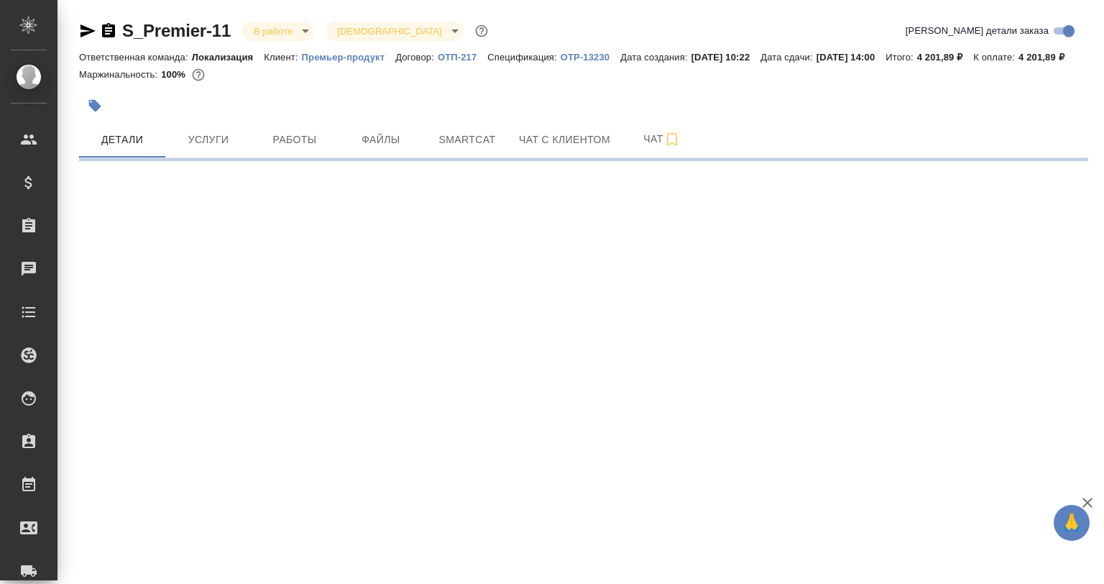
select select "RU"
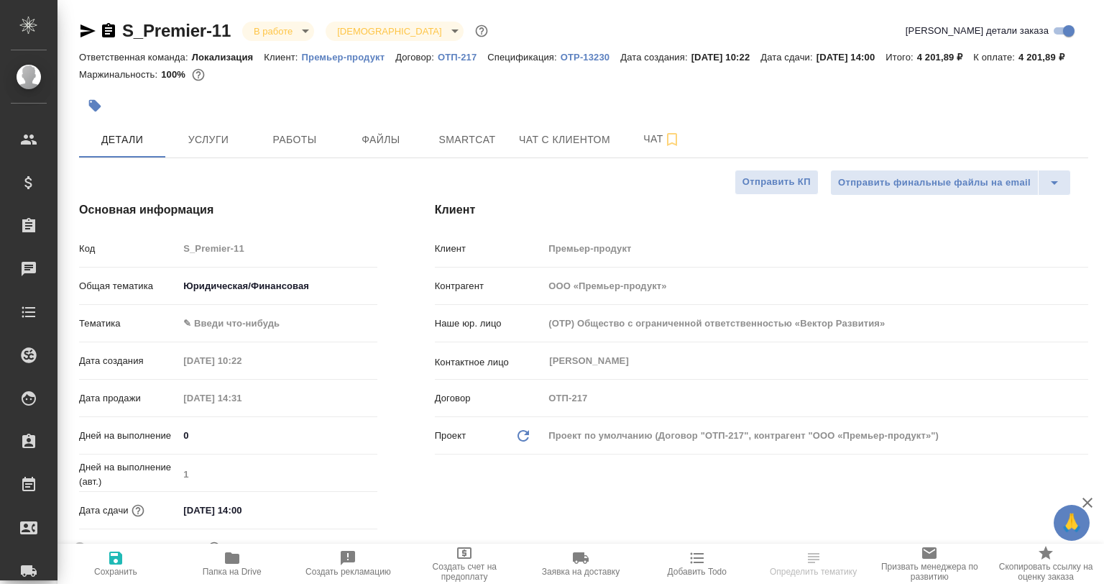
type textarea "x"
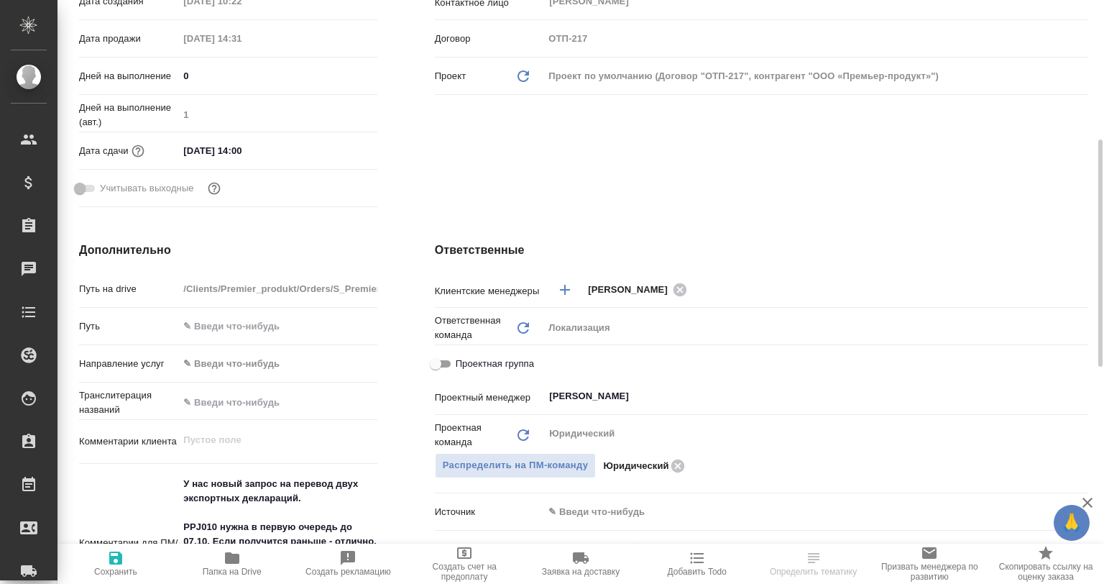
type textarea "x"
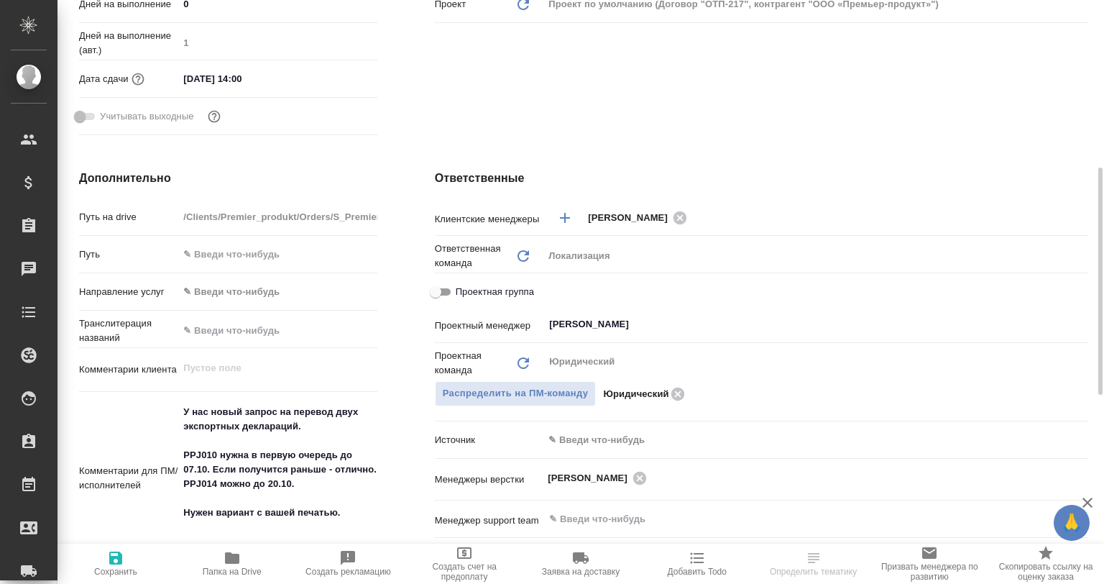
type textarea "x"
select select "RU"
type textarea "x"
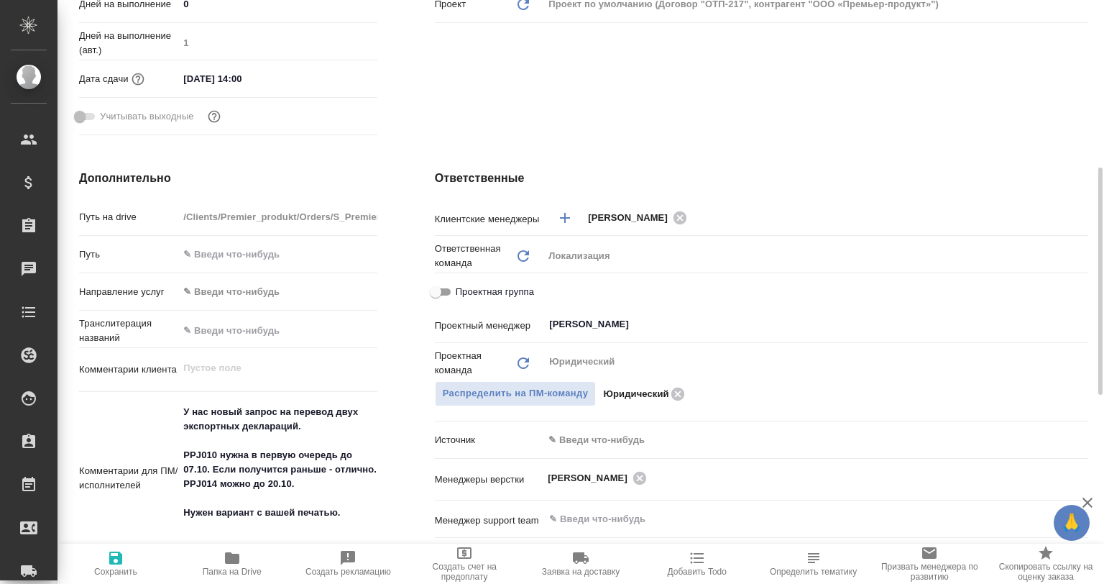
type textarea "x"
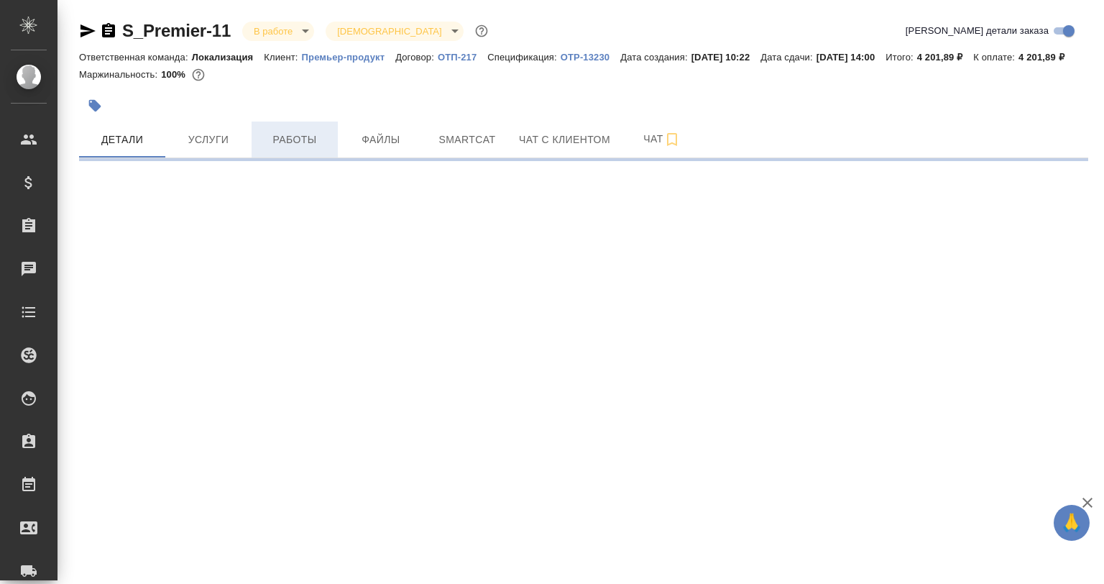
select select "RU"
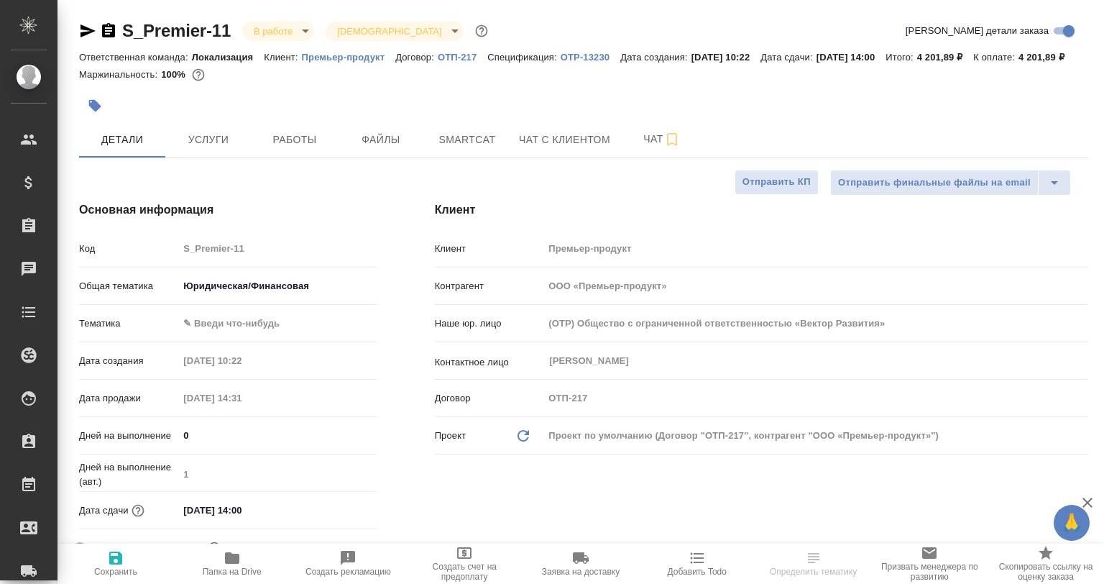
type textarea "x"
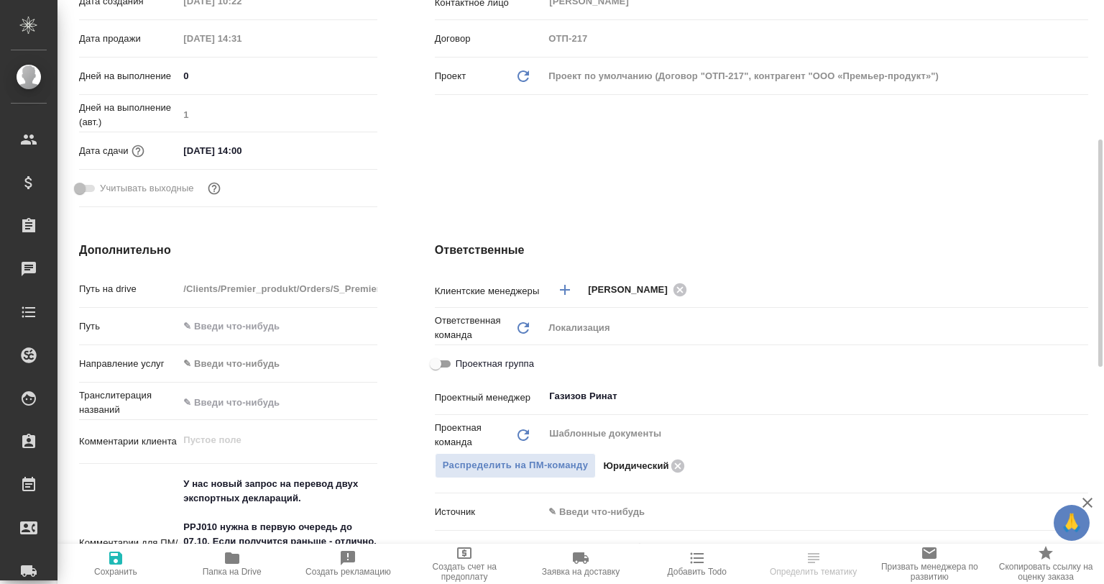
type textarea "x"
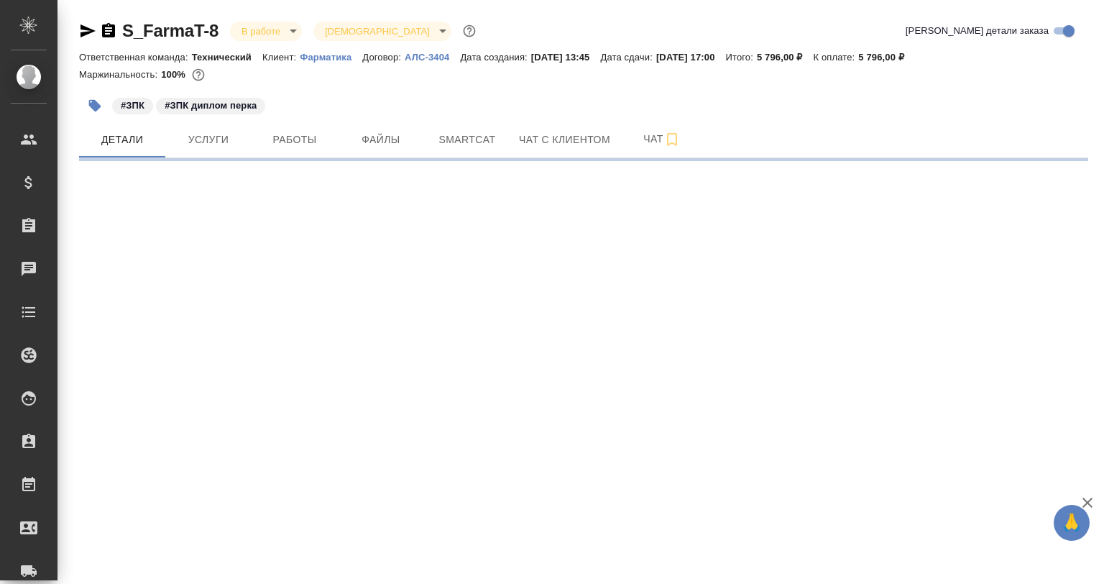
select select "RU"
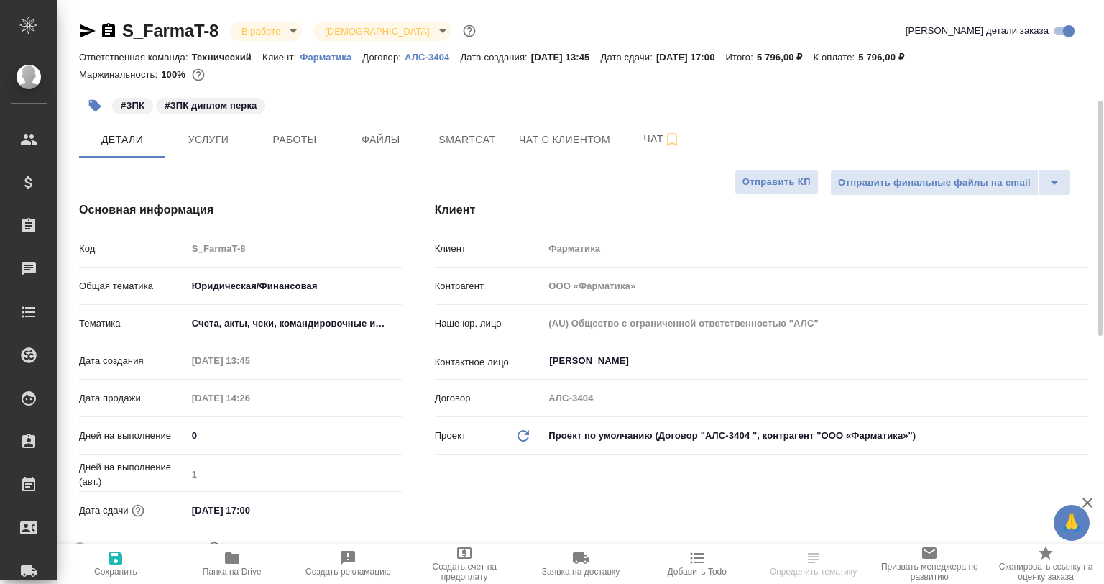
type textarea "x"
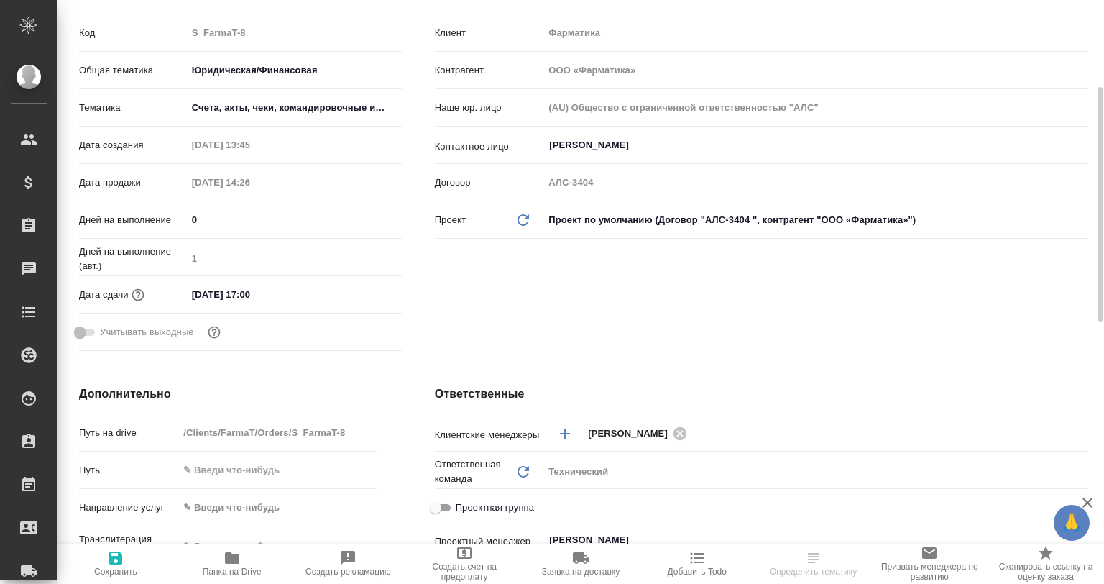
scroll to position [359, 0]
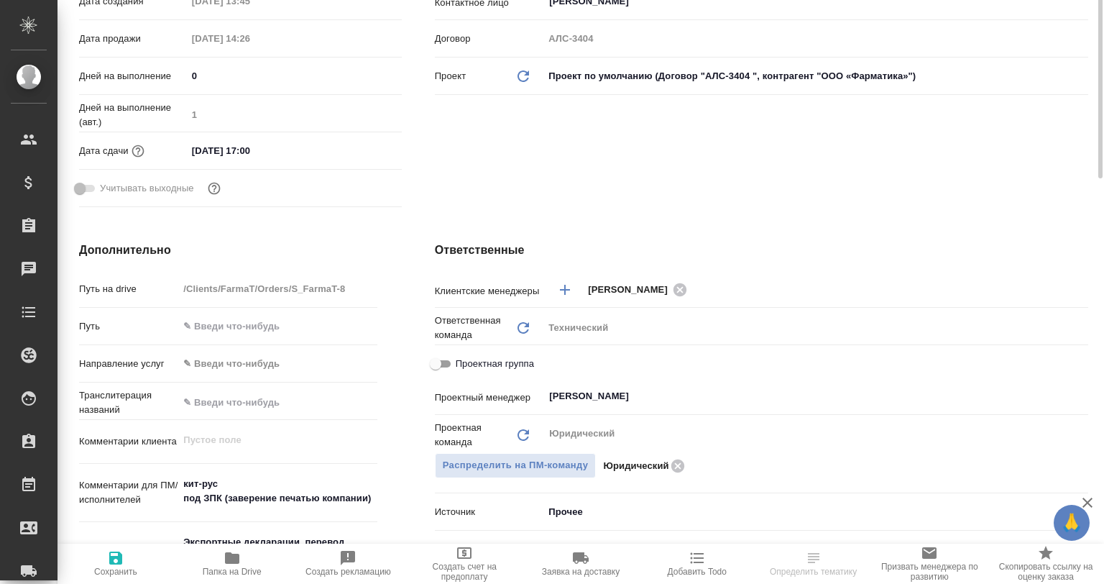
type textarea "x"
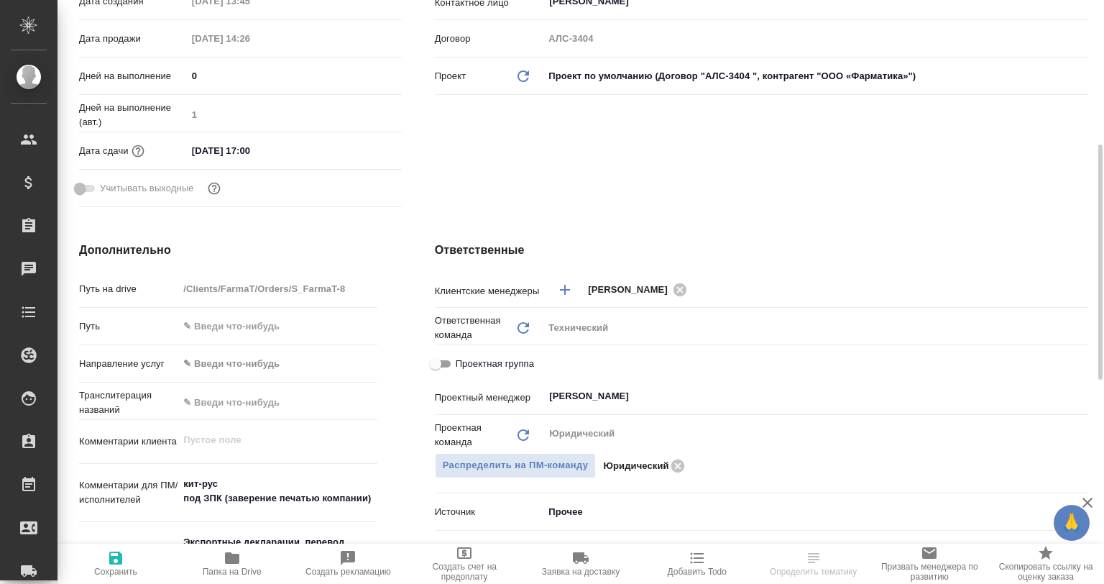
type textarea "x"
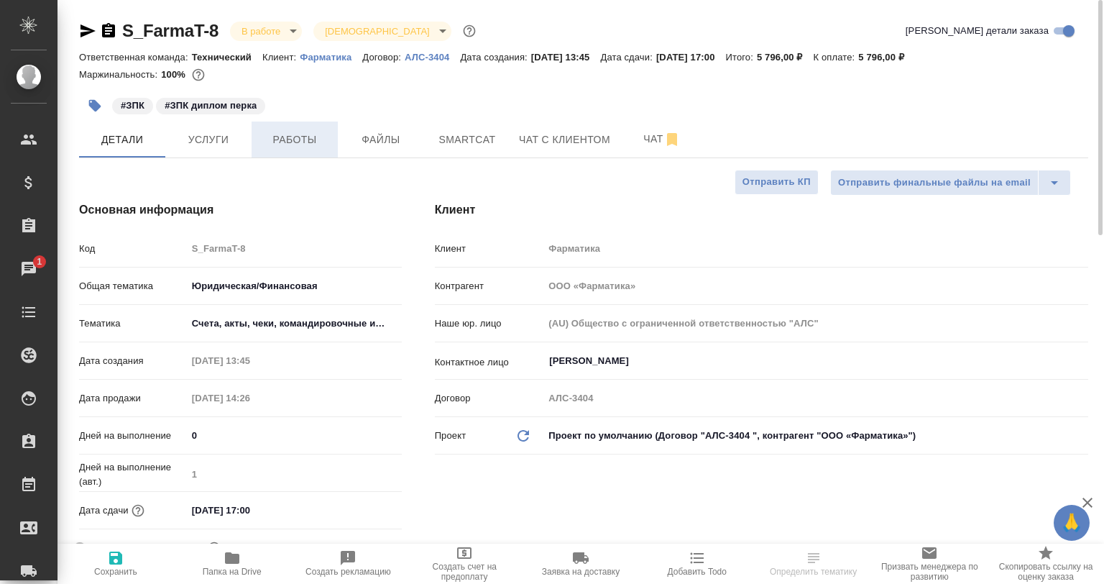
click at [259, 144] on button "Работы" at bounding box center [295, 139] width 86 height 36
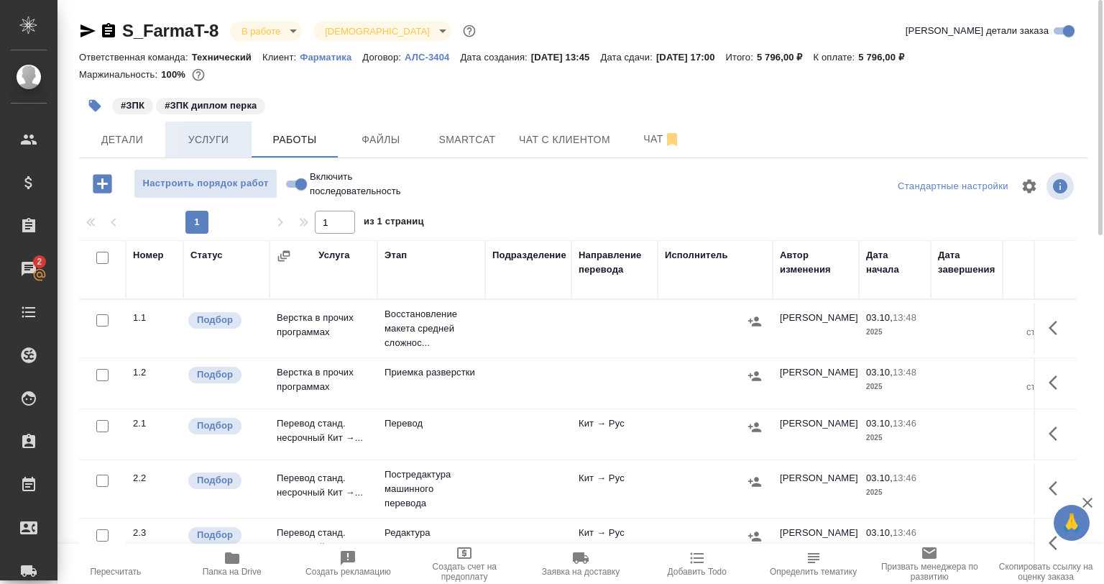
scroll to position [17, 0]
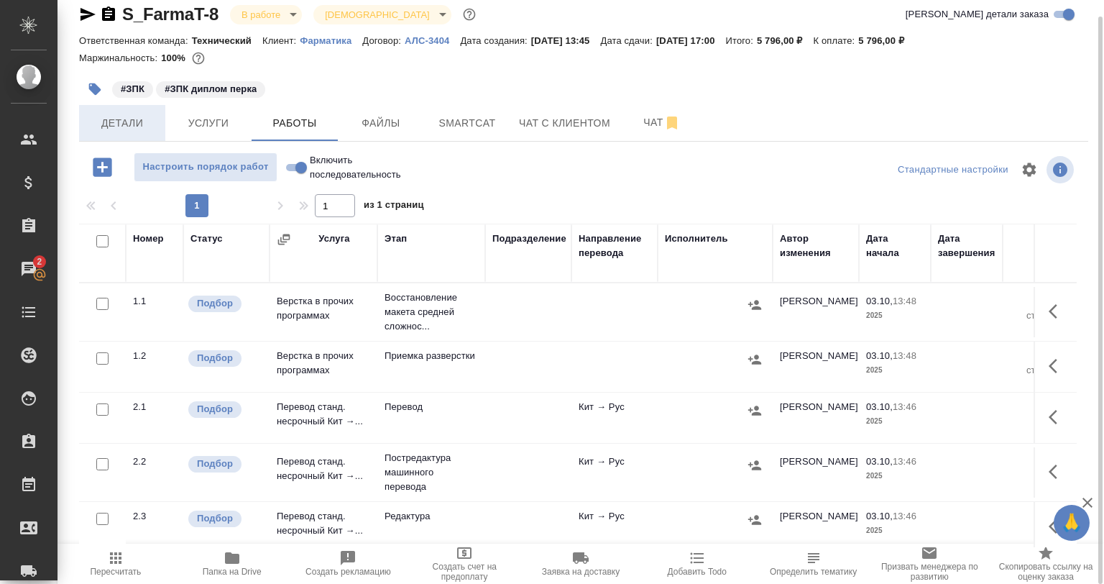
click at [134, 127] on span "Детали" at bounding box center [122, 123] width 69 height 18
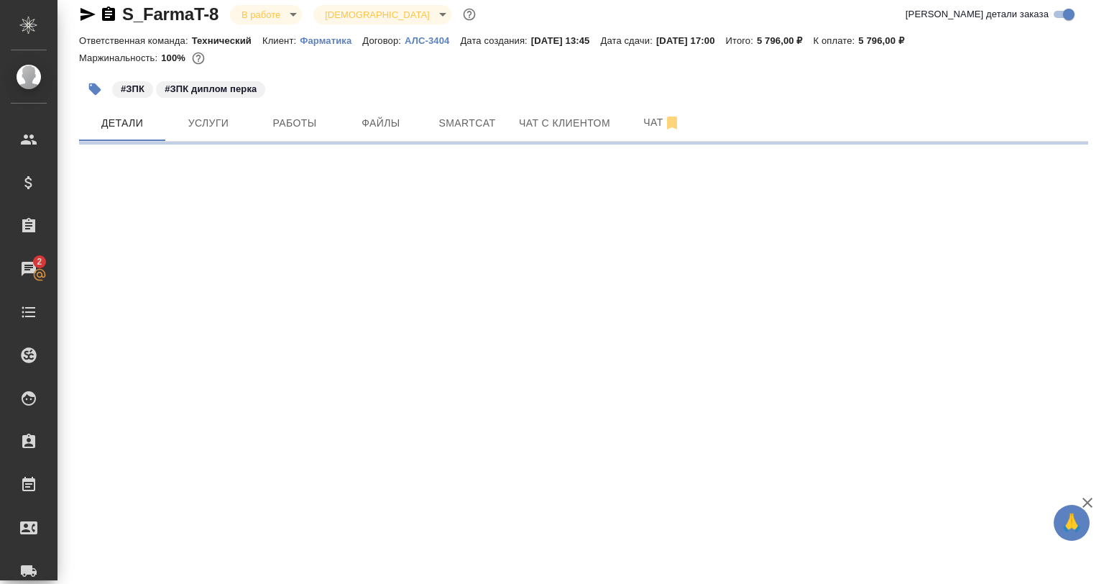
select select "RU"
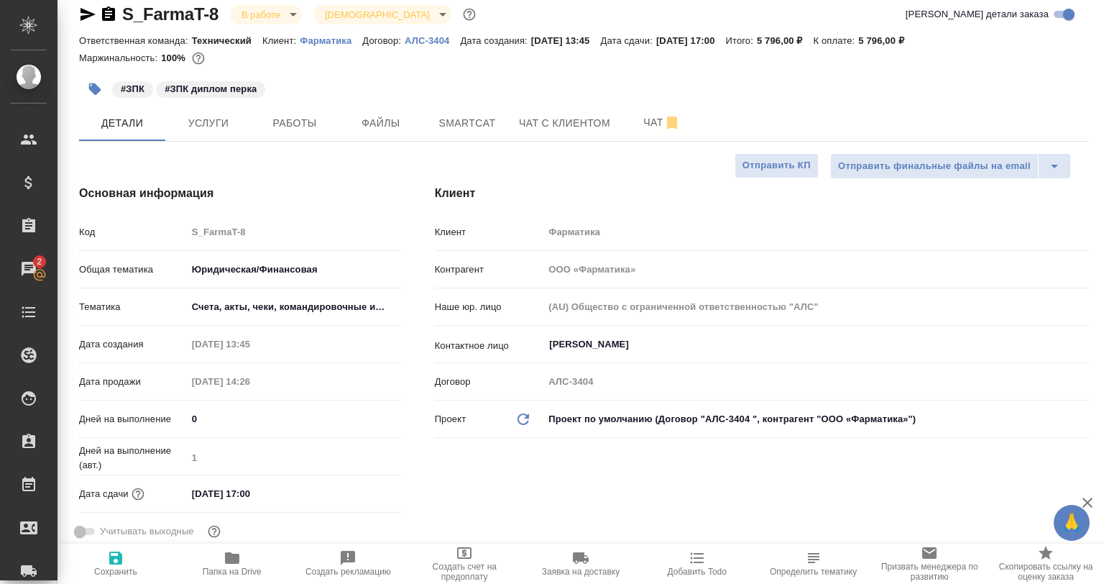
type textarea "x"
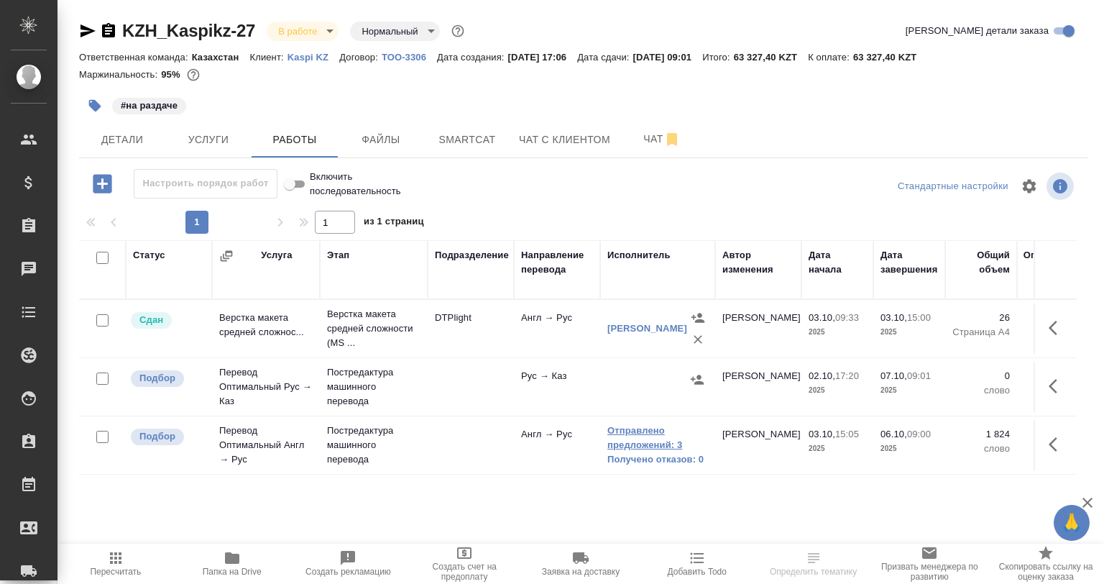
click at [641, 449] on link "Отправлено предложений: 3" at bounding box center [657, 437] width 101 height 29
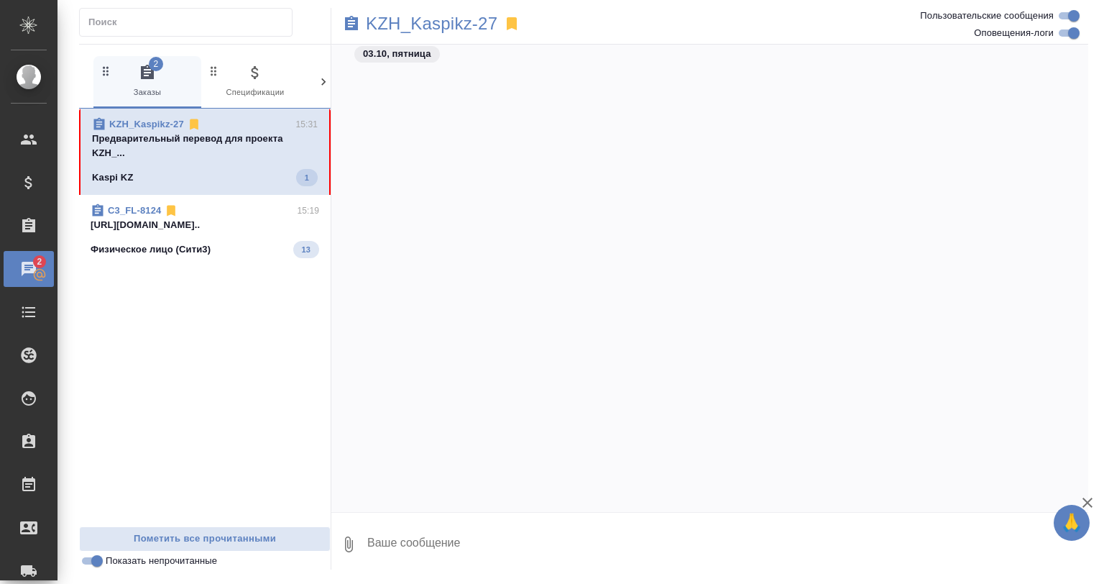
scroll to position [2611, 0]
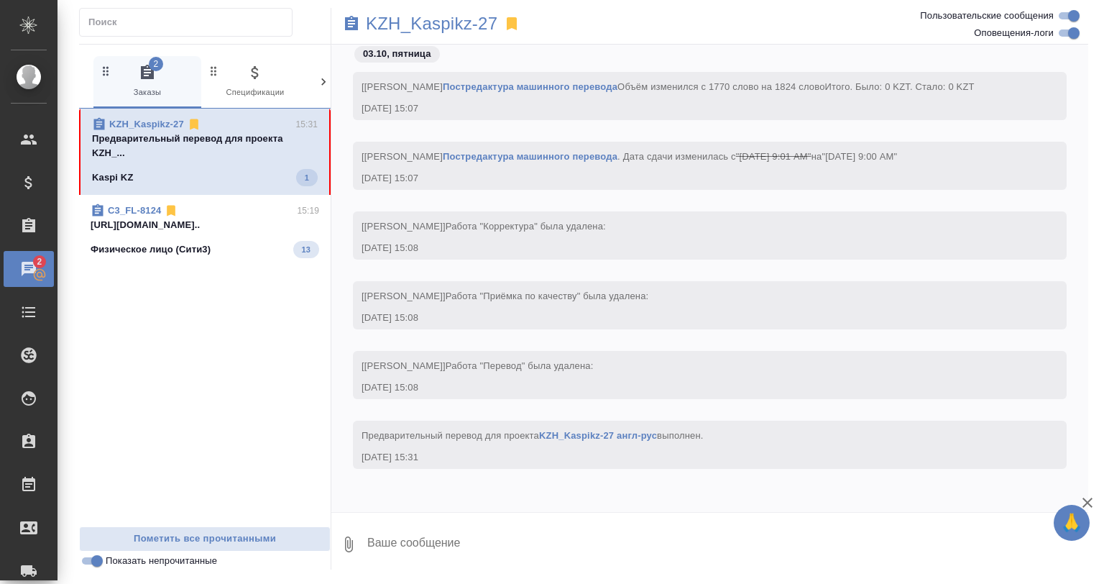
click at [183, 226] on p "[URL][DOMAIN_NAME].." at bounding box center [205, 225] width 229 height 14
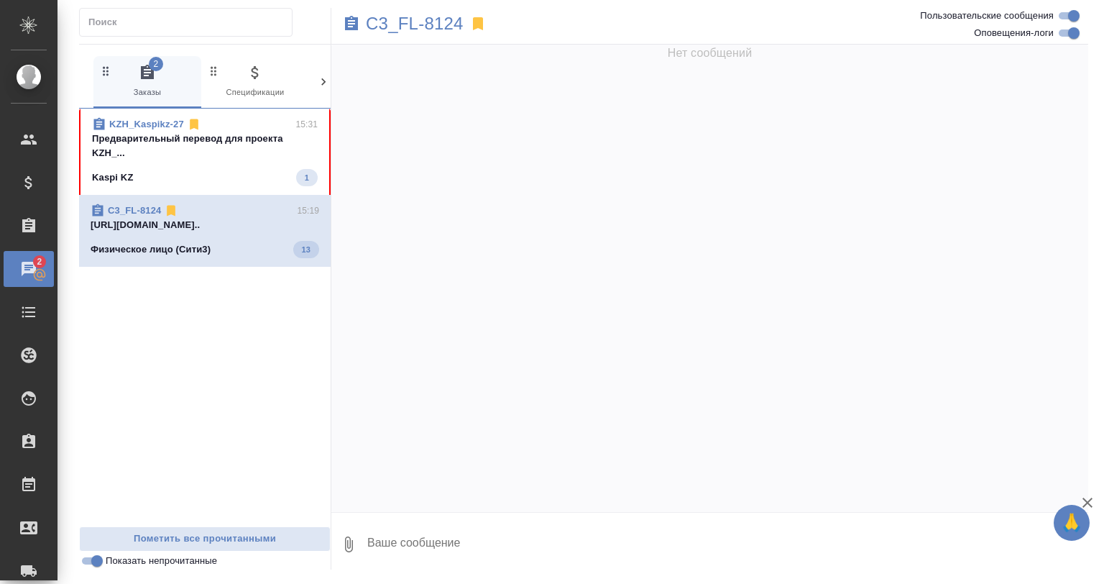
scroll to position [6029, 0]
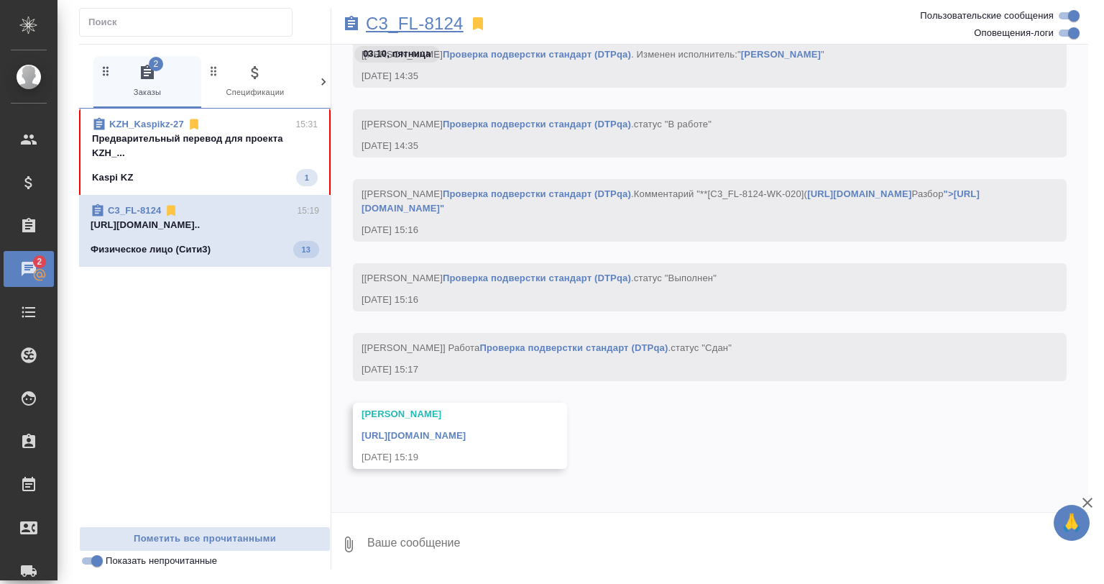
click at [396, 28] on p "C3_FL-8124" at bounding box center [415, 24] width 98 height 14
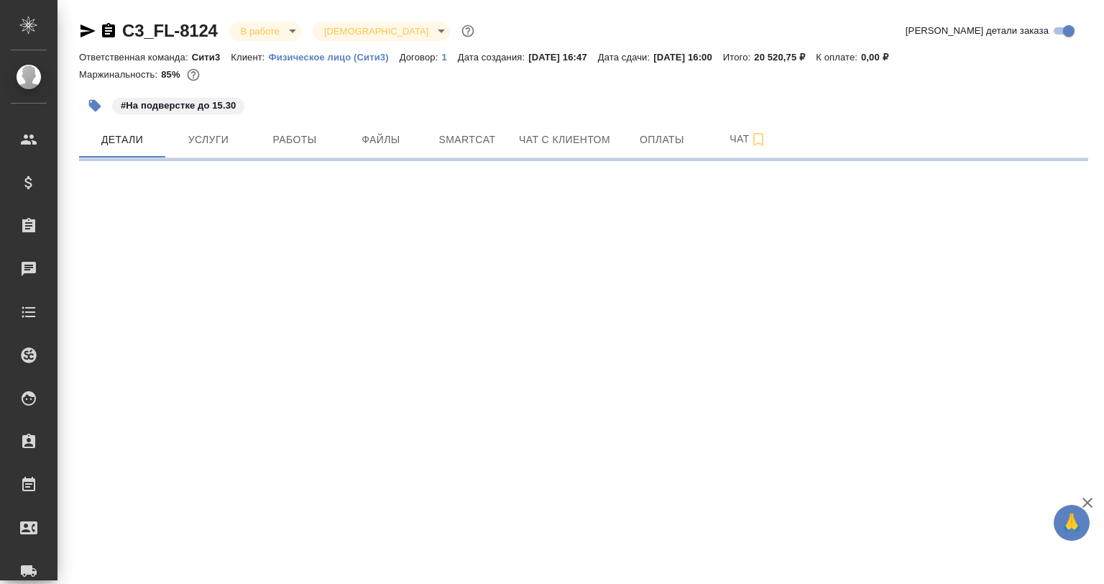
select select "RU"
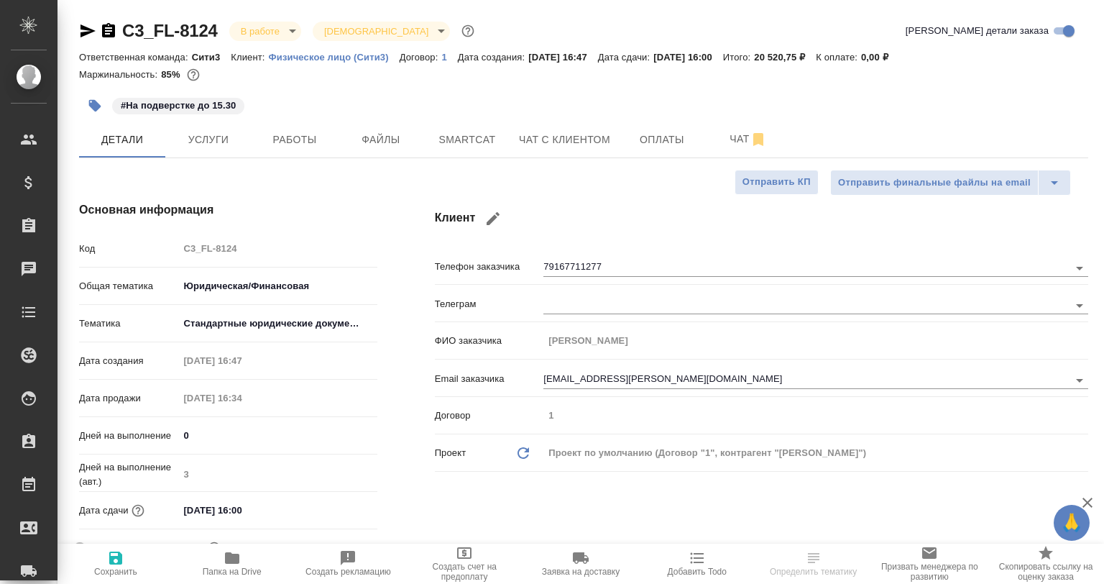
type textarea "x"
click at [302, 132] on span "Работы" at bounding box center [294, 140] width 69 height 18
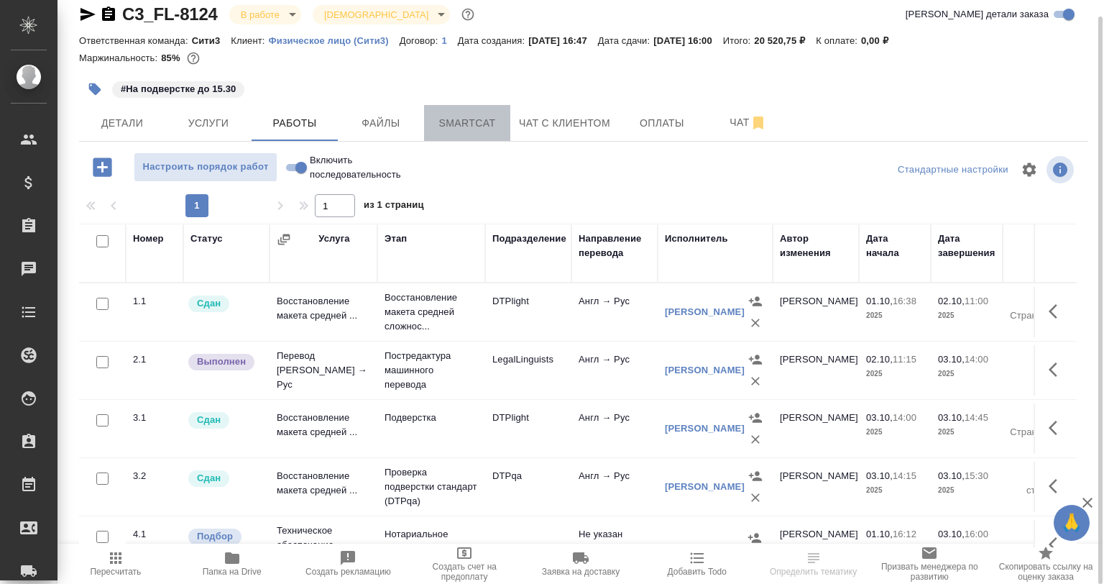
click at [486, 121] on span "Smartcat" at bounding box center [467, 123] width 69 height 18
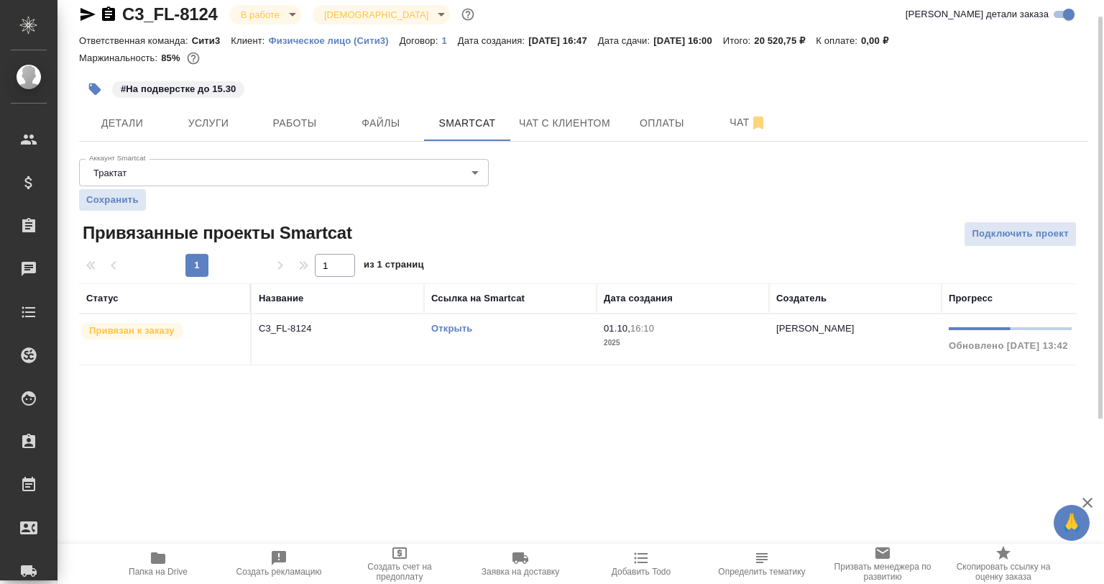
click at [416, 354] on td "C3_FL-8124" at bounding box center [338, 339] width 173 height 50
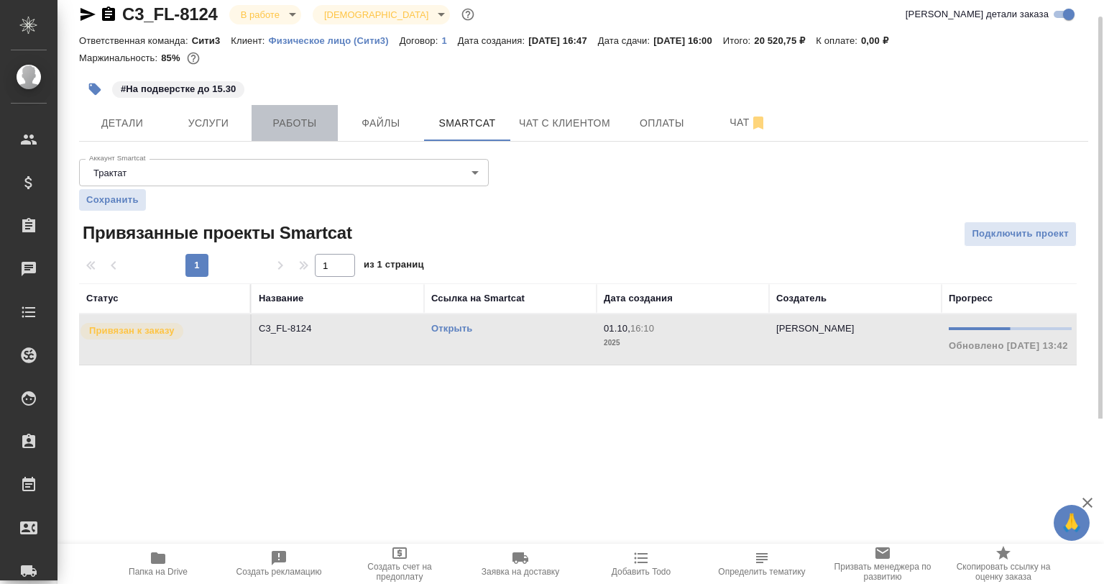
click at [311, 139] on button "Работы" at bounding box center [295, 123] width 86 height 36
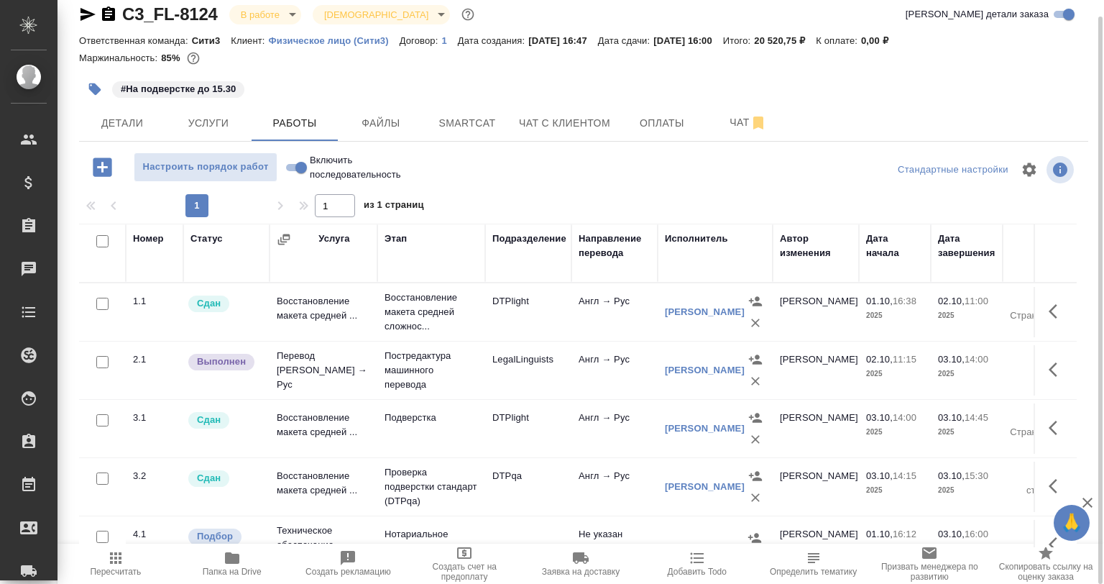
drag, startPoint x: 1053, startPoint y: 363, endPoint x: 1032, endPoint y: 368, distance: 20.7
click at [1049, 363] on icon "button" at bounding box center [1057, 369] width 17 height 17
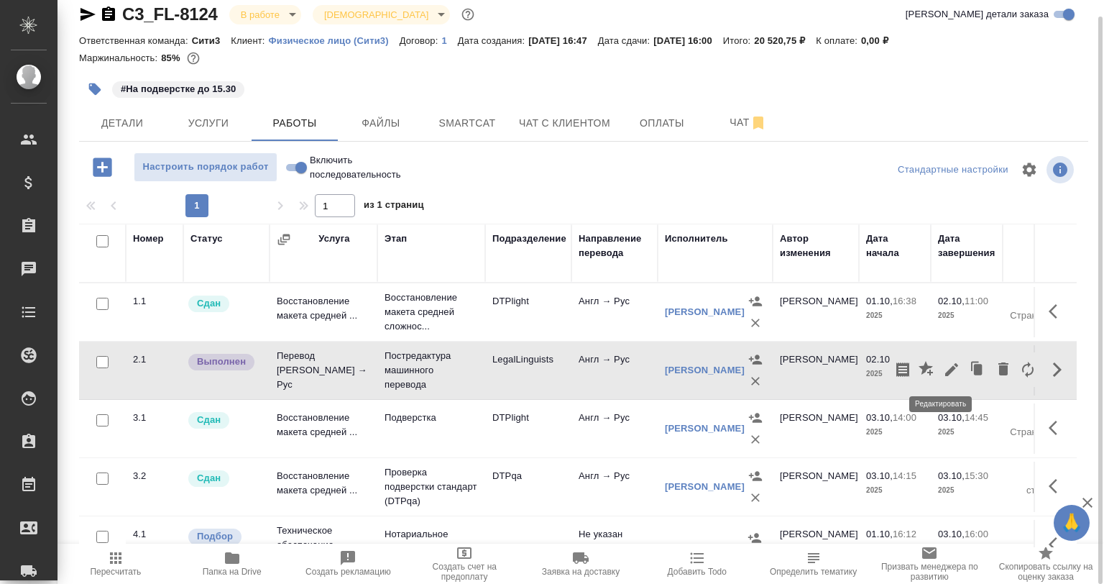
click at [945, 370] on icon "button" at bounding box center [951, 369] width 13 height 13
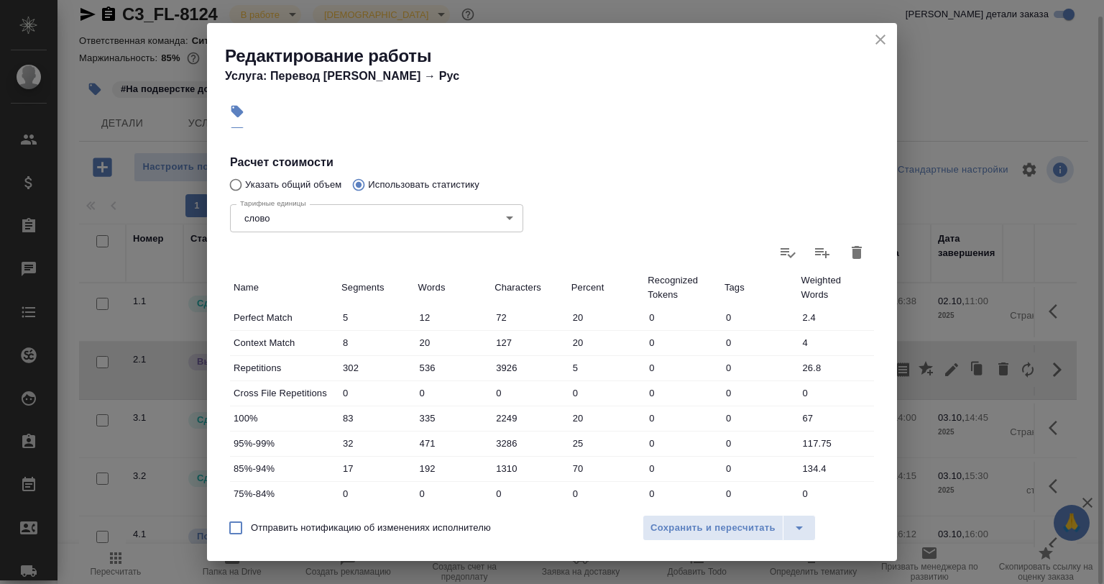
scroll to position [62, 0]
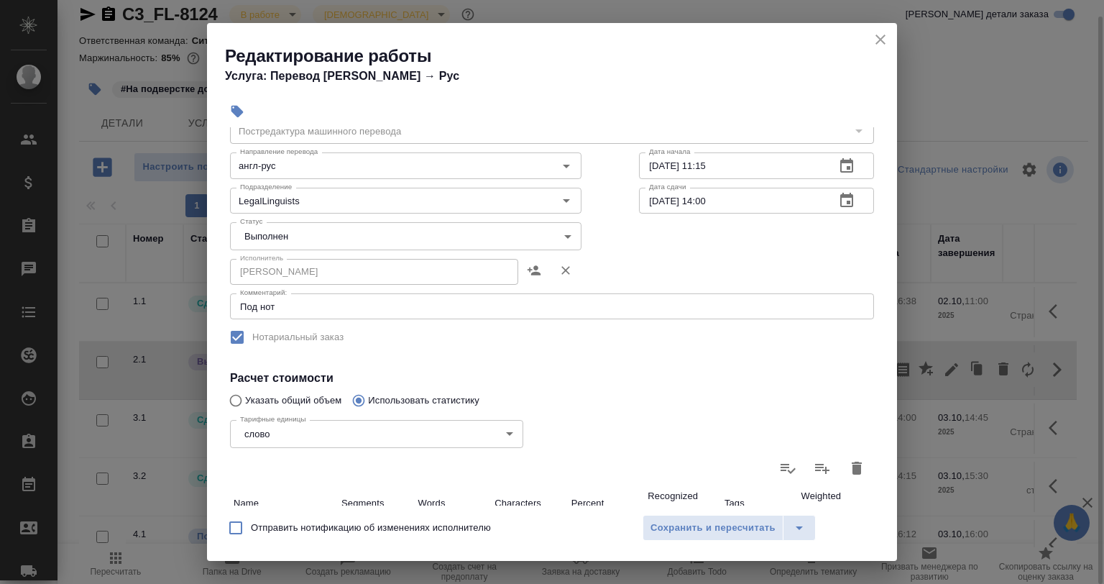
click at [295, 235] on body "🙏 .cls-1 fill:#fff; AWATERA Babkina Anastasiya Клиенты Спецификации Заказы 0 Ча…" at bounding box center [552, 292] width 1104 height 584
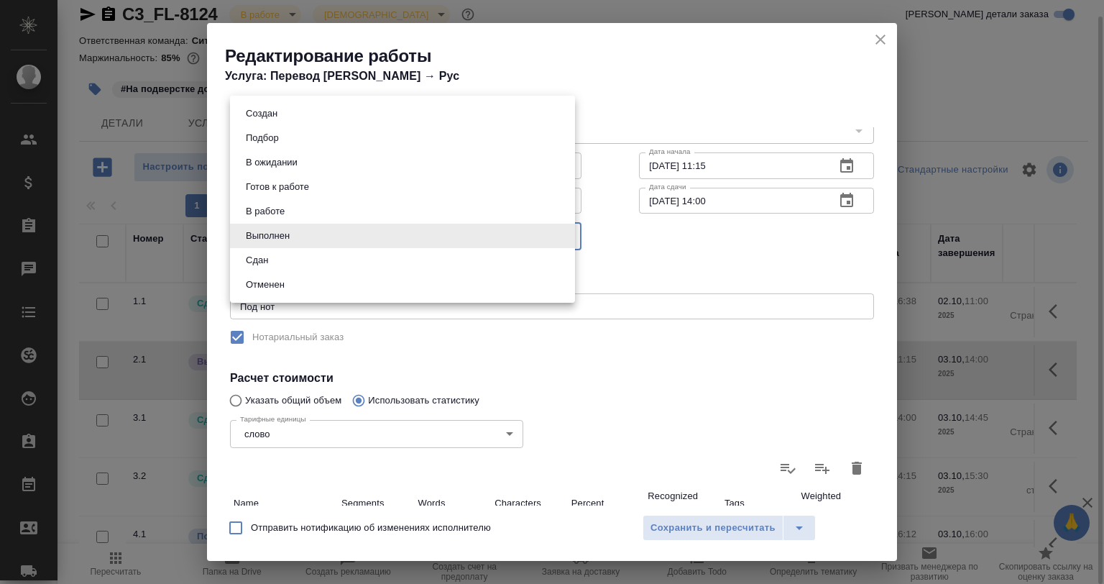
click at [293, 256] on li "Сдан" at bounding box center [402, 260] width 345 height 24
type input "closed"
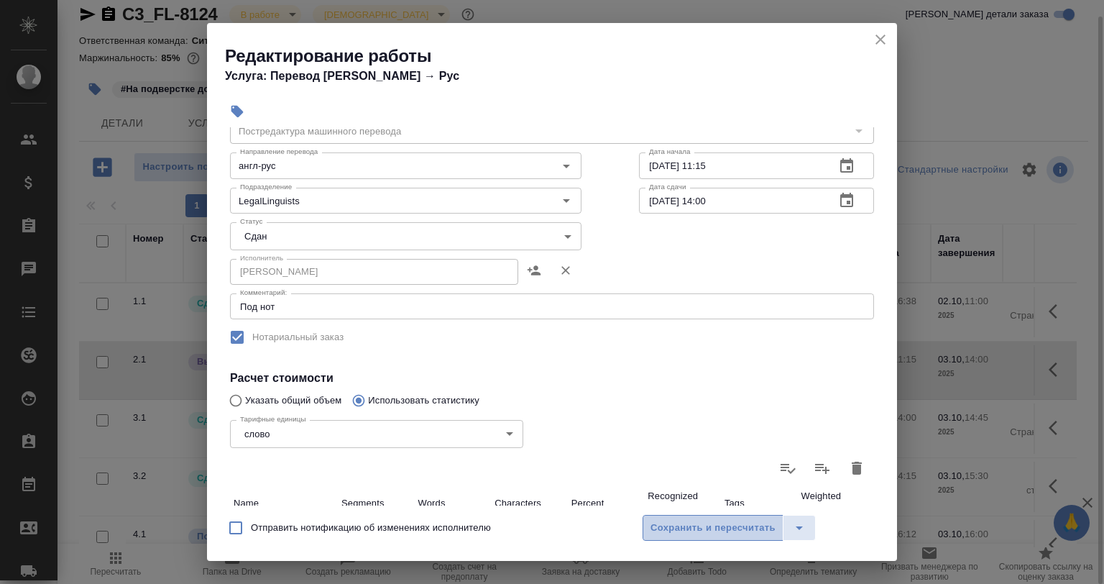
click at [661, 521] on span "Сохранить и пересчитать" at bounding box center [713, 528] width 125 height 17
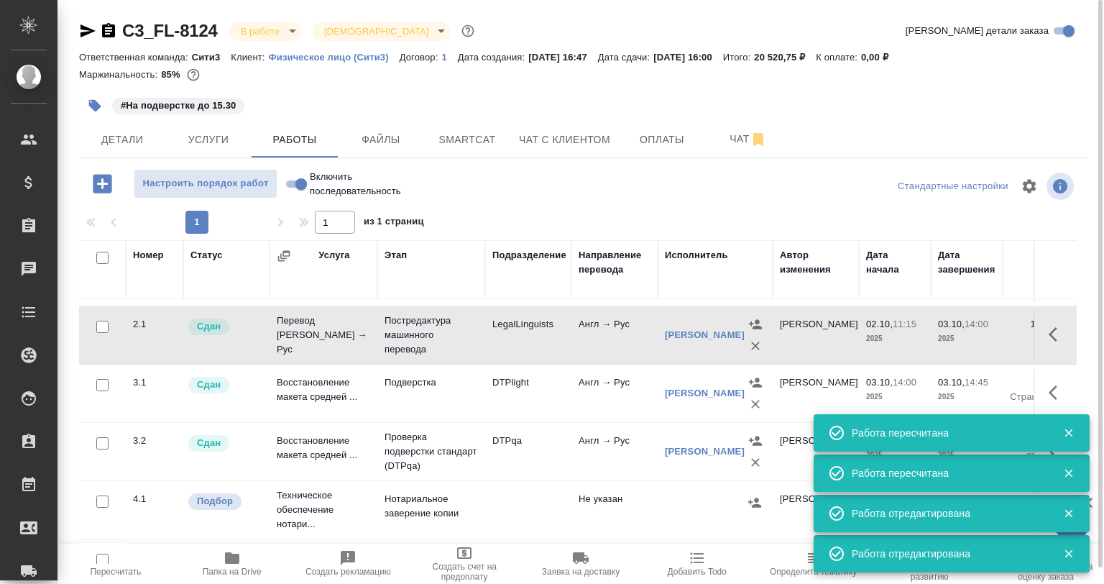
scroll to position [0, 0]
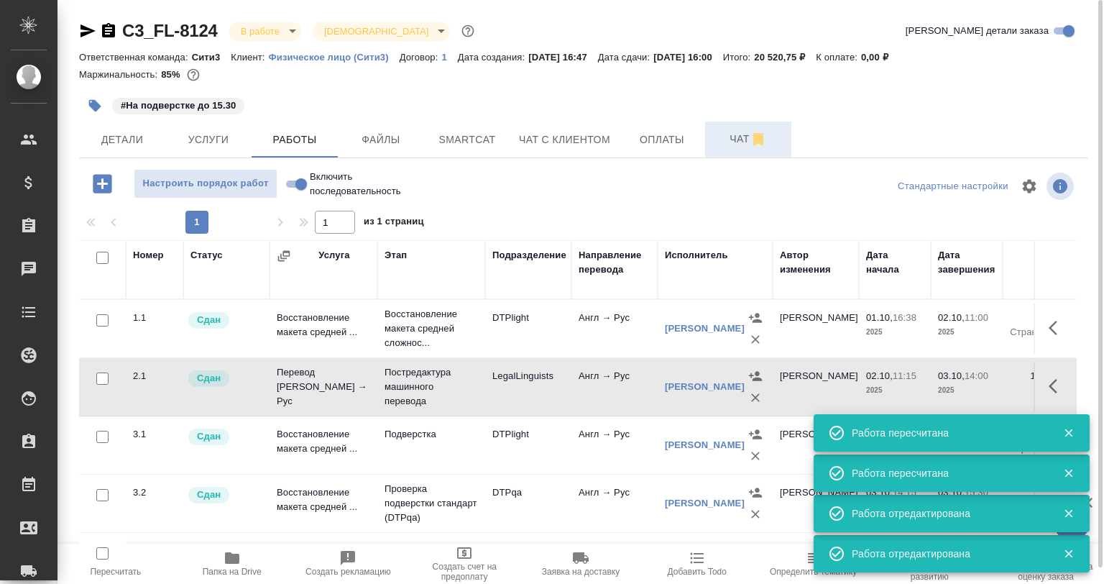
click at [731, 150] on button "Чат" at bounding box center [748, 139] width 86 height 36
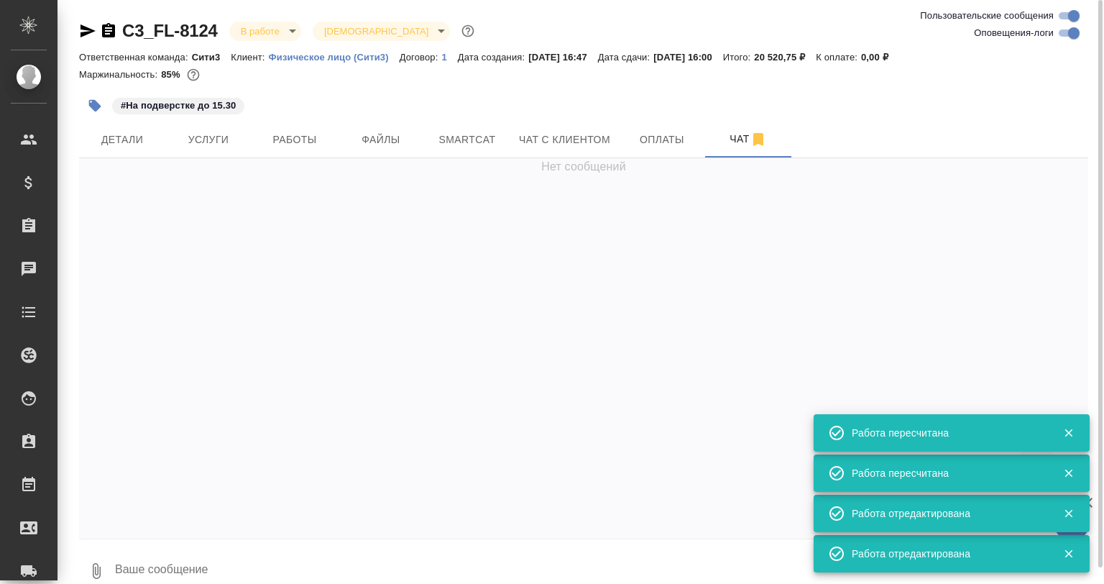
scroll to position [6195, 0]
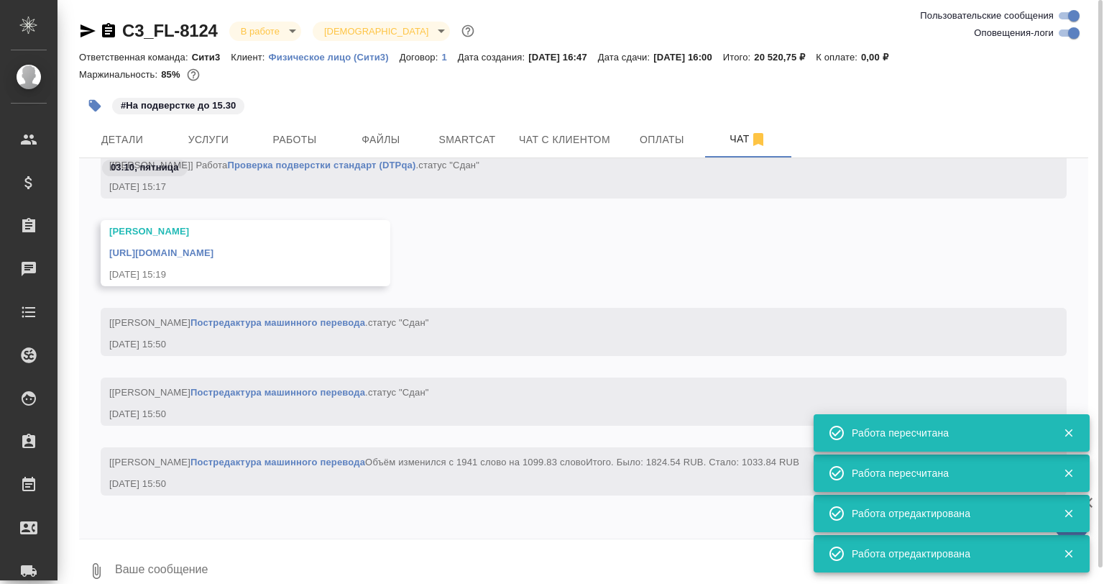
click at [214, 247] on link "https://drive.awatera.com/apps/files/files/10418391?dir=/Shares/FL_C3/Orders/C3…" at bounding box center [161, 252] width 104 height 11
click at [115, 141] on span "Детали" at bounding box center [122, 140] width 69 height 18
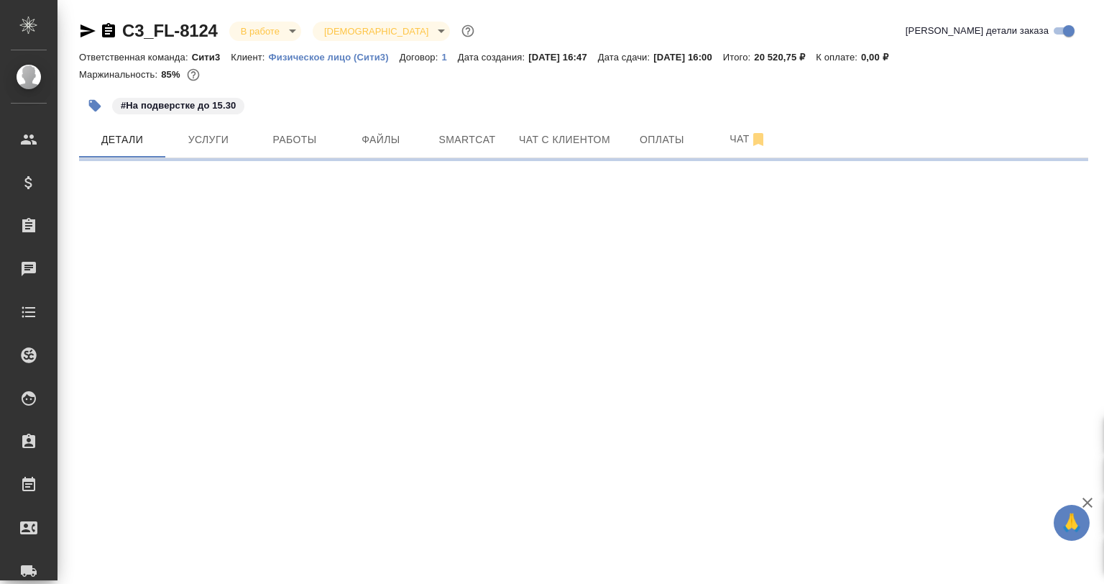
select select "RU"
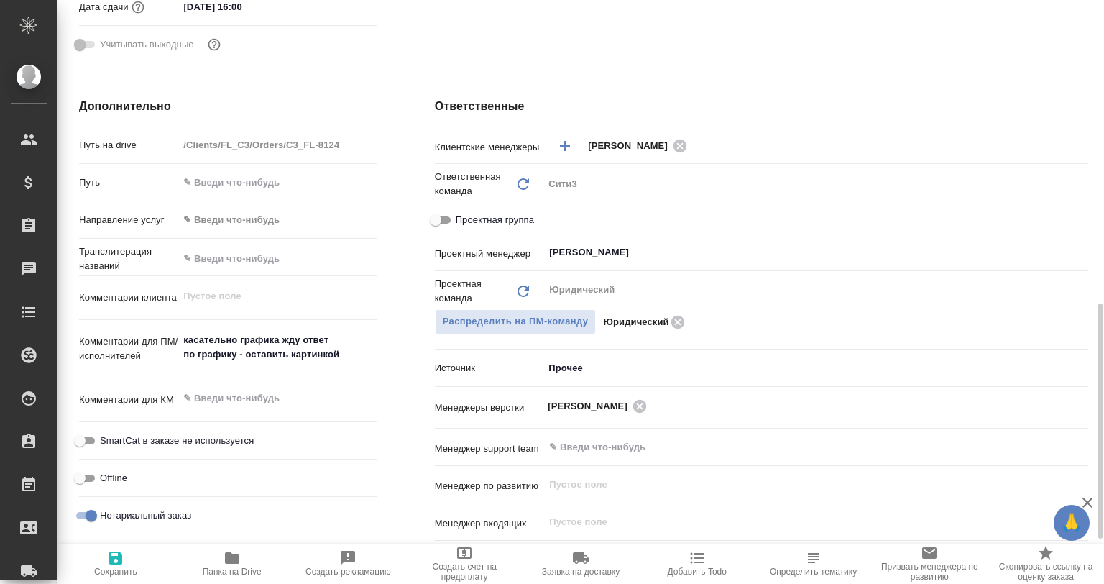
scroll to position [575, 0]
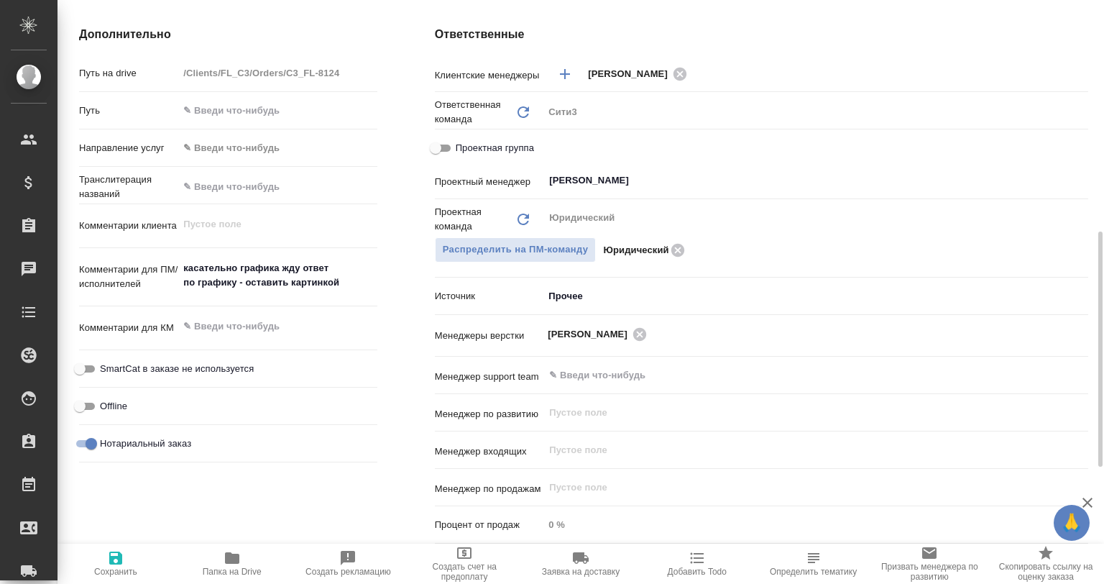
type textarea "x"
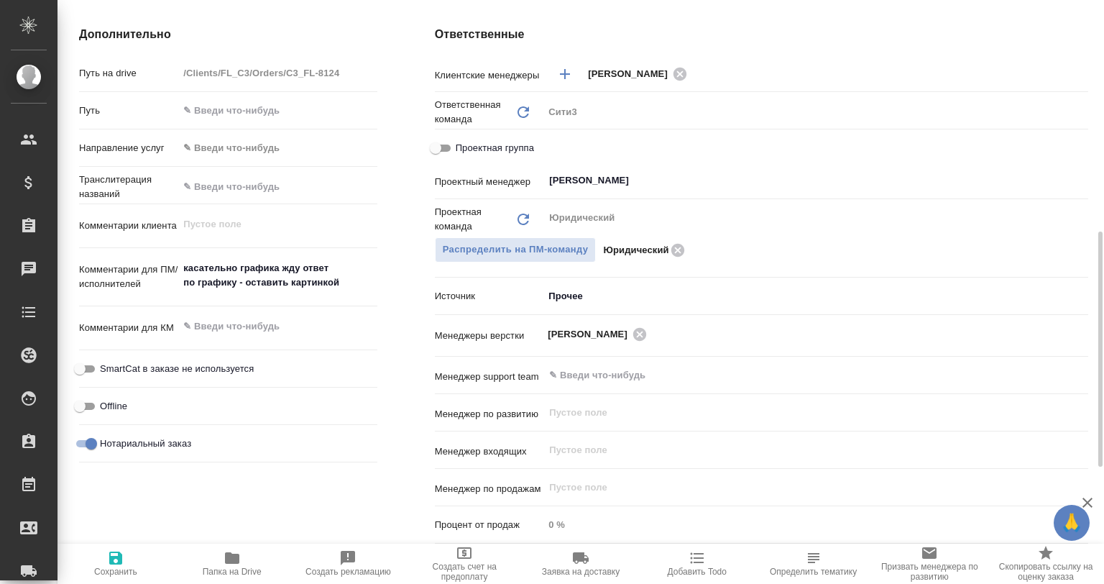
type textarea "x"
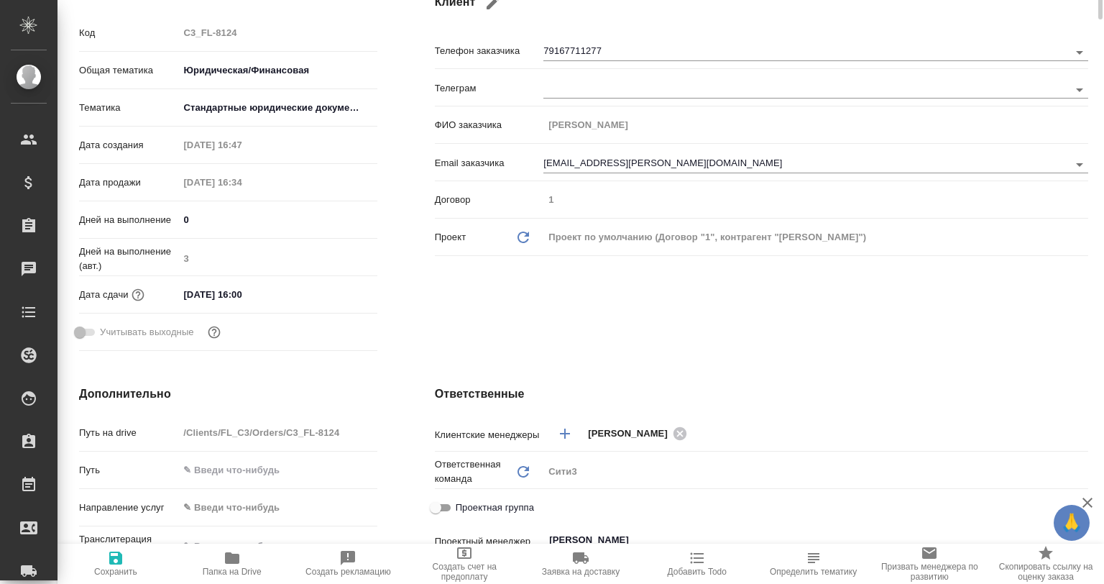
scroll to position [0, 0]
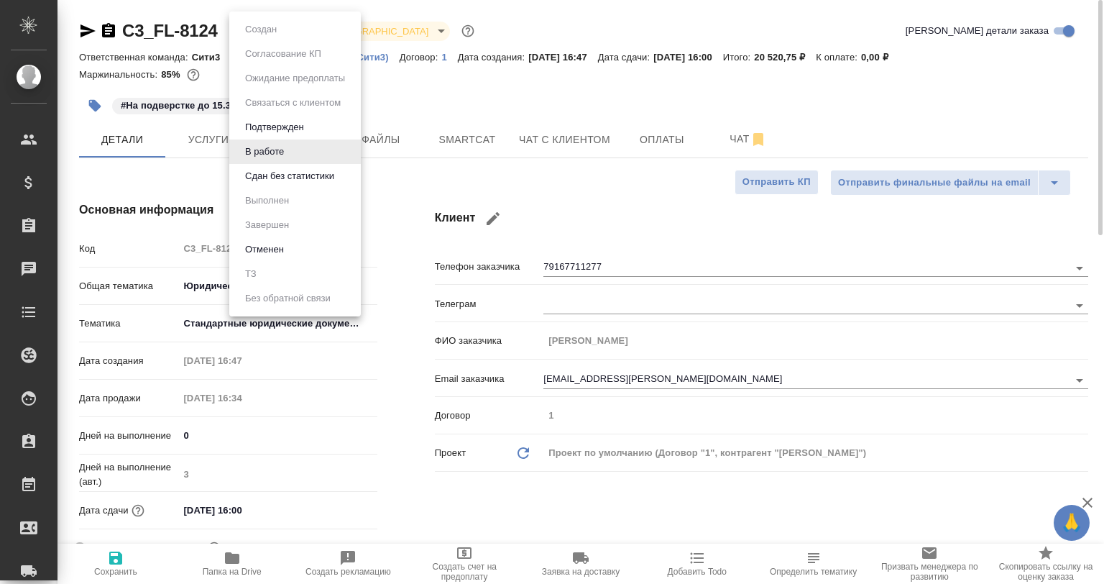
click at [267, 33] on body "🙏 .cls-1 fill:#fff; AWATERA Babkina Anastasiya Клиенты Спецификации Заказы 0 Ча…" at bounding box center [552, 292] width 1104 height 584
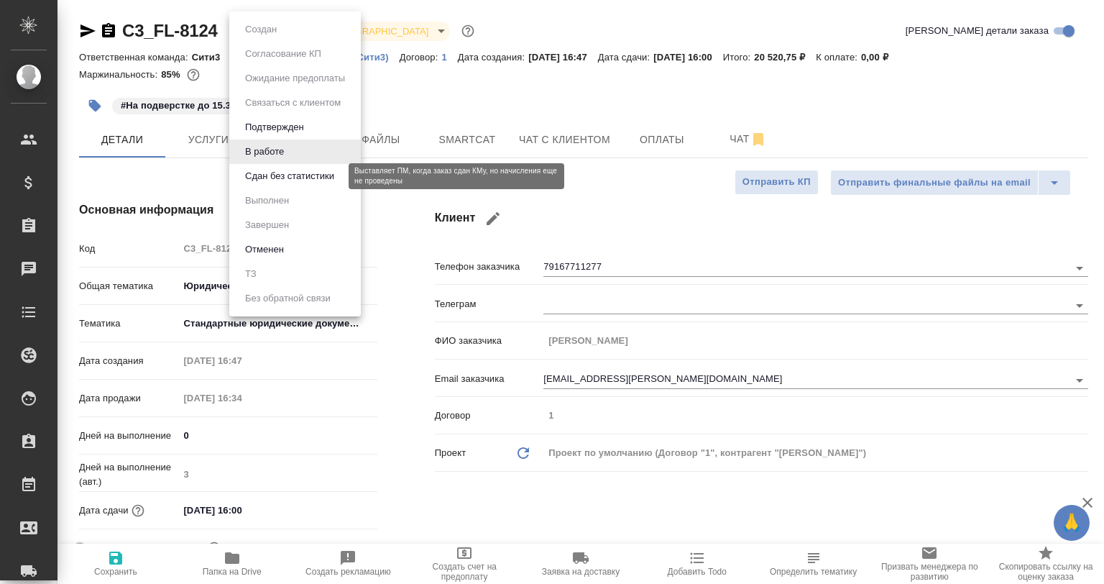
click at [279, 175] on button "Сдан без статистики" at bounding box center [290, 176] width 98 height 16
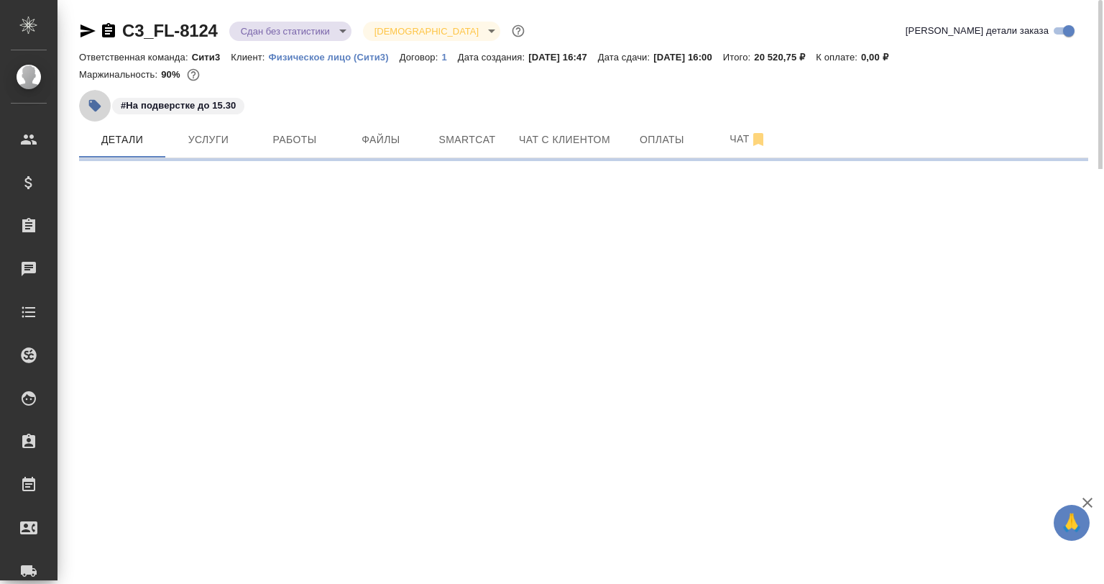
click at [104, 109] on button "button" at bounding box center [95, 106] width 32 height 32
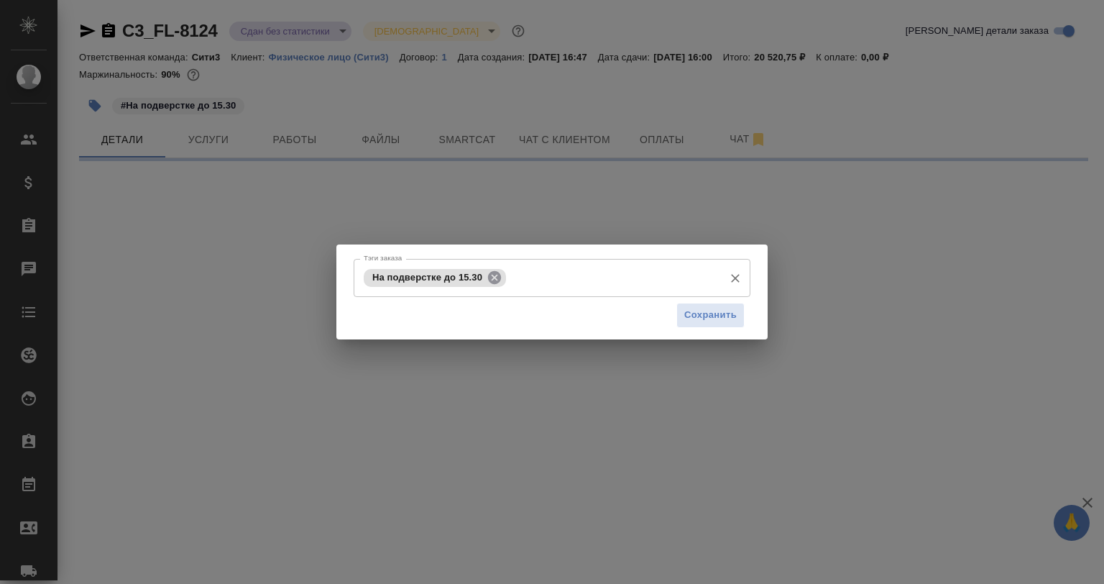
click at [487, 270] on icon at bounding box center [495, 278] width 16 height 16
click at [490, 273] on input "Тэги заказа" at bounding box center [538, 277] width 357 height 24
select select "RU"
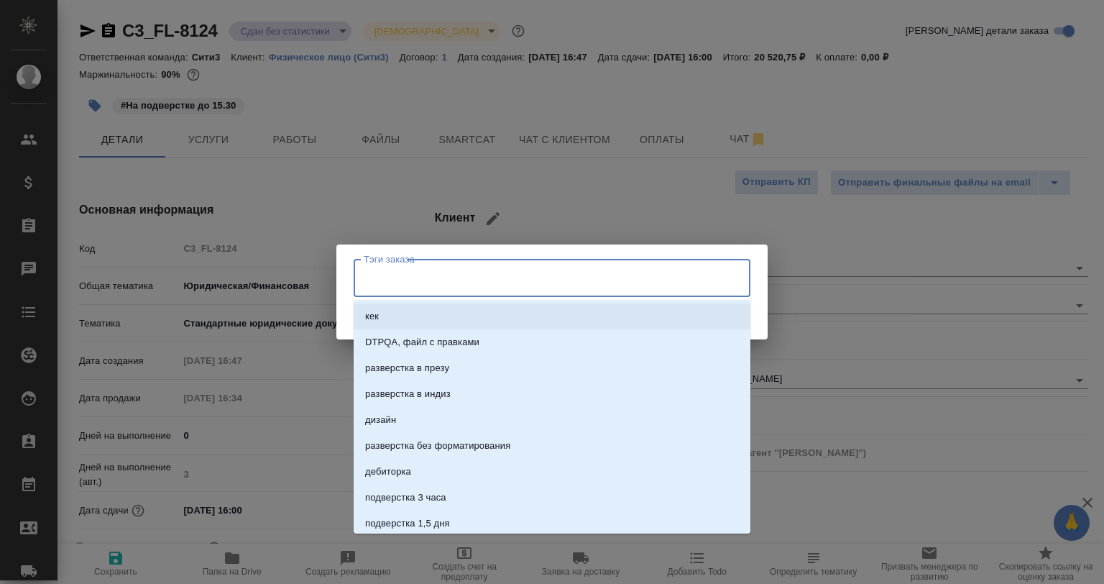
type textarea "x"
click at [762, 299] on div "Тэги заказа Тэги заказа Сохранить" at bounding box center [551, 291] width 431 height 94
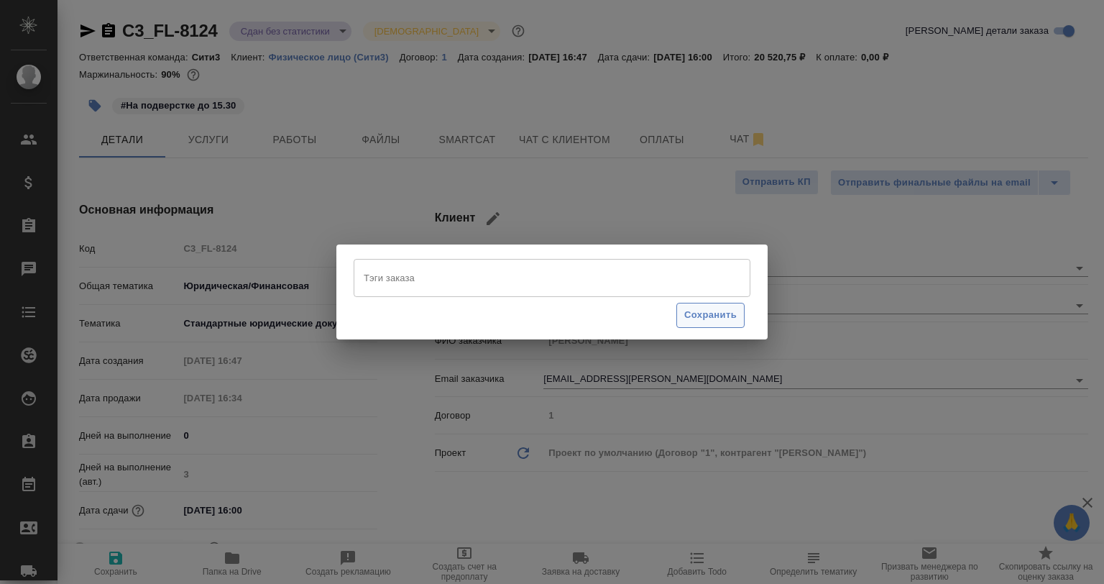
drag, startPoint x: 737, startPoint y: 319, endPoint x: 664, endPoint y: 300, distance: 75.9
click at [733, 319] on button "Сохранить" at bounding box center [711, 315] width 68 height 25
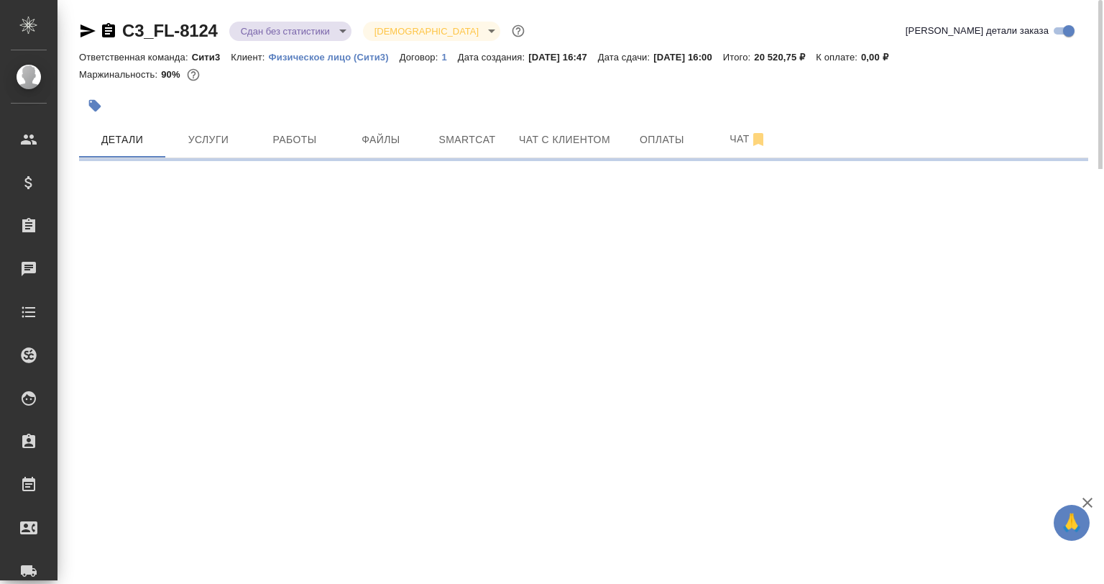
click at [285, 25] on body "🙏 .cls-1 fill:#fff; AWATERA Babkina Anastasiya Клиенты Спецификации Заказы 0 Ча…" at bounding box center [552, 292] width 1104 height 584
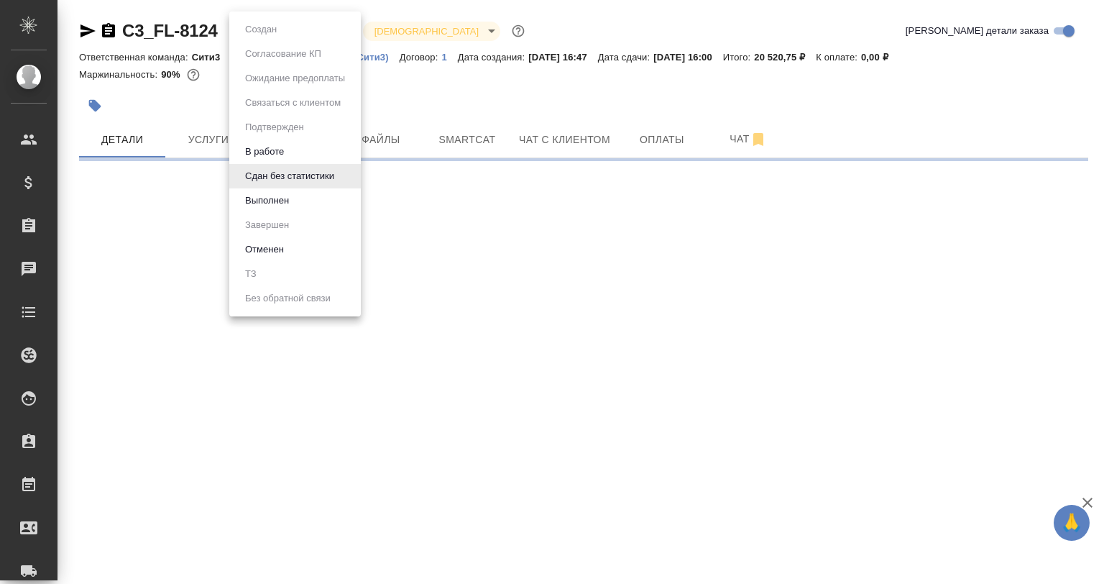
click at [292, 198] on button "Выполнен" at bounding box center [267, 201] width 52 height 16
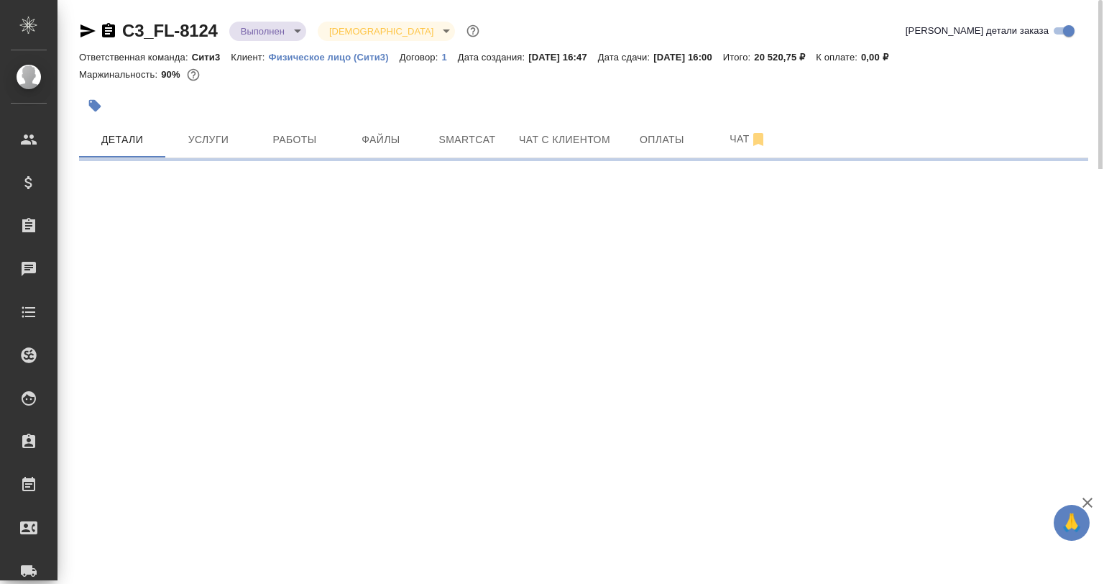
select select "RU"
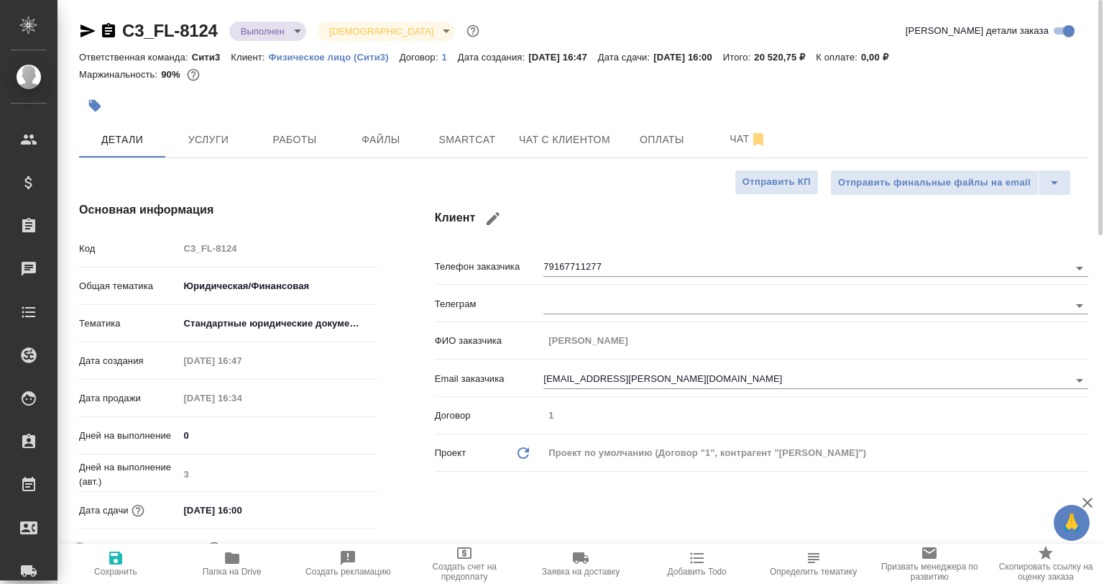
type textarea "x"
click at [90, 42] on div "C3_FL-8124 Выполнен completed Святая троица holyTrinity" at bounding box center [280, 30] width 403 height 23
click at [91, 20] on div "C3_FL-8124 Выполнен completed Святая троица holyTrinity" at bounding box center [280, 30] width 403 height 23
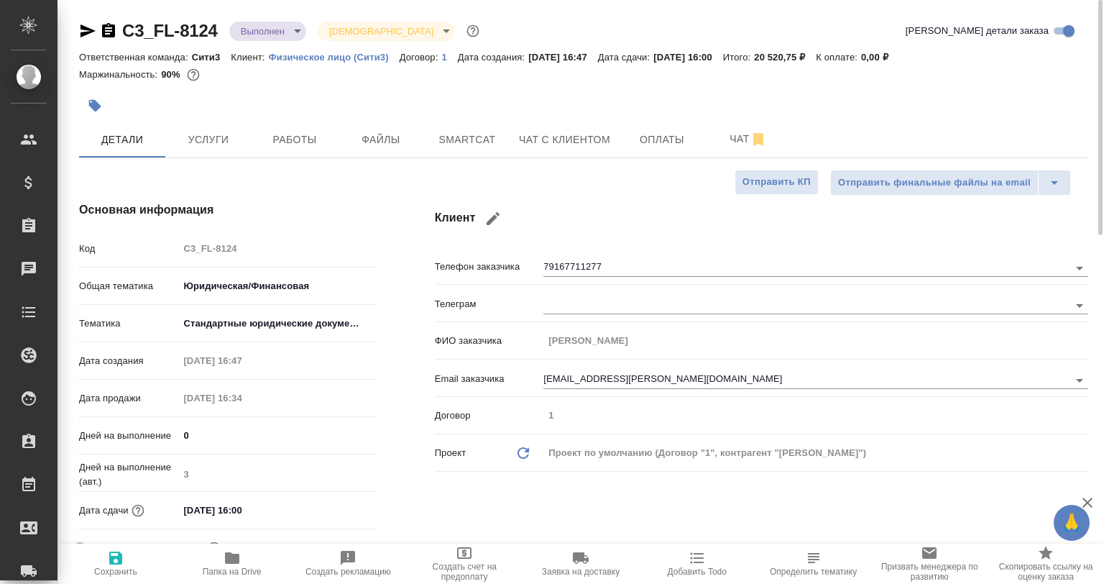
type textarea "x"
click at [83, 38] on icon "button" at bounding box center [87, 30] width 17 height 17
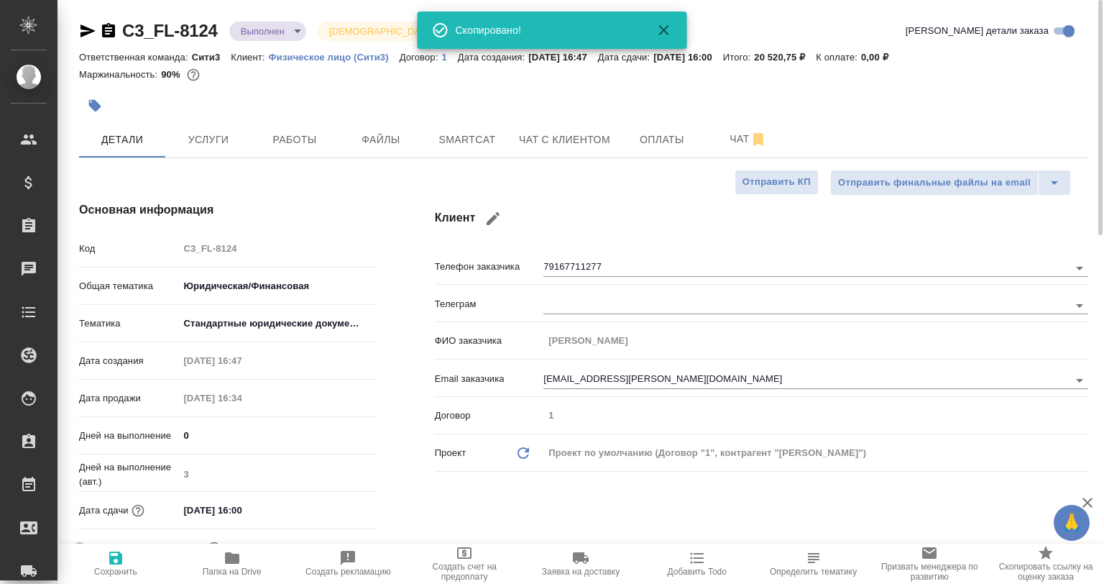
type textarea "x"
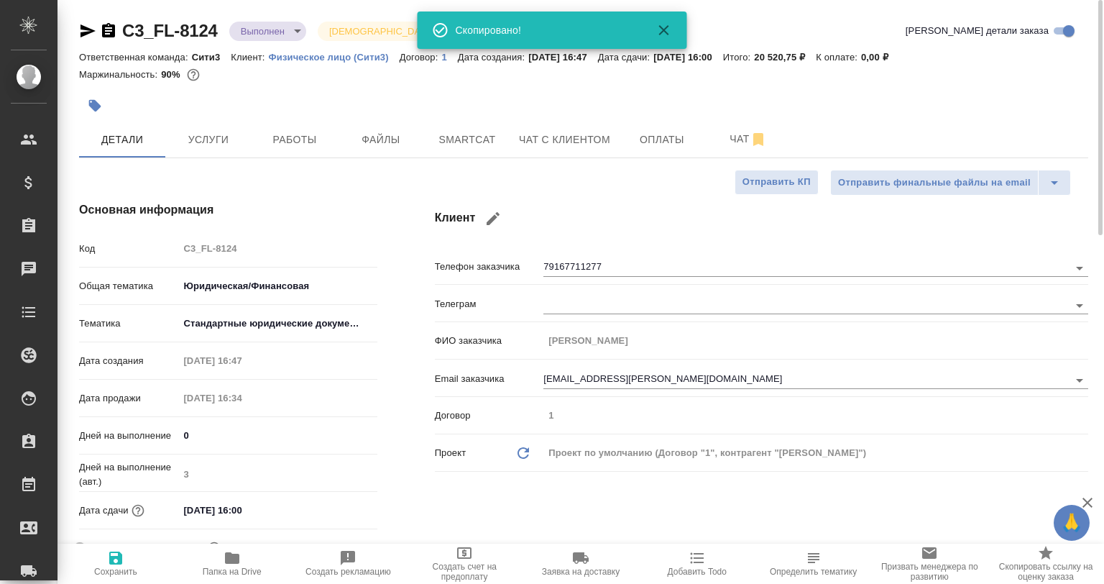
type textarea "x"
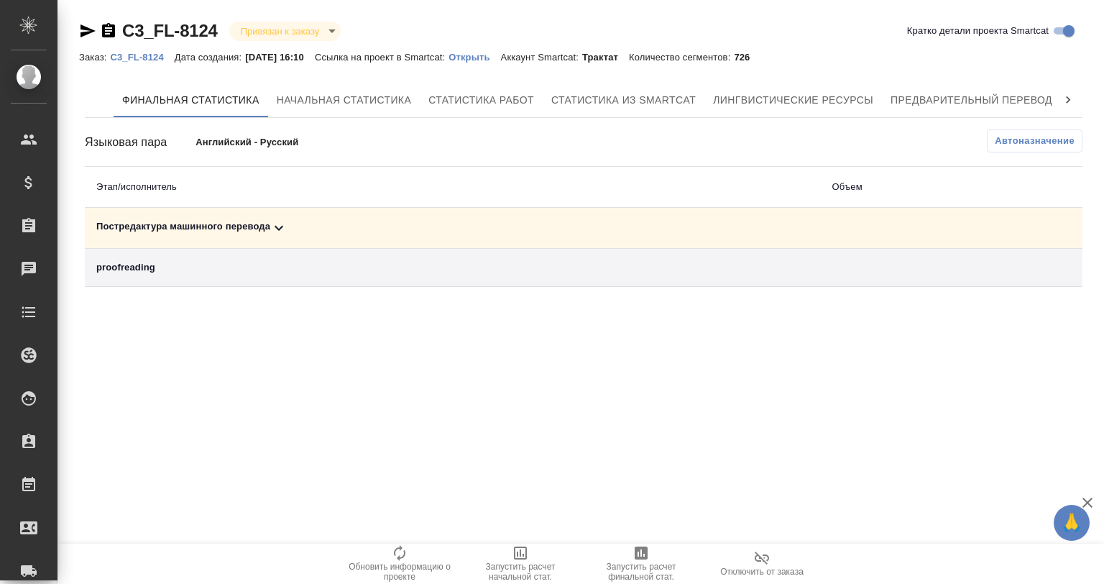
click at [224, 221] on div "Постредактура машинного перевода" at bounding box center [452, 227] width 713 height 17
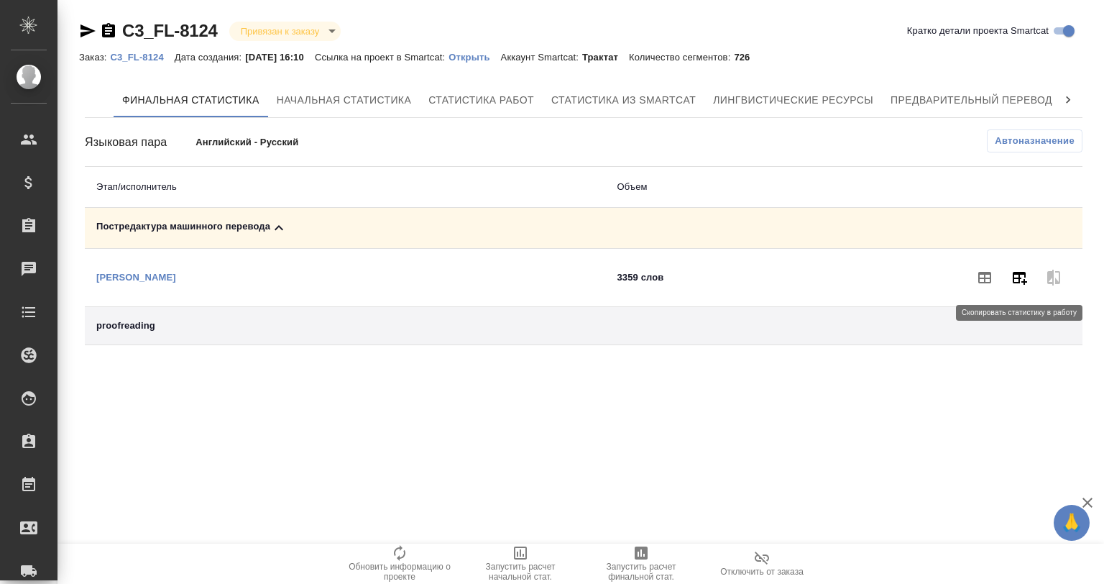
click at [1018, 278] on icon "button" at bounding box center [1020, 278] width 14 height 13
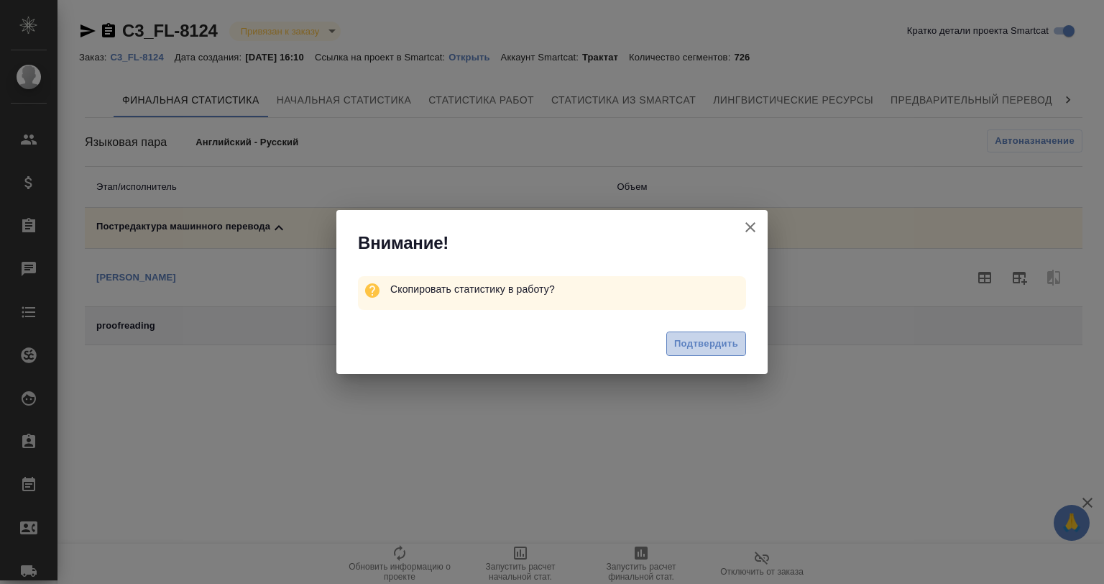
click at [667, 339] on button "Подтвердить" at bounding box center [706, 343] width 80 height 25
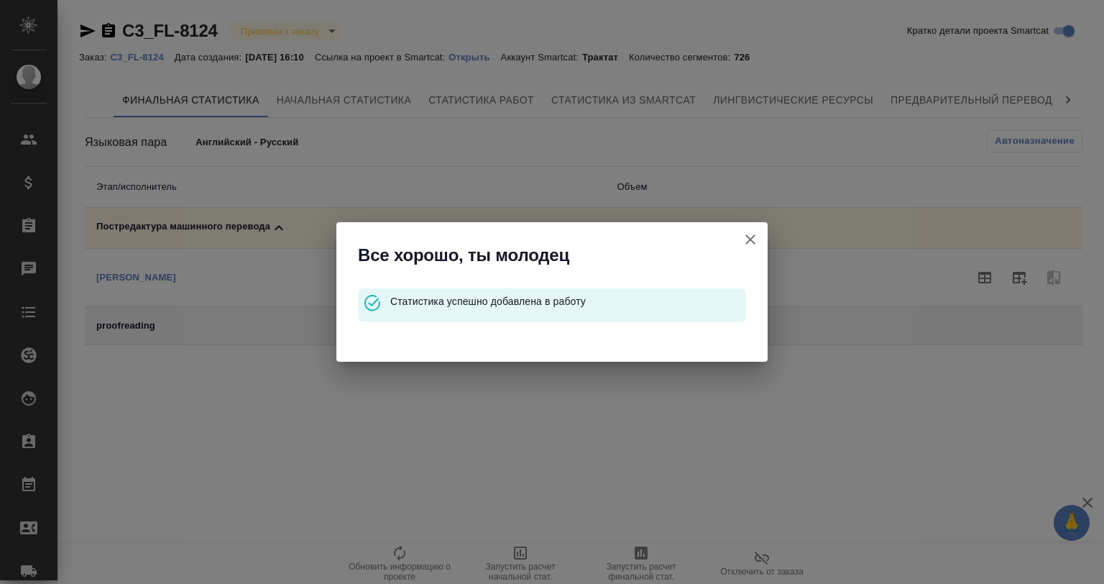
drag, startPoint x: 753, startPoint y: 236, endPoint x: 517, endPoint y: 17, distance: 321.5
click at [750, 234] on icon "button" at bounding box center [750, 239] width 17 height 17
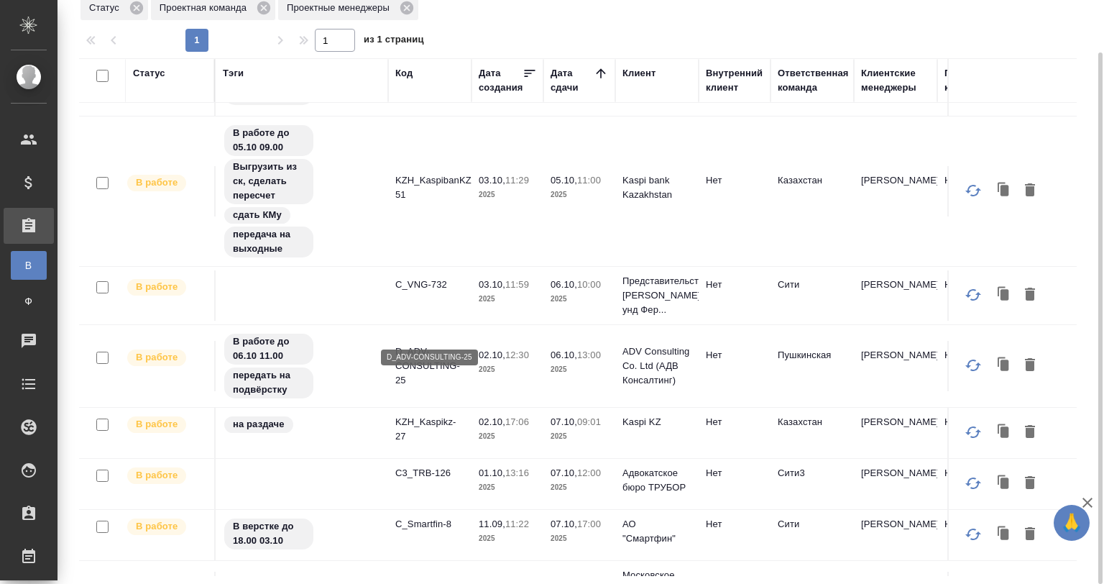
scroll to position [105, 0]
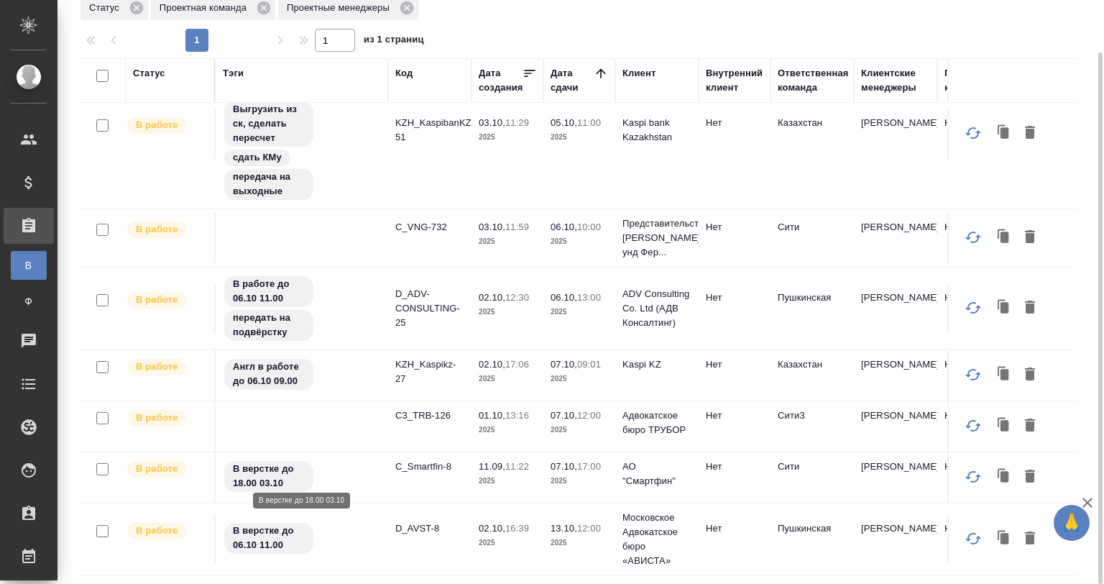
click at [348, 474] on div "В верстке до 18.00 03.10" at bounding box center [302, 476] width 158 height 34
click at [348, 473] on div "В верстке до 18.00 03.10" at bounding box center [302, 476] width 158 height 34
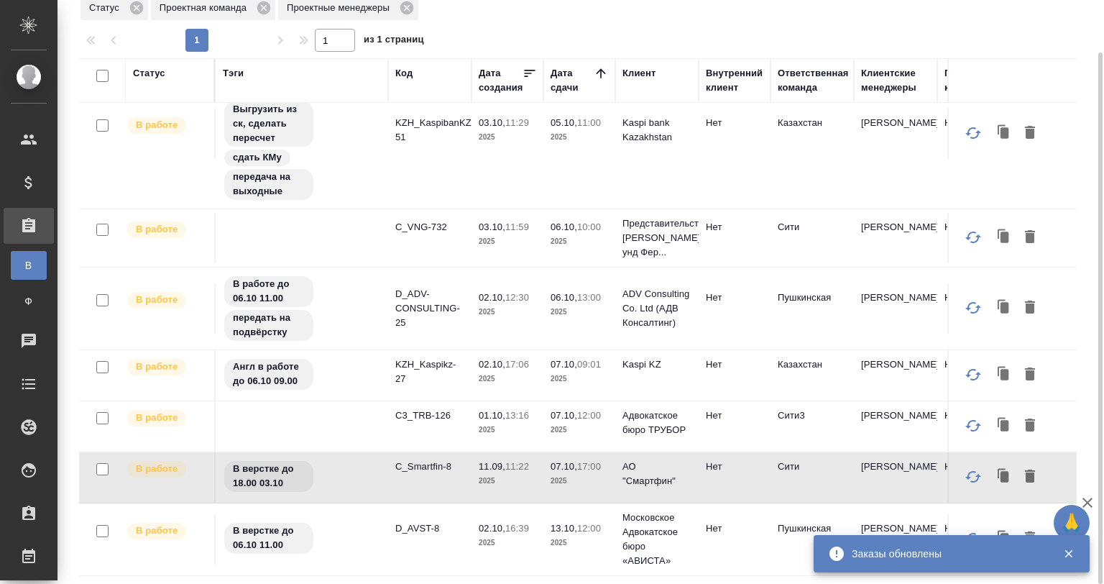
click at [403, 423] on td "C3_TRB-126" at bounding box center [429, 426] width 83 height 50
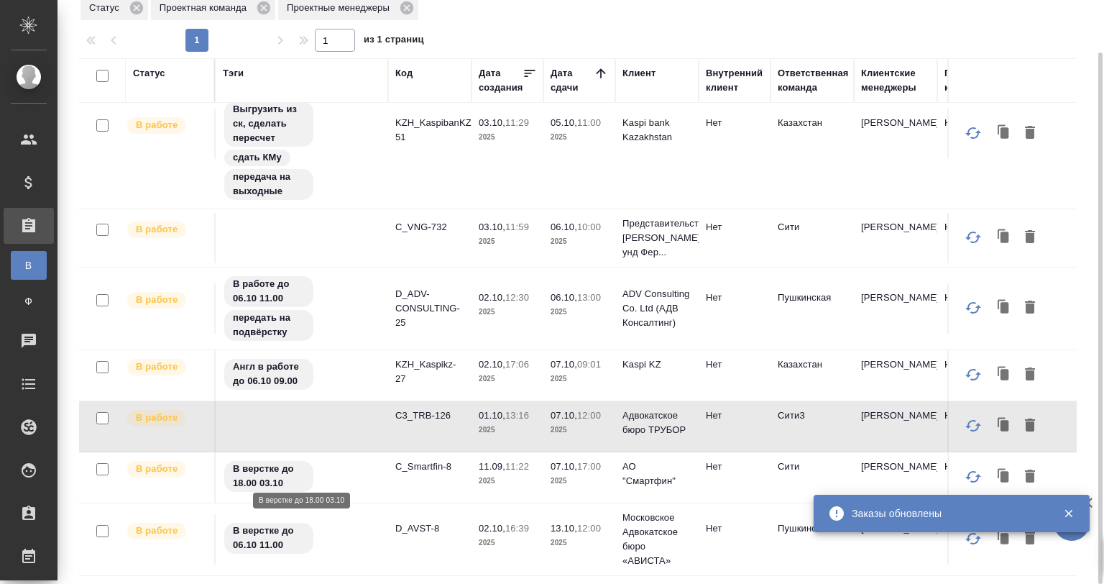
click at [339, 474] on div "В верстке до 18.00 03.10" at bounding box center [302, 476] width 158 height 34
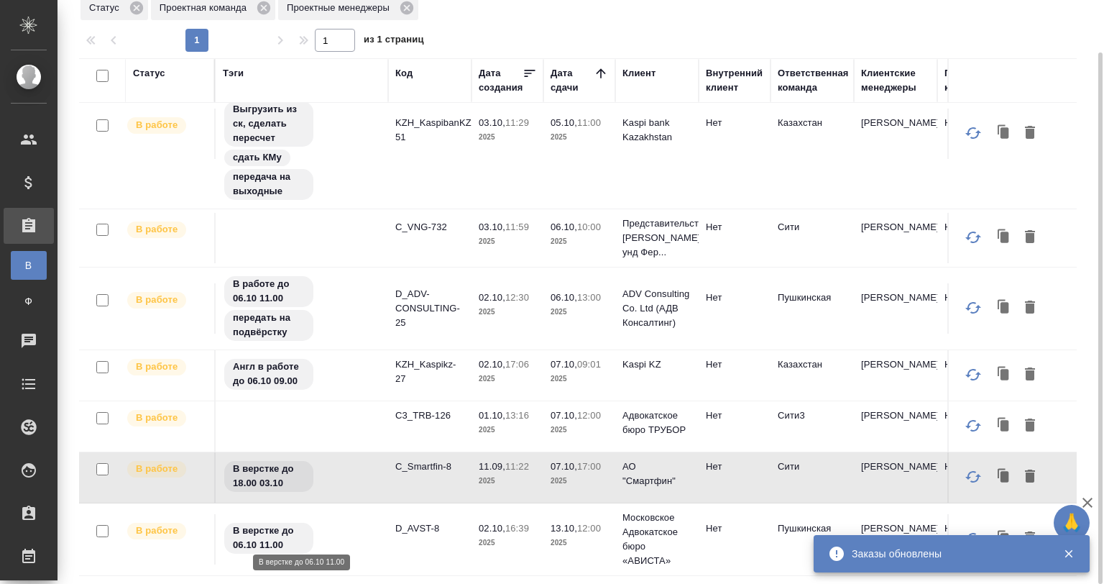
click at [357, 521] on div "В верстке до 06.10 11.00" at bounding box center [302, 538] width 158 height 34
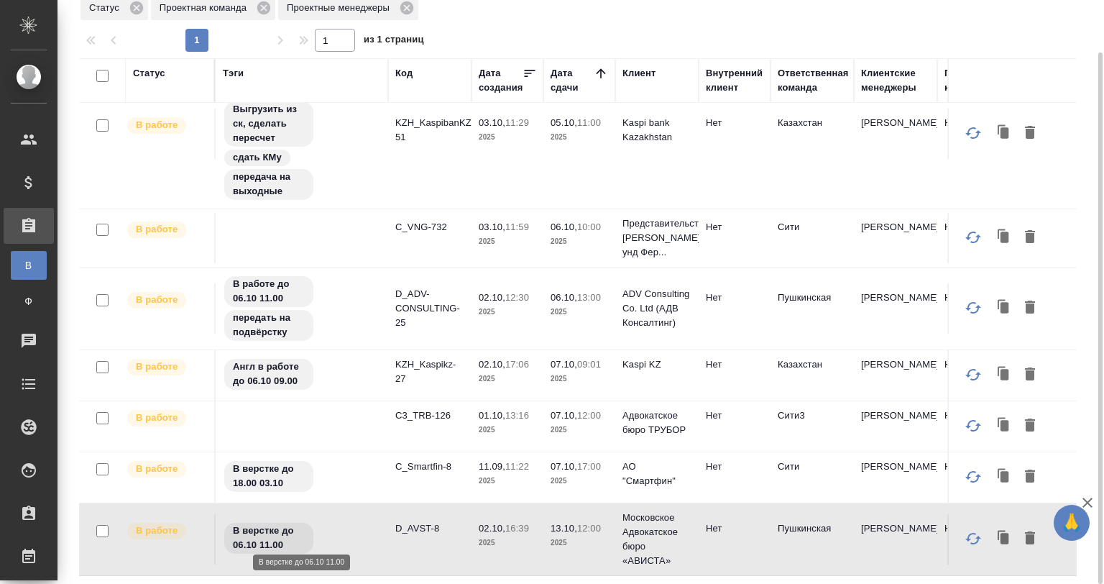
click at [354, 526] on div "В верстке до 06.10 11.00" at bounding box center [302, 538] width 158 height 34
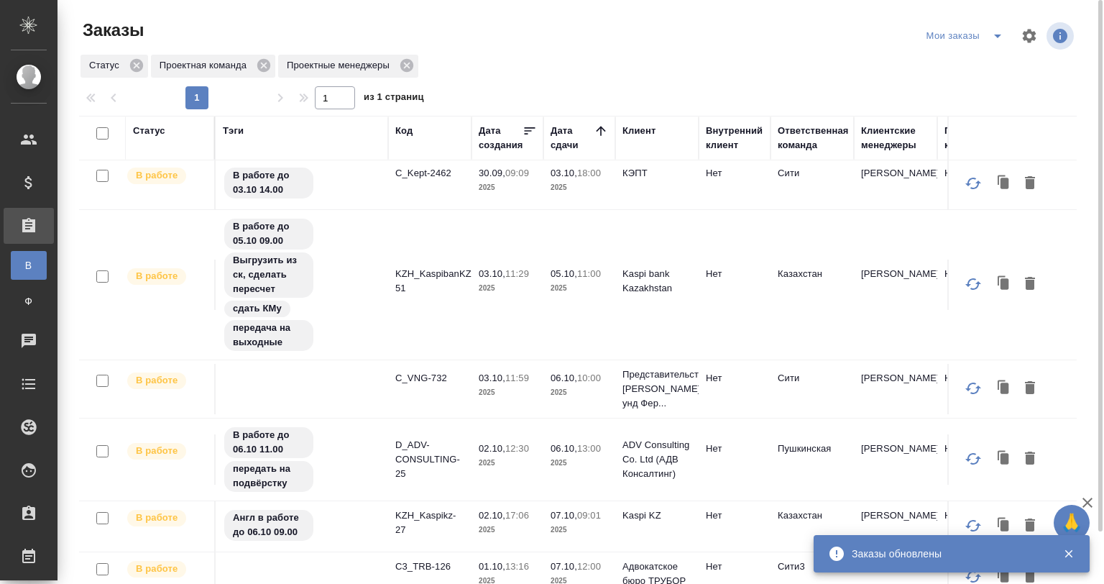
scroll to position [0, 0]
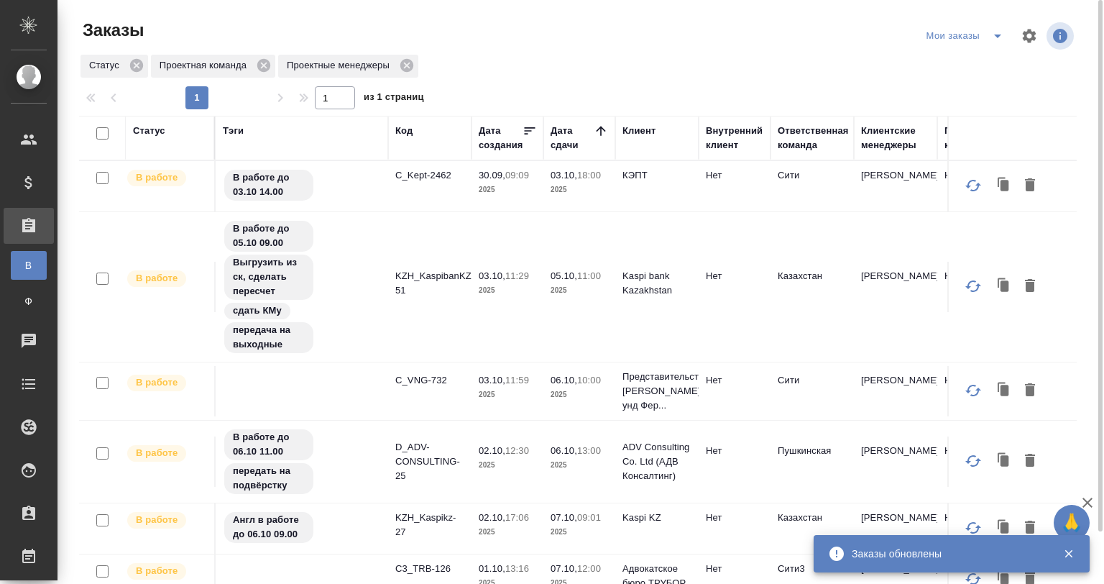
click at [102, 128] on input "checkbox" at bounding box center [102, 133] width 12 height 12
checkbox input "true"
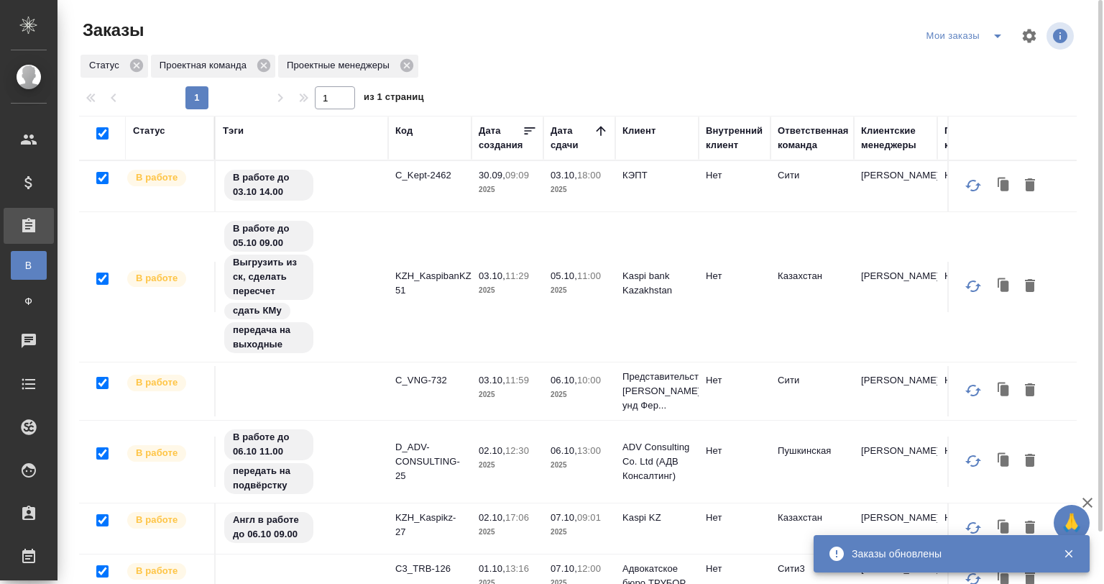
checkbox input "true"
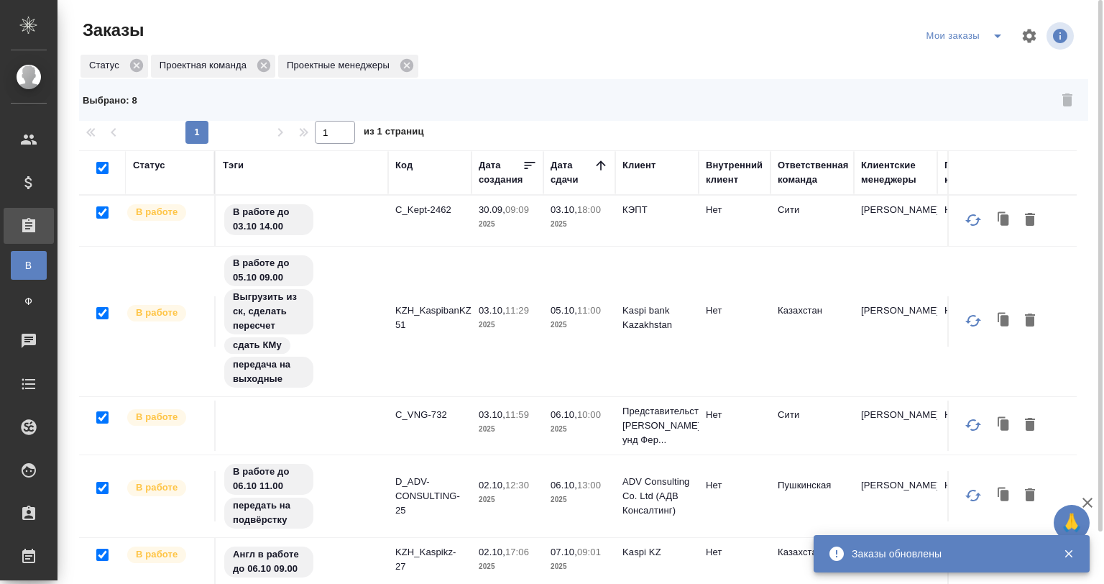
click at [104, 162] on input "checkbox" at bounding box center [102, 168] width 12 height 12
checkbox input "false"
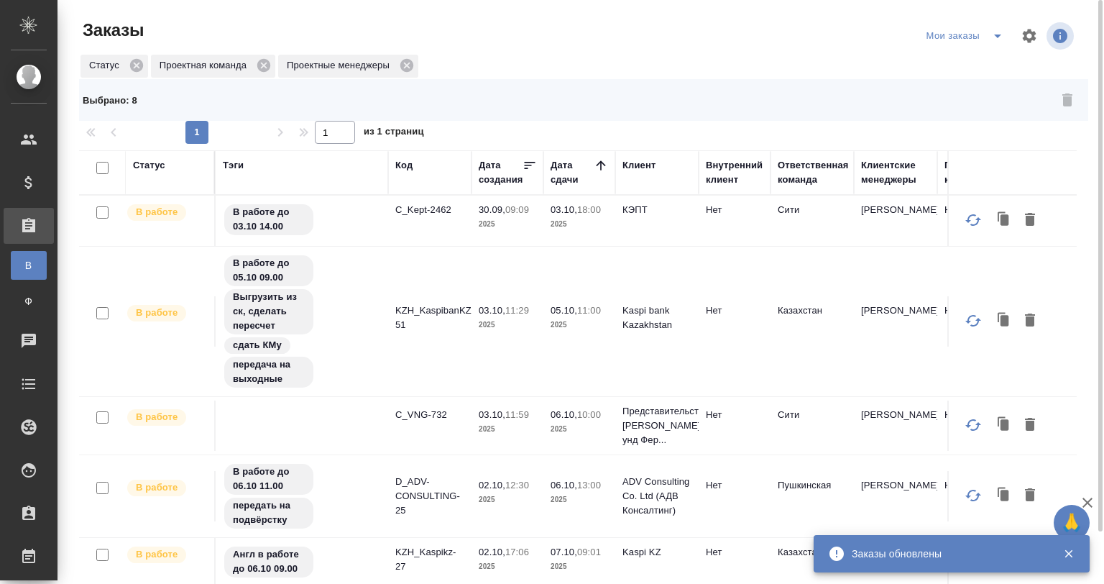
checkbox input "false"
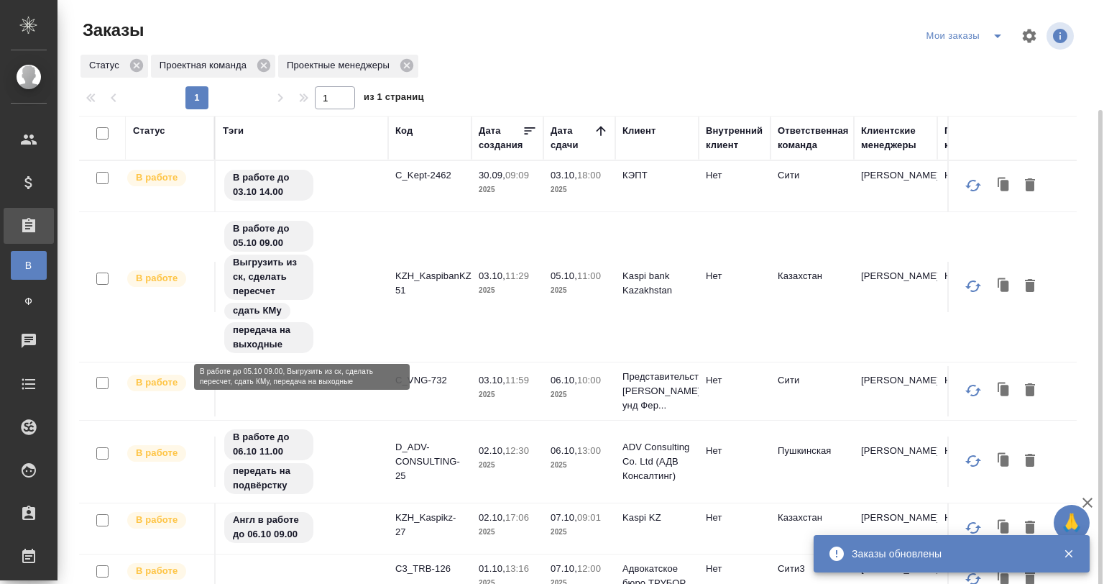
scroll to position [105, 0]
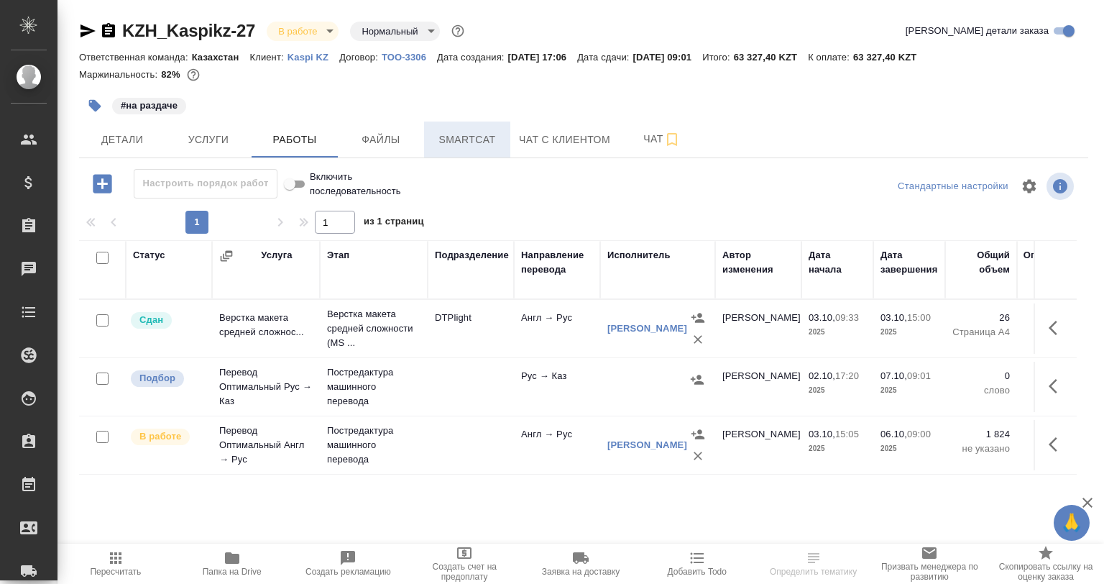
click at [476, 131] on span "Smartcat" at bounding box center [467, 140] width 69 height 18
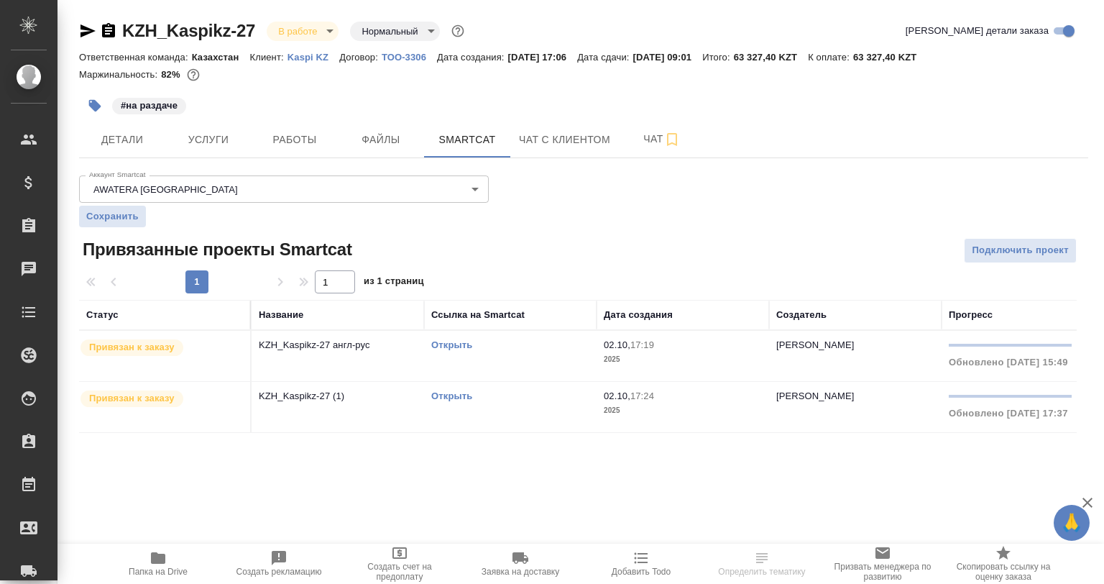
click at [438, 343] on link "Открыть" at bounding box center [451, 344] width 41 height 11
click at [297, 135] on span "Работы" at bounding box center [294, 140] width 69 height 18
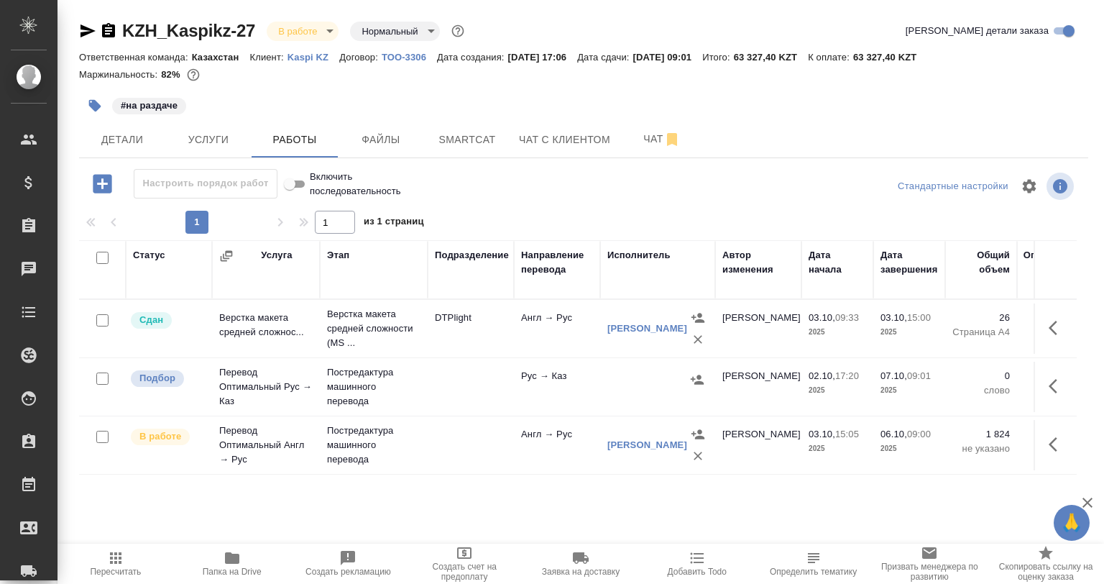
click at [92, 101] on icon "button" at bounding box center [95, 106] width 12 height 12
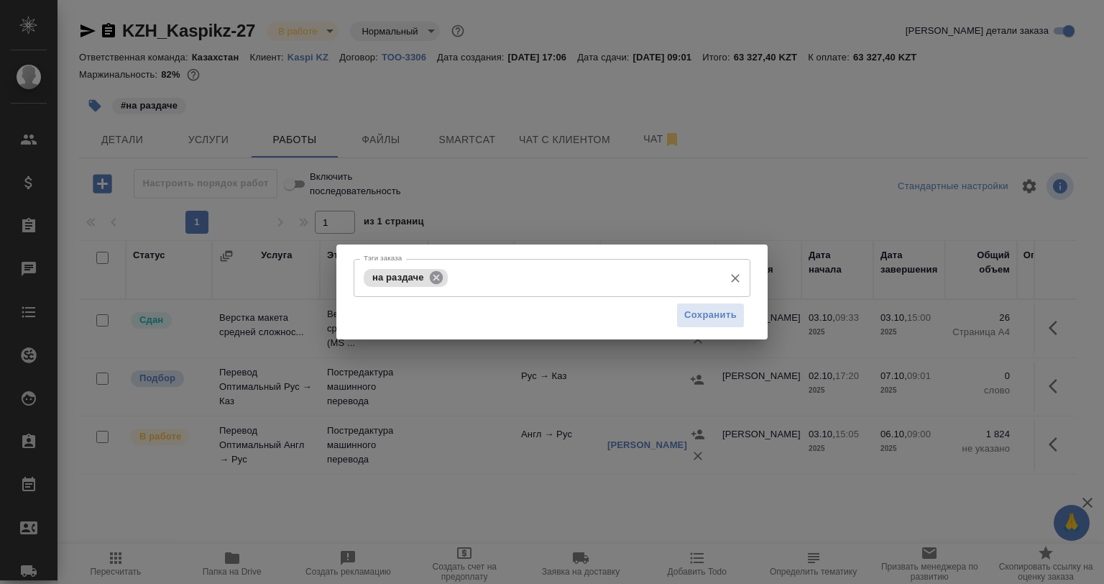
click at [441, 273] on icon at bounding box center [436, 278] width 16 height 16
click at [444, 285] on input "Тэги заказа" at bounding box center [538, 277] width 357 height 24
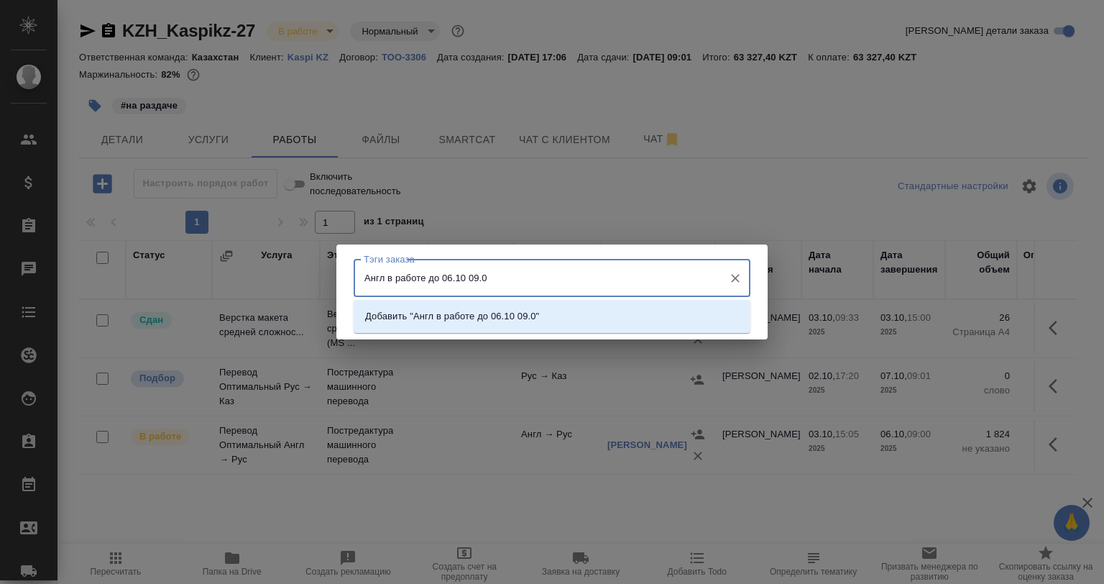
type input "Англ в работе до 06.10 09.00"
click at [446, 311] on p "Добавить "Англ в работе до 06.10 09.00"" at bounding box center [455, 316] width 180 height 14
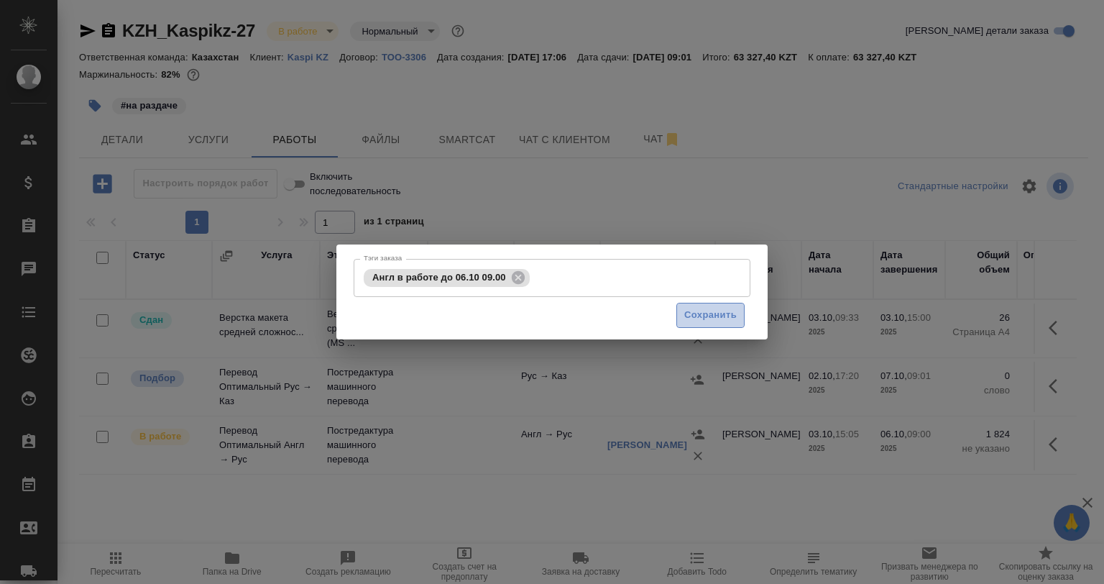
click at [689, 316] on span "Сохранить" at bounding box center [710, 315] width 52 height 17
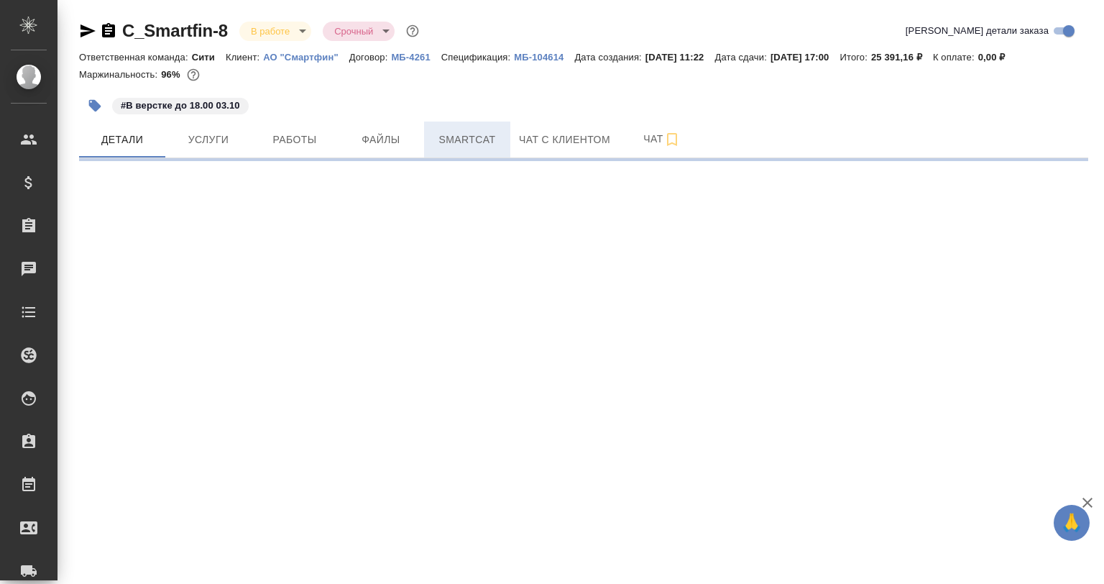
select select "RU"
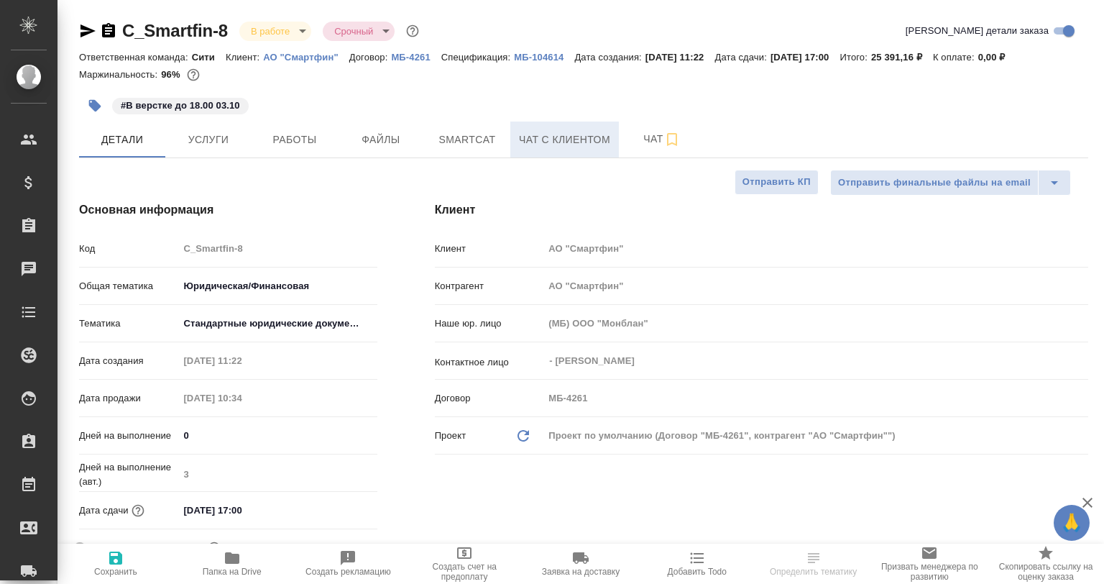
type textarea "x"
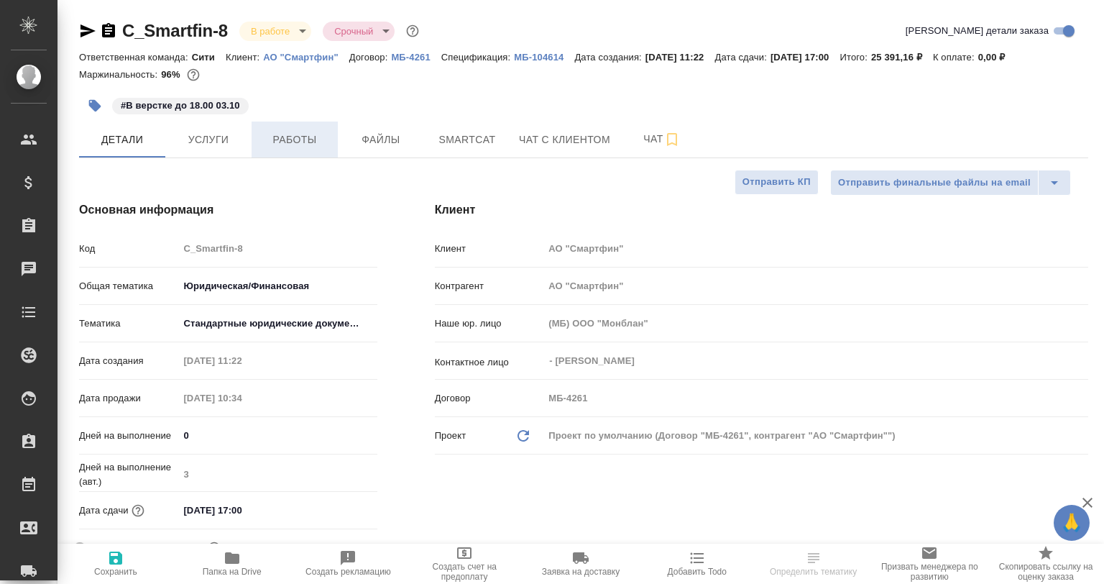
type textarea "x"
click at [289, 135] on span "Работы" at bounding box center [294, 140] width 69 height 18
type textarea "x"
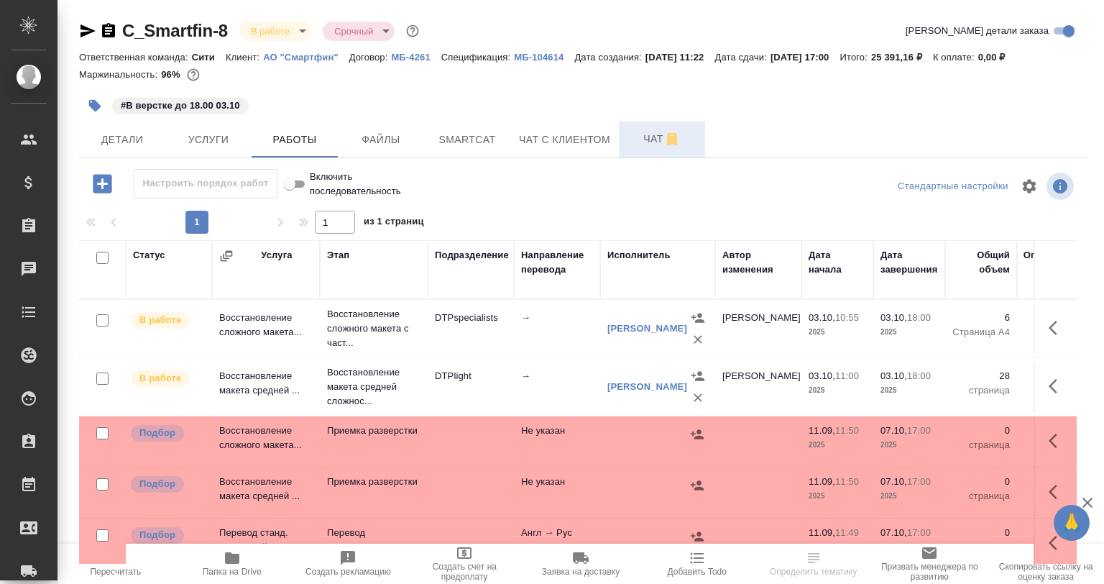
click at [625, 150] on button "Чат" at bounding box center [662, 139] width 86 height 36
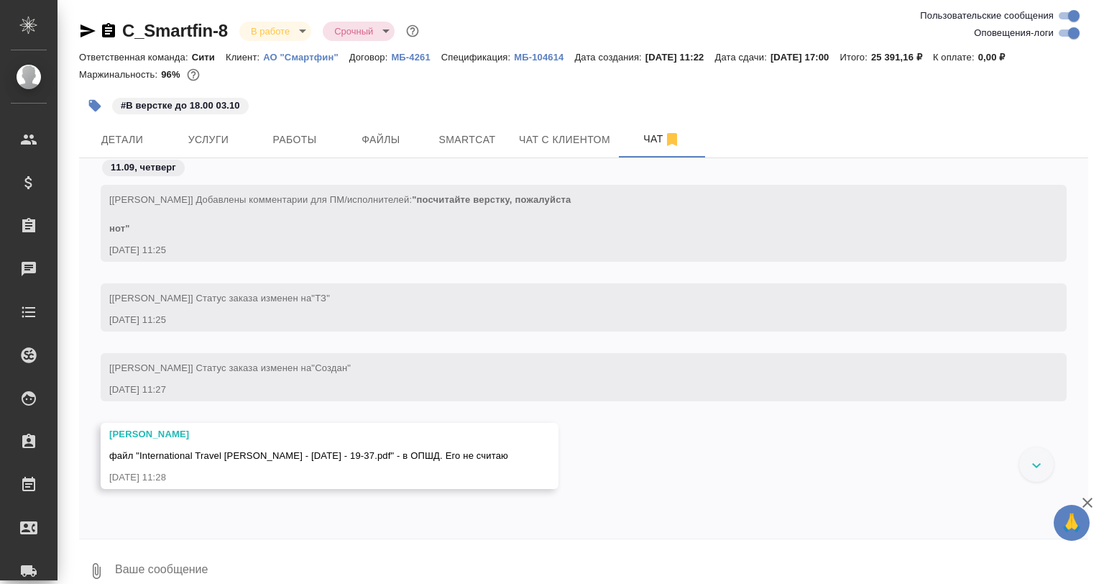
scroll to position [4444, 0]
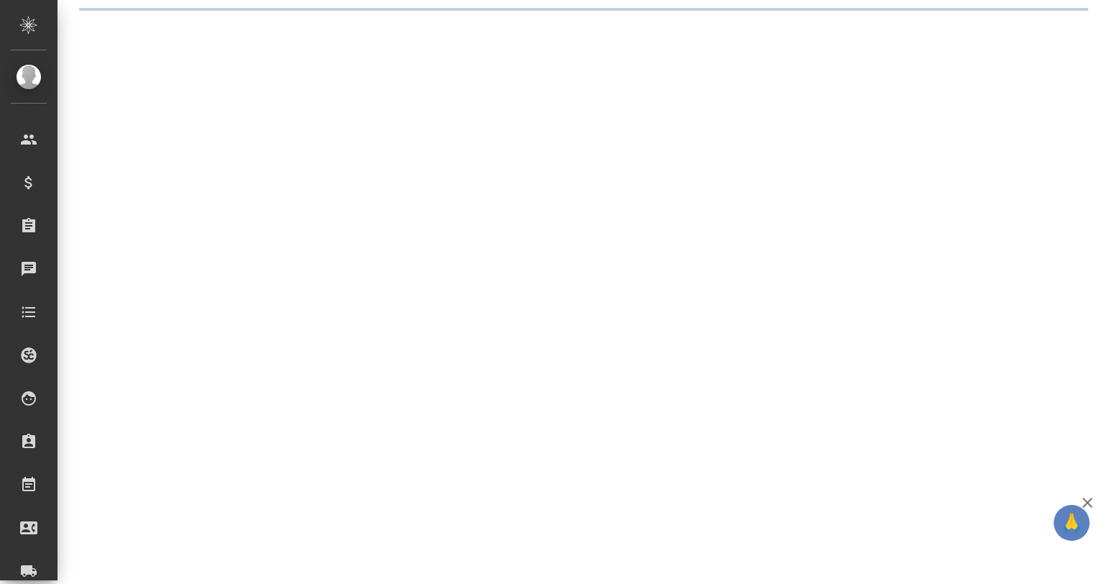
select select "RU"
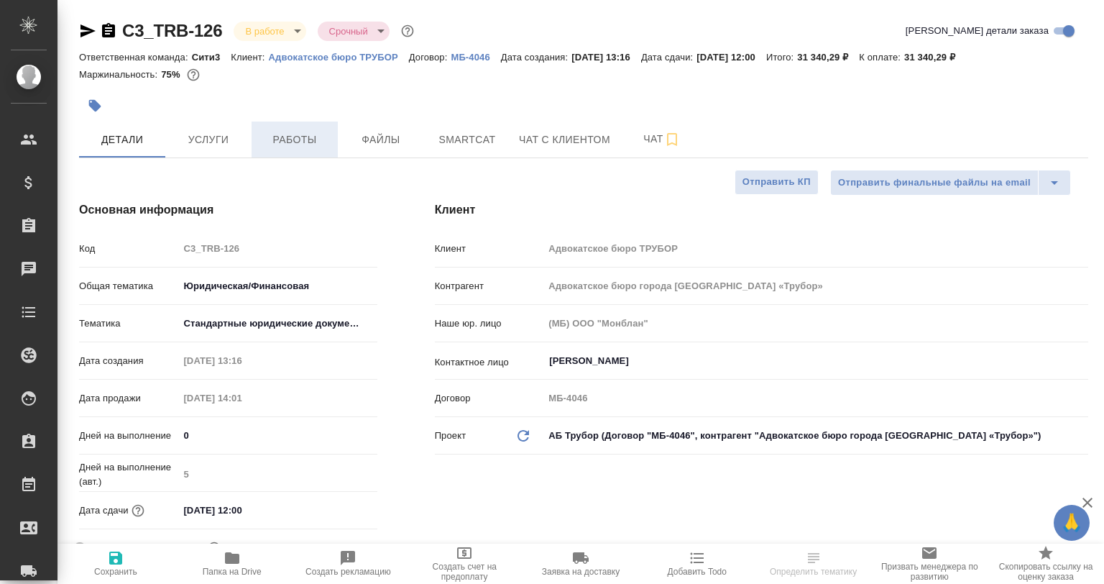
type textarea "x"
click at [275, 153] on button "Работы" at bounding box center [295, 139] width 86 height 36
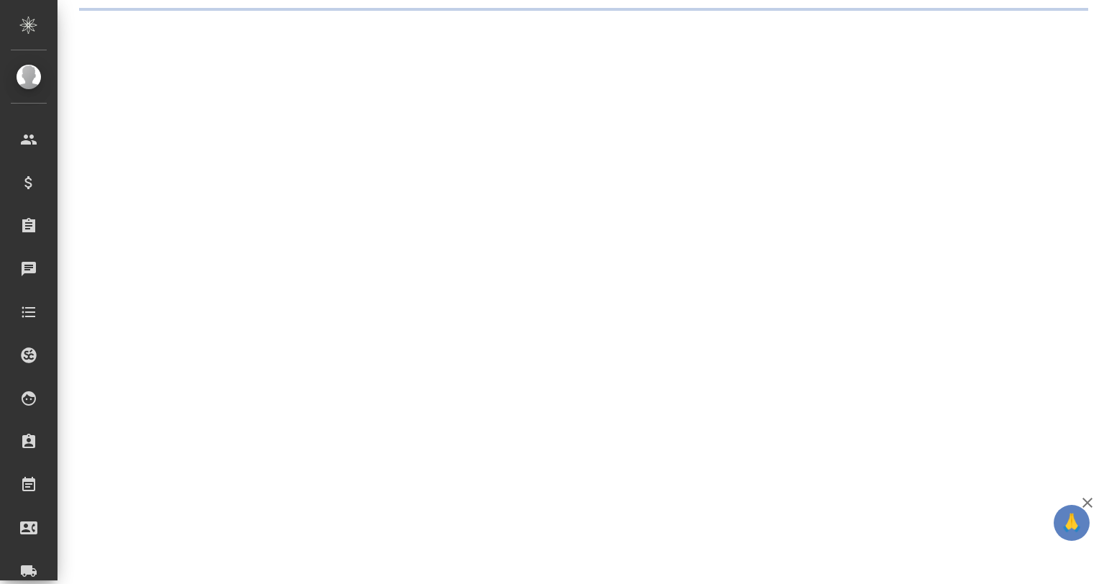
select select "RU"
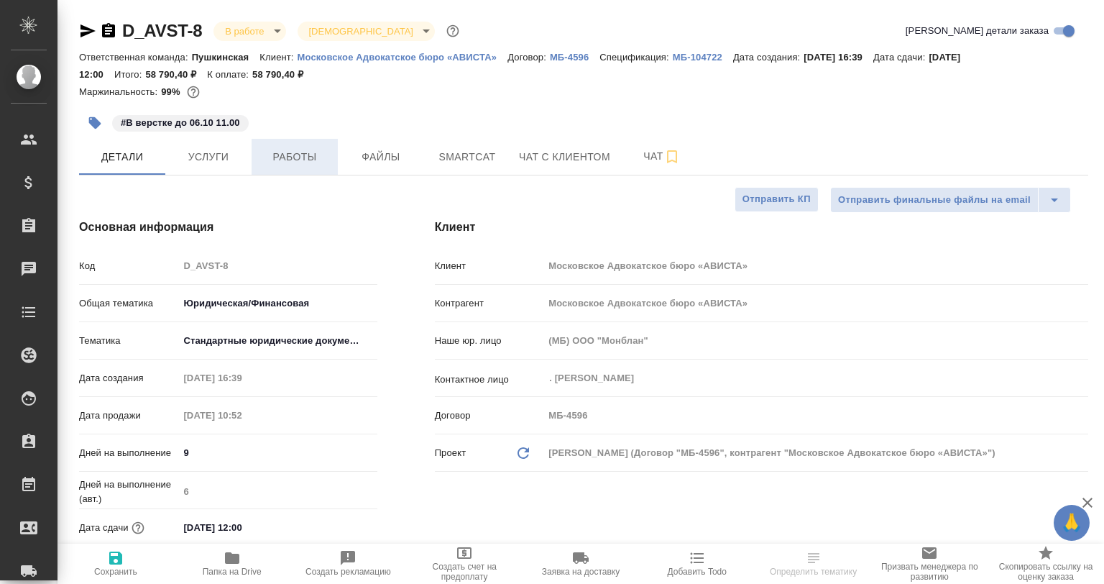
type textarea "x"
click at [298, 152] on span "Работы" at bounding box center [294, 157] width 69 height 18
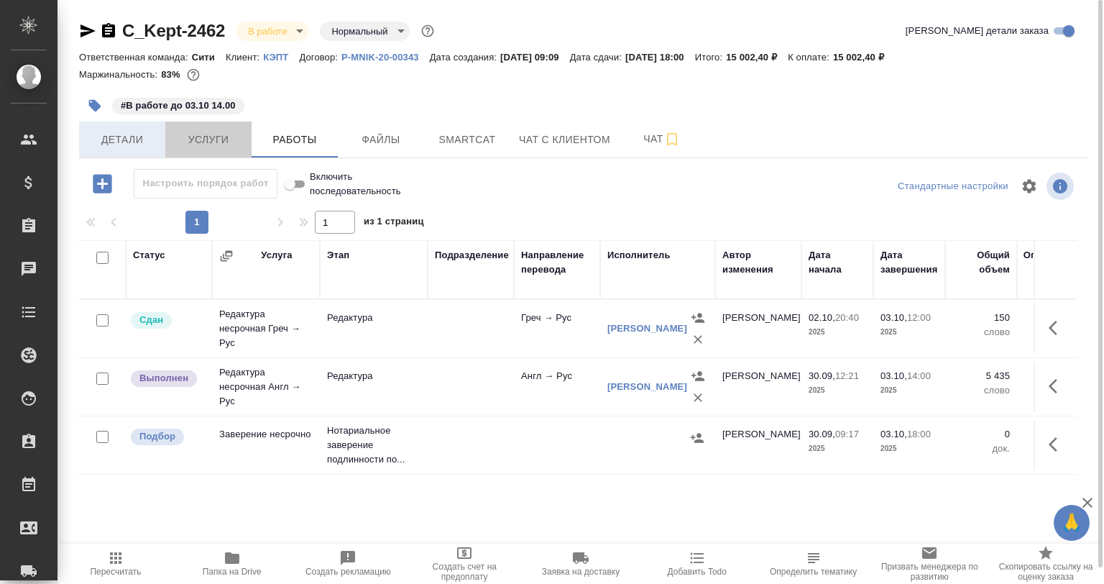
click at [162, 139] on div "Детали Услуги Работы Файлы Smartcat Чат с клиентом Чат" at bounding box center [583, 139] width 1009 height 36
drag, startPoint x: 131, startPoint y: 135, endPoint x: 143, endPoint y: 137, distance: 12.3
click at [132, 134] on span "Детали" at bounding box center [122, 140] width 69 height 18
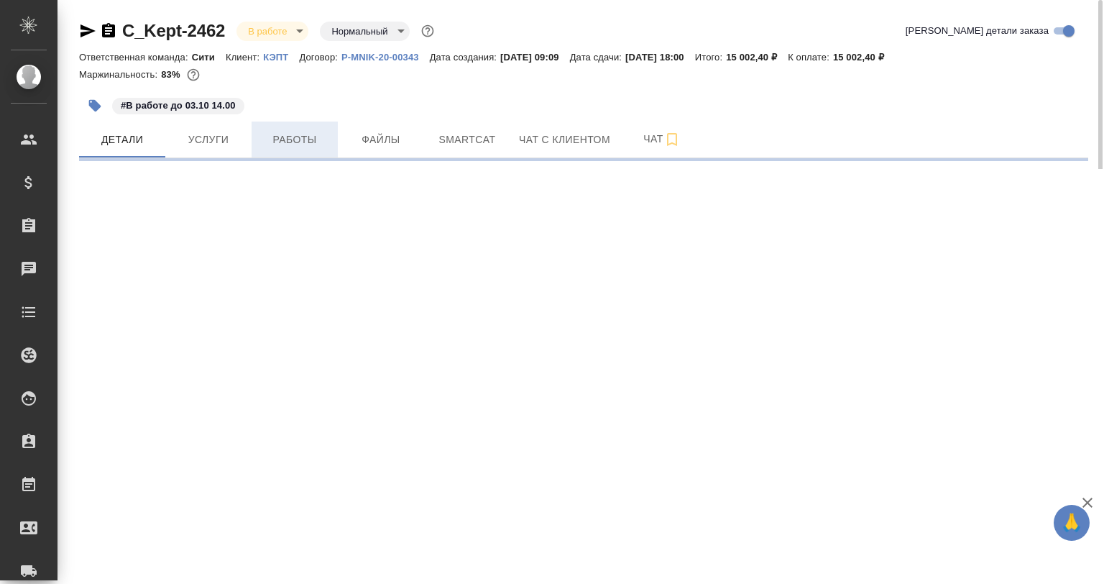
select select "RU"
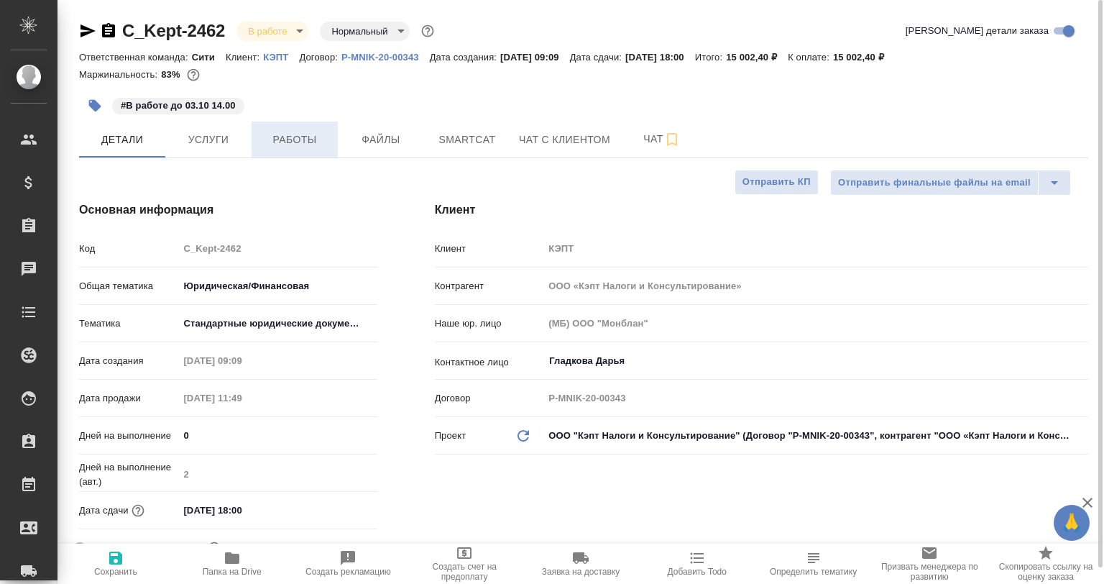
type textarea "x"
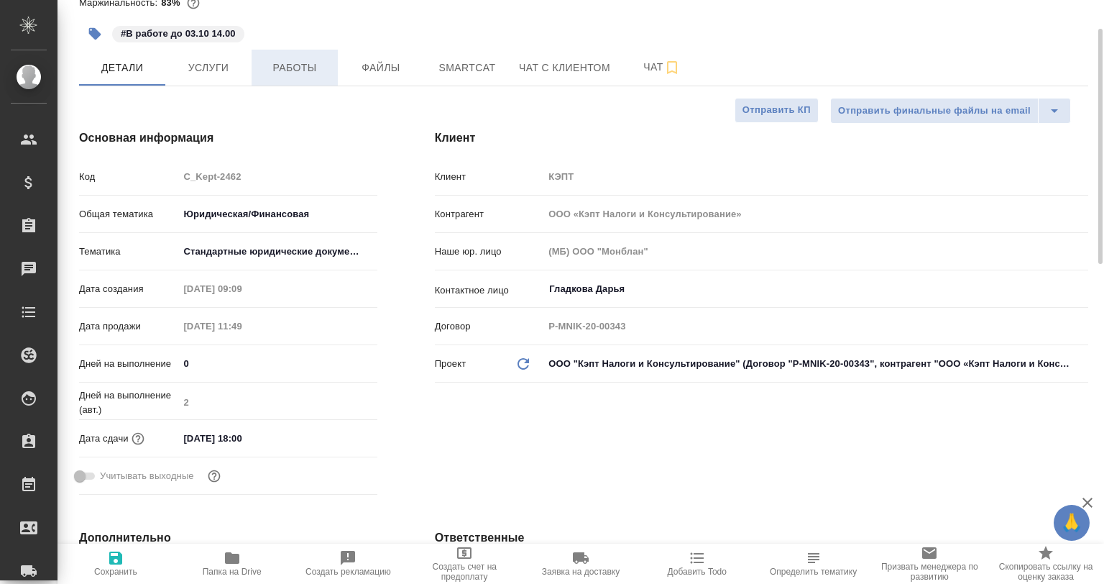
click at [290, 68] on span "Работы" at bounding box center [294, 68] width 69 height 18
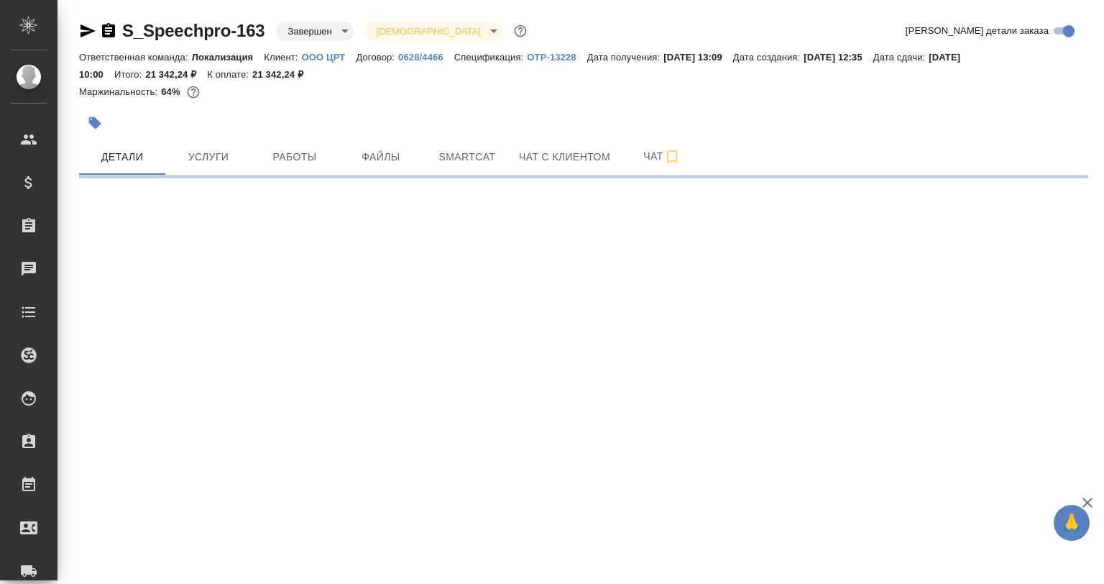
select select "RU"
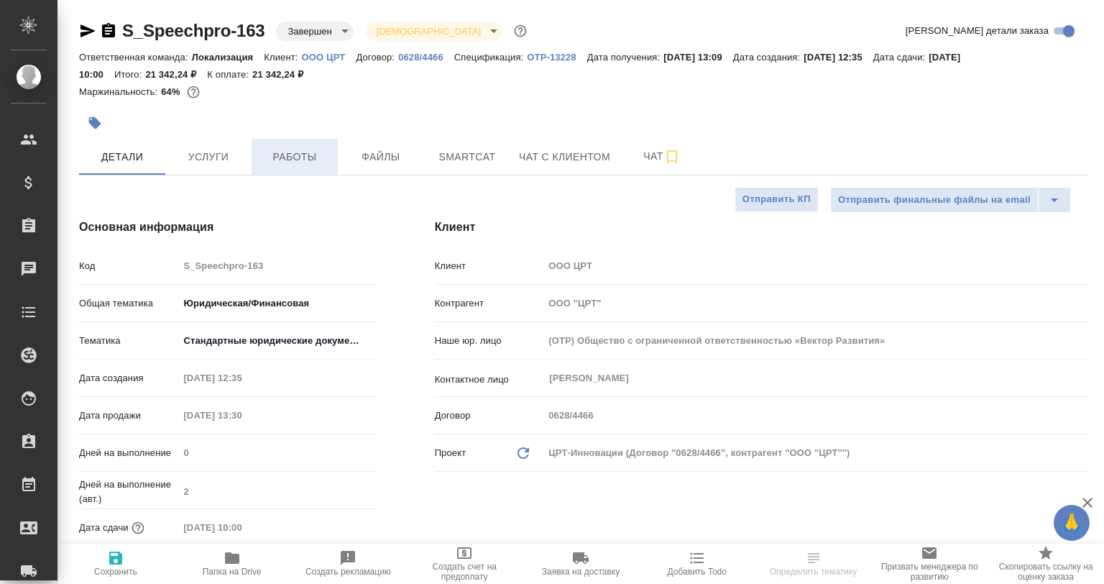
type textarea "x"
click at [303, 148] on span "Работы" at bounding box center [294, 157] width 69 height 18
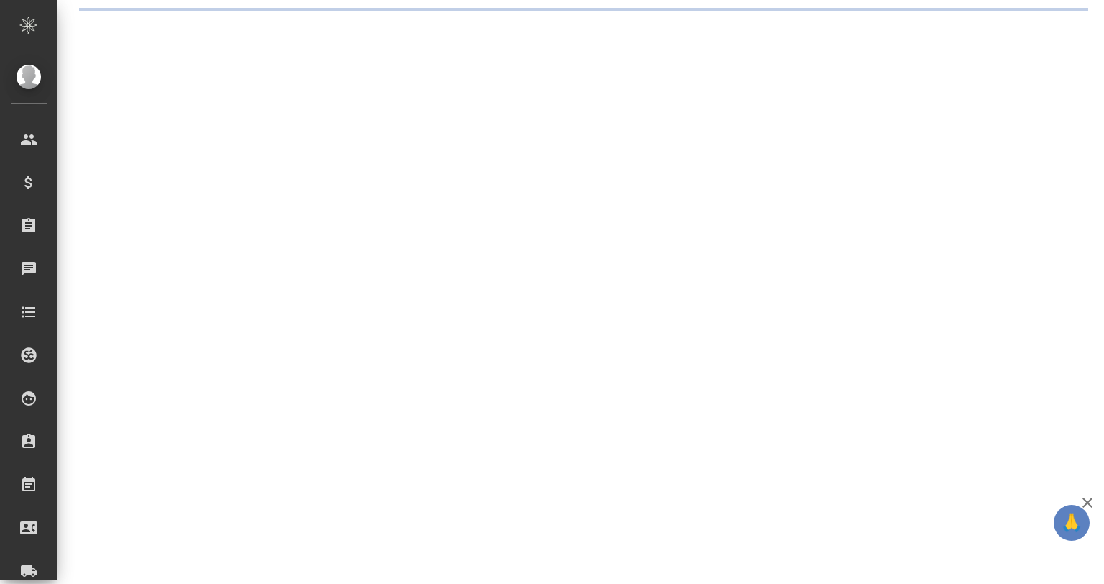
select select "RU"
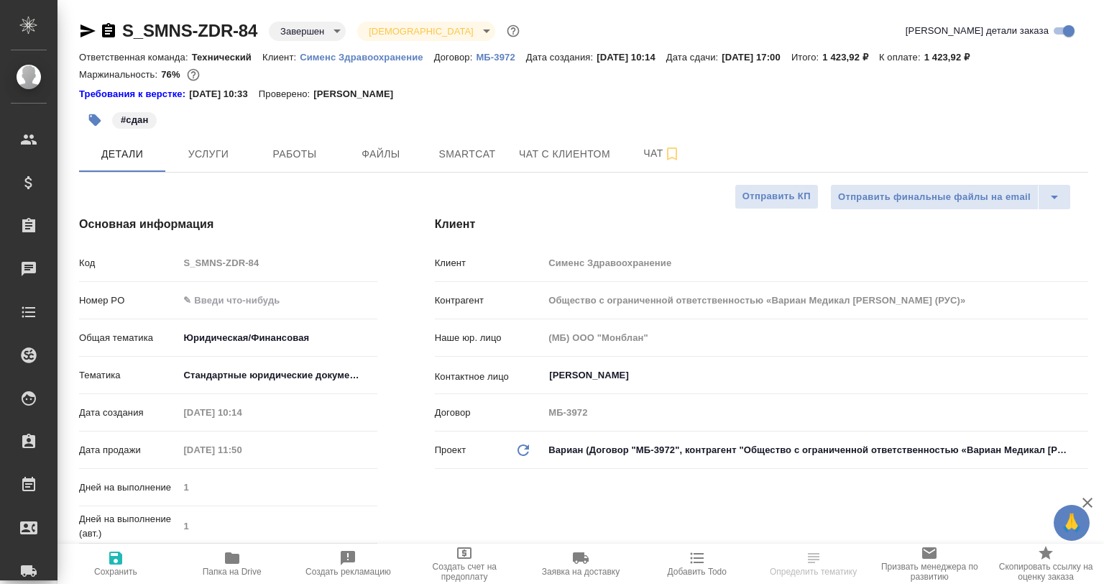
type textarea "x"
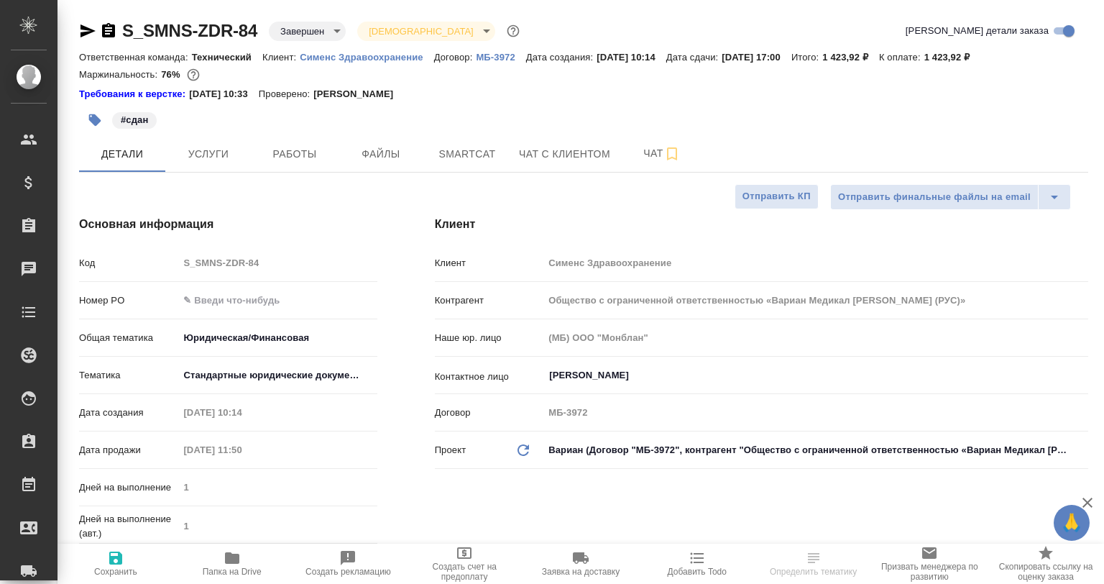
type textarea "x"
click at [317, 145] on span "Работы" at bounding box center [294, 154] width 69 height 18
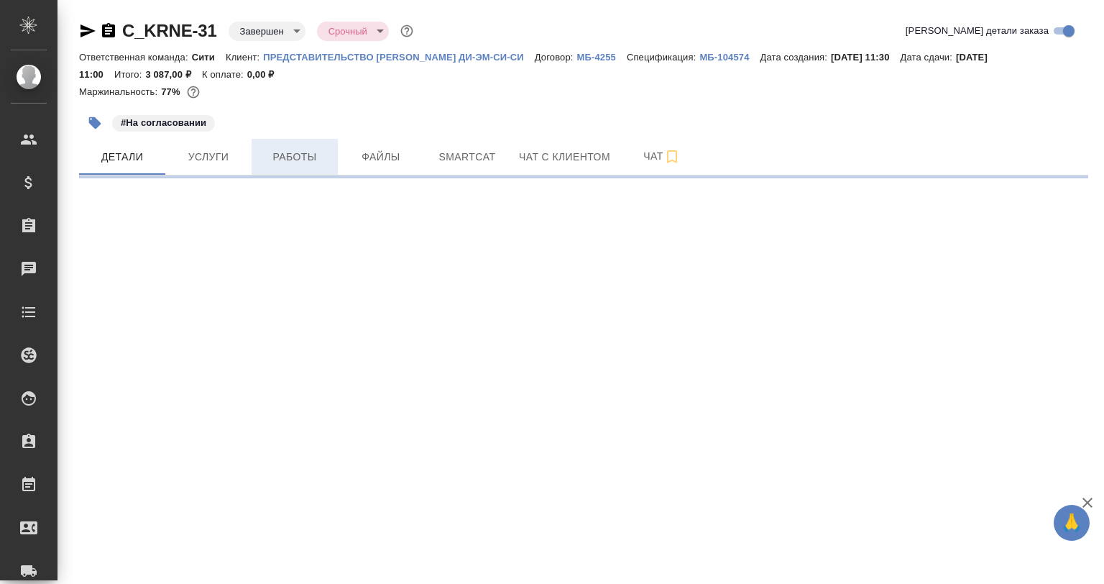
select select "RU"
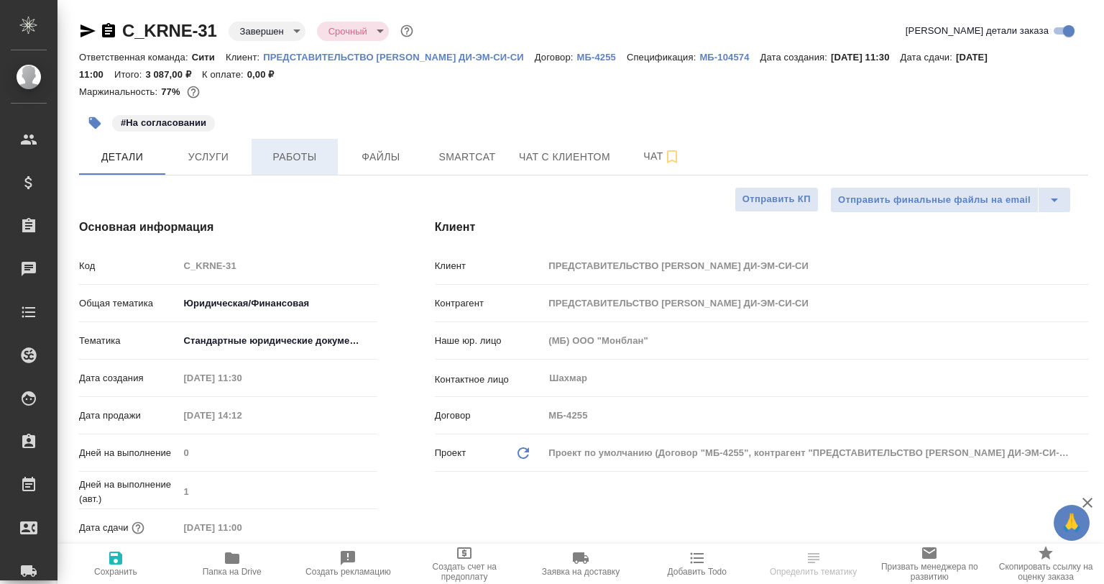
type textarea "x"
click at [301, 156] on span "Работы" at bounding box center [294, 157] width 69 height 18
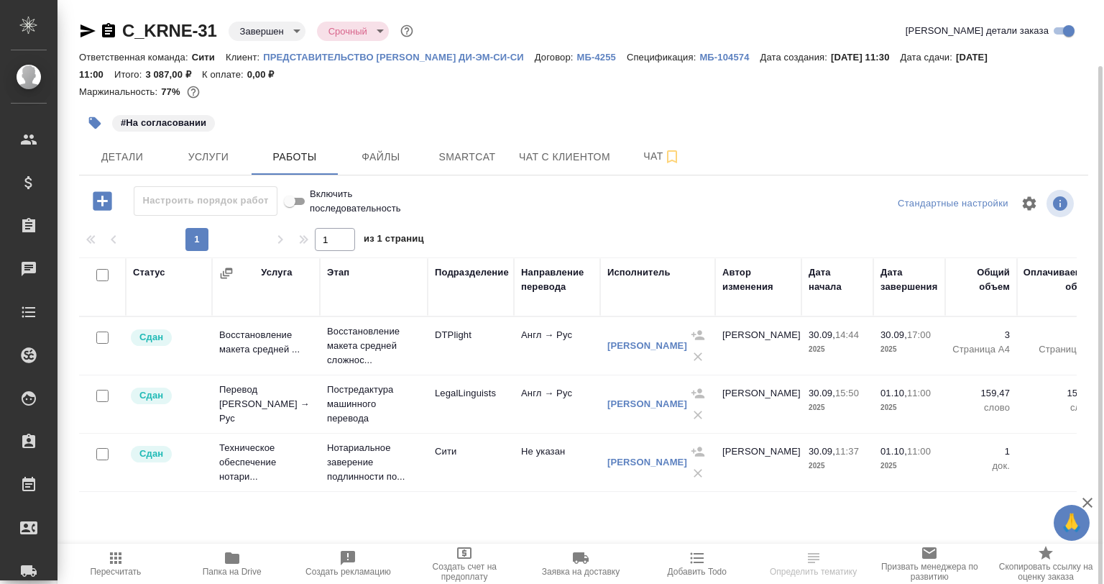
scroll to position [34, 0]
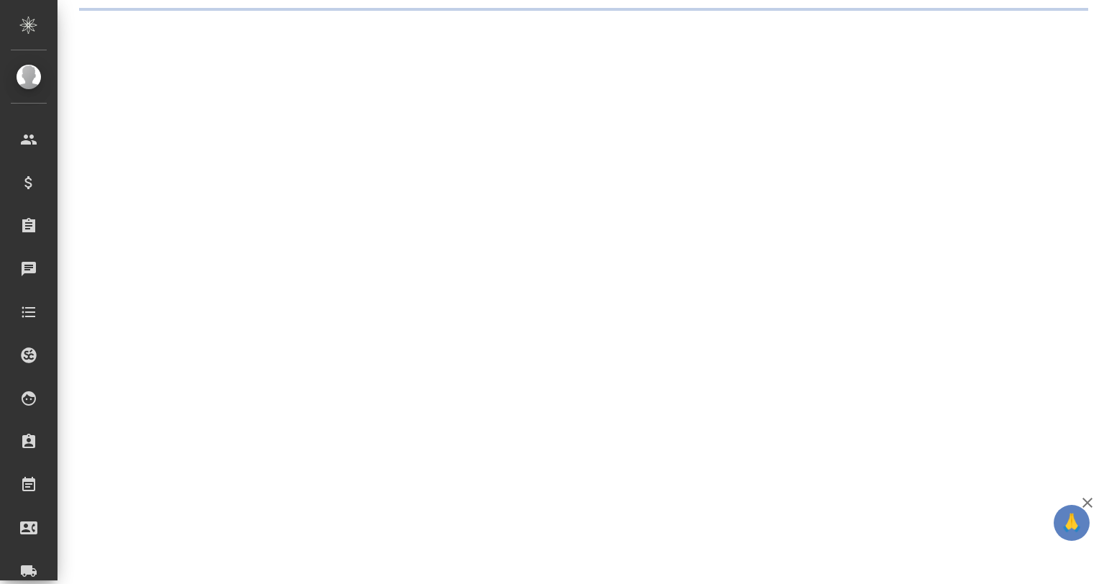
select select "RU"
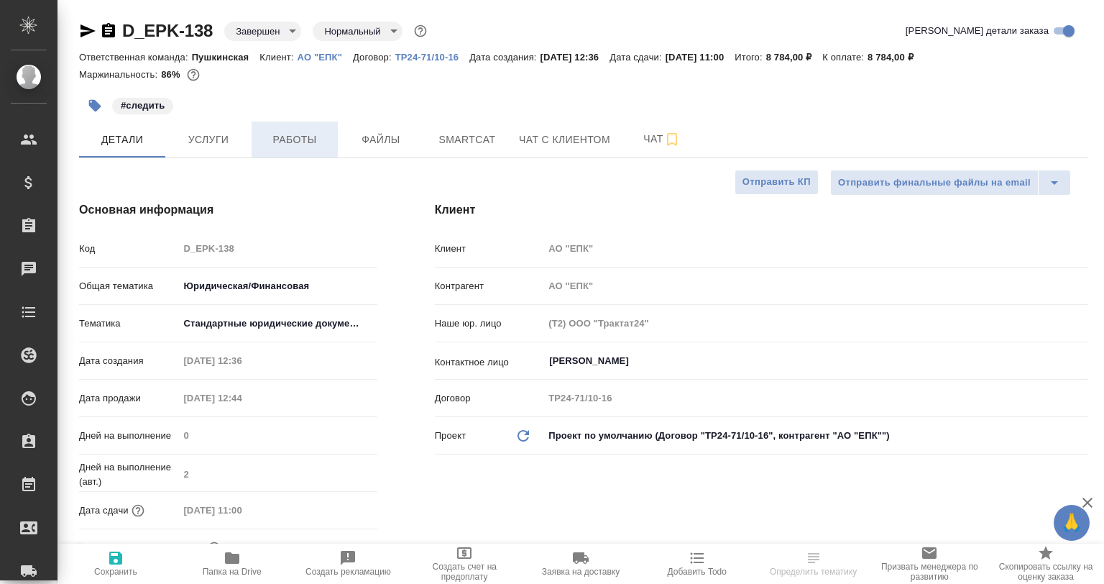
type textarea "x"
click at [318, 138] on span "Работы" at bounding box center [294, 140] width 69 height 18
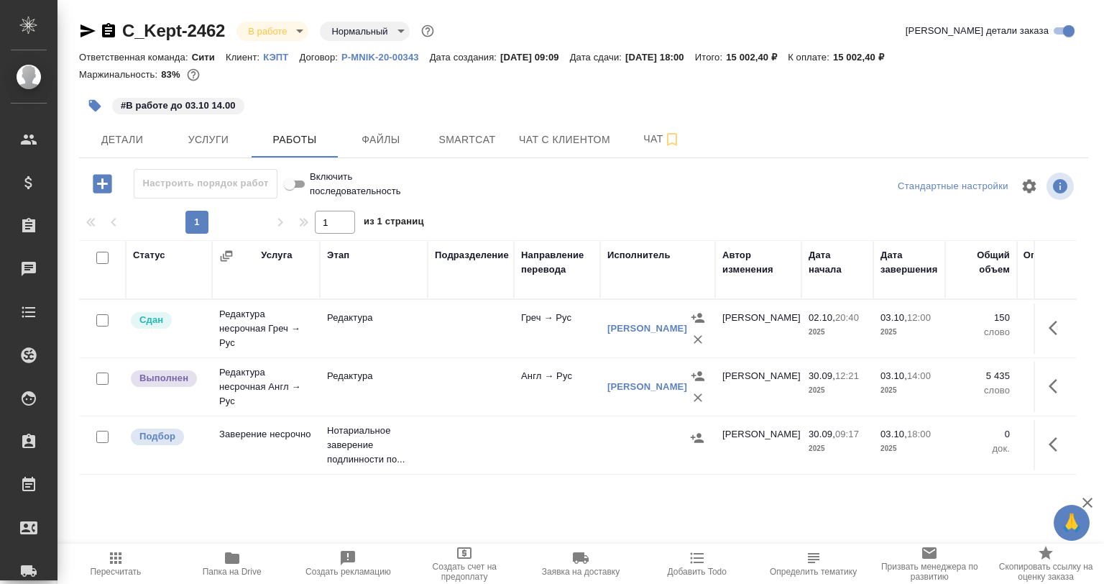
click at [239, 579] on button "Папка на Drive" at bounding box center [232, 564] width 116 height 40
drag, startPoint x: 1055, startPoint y: 395, endPoint x: 1045, endPoint y: 394, distance: 10.1
click at [1055, 394] on button "button" at bounding box center [1057, 386] width 35 height 35
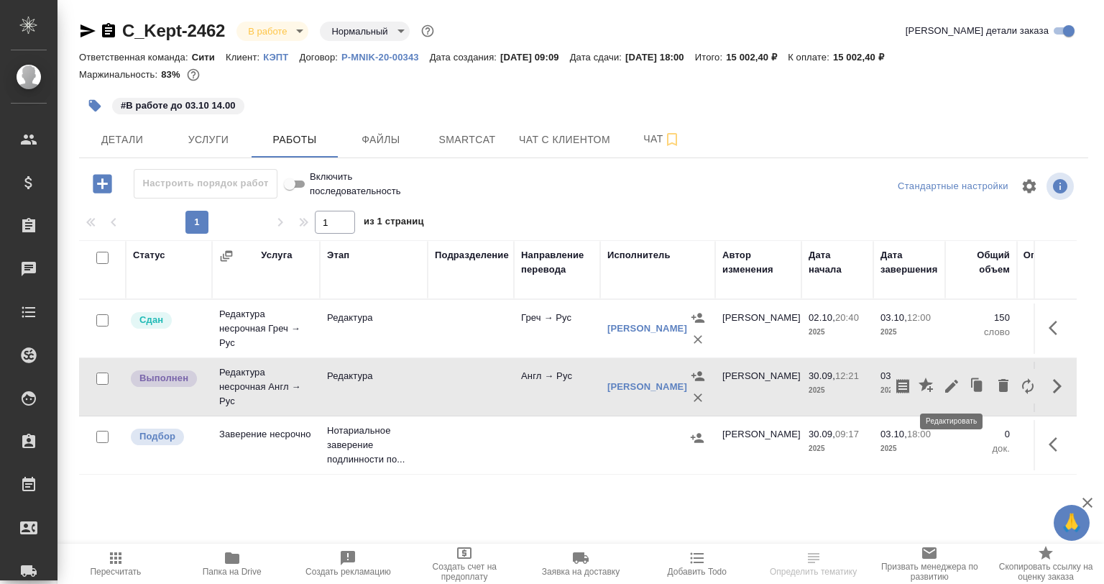
click at [949, 391] on icon "button" at bounding box center [951, 385] width 17 height 17
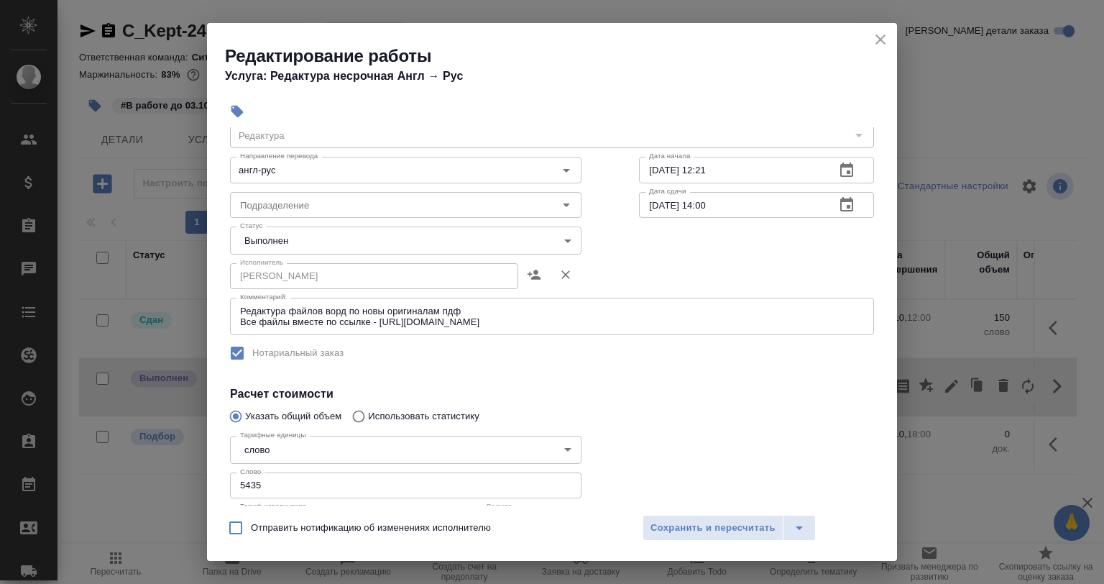
scroll to position [9, 0]
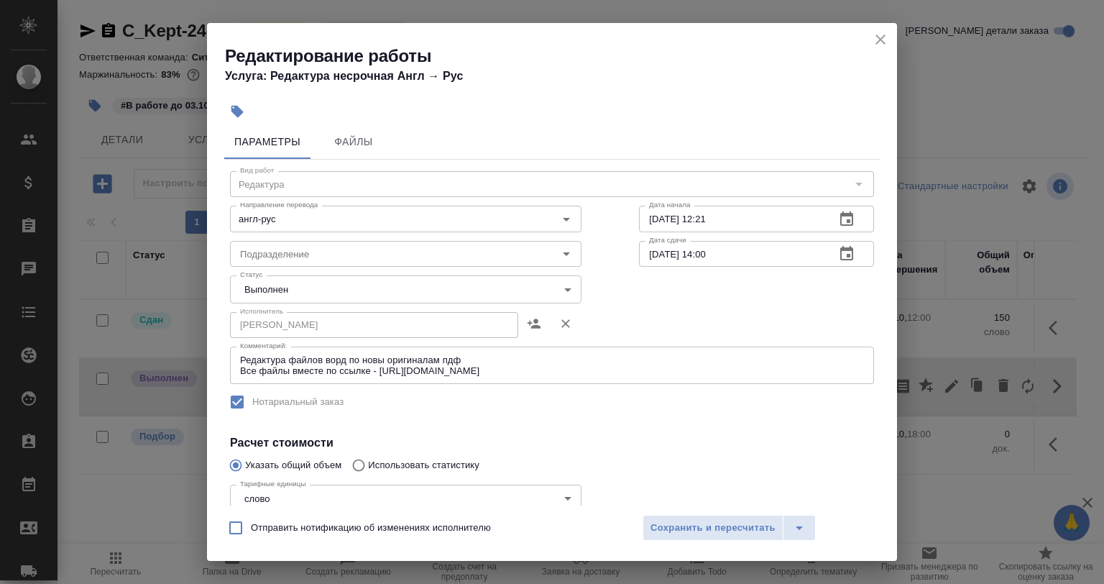
click at [314, 290] on body "🙏 .cls-1 fill:#fff; AWATERA Babkina Anastasiya Клиенты Спецификации Заказы 0 Ча…" at bounding box center [552, 292] width 1104 height 584
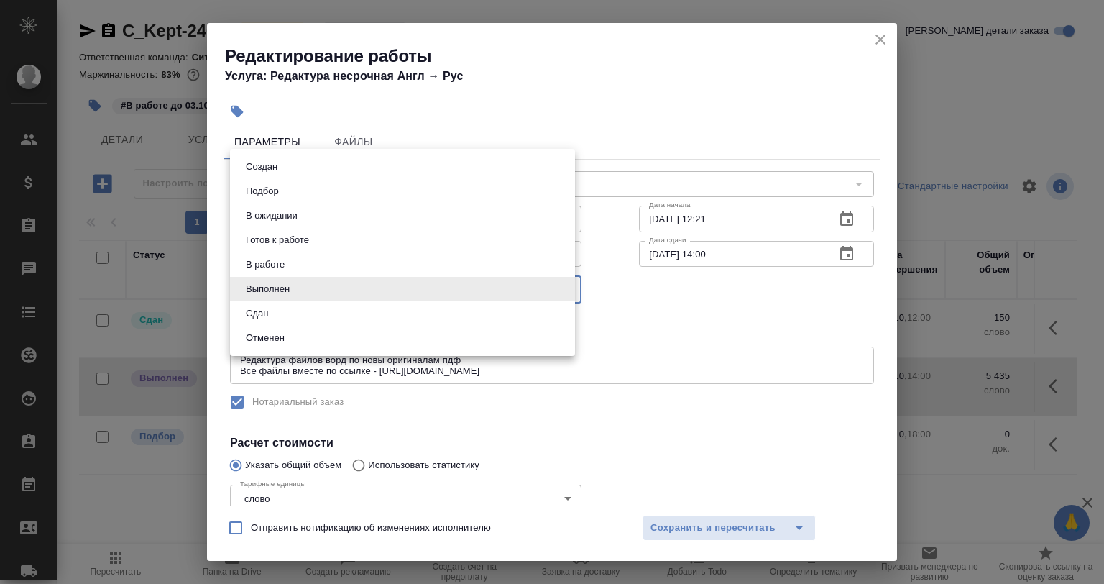
click at [296, 327] on li "Отменен" at bounding box center [402, 338] width 345 height 24
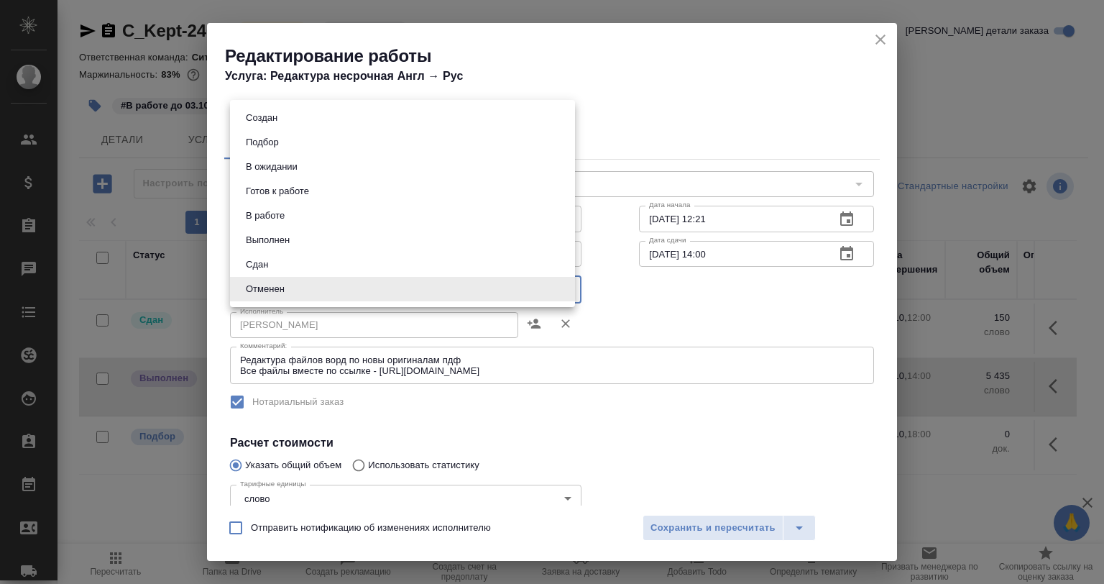
click at [295, 279] on body "🙏 .cls-1 fill:#fff; AWATERA Babkina Anastasiya Клиенты Спецификации Заказы 0 Ча…" at bounding box center [552, 292] width 1104 height 584
click at [279, 262] on li "Сдан" at bounding box center [402, 264] width 345 height 24
type input "closed"
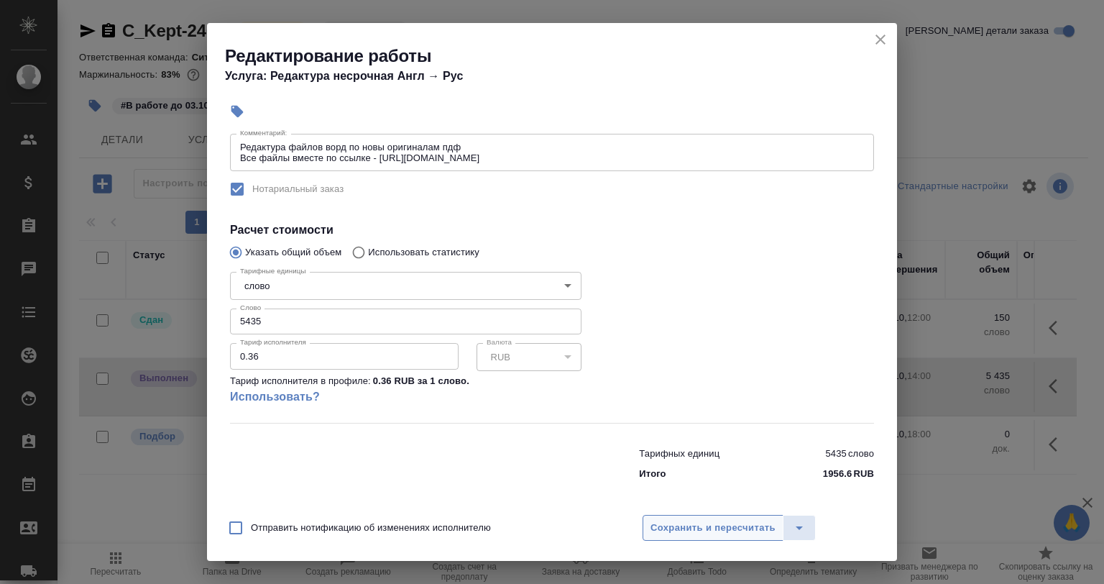
scroll to position [224, 0]
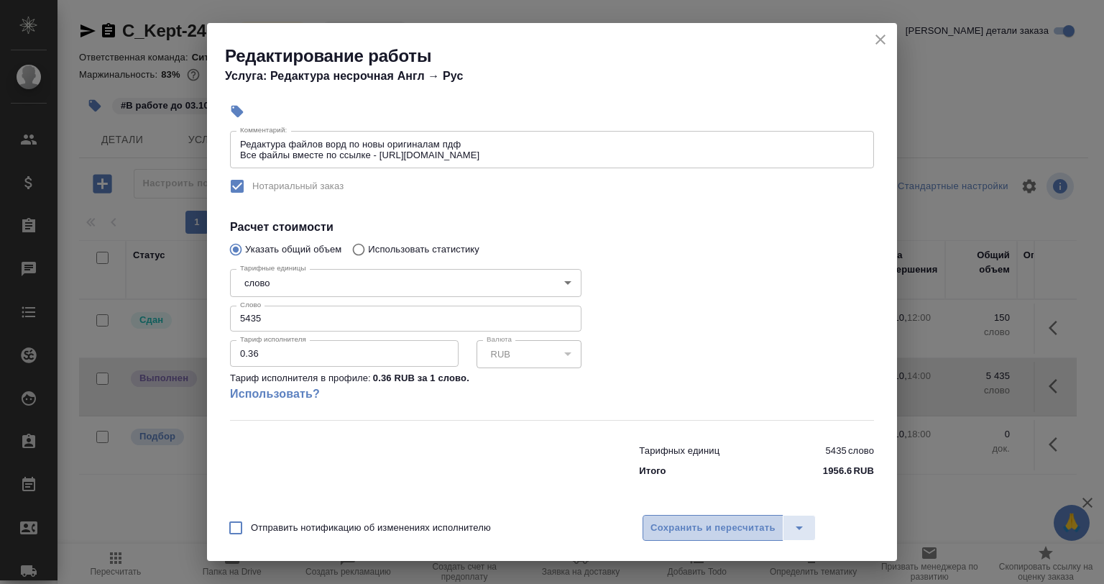
click at [679, 525] on span "Сохранить и пересчитать" at bounding box center [713, 528] width 125 height 17
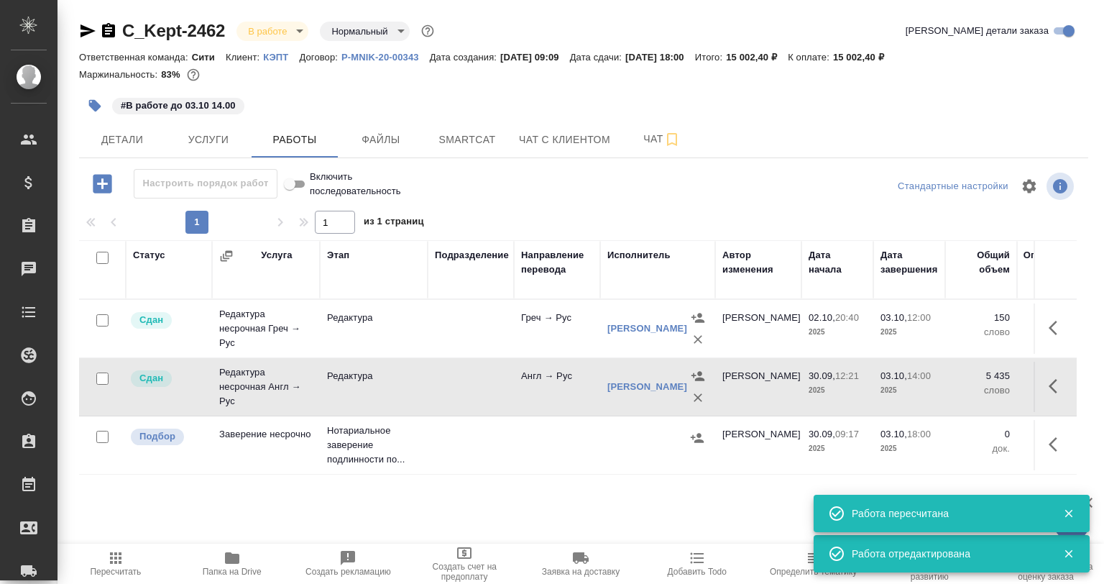
click at [1065, 546] on div at bounding box center [1063, 554] width 42 height 20
click at [1067, 551] on icon "button" at bounding box center [1069, 554] width 8 height 8
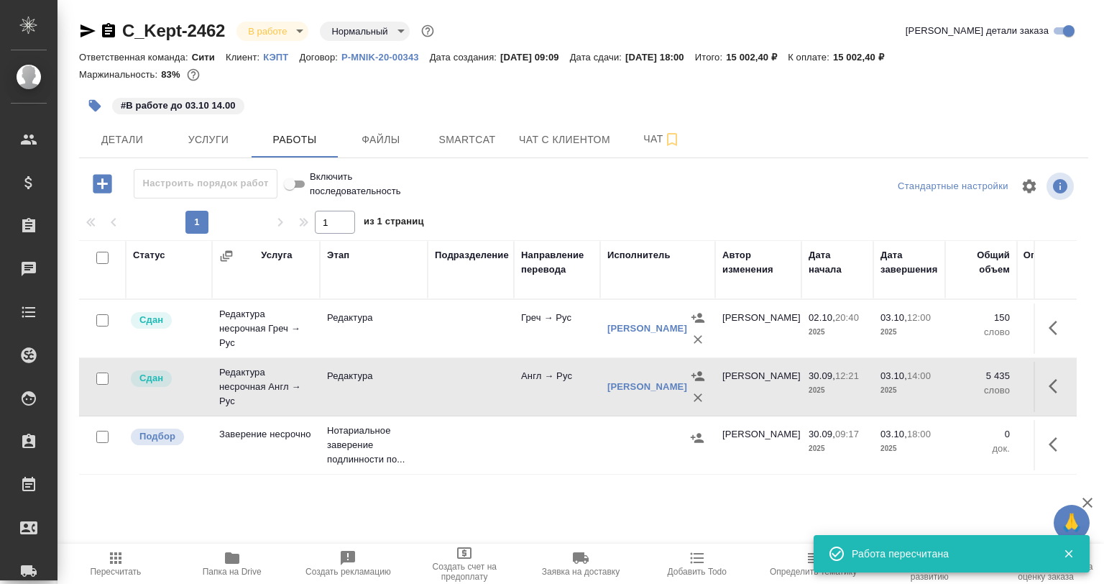
click at [1069, 549] on icon "button" at bounding box center [1069, 553] width 13 height 13
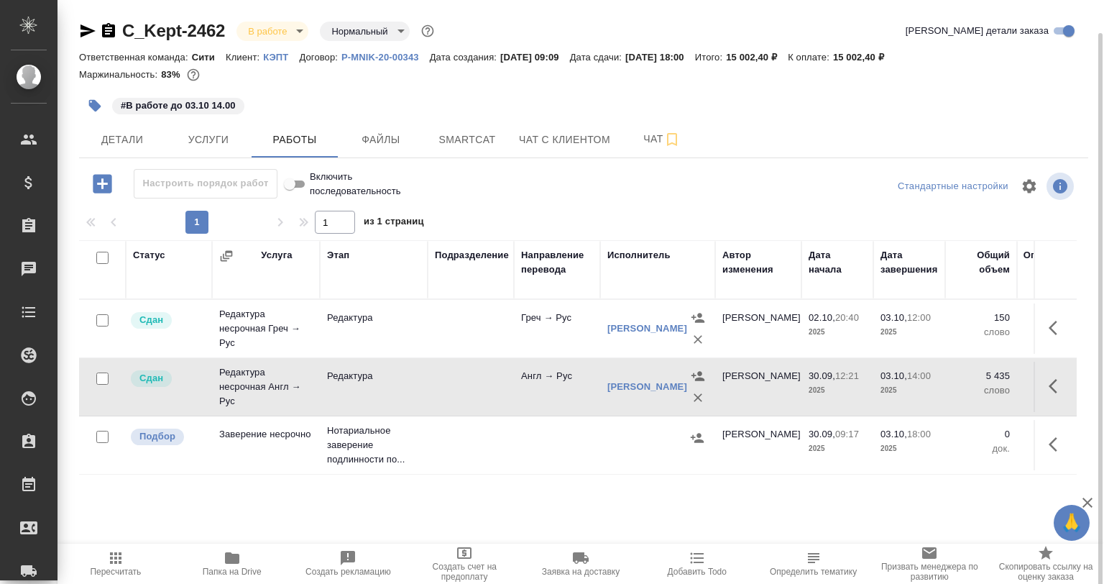
scroll to position [17, 0]
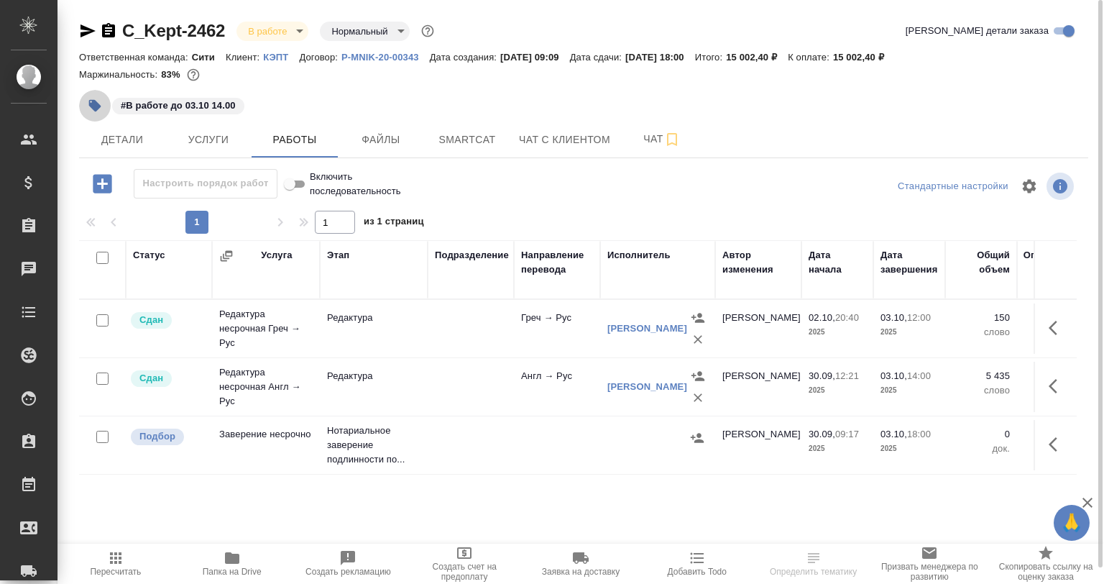
click at [102, 114] on button "button" at bounding box center [95, 106] width 32 height 32
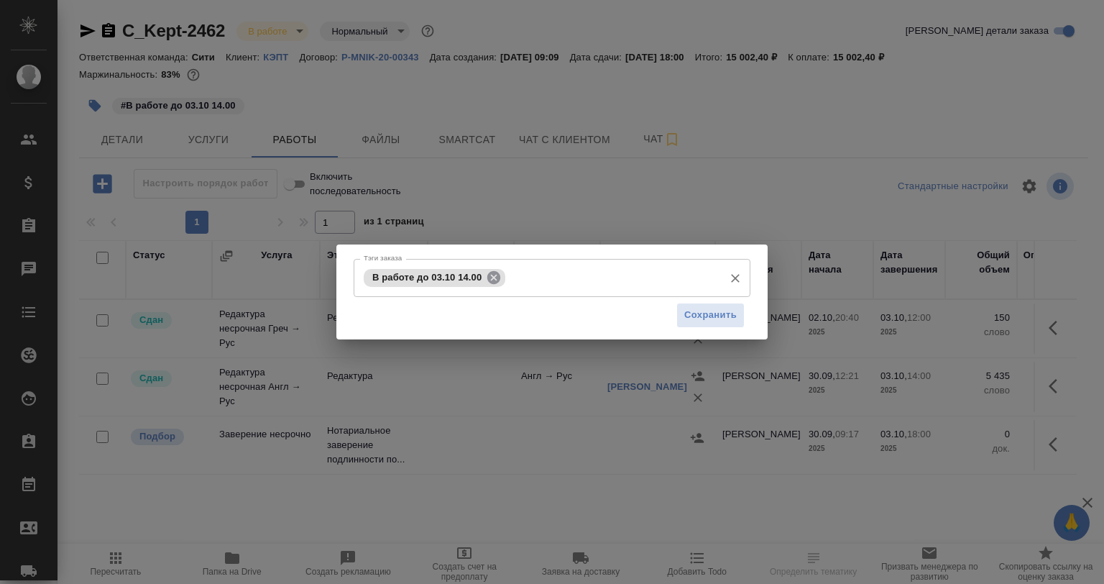
click at [495, 282] on icon at bounding box center [493, 276] width 13 height 13
click at [685, 321] on span "Сохранить" at bounding box center [710, 315] width 52 height 17
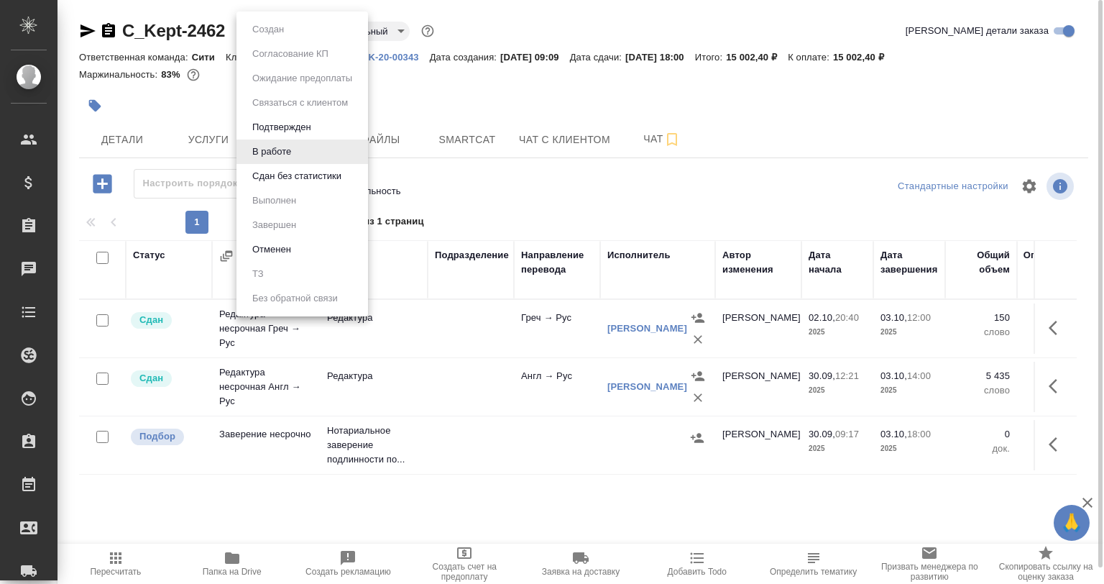
click at [257, 22] on body "🙏 .cls-1 fill:#fff; AWATERA [PERSON_NAME] Спецификации Заказы 0 Чаты Todo Проек…" at bounding box center [552, 292] width 1104 height 584
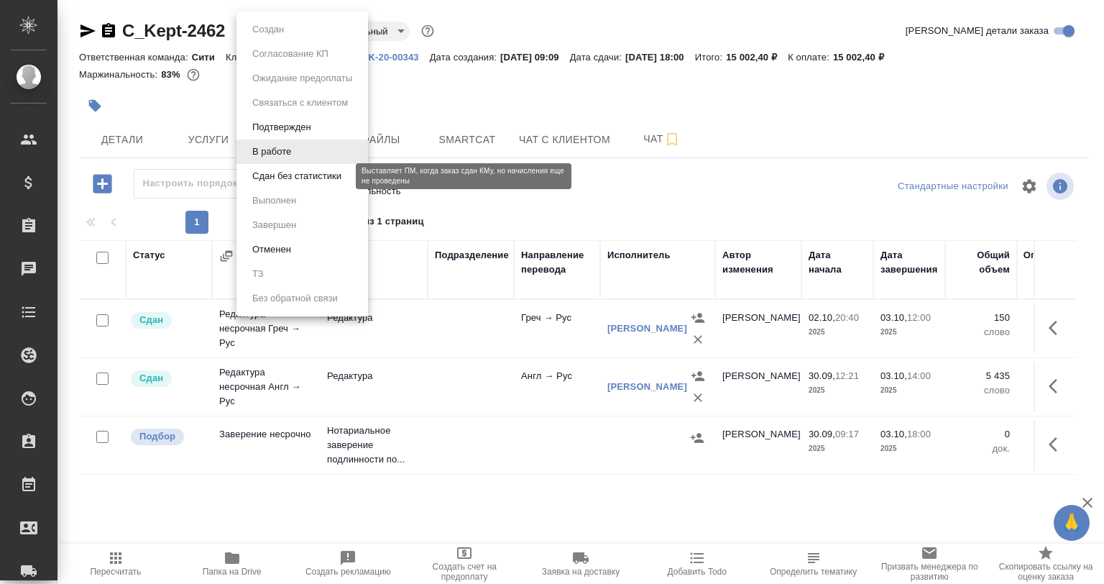
click at [298, 171] on button "Сдан без статистики" at bounding box center [297, 176] width 98 height 16
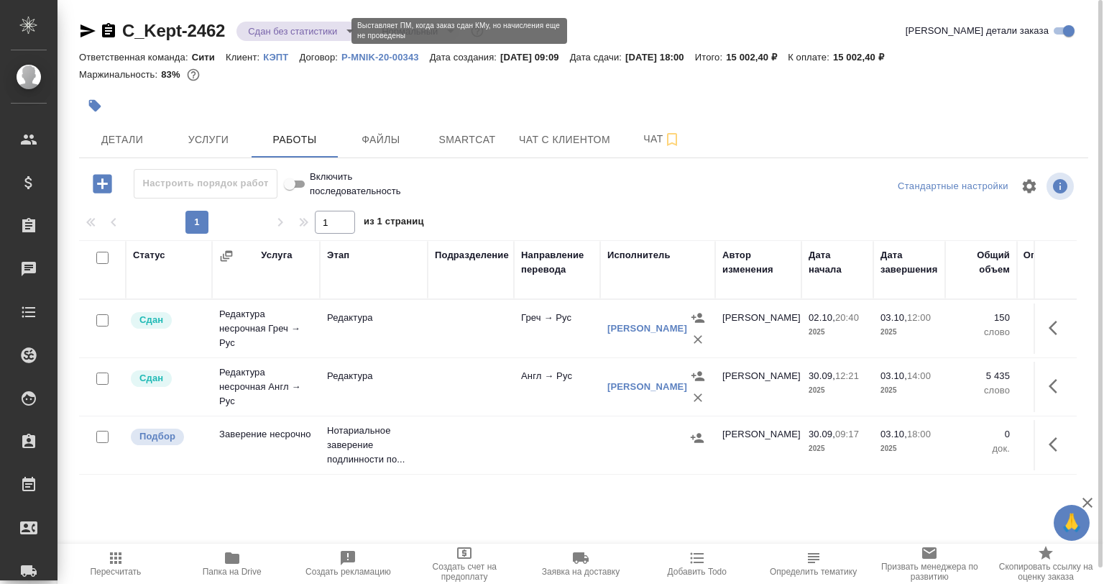
click at [284, 34] on body "🙏 .cls-1 fill:#fff; AWATERA Babkina Anastasiya Клиенты Спецификации Заказы 0 Ча…" at bounding box center [552, 292] width 1104 height 584
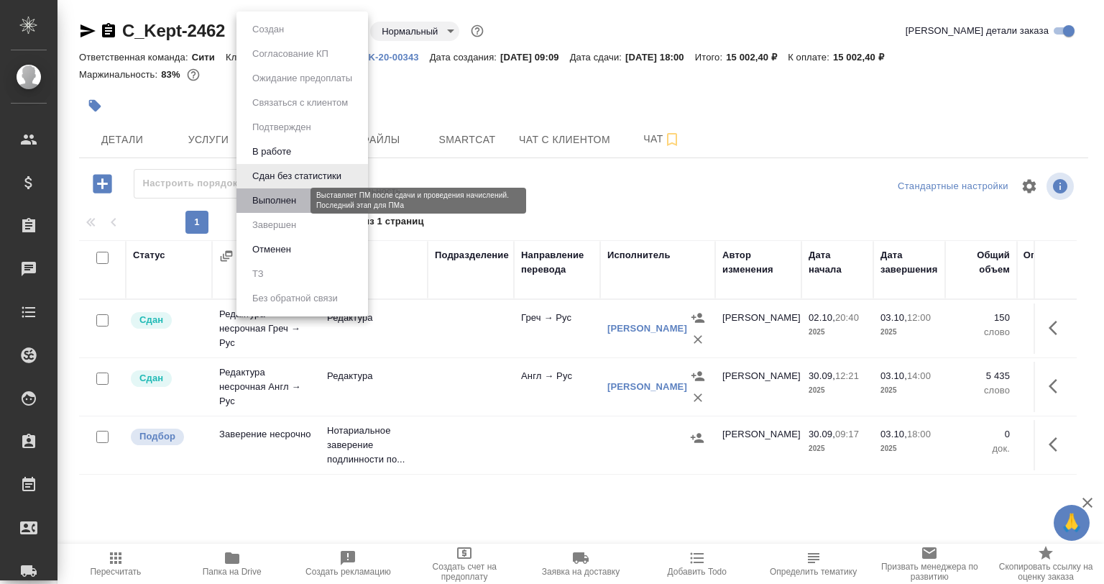
click at [299, 193] on button "Выполнен" at bounding box center [274, 201] width 52 height 16
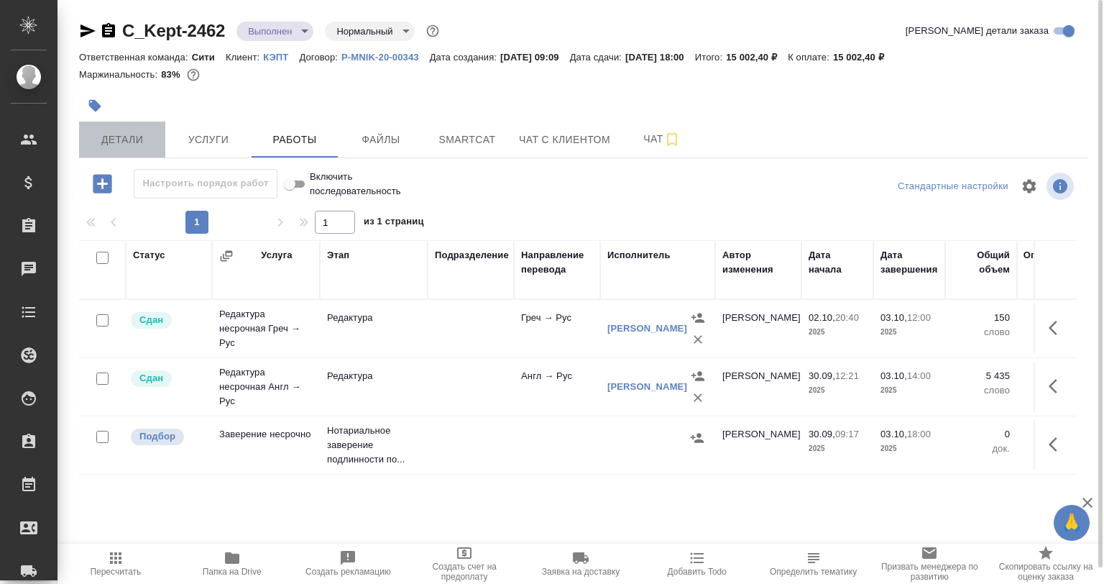
click at [137, 127] on button "Детали" at bounding box center [122, 139] width 86 height 36
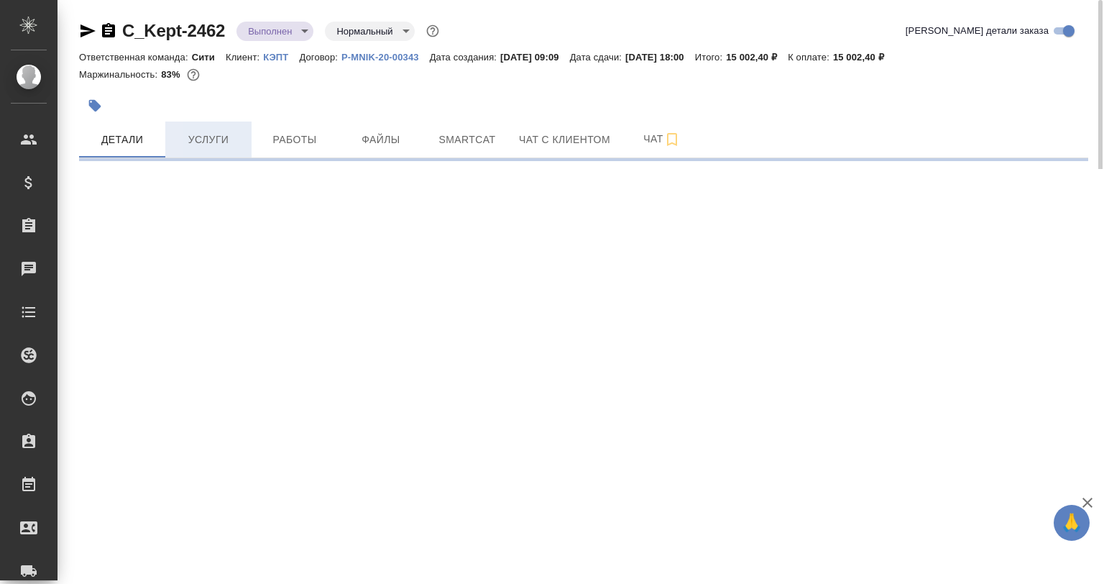
select select "RU"
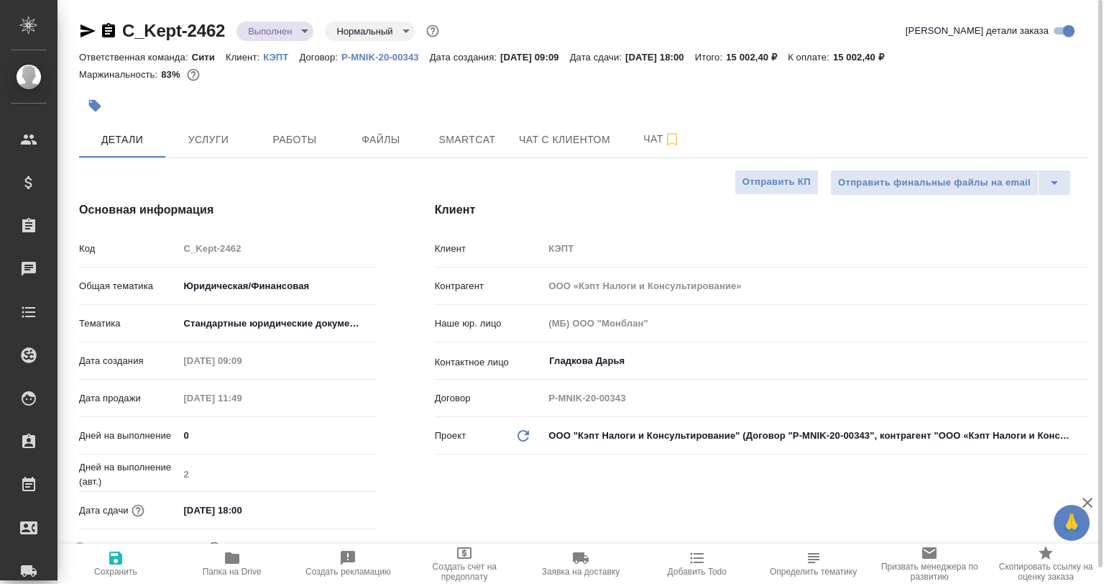
type textarea "x"
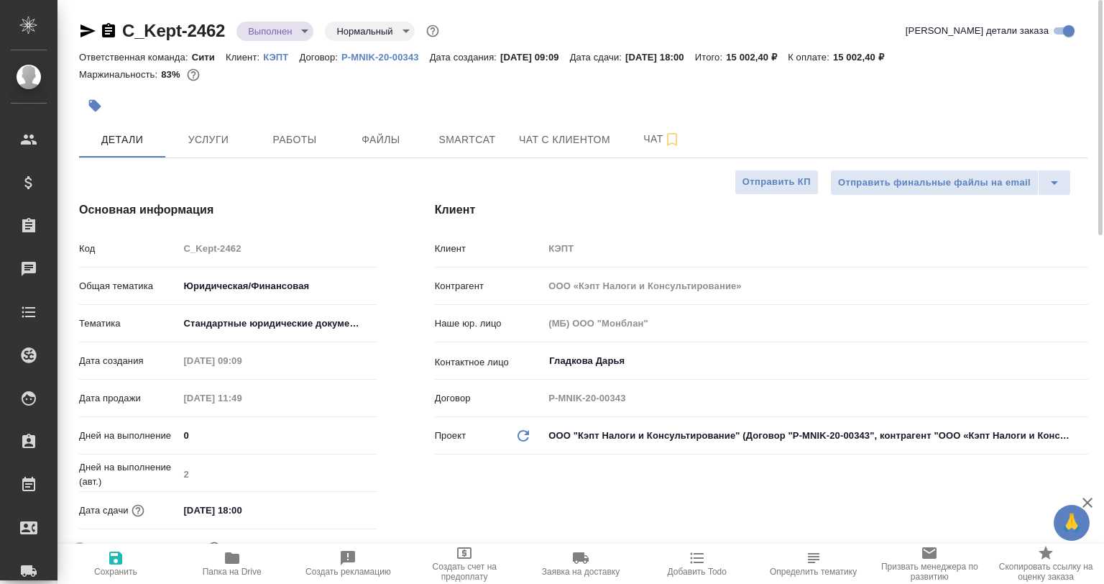
type textarea "x"
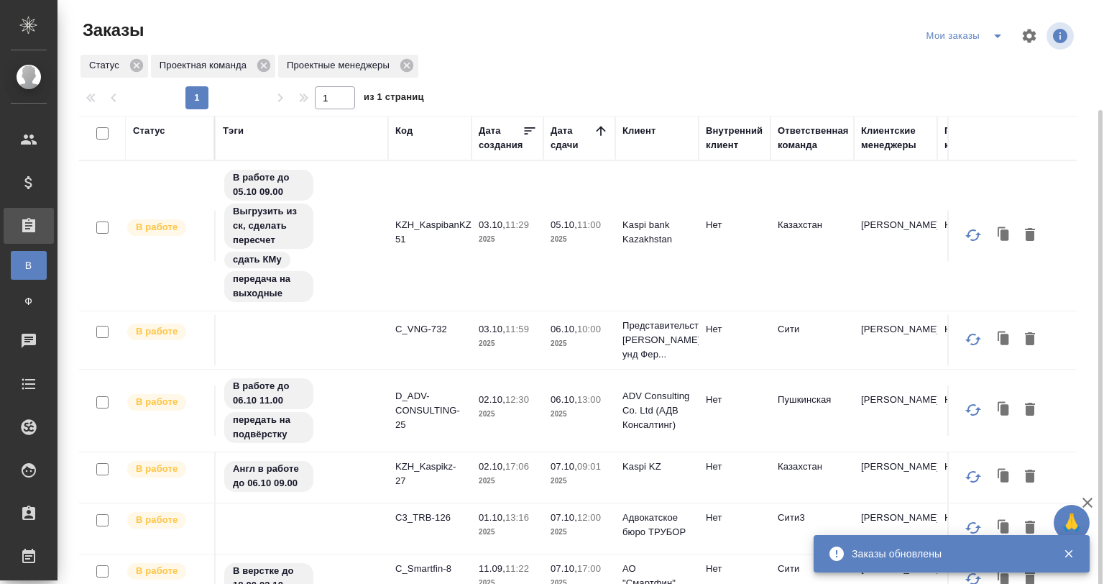
scroll to position [54, 0]
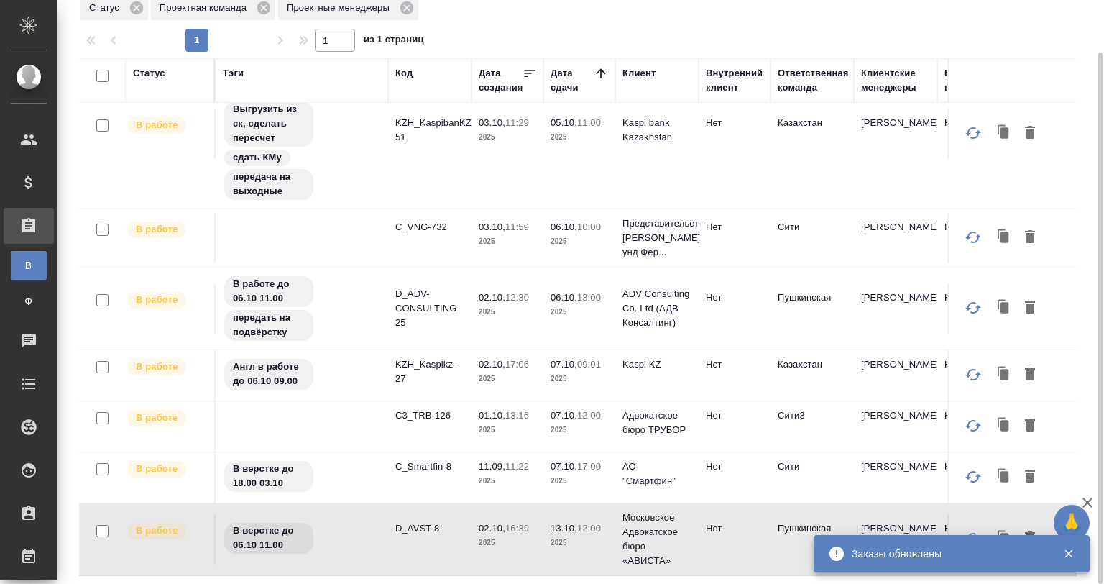
click at [334, 247] on td at bounding box center [302, 238] width 173 height 50
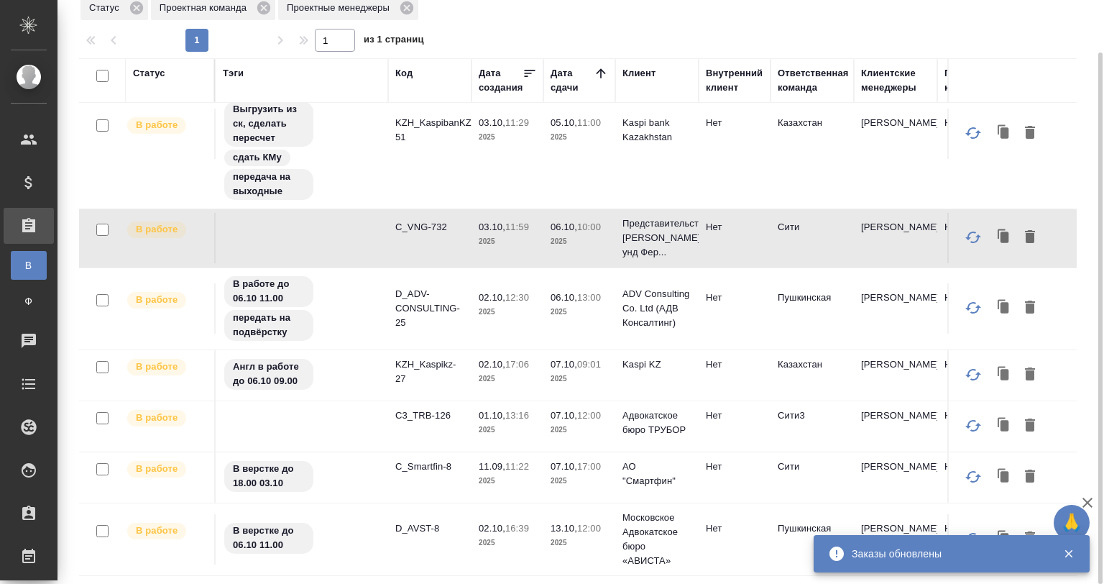
click at [334, 247] on td at bounding box center [302, 238] width 173 height 50
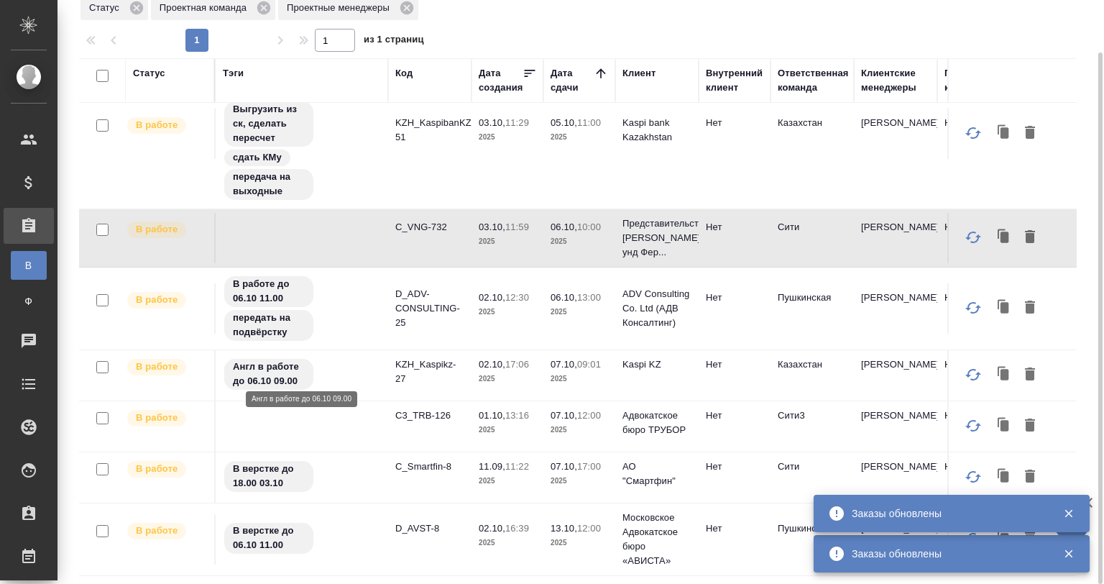
click at [323, 364] on div "Англ в работе до 06.10 09.00" at bounding box center [302, 374] width 158 height 34
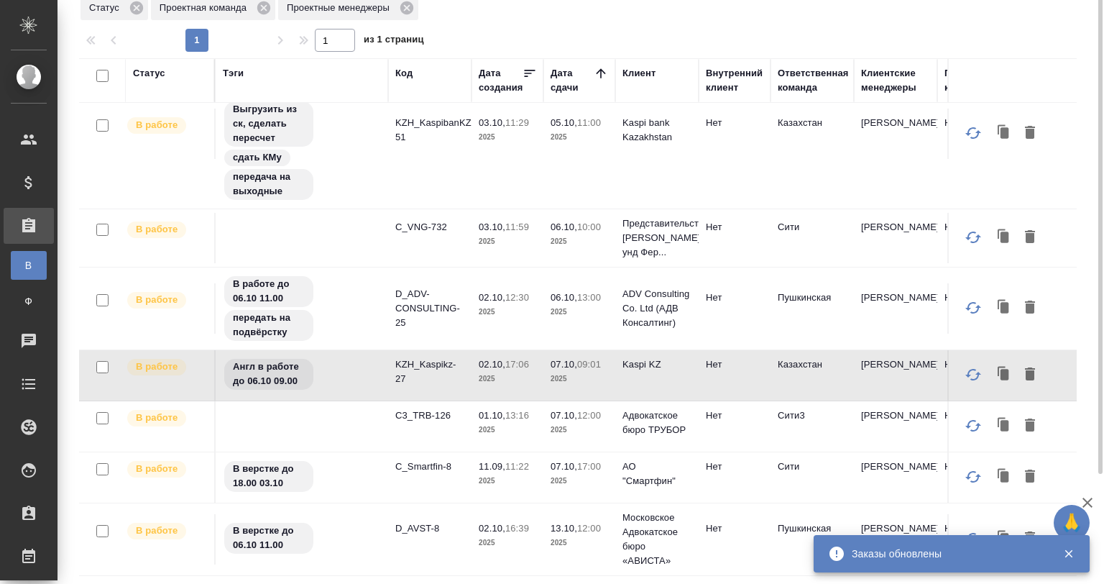
scroll to position [0, 0]
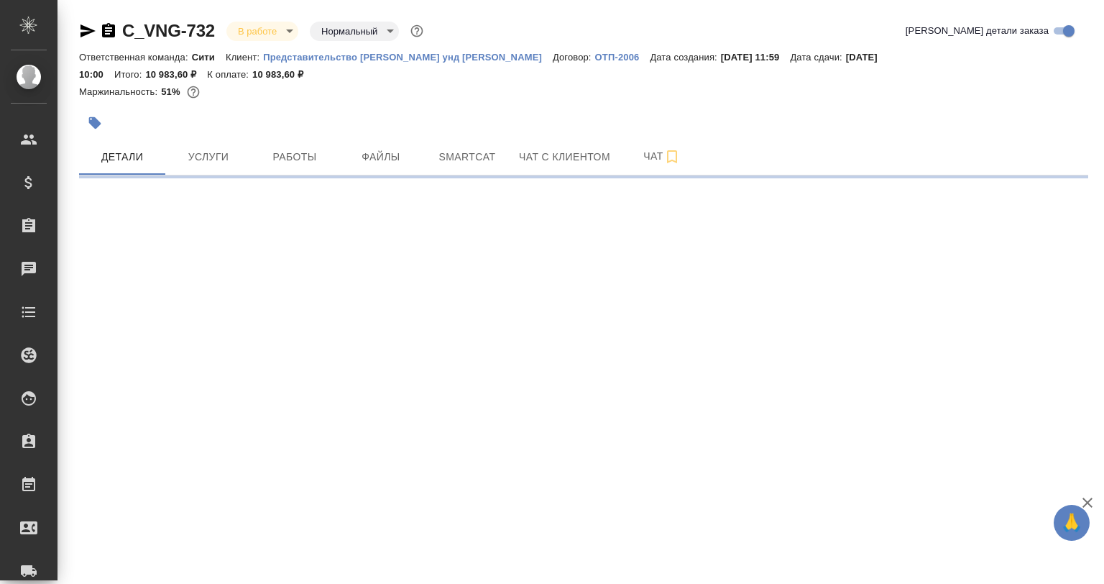
select select "RU"
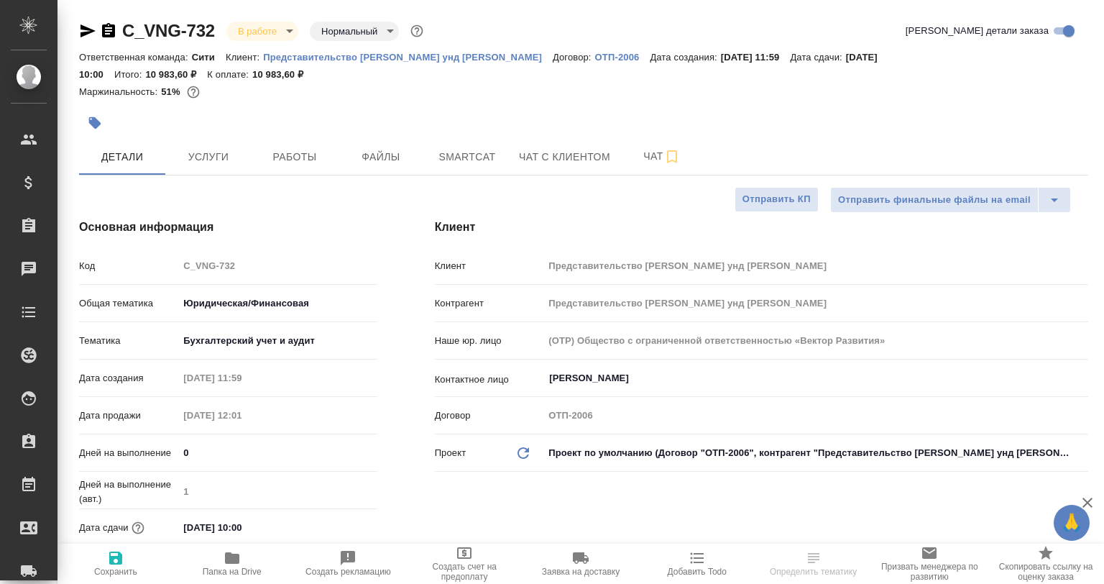
type textarea "x"
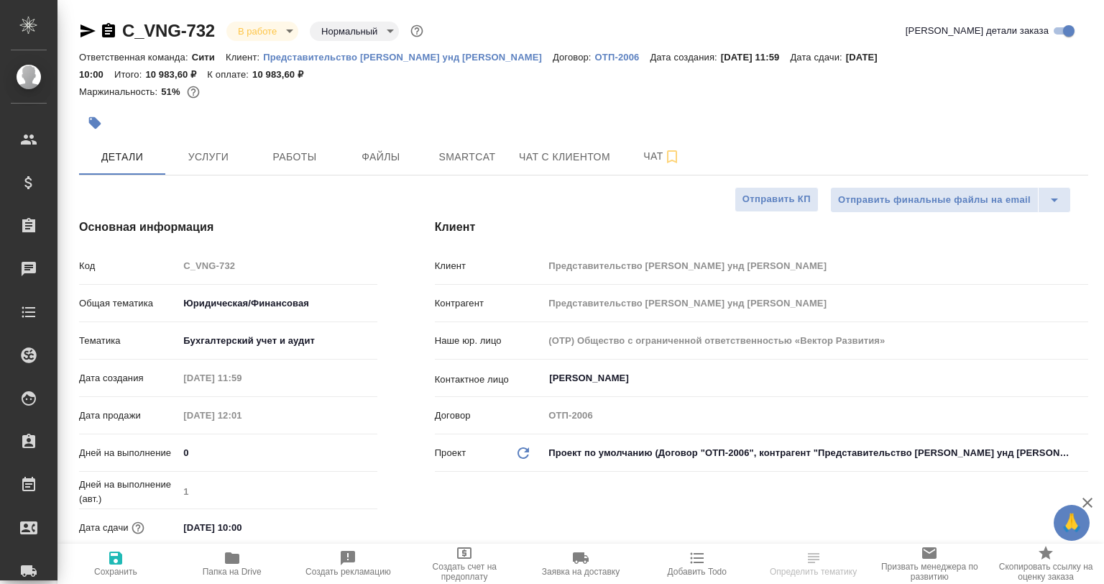
type textarea "x"
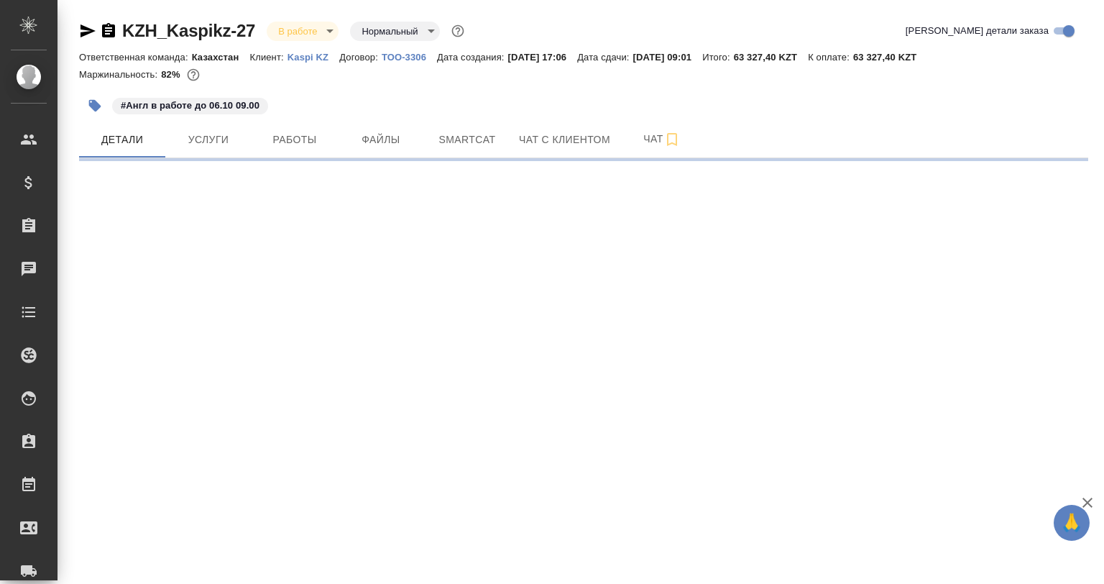
select select "RU"
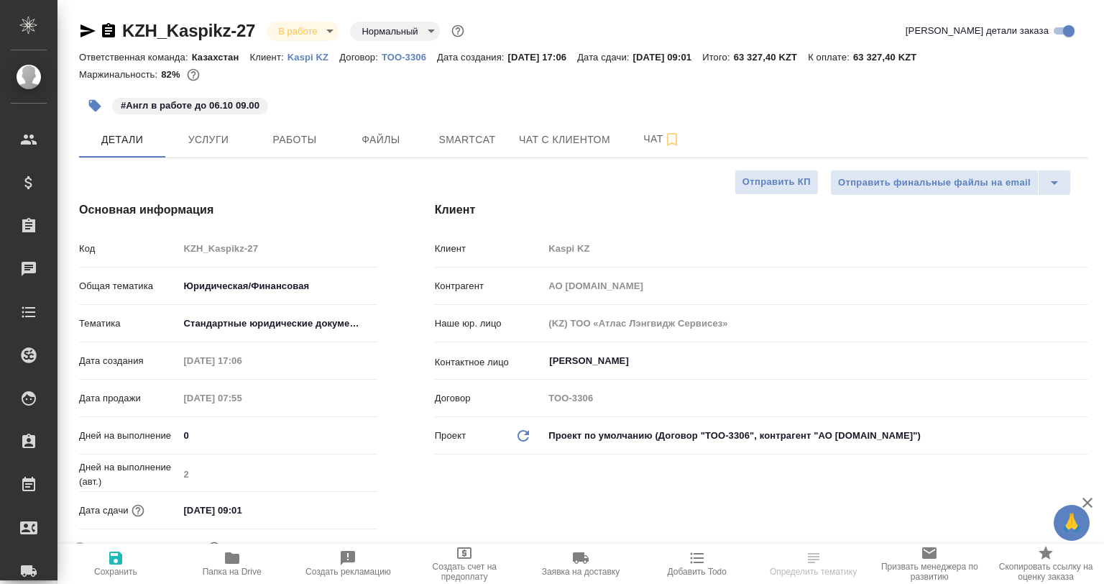
type textarea "x"
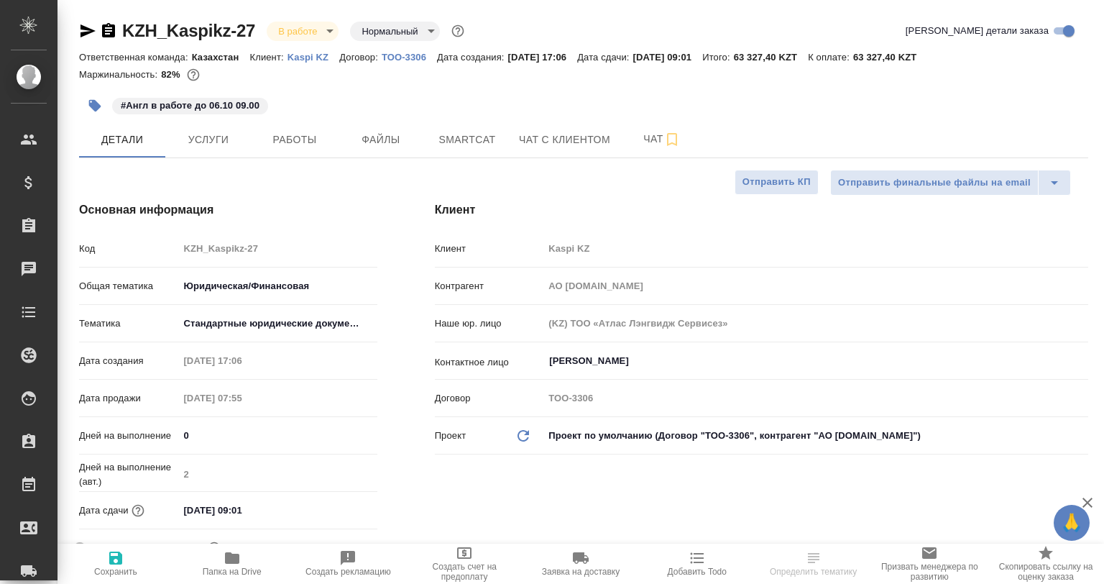
type textarea "x"
click at [322, 150] on button "Работы" at bounding box center [295, 139] width 86 height 36
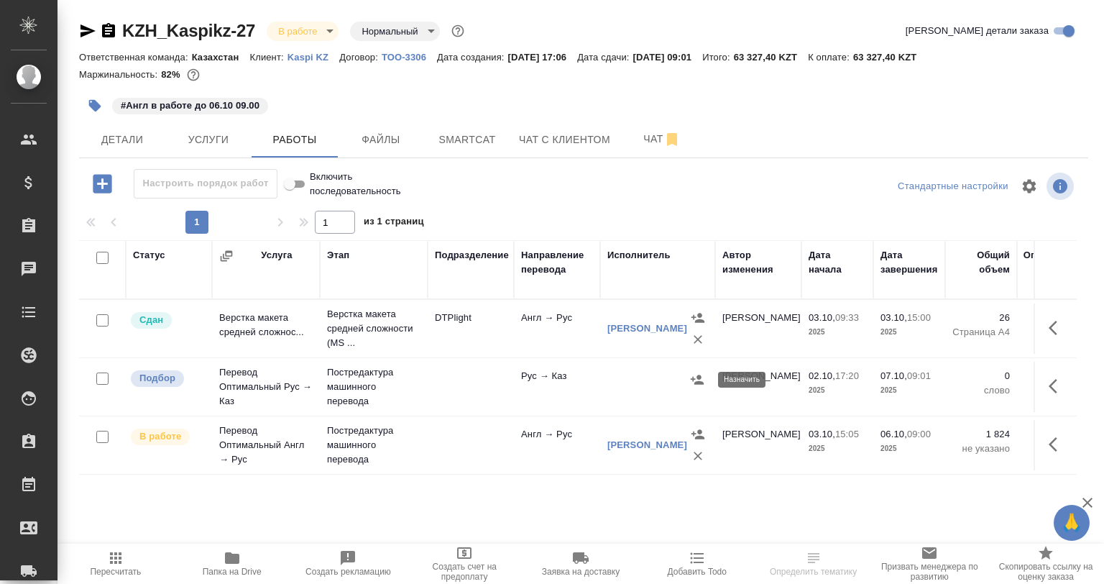
click at [692, 375] on icon "button" at bounding box center [697, 379] width 14 height 14
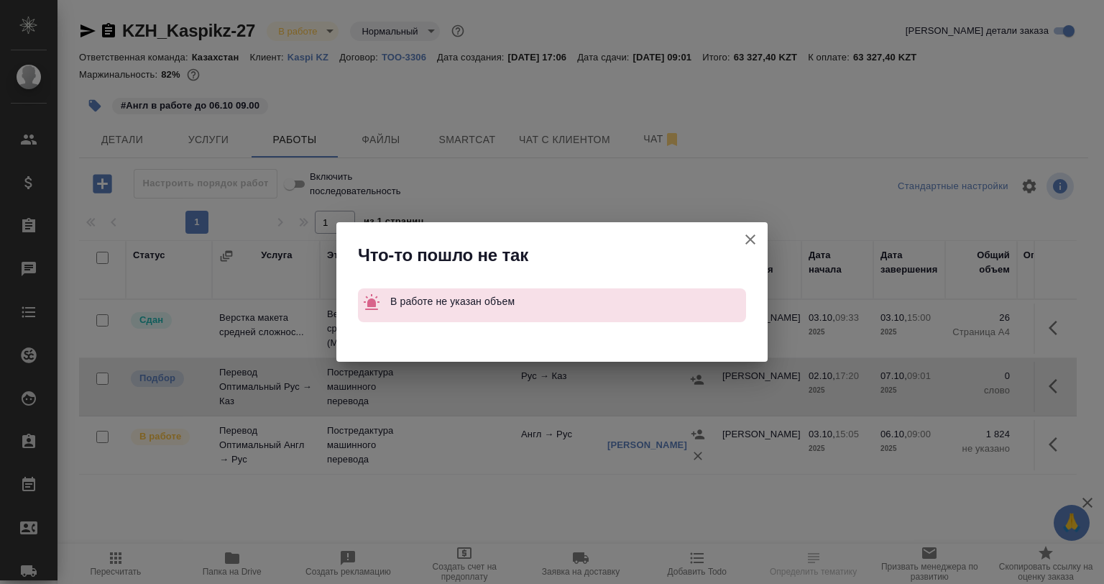
click at [758, 237] on icon "button" at bounding box center [750, 239] width 17 height 17
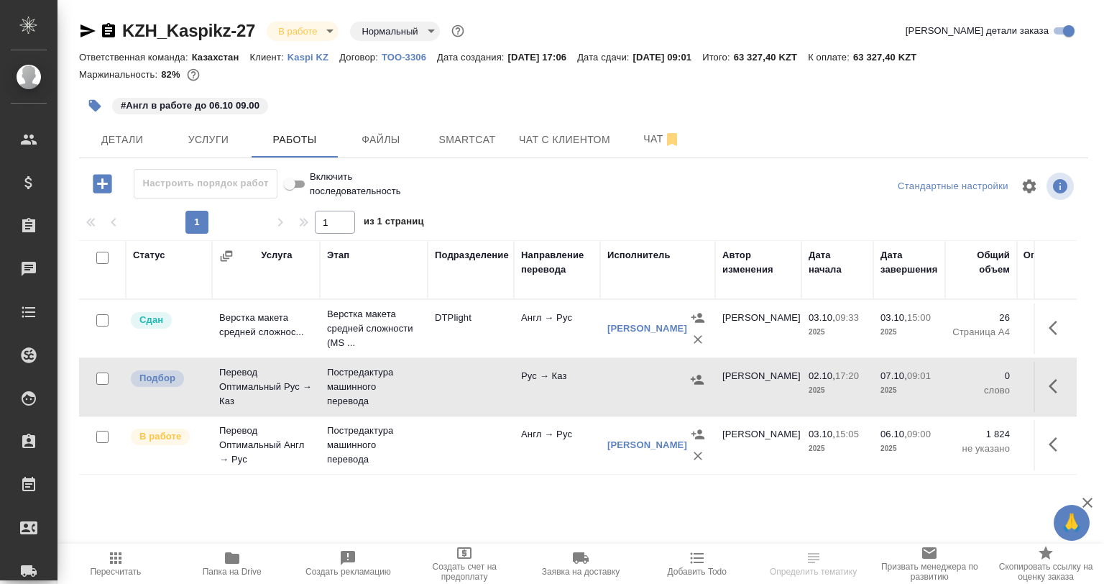
click at [1058, 379] on icon "button" at bounding box center [1057, 385] width 17 height 17
click at [945, 394] on button "button" at bounding box center [952, 386] width 24 height 35
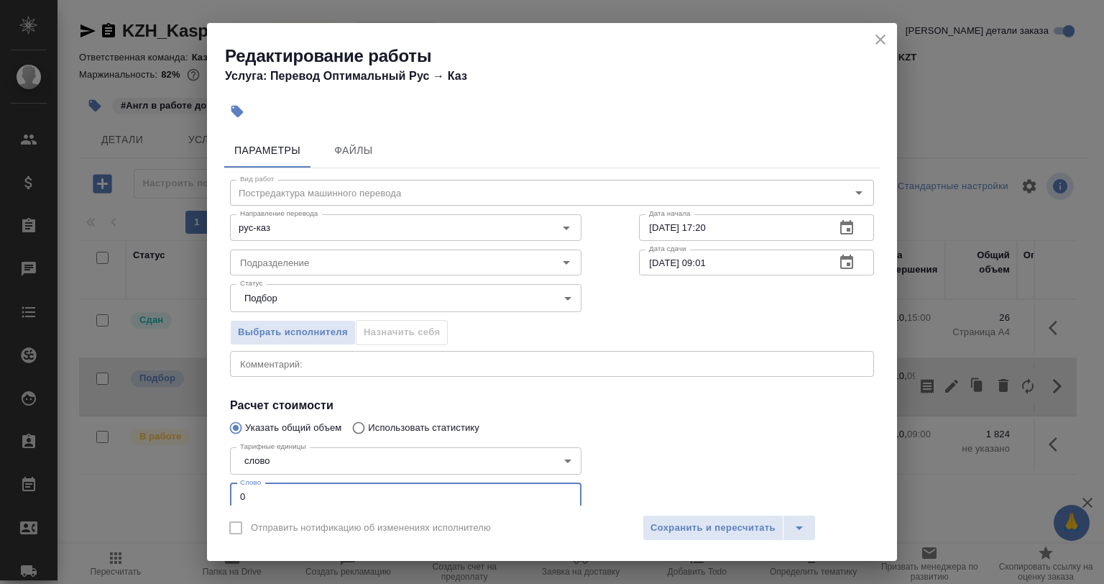
drag, startPoint x: 237, startPoint y: 492, endPoint x: 228, endPoint y: 495, distance: 9.3
click at [228, 495] on div "Тарифные единицы слово 5a8b1489cc6b4906c91bfd90 Тарифные единицы Слово 0 Слово" at bounding box center [405, 477] width 409 height 129
type input "1"
click at [709, 526] on span "Сохранить и пересчитать" at bounding box center [713, 528] width 125 height 17
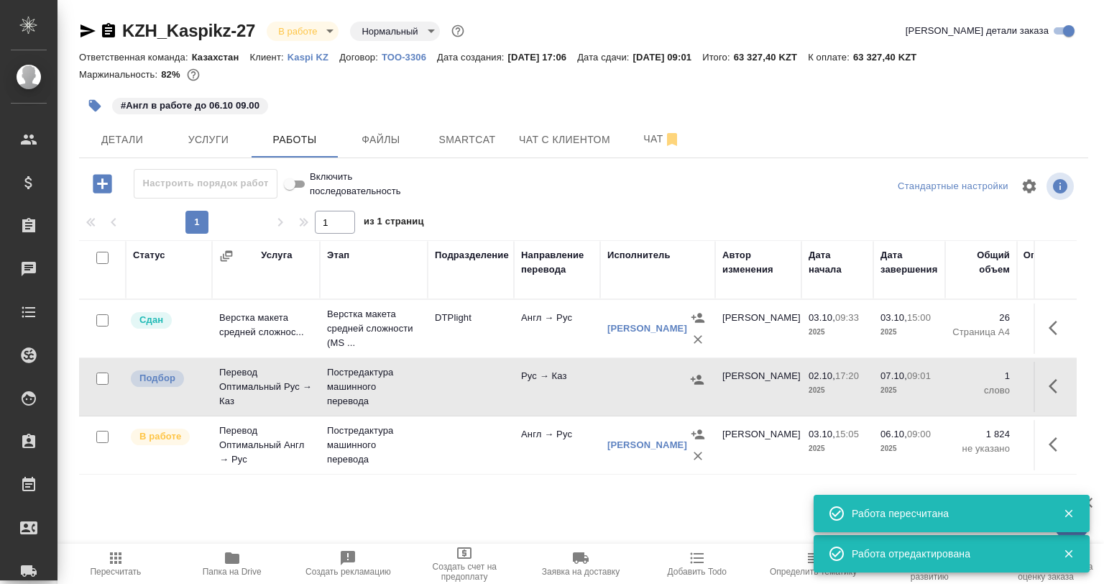
click at [695, 388] on button "button" at bounding box center [698, 380] width 22 height 22
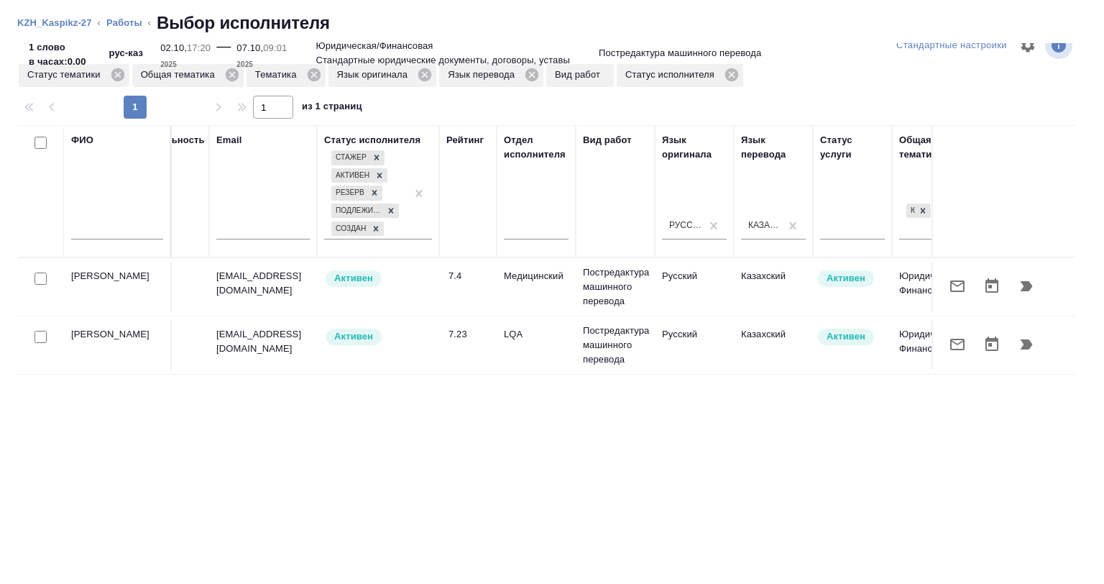
scroll to position [0, 262]
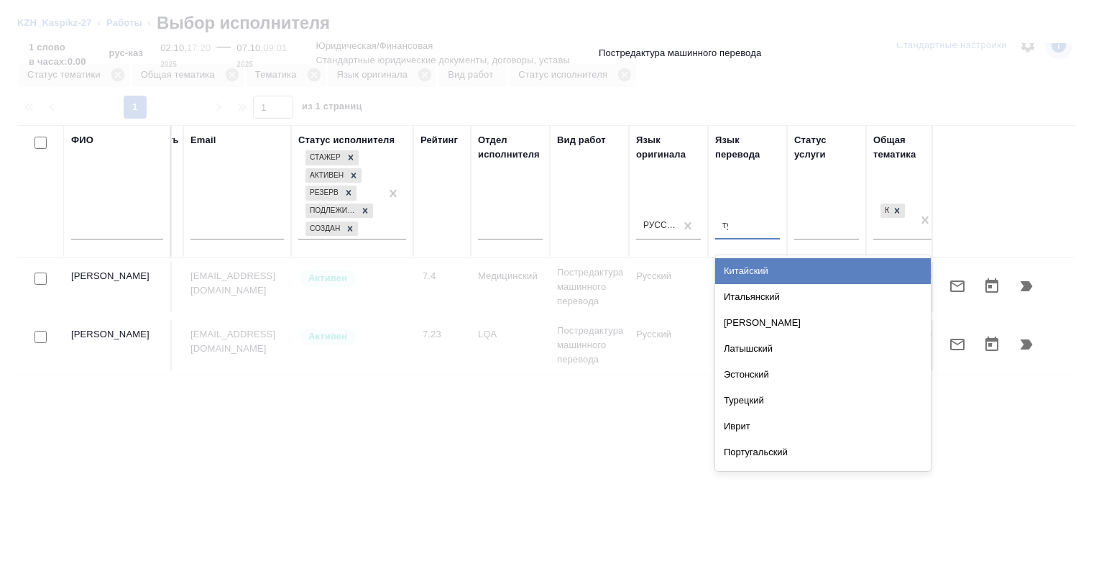
type input "тур"
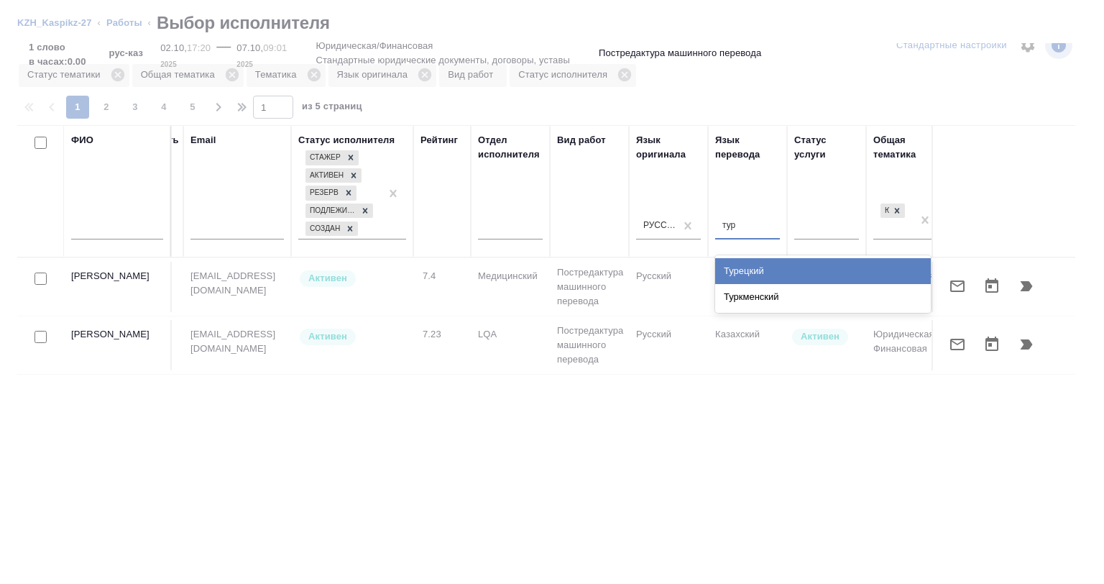
click at [751, 267] on div "Турецкий" at bounding box center [823, 271] width 216 height 26
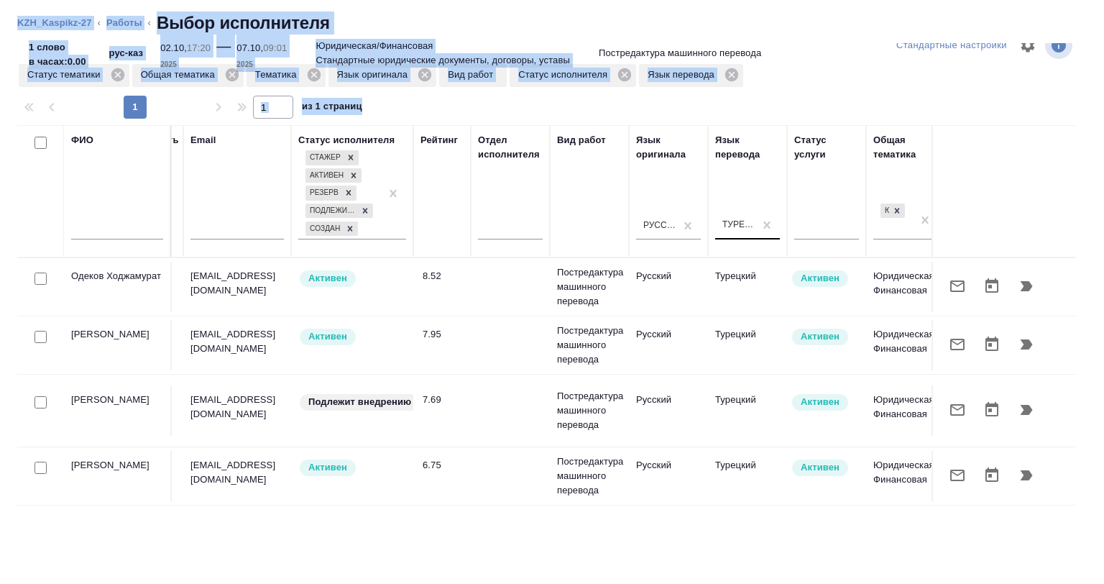
drag, startPoint x: 504, startPoint y: 570, endPoint x: 272, endPoint y: 591, distance: 232.4
click at [227, 549] on div "ФИО Предложение Маржинальность Email Статус исполнителя Стажер Активен Резерв П…" at bounding box center [546, 351] width 1058 height 453
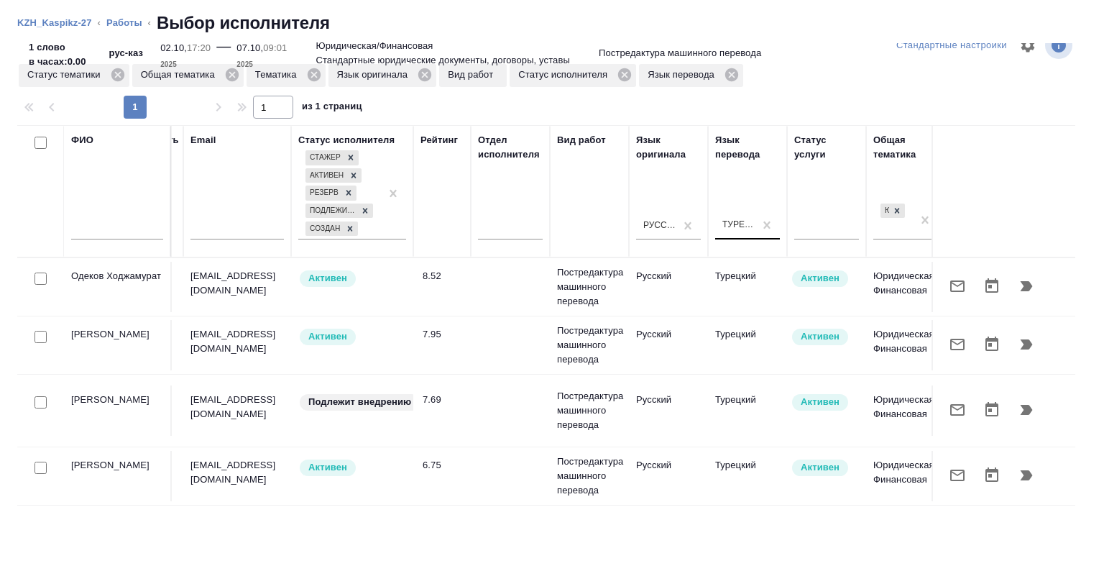
scroll to position [0, 0]
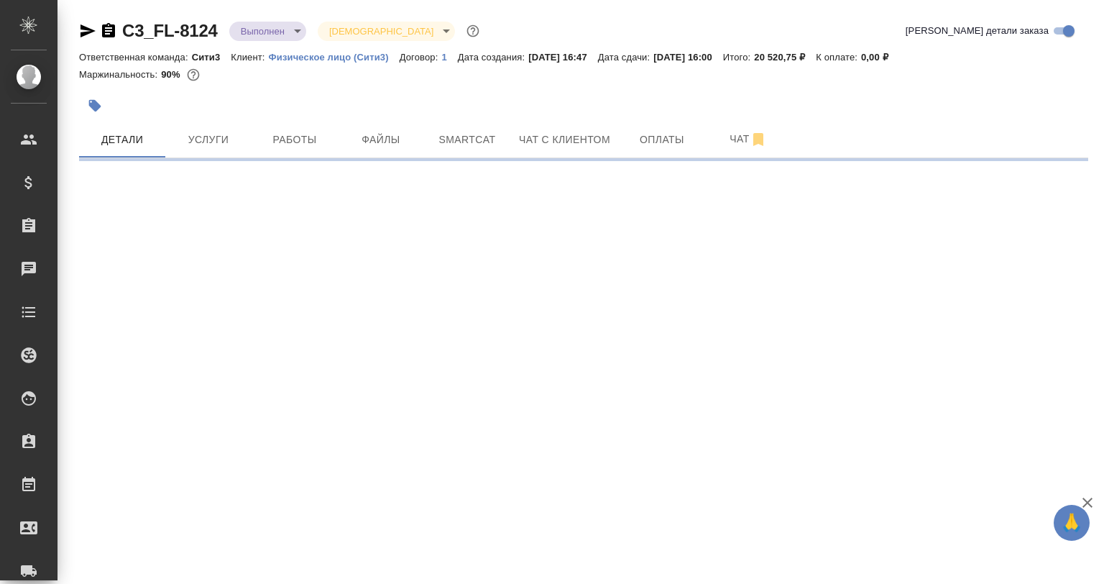
select select "RU"
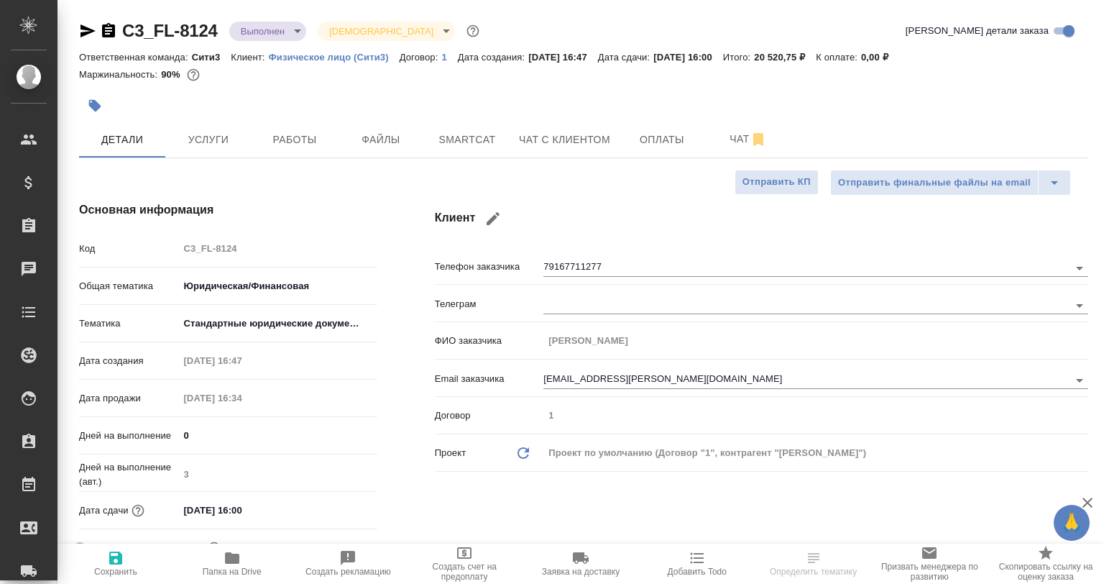
type textarea "x"
click at [331, 144] on button "Работы" at bounding box center [295, 139] width 86 height 36
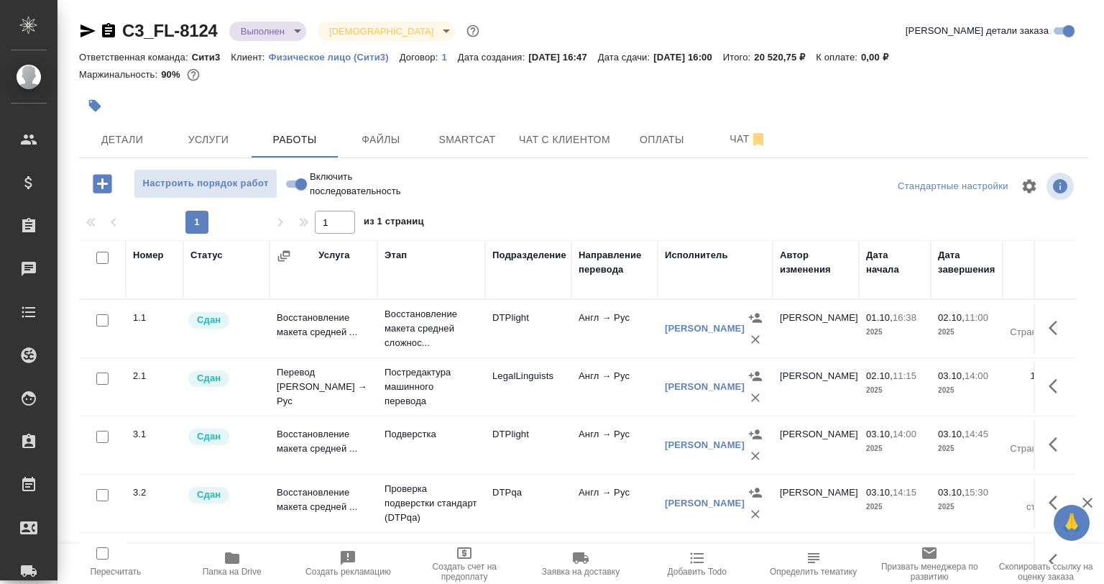
click at [231, 552] on icon "button" at bounding box center [232, 557] width 17 height 17
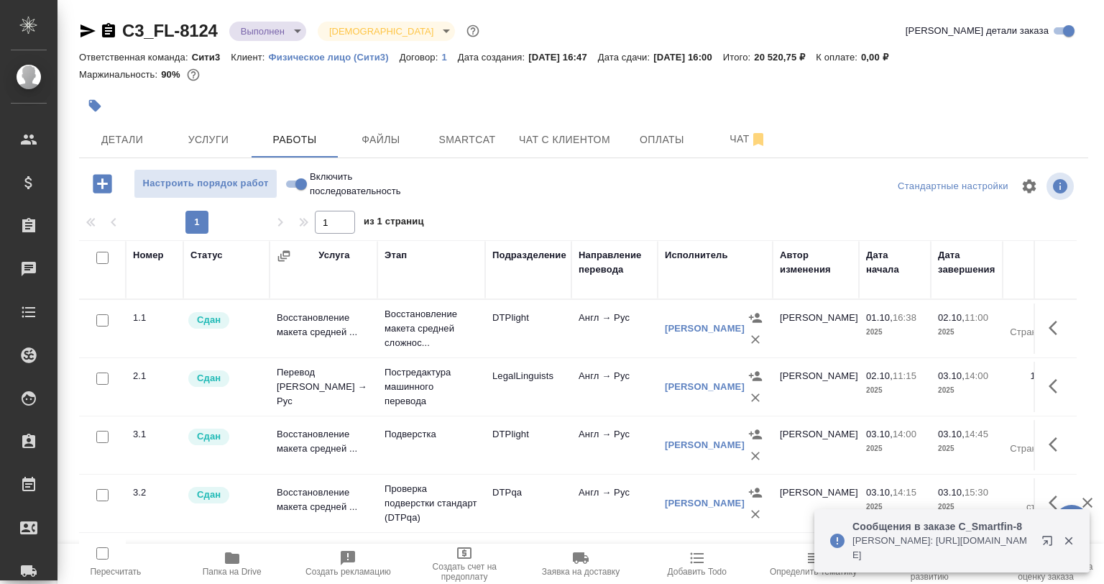
scroll to position [17, 0]
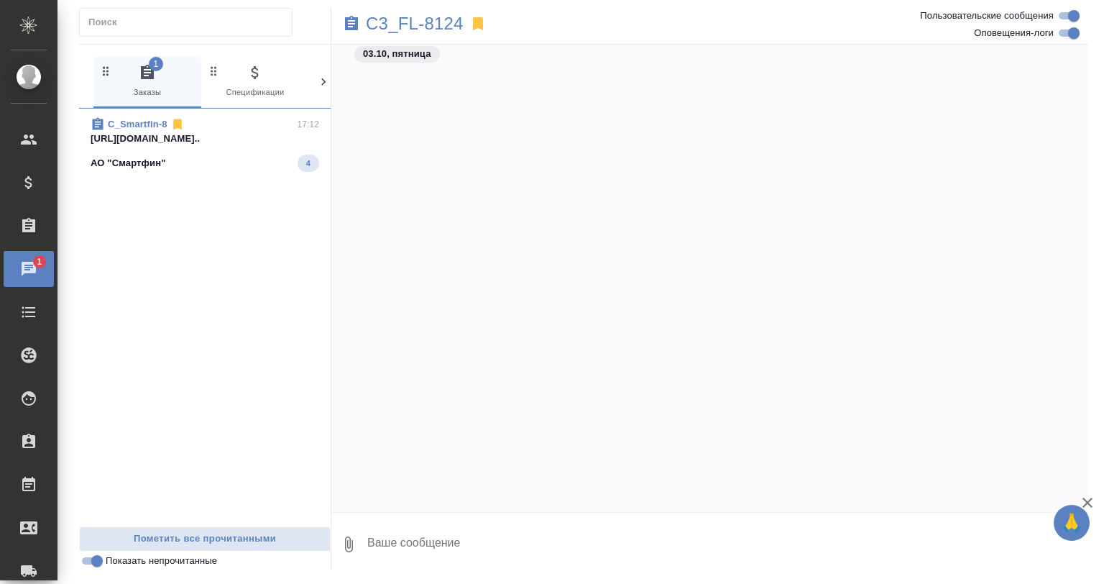
scroll to position [6289, 0]
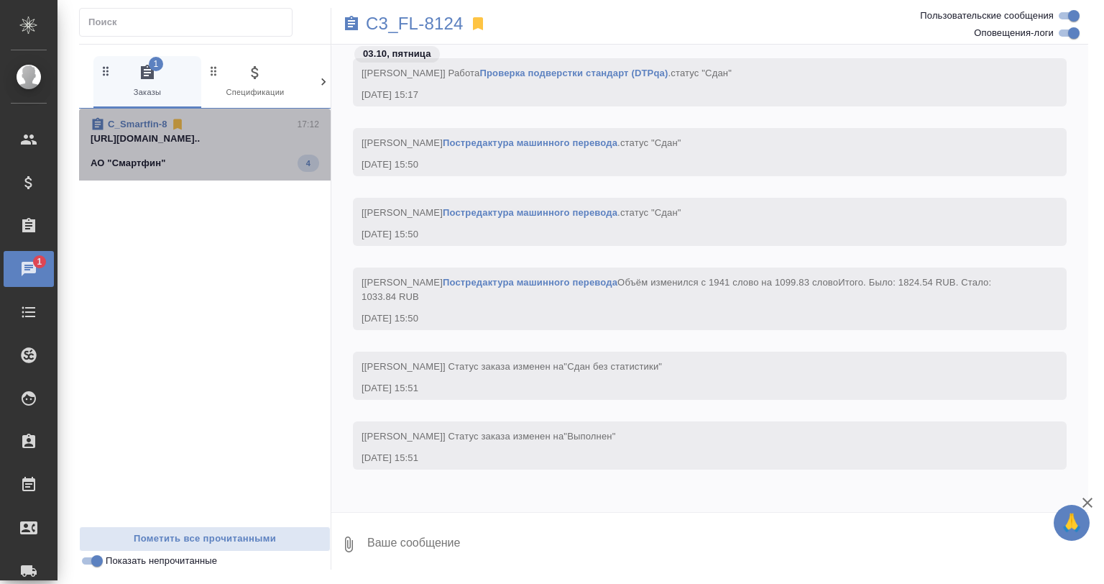
click at [219, 147] on span "C_Smartfin-8 17:12 [URL][DOMAIN_NAME].. АО "Смартфин" 4" at bounding box center [205, 144] width 229 height 55
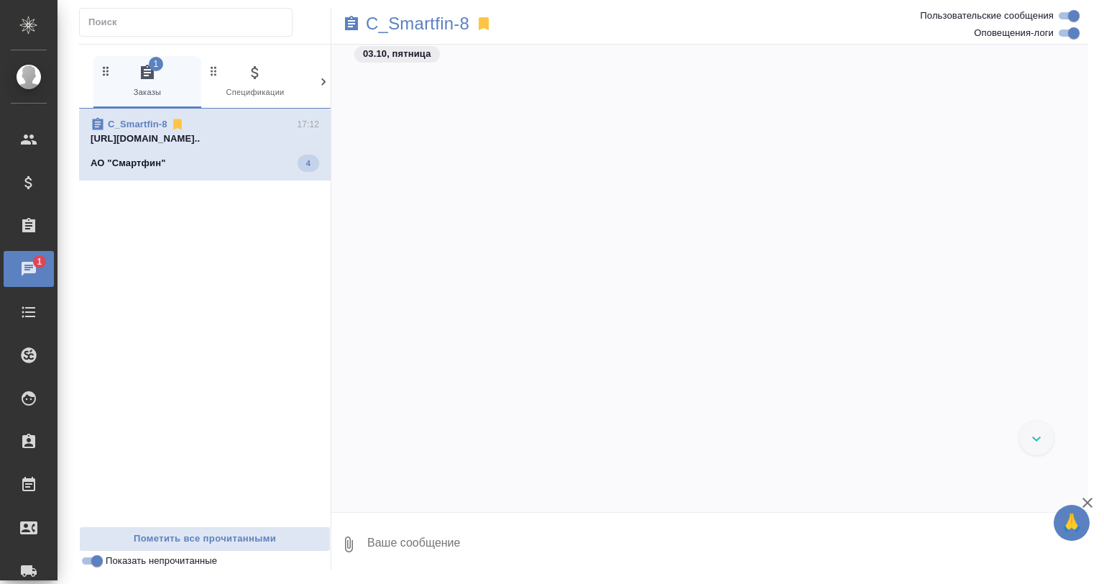
scroll to position [3744, 0]
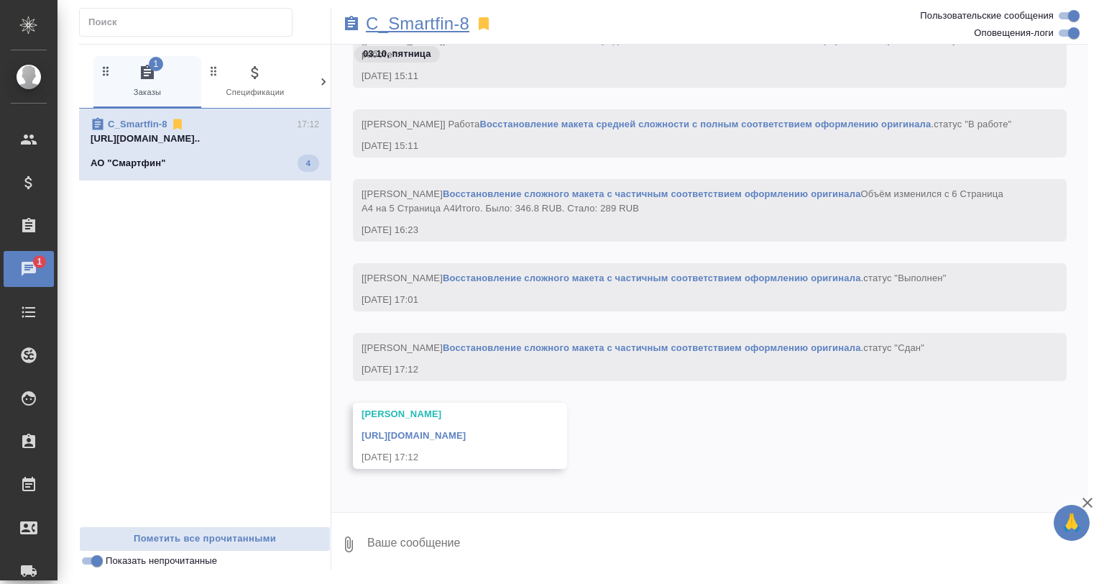
click at [415, 29] on p "C_Smartfin-8" at bounding box center [418, 24] width 104 height 14
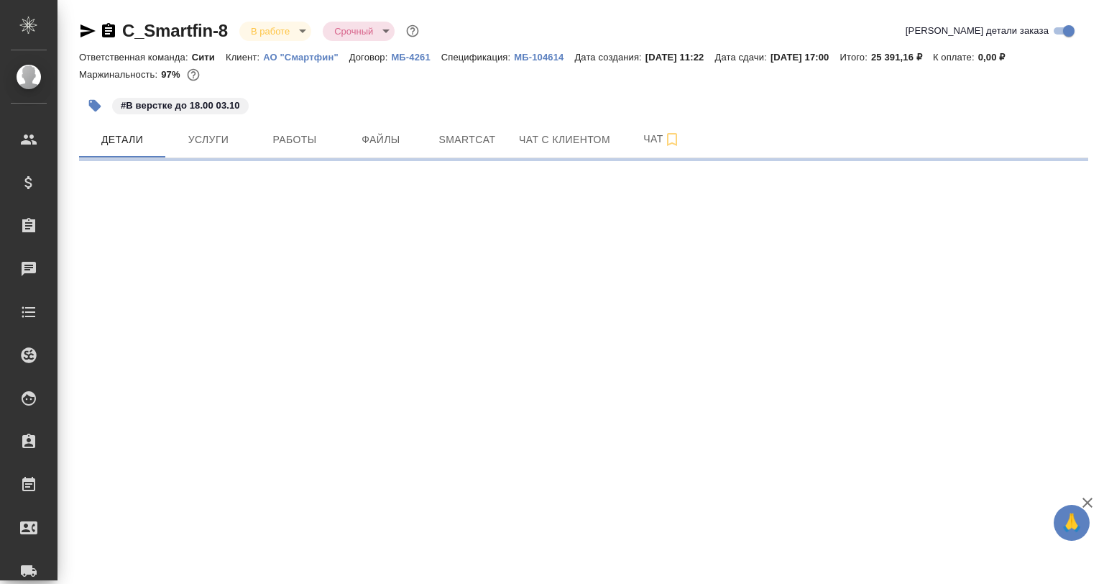
select select "RU"
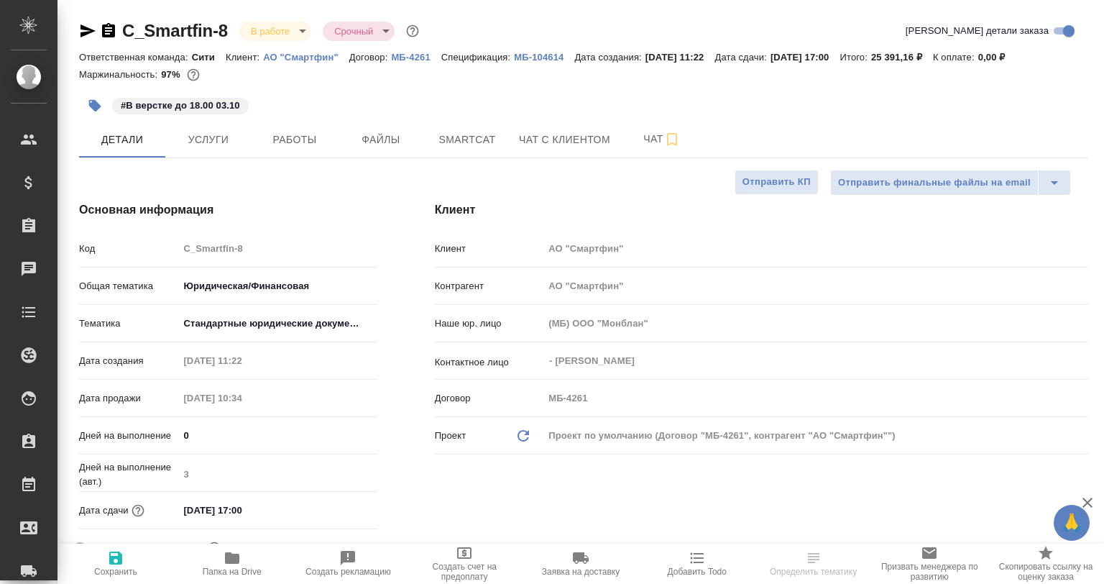
type textarea "x"
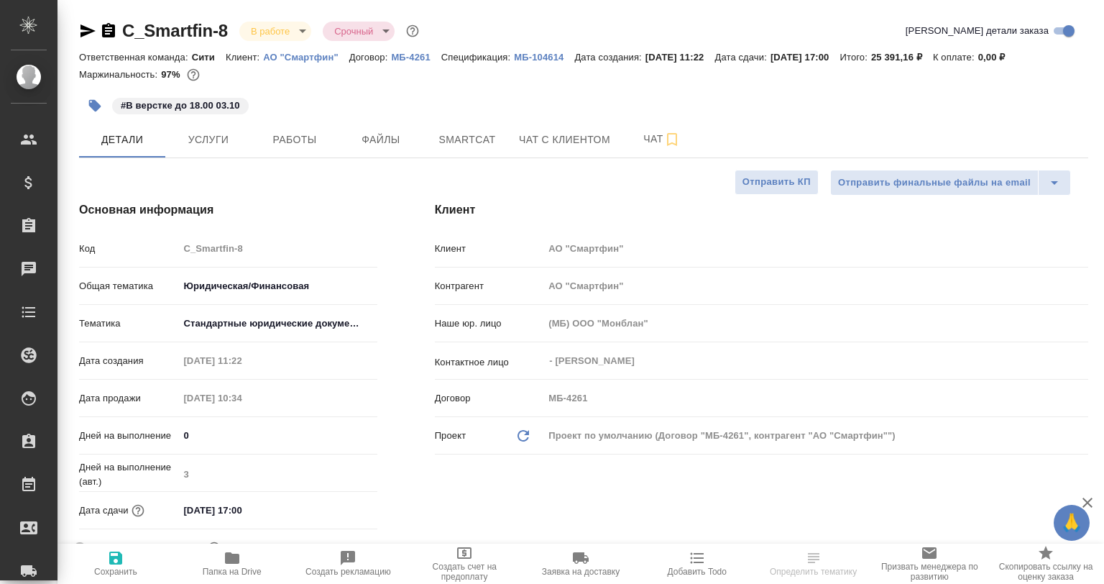
type textarea "x"
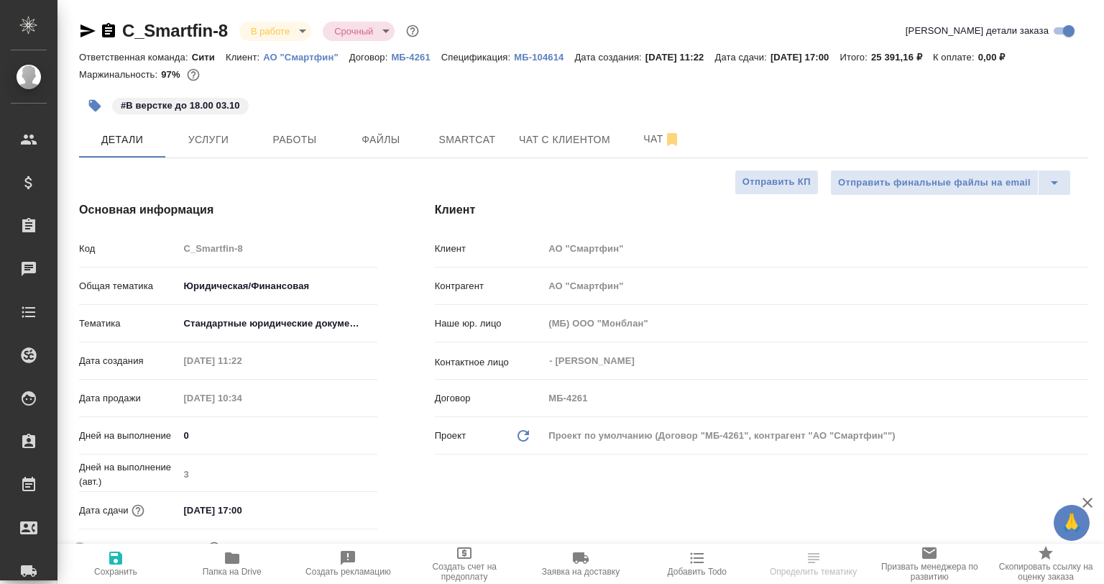
type textarea "x"
select select "RU"
type textarea "x"
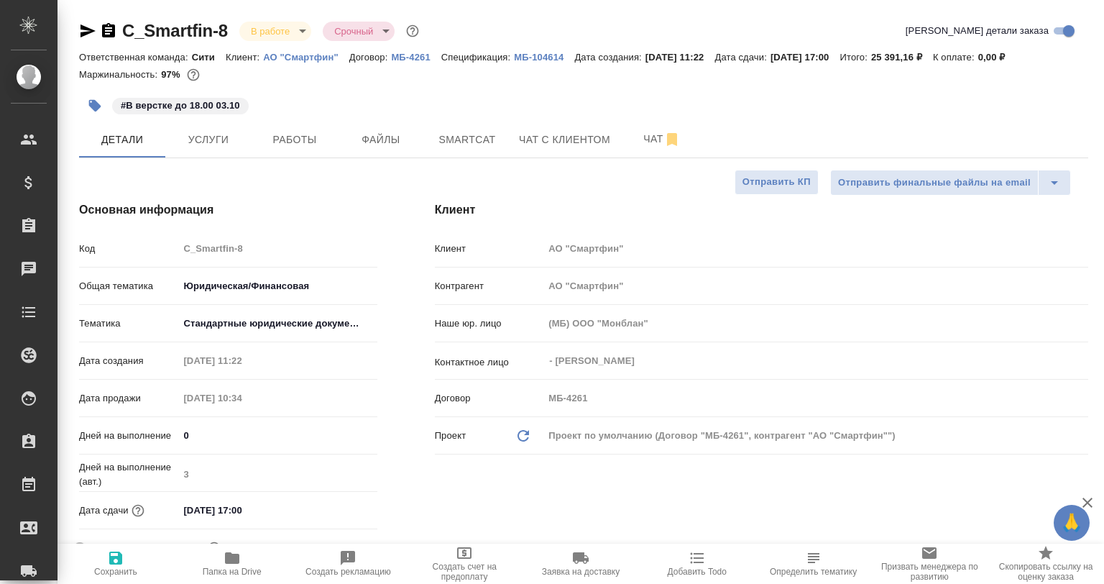
type textarea "x"
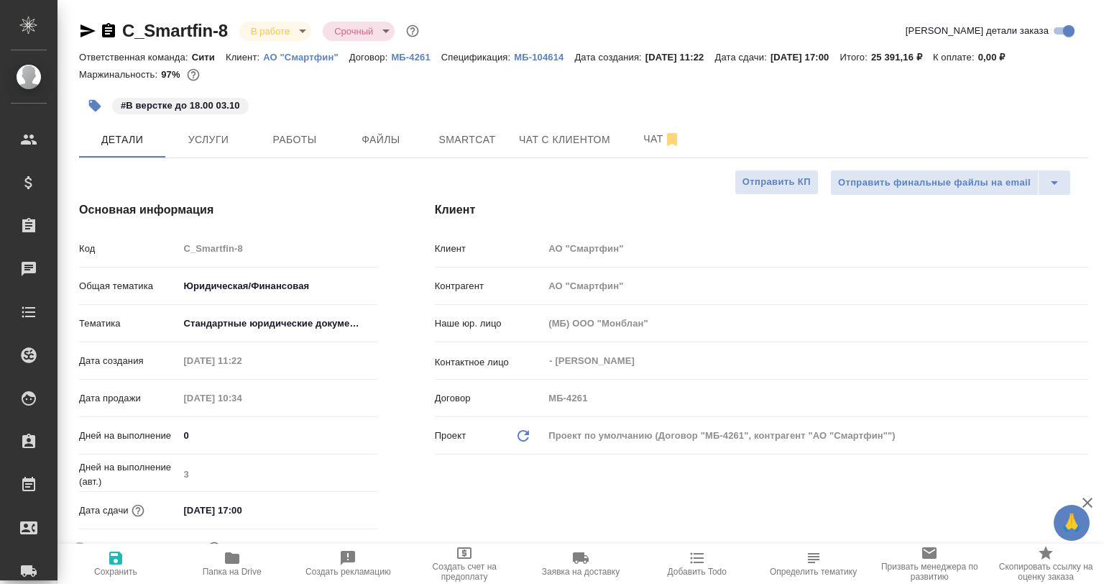
type textarea "x"
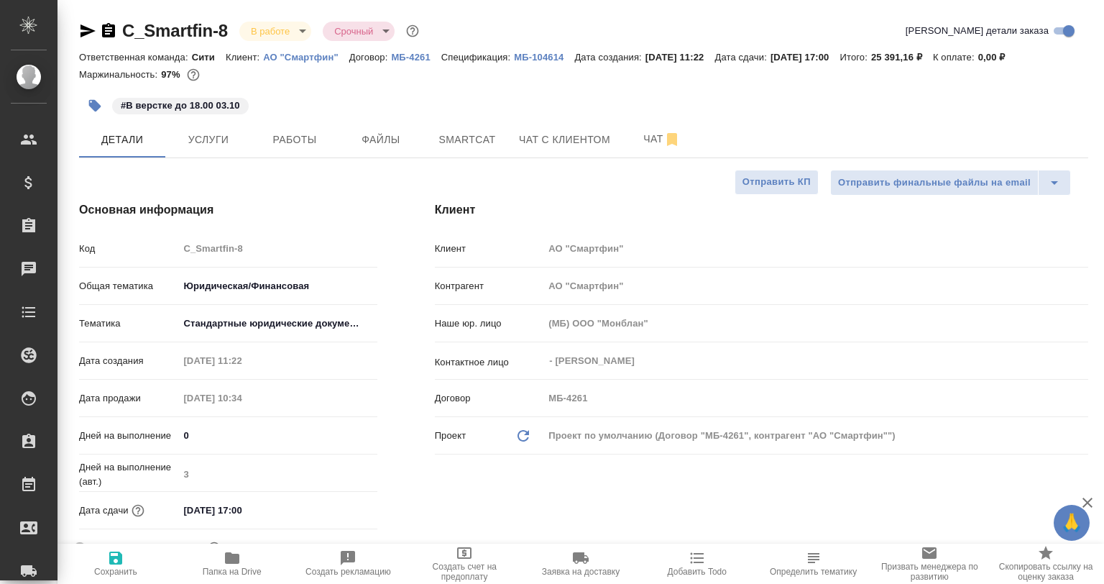
type textarea "x"
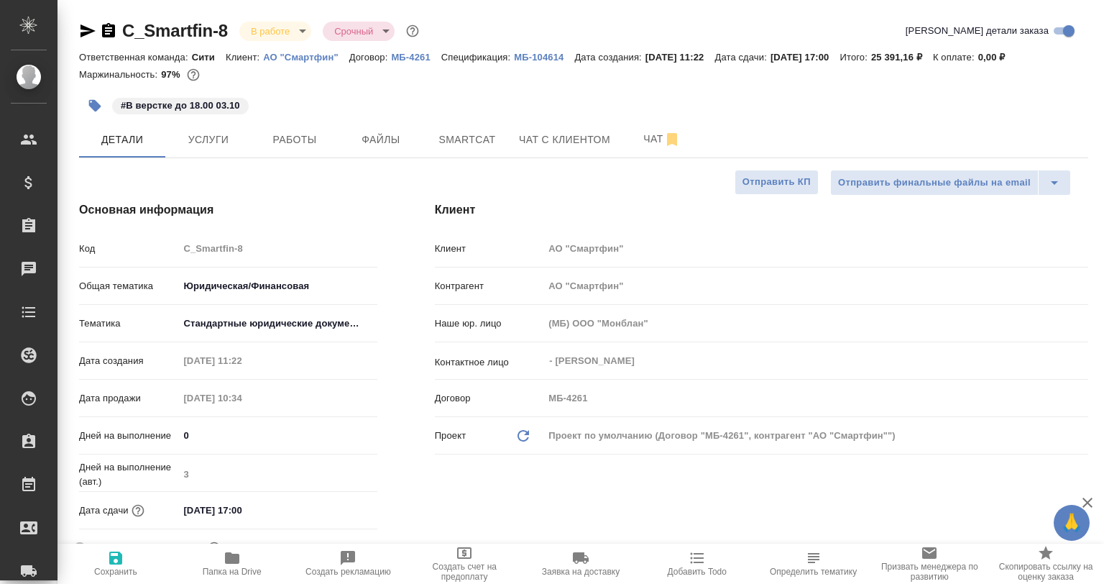
type textarea "x"
